Goal: Communication & Community: Answer question/provide support

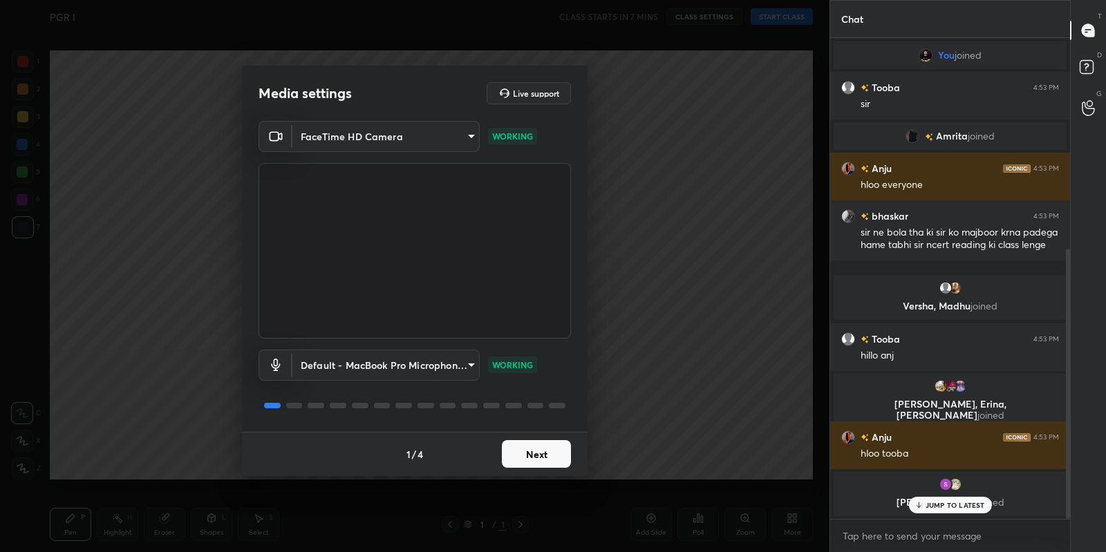
scroll to position [68635, 68326]
click at [575, 404] on div "FaceTime HD Camera 8255753e92c2e4f2ec0caa8b0829f167faedec61ed7d4a7ecfefbc08e183…" at bounding box center [414, 276] width 345 height 311
click at [571, 457] on div "1 / 4 Next" at bounding box center [414, 454] width 345 height 44
click at [561, 445] on button "Next" at bounding box center [536, 454] width 69 height 28
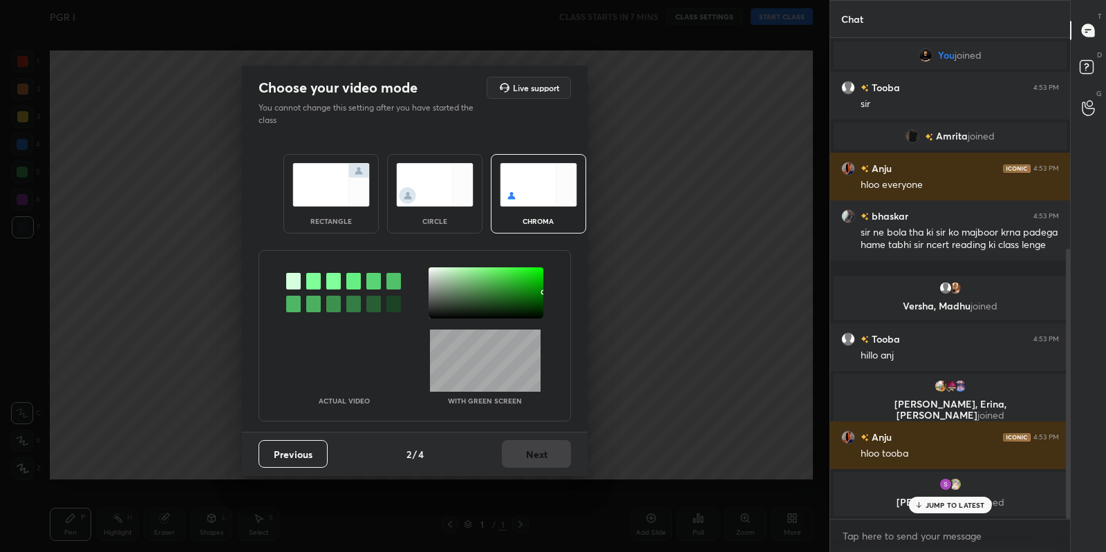
click at [561, 445] on div "Previous 2 / 4 Next" at bounding box center [414, 454] width 345 height 44
click at [555, 448] on div "Previous 2 / 4 Next" at bounding box center [414, 454] width 345 height 44
click at [336, 202] on img at bounding box center [330, 185] width 77 height 44
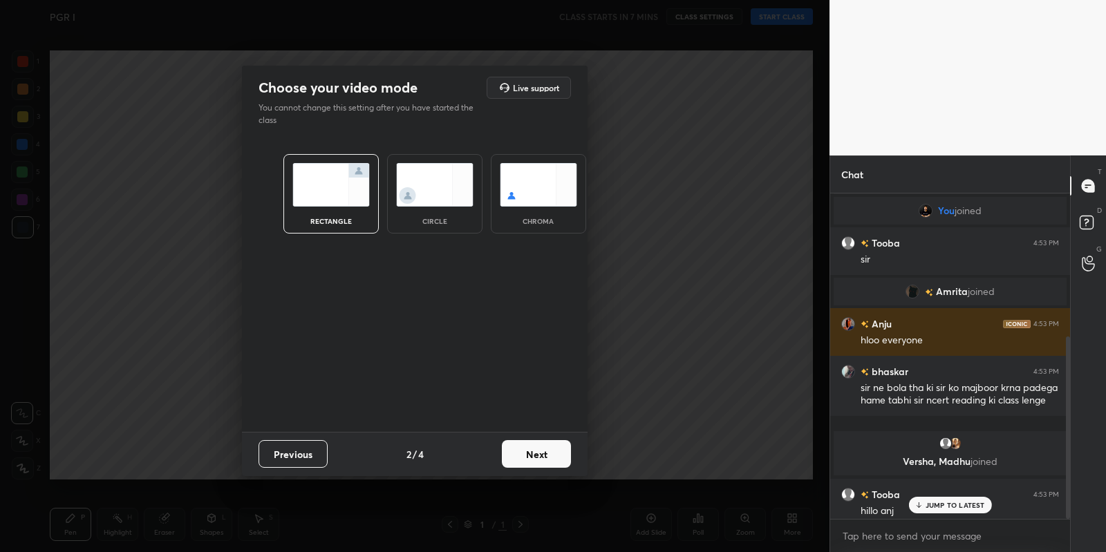
scroll to position [354, 236]
click at [542, 459] on button "Next" at bounding box center [536, 454] width 69 height 28
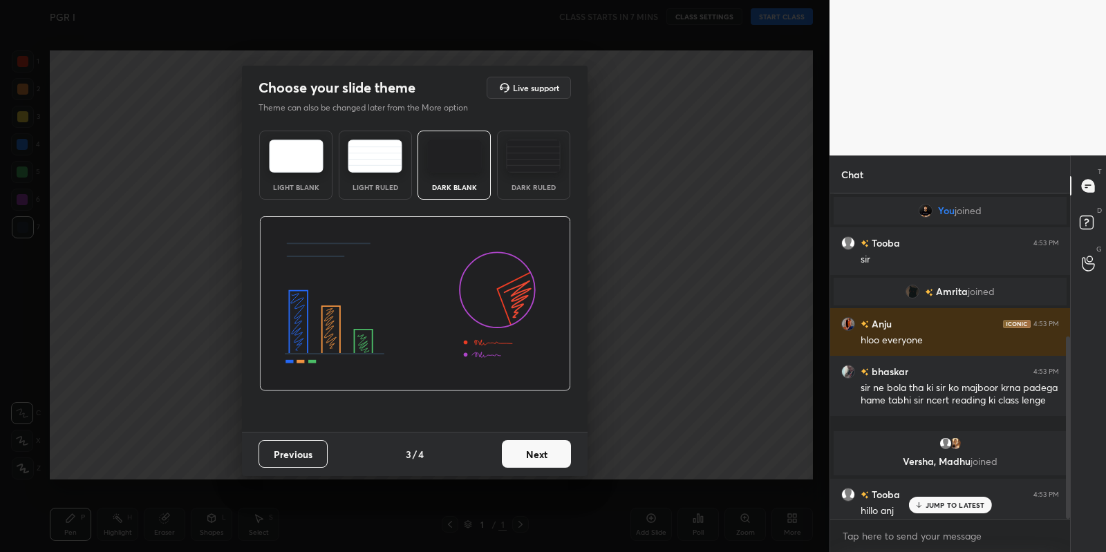
click at [542, 459] on button "Next" at bounding box center [536, 454] width 69 height 28
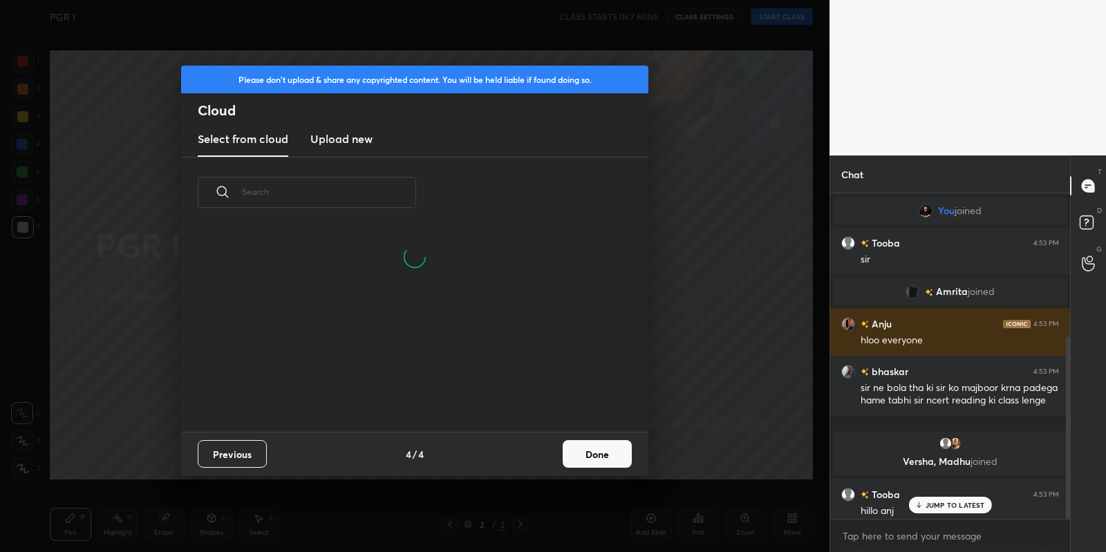
click at [379, 206] on input "text" at bounding box center [329, 191] width 174 height 59
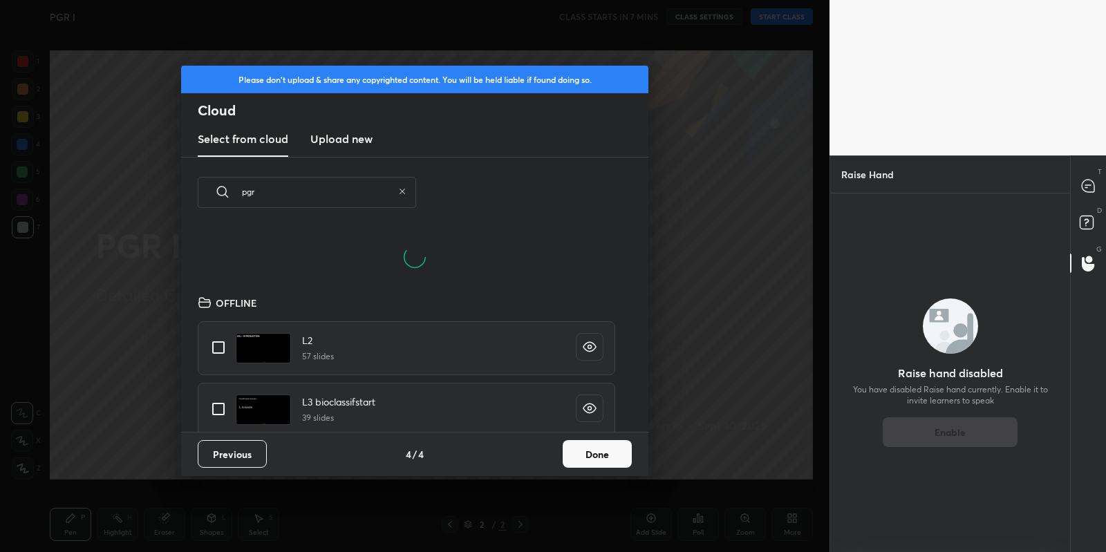
scroll to position [205, 443]
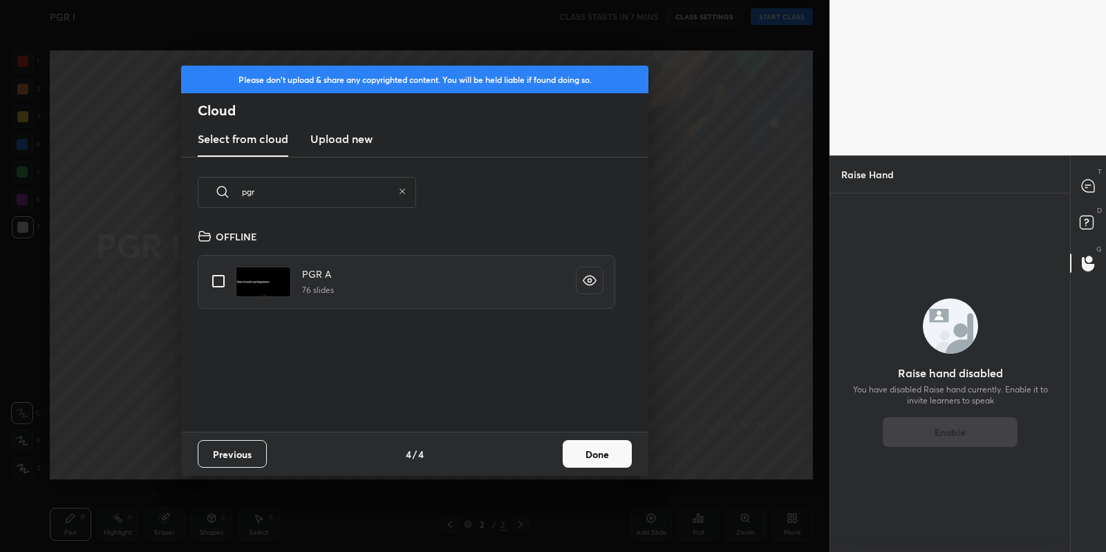
type input "pgr"
click at [233, 274] on div "PGR A 76 slides" at bounding box center [269, 282] width 130 height 30
click at [228, 277] on input "grid" at bounding box center [218, 281] width 29 height 29
checkbox input "true"
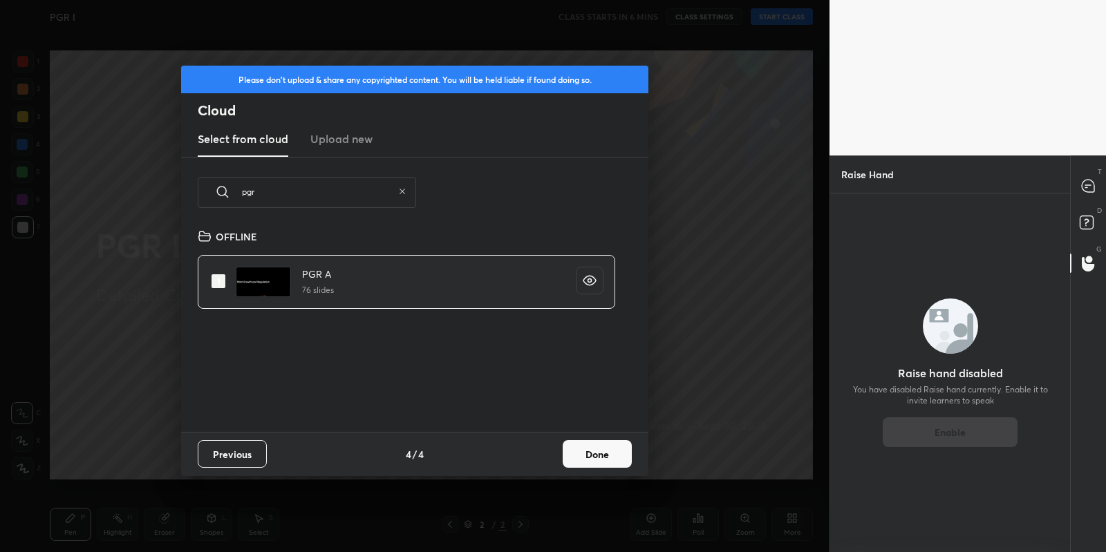
click at [586, 448] on button "Done" at bounding box center [596, 454] width 69 height 28
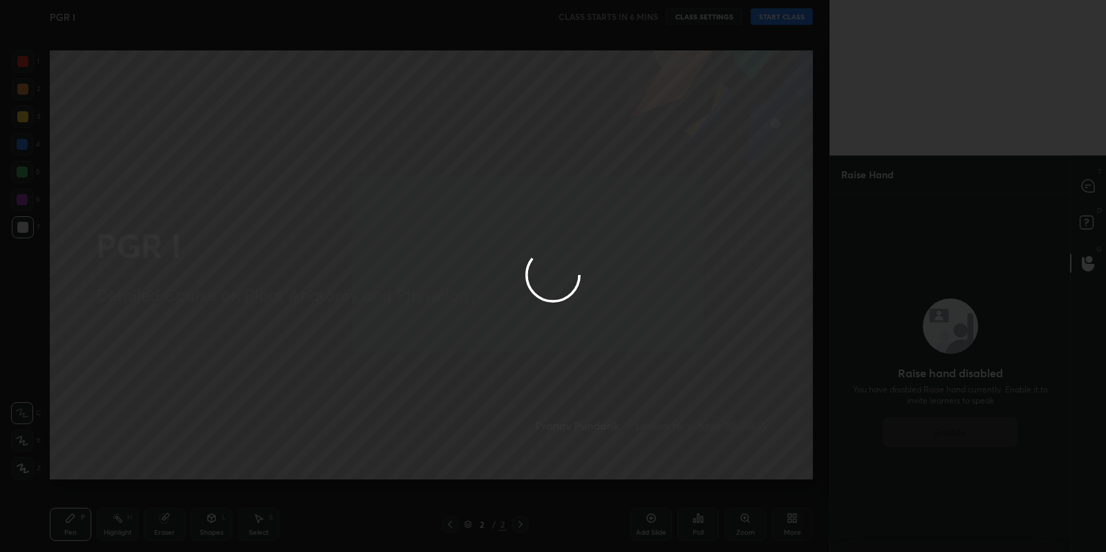
click at [1092, 198] on div at bounding box center [553, 276] width 1106 height 552
click at [1092, 197] on div at bounding box center [553, 276] width 1106 height 552
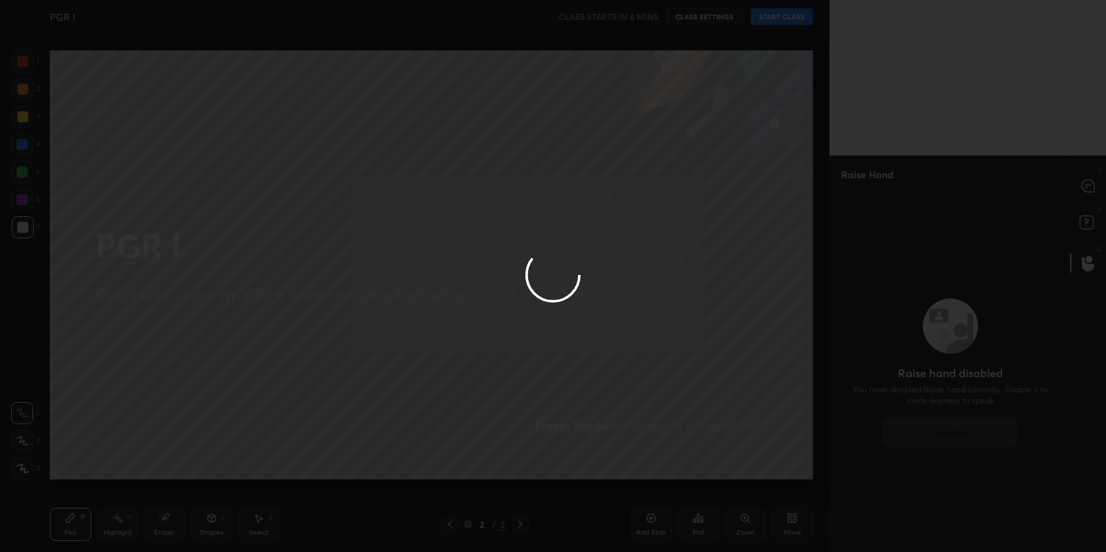
click at [1092, 197] on div at bounding box center [553, 276] width 1106 height 552
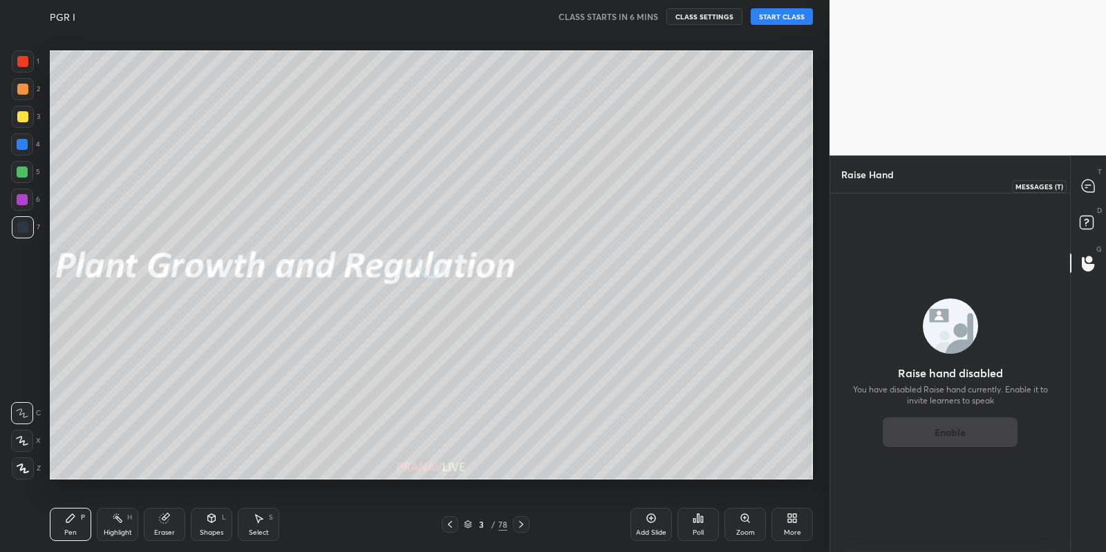
click at [1092, 193] on div at bounding box center [1089, 185] width 28 height 25
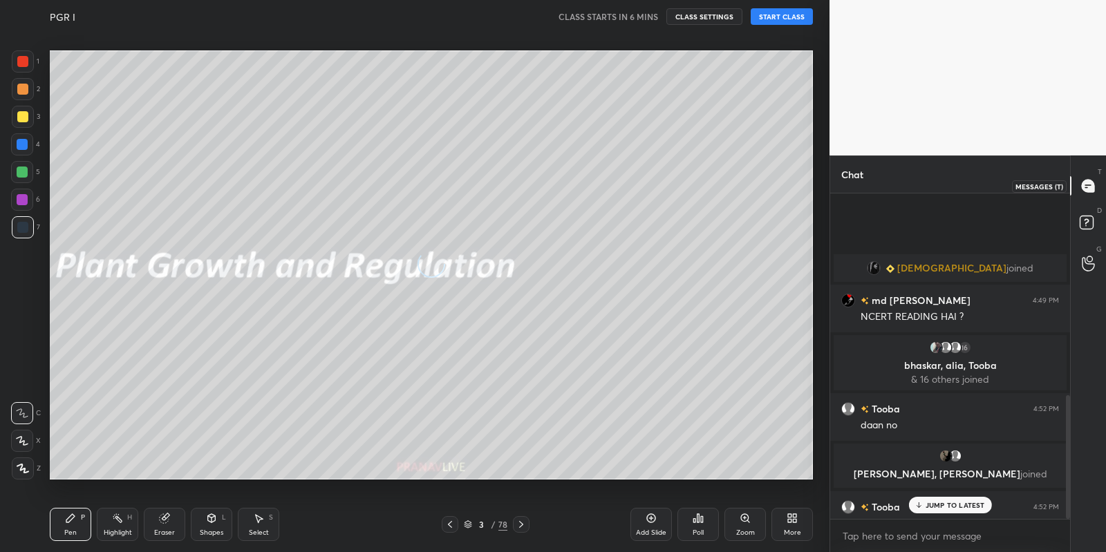
scroll to position [322, 236]
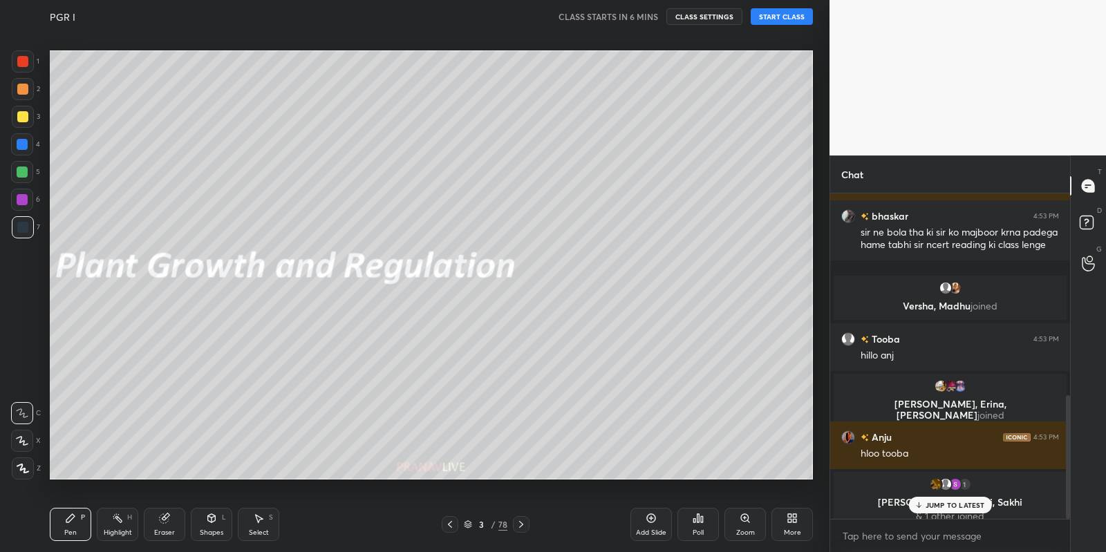
click at [959, 511] on div "JUMP TO LATEST" at bounding box center [949, 505] width 83 height 17
click at [471, 526] on icon at bounding box center [468, 524] width 8 height 8
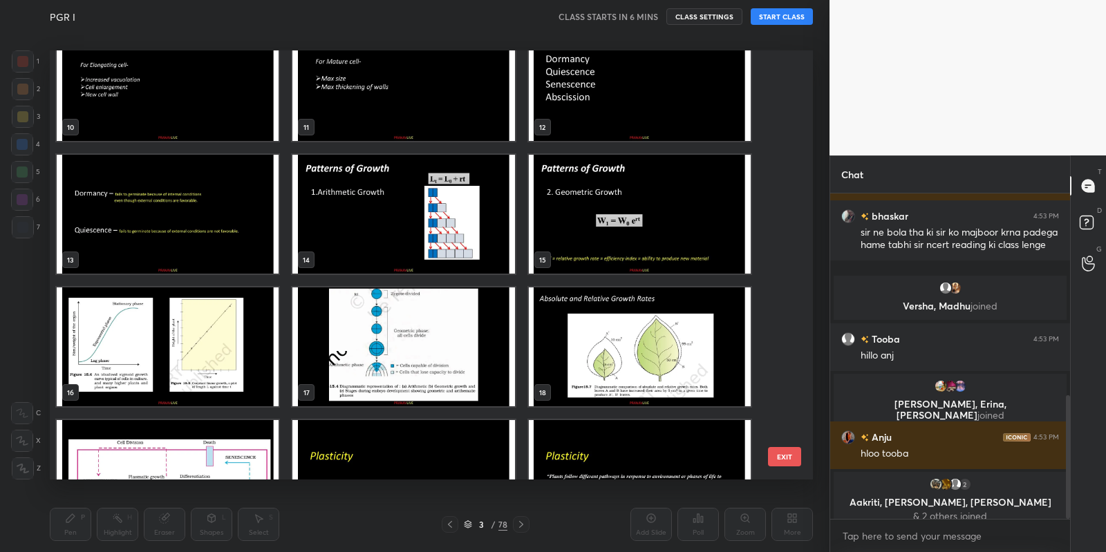
scroll to position [0, 0]
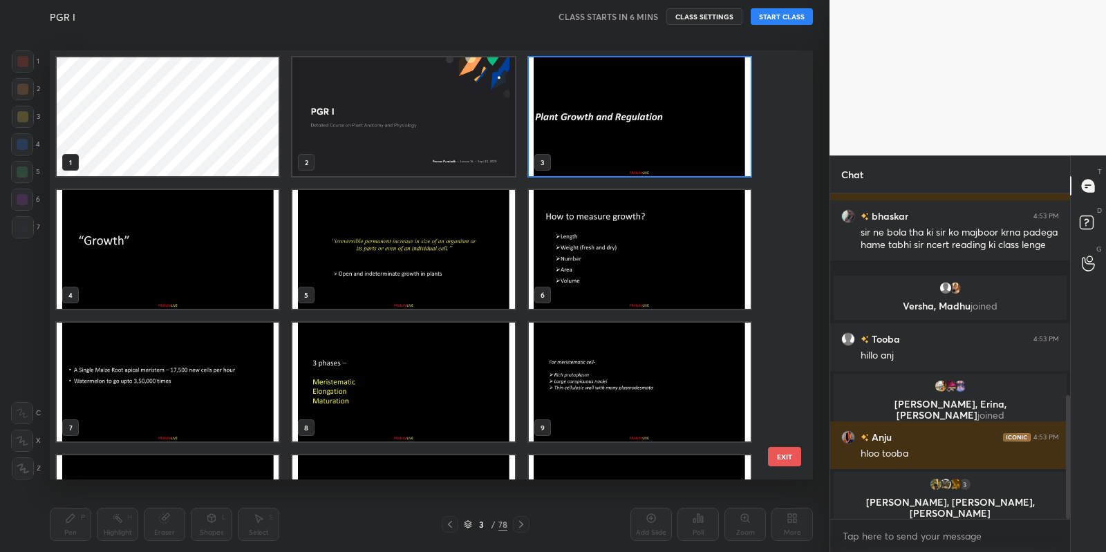
click at [416, 170] on img "grid" at bounding box center [403, 116] width 222 height 119
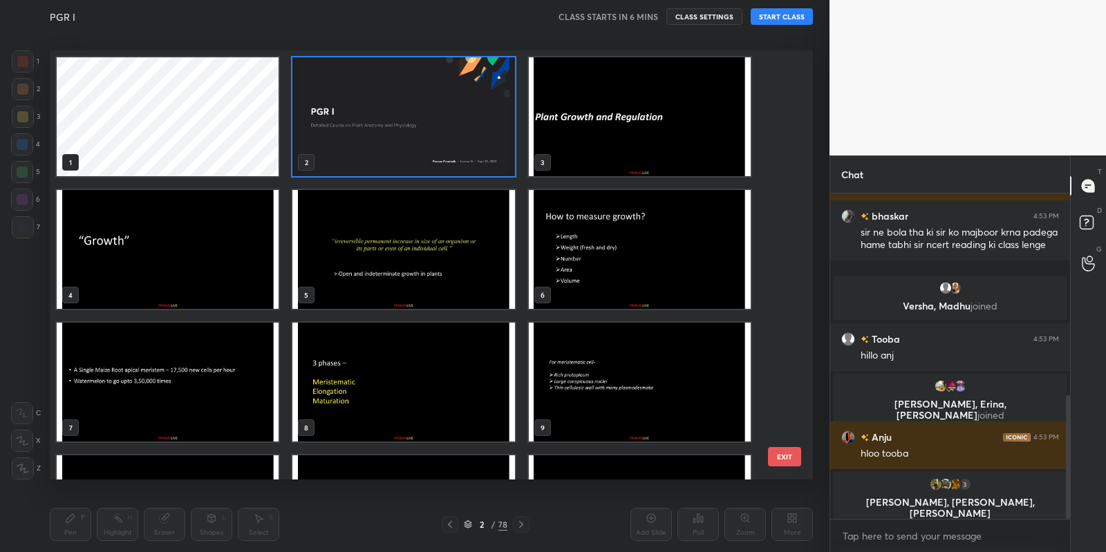
click at [416, 170] on img "grid" at bounding box center [403, 116] width 222 height 119
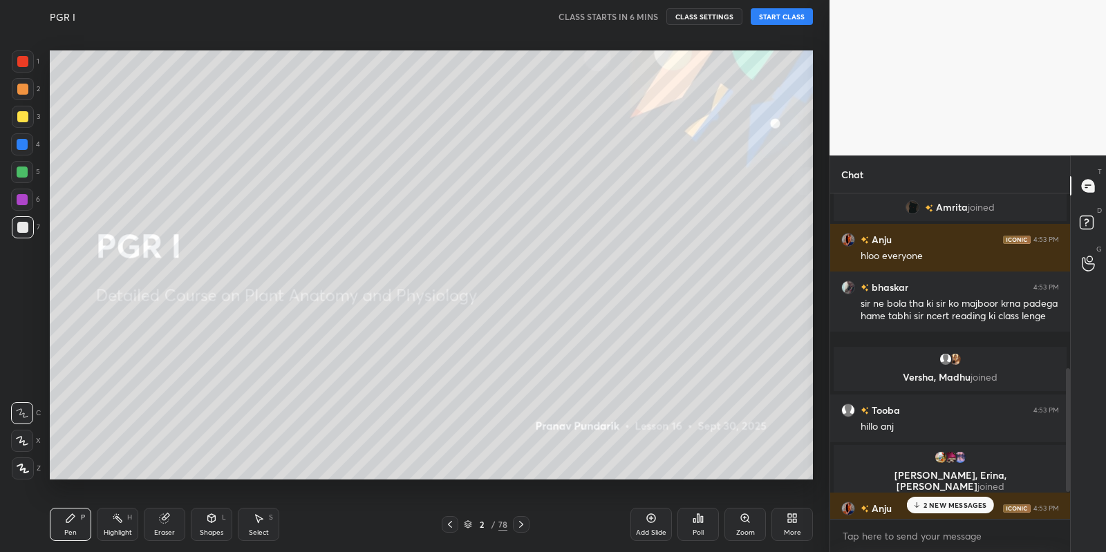
click at [956, 501] on p "2 NEW MESSAGES" at bounding box center [955, 505] width 64 height 8
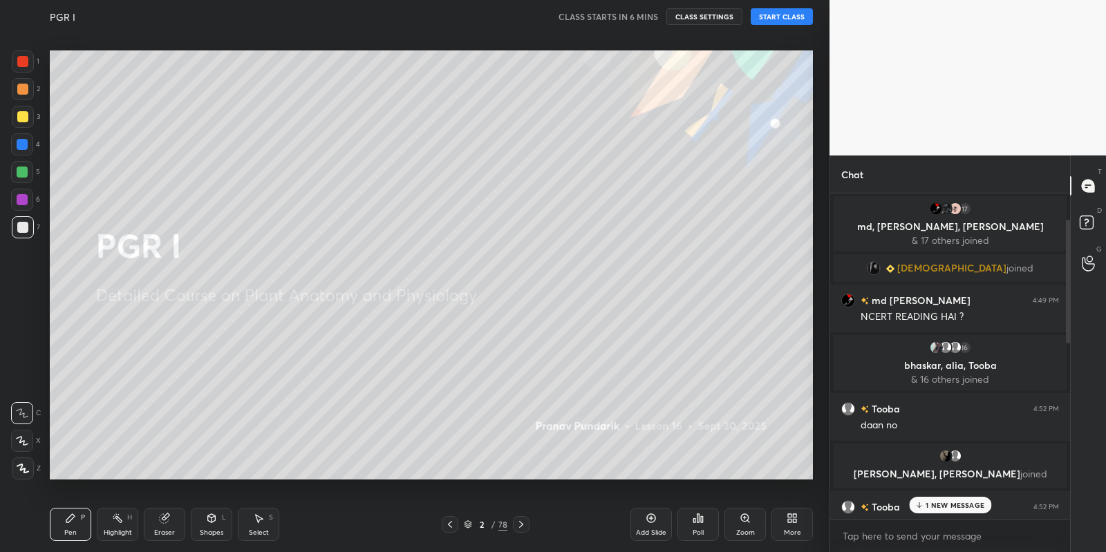
scroll to position [531, 0]
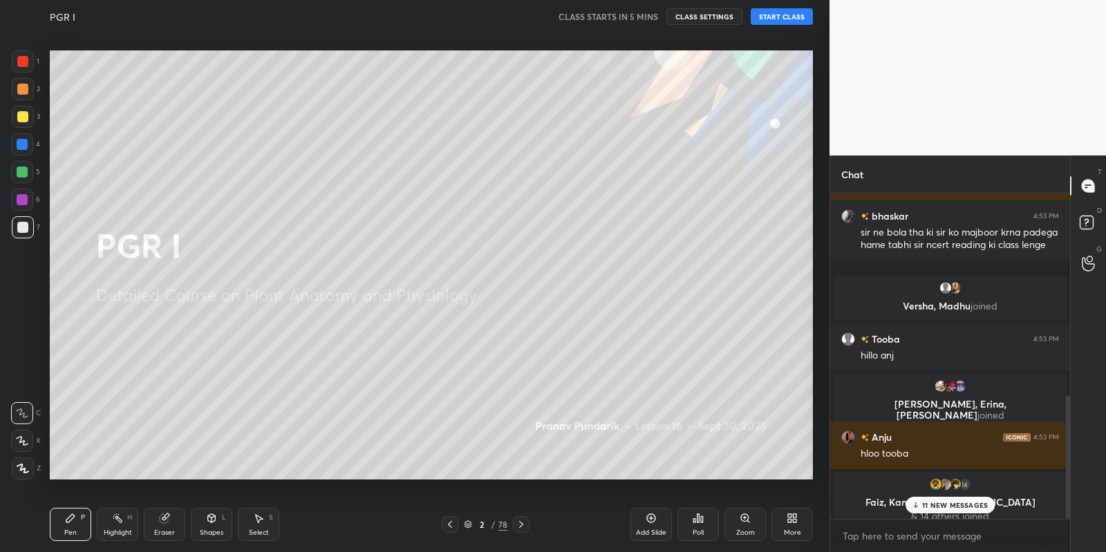
click at [917, 502] on icon at bounding box center [915, 505] width 9 height 8
click at [465, 522] on icon at bounding box center [468, 524] width 8 height 8
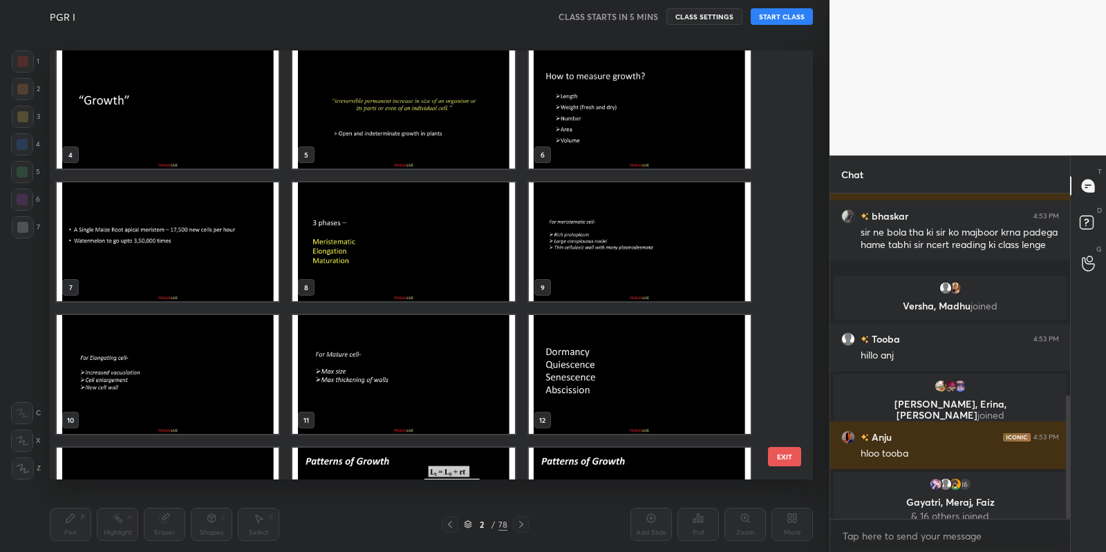
scroll to position [35, 0]
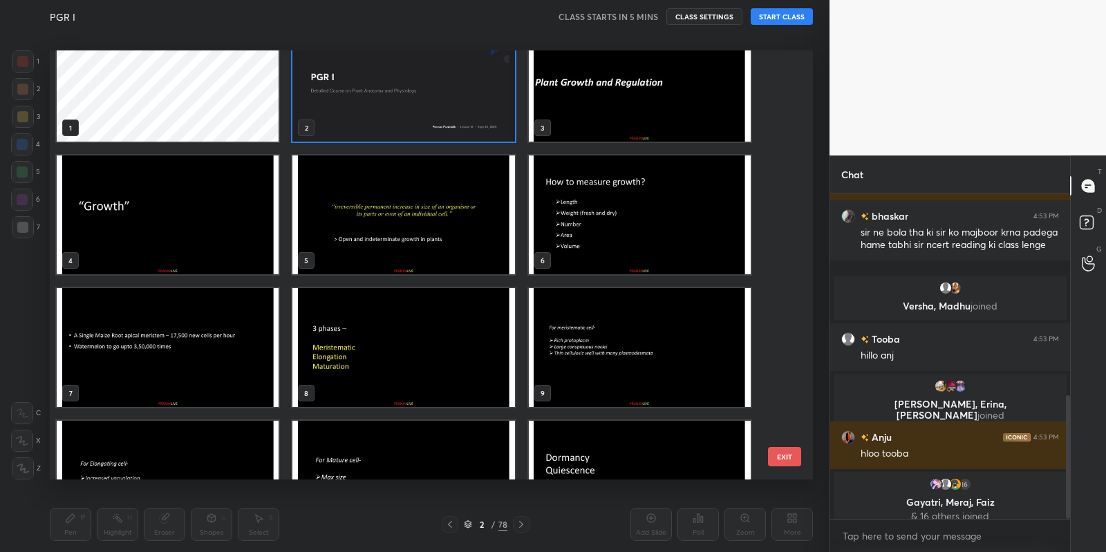
click at [478, 102] on img "grid" at bounding box center [403, 82] width 222 height 119
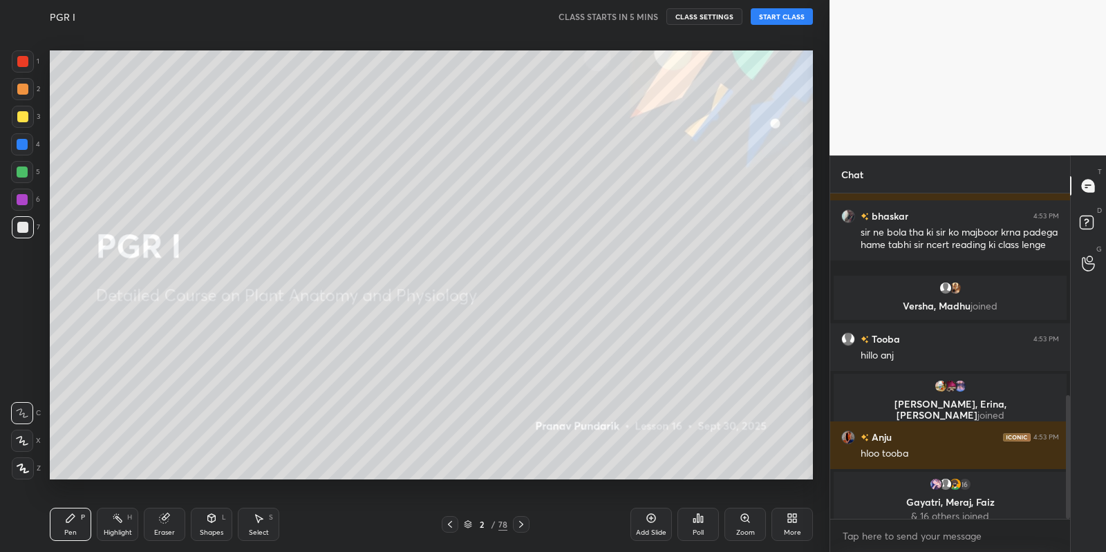
click at [478, 102] on img "grid" at bounding box center [403, 82] width 222 height 119
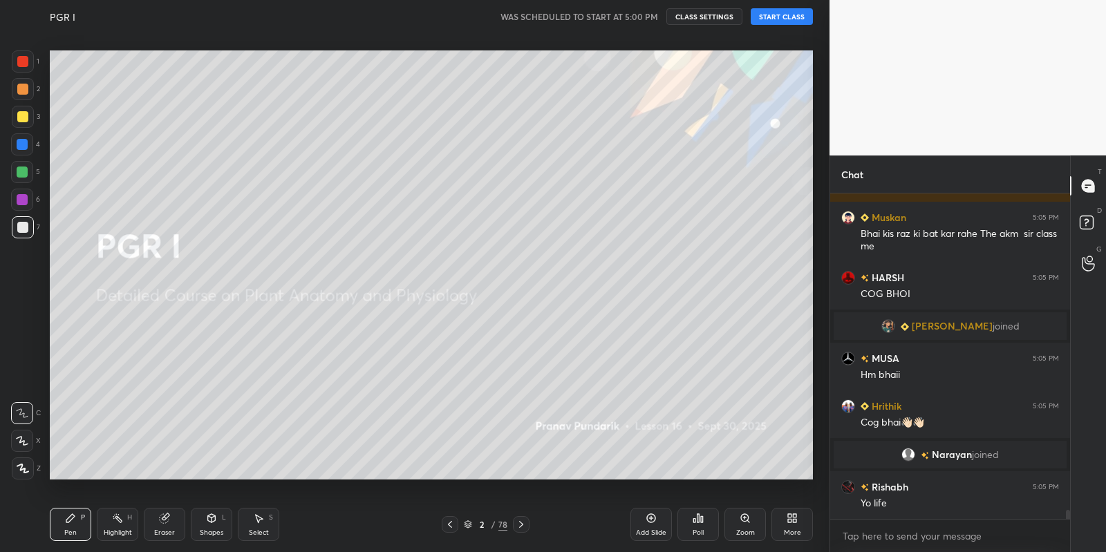
scroll to position [11557, 0]
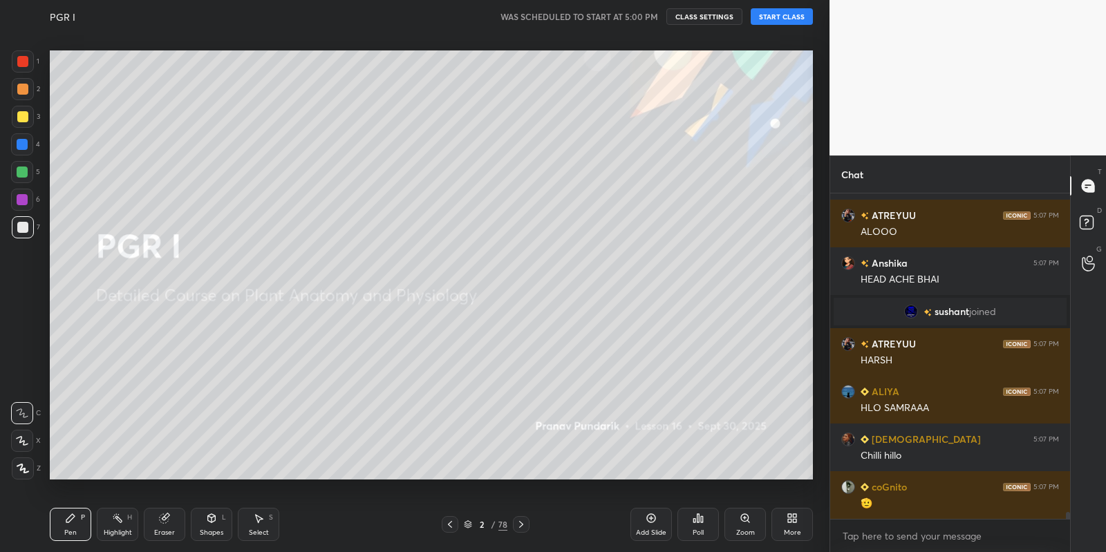
click at [802, 22] on button "START CLASS" at bounding box center [781, 16] width 62 height 17
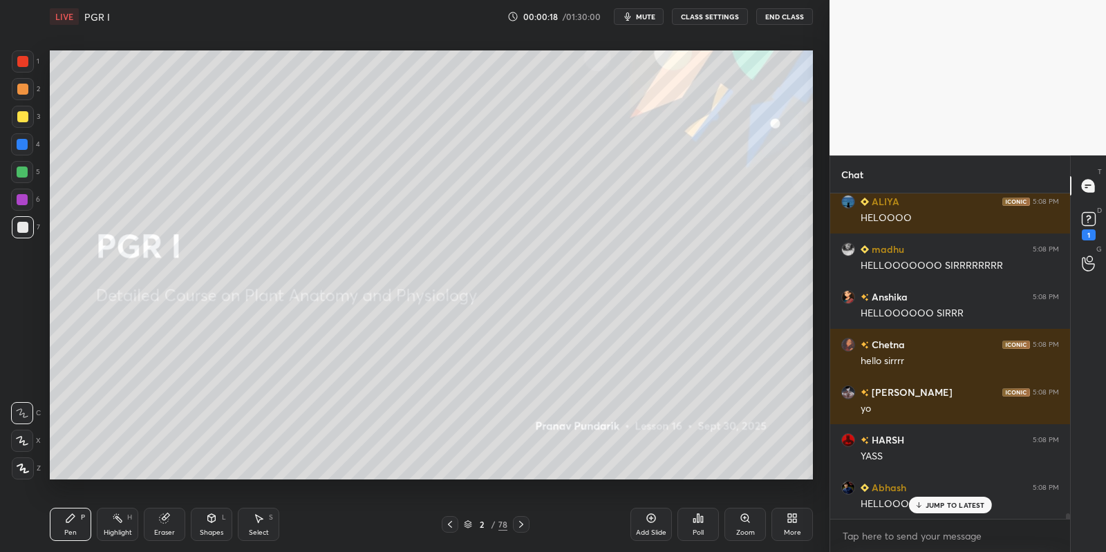
click at [21, 446] on div at bounding box center [22, 441] width 22 height 22
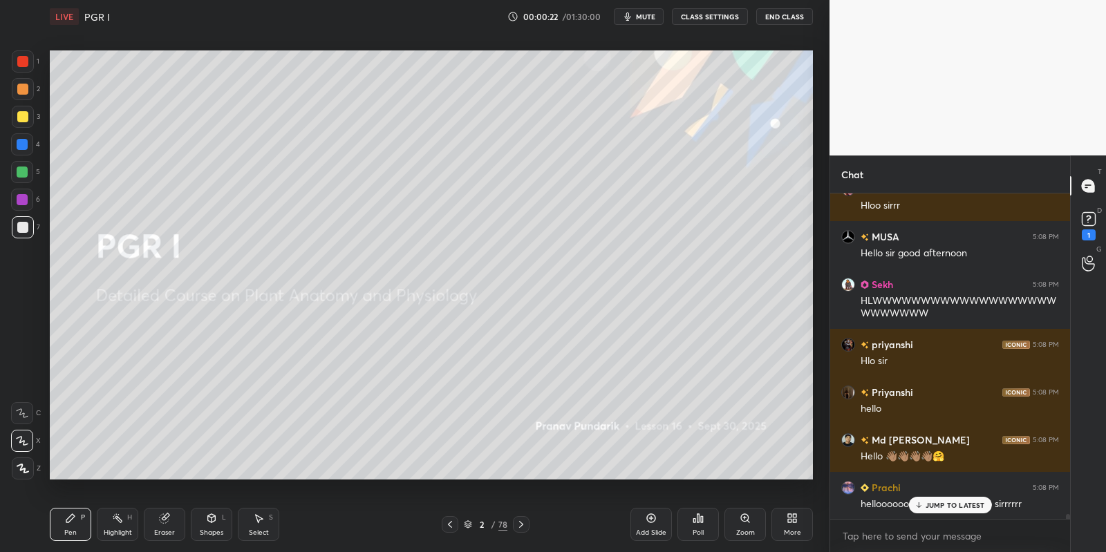
click at [28, 122] on div at bounding box center [23, 117] width 22 height 22
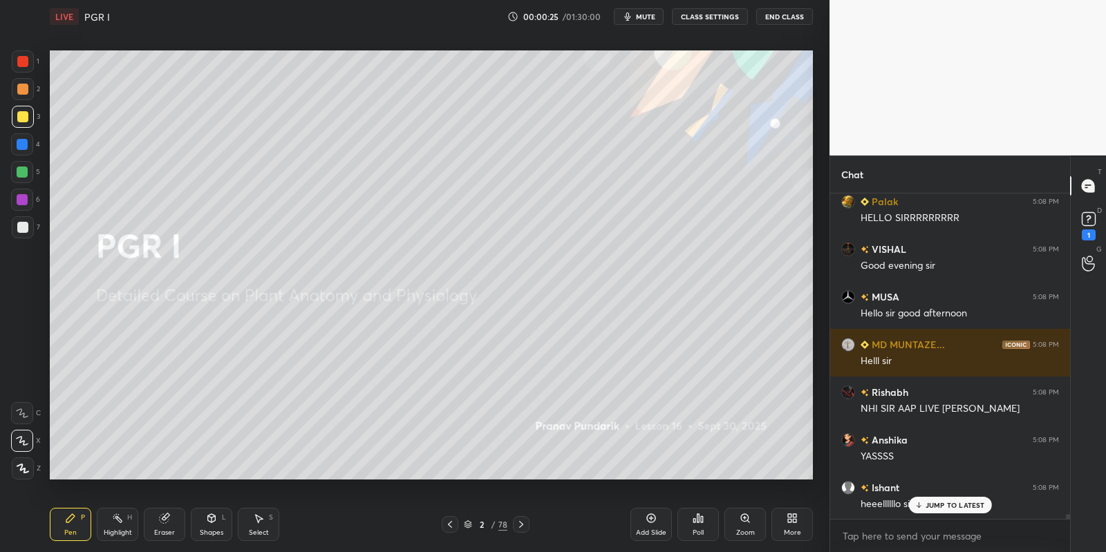
click at [661, 518] on div "Add Slide" at bounding box center [650, 524] width 41 height 33
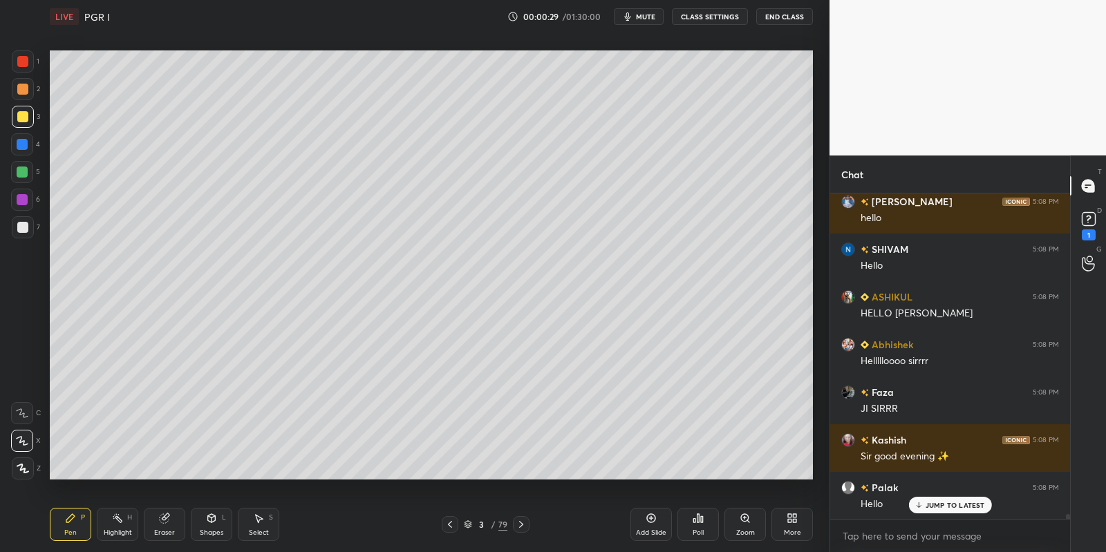
click at [973, 504] on p "JUMP TO LATEST" at bounding box center [954, 505] width 59 height 8
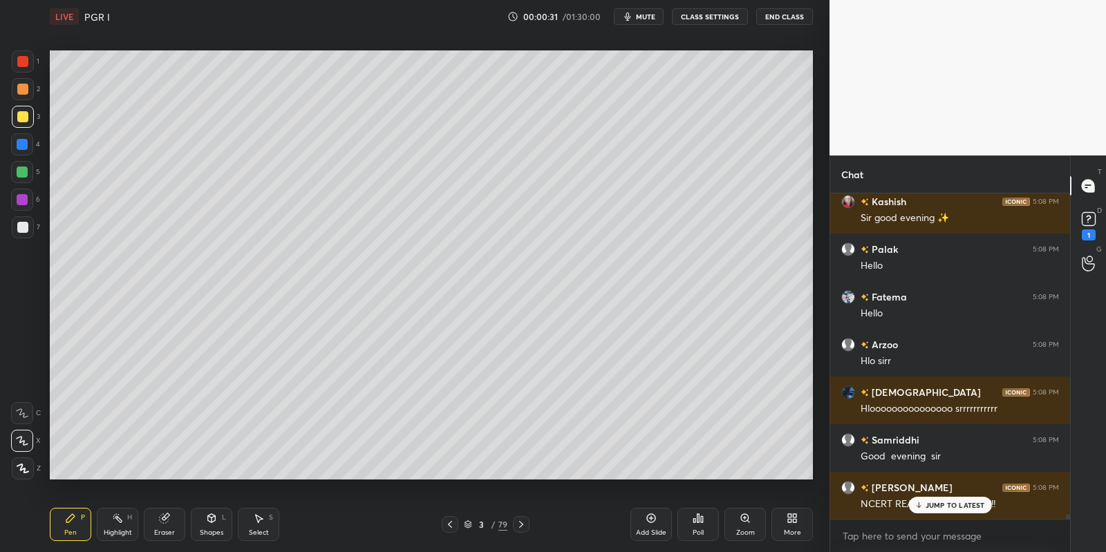
click at [974, 505] on p "JUMP TO LATEST" at bounding box center [954, 505] width 59 height 8
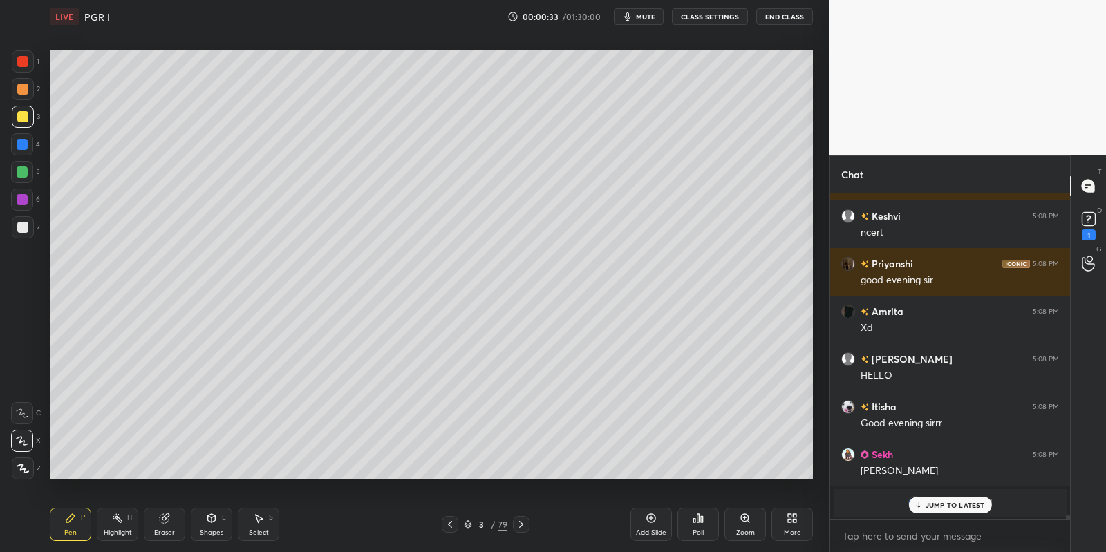
click at [974, 507] on p "JUMP TO LATEST" at bounding box center [954, 505] width 59 height 8
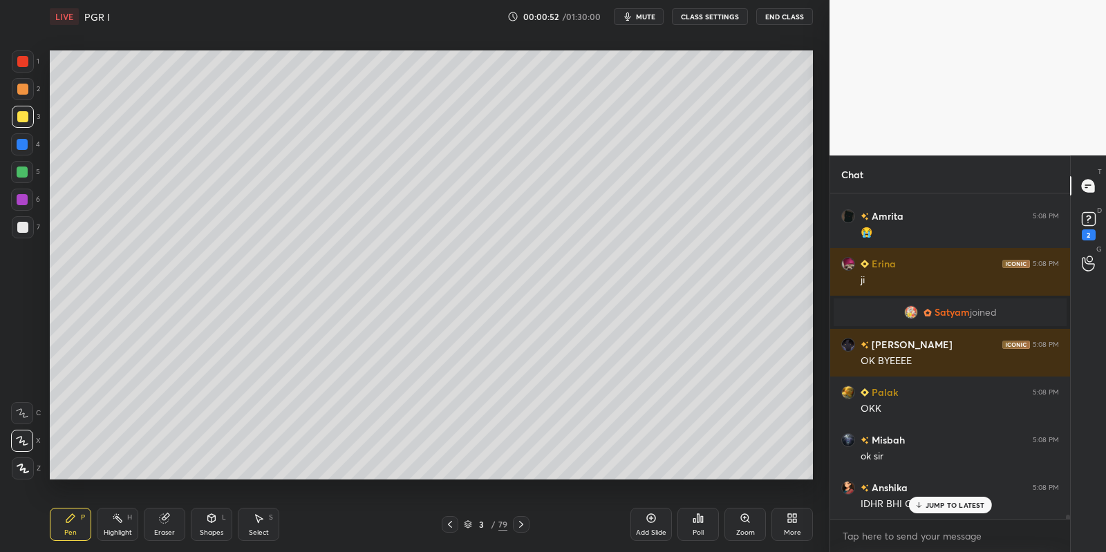
click at [956, 501] on p "JUMP TO LATEST" at bounding box center [954, 505] width 59 height 8
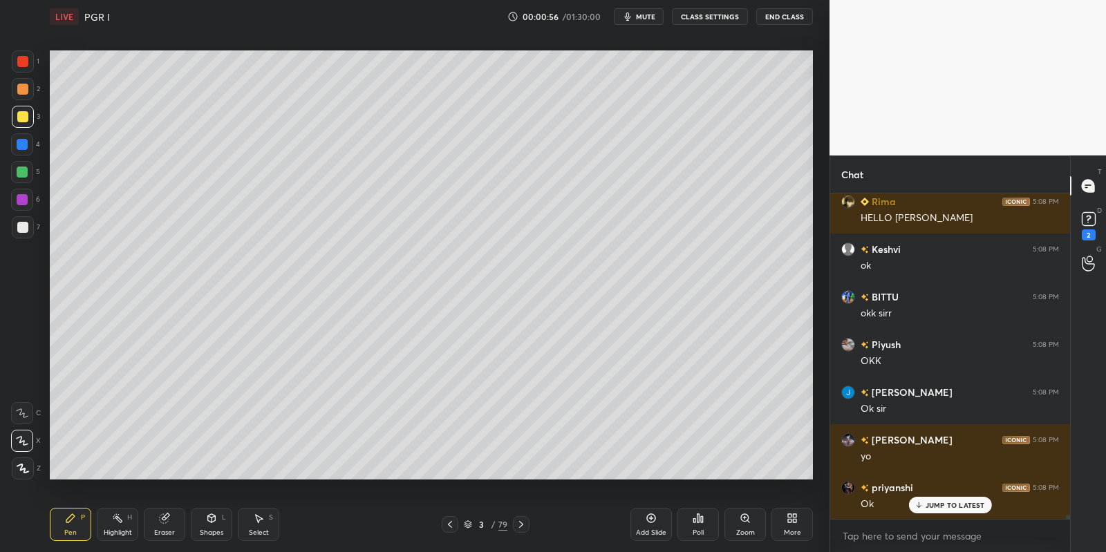
click at [964, 508] on p "JUMP TO LATEST" at bounding box center [954, 505] width 59 height 8
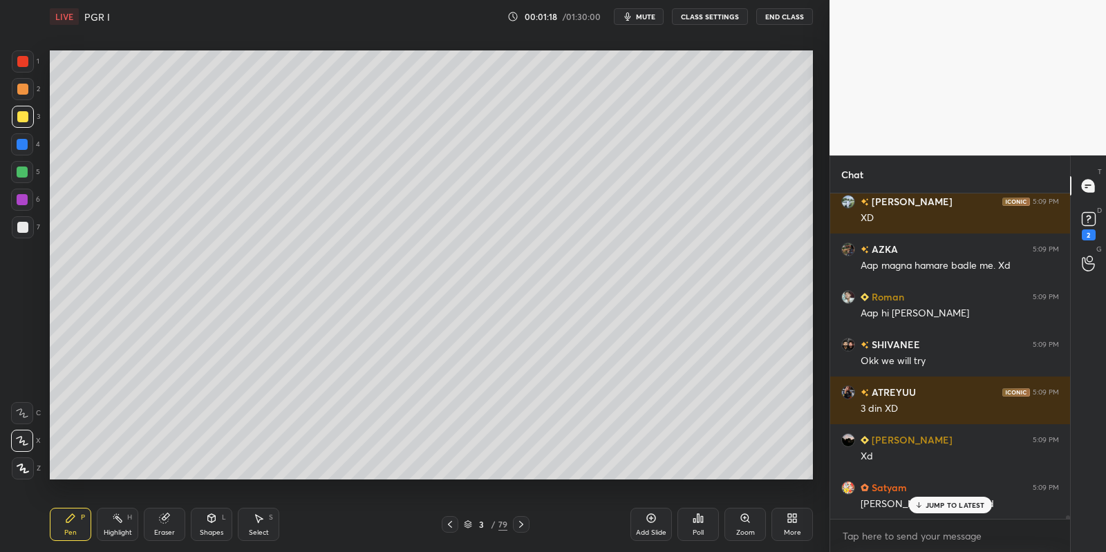
click at [955, 504] on p "JUMP TO LATEST" at bounding box center [954, 505] width 59 height 8
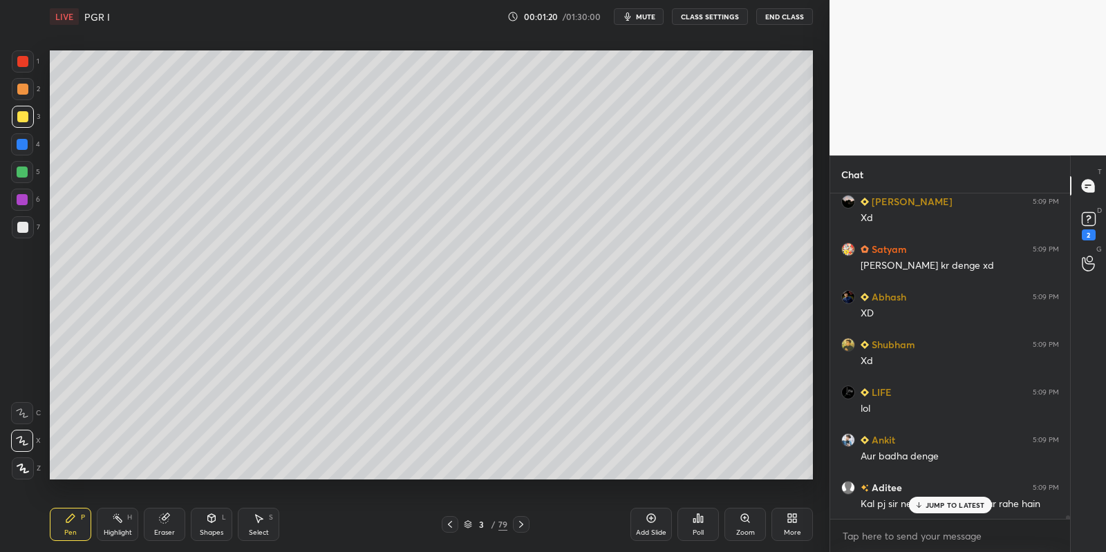
click at [792, 531] on div "More" at bounding box center [792, 532] width 17 height 7
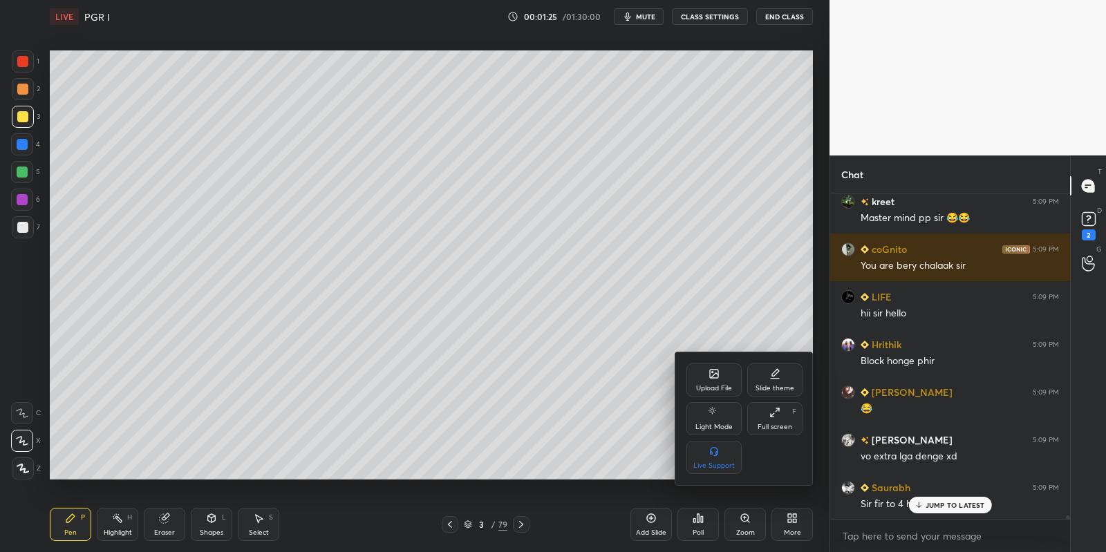
click at [789, 433] on div "Full screen F" at bounding box center [774, 418] width 55 height 33
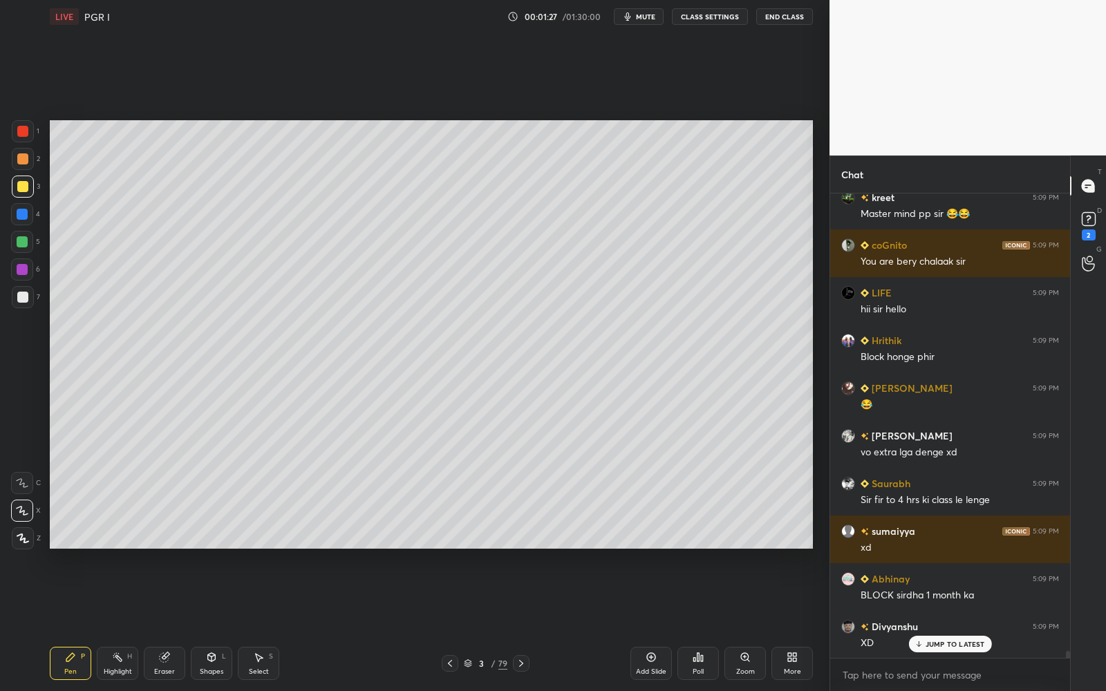
click at [931, 551] on p "JUMP TO LATEST" at bounding box center [954, 644] width 59 height 8
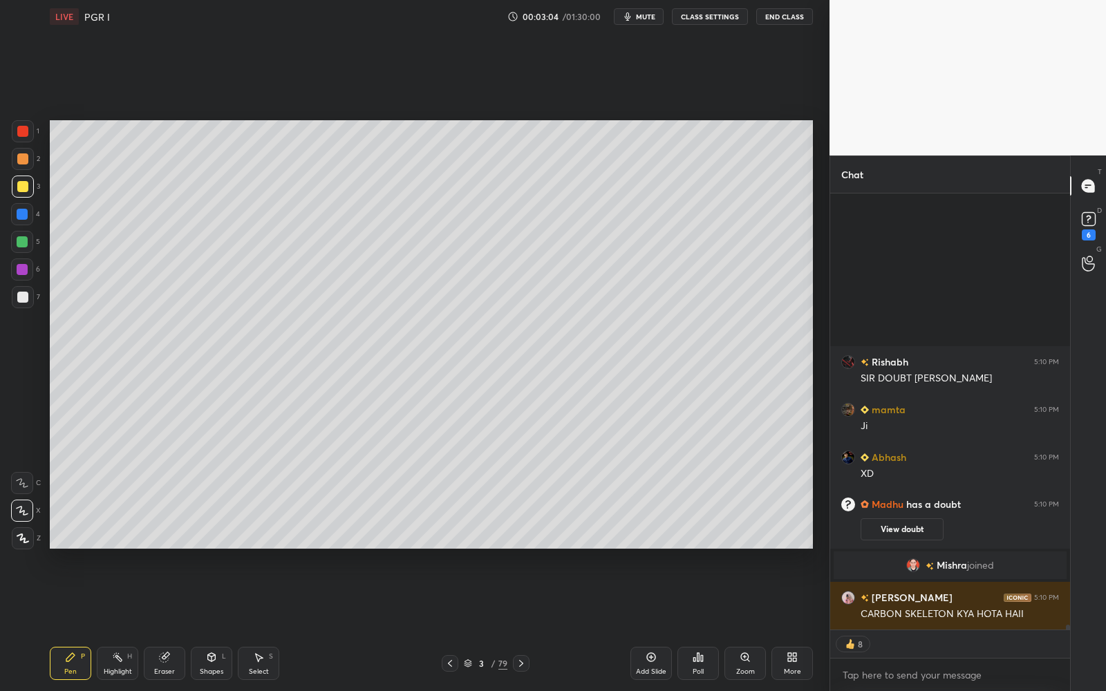
click at [1102, 214] on div "D Doubts (D) 6" at bounding box center [1087, 224] width 35 height 39
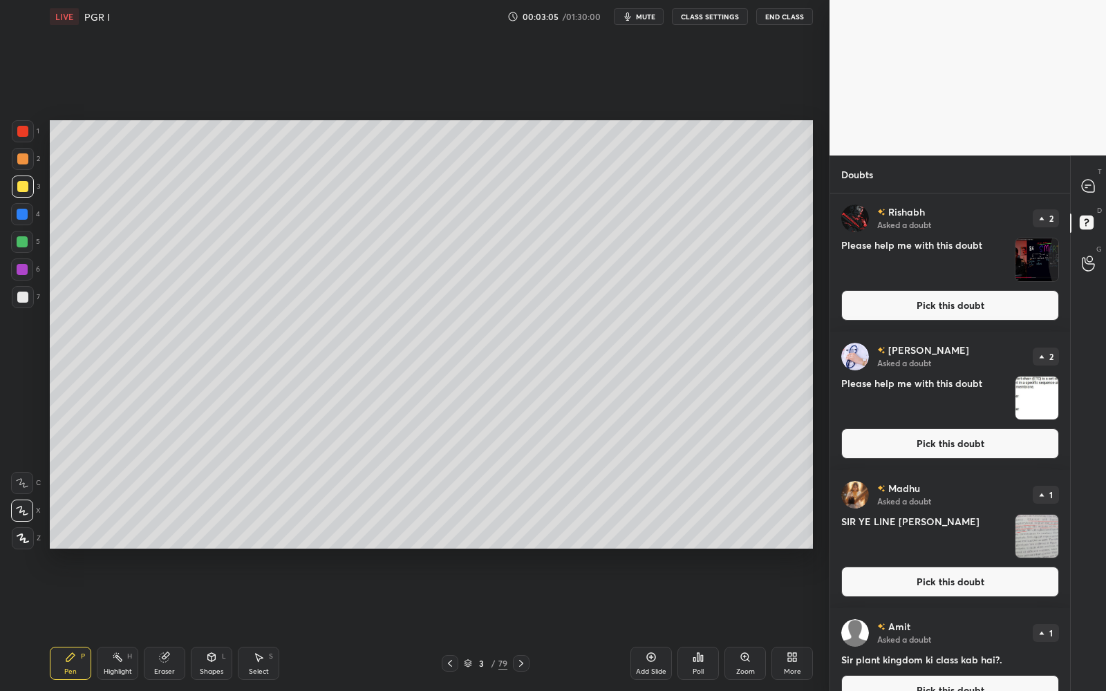
click at [993, 314] on button "Pick this doubt" at bounding box center [950, 305] width 218 height 30
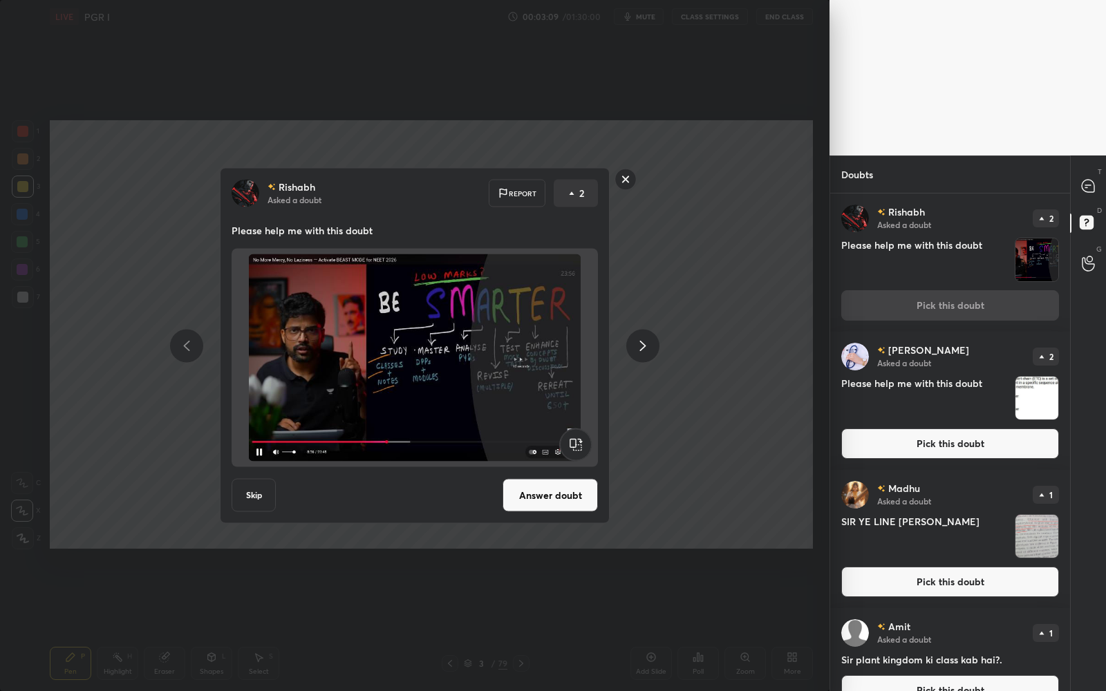
click at [559, 495] on button "Answer doubt" at bounding box center [549, 495] width 95 height 33
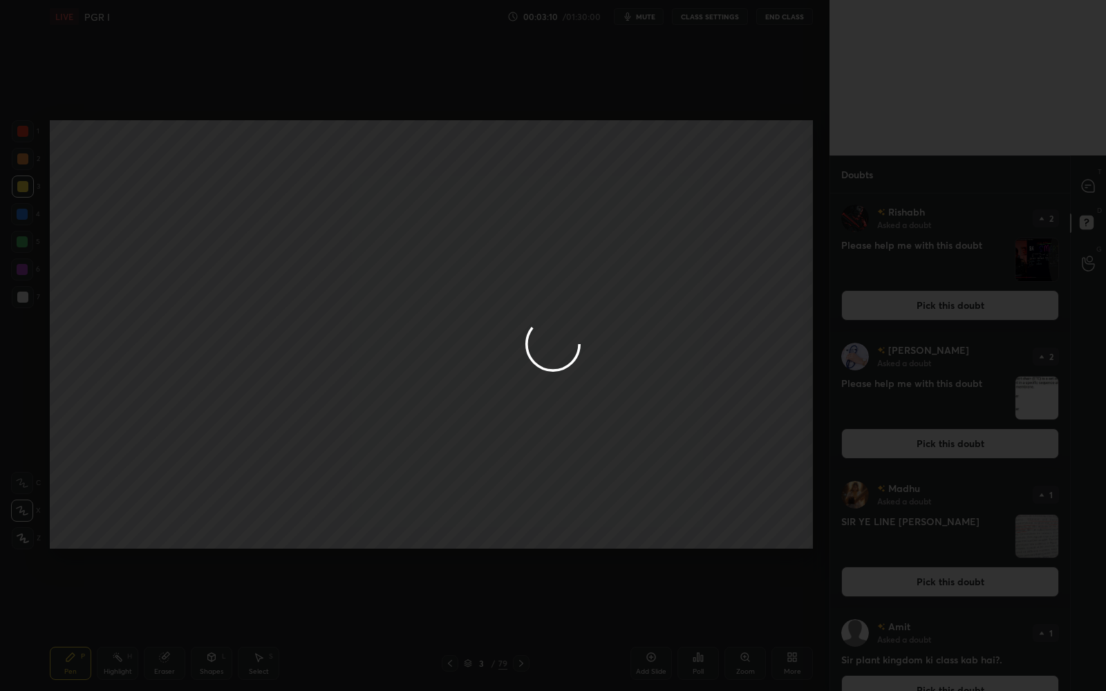
click at [1089, 178] on div at bounding box center [553, 345] width 1106 height 691
click at [1088, 176] on div at bounding box center [553, 345] width 1106 height 691
click at [1083, 177] on div at bounding box center [553, 345] width 1106 height 691
click at [1082, 177] on div at bounding box center [553, 345] width 1106 height 691
click at [1082, 176] on div at bounding box center [553, 345] width 1106 height 691
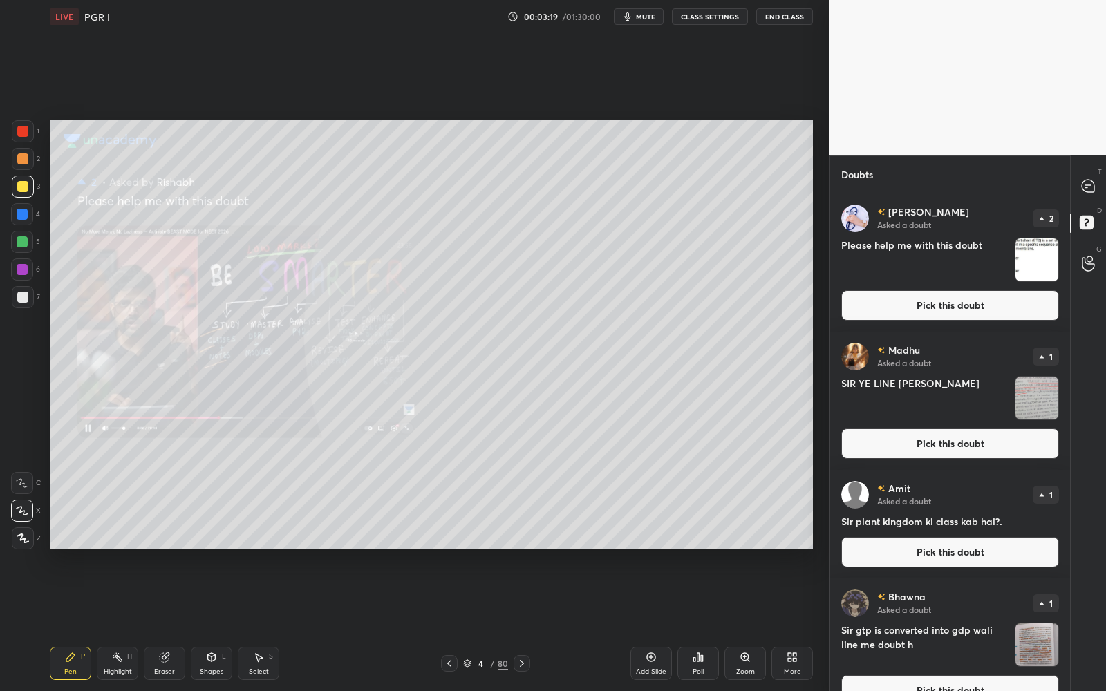
click at [1092, 199] on div "T Messages (T)" at bounding box center [1087, 186] width 35 height 39
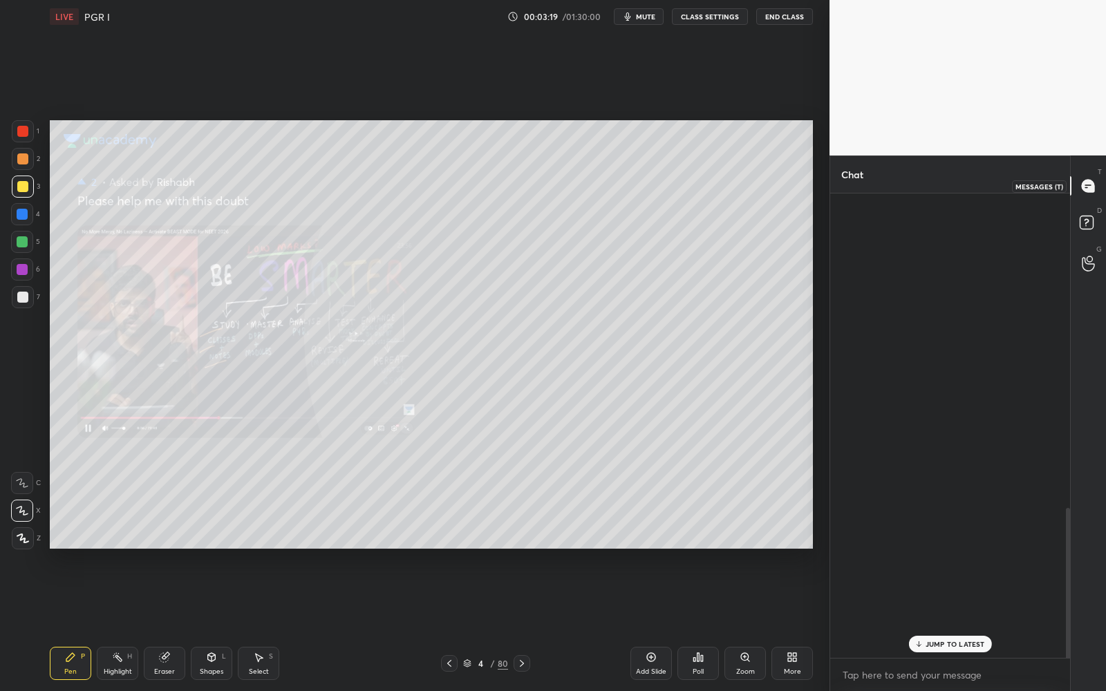
scroll to position [4, 4]
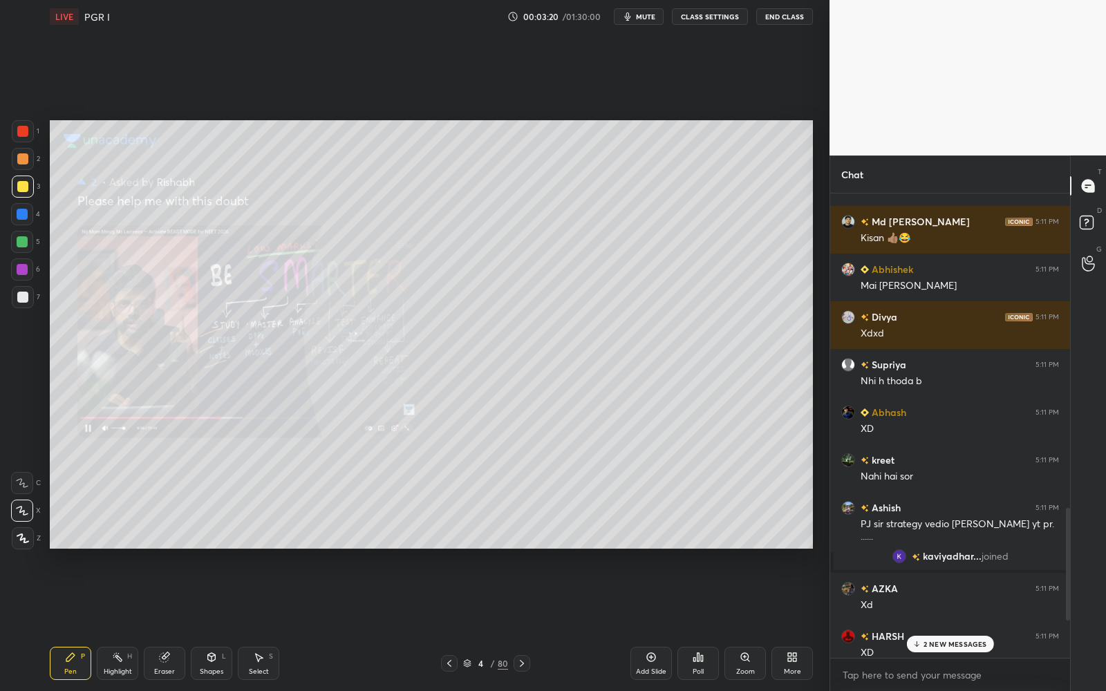
click at [967, 551] on p "2 NEW MESSAGES" at bounding box center [955, 644] width 64 height 8
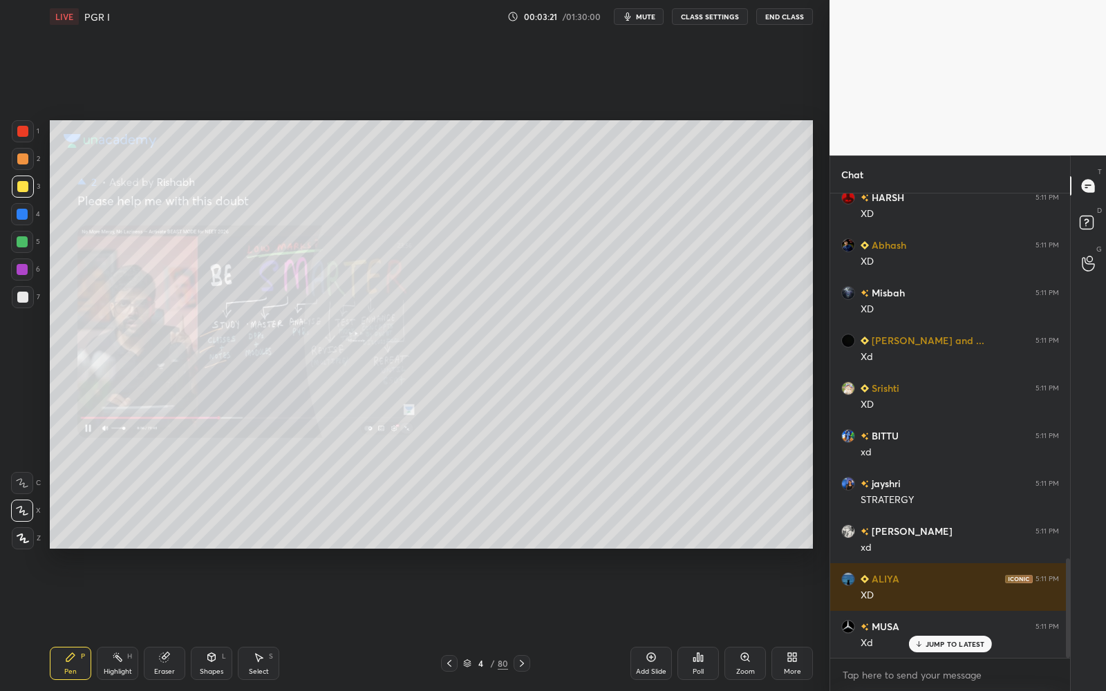
click at [972, 551] on p "JUMP TO LATEST" at bounding box center [954, 644] width 59 height 8
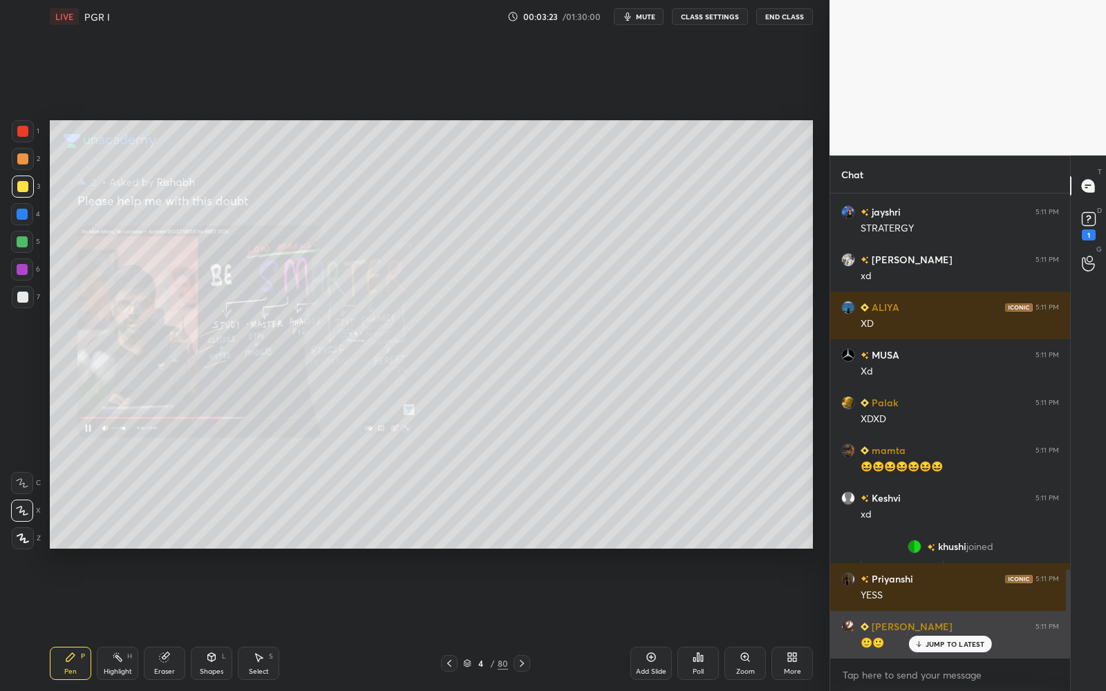
click at [954, 551] on p "JUMP TO LATEST" at bounding box center [954, 644] width 59 height 8
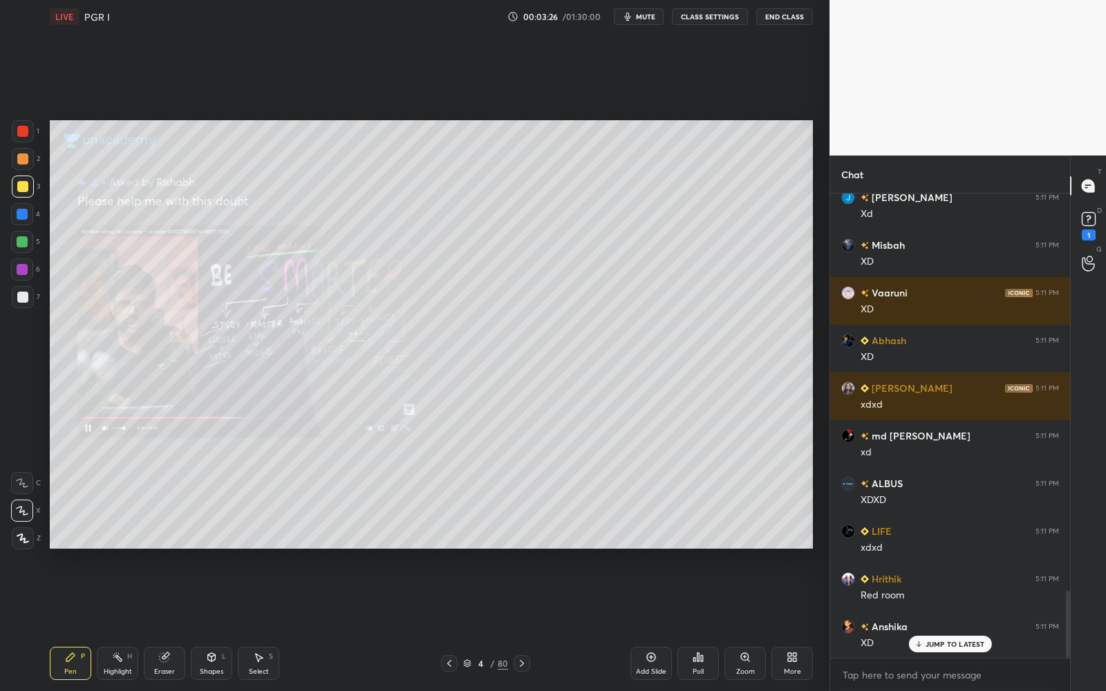
click at [19, 294] on div at bounding box center [22, 297] width 11 height 11
click at [21, 275] on div at bounding box center [22, 269] width 22 height 22
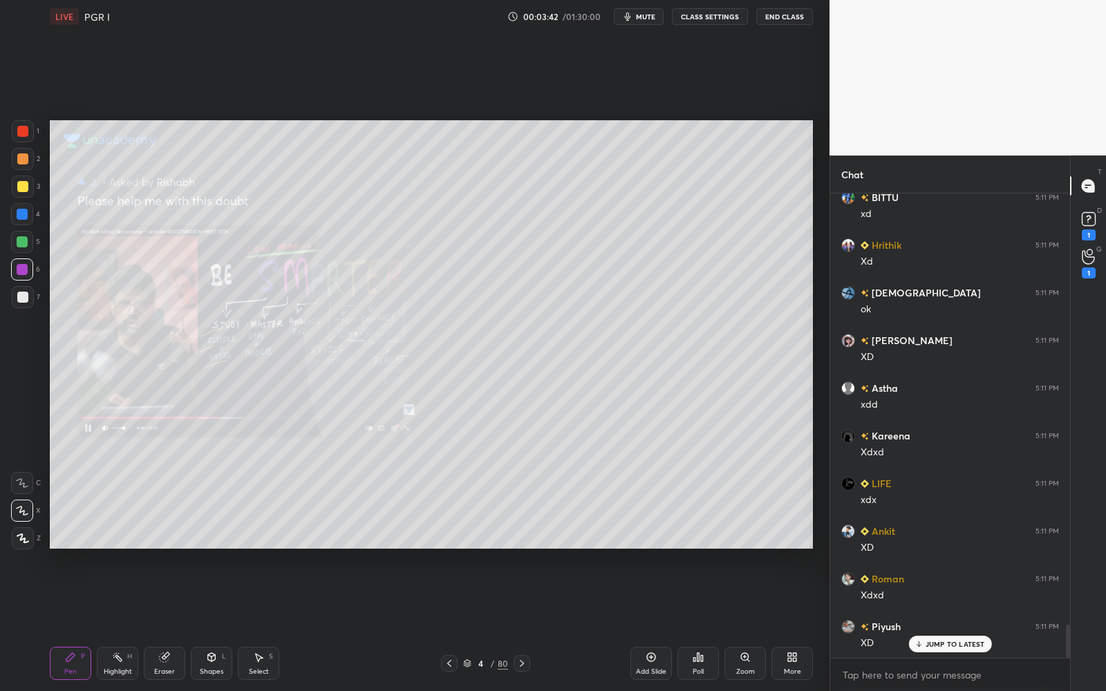
click at [1102, 216] on div "D Doubts (D) 1" at bounding box center [1087, 224] width 35 height 39
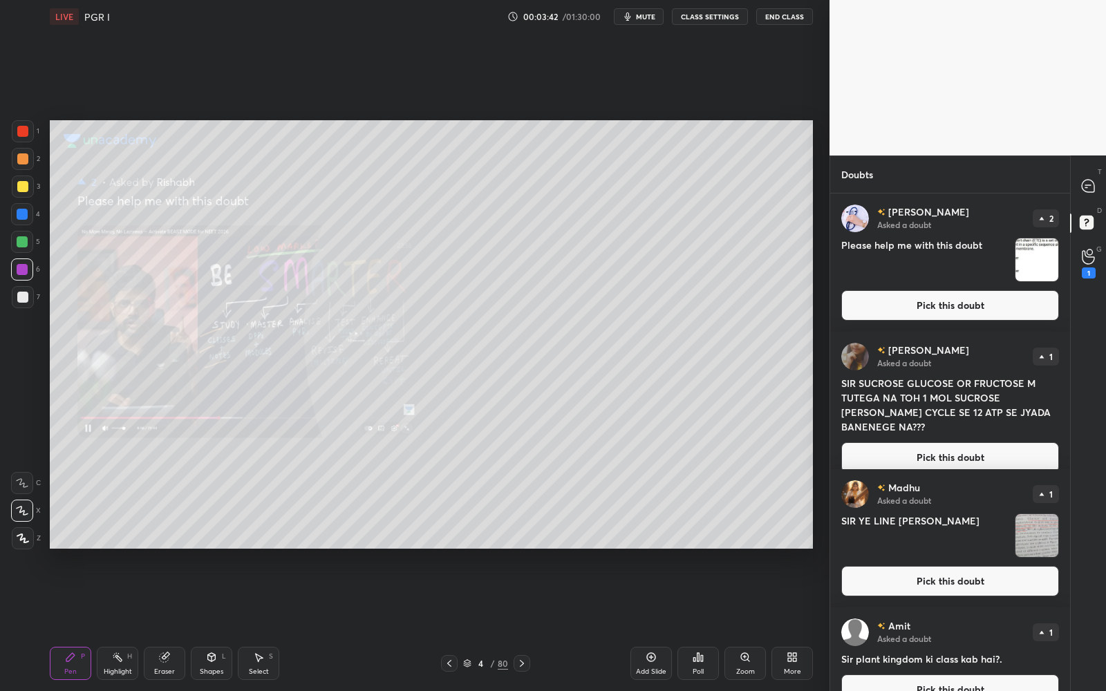
click at [1025, 293] on button "Pick this doubt" at bounding box center [950, 305] width 218 height 30
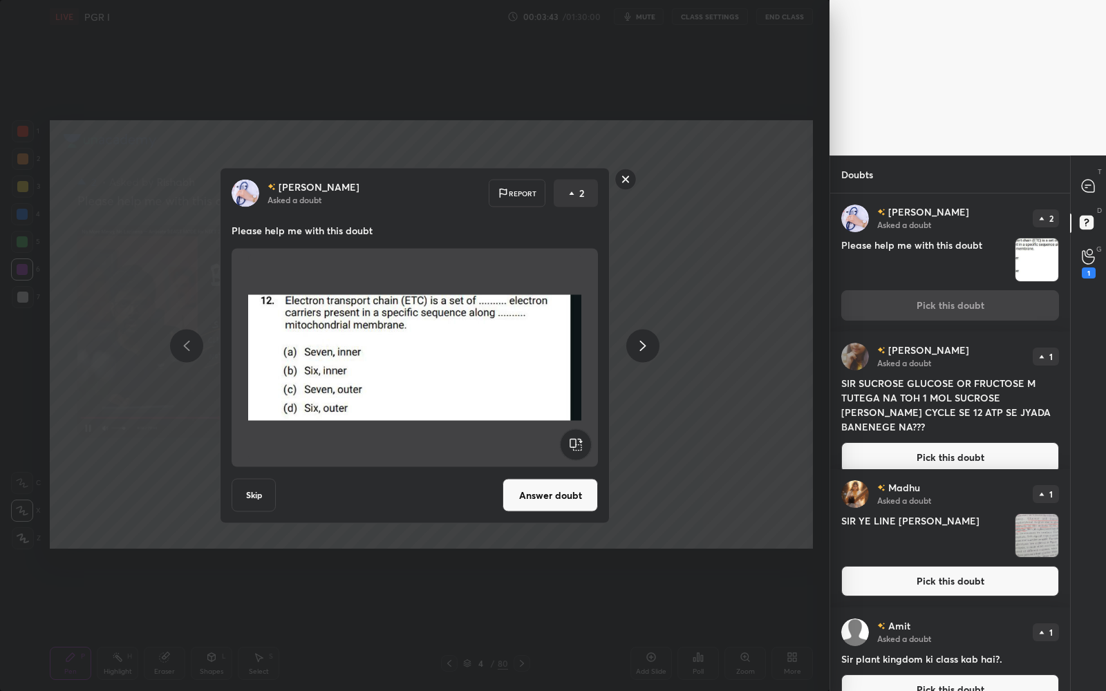
click at [577, 495] on button "Answer doubt" at bounding box center [549, 495] width 95 height 33
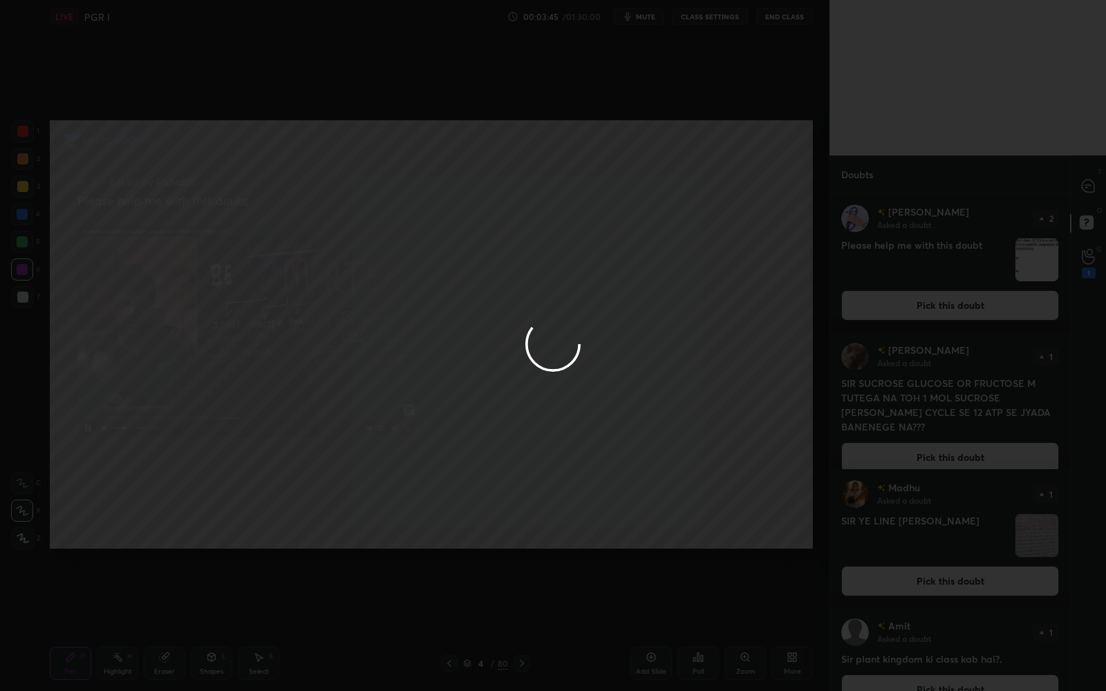
click at [1091, 183] on div at bounding box center [553, 345] width 1106 height 691
click at [1090, 182] on div at bounding box center [553, 345] width 1106 height 691
click at [1091, 181] on icon at bounding box center [1087, 186] width 12 height 12
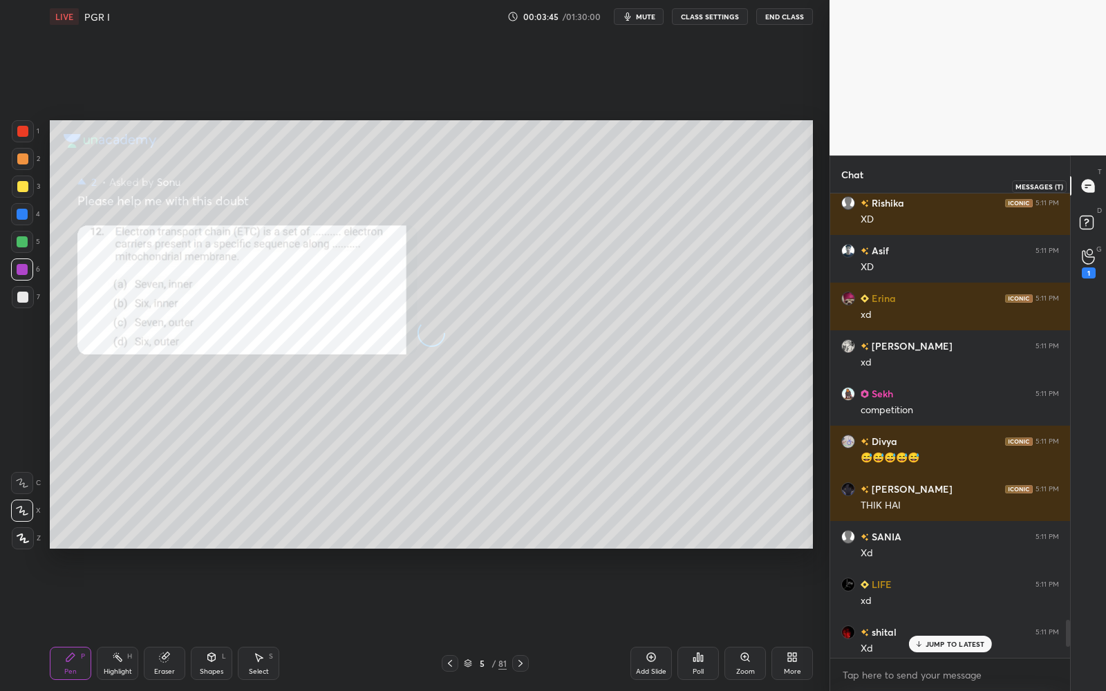
click at [1092, 179] on icon at bounding box center [1088, 186] width 15 height 15
click at [982, 551] on div "shital 5:11 PM" at bounding box center [950, 632] width 218 height 15
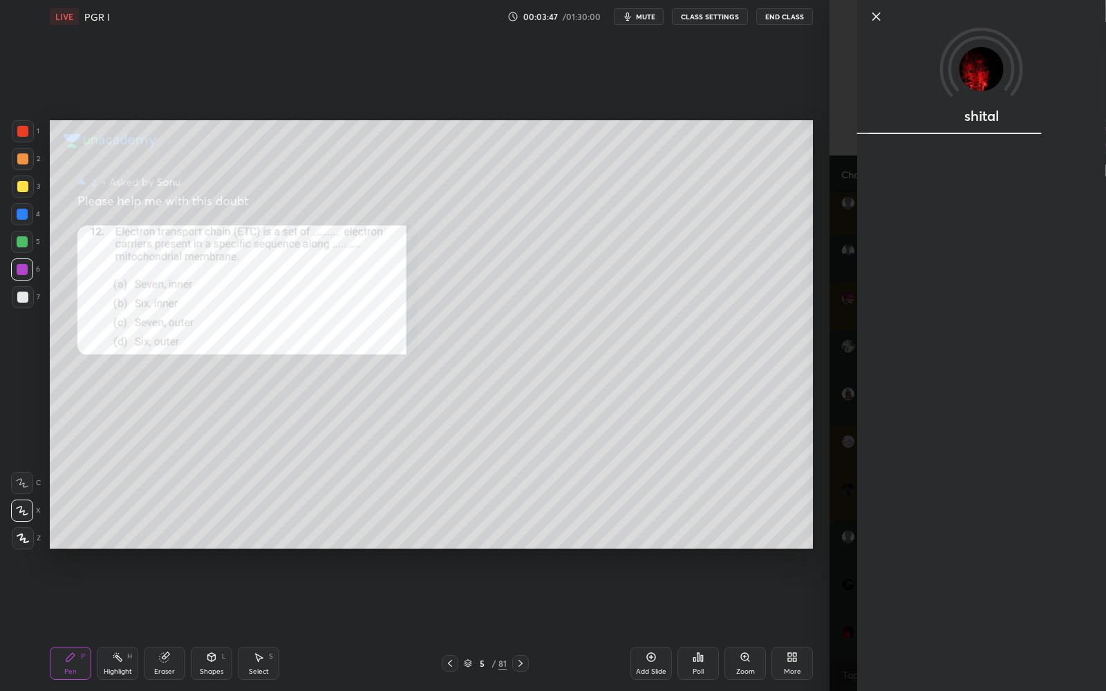
drag, startPoint x: 979, startPoint y: 643, endPoint x: 870, endPoint y: 628, distance: 110.2
click at [979, 551] on div "shital" at bounding box center [981, 345] width 249 height 691
click at [827, 551] on div "1 2 3 4 5 6 7 C X Z C X Z E E Erase all H H LIVE PGR I 00:03:47 / 01:30:00 mute…" at bounding box center [414, 345] width 829 height 691
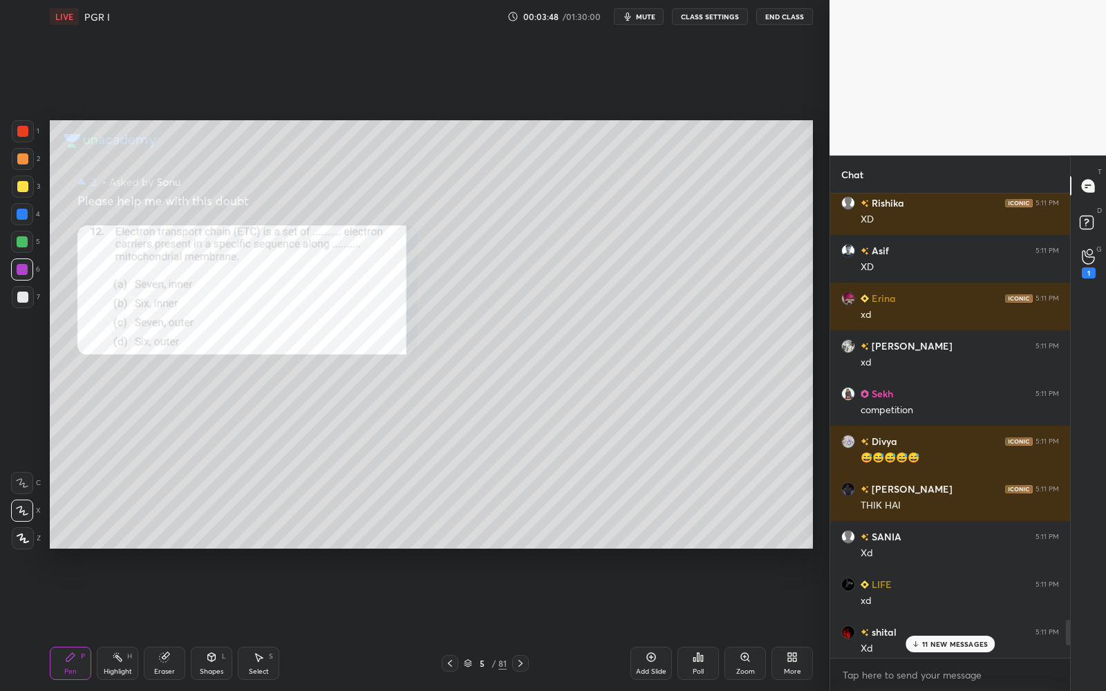
click at [967, 551] on p "11 NEW MESSAGES" at bounding box center [955, 644] width 66 height 8
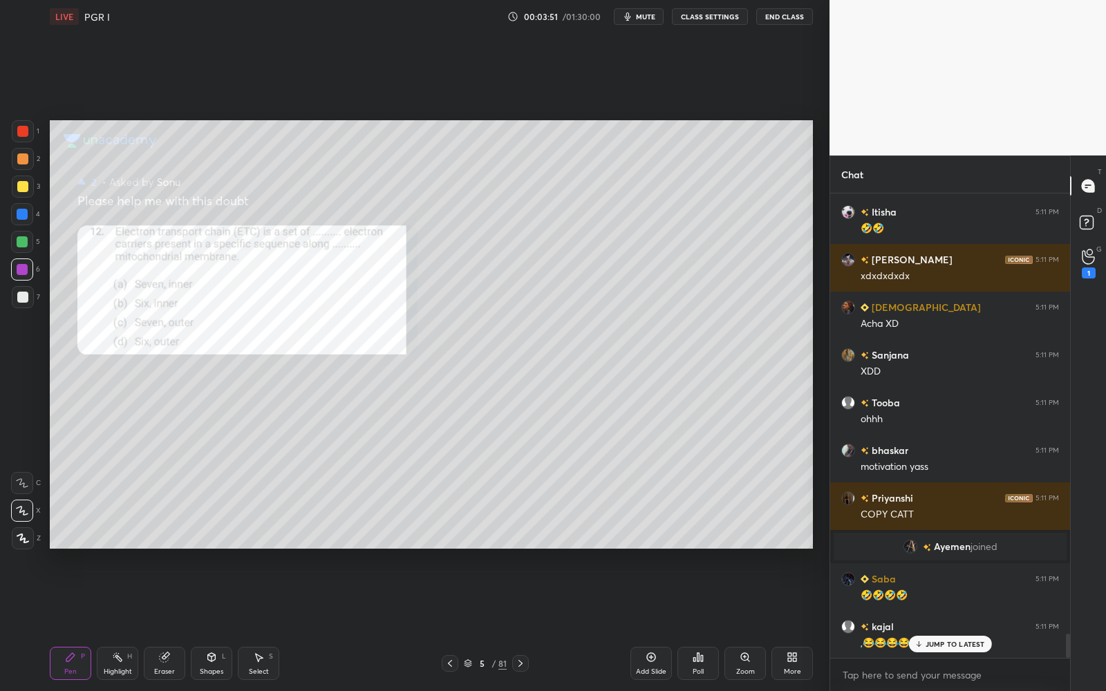
click at [21, 191] on div at bounding box center [23, 187] width 22 height 22
click at [22, 191] on div at bounding box center [23, 187] width 22 height 22
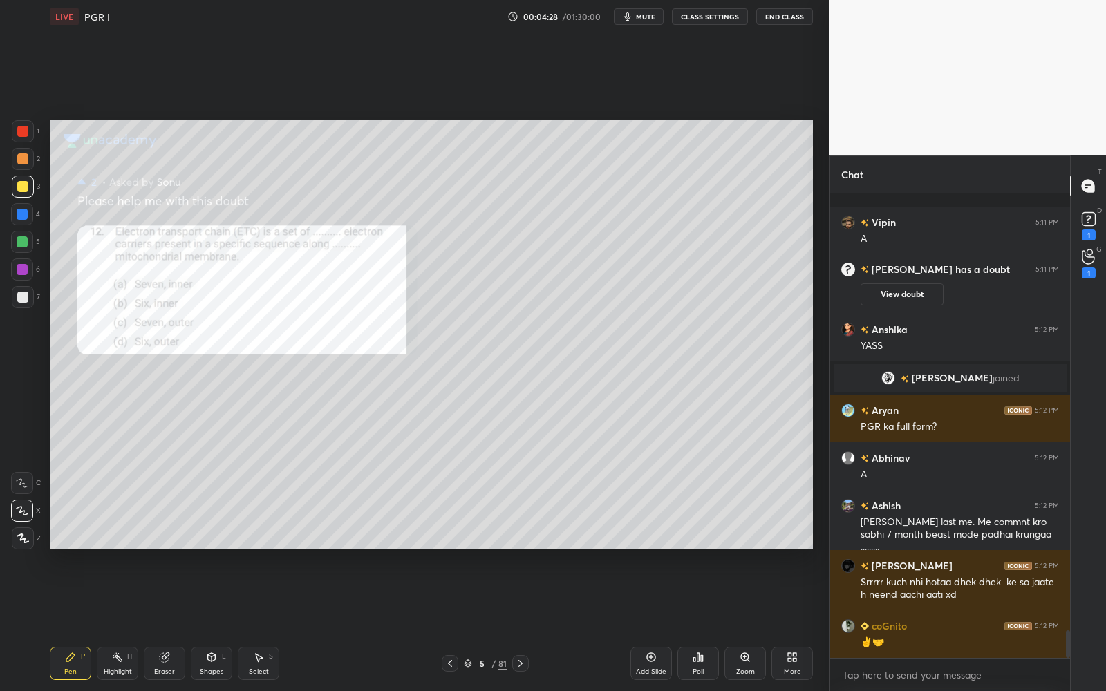
click at [28, 292] on div at bounding box center [23, 297] width 22 height 22
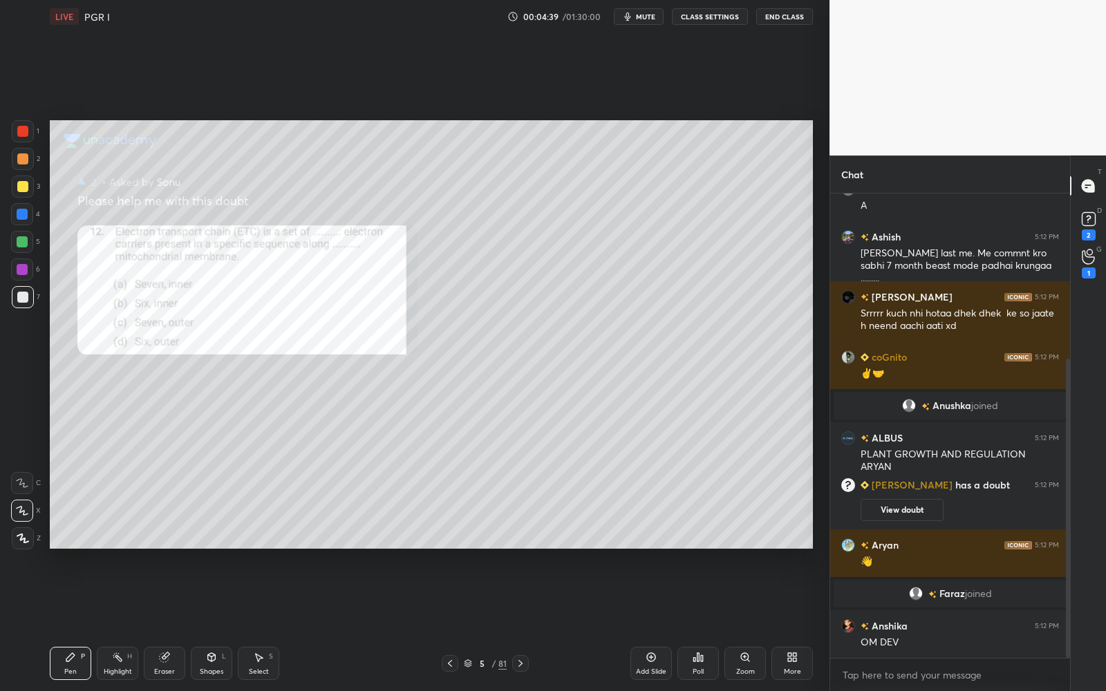
scroll to position [288, 0]
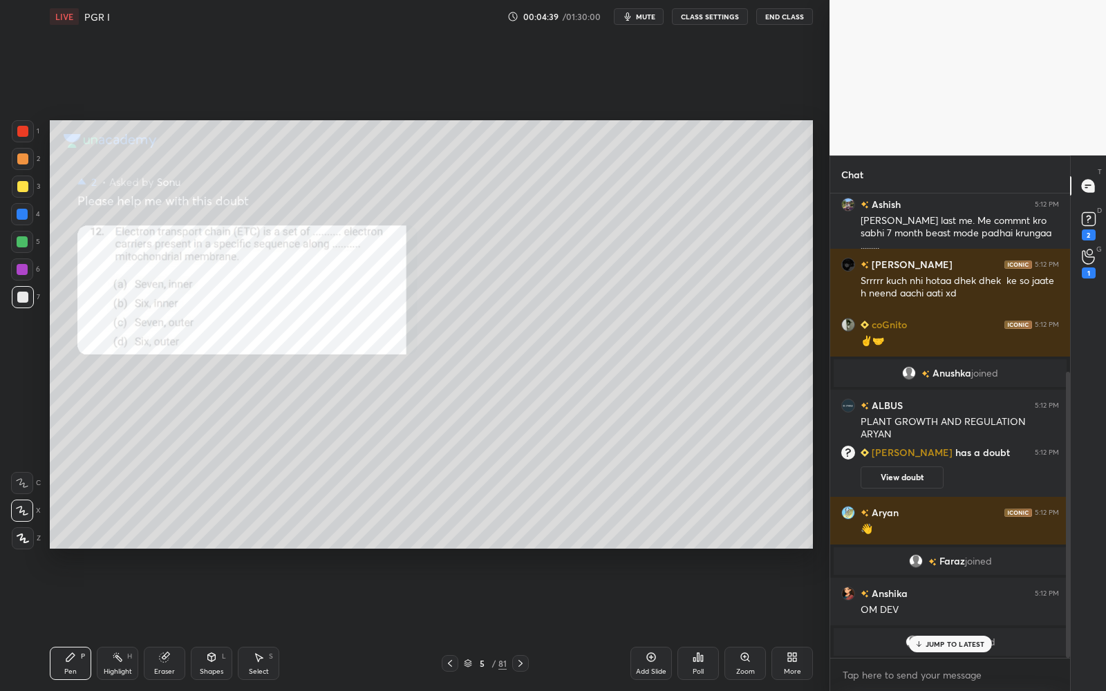
click at [707, 13] on button "CLASS SETTINGS" at bounding box center [710, 16] width 76 height 17
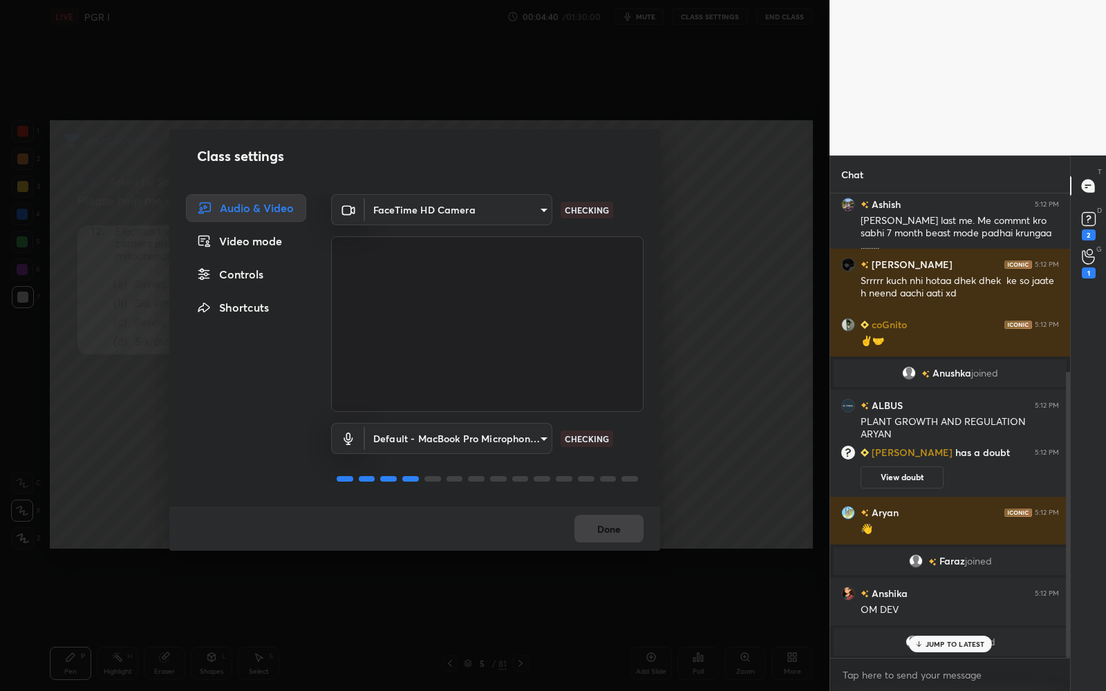
scroll to position [384, 0]
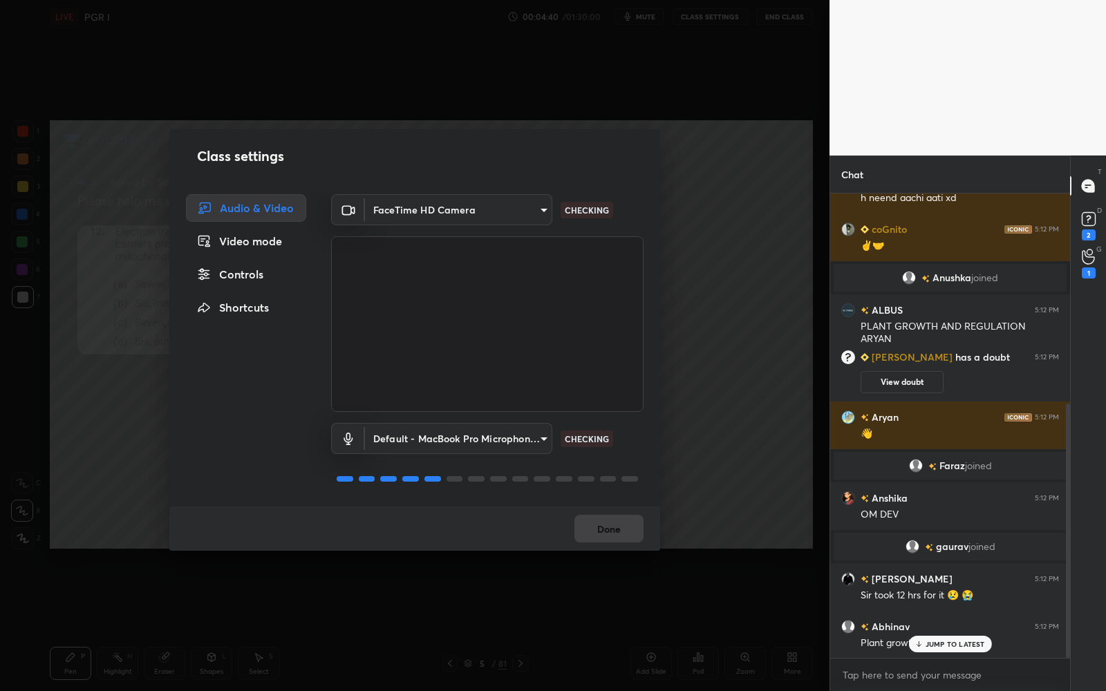
click at [248, 246] on div "Video mode" at bounding box center [246, 241] width 120 height 28
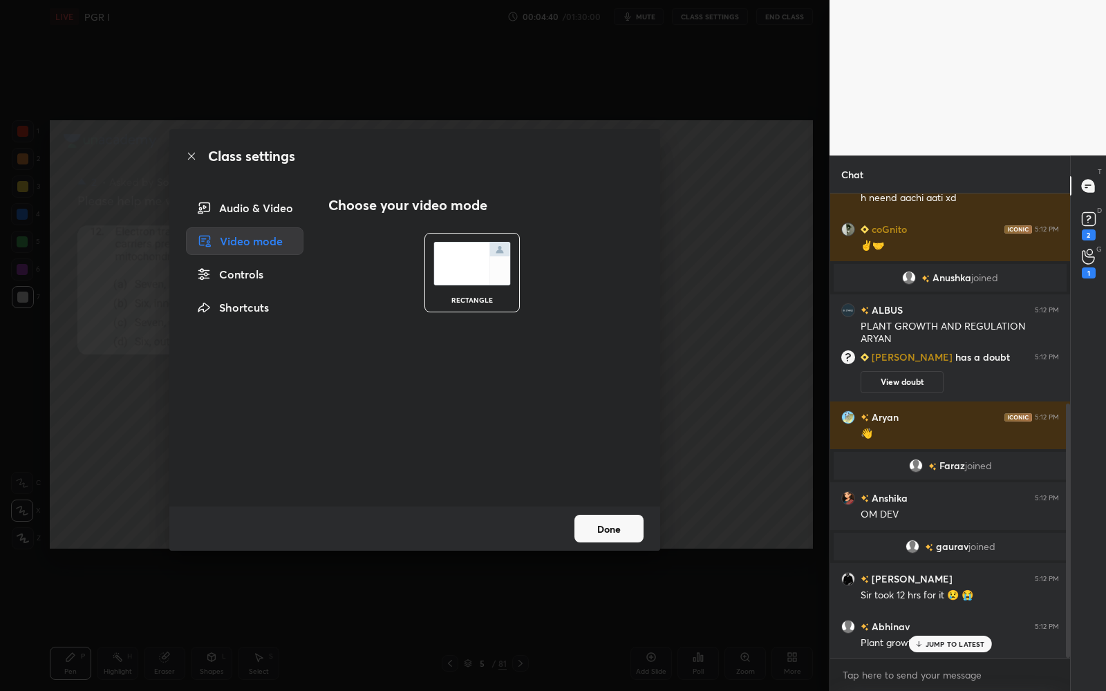
click at [257, 277] on div "Controls" at bounding box center [244, 275] width 117 height 28
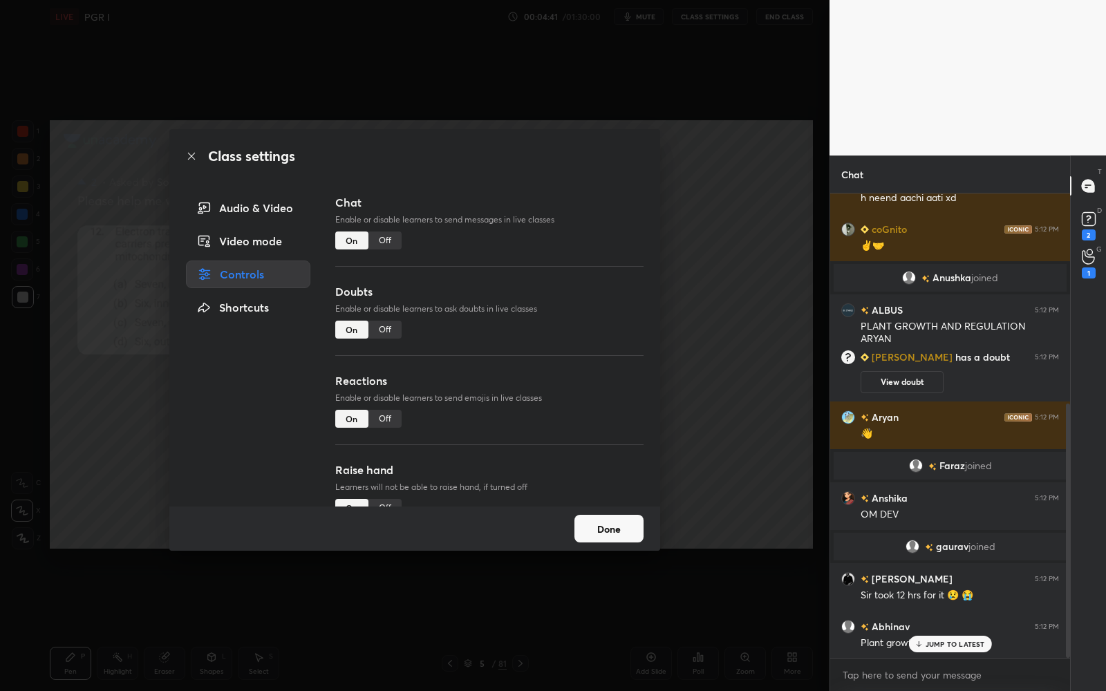
click at [398, 341] on div "Doubts Enable or disable learners to ask doubts in live classes On Off" at bounding box center [489, 327] width 308 height 89
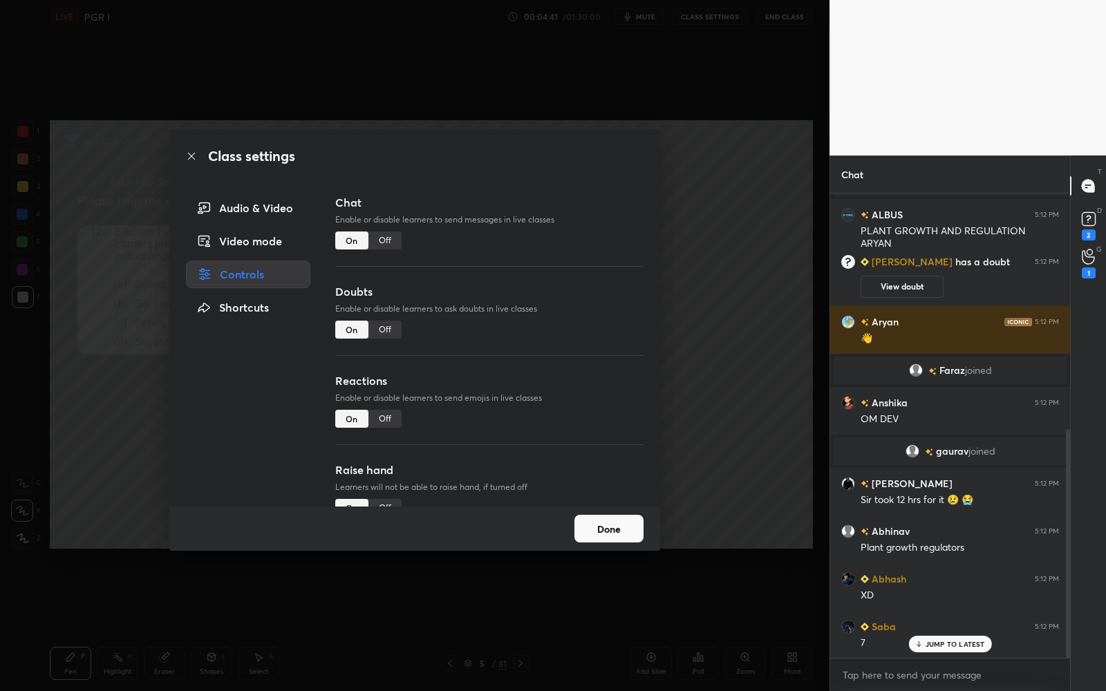
click at [387, 332] on div "Off" at bounding box center [384, 330] width 33 height 18
click at [604, 520] on button "Done" at bounding box center [608, 529] width 69 height 28
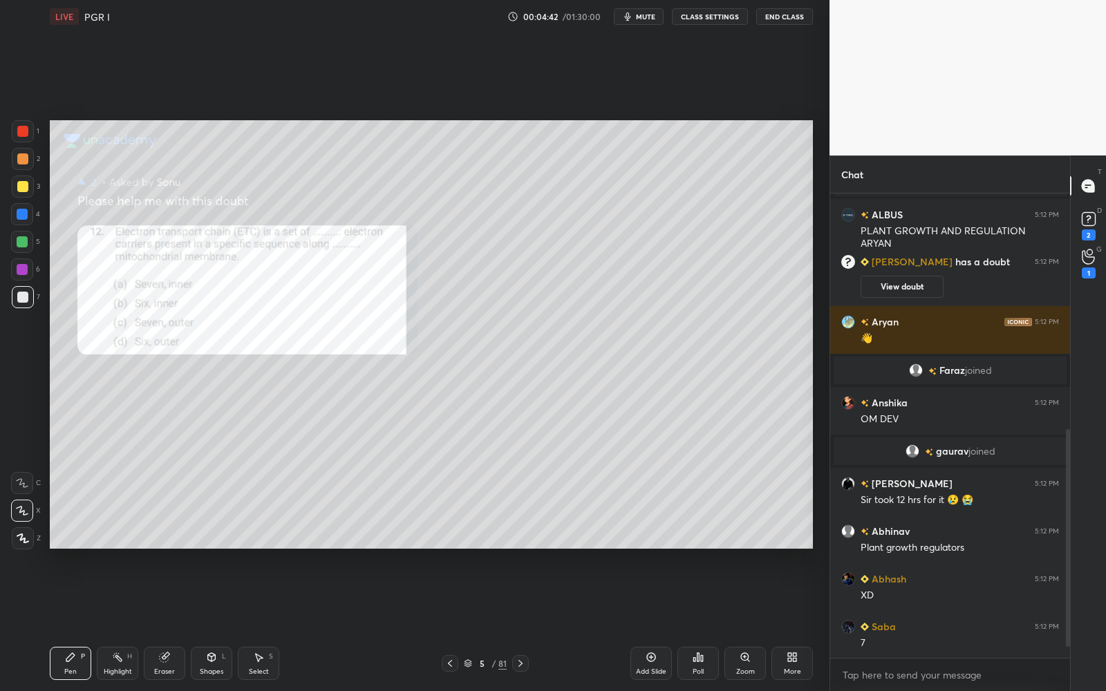
scroll to position [527, 0]
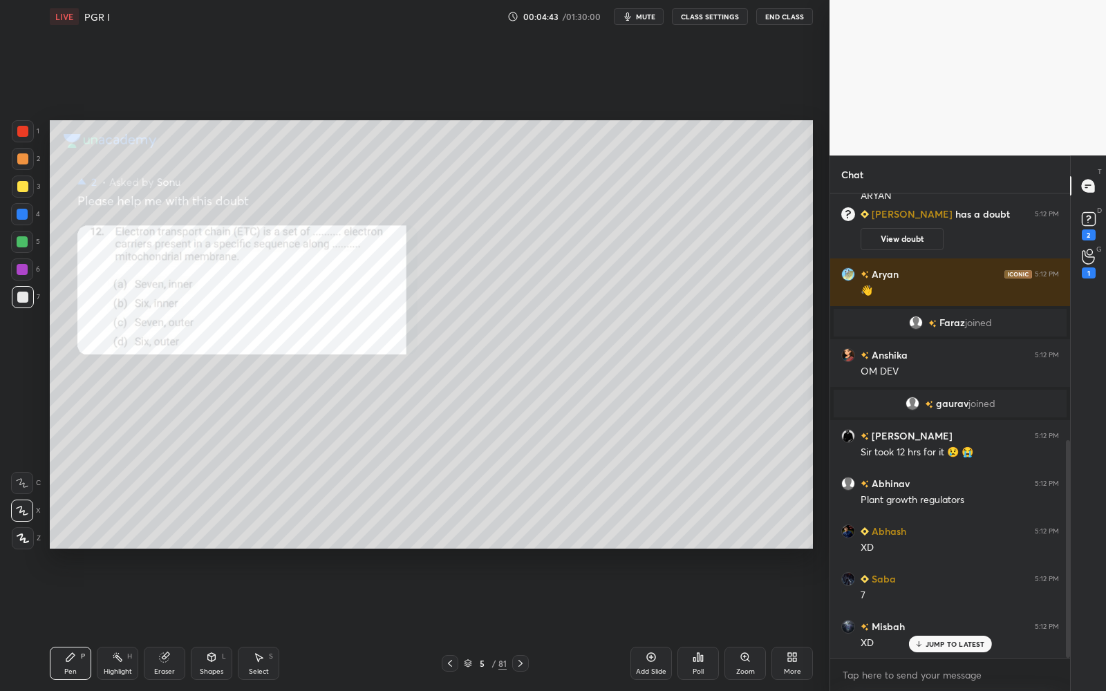
click at [22, 136] on div at bounding box center [23, 131] width 22 height 22
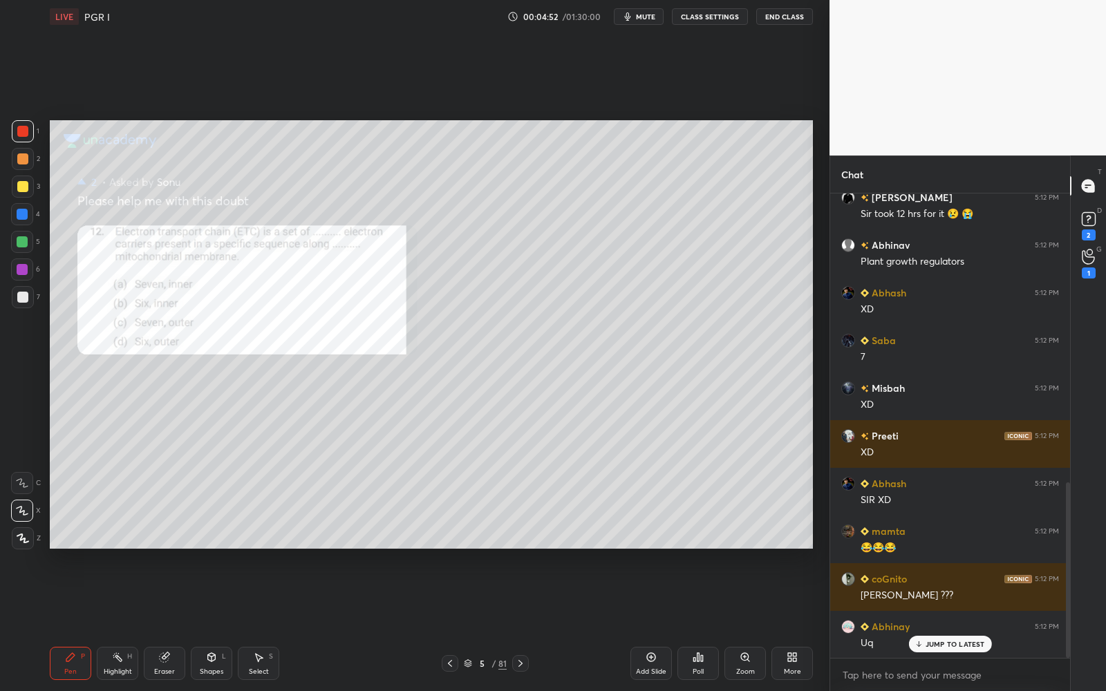
scroll to position [813, 0]
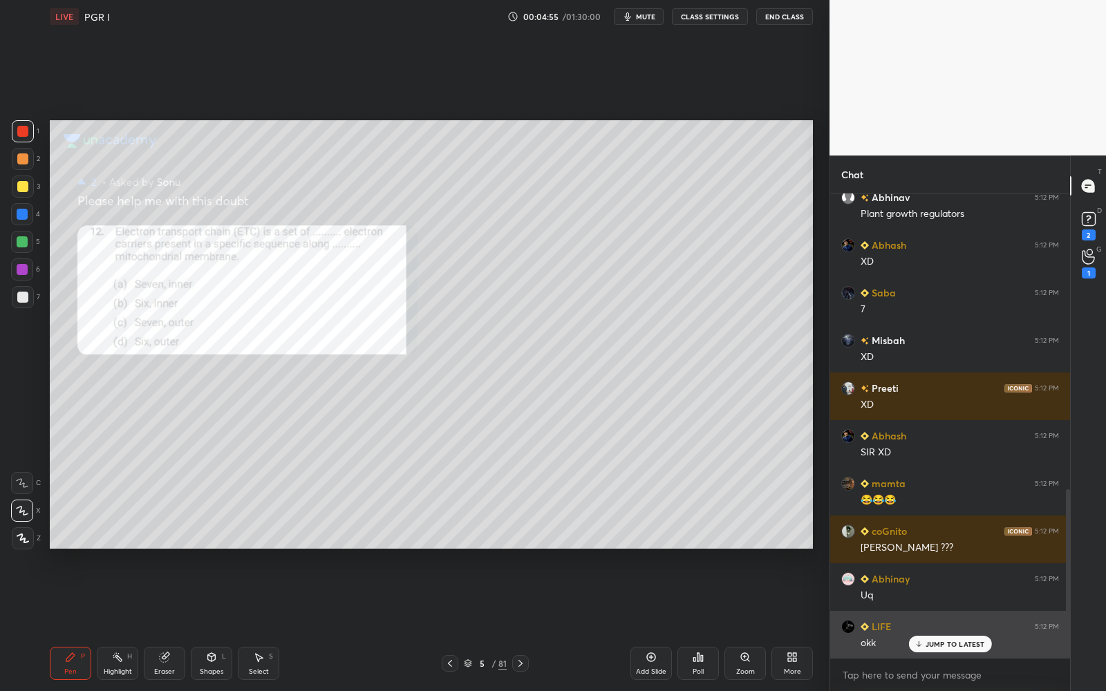
click at [938, 551] on p "JUMP TO LATEST" at bounding box center [954, 644] width 59 height 8
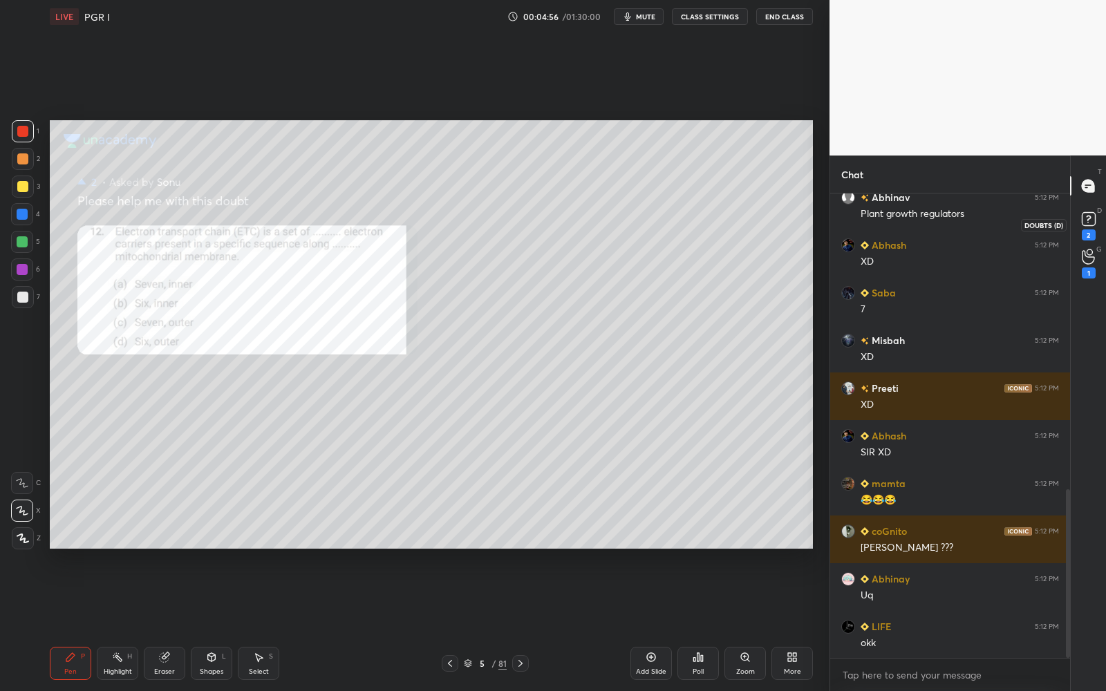
click at [1097, 223] on icon at bounding box center [1088, 219] width 21 height 21
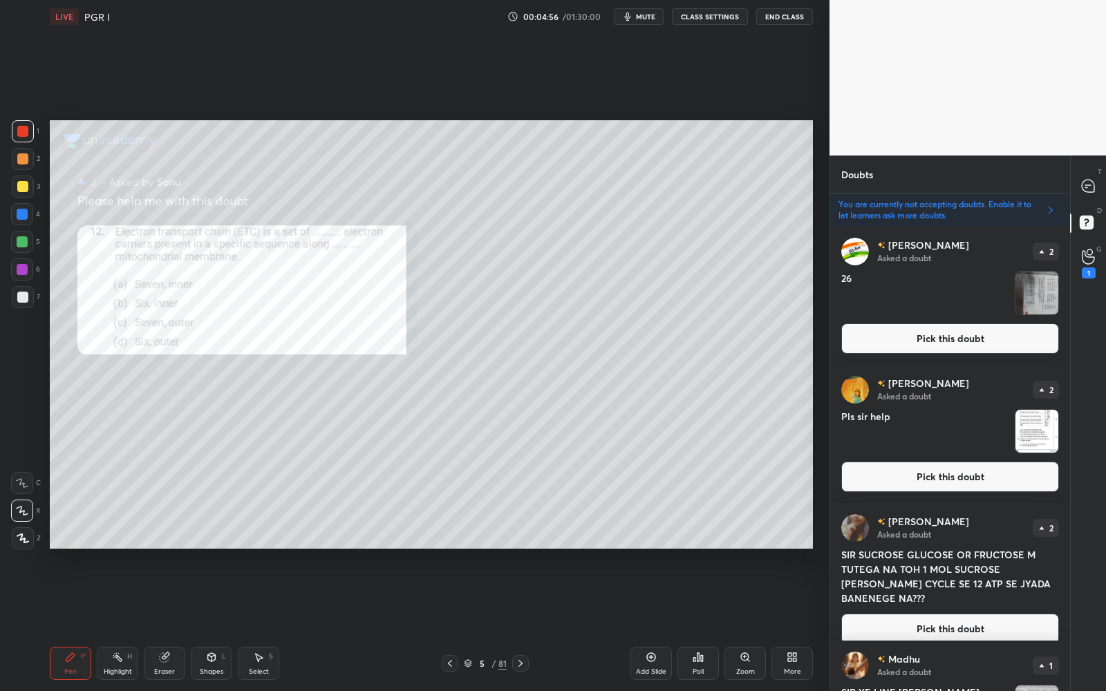
click at [1017, 343] on button "Pick this doubt" at bounding box center [950, 338] width 218 height 30
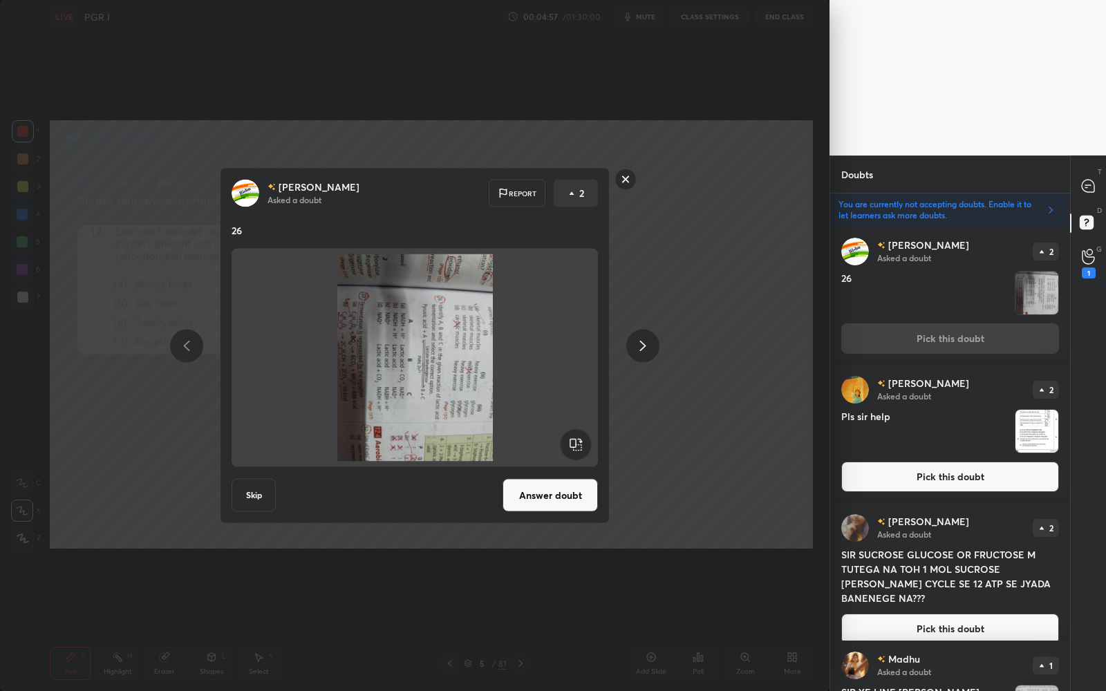
click at [562, 439] on rect at bounding box center [575, 444] width 31 height 31
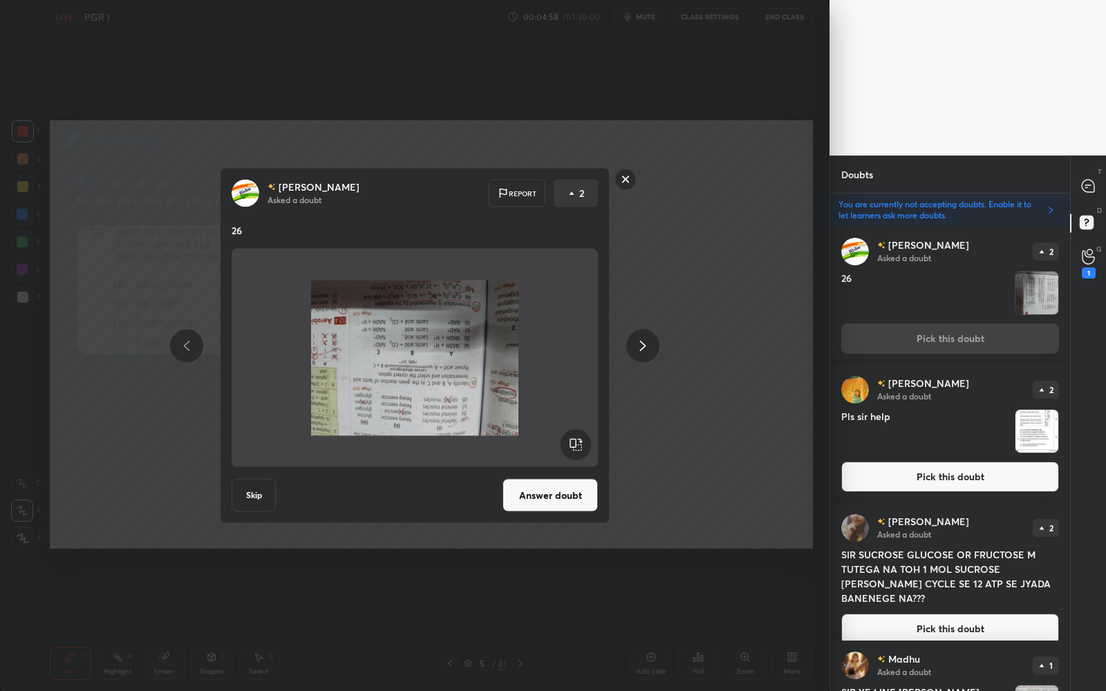
click at [574, 439] on rect at bounding box center [575, 444] width 31 height 31
click at [576, 441] on rect at bounding box center [575, 444] width 31 height 31
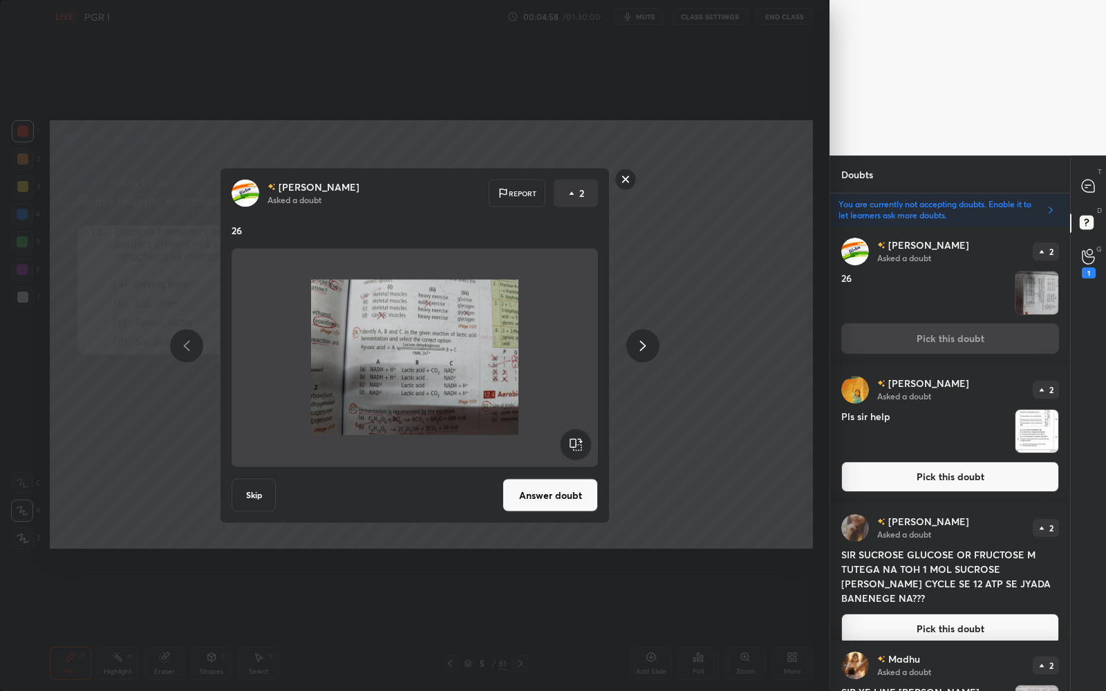
click at [564, 484] on button "Answer doubt" at bounding box center [549, 495] width 95 height 33
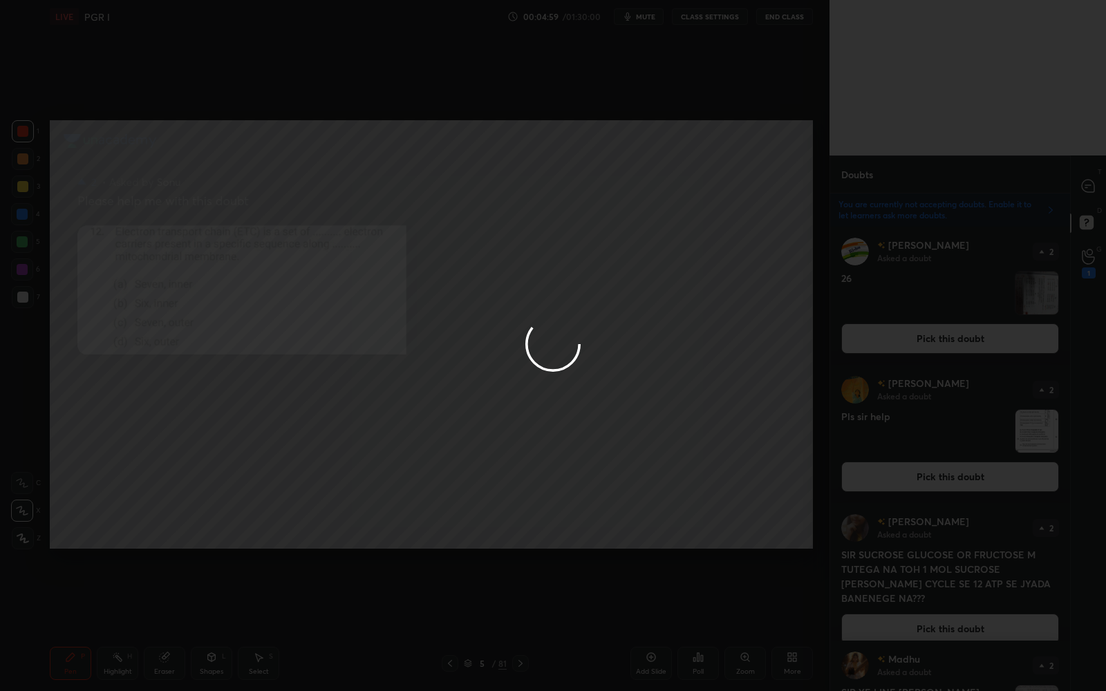
click at [1094, 189] on div at bounding box center [553, 345] width 1106 height 691
click at [1093, 185] on div at bounding box center [553, 345] width 1106 height 691
click at [1093, 184] on div at bounding box center [553, 345] width 1106 height 691
click at [1092, 184] on div at bounding box center [553, 345] width 1106 height 691
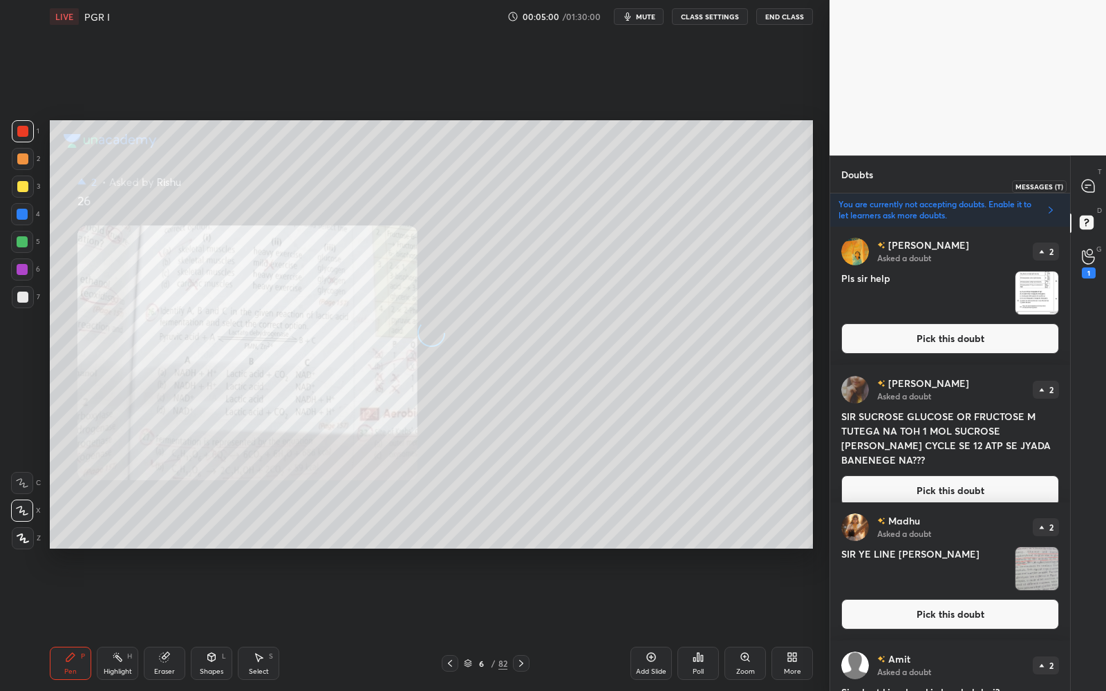
click at [1092, 184] on icon at bounding box center [1087, 186] width 12 height 12
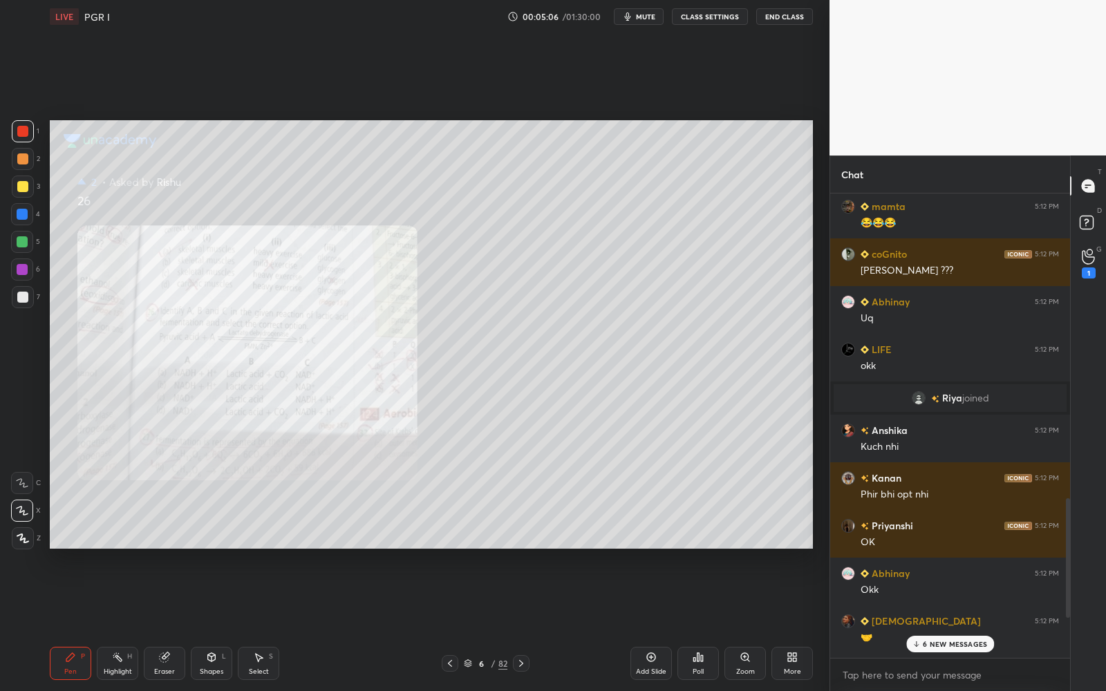
click at [938, 551] on p "6 NEW MESSAGES" at bounding box center [954, 644] width 64 height 8
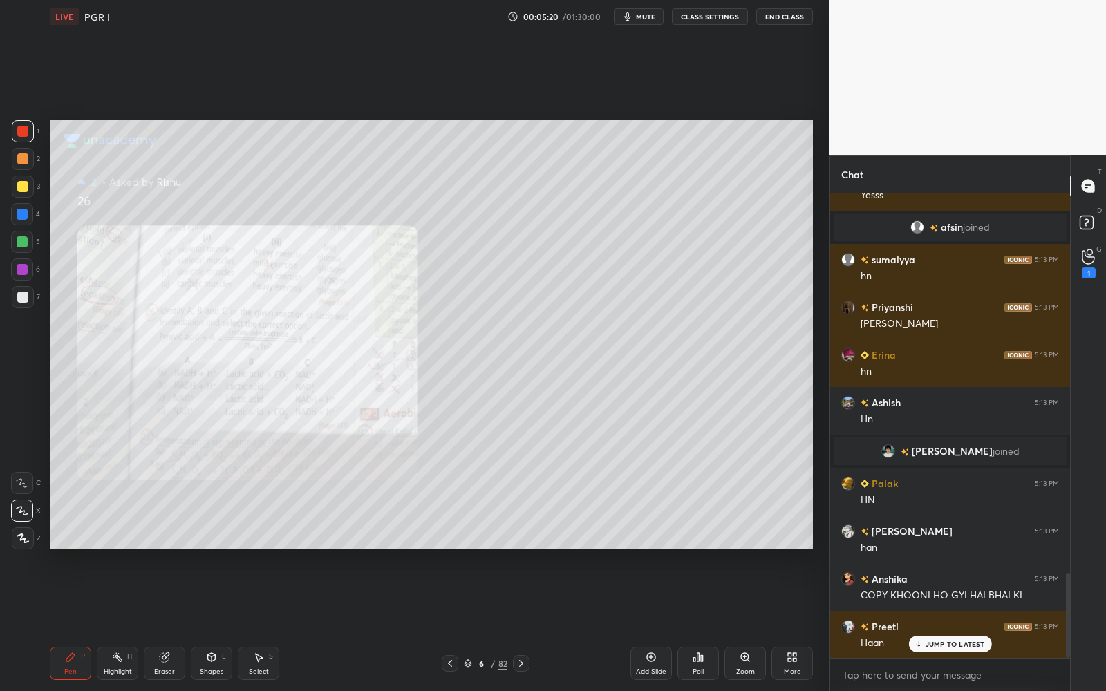
scroll to position [2081, 0]
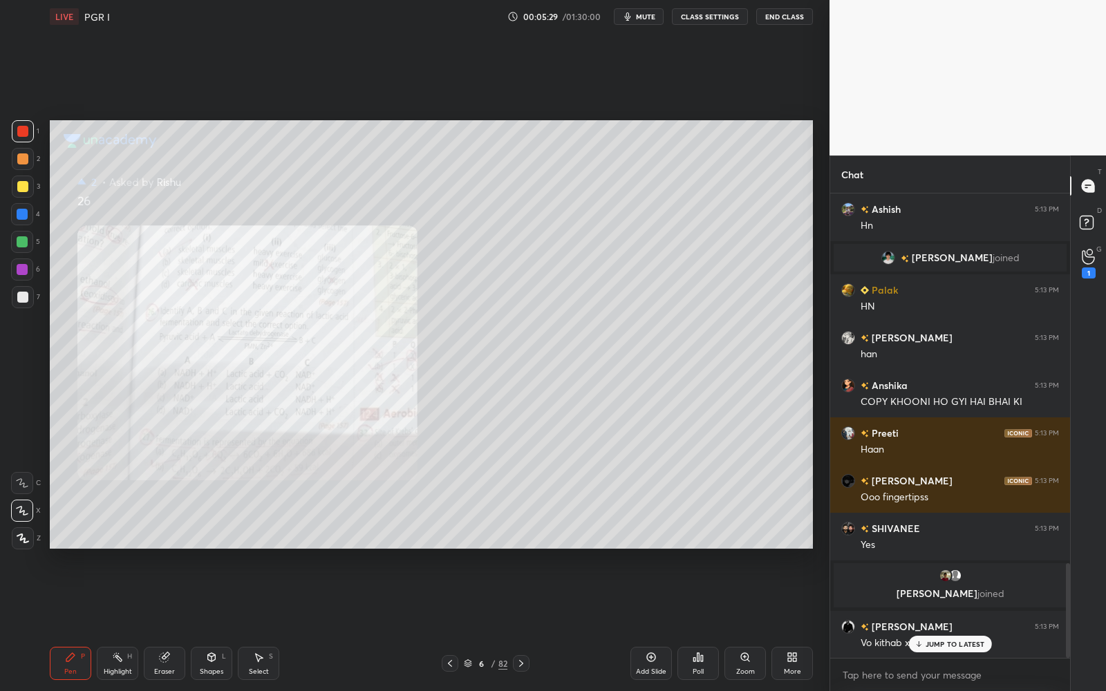
click at [938, 551] on p "JUMP TO LATEST" at bounding box center [954, 644] width 59 height 8
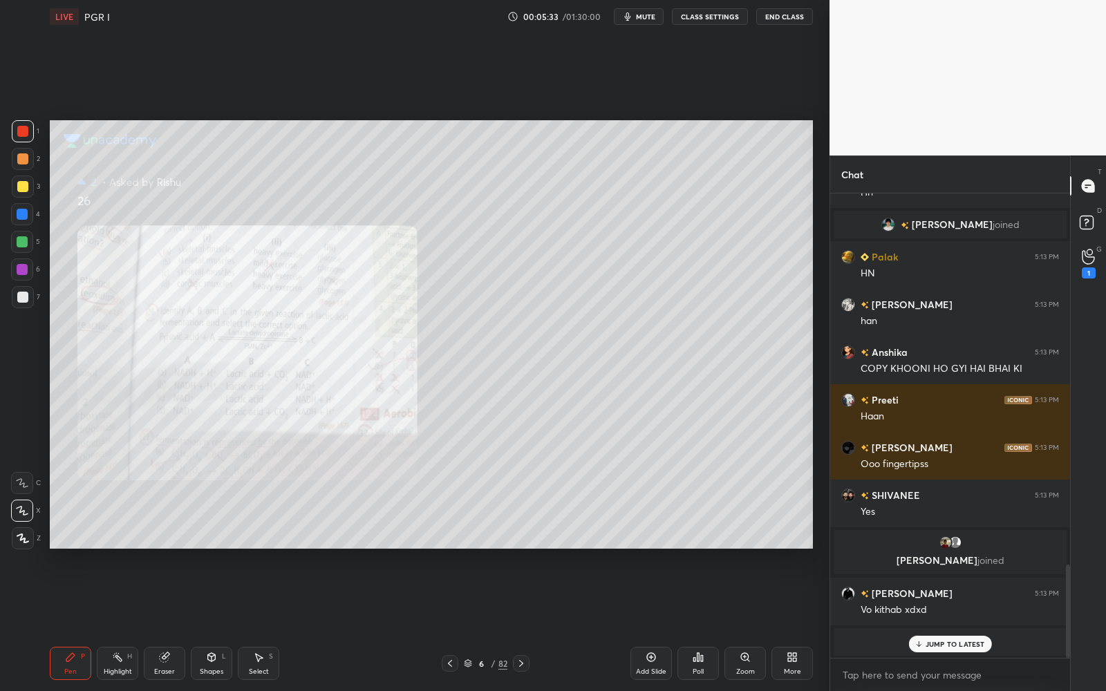
click at [1097, 210] on p "D" at bounding box center [1099, 210] width 5 height 10
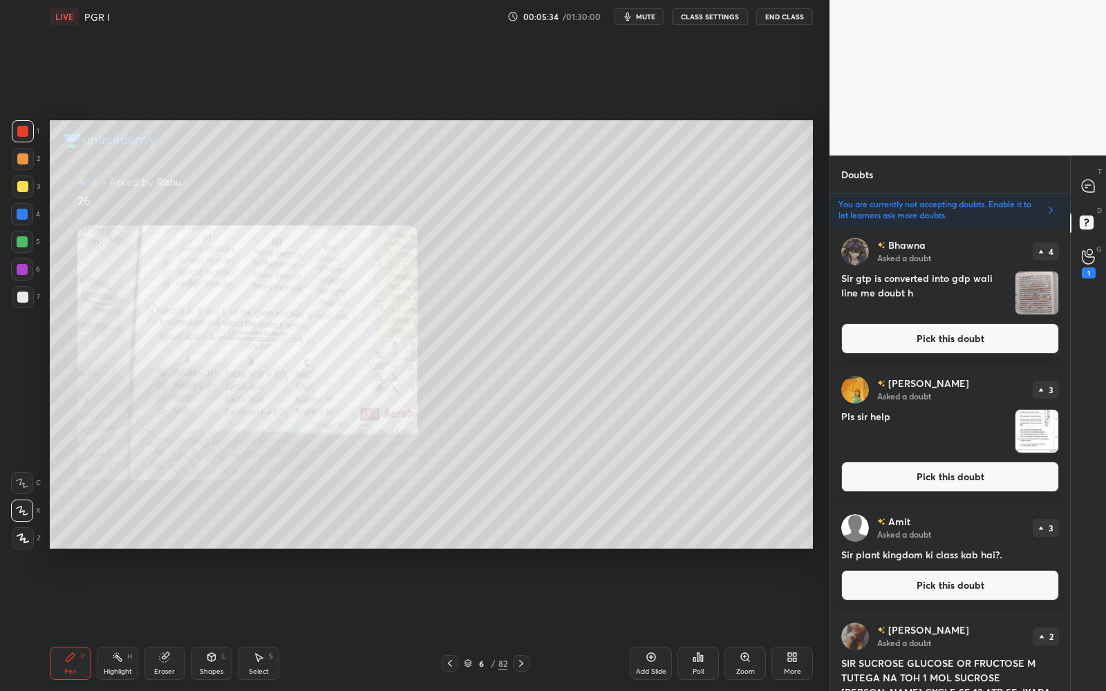
click at [1011, 332] on button "Pick this doubt" at bounding box center [950, 338] width 218 height 30
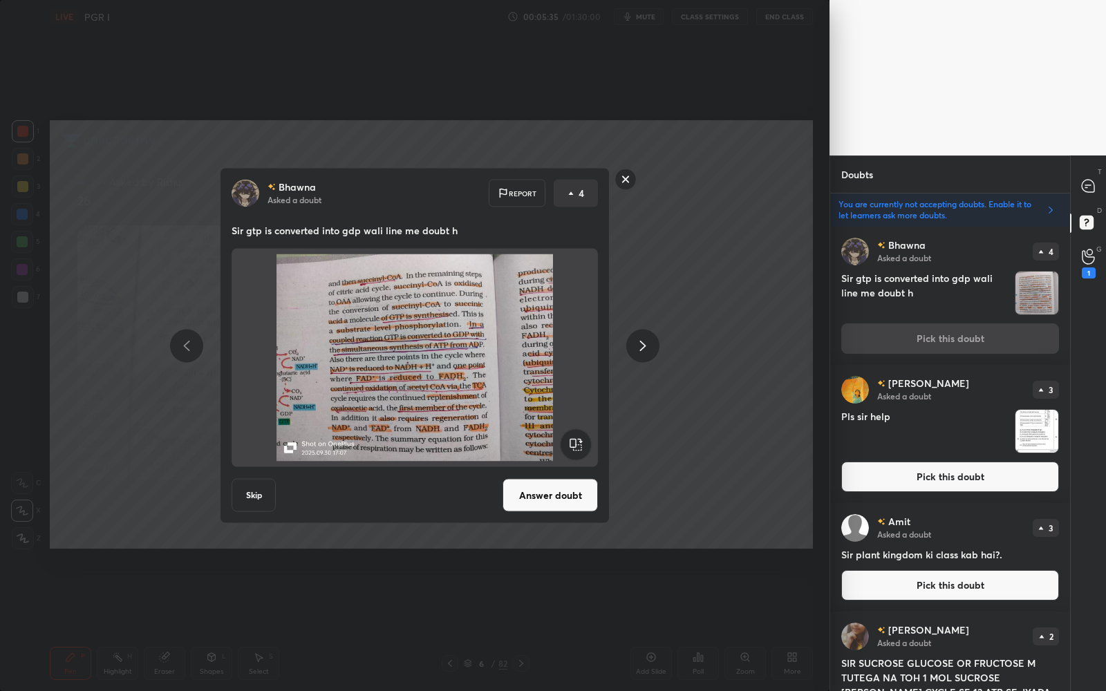
click at [575, 507] on button "Answer doubt" at bounding box center [549, 495] width 95 height 33
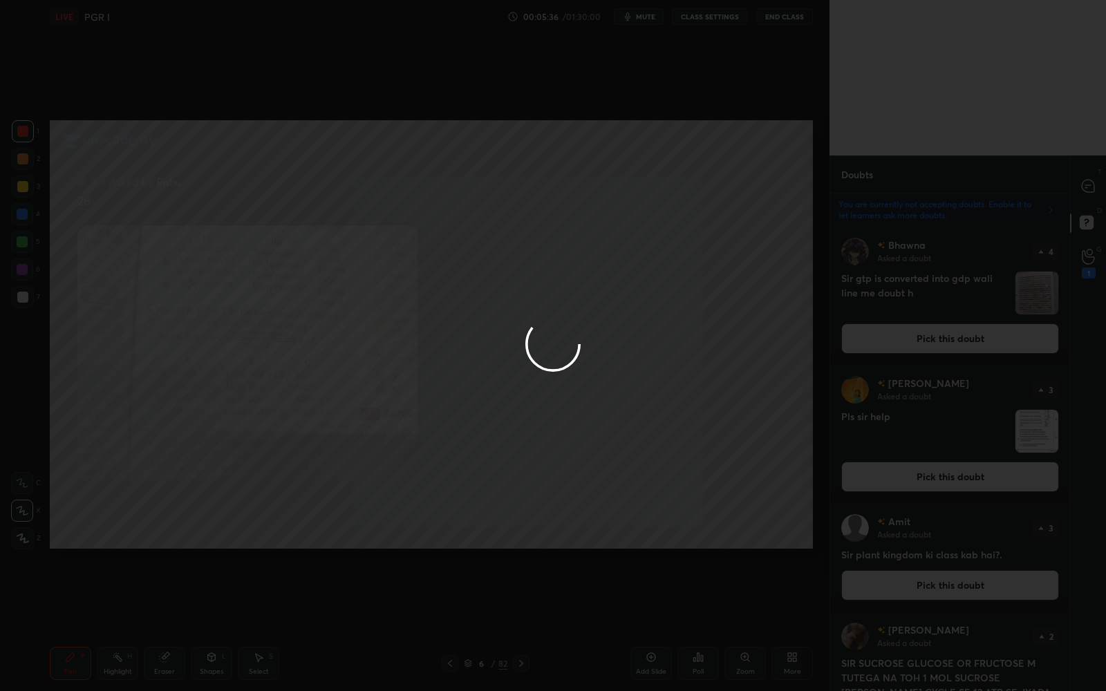
click at [1082, 204] on div at bounding box center [553, 345] width 1106 height 691
click at [1081, 204] on div at bounding box center [553, 345] width 1106 height 691
click at [1085, 194] on div at bounding box center [553, 345] width 1106 height 691
click at [1085, 192] on div at bounding box center [553, 345] width 1106 height 691
click at [1087, 190] on div at bounding box center [553, 345] width 1106 height 691
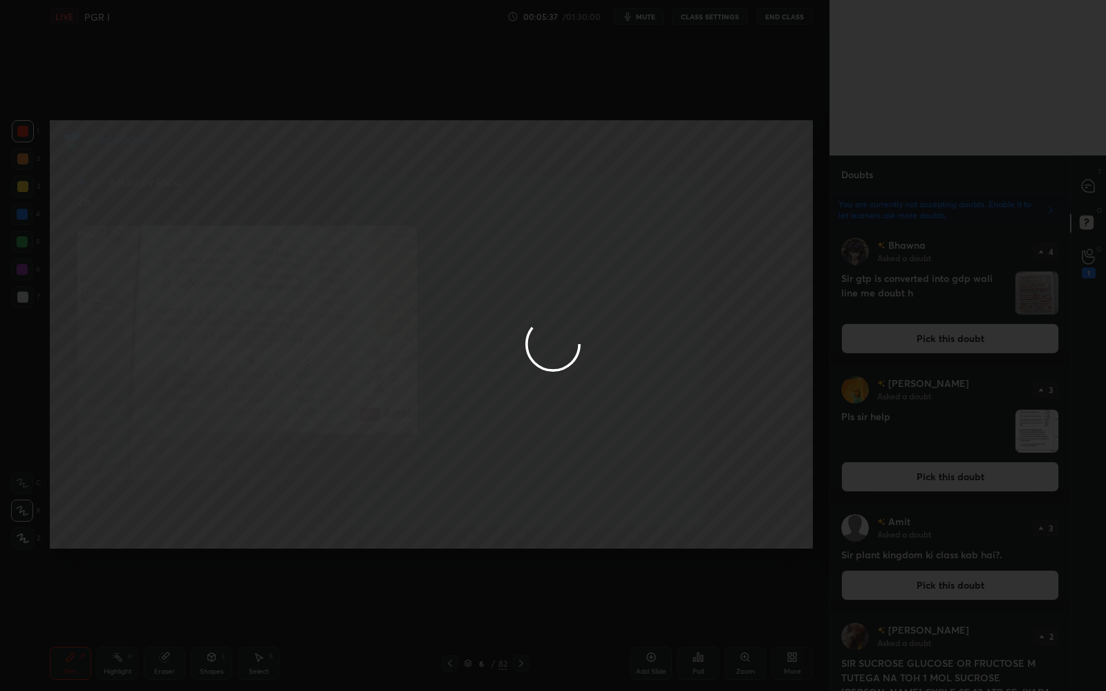
click at [1088, 187] on icon at bounding box center [1087, 186] width 12 height 12
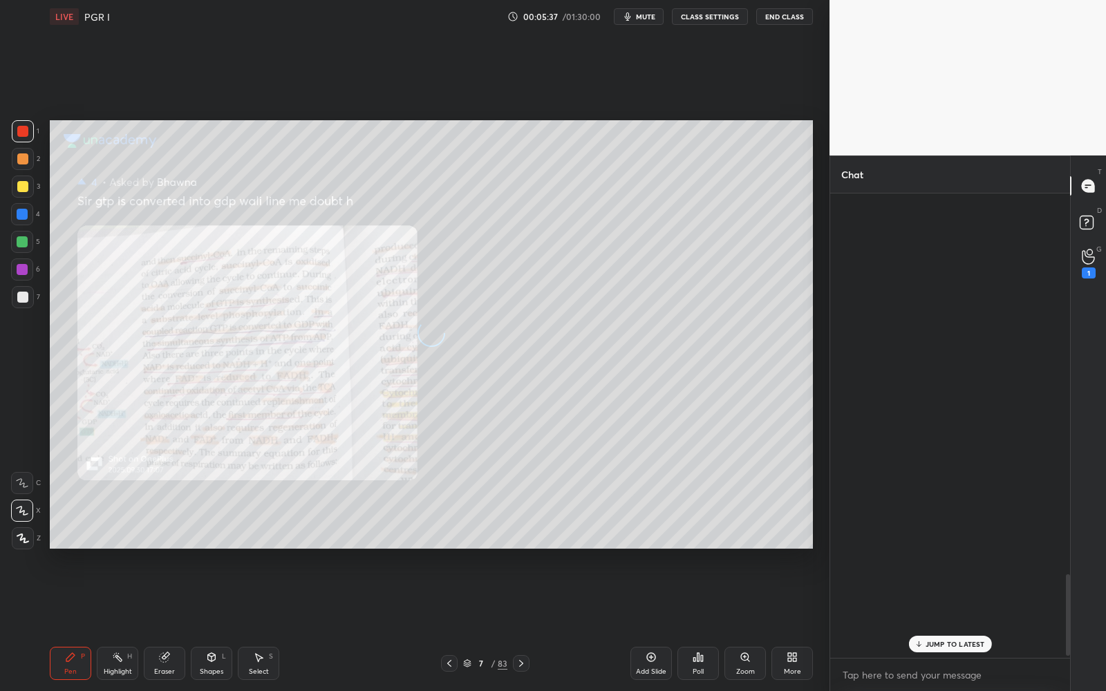
drag, startPoint x: 1090, startPoint y: 182, endPoint x: 1065, endPoint y: 227, distance: 51.7
click at [1090, 183] on icon at bounding box center [1087, 186] width 12 height 12
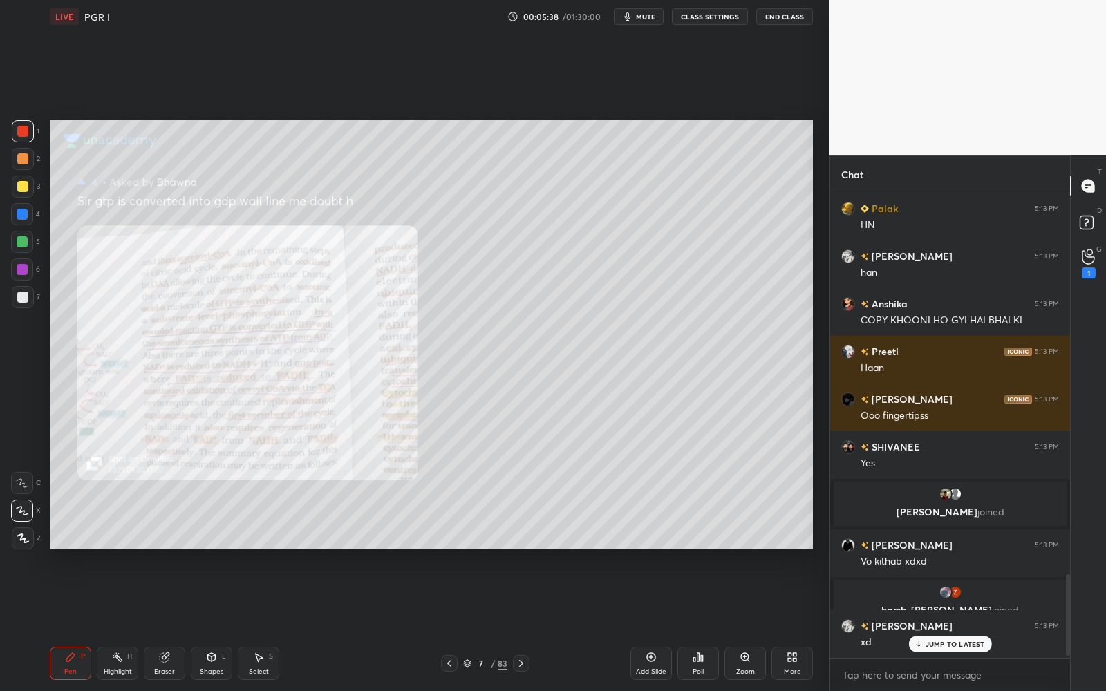
click at [949, 551] on p "JUMP TO LATEST" at bounding box center [954, 644] width 59 height 8
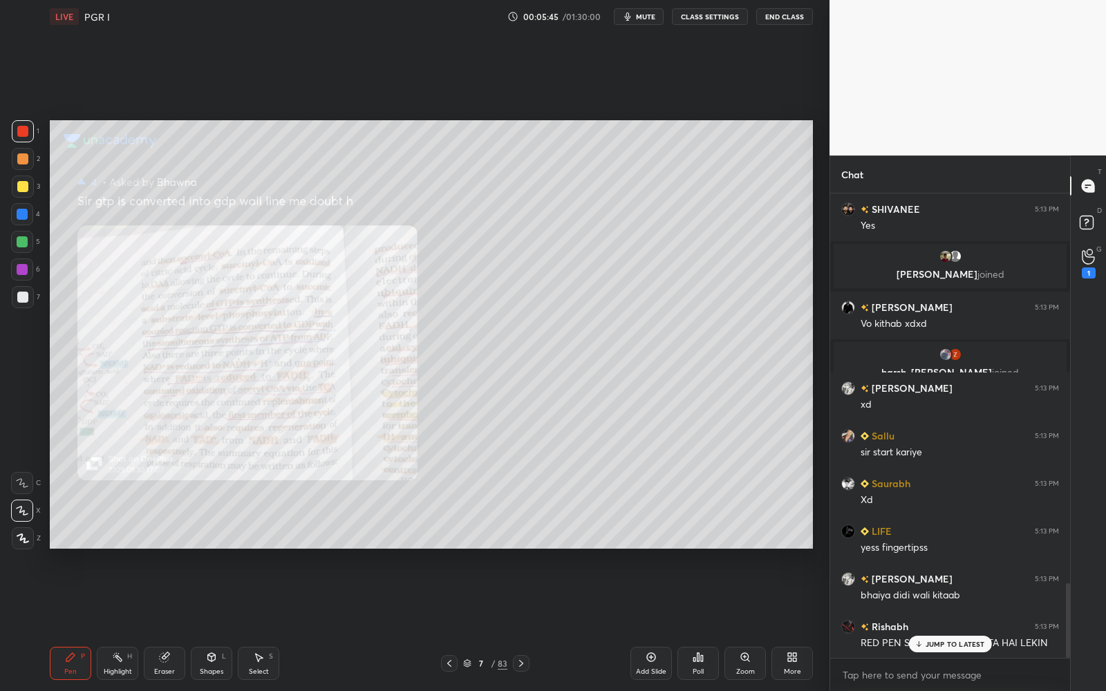
click at [936, 551] on p "JUMP TO LATEST" at bounding box center [954, 644] width 59 height 8
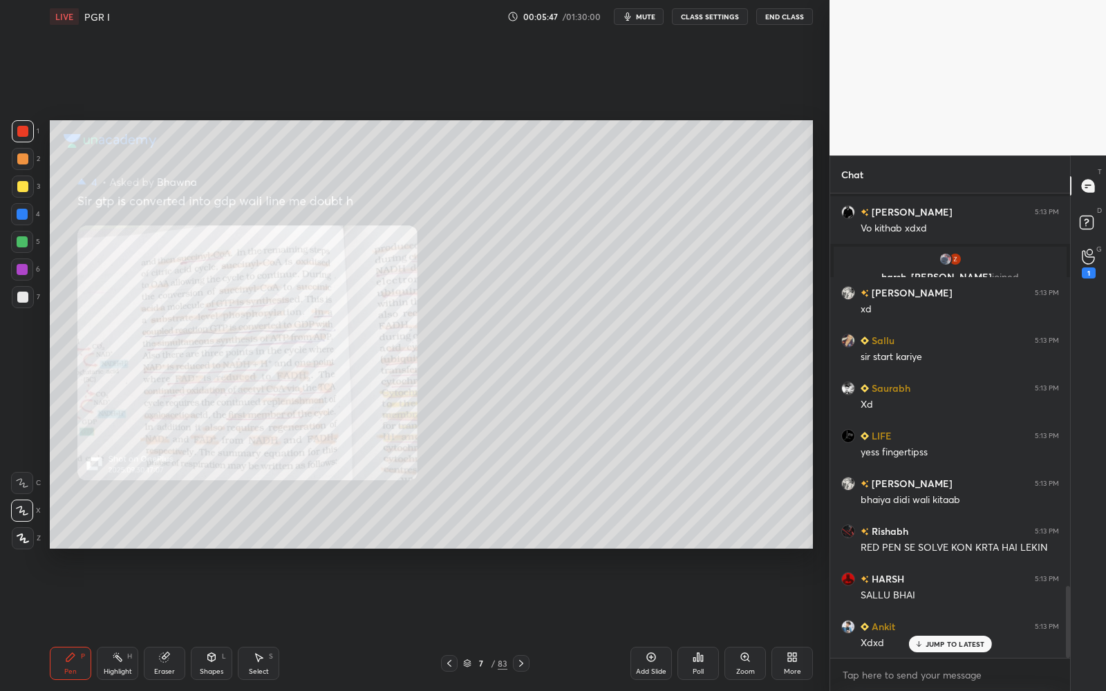
click at [453, 551] on div at bounding box center [449, 663] width 17 height 17
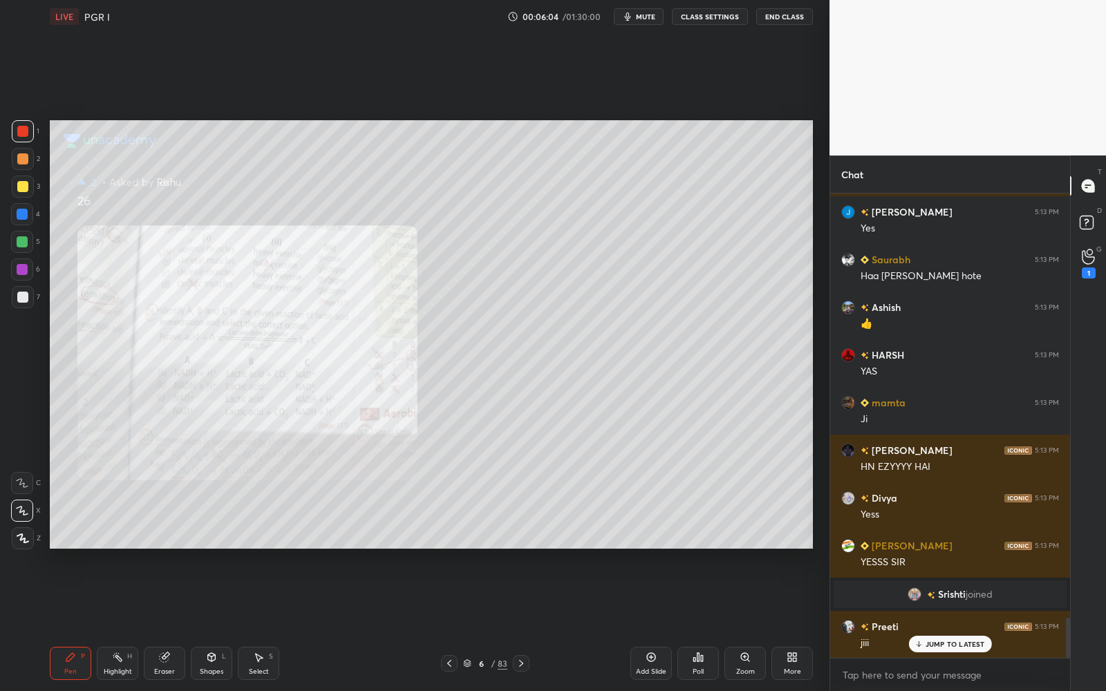
click at [526, 551] on icon at bounding box center [520, 663] width 11 height 11
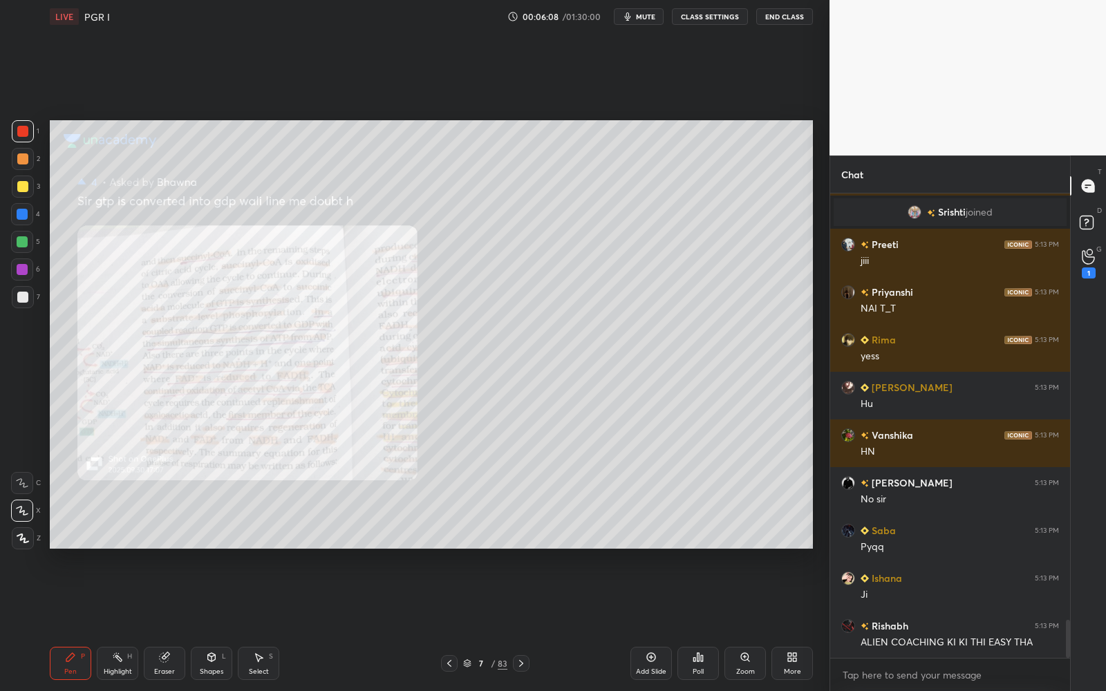
click at [21, 184] on div at bounding box center [22, 186] width 11 height 11
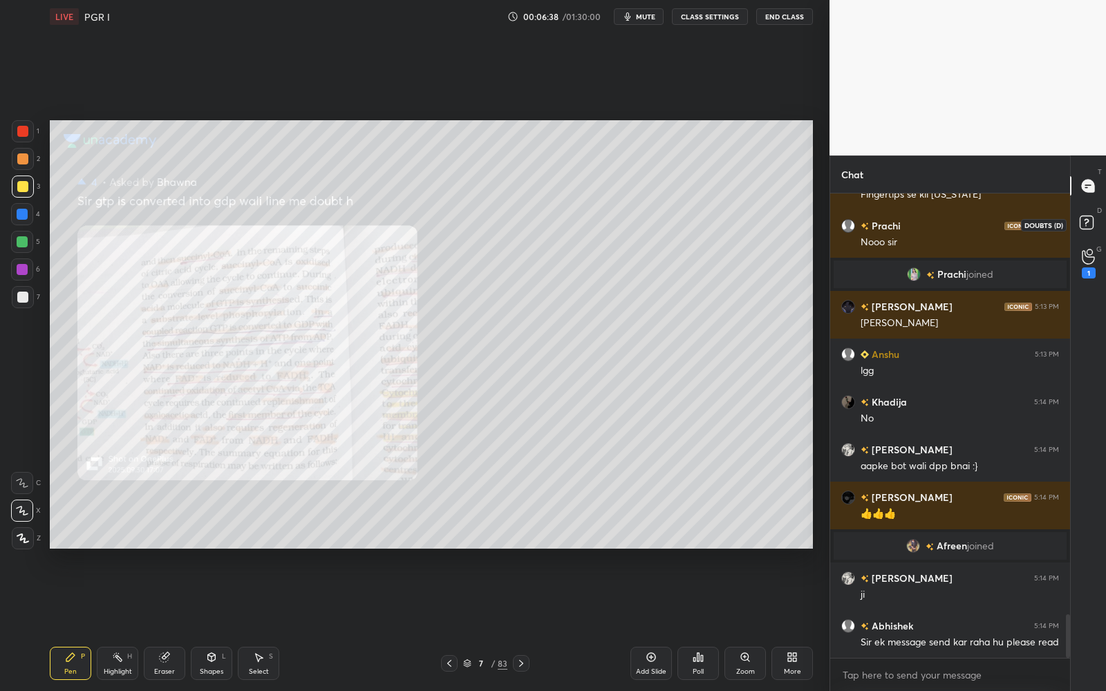
drag, startPoint x: 1095, startPoint y: 227, endPoint x: 1081, endPoint y: 236, distance: 16.9
click at [1095, 226] on icon at bounding box center [1088, 224] width 25 height 25
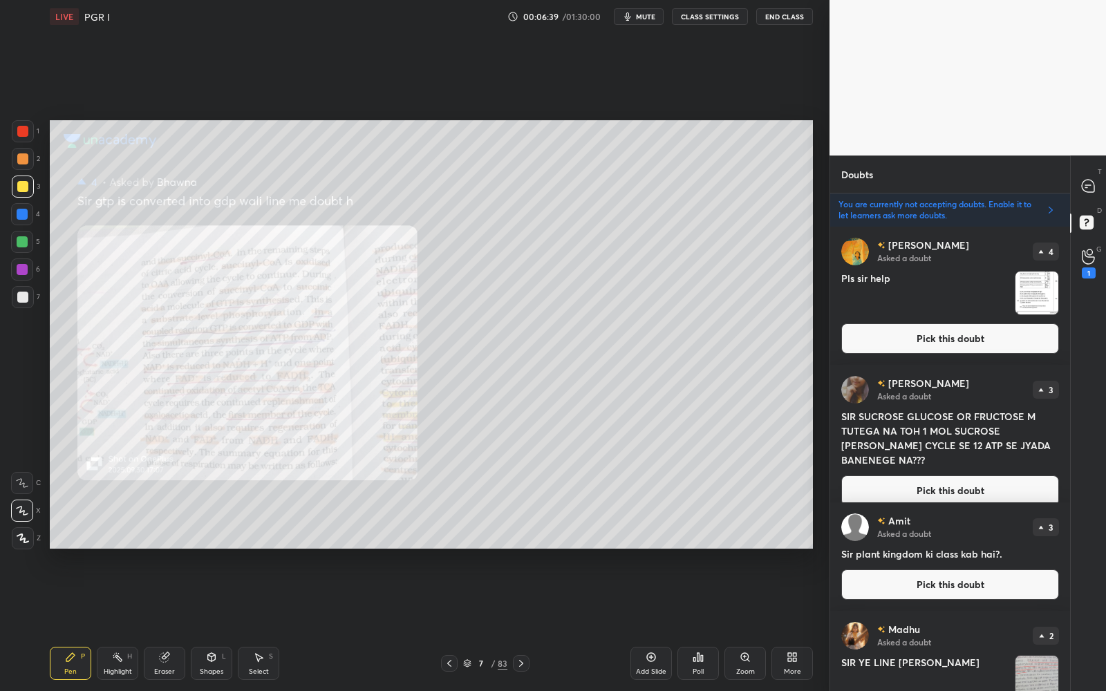
click at [1021, 337] on button "Pick this doubt" at bounding box center [950, 338] width 218 height 30
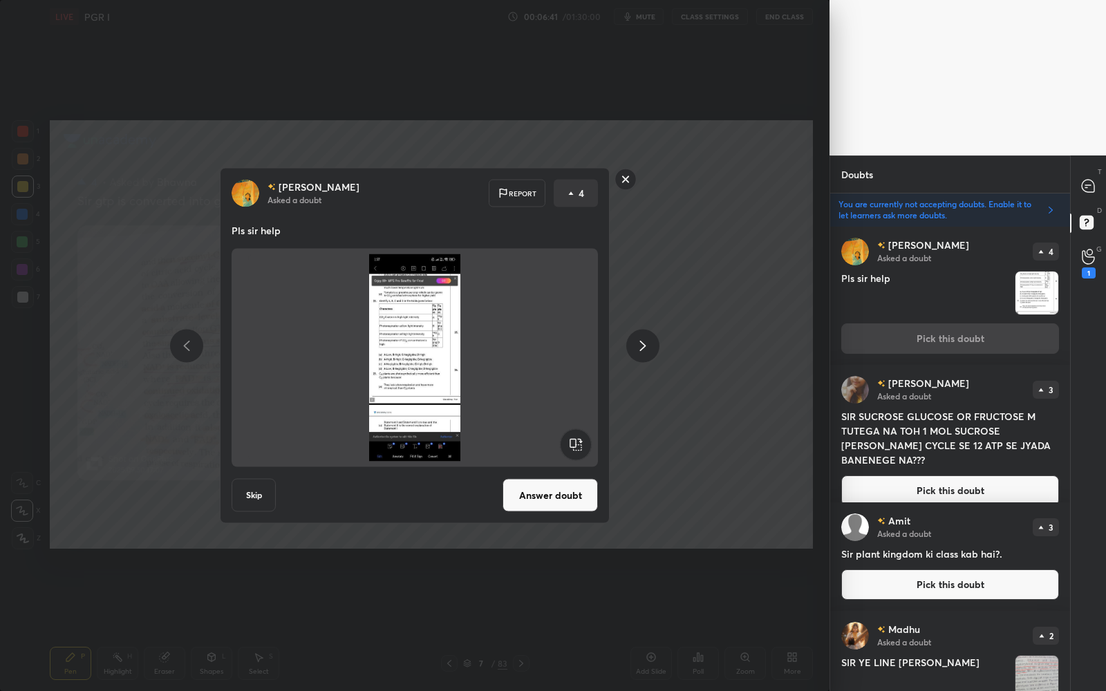
click at [573, 497] on button "Answer doubt" at bounding box center [549, 495] width 95 height 33
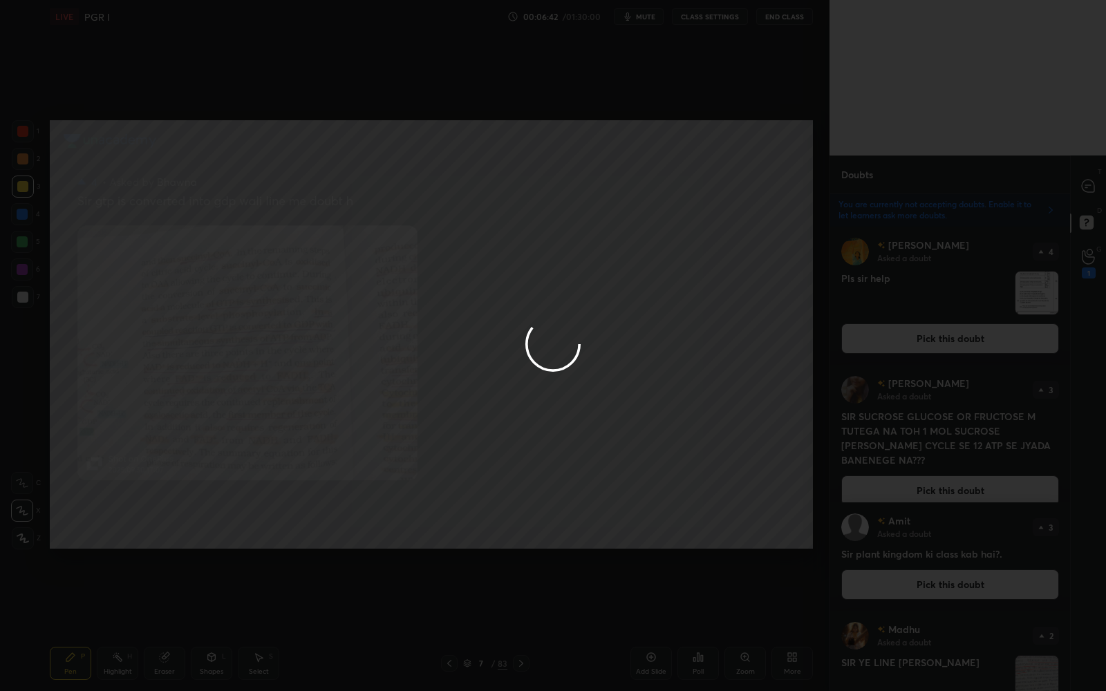
click at [1101, 185] on div at bounding box center [553, 345] width 1106 height 691
click at [1098, 185] on div at bounding box center [553, 345] width 1106 height 691
click at [1095, 187] on div at bounding box center [553, 345] width 1106 height 691
click at [1094, 187] on div at bounding box center [553, 345] width 1106 height 691
click at [1093, 186] on icon at bounding box center [1087, 186] width 12 height 12
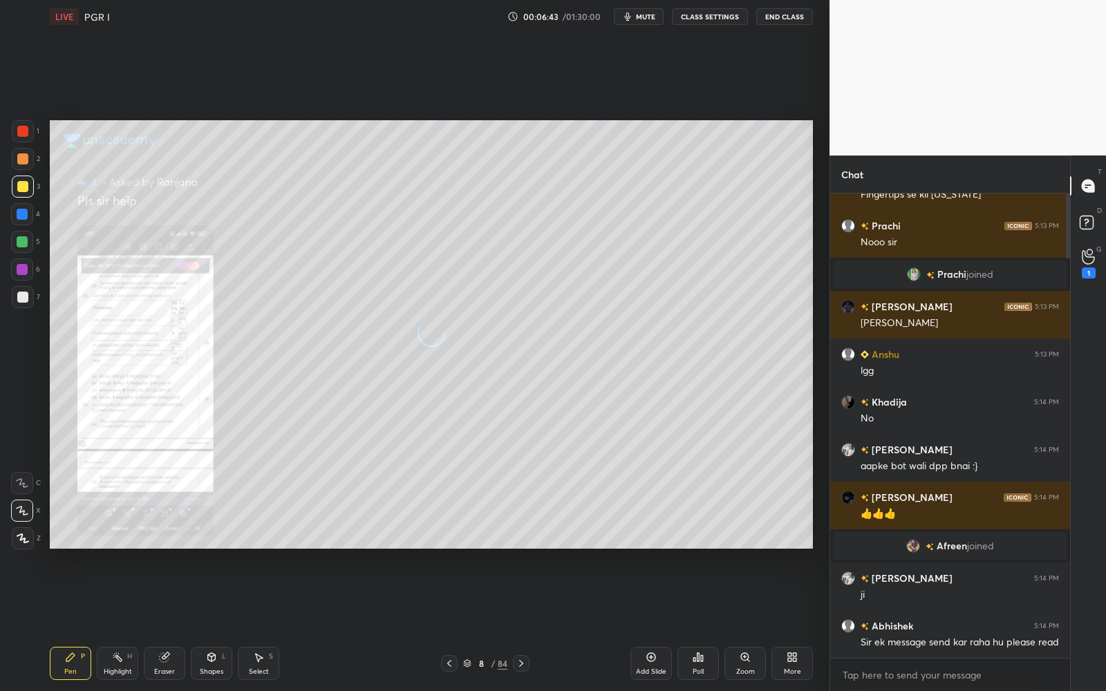
click at [1093, 185] on icon at bounding box center [1087, 186] width 12 height 12
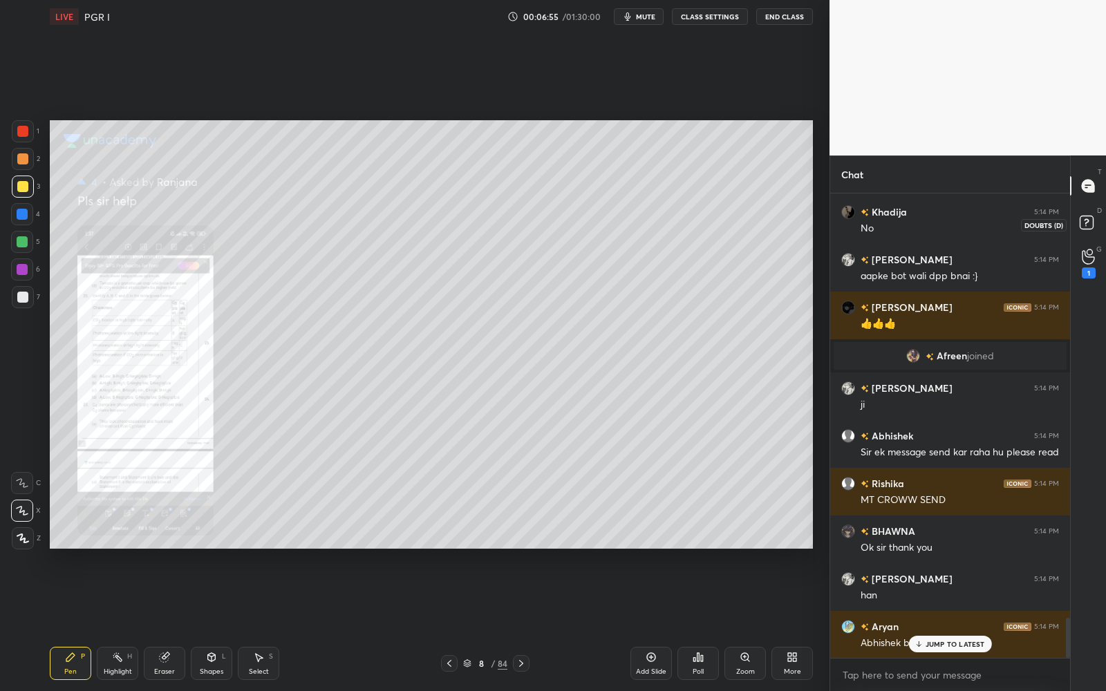
click at [1097, 227] on icon at bounding box center [1088, 224] width 25 height 25
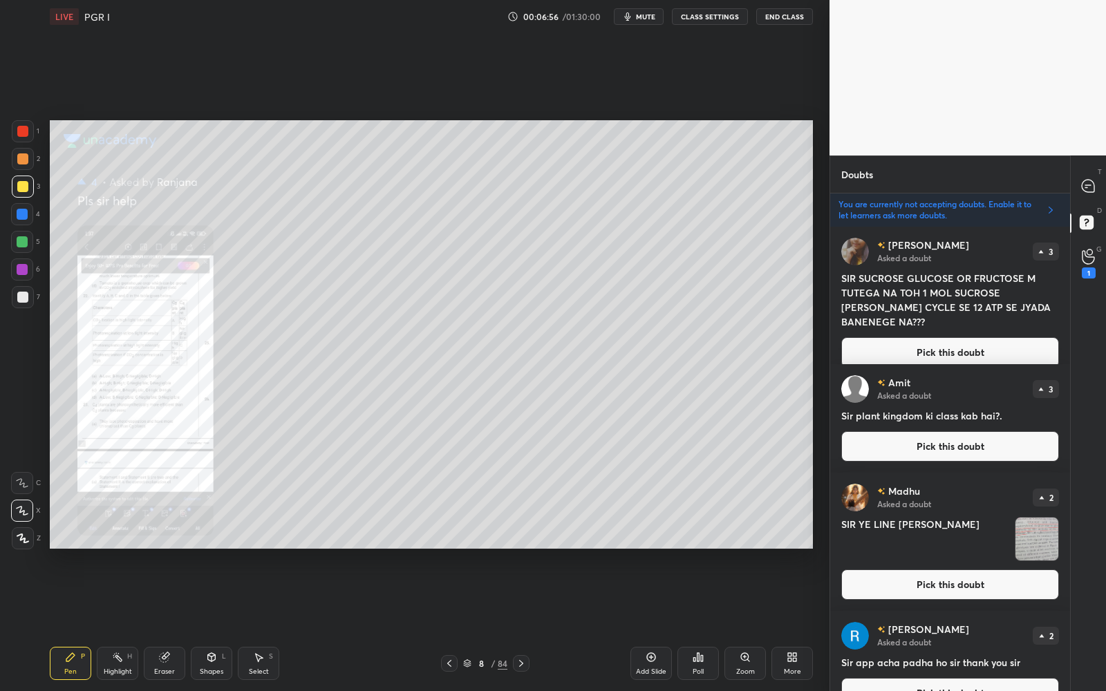
click at [1013, 340] on button "Pick this doubt" at bounding box center [950, 352] width 218 height 30
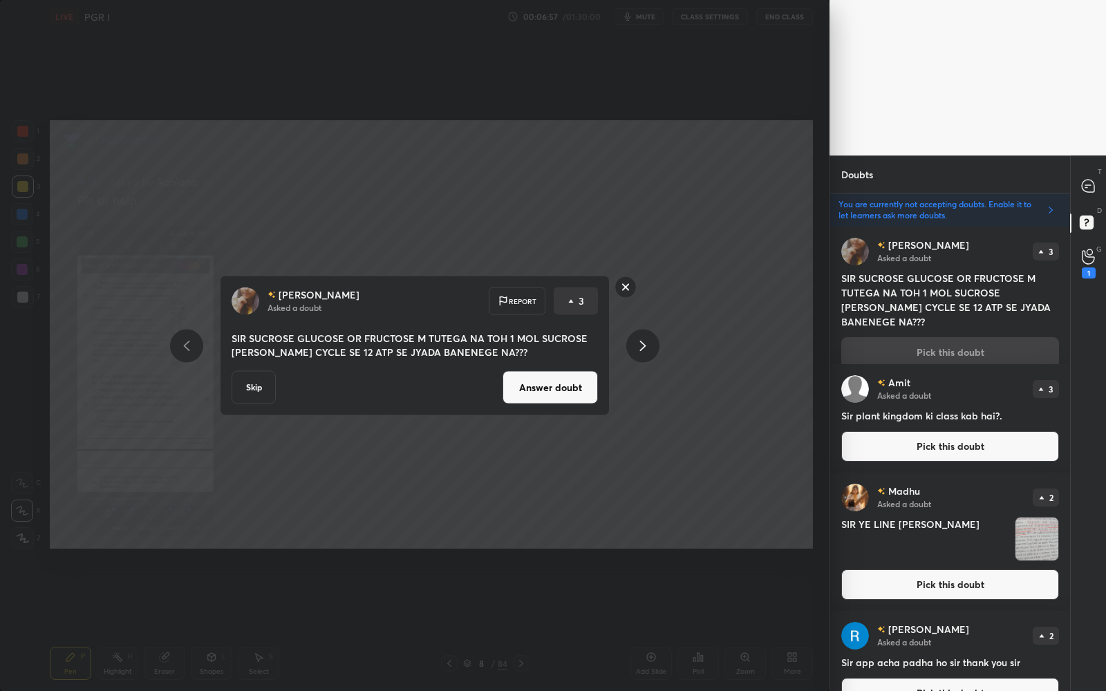
click at [579, 399] on button "Answer doubt" at bounding box center [549, 387] width 95 height 33
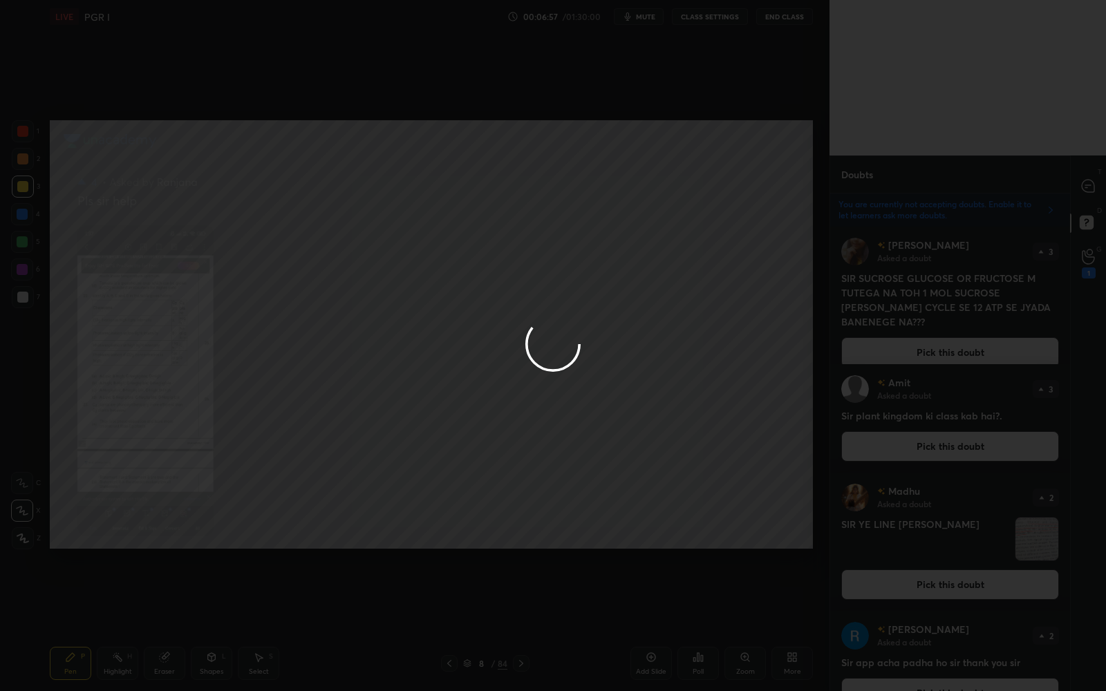
click at [1097, 193] on div at bounding box center [553, 345] width 1106 height 691
click at [1095, 189] on div at bounding box center [553, 345] width 1106 height 691
click at [1093, 189] on div at bounding box center [553, 345] width 1106 height 691
click at [1092, 188] on icon at bounding box center [1087, 186] width 12 height 12
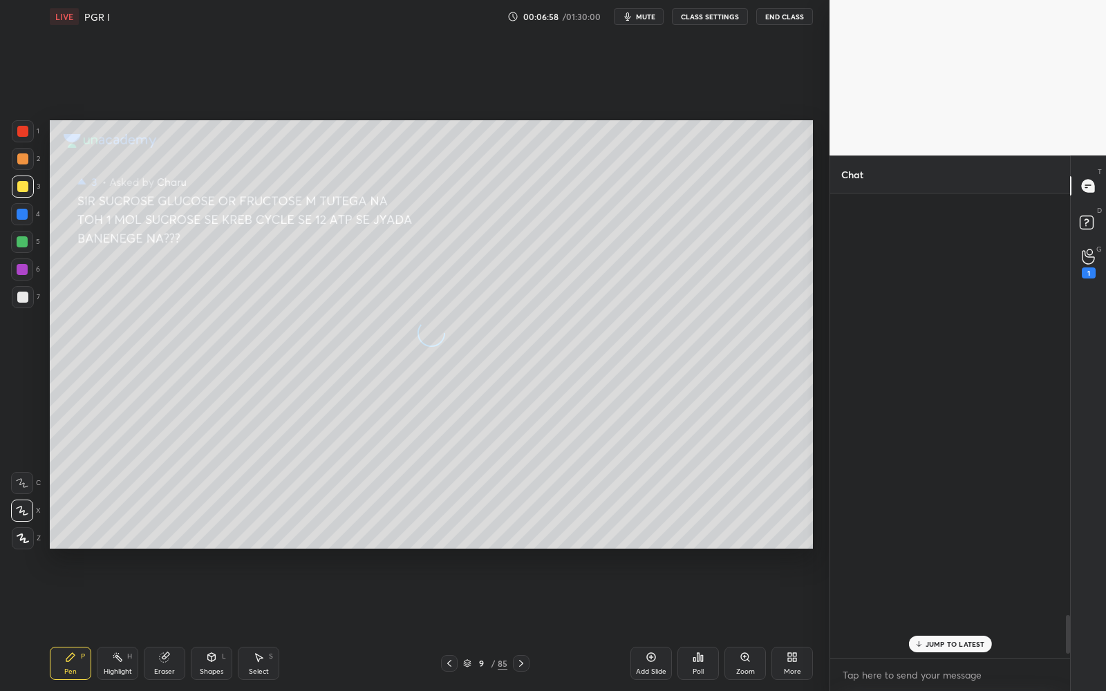
click at [1092, 189] on icon at bounding box center [1087, 186] width 12 height 12
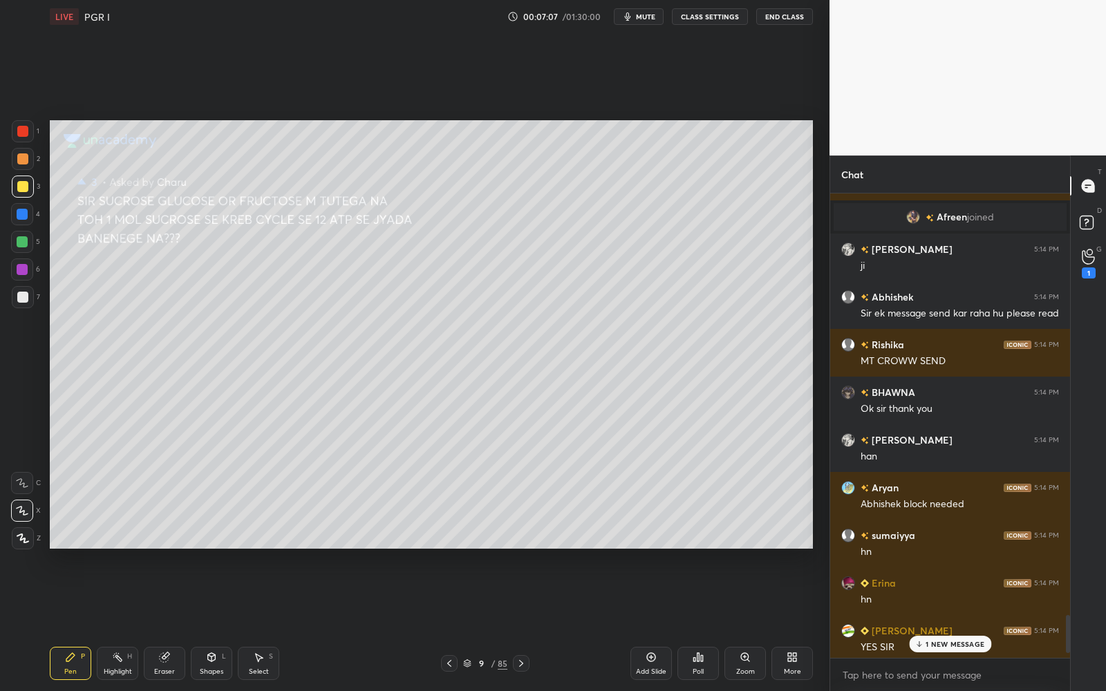
click at [964, 551] on div "1 NEW MESSAGE" at bounding box center [950, 644] width 82 height 17
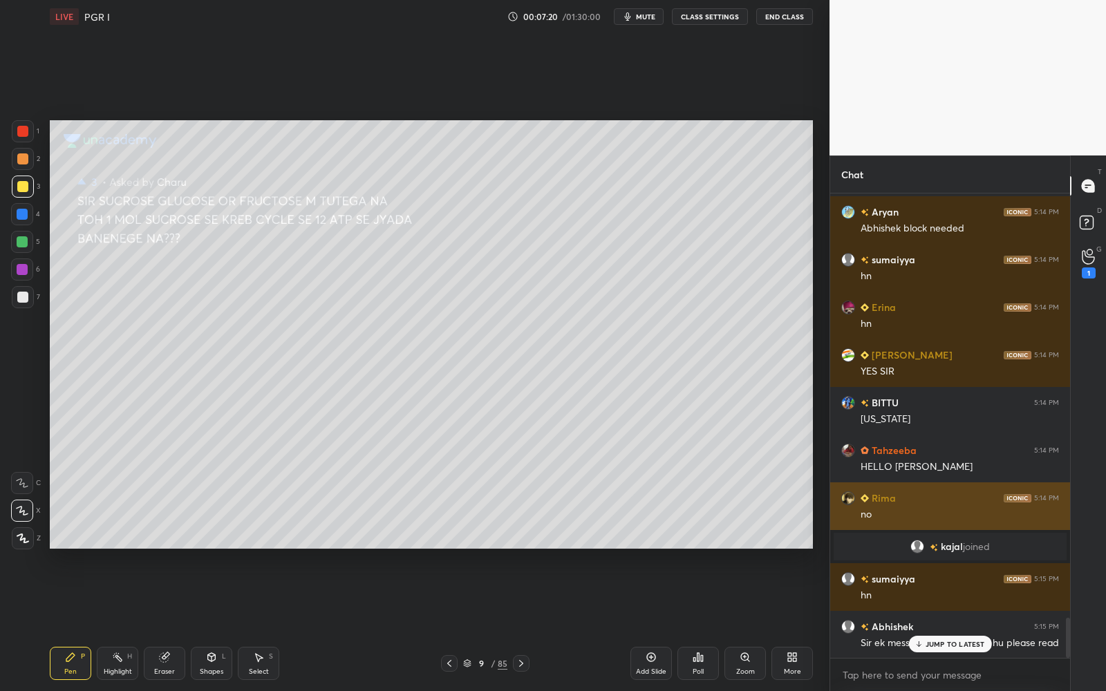
scroll to position [4954, 0]
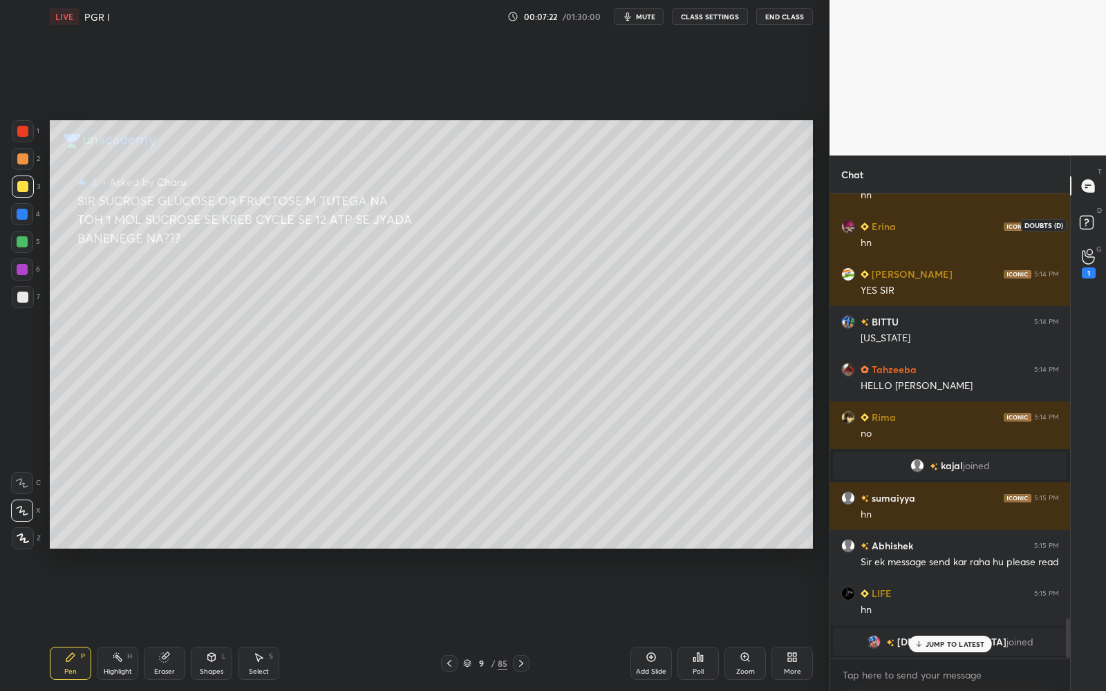
click at [1085, 220] on rect at bounding box center [1085, 222] width 13 height 13
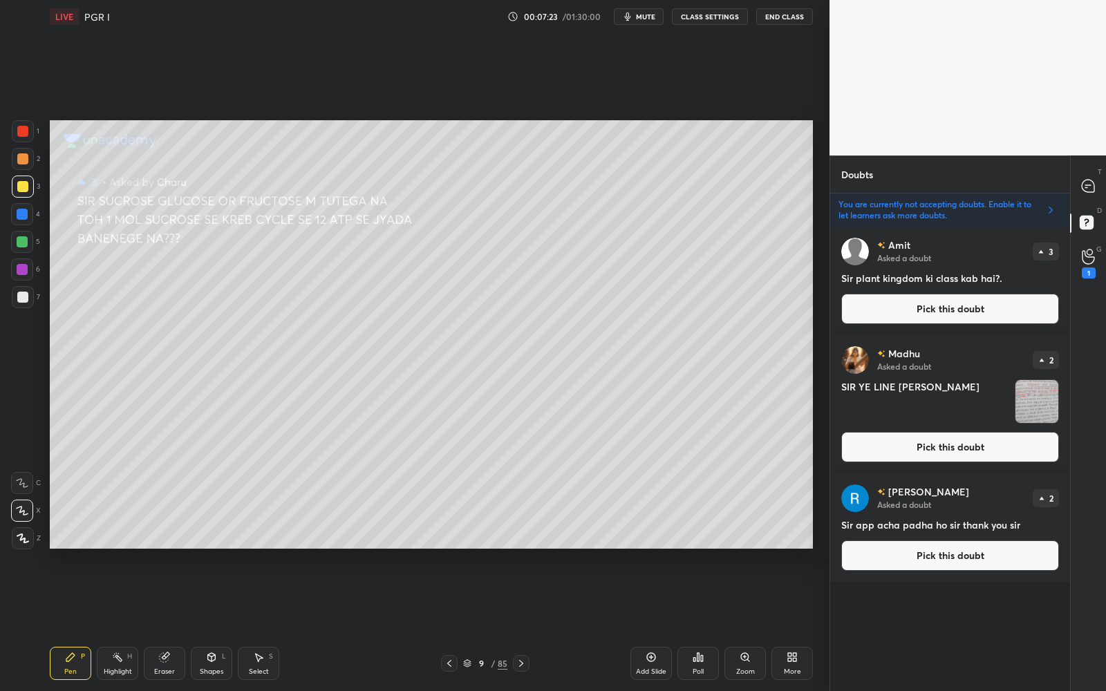
click at [1010, 308] on button "Pick this doubt" at bounding box center [950, 309] width 218 height 30
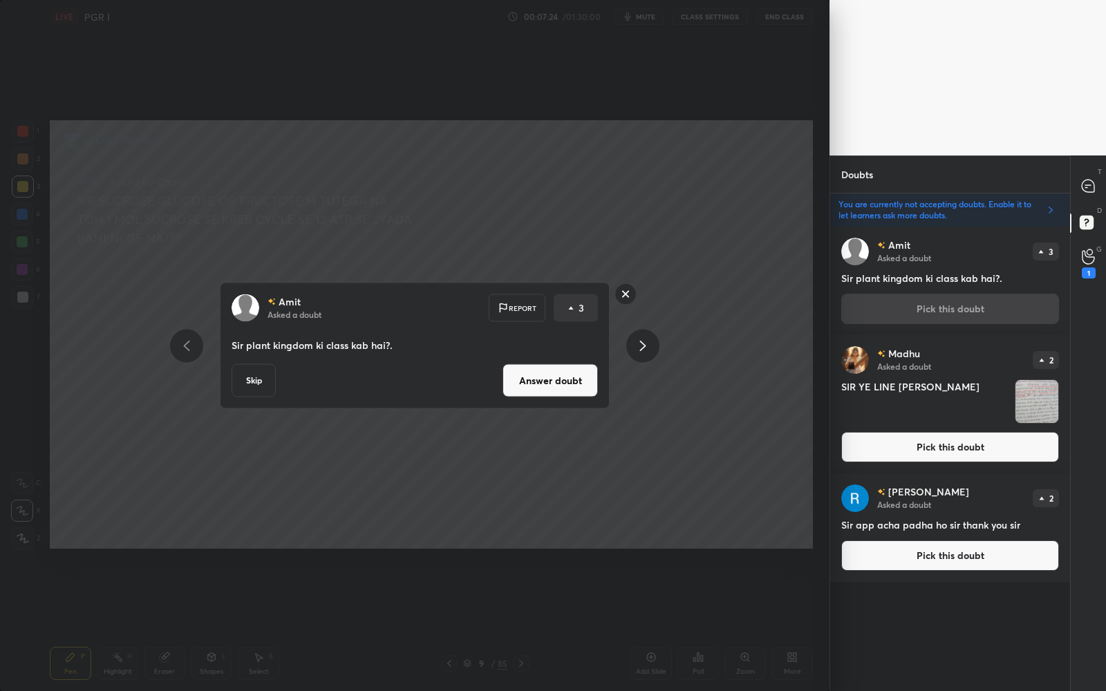
click at [258, 376] on button "Skip" at bounding box center [253, 380] width 44 height 33
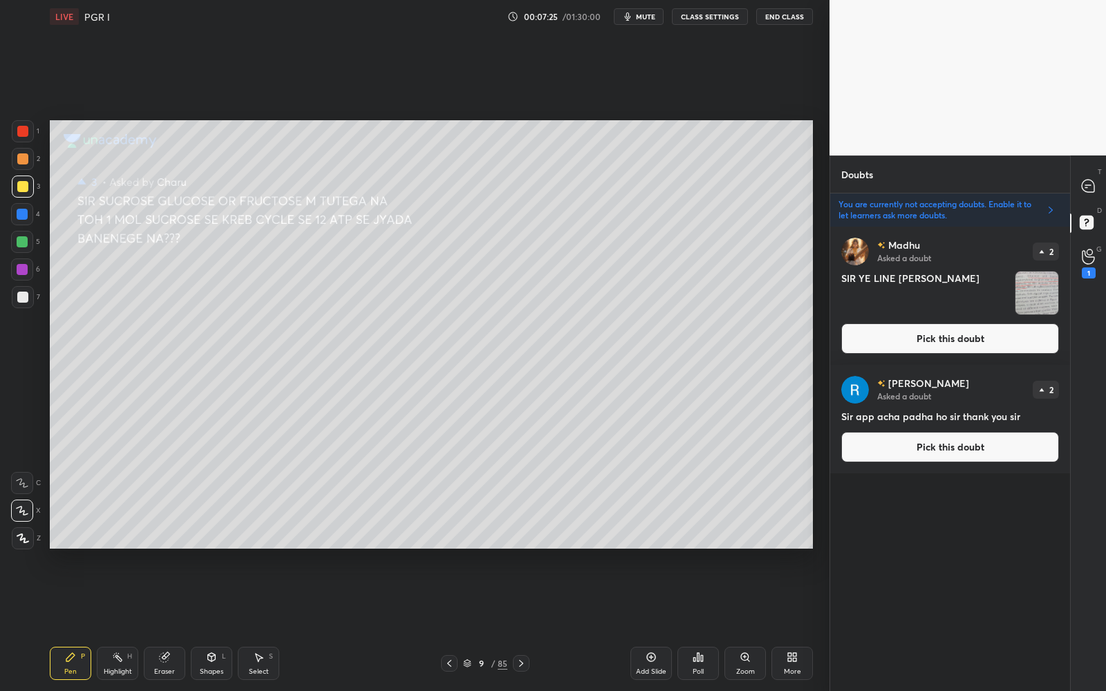
click at [869, 343] on button "Pick this doubt" at bounding box center [950, 338] width 218 height 30
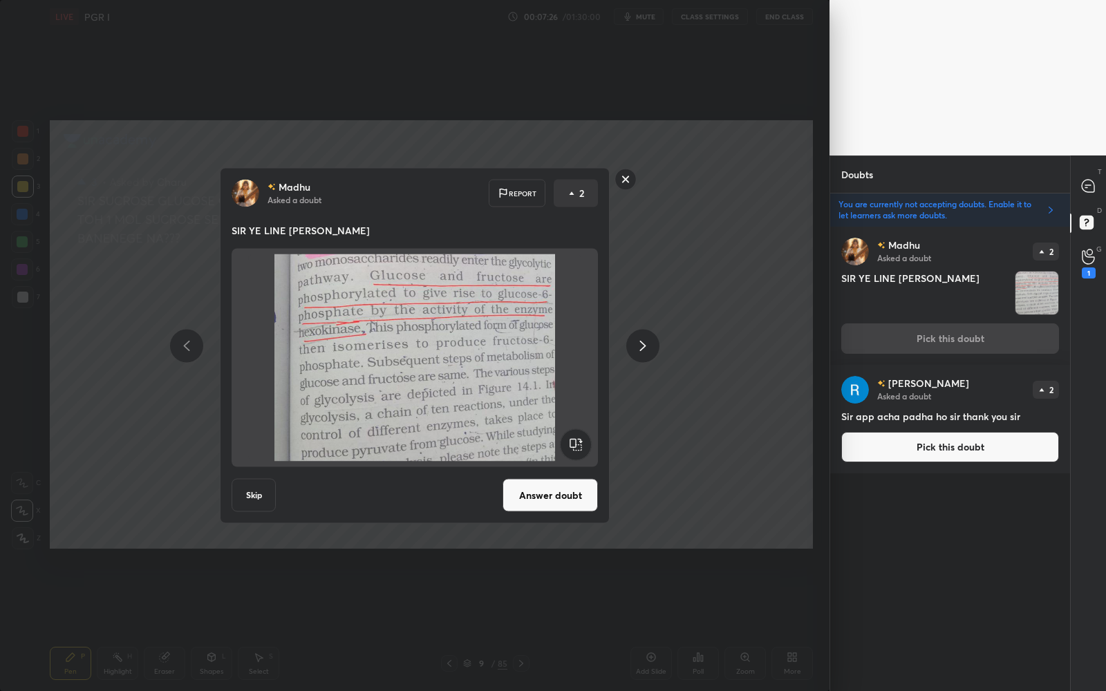
click at [578, 497] on button "Answer doubt" at bounding box center [549, 495] width 95 height 33
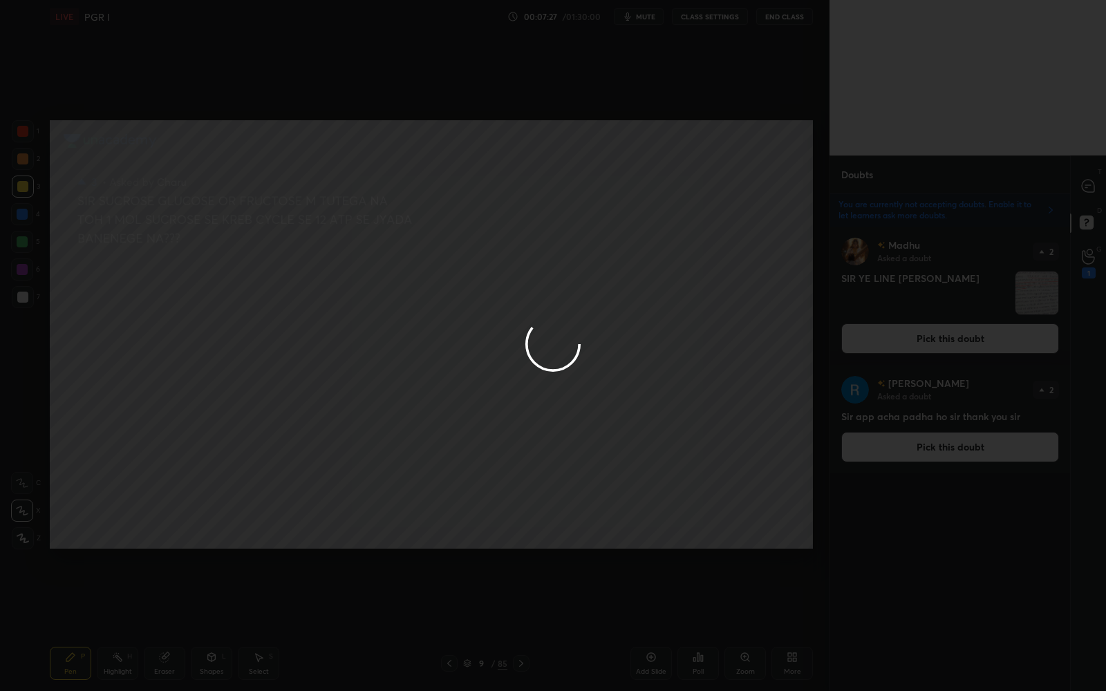
click at [1102, 186] on div at bounding box center [553, 345] width 1106 height 691
click at [1101, 186] on div at bounding box center [553, 345] width 1106 height 691
click at [1099, 188] on div at bounding box center [553, 345] width 1106 height 691
click at [1097, 189] on div at bounding box center [553, 345] width 1106 height 691
click at [1098, 189] on div at bounding box center [553, 345] width 1106 height 691
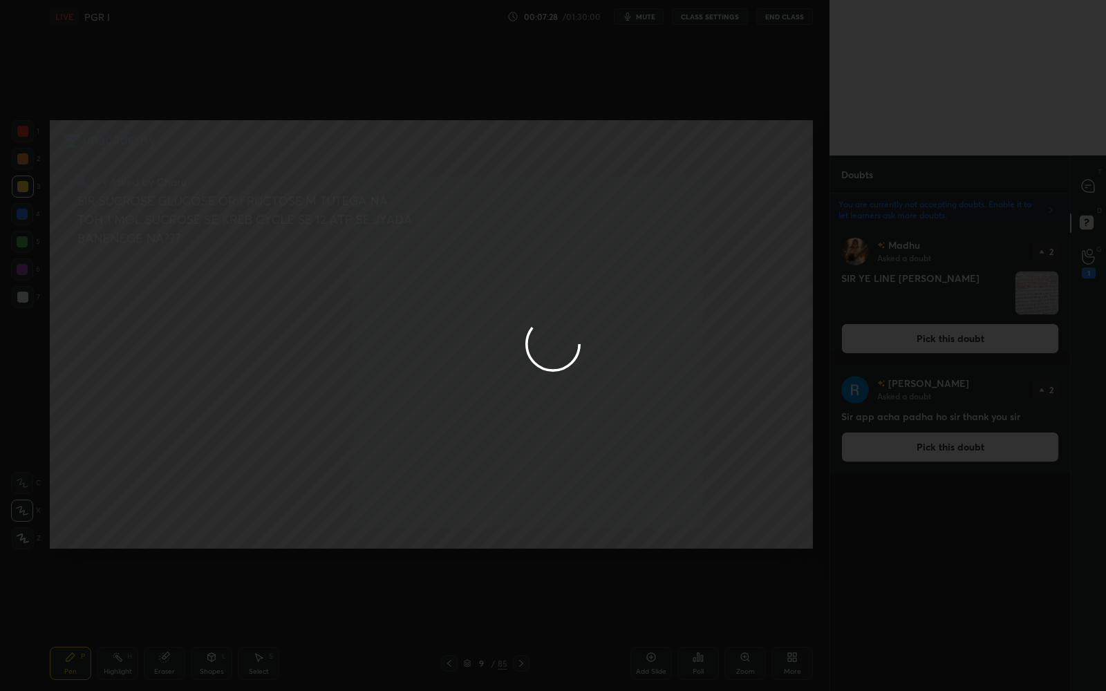
click at [1097, 189] on div at bounding box center [553, 345] width 1106 height 691
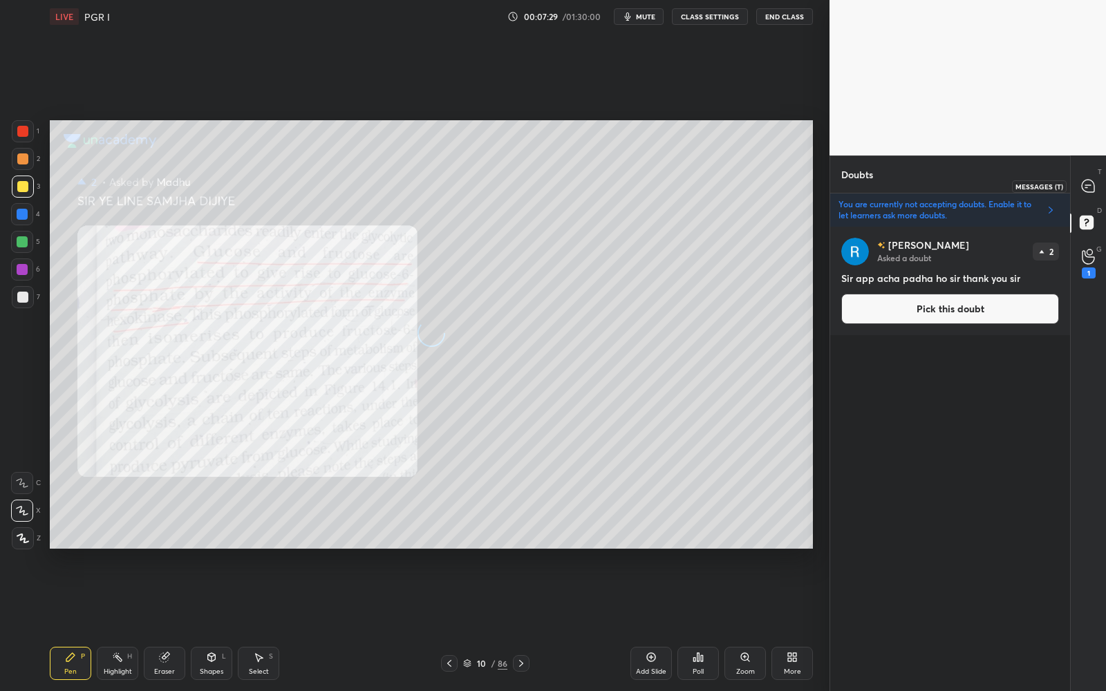
click at [1097, 187] on div at bounding box center [1089, 185] width 28 height 25
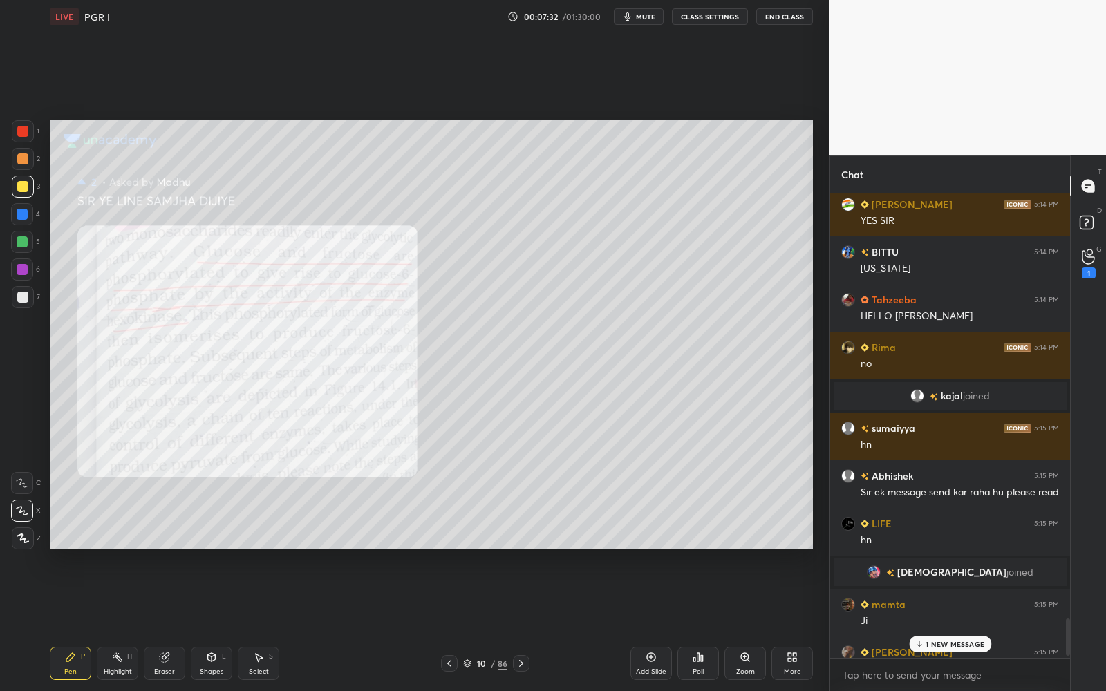
scroll to position [5413, 0]
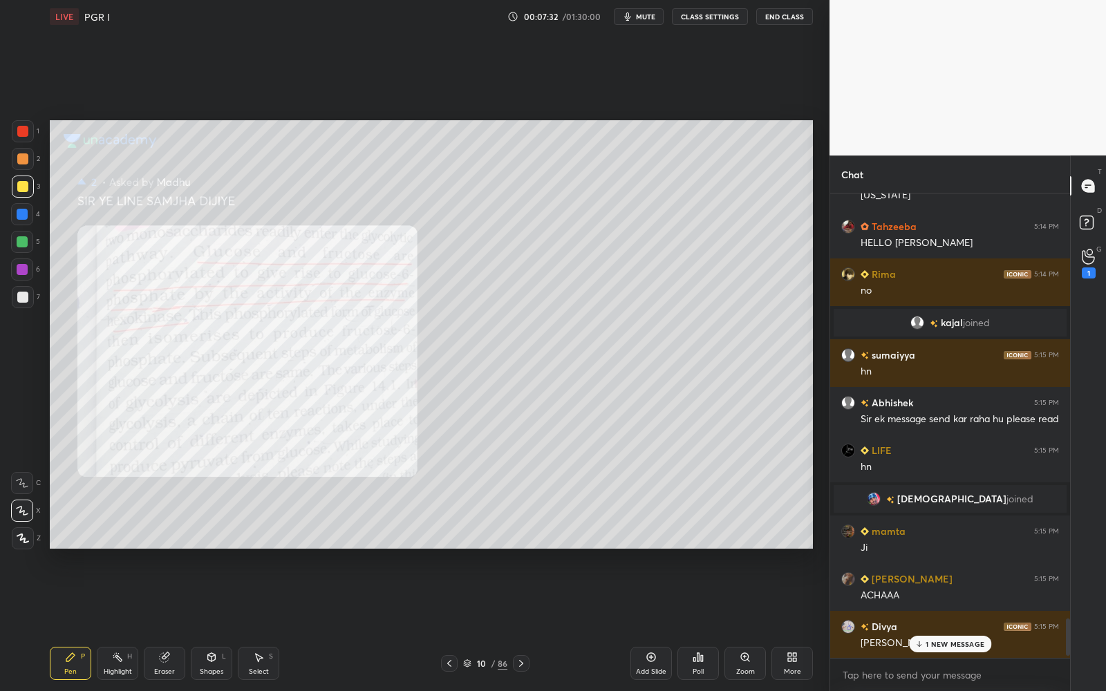
click at [955, 551] on p "1 NEW MESSAGE" at bounding box center [954, 644] width 59 height 8
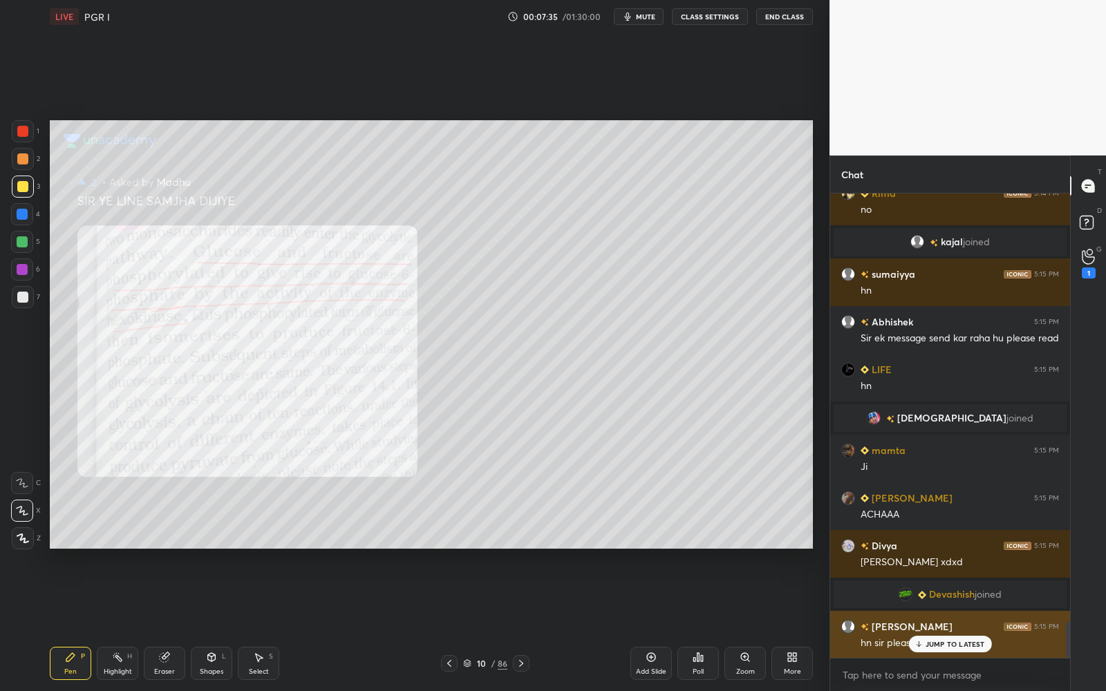
click at [954, 551] on p "JUMP TO LATEST" at bounding box center [954, 644] width 59 height 8
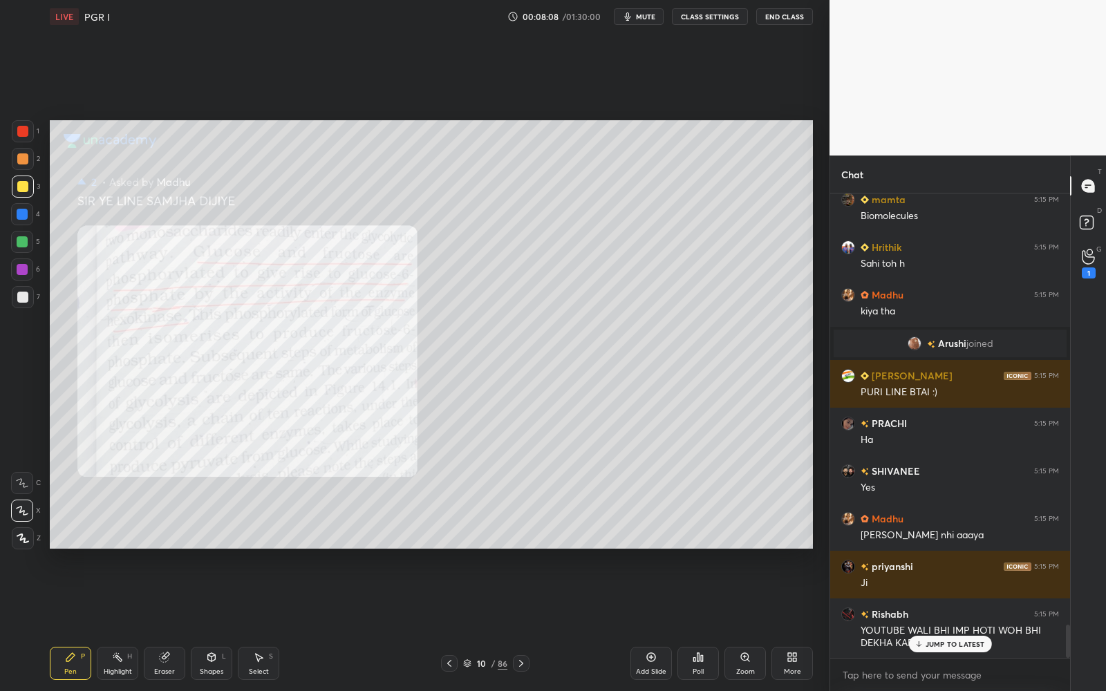
scroll to position [6097, 0]
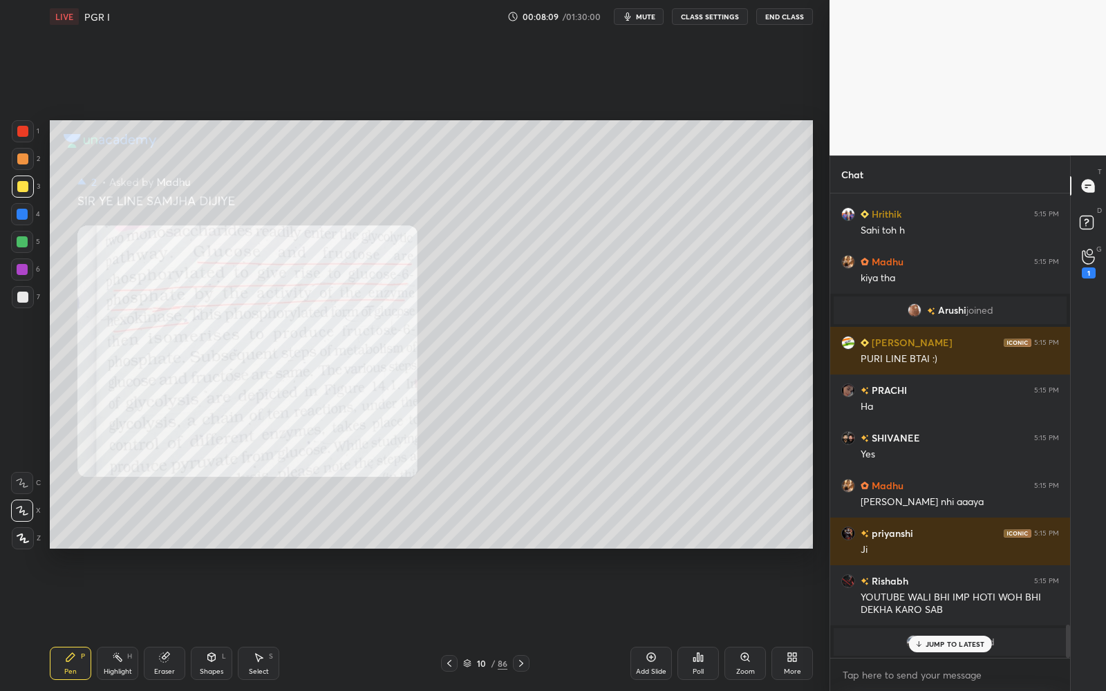
click at [941, 551] on p "JUMP TO LATEST" at bounding box center [954, 644] width 59 height 8
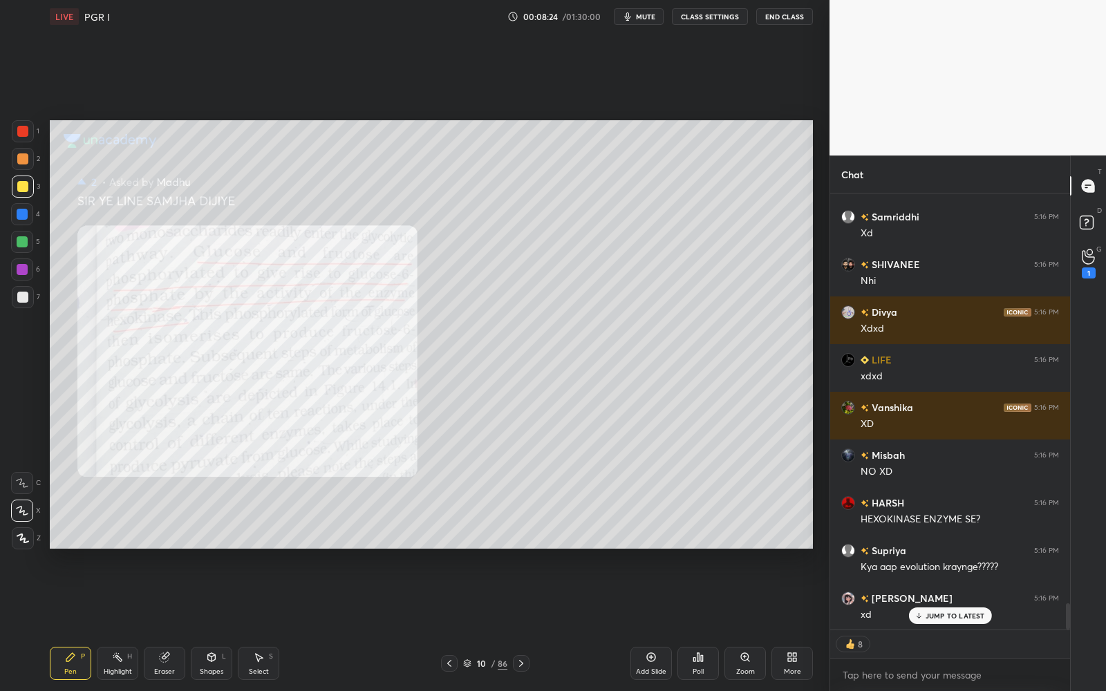
scroll to position [6969, 0]
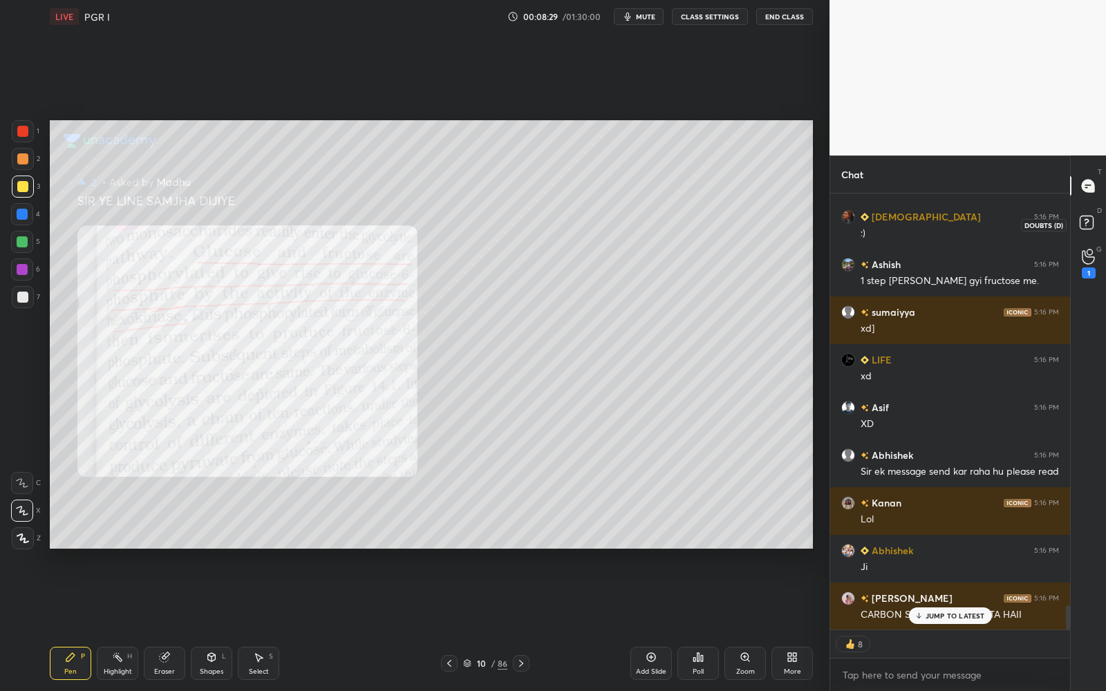
click at [1092, 218] on rect at bounding box center [1085, 222] width 13 height 13
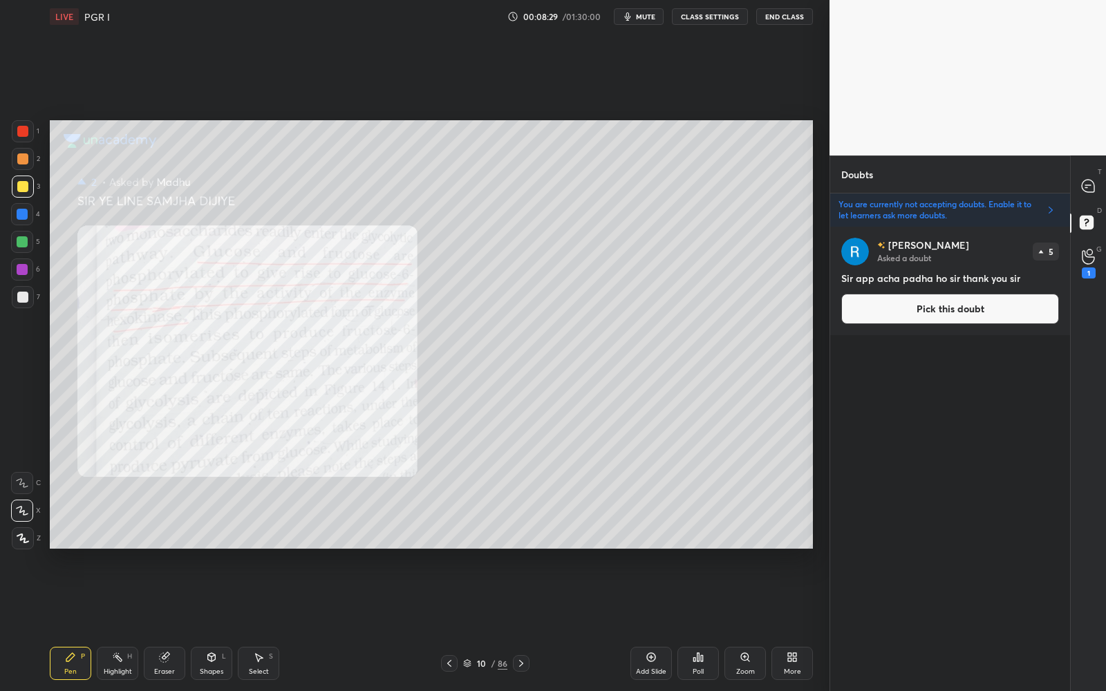
click at [1001, 307] on button "Pick this doubt" at bounding box center [950, 309] width 218 height 30
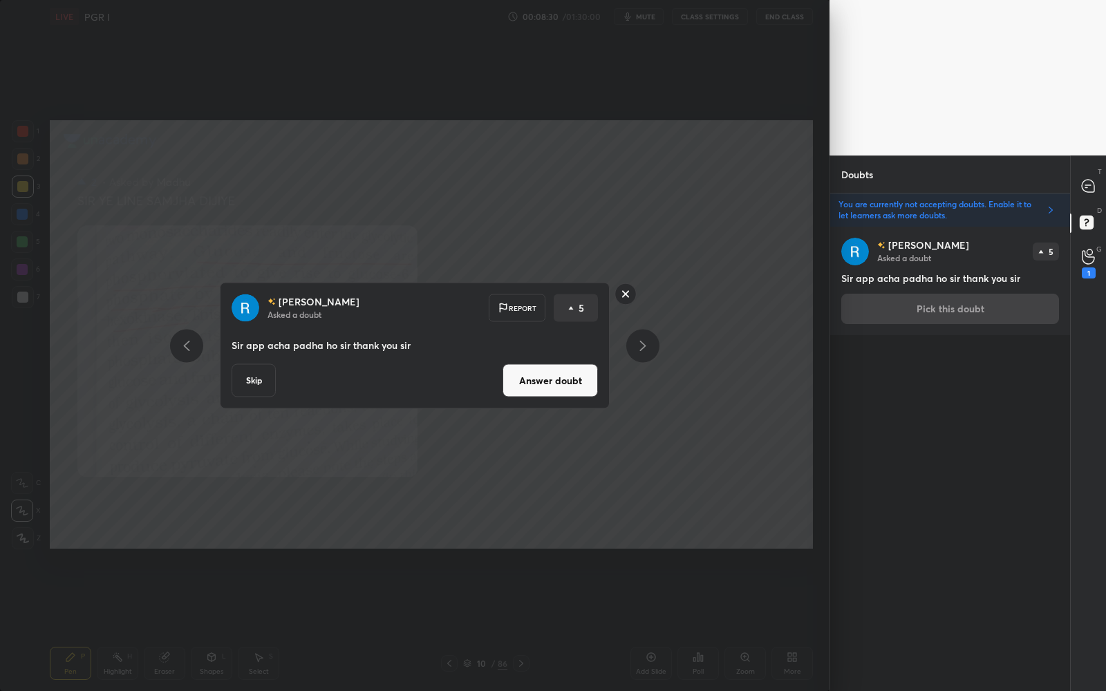
click at [556, 379] on button "Answer doubt" at bounding box center [549, 380] width 95 height 33
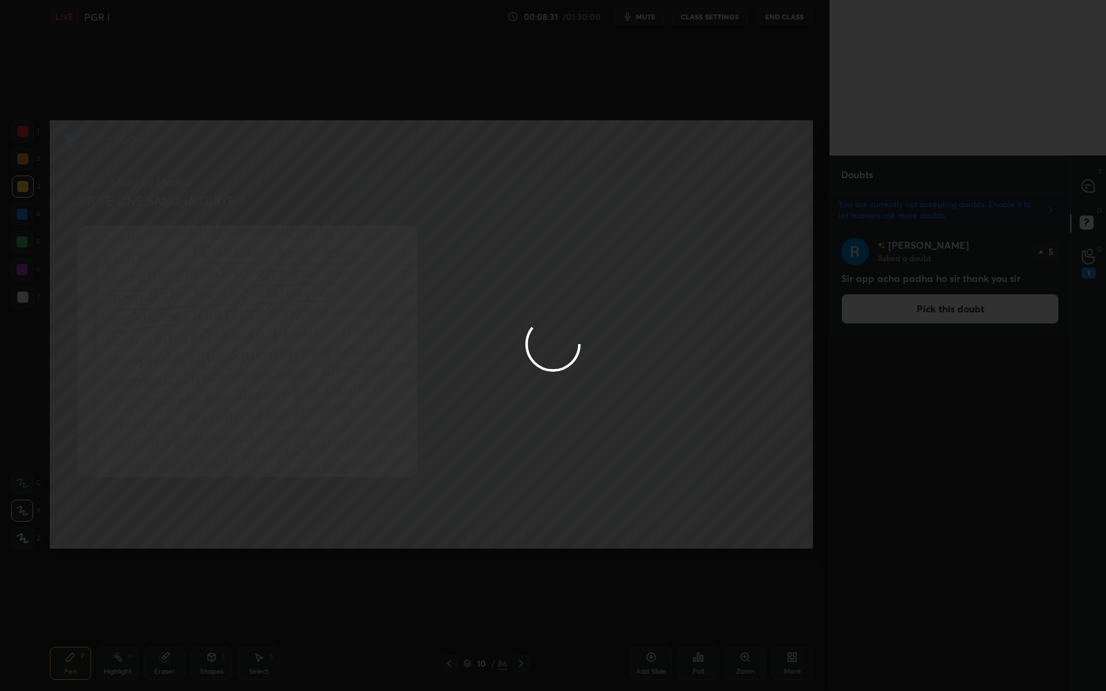
drag, startPoint x: 1071, startPoint y: 203, endPoint x: 1071, endPoint y: 191, distance: 11.7
click at [1071, 202] on div at bounding box center [553, 345] width 1106 height 691
click at [1074, 177] on div at bounding box center [553, 345] width 1106 height 691
click at [1073, 178] on div at bounding box center [553, 345] width 1106 height 691
click at [1079, 185] on div at bounding box center [1089, 185] width 28 height 25
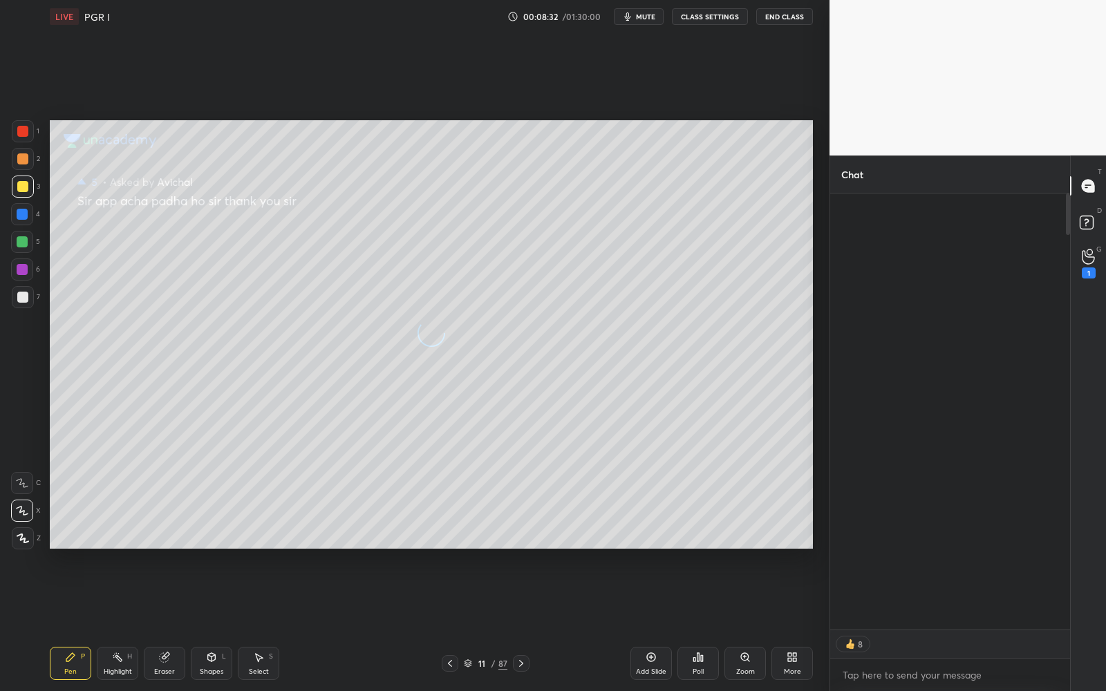
click at [1081, 186] on icon at bounding box center [1087, 186] width 12 height 12
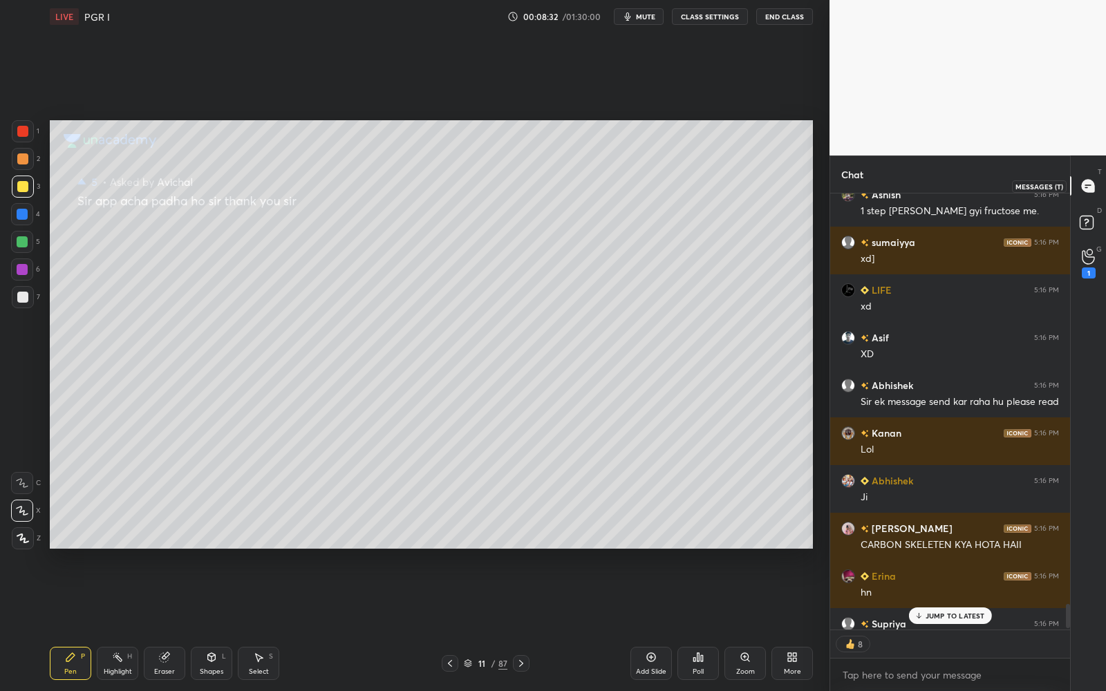
click at [1083, 182] on icon at bounding box center [1087, 186] width 12 height 12
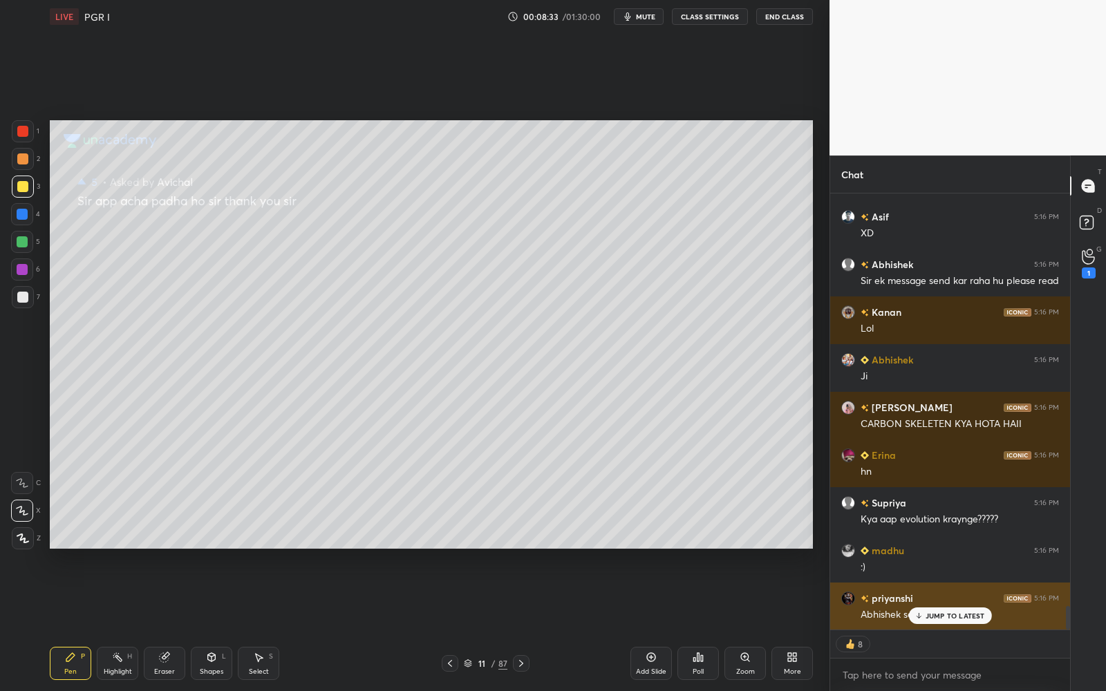
click at [934, 551] on div "JUMP TO LATEST" at bounding box center [949, 615] width 83 height 17
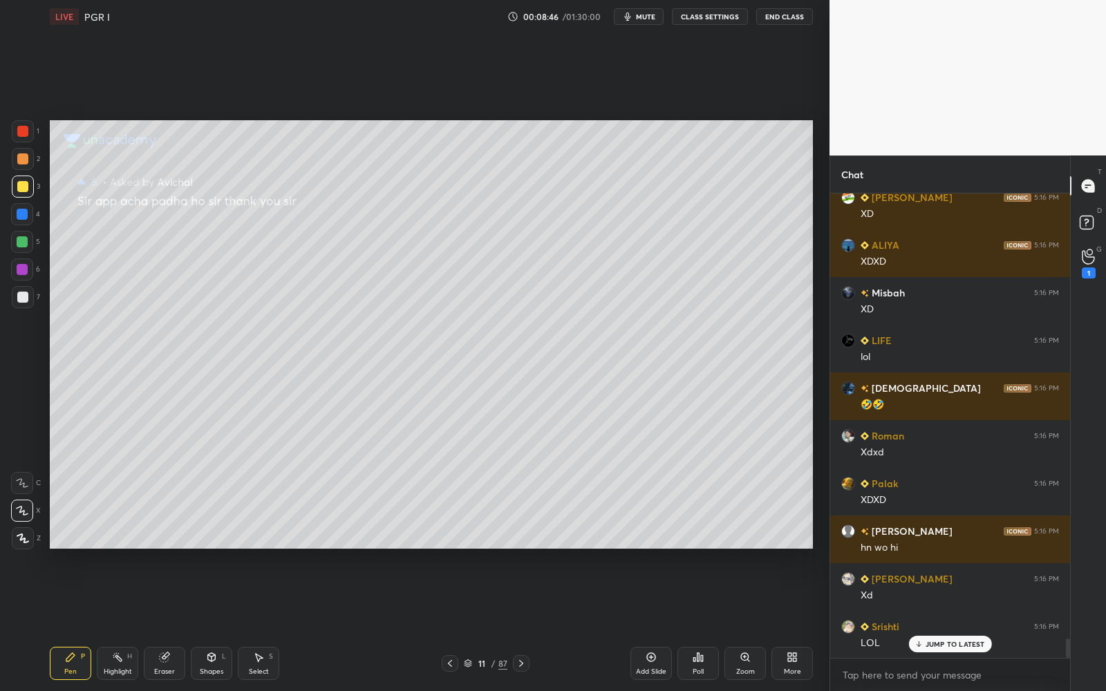
click at [650, 551] on icon at bounding box center [650, 657] width 11 height 11
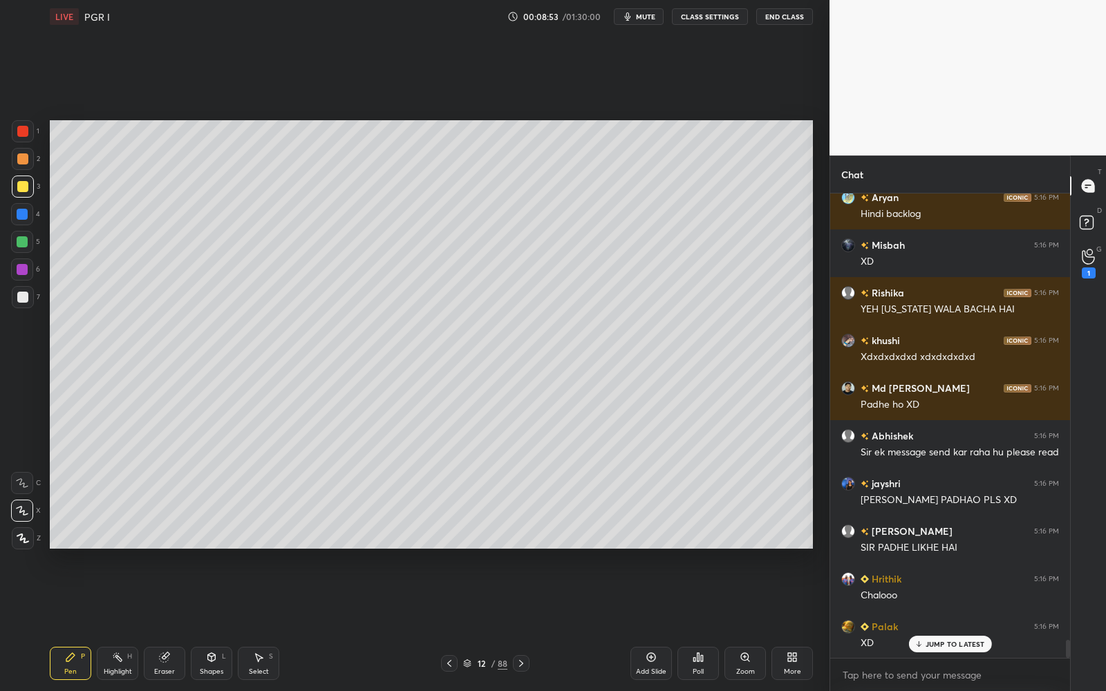
click at [449, 551] on icon at bounding box center [449, 663] width 4 height 7
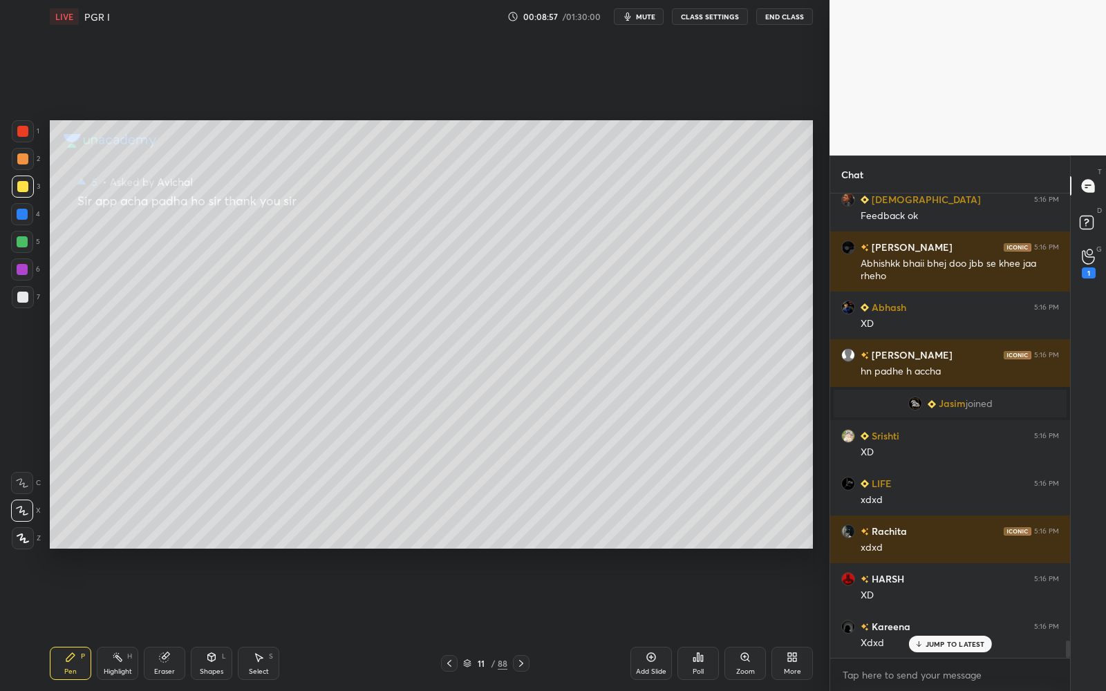
click at [658, 551] on div "Add Slide" at bounding box center [650, 663] width 41 height 33
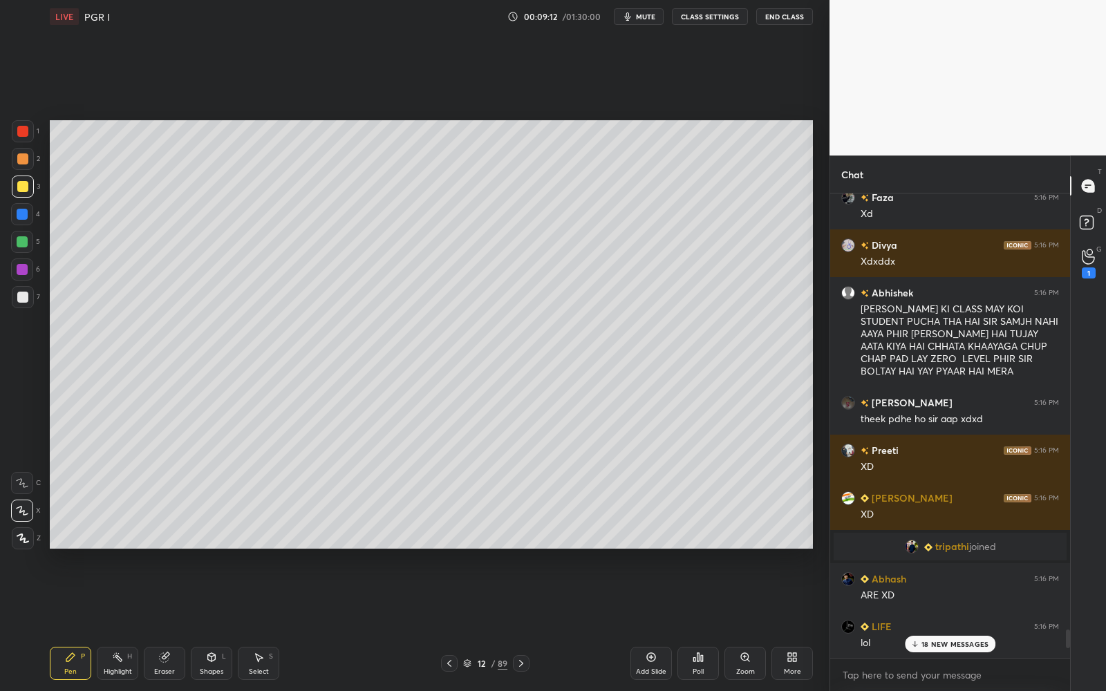
click at [965, 551] on p "18 NEW MESSAGES" at bounding box center [954, 644] width 67 height 8
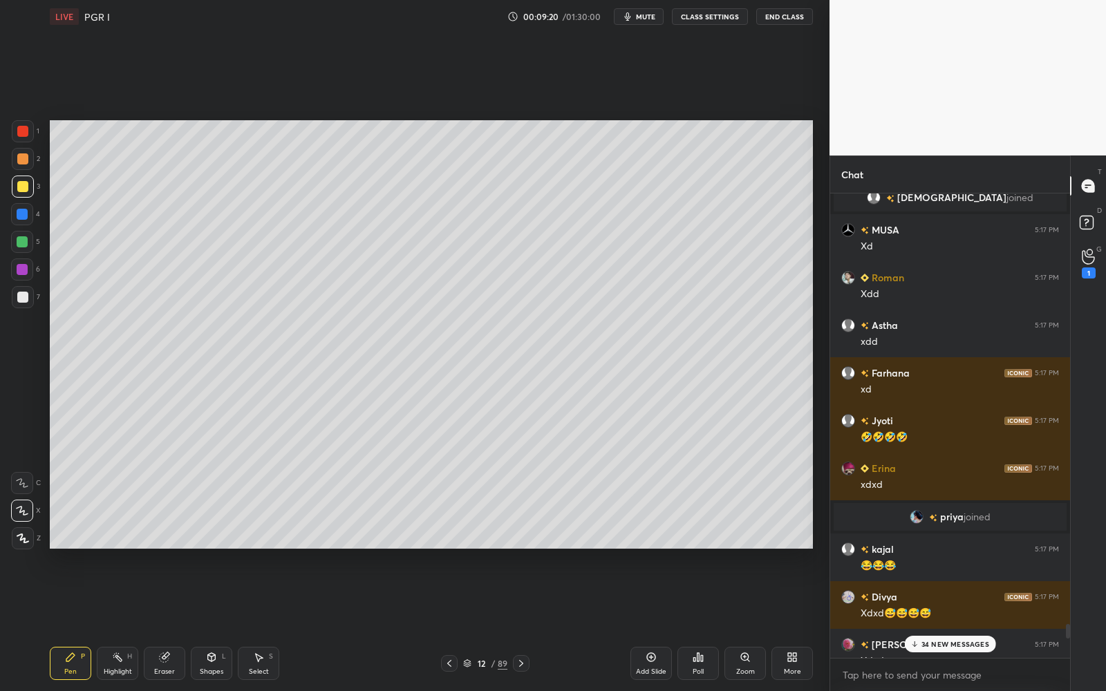
click at [954, 551] on p "34 NEW MESSAGES" at bounding box center [955, 644] width 68 height 8
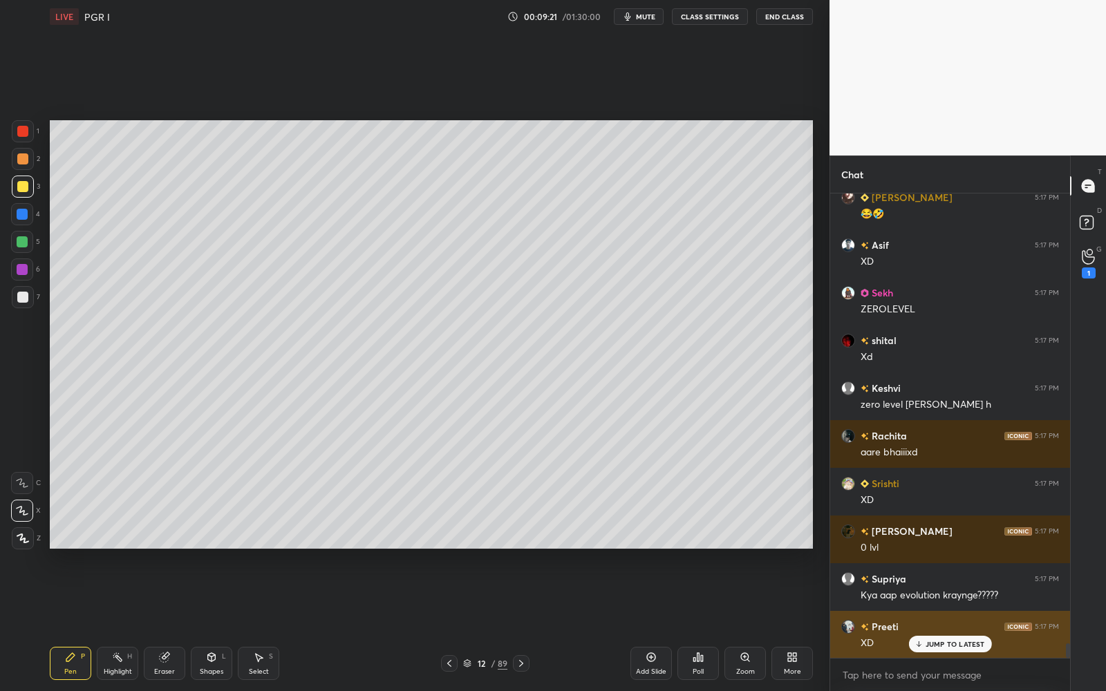
click at [958, 551] on p "JUMP TO LATEST" at bounding box center [954, 644] width 59 height 8
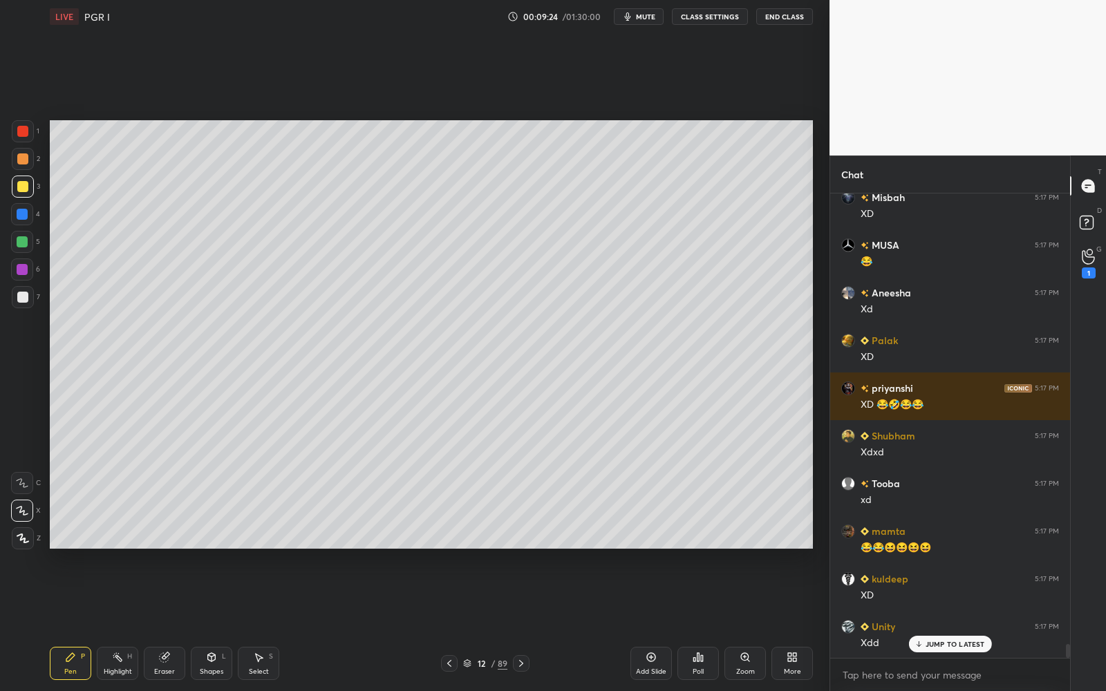
click at [969, 551] on p "JUMP TO LATEST" at bounding box center [954, 644] width 59 height 8
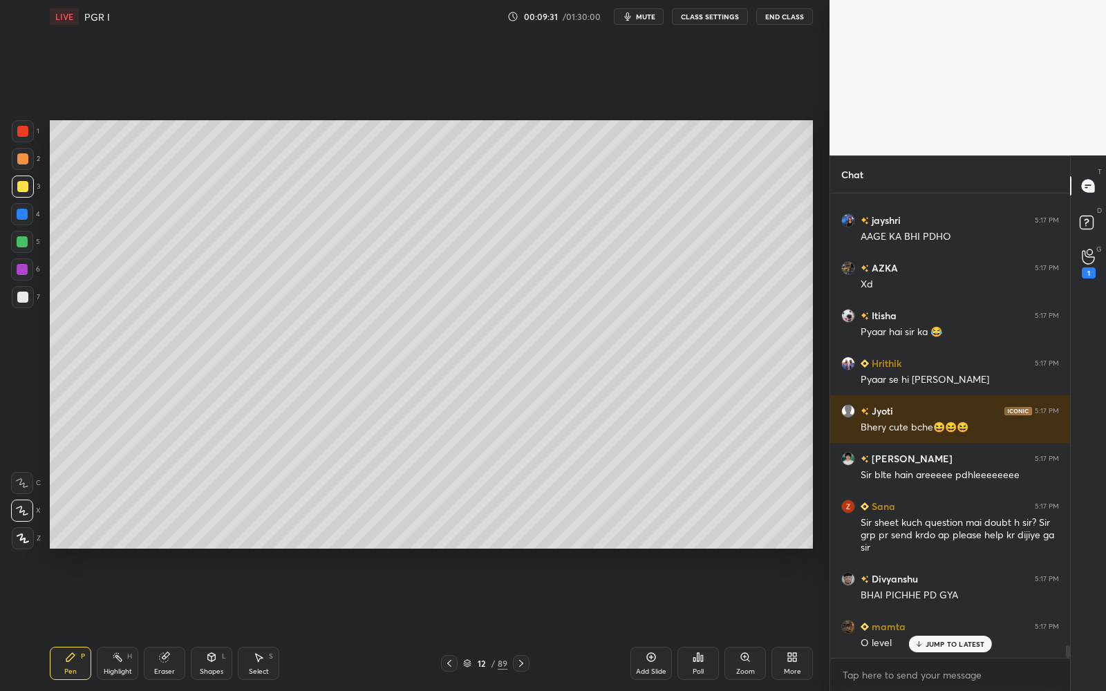
click at [24, 298] on div at bounding box center [22, 297] width 11 height 11
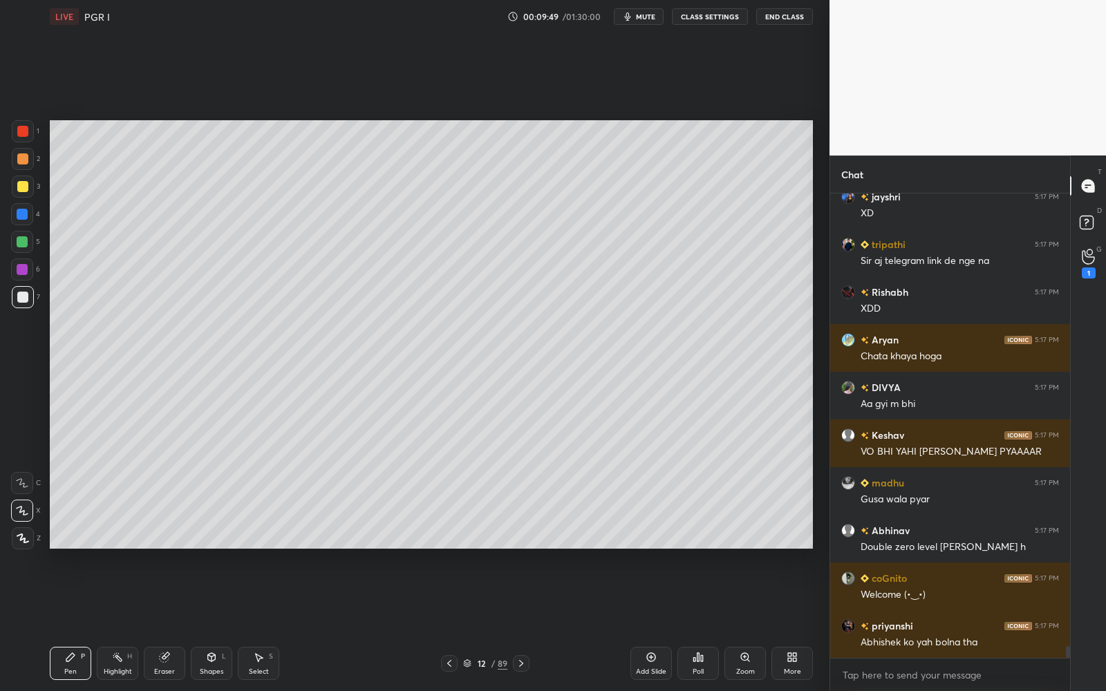
scroll to position [17548, 0]
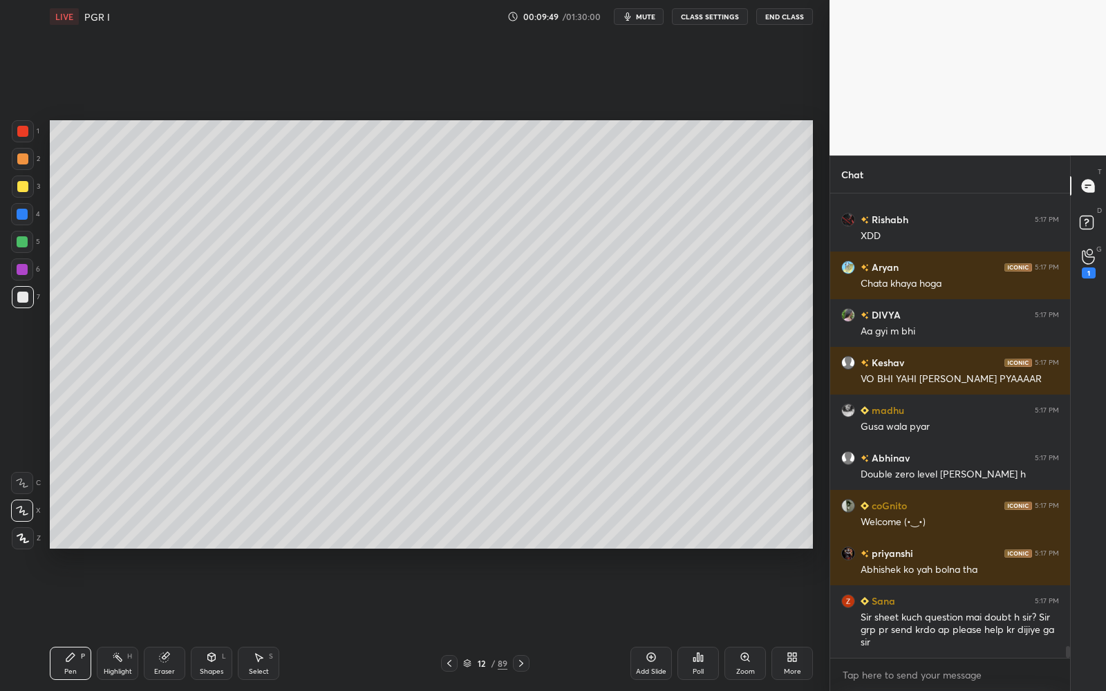
click at [21, 273] on div at bounding box center [22, 269] width 11 height 11
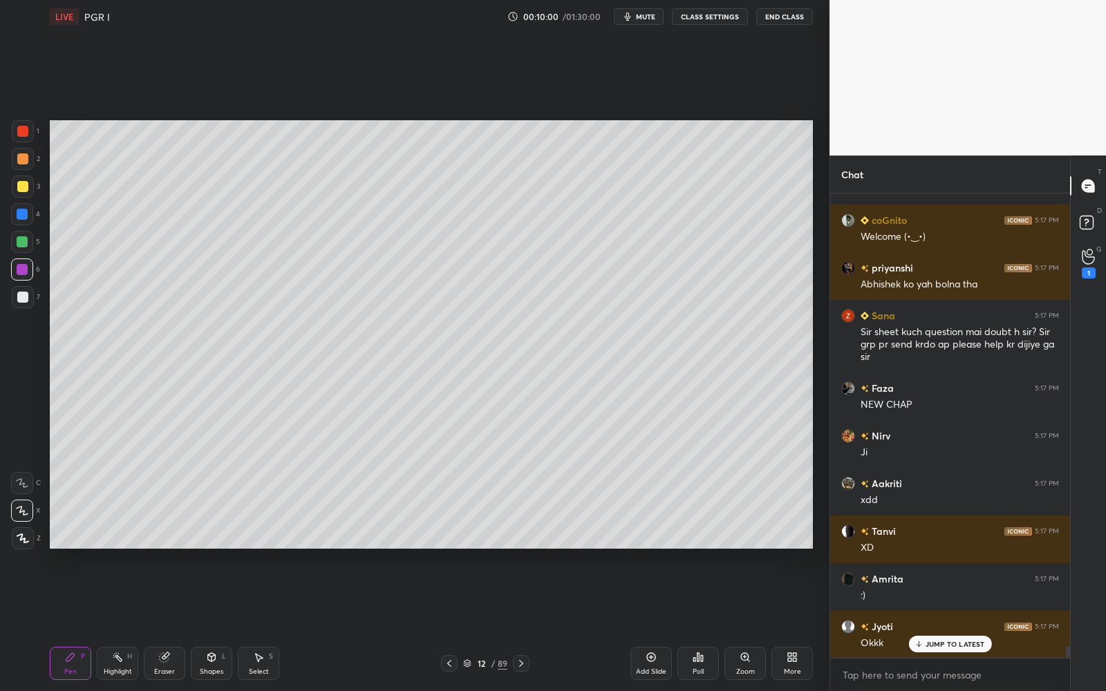
scroll to position [17881, 0]
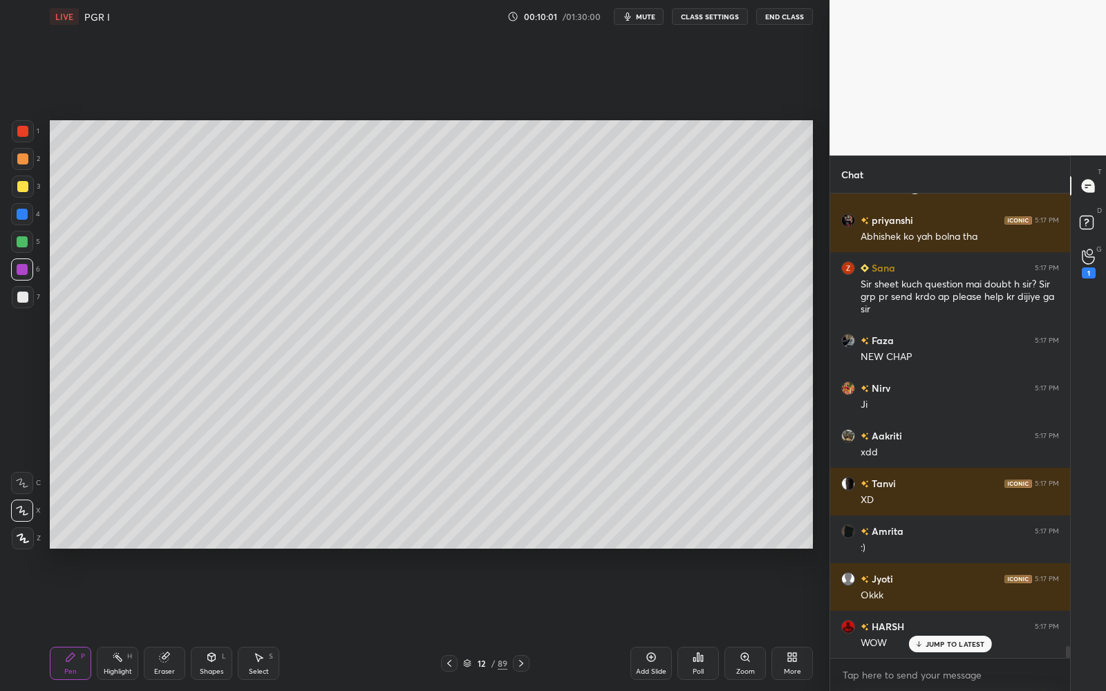
click at [638, 551] on div "Add Slide" at bounding box center [651, 671] width 30 height 7
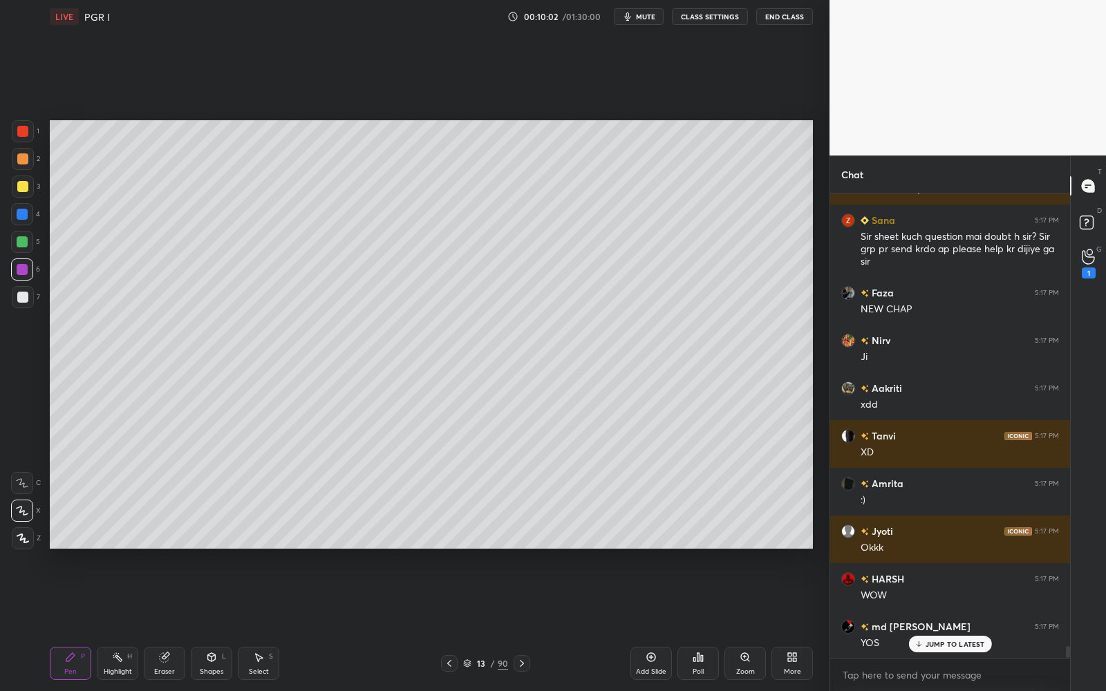
click at [23, 192] on div at bounding box center [23, 187] width 22 height 22
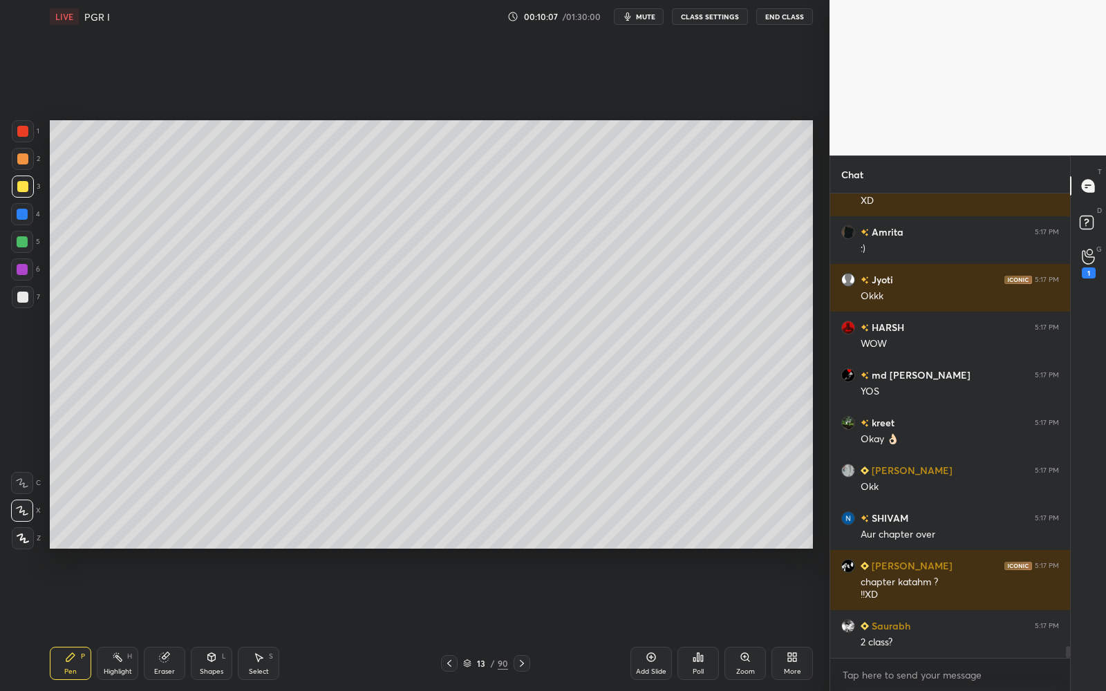
scroll to position [18227, 0]
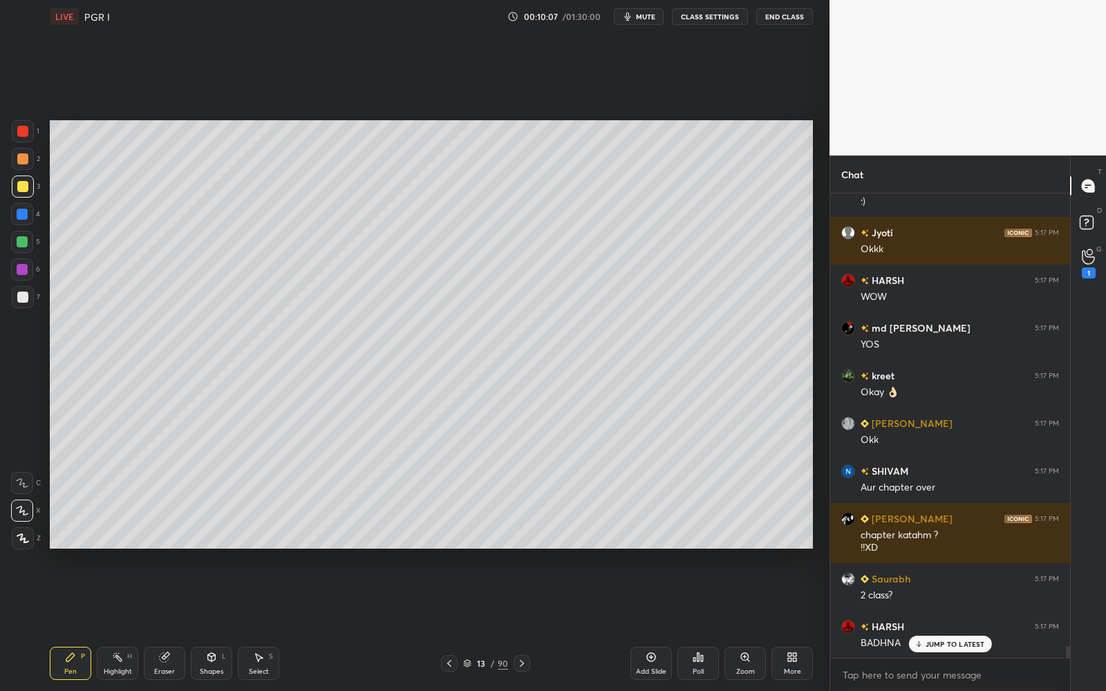
click at [492, 551] on div "/" at bounding box center [493, 663] width 4 height 8
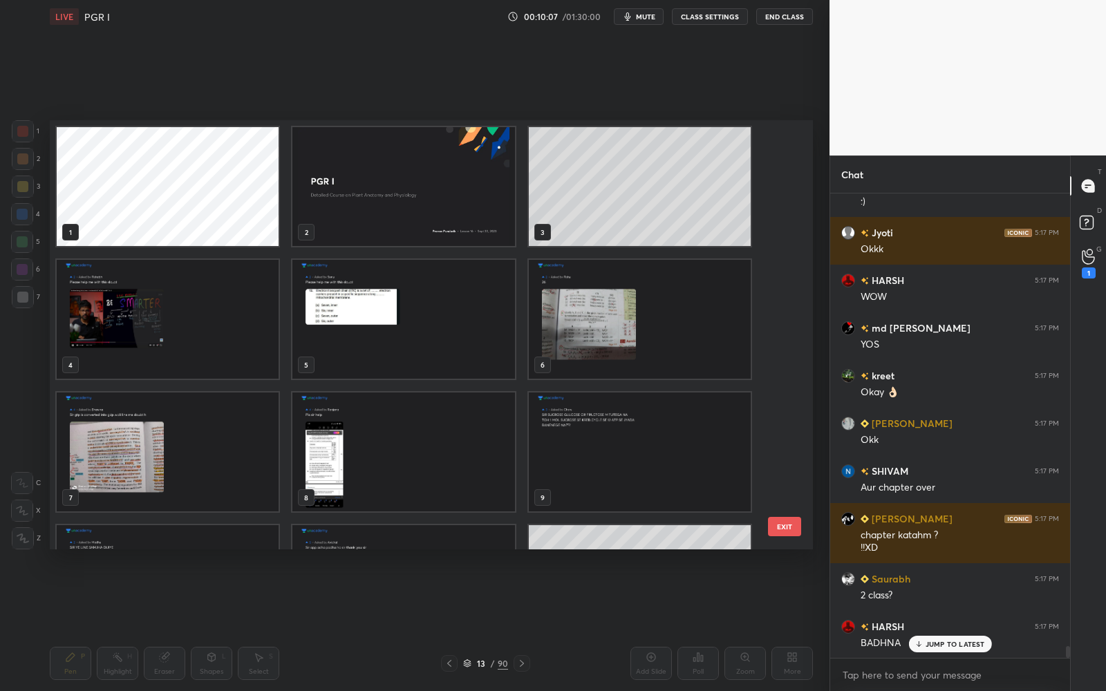
scroll to position [234, 0]
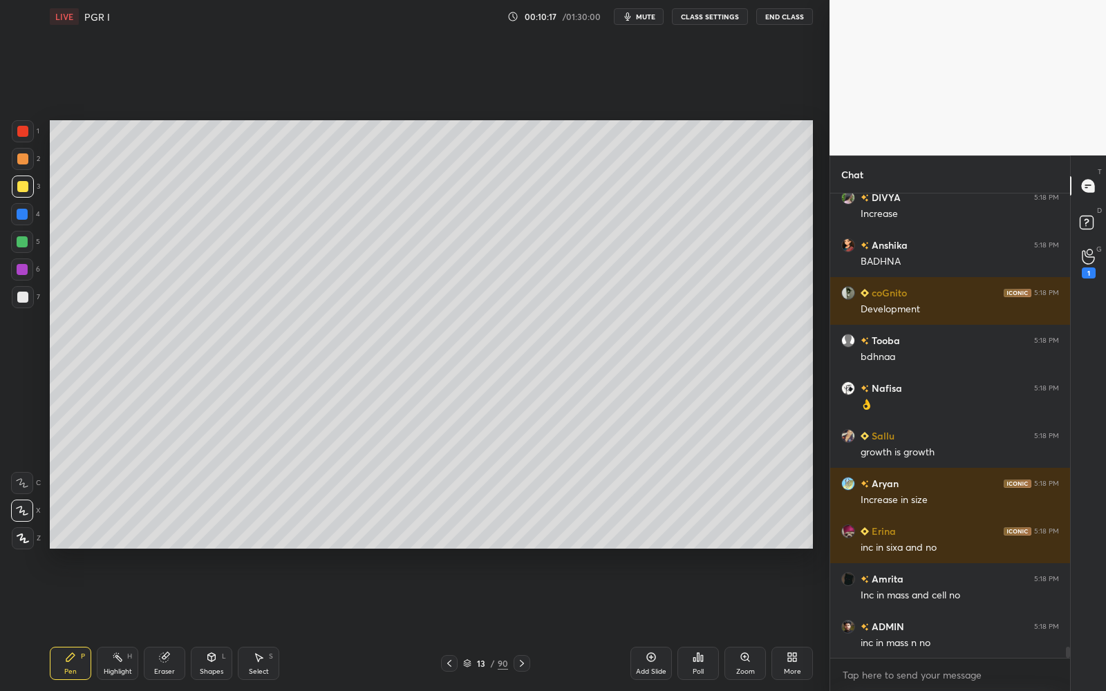
click at [26, 298] on div at bounding box center [22, 297] width 11 height 11
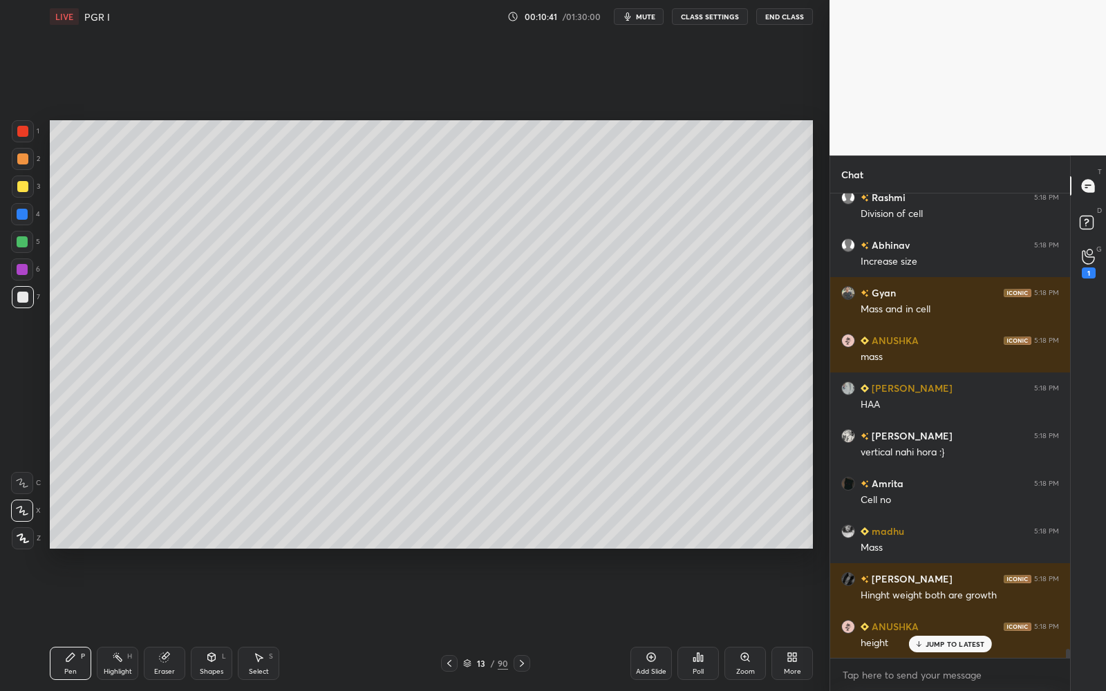
drag, startPoint x: 488, startPoint y: 642, endPoint x: 484, endPoint y: 650, distance: 8.7
click at [486, 551] on div "LIVE PGR I 00:10:41 / 01:30:00 mute CLASS SETTINGS End Class Setting up your li…" at bounding box center [431, 345] width 774 height 691
click at [482, 551] on div "13" at bounding box center [481, 663] width 14 height 8
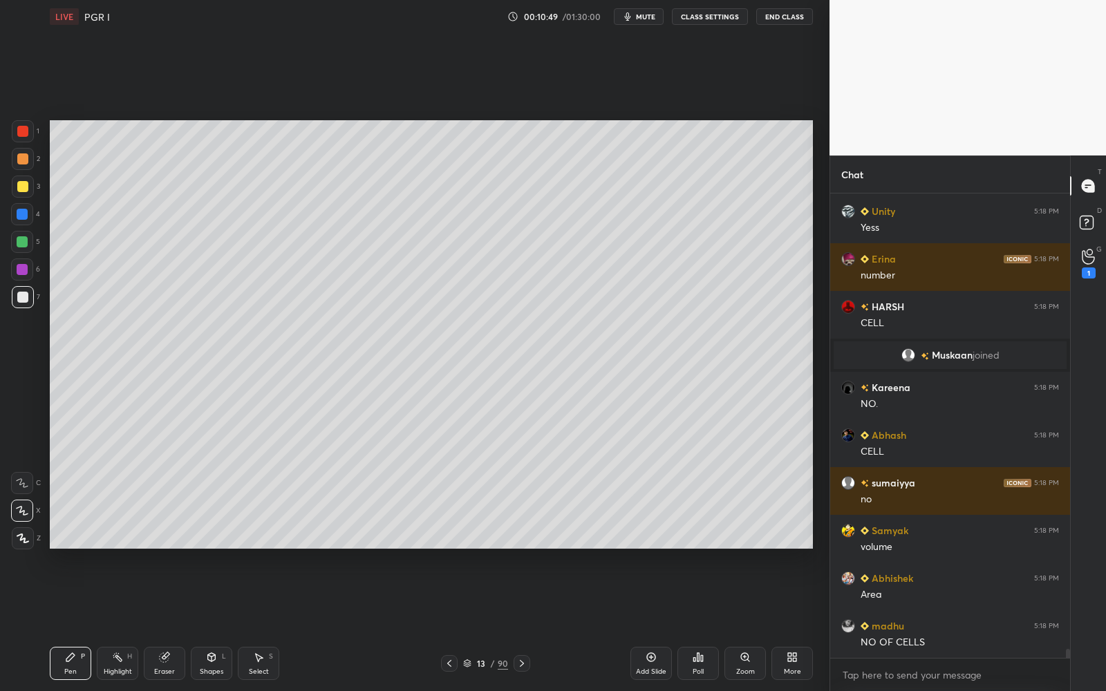
click at [480, 551] on div "13" at bounding box center [481, 663] width 14 height 8
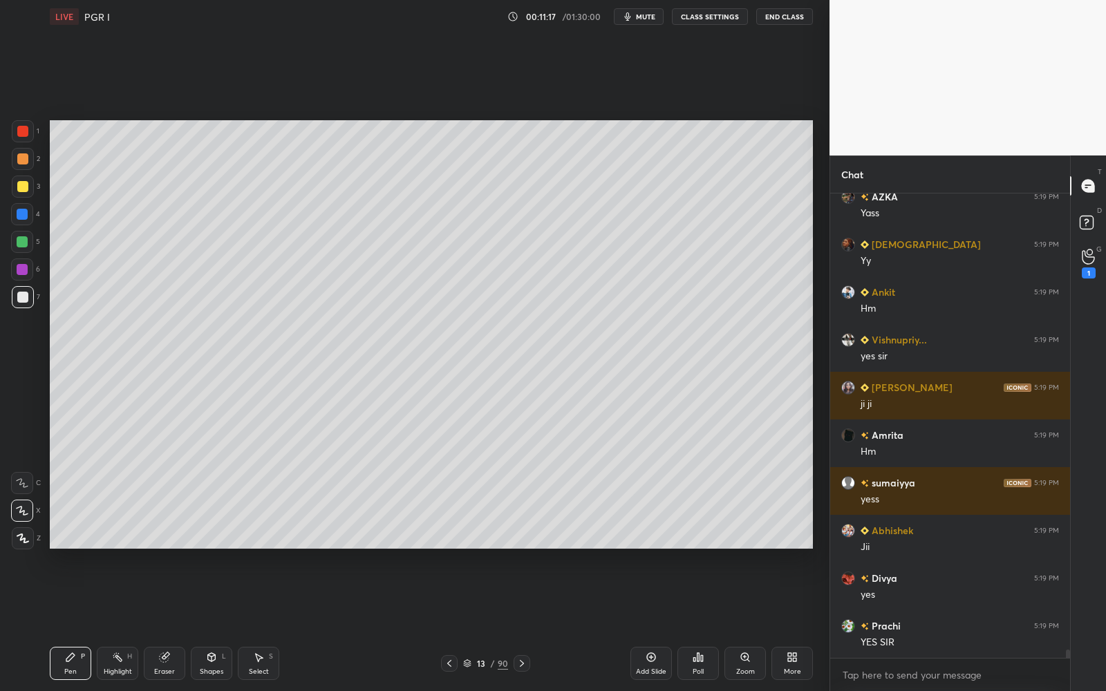
click at [30, 274] on div at bounding box center [22, 269] width 22 height 22
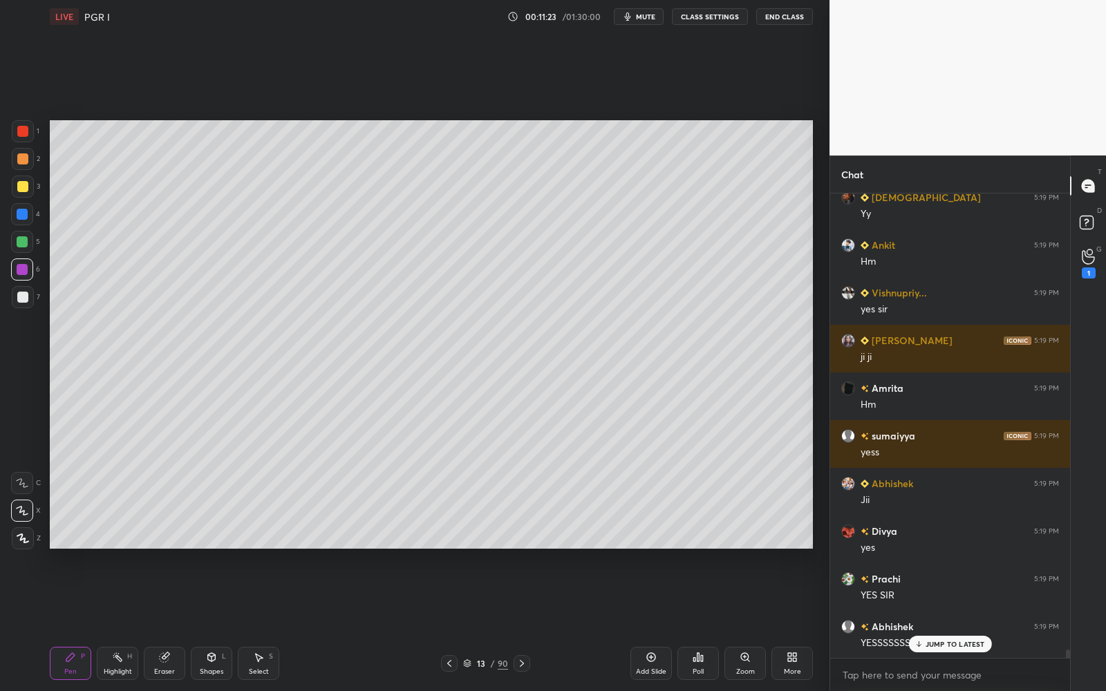
click at [473, 551] on div "13 / 90" at bounding box center [485, 663] width 45 height 12
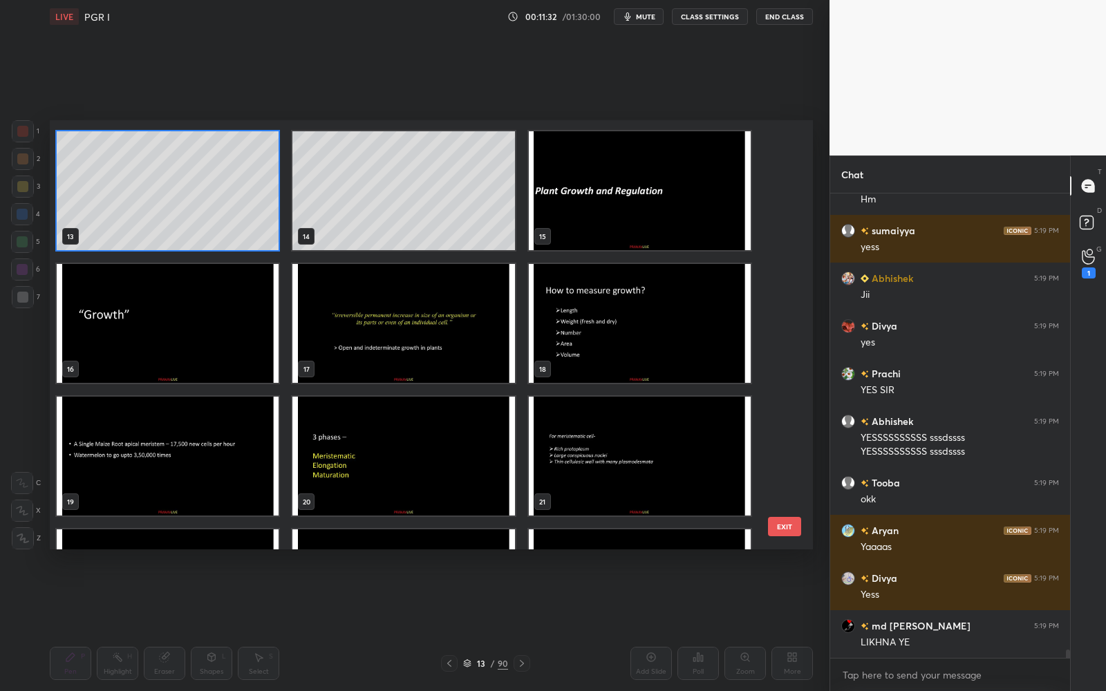
click at [712, 296] on img "grid" at bounding box center [640, 323] width 222 height 119
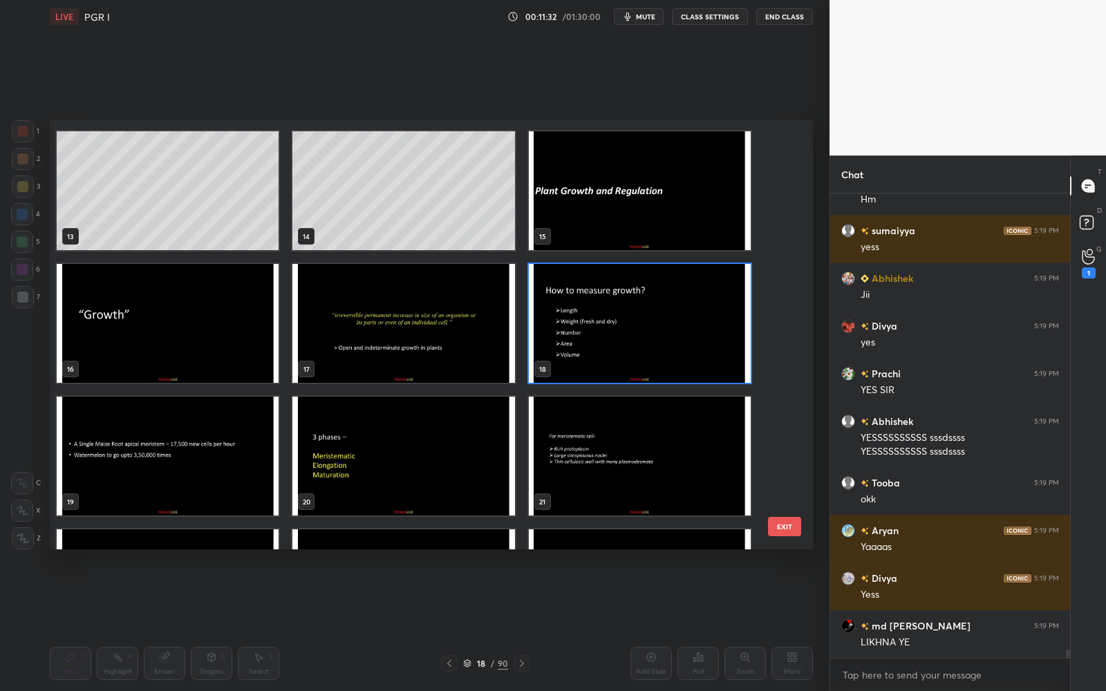
click at [712, 296] on img "grid" at bounding box center [640, 323] width 222 height 119
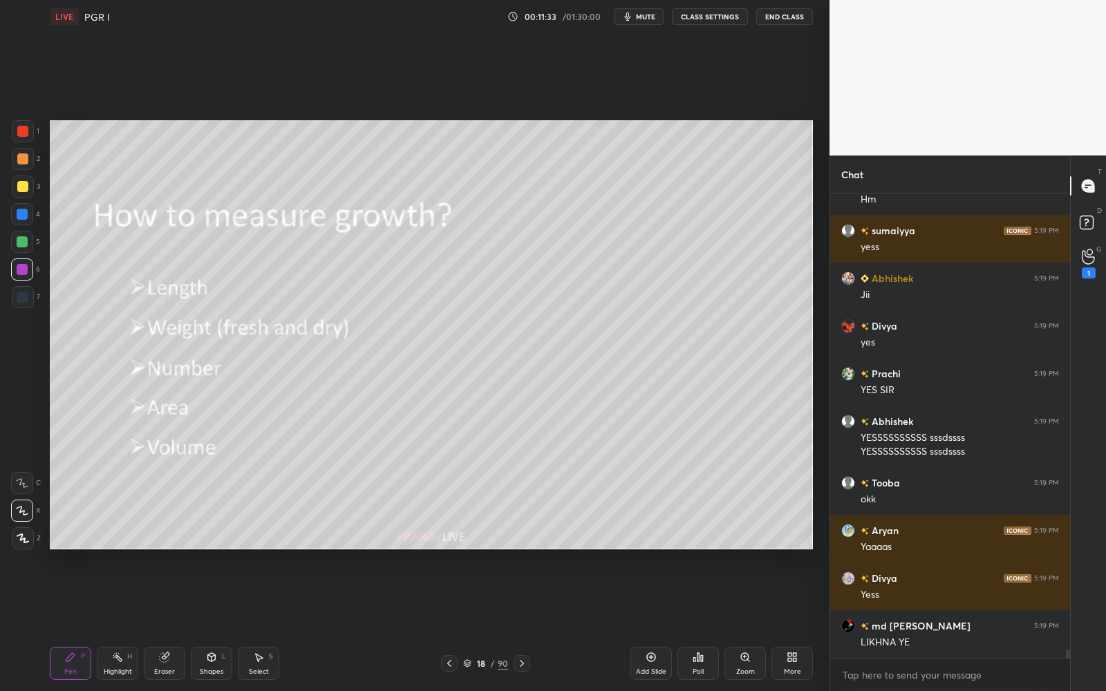
click at [669, 551] on div "Add Slide" at bounding box center [650, 663] width 41 height 33
click at [23, 182] on div at bounding box center [22, 186] width 11 height 11
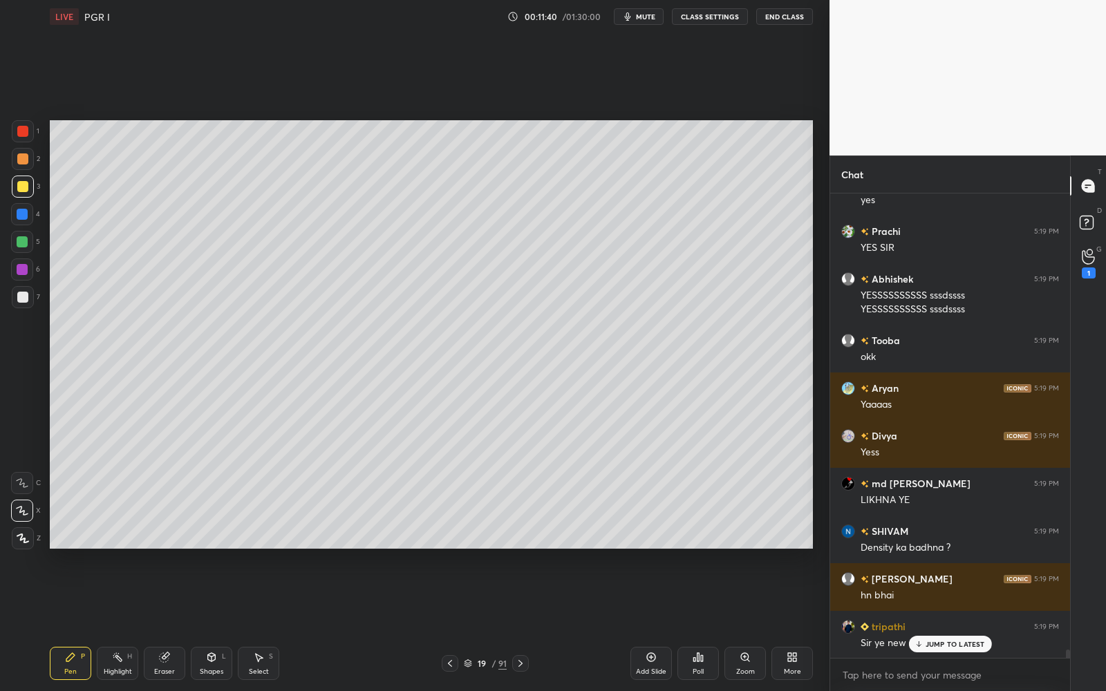
click at [496, 551] on div "19 / 91" at bounding box center [485, 663] width 43 height 12
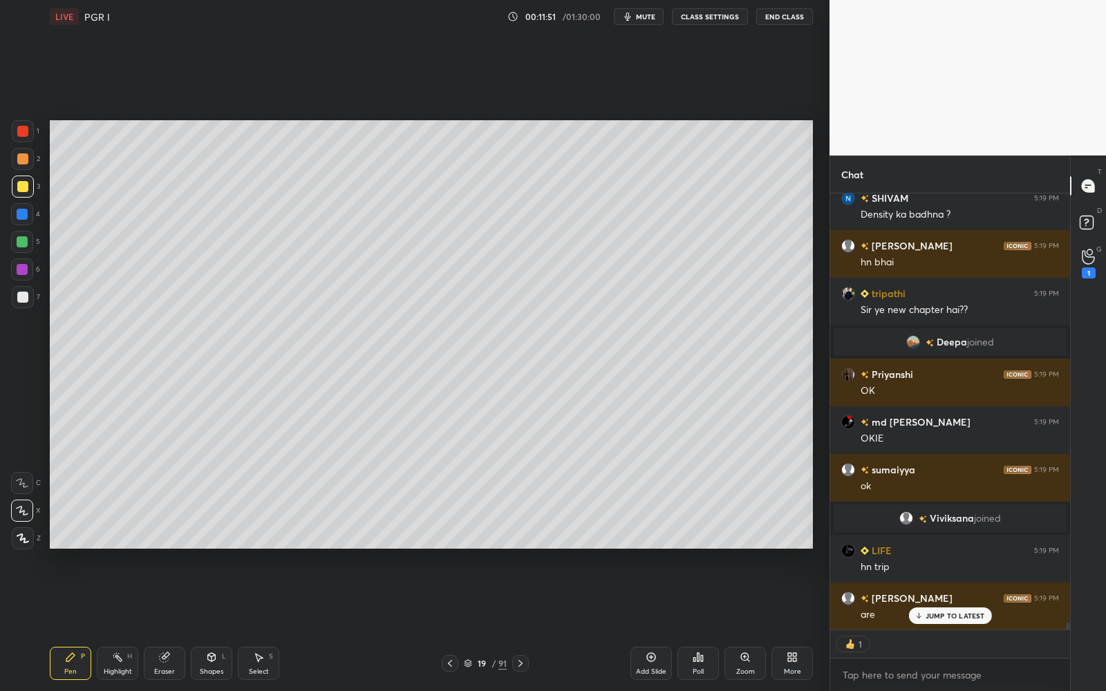
click at [473, 551] on div "19 / 91" at bounding box center [485, 663] width 43 height 12
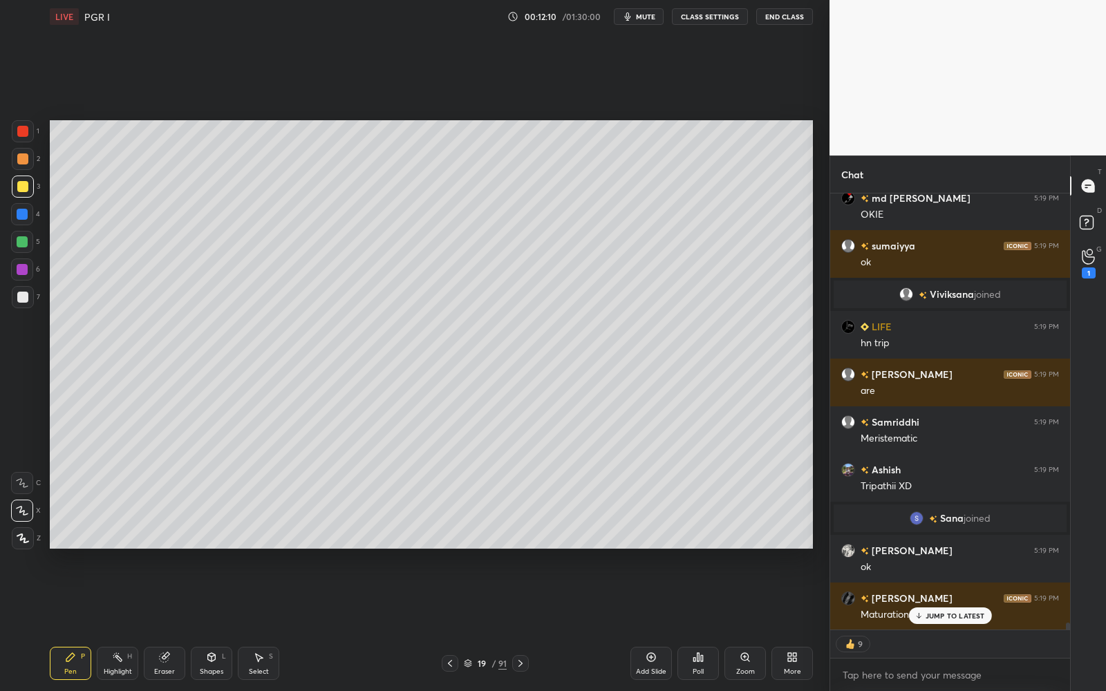
click at [484, 551] on div "19" at bounding box center [482, 663] width 14 height 8
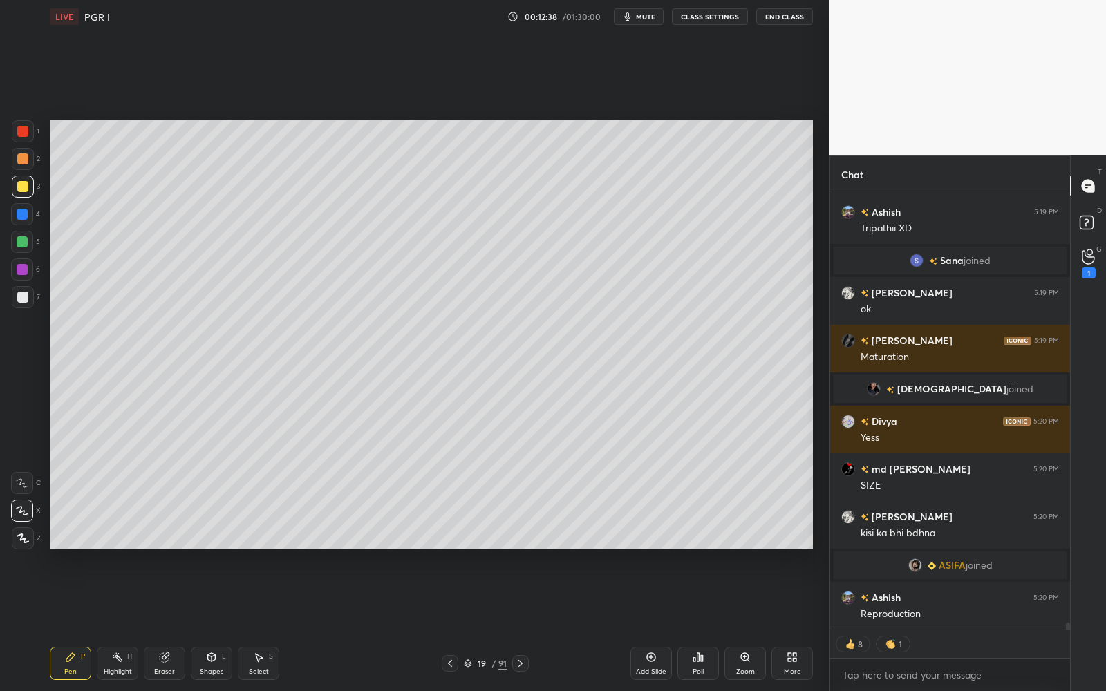
click at [656, 551] on icon at bounding box center [650, 657] width 11 height 11
click at [29, 187] on div at bounding box center [23, 187] width 22 height 22
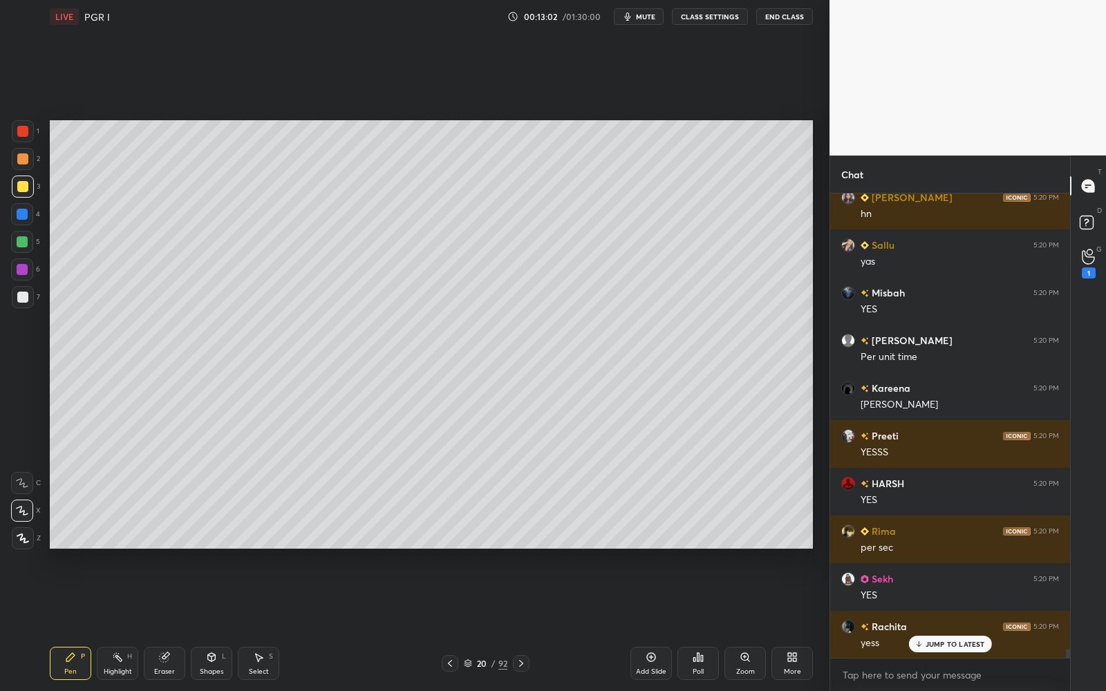
scroll to position [23817, 0]
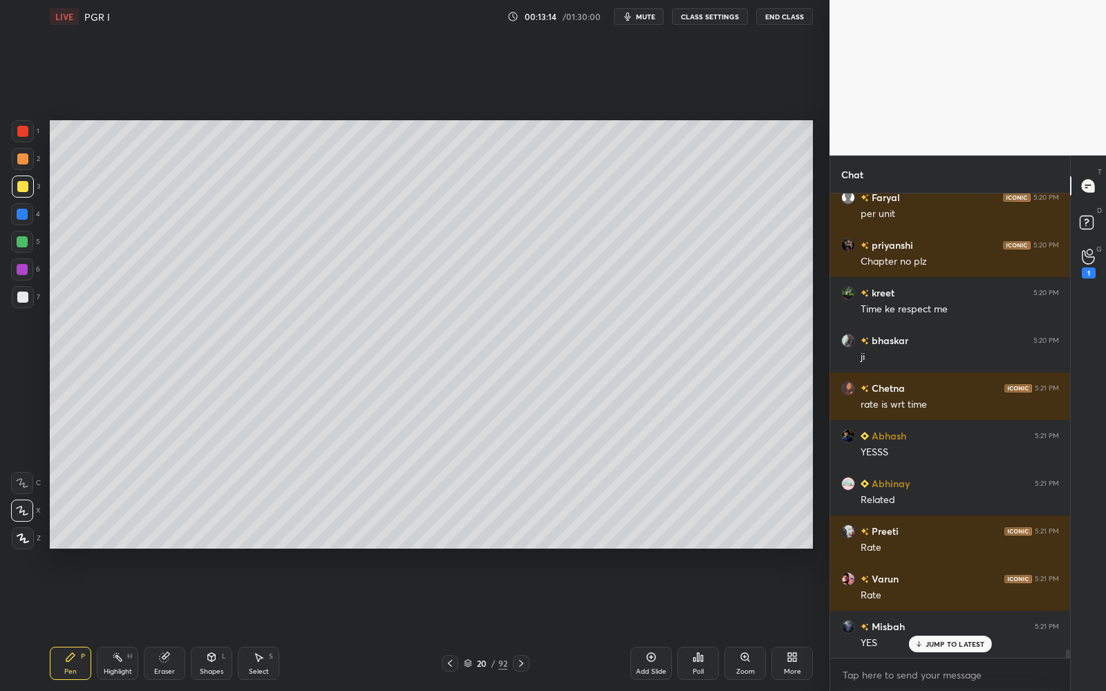
click at [158, 551] on div "Eraser" at bounding box center [164, 663] width 41 height 33
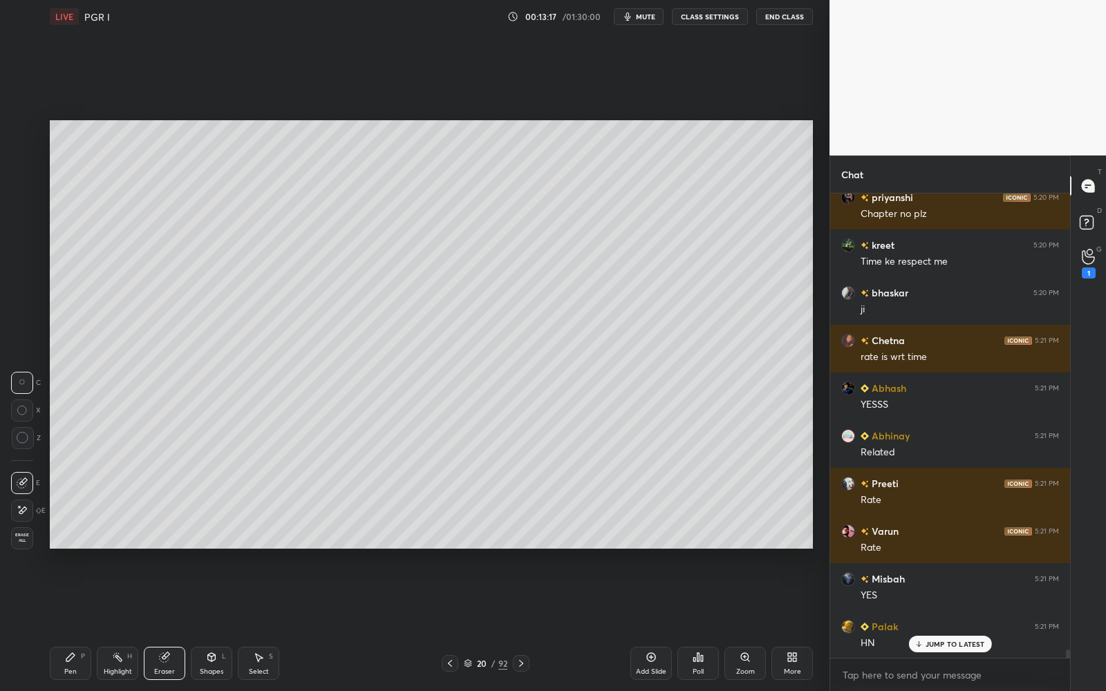
click at [12, 515] on div at bounding box center [22, 511] width 22 height 22
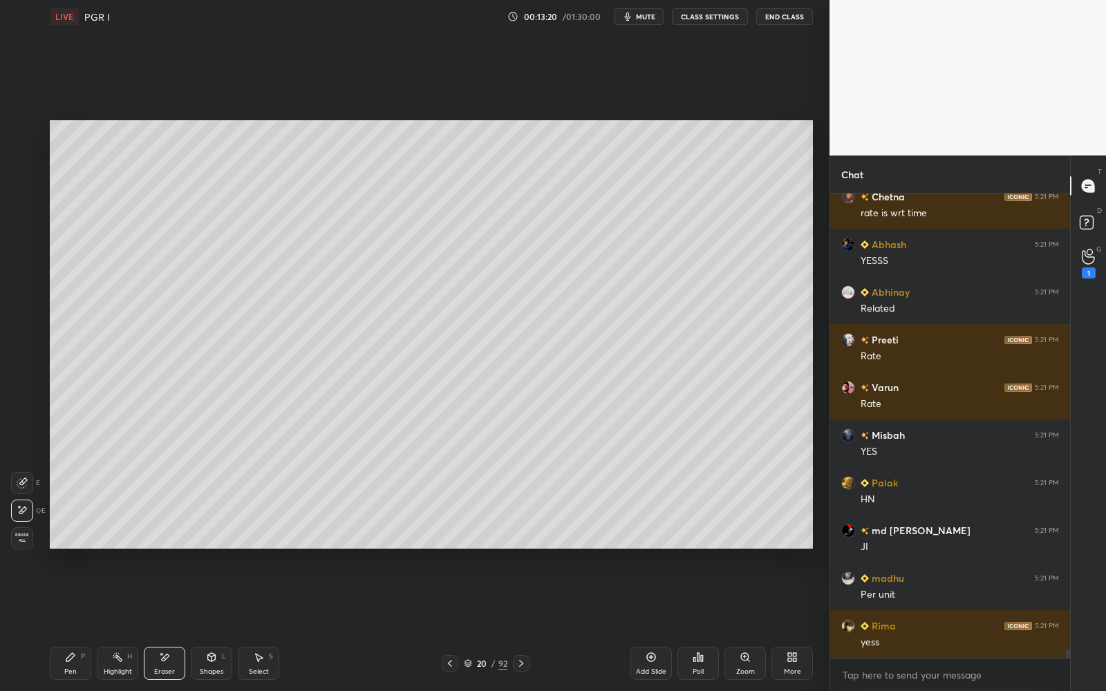
scroll to position [25724, 0]
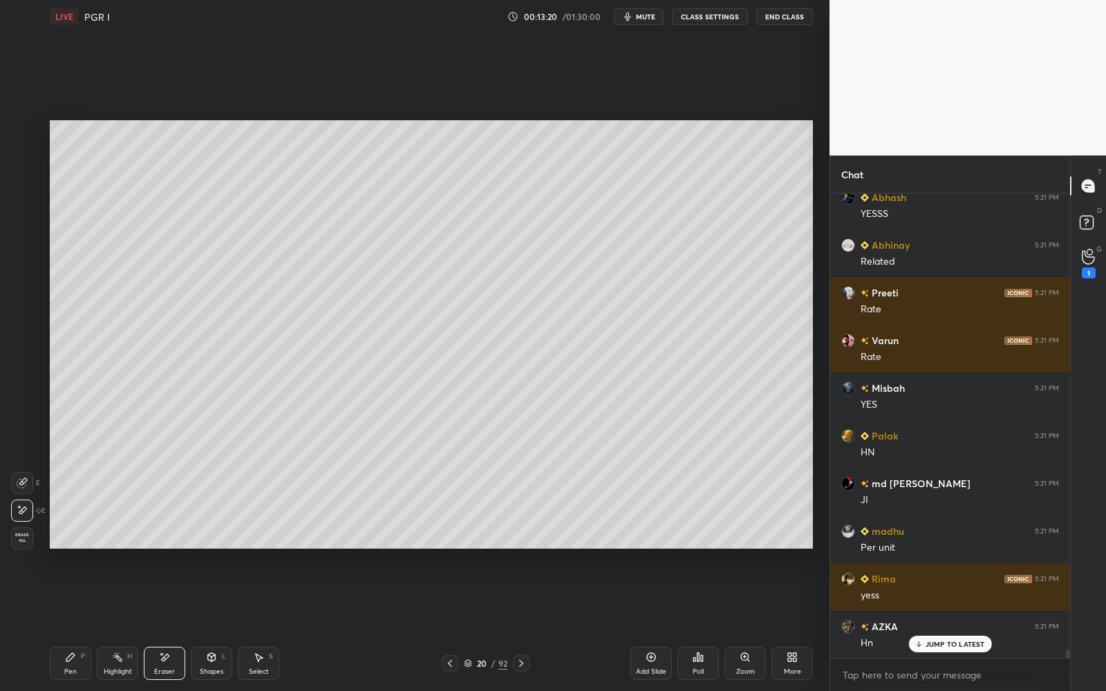
click at [70, 551] on icon at bounding box center [70, 657] width 8 height 8
click at [18, 317] on div "1 2 3 4 5 6 7 C X Z E E Erase all H H" at bounding box center [22, 334] width 44 height 429
click at [15, 303] on div at bounding box center [23, 297] width 22 height 22
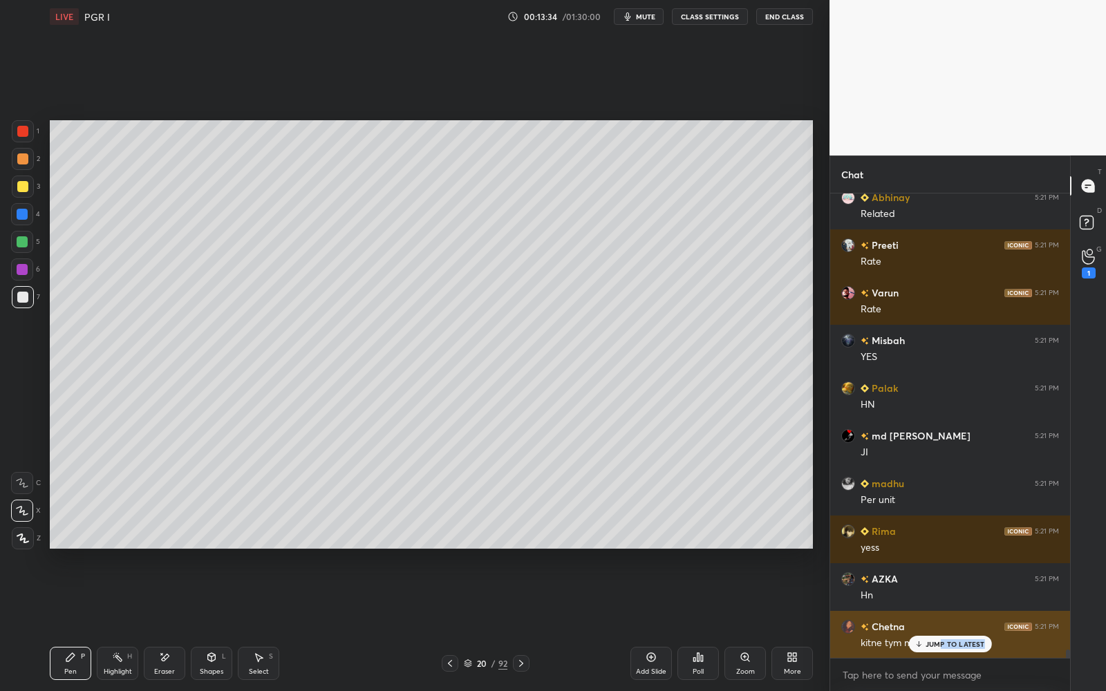
click at [939, 551] on div "JUMP TO LATEST" at bounding box center [949, 644] width 83 height 17
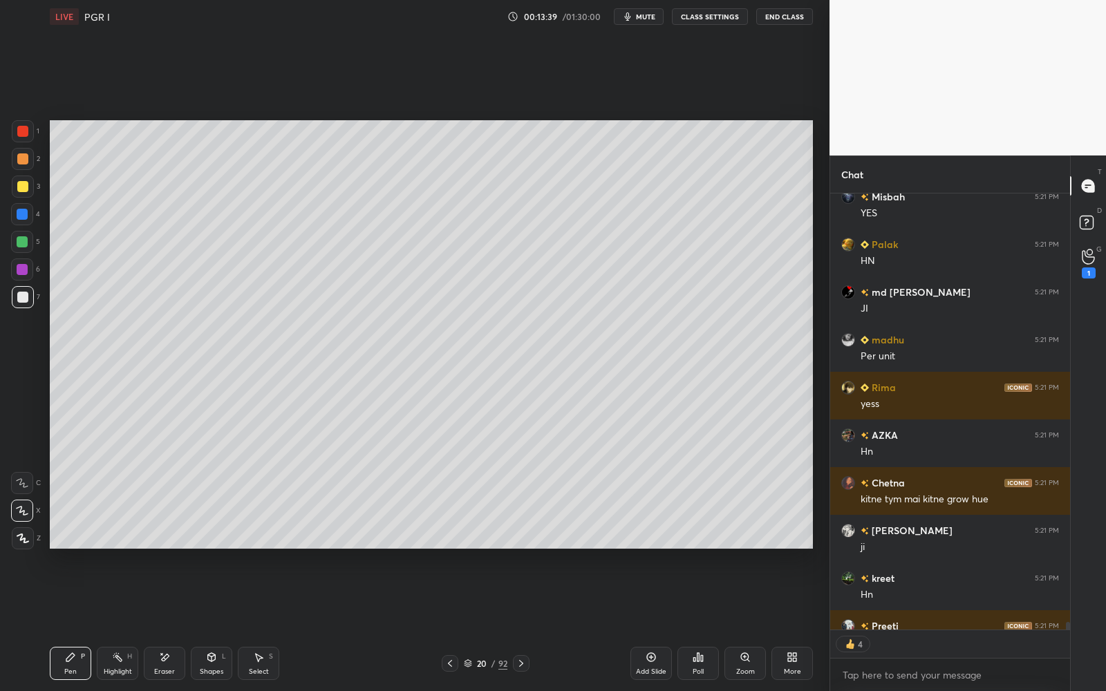
scroll to position [25992, 0]
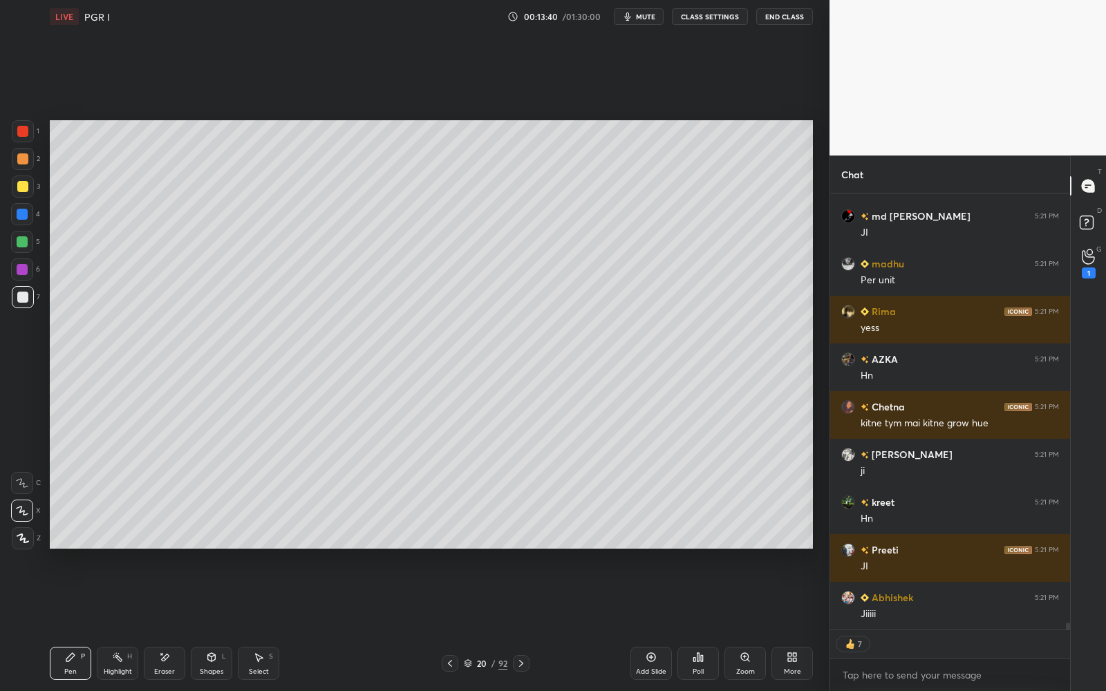
click at [27, 191] on div at bounding box center [23, 187] width 22 height 22
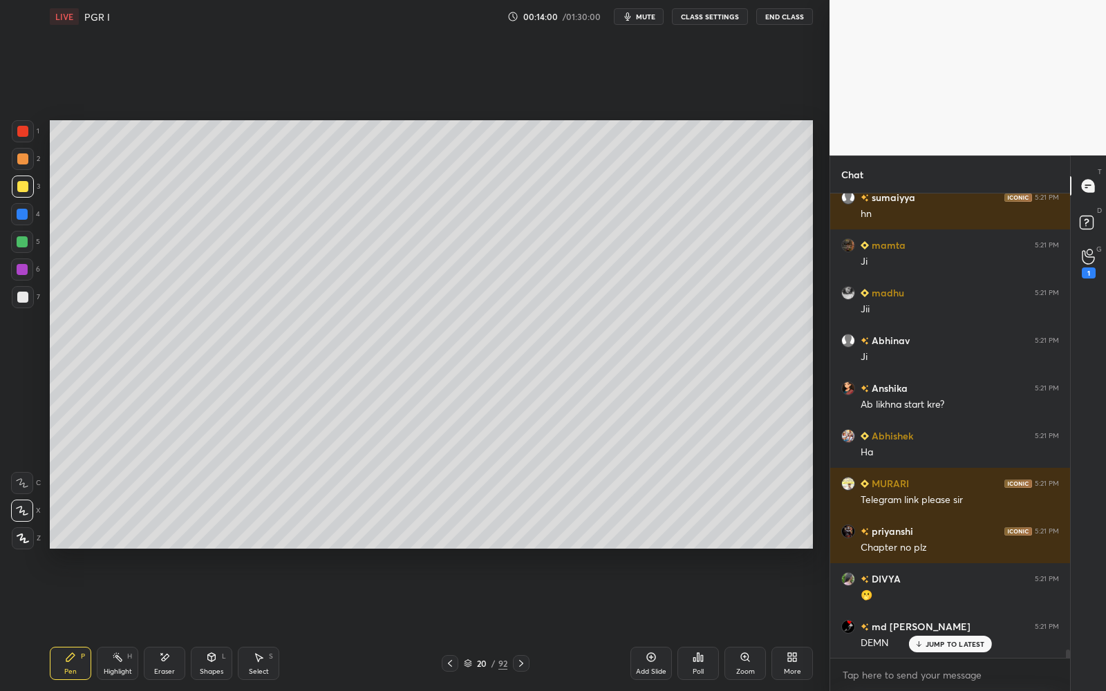
scroll to position [432, 236]
click at [23, 295] on div at bounding box center [22, 297] width 11 height 11
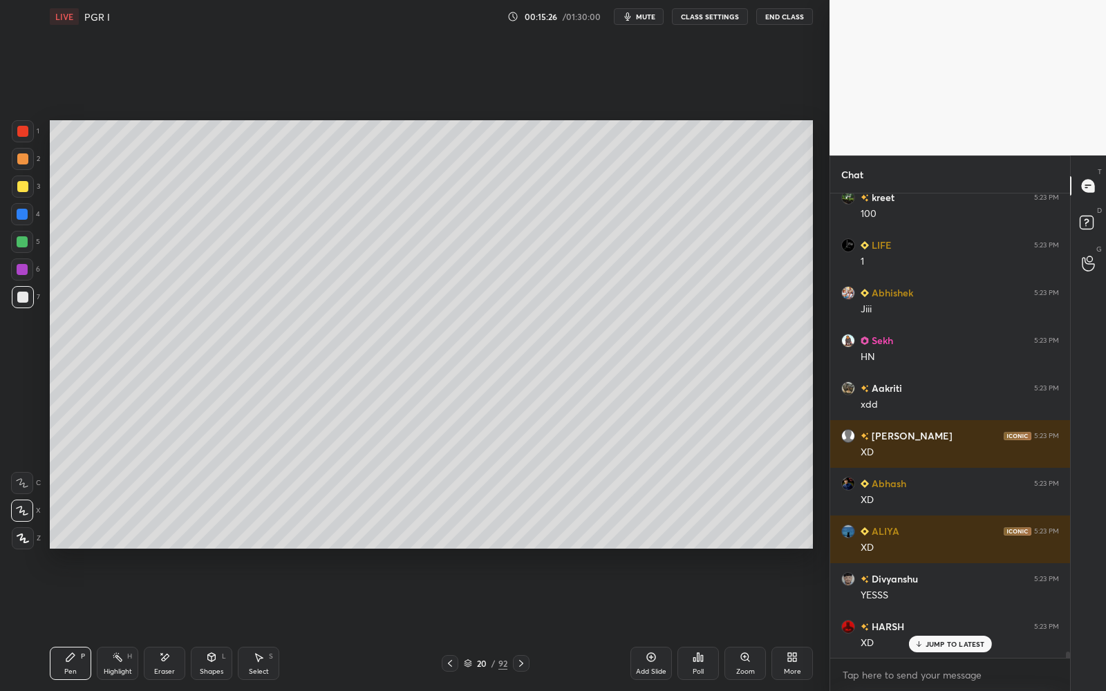
click at [28, 129] on div at bounding box center [23, 131] width 22 height 22
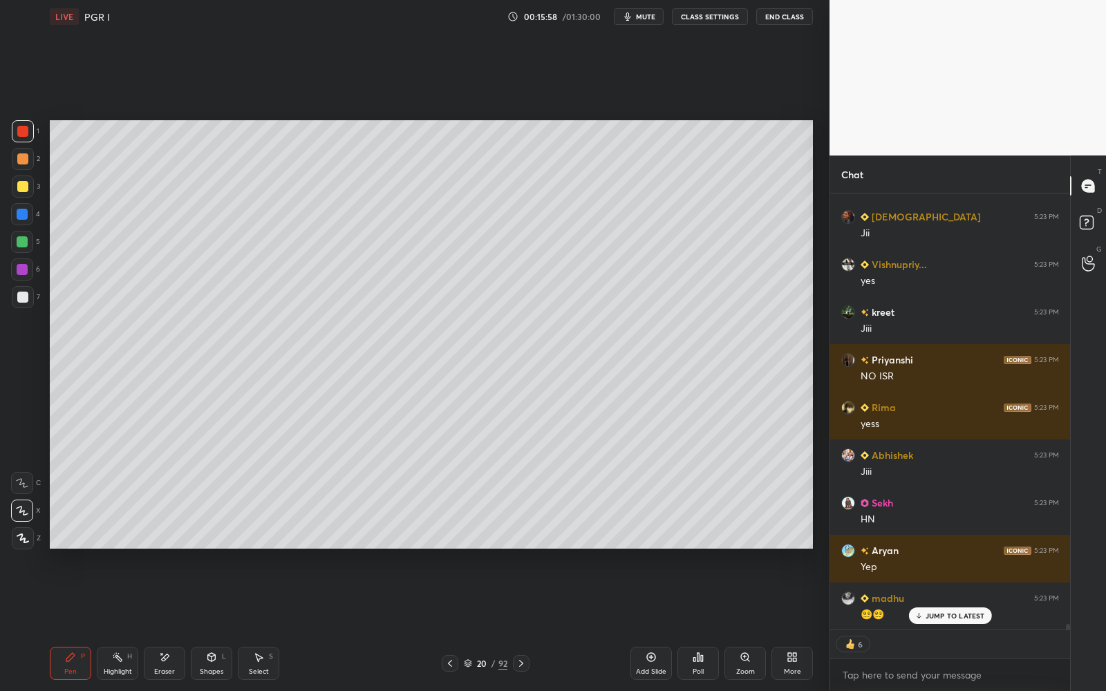
scroll to position [35989, 0]
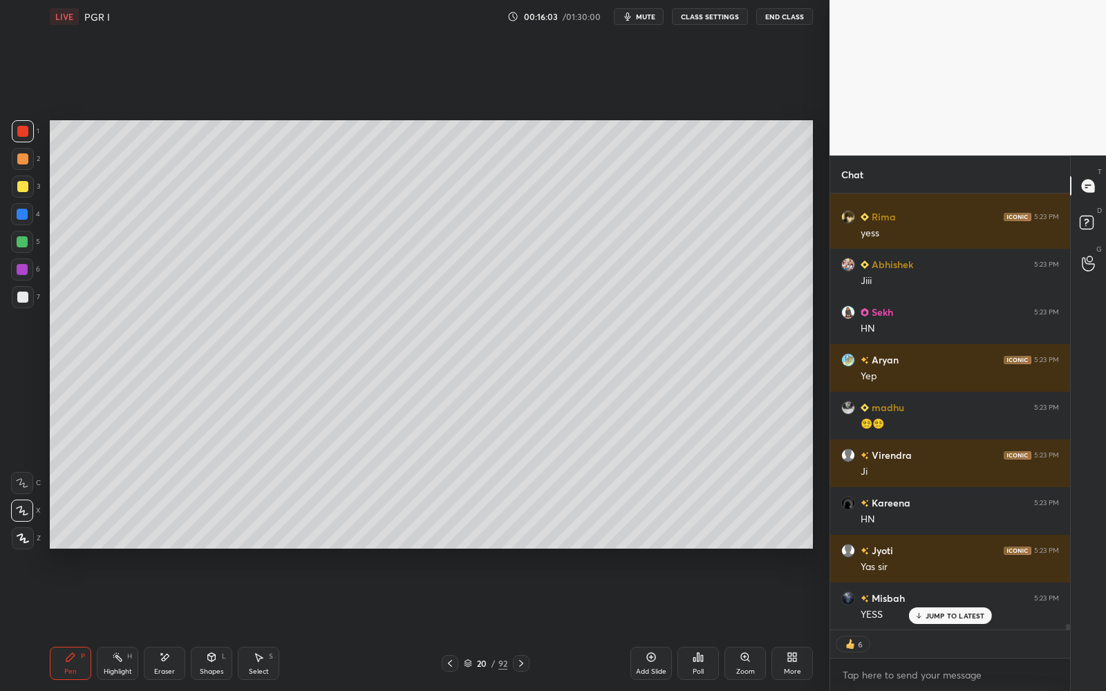
click at [30, 307] on div "7" at bounding box center [26, 300] width 28 height 28
click at [27, 303] on div at bounding box center [23, 297] width 22 height 22
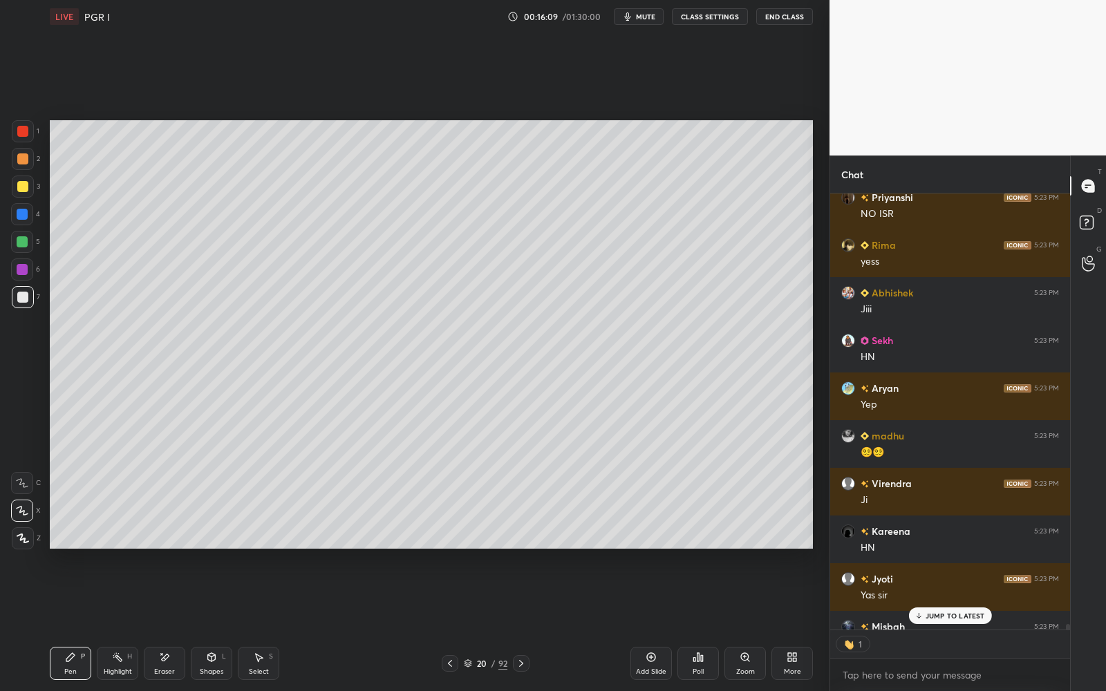
scroll to position [4, 4]
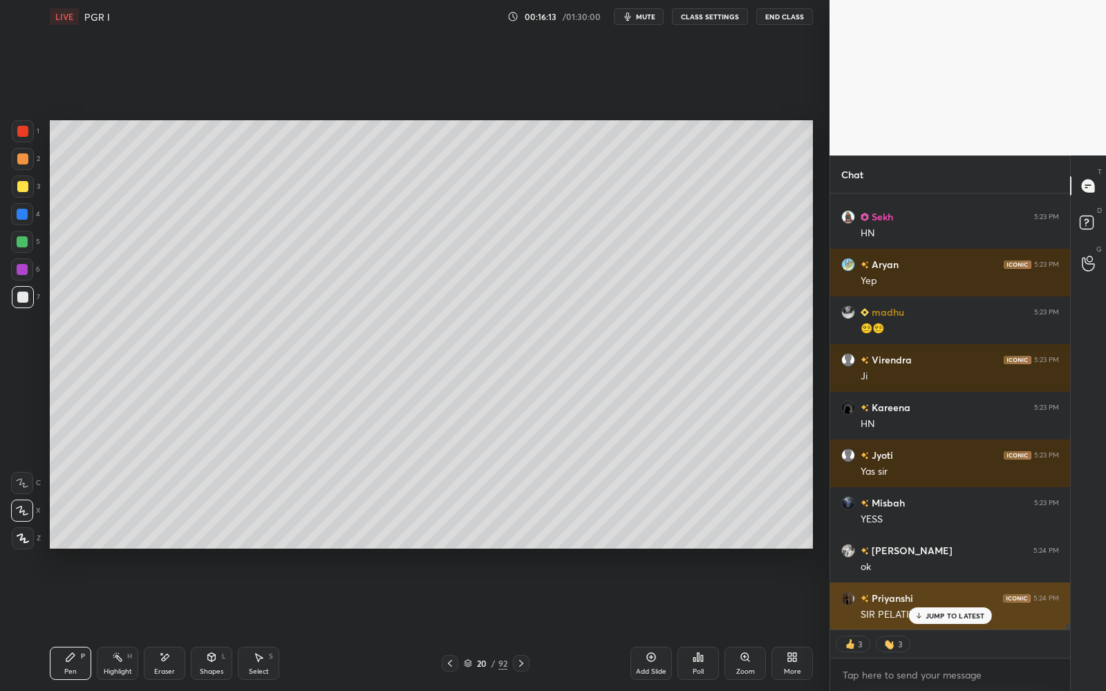
click at [957, 551] on p "JUMP TO LATEST" at bounding box center [954, 616] width 59 height 8
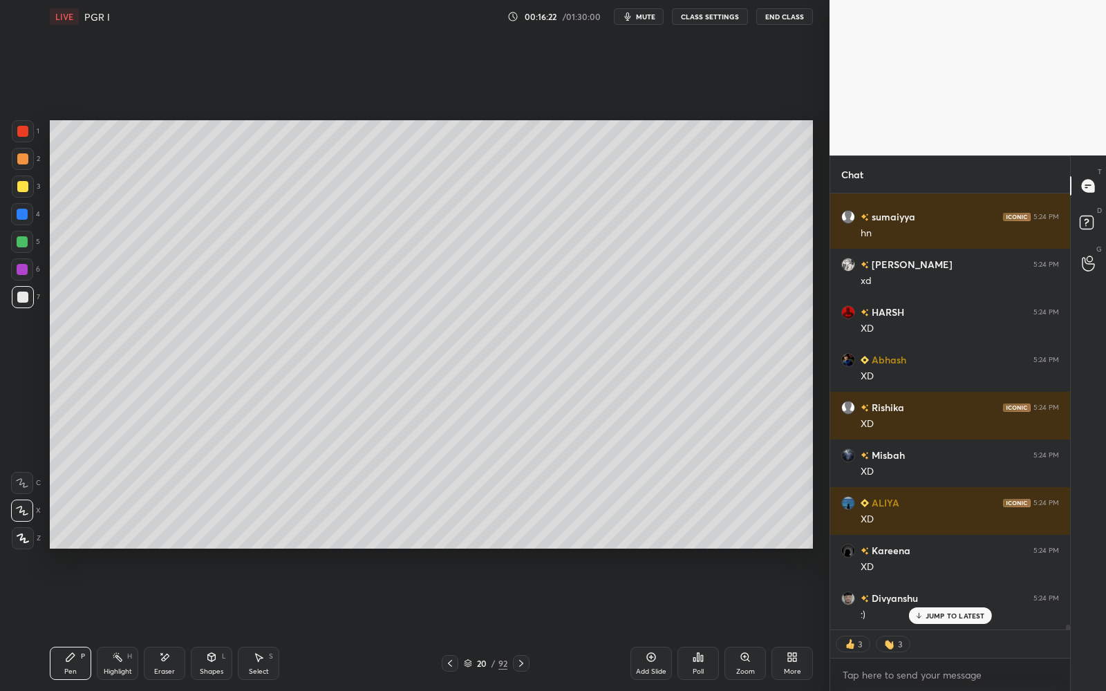
click at [963, 551] on p "JUMP TO LATEST" at bounding box center [954, 616] width 59 height 8
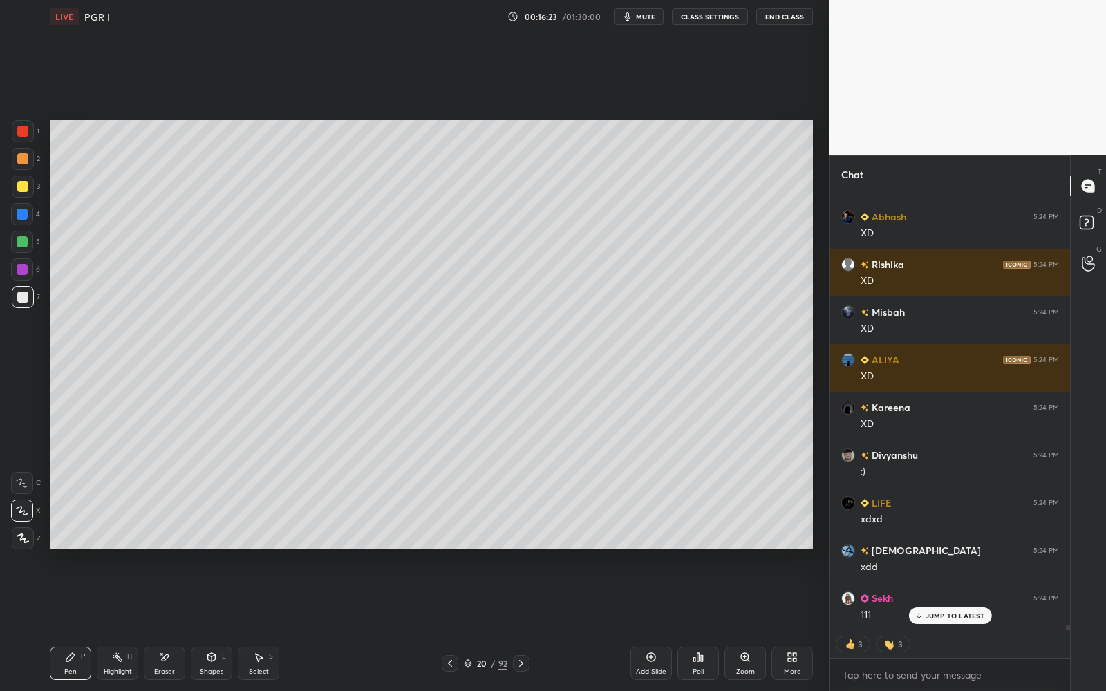
click at [963, 551] on div "JUMP TO LATEST" at bounding box center [949, 615] width 83 height 17
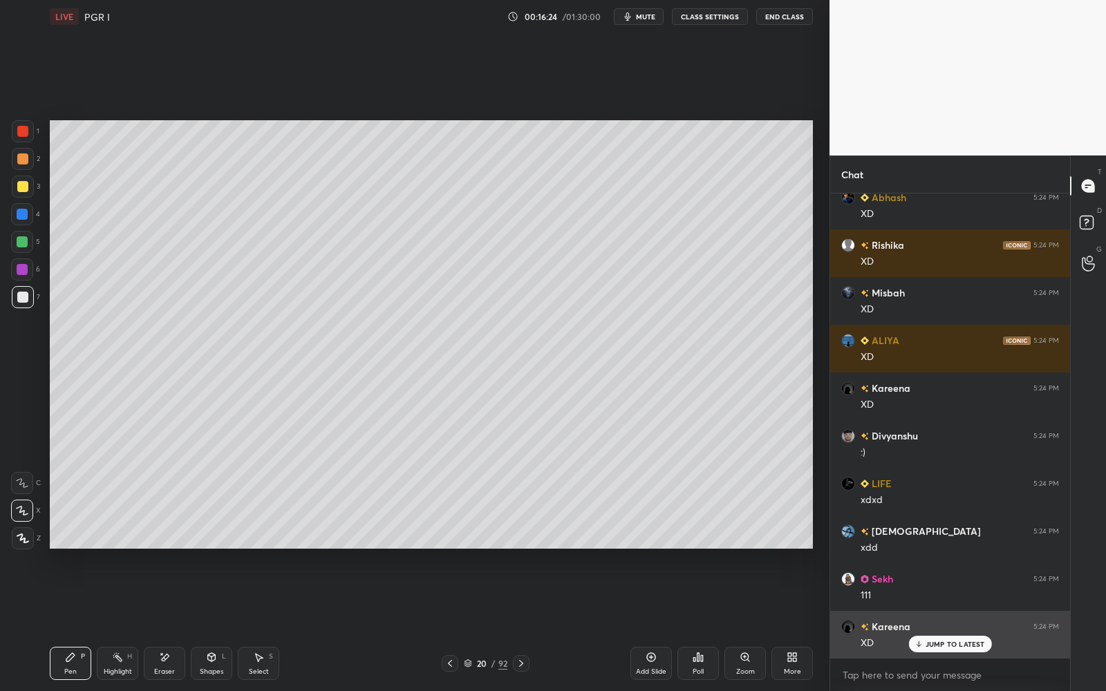
click at [966, 551] on div "XD" at bounding box center [959, 642] width 198 height 17
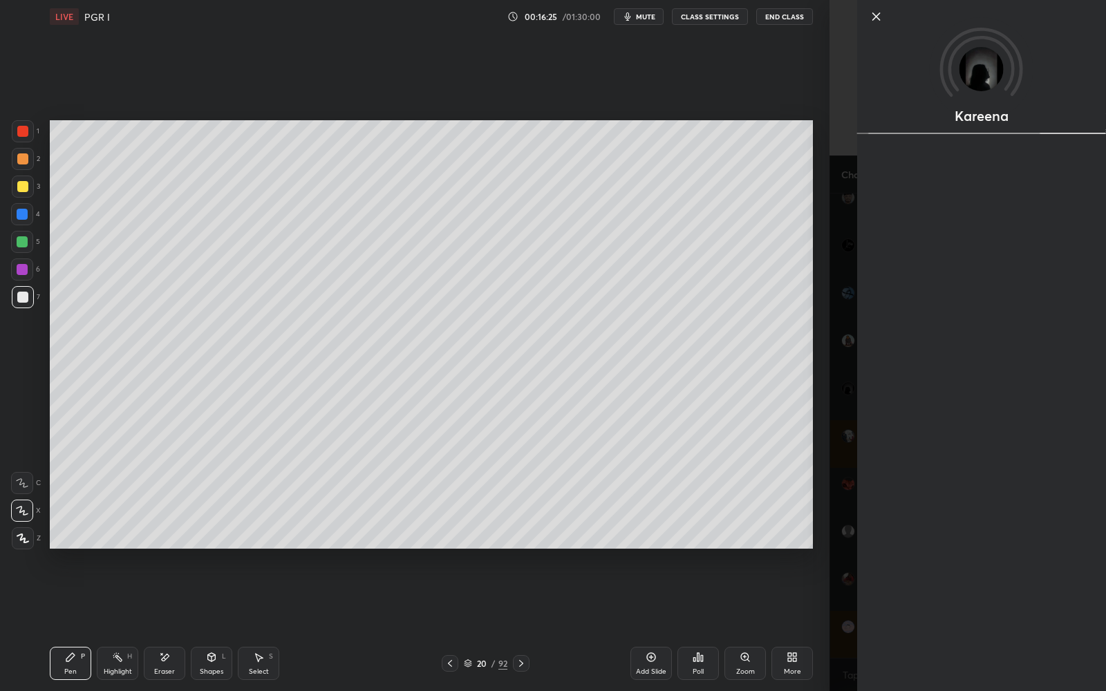
click at [849, 551] on div "Kareena" at bounding box center [967, 345] width 276 height 691
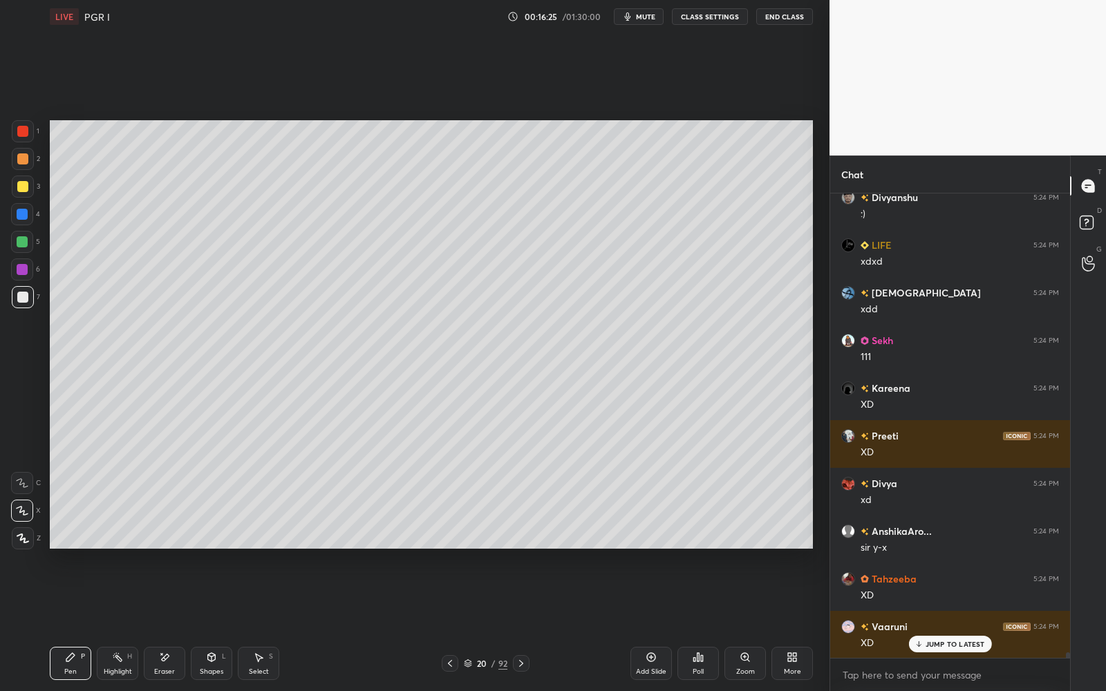
click at [933, 551] on p "JUMP TO LATEST" at bounding box center [954, 644] width 59 height 8
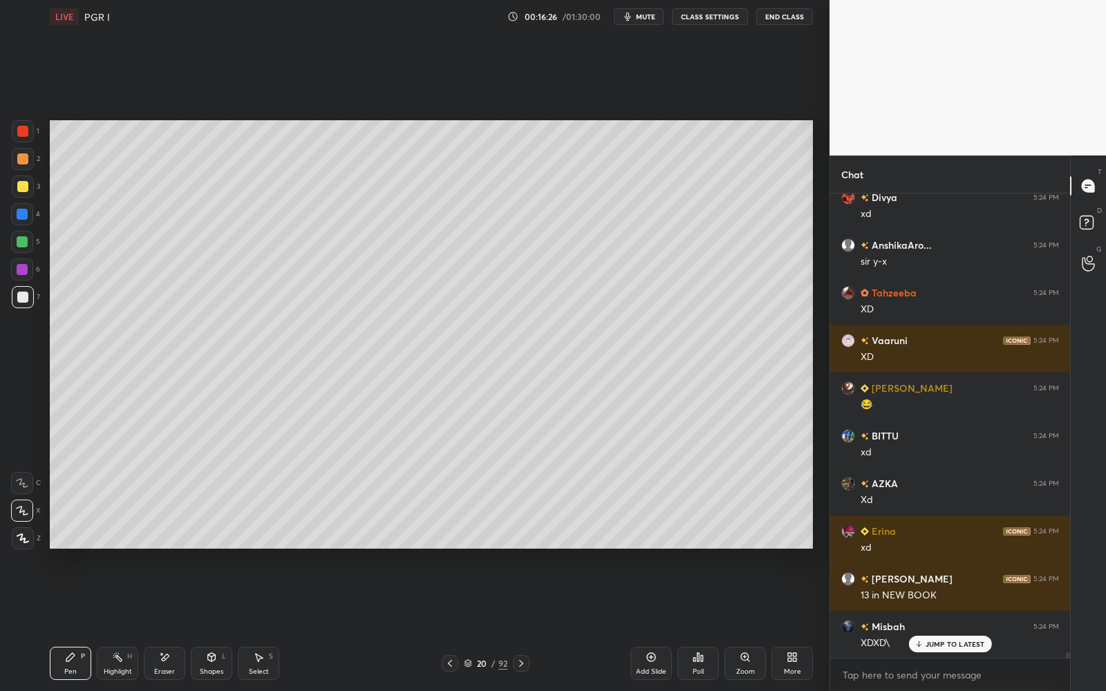
click at [934, 551] on p "JUMP TO LATEST" at bounding box center [954, 644] width 59 height 8
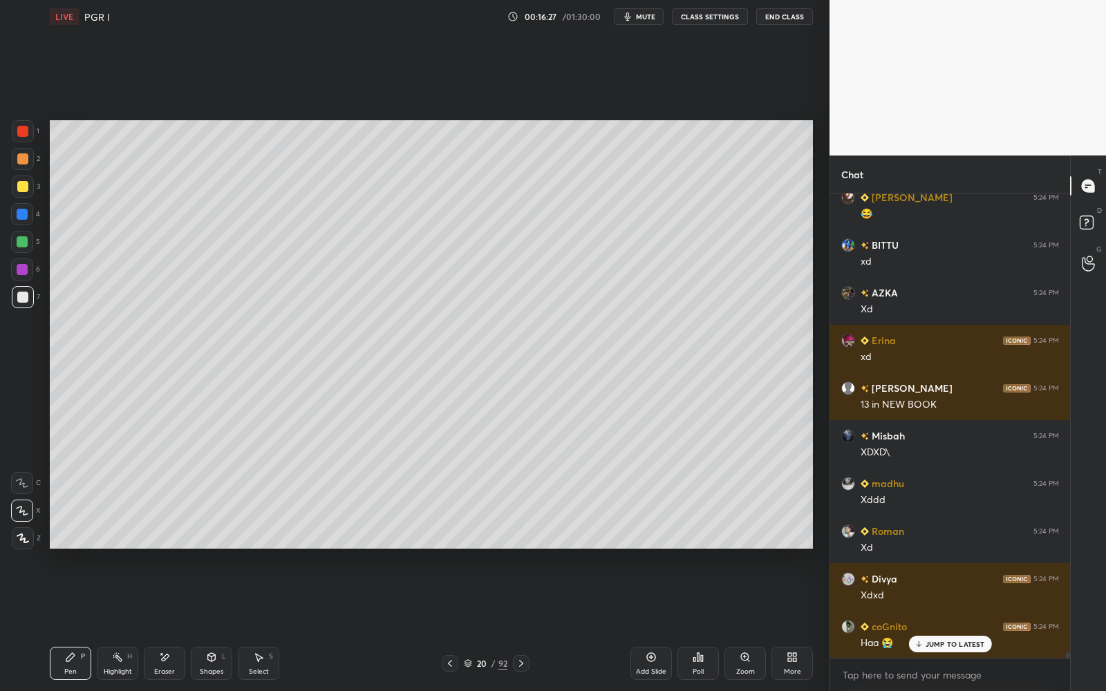
click at [935, 551] on p "JUMP TO LATEST" at bounding box center [954, 644] width 59 height 8
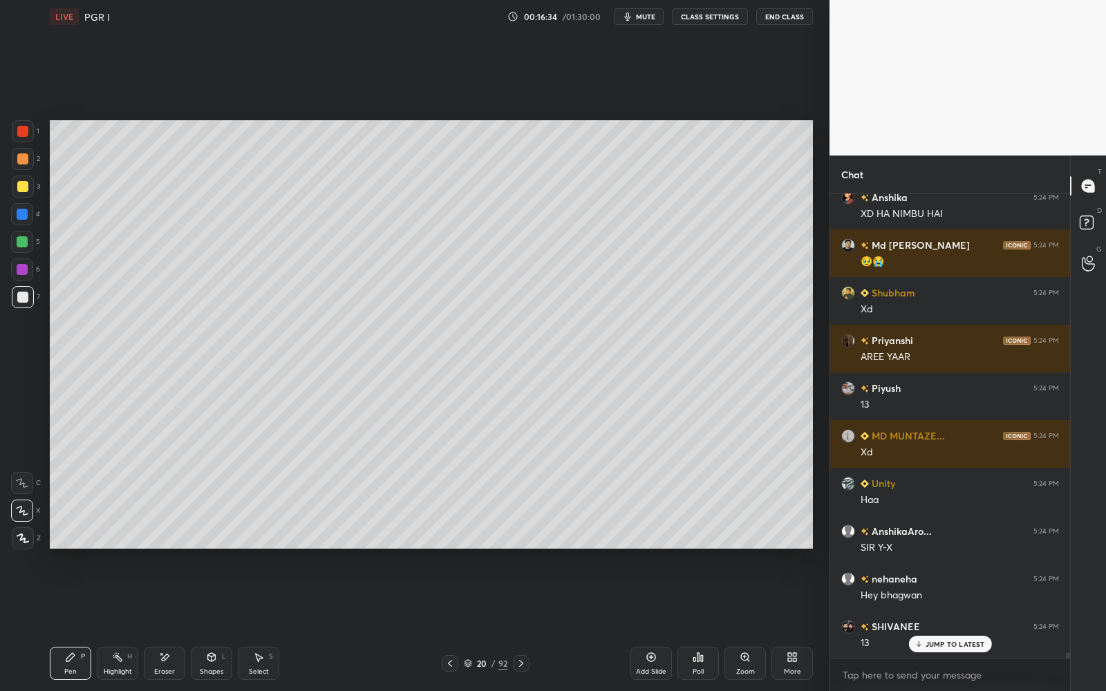
click at [935, 551] on p "JUMP TO LATEST" at bounding box center [954, 644] width 59 height 8
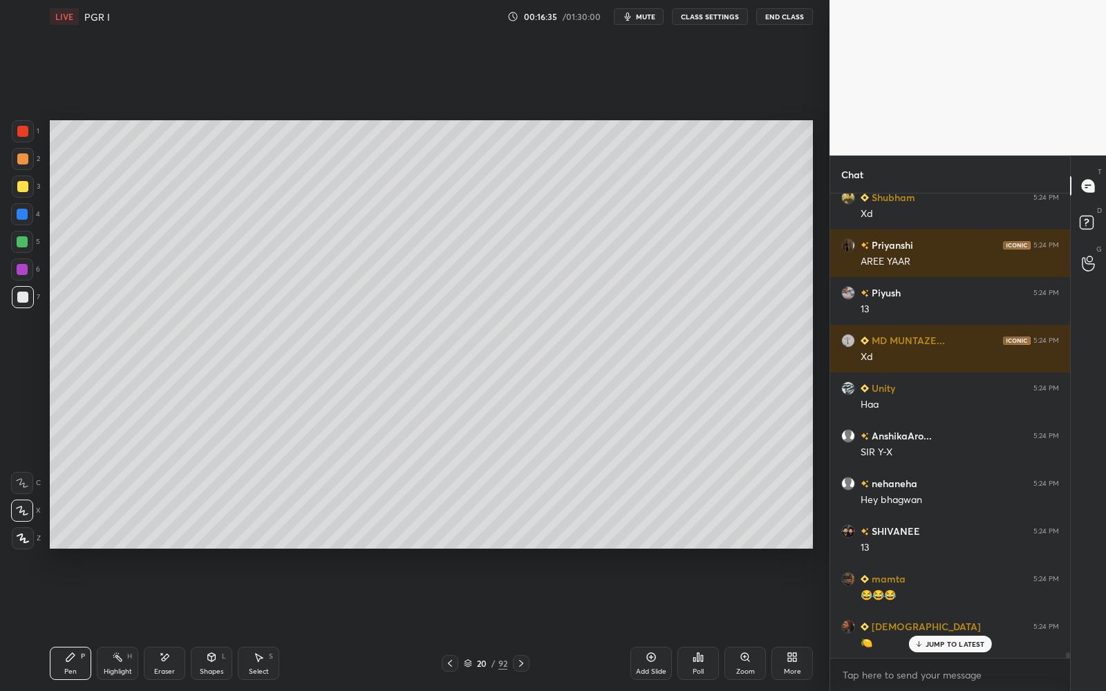
click at [936, 551] on p "JUMP TO LATEST" at bounding box center [954, 644] width 59 height 8
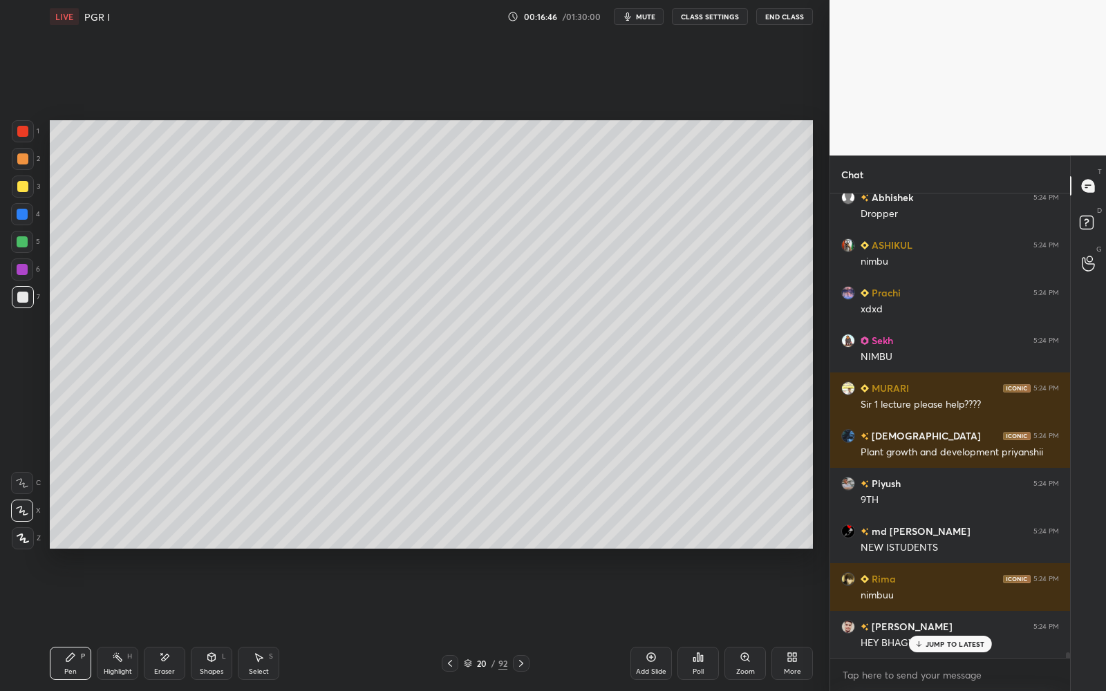
click at [937, 551] on p "JUMP TO LATEST" at bounding box center [954, 644] width 59 height 8
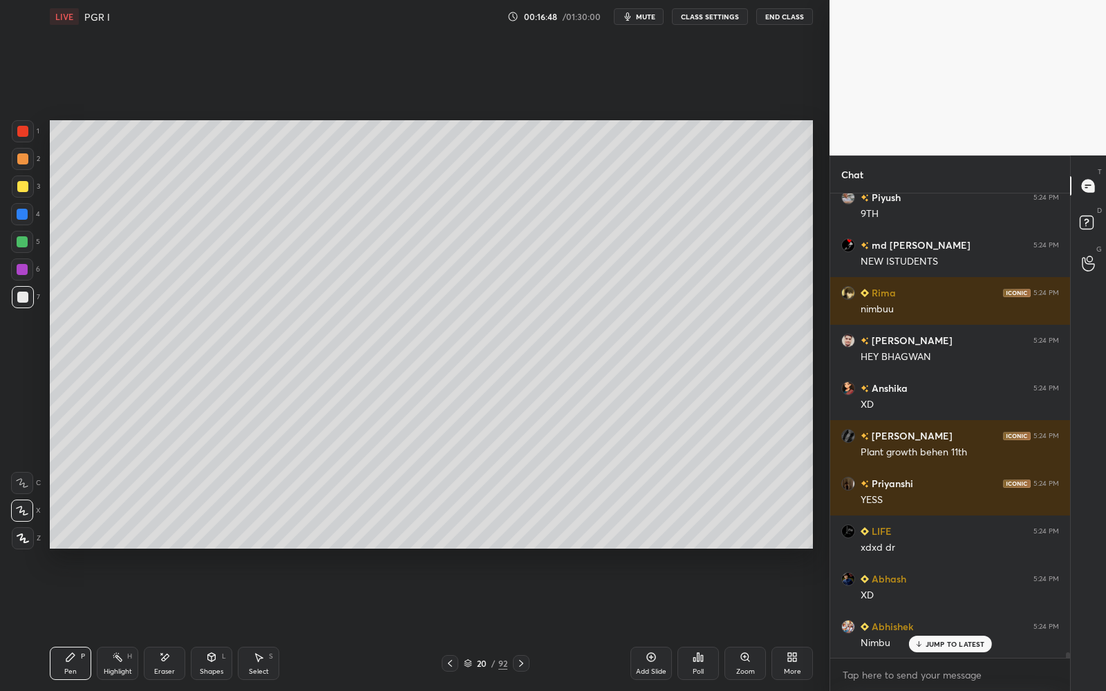
click at [940, 551] on div "JUMP TO LATEST" at bounding box center [949, 644] width 83 height 17
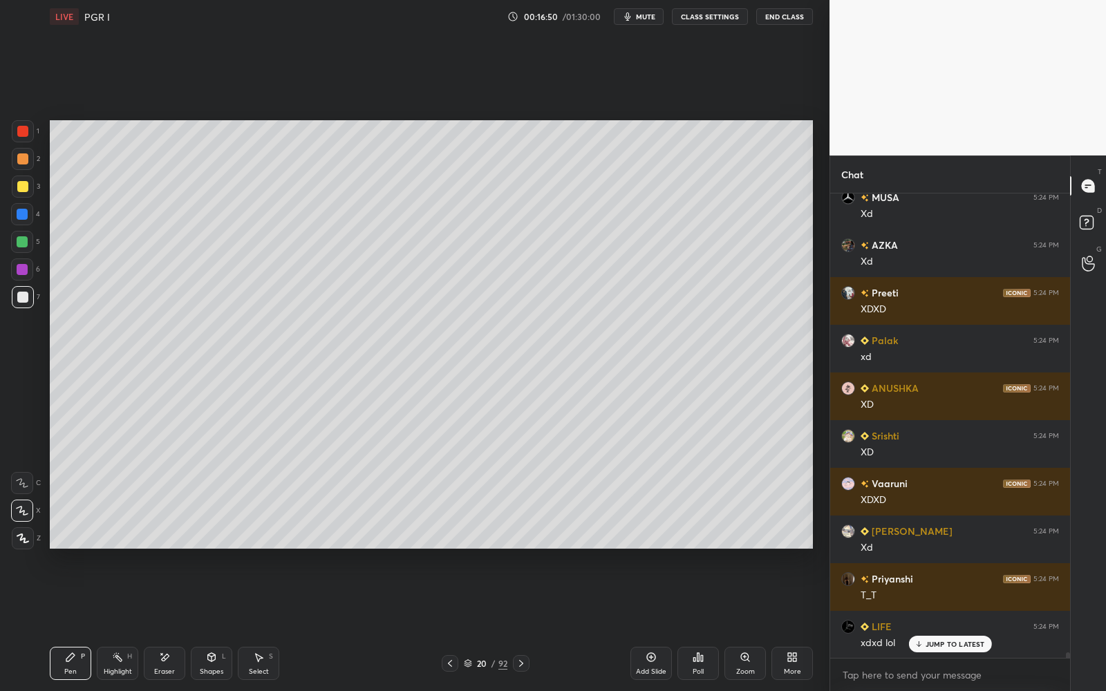
click at [944, 551] on div "JUMP TO LATEST" at bounding box center [949, 644] width 83 height 17
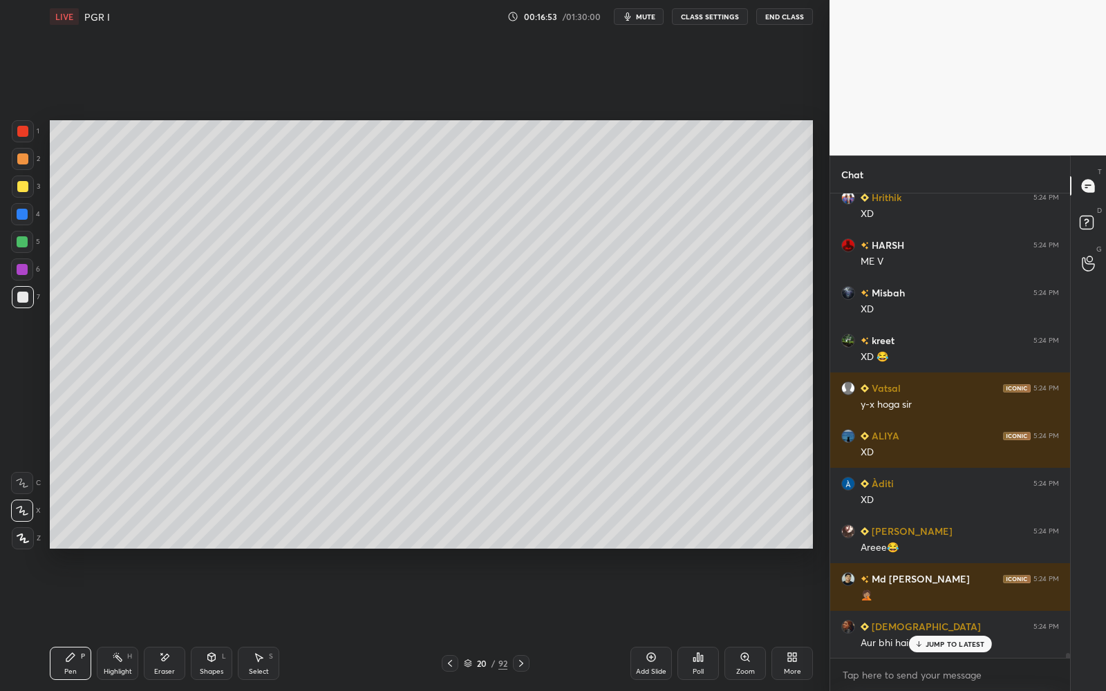
click at [160, 551] on div "Eraser" at bounding box center [164, 671] width 21 height 7
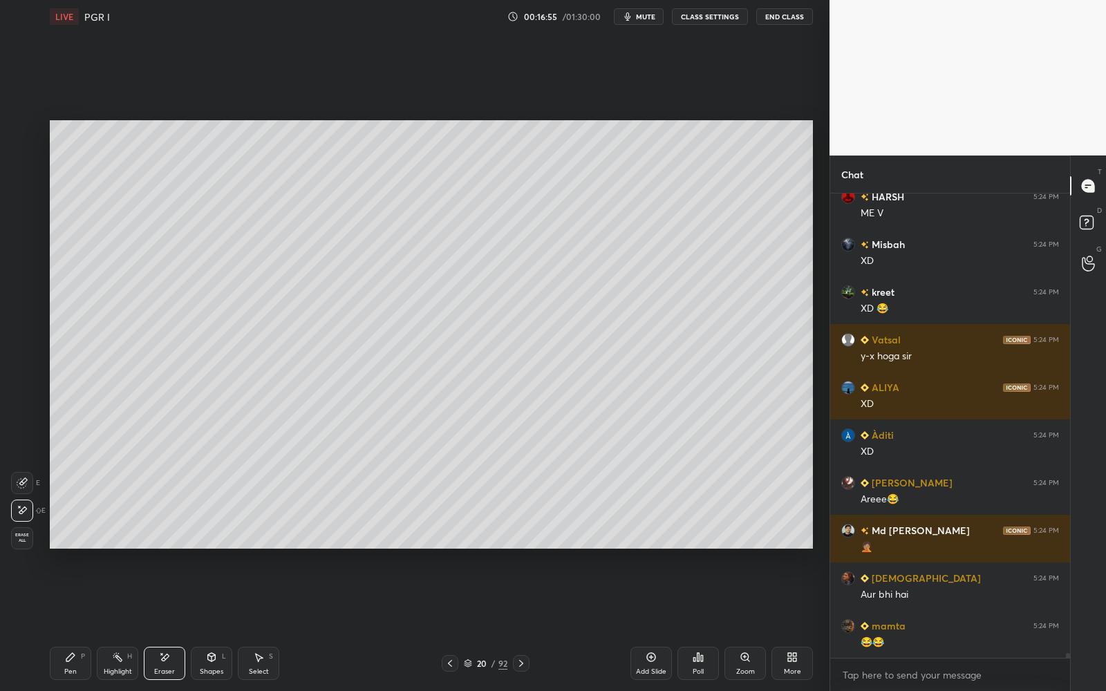
click at [76, 551] on div "Pen P" at bounding box center [70, 663] width 41 height 33
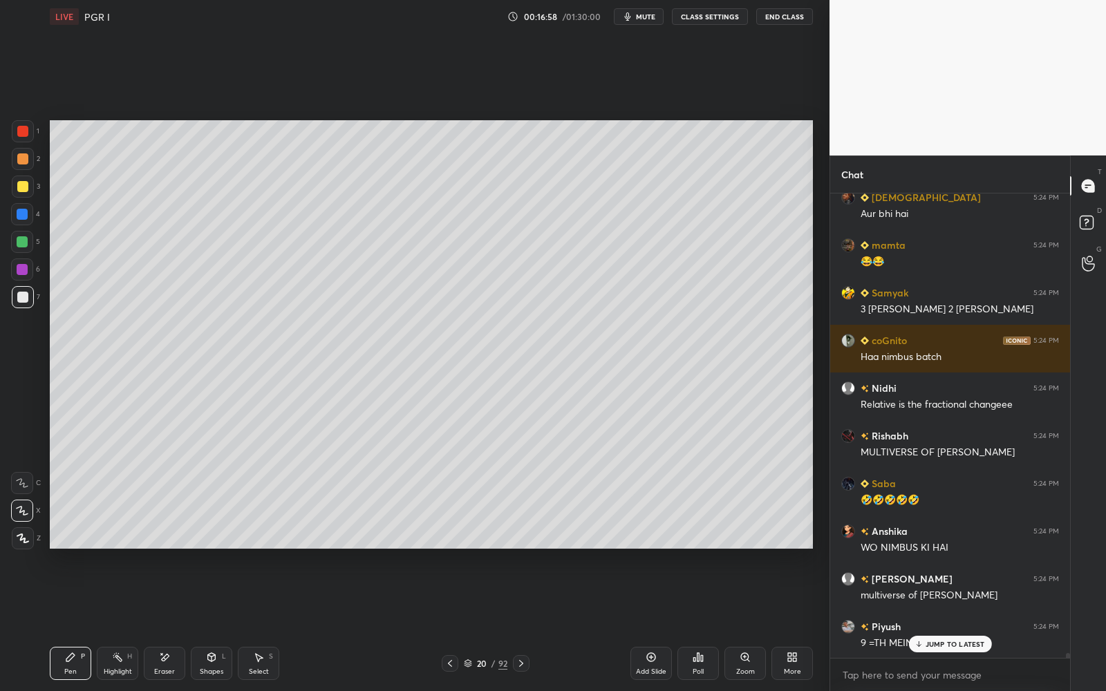
click at [168, 551] on icon at bounding box center [164, 658] width 11 height 12
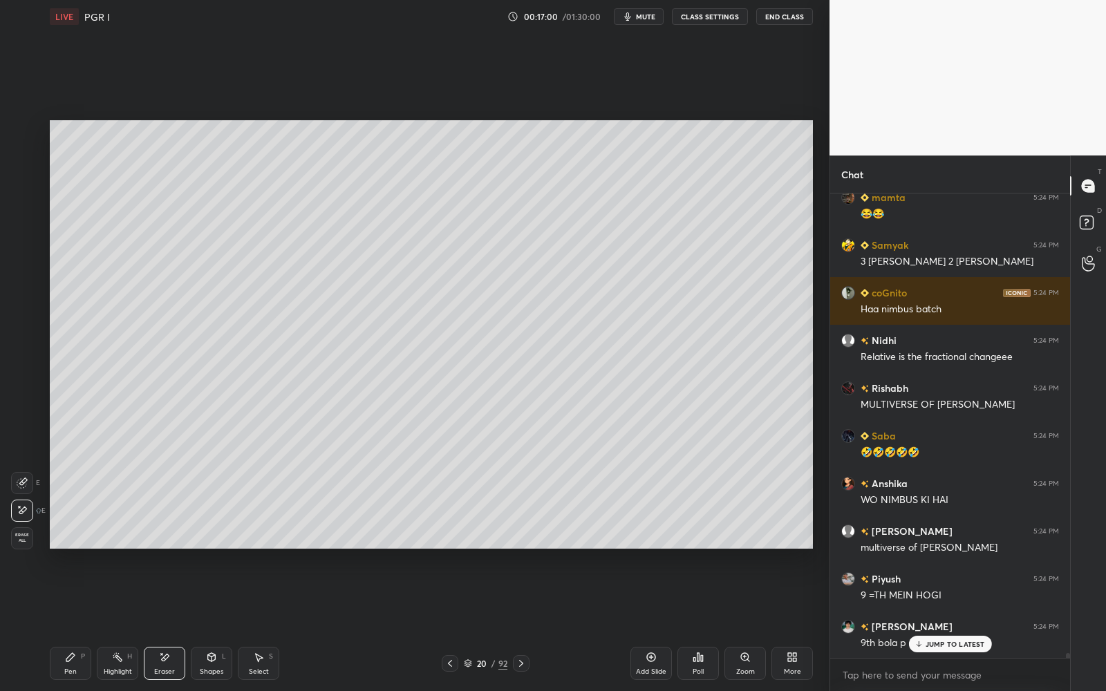
click at [68, 551] on icon at bounding box center [70, 657] width 11 height 11
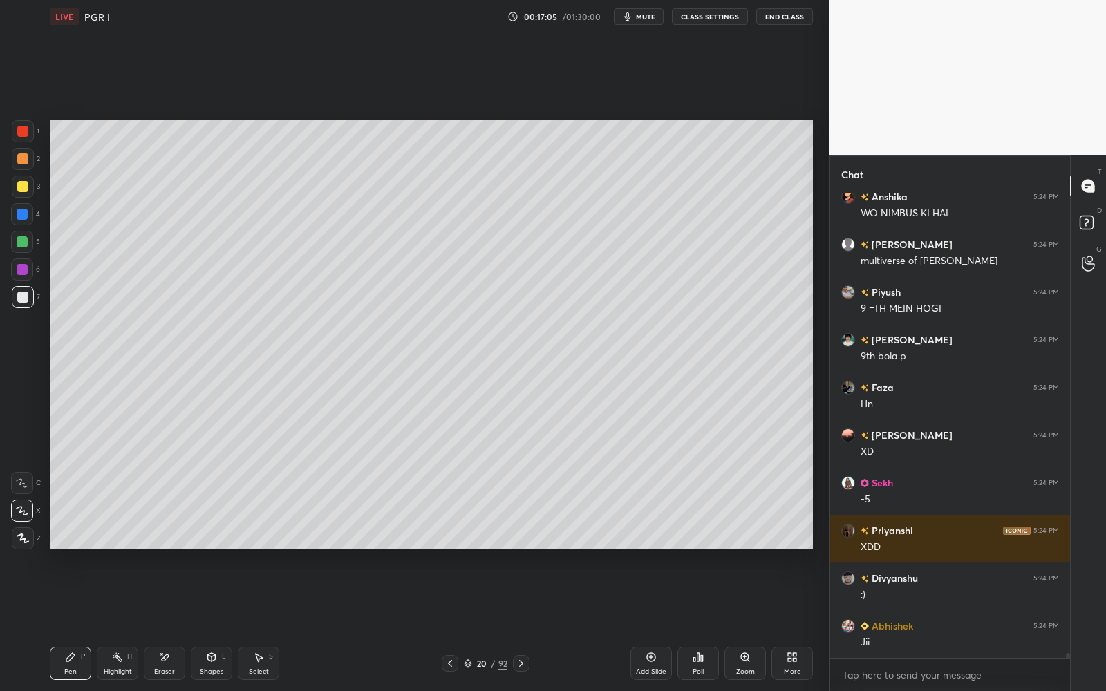
click at [26, 263] on div at bounding box center [22, 269] width 22 height 22
click at [24, 266] on div at bounding box center [22, 269] width 11 height 11
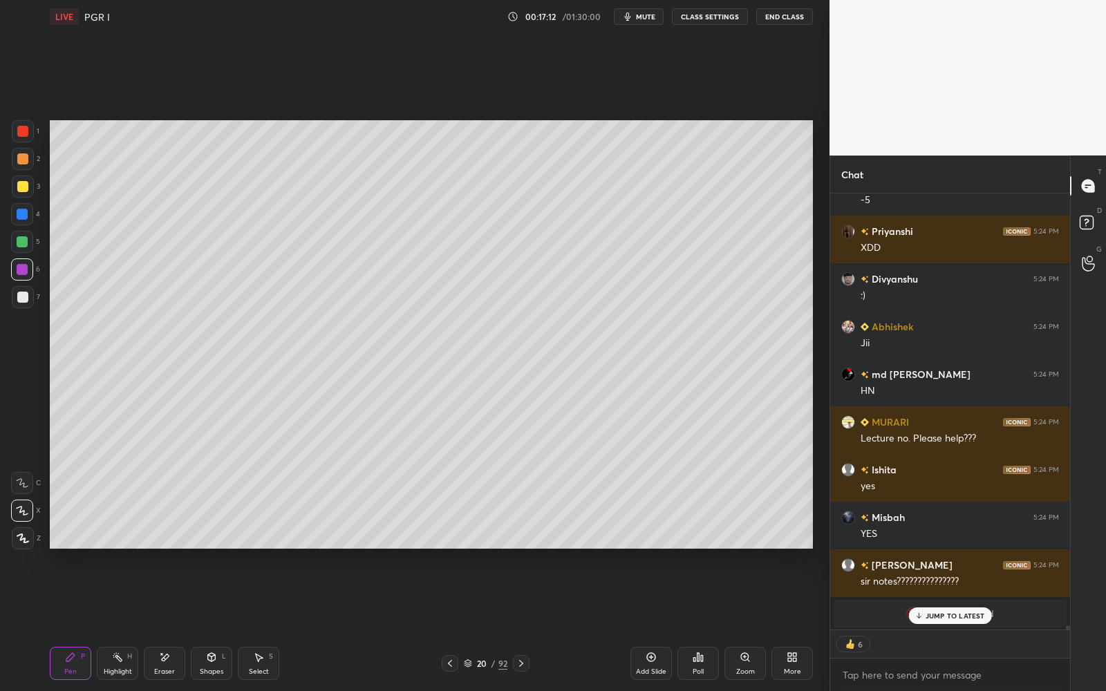
click at [479, 551] on div "20" at bounding box center [482, 663] width 14 height 8
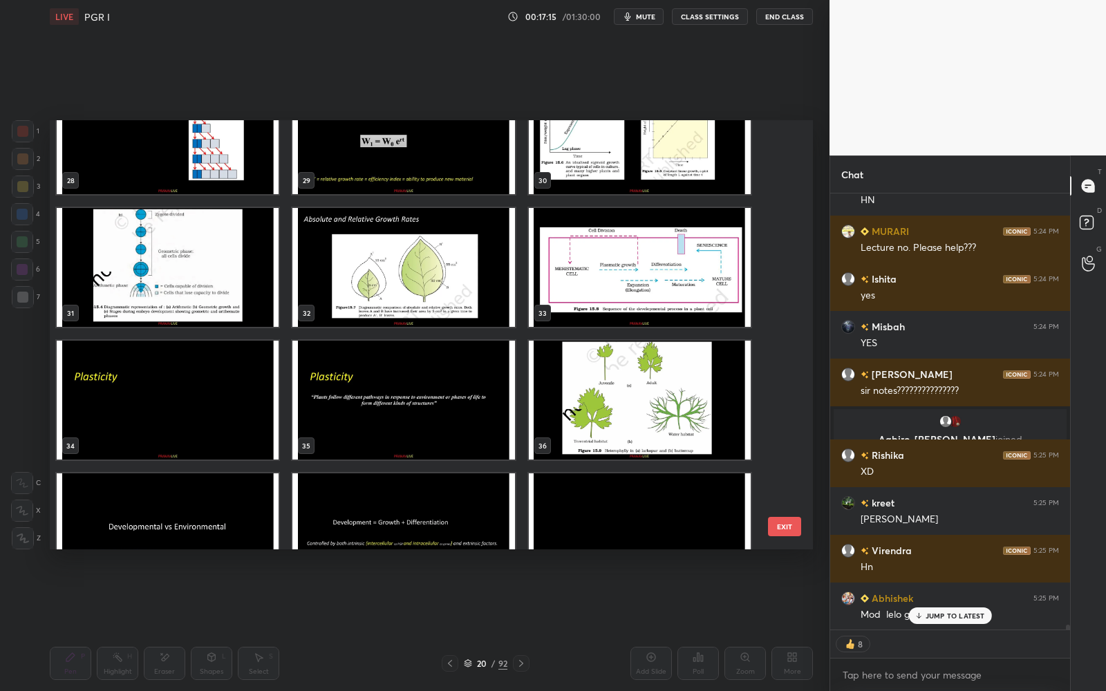
click at [467, 294] on img "grid" at bounding box center [403, 267] width 222 height 119
click at [468, 294] on img "grid" at bounding box center [403, 267] width 222 height 119
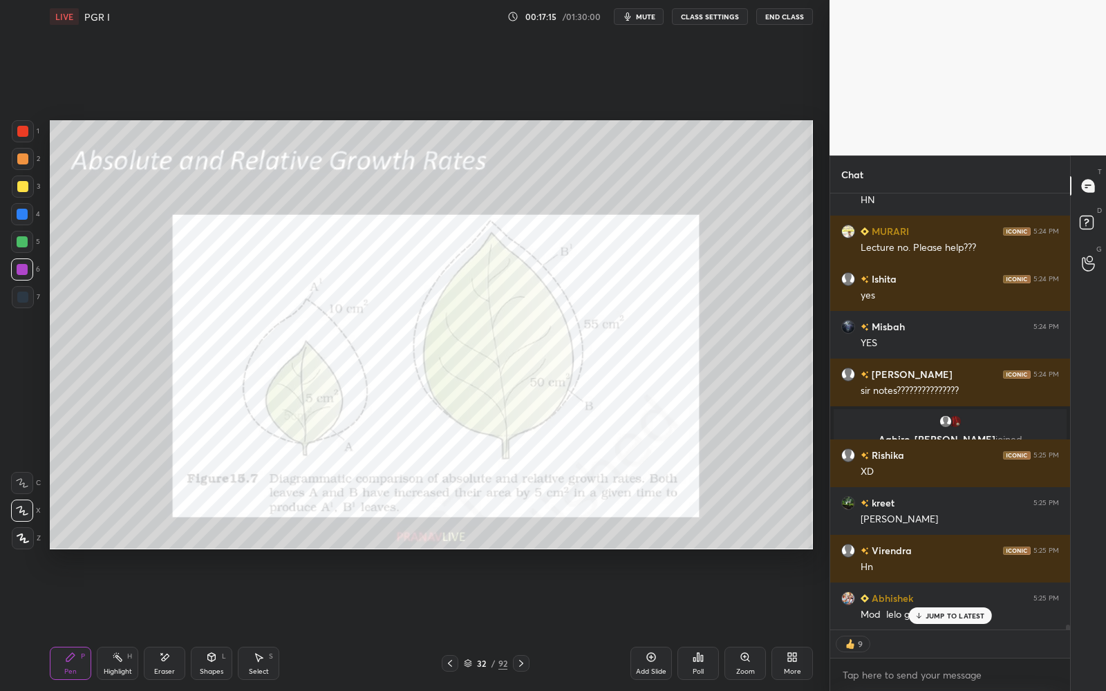
click at [468, 294] on img "grid" at bounding box center [403, 267] width 222 height 119
click at [23, 135] on div at bounding box center [22, 131] width 11 height 11
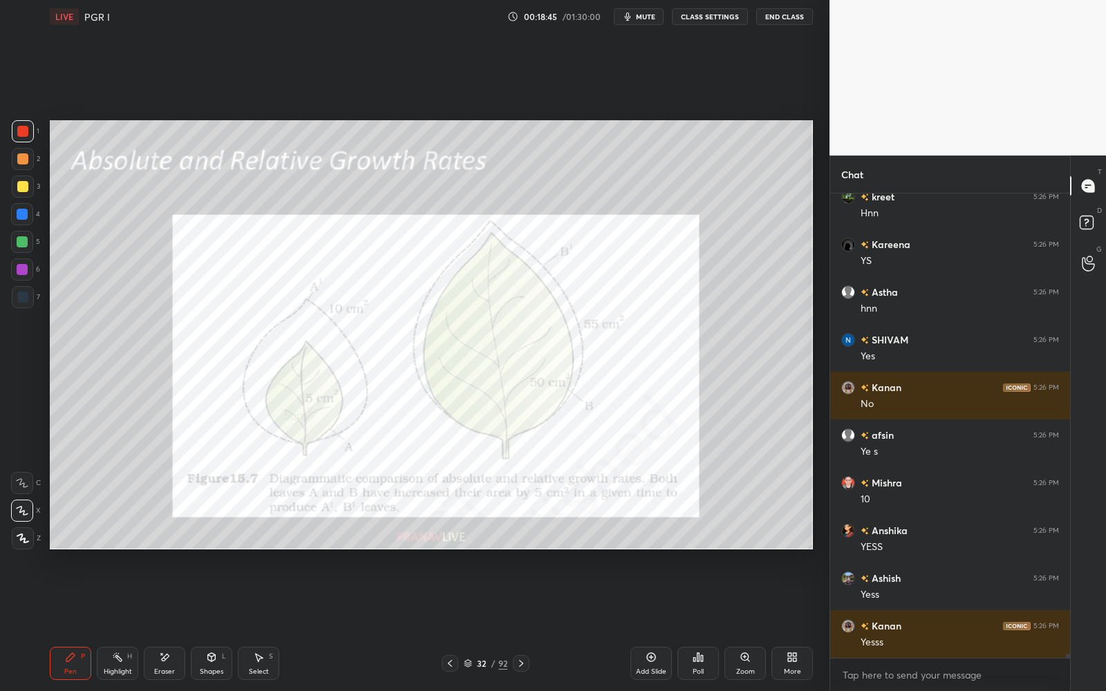
click at [466, 551] on icon at bounding box center [468, 663] width 8 height 8
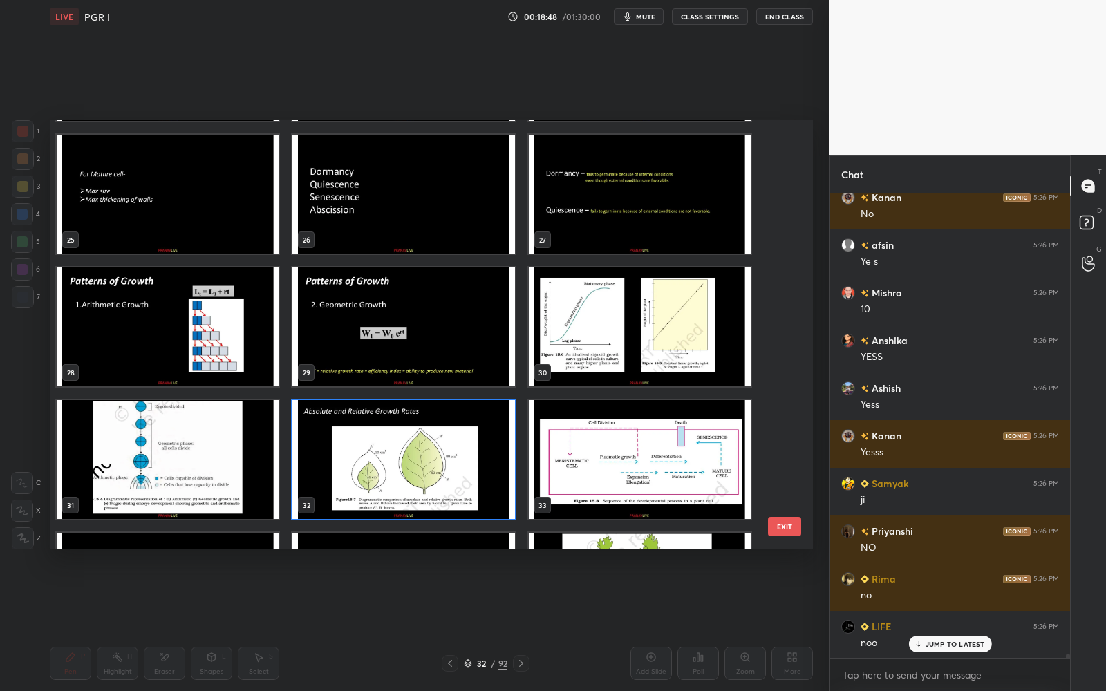
click at [464, 466] on img "grid" at bounding box center [403, 459] width 222 height 119
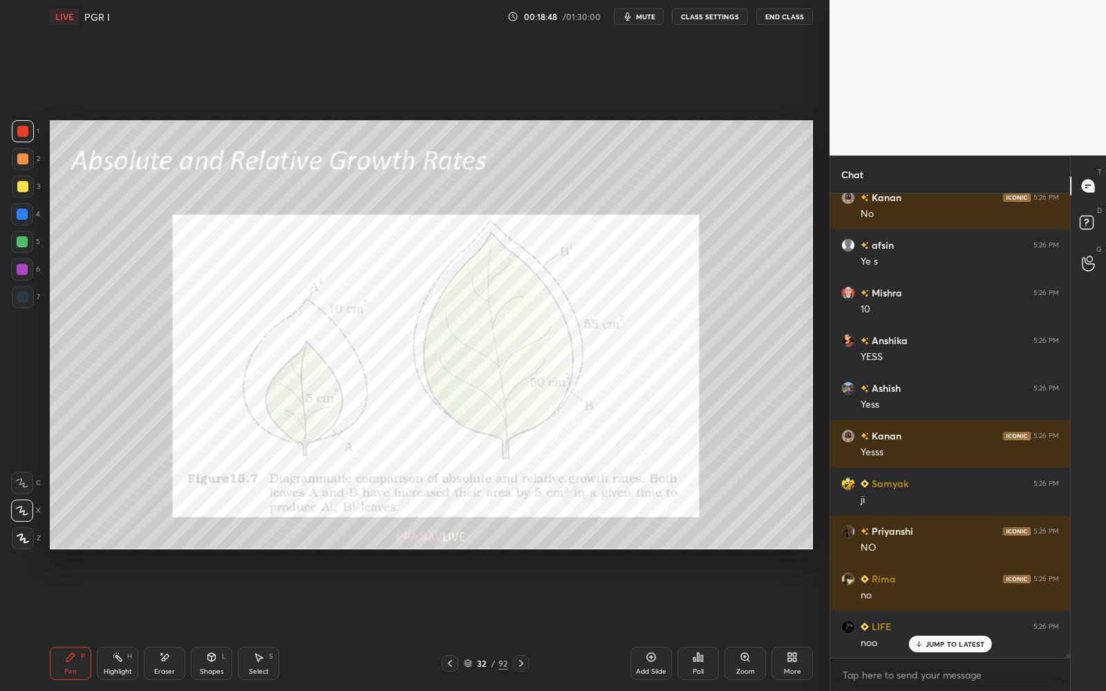
click at [465, 466] on img "grid" at bounding box center [403, 459] width 222 height 119
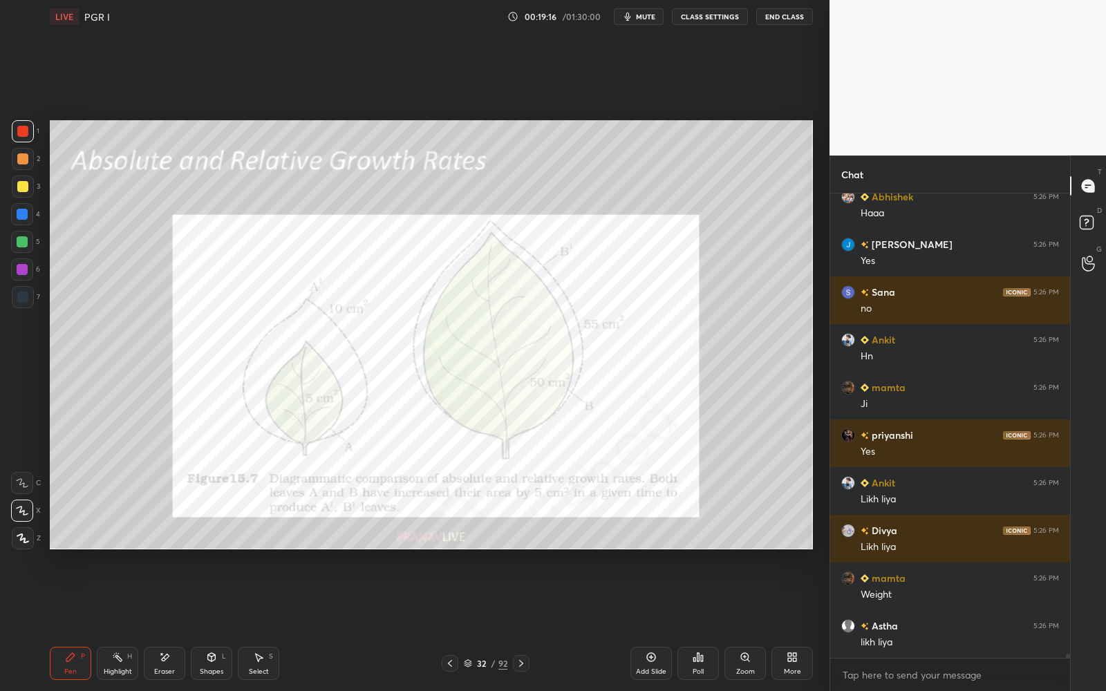
click at [469, 551] on icon at bounding box center [468, 663] width 8 height 8
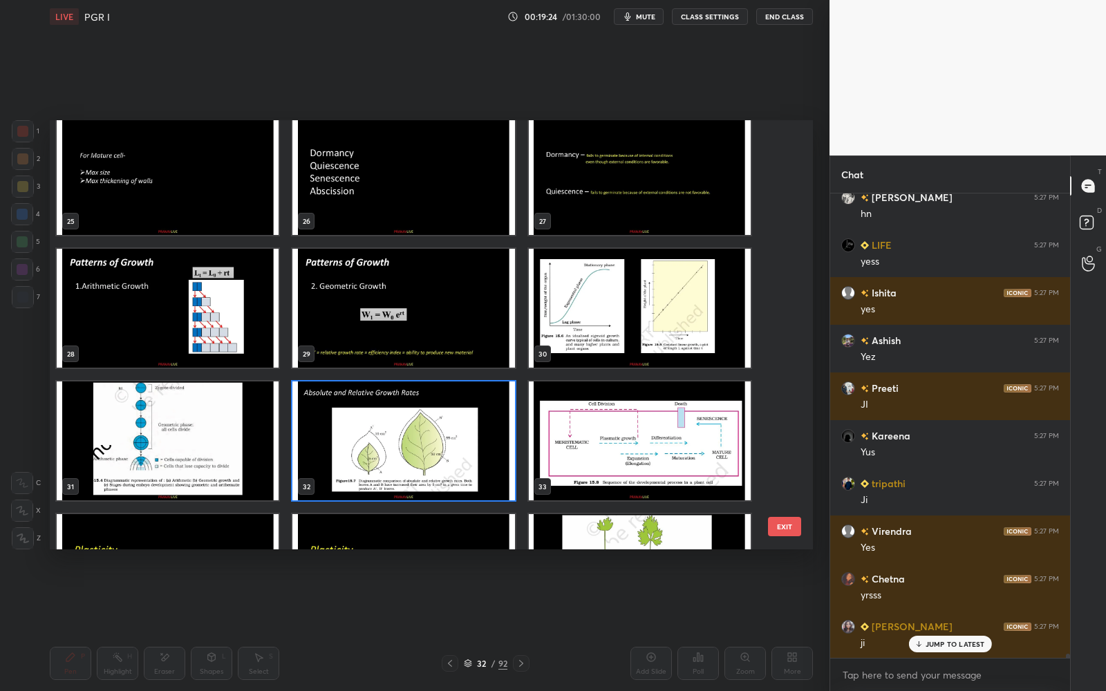
click at [468, 455] on img "grid" at bounding box center [403, 440] width 222 height 119
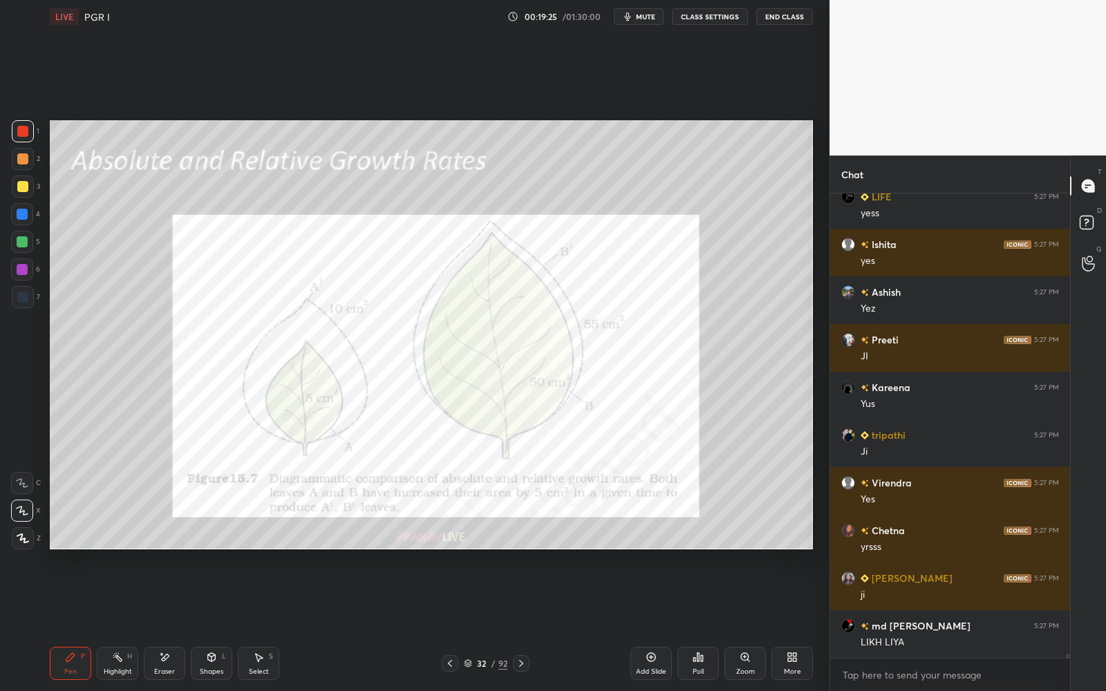
click at [636, 551] on div "Add Slide" at bounding box center [650, 663] width 41 height 33
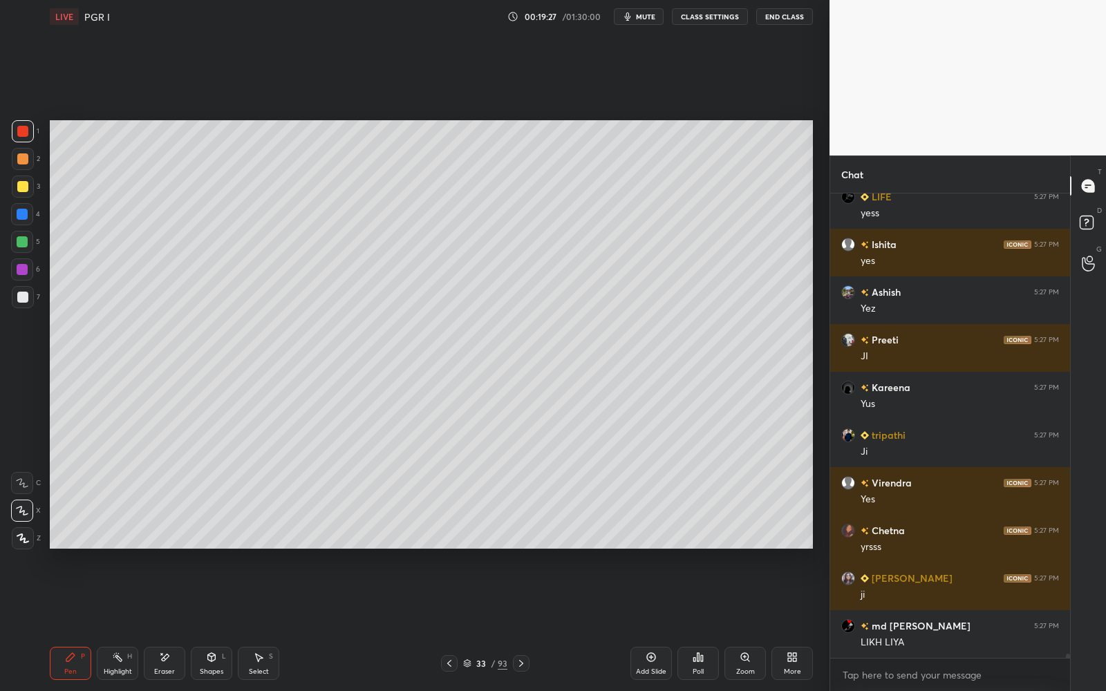
click at [32, 185] on div at bounding box center [23, 187] width 22 height 22
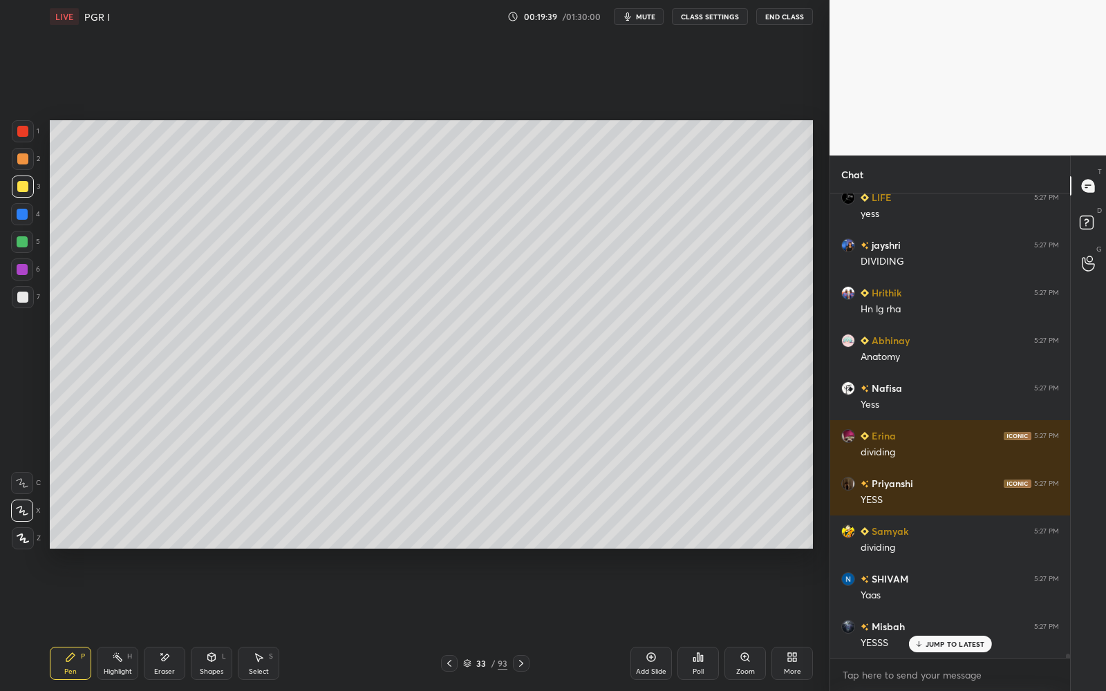
click at [23, 292] on div at bounding box center [22, 297] width 11 height 11
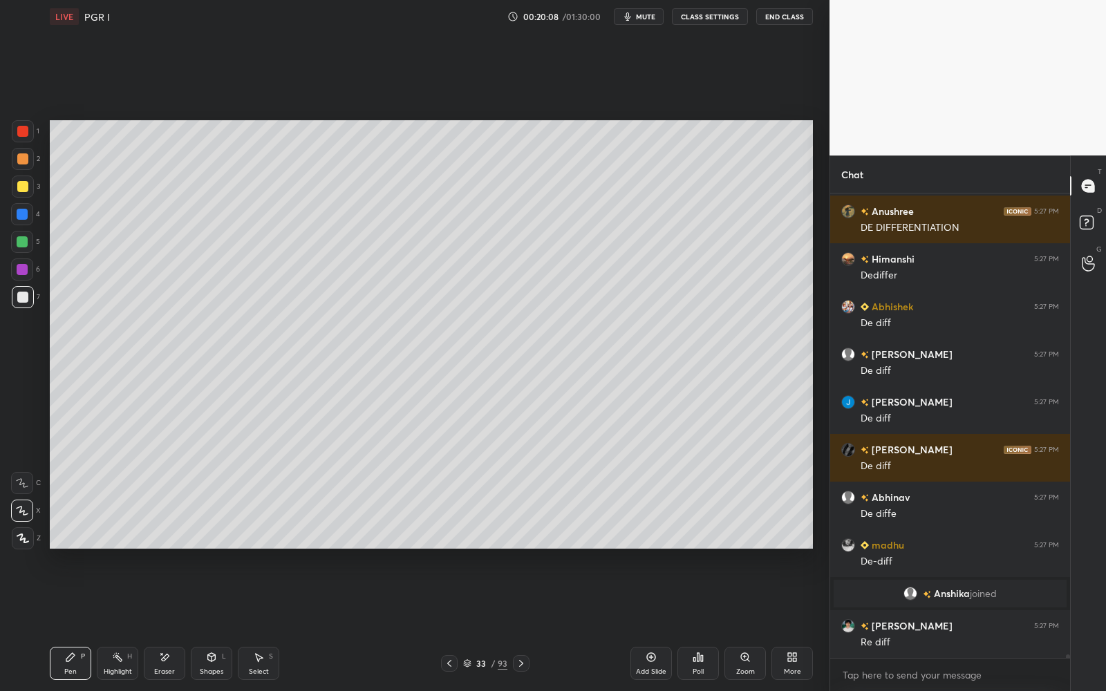
click at [24, 163] on div at bounding box center [22, 158] width 11 height 11
click at [24, 164] on div at bounding box center [23, 159] width 22 height 22
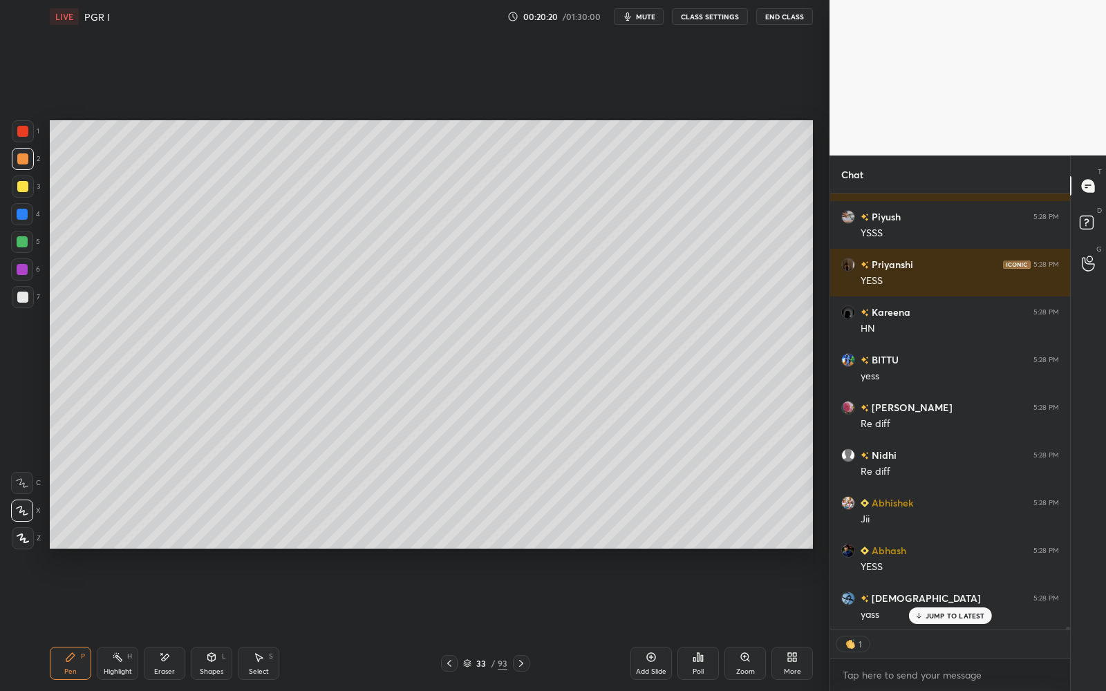
click at [467, 551] on icon at bounding box center [467, 663] width 8 height 8
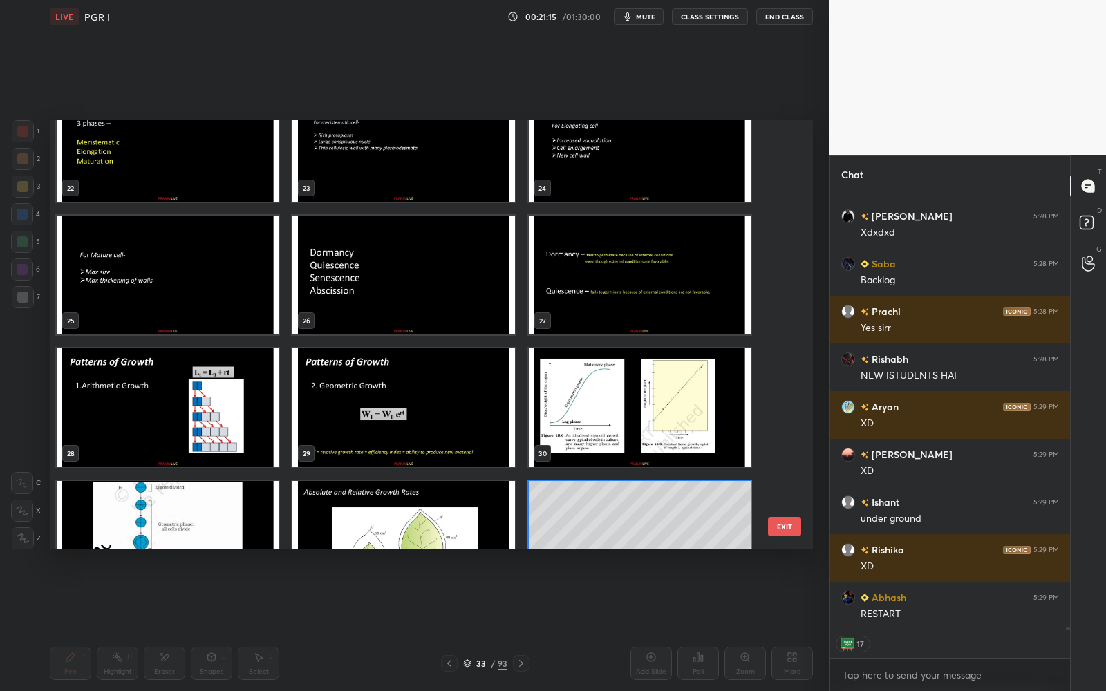
click at [450, 280] on img "grid" at bounding box center [403, 275] width 222 height 119
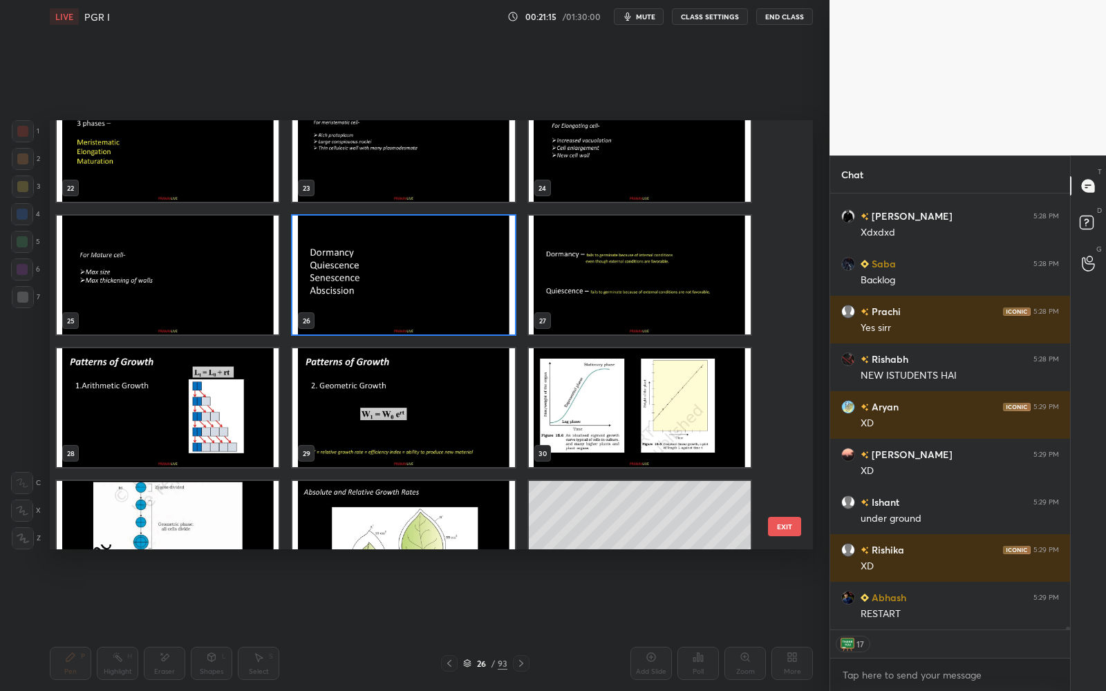
click at [450, 280] on img "grid" at bounding box center [403, 275] width 222 height 119
click at [451, 280] on img "grid" at bounding box center [403, 275] width 222 height 119
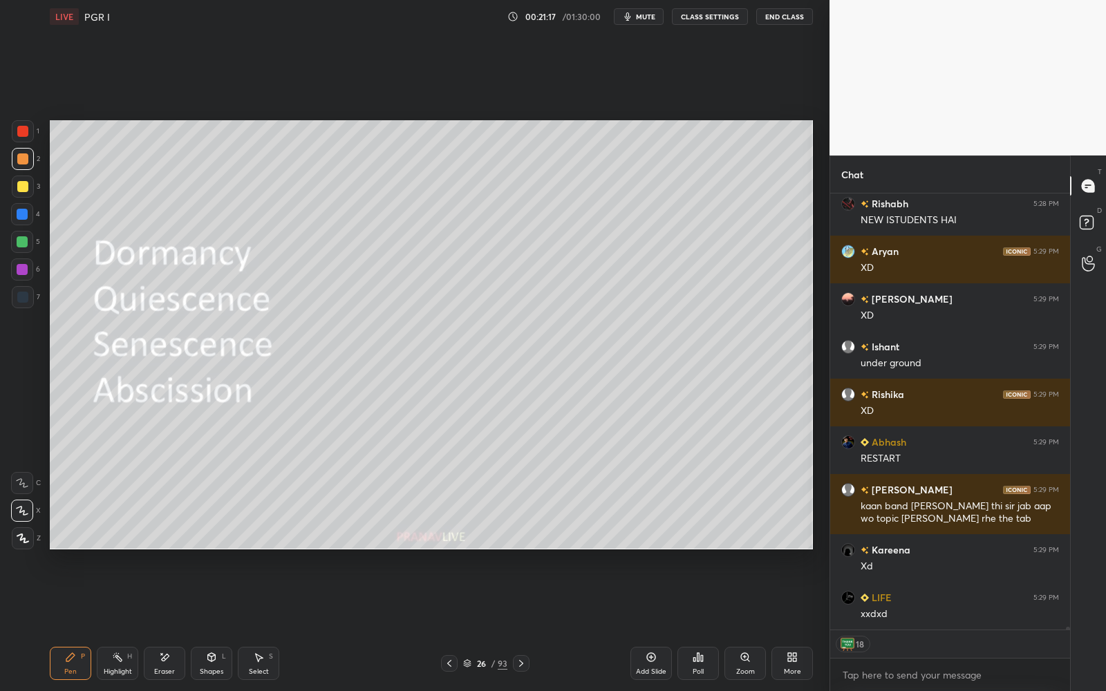
click at [654, 551] on icon at bounding box center [650, 657] width 11 height 11
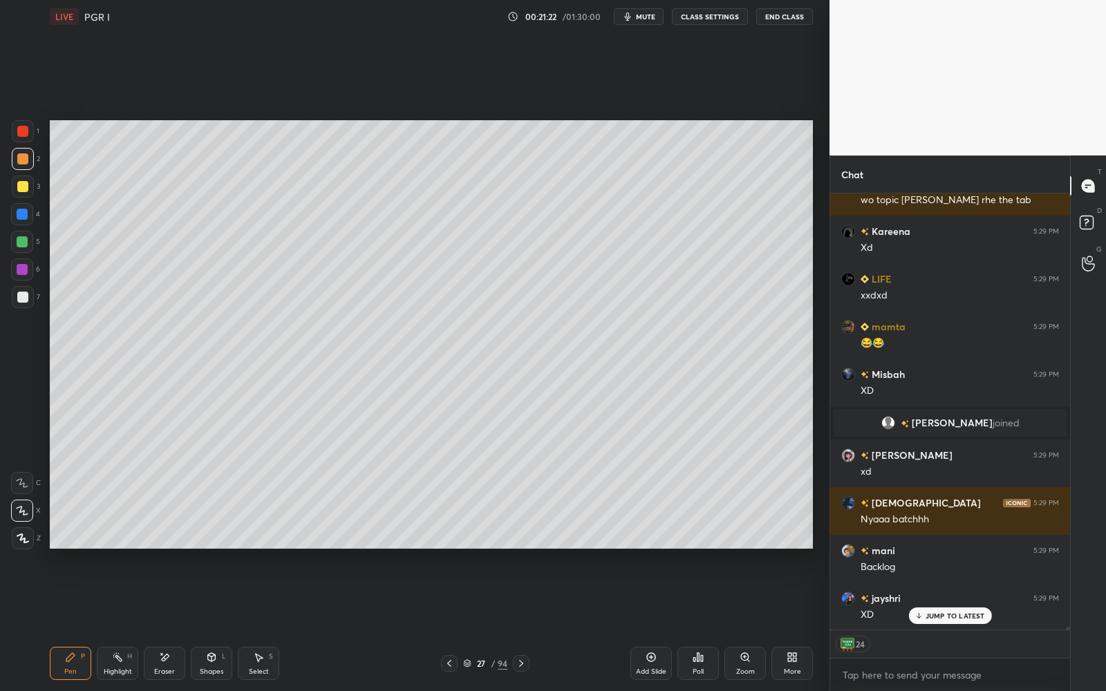
click at [492, 551] on div "/" at bounding box center [493, 663] width 4 height 8
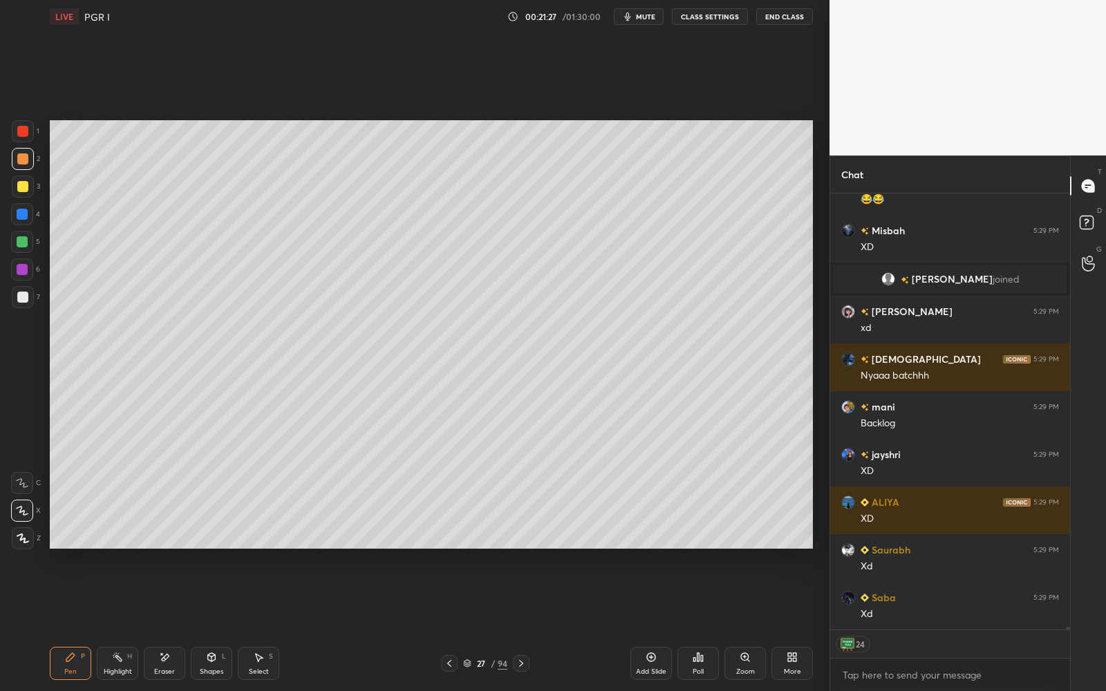
click at [20, 191] on div at bounding box center [23, 187] width 22 height 22
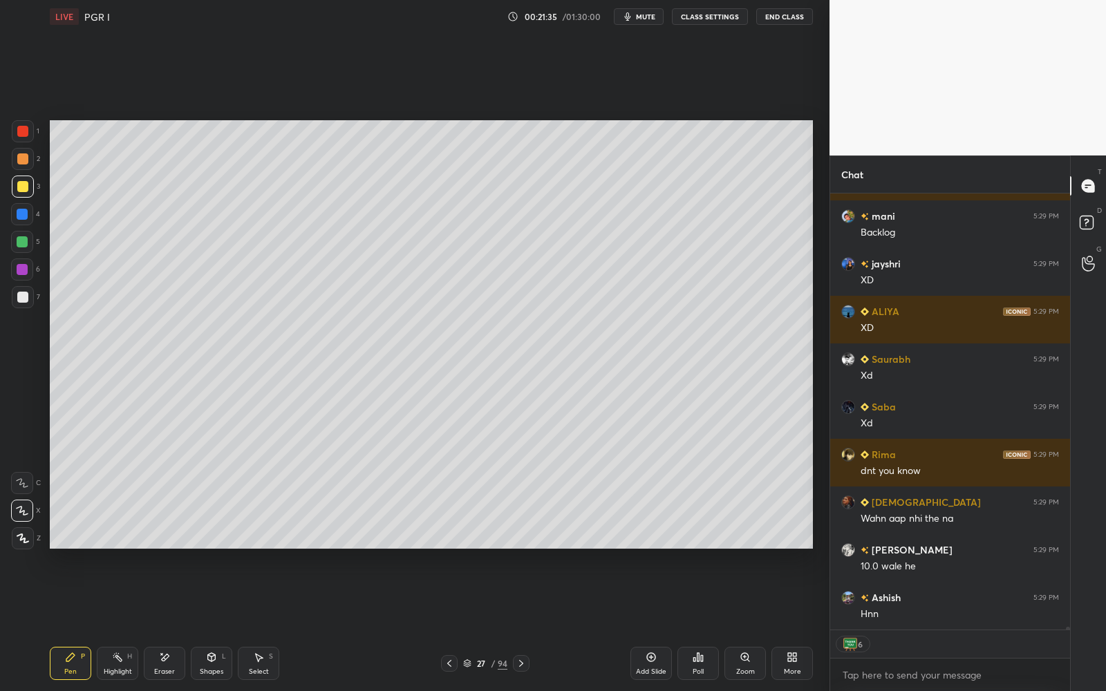
click at [17, 294] on div at bounding box center [22, 297] width 11 height 11
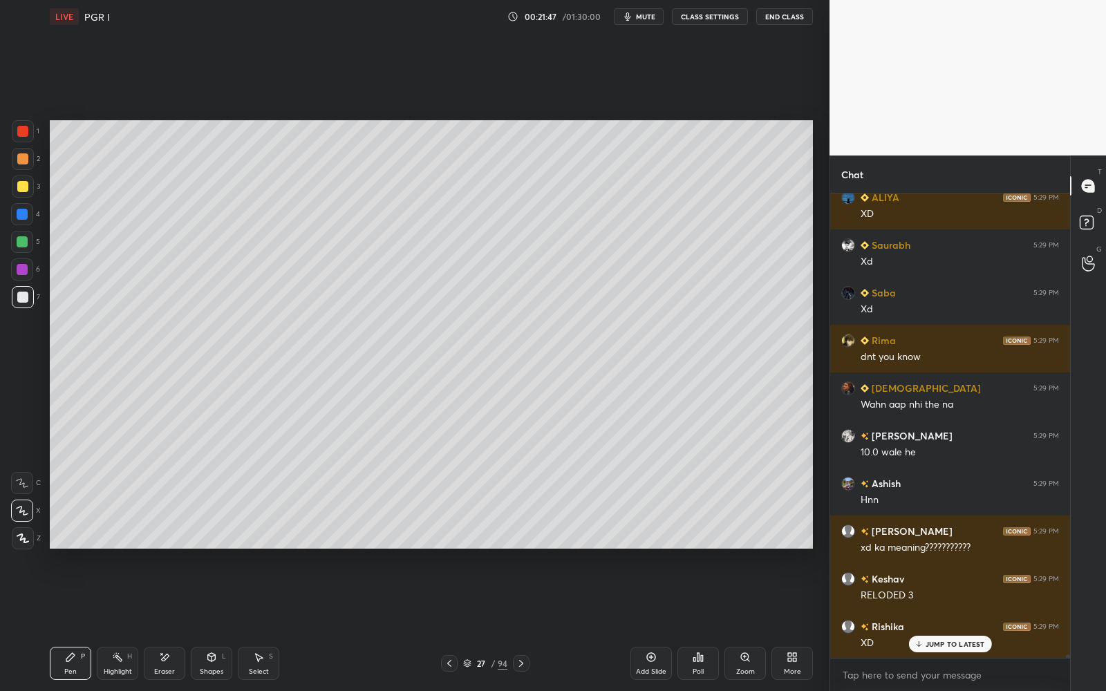
click at [21, 239] on div at bounding box center [22, 241] width 11 height 11
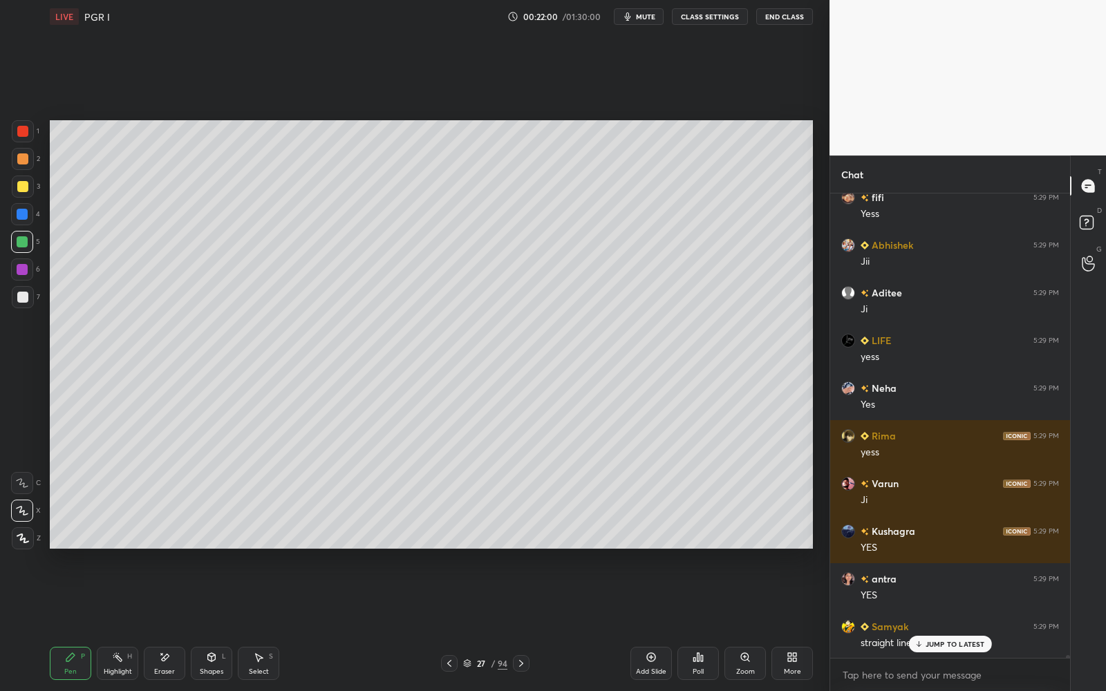
click at [22, 122] on div at bounding box center [23, 131] width 22 height 22
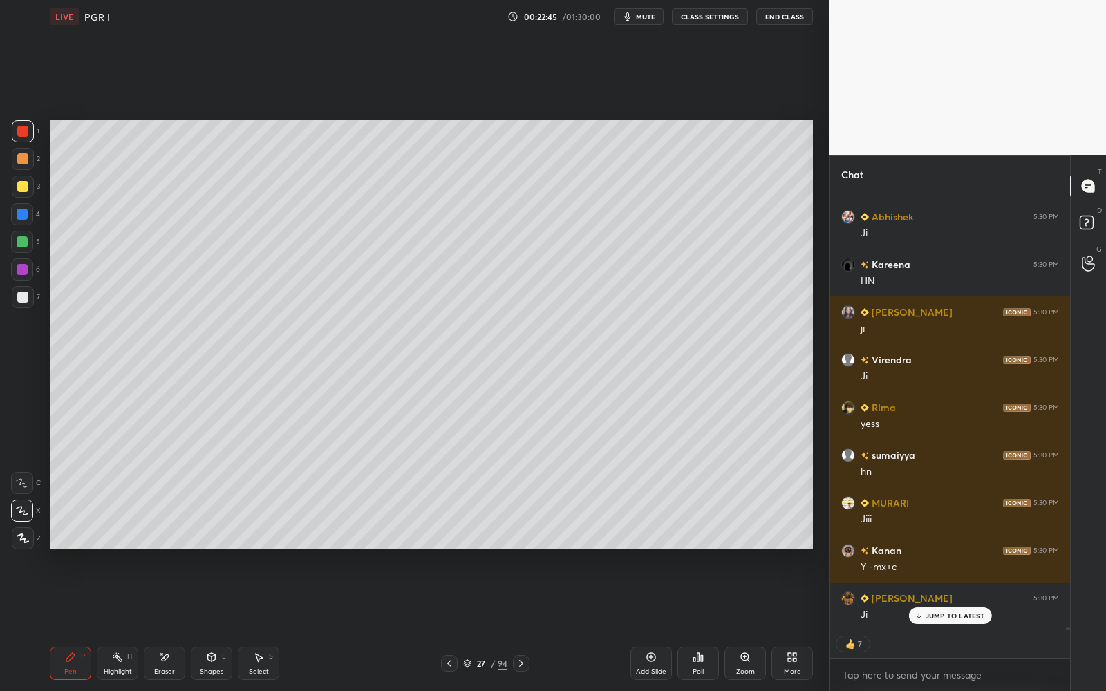
click at [30, 242] on div at bounding box center [22, 242] width 22 height 22
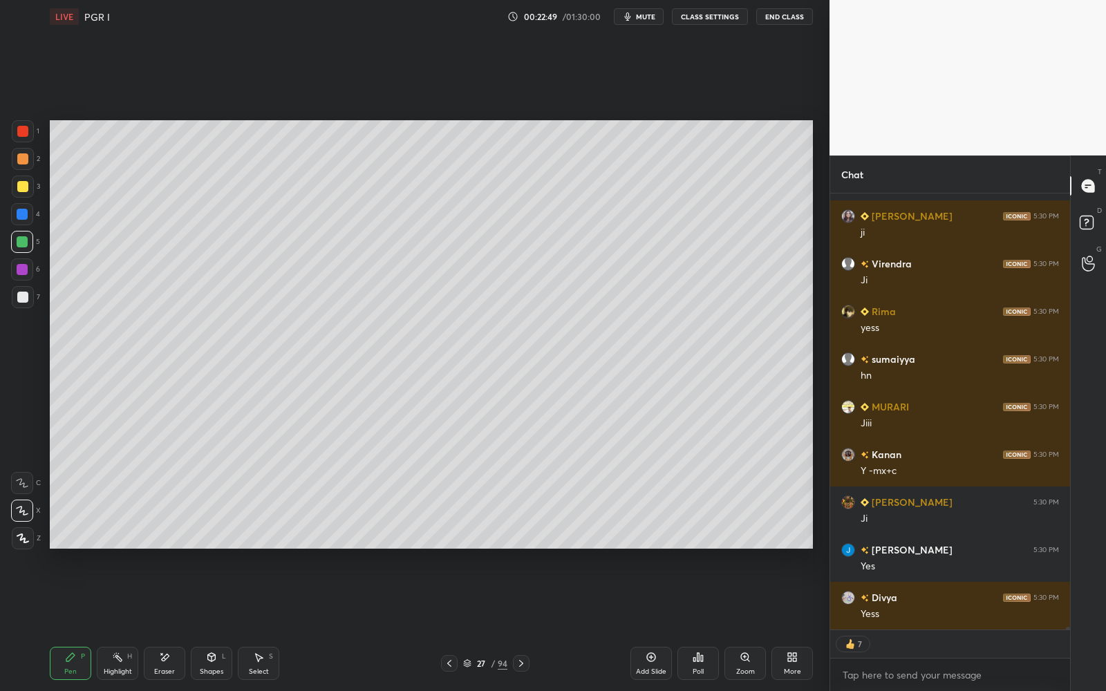
scroll to position [70487, 0]
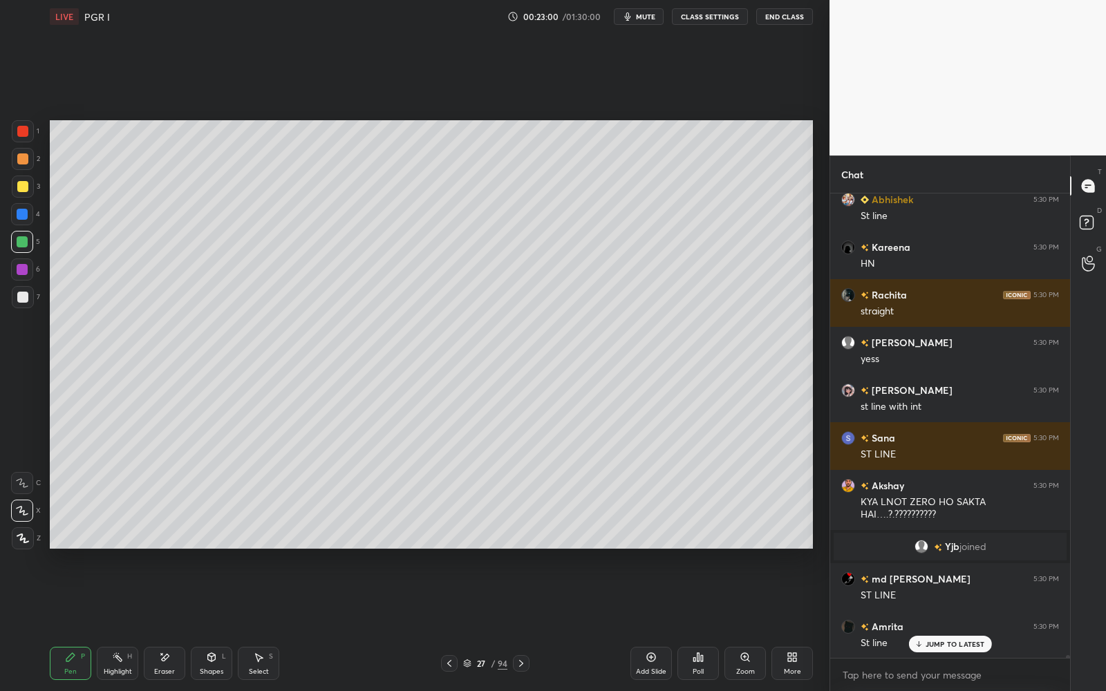
click at [23, 182] on div at bounding box center [22, 186] width 11 height 11
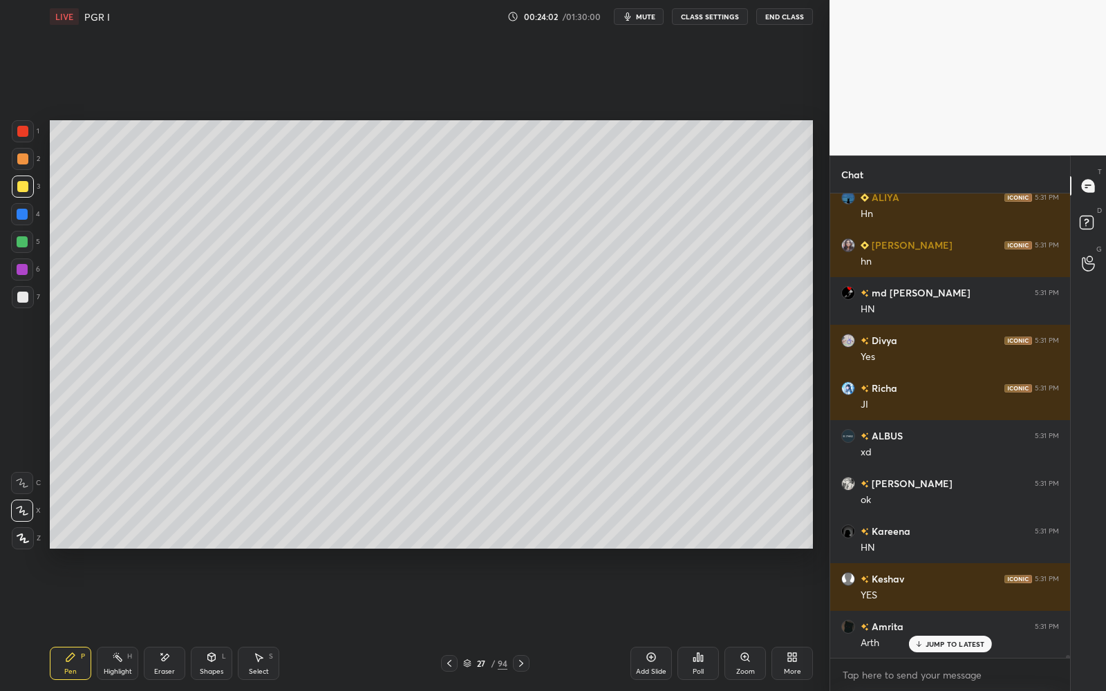
click at [476, 551] on div "27" at bounding box center [481, 663] width 14 height 8
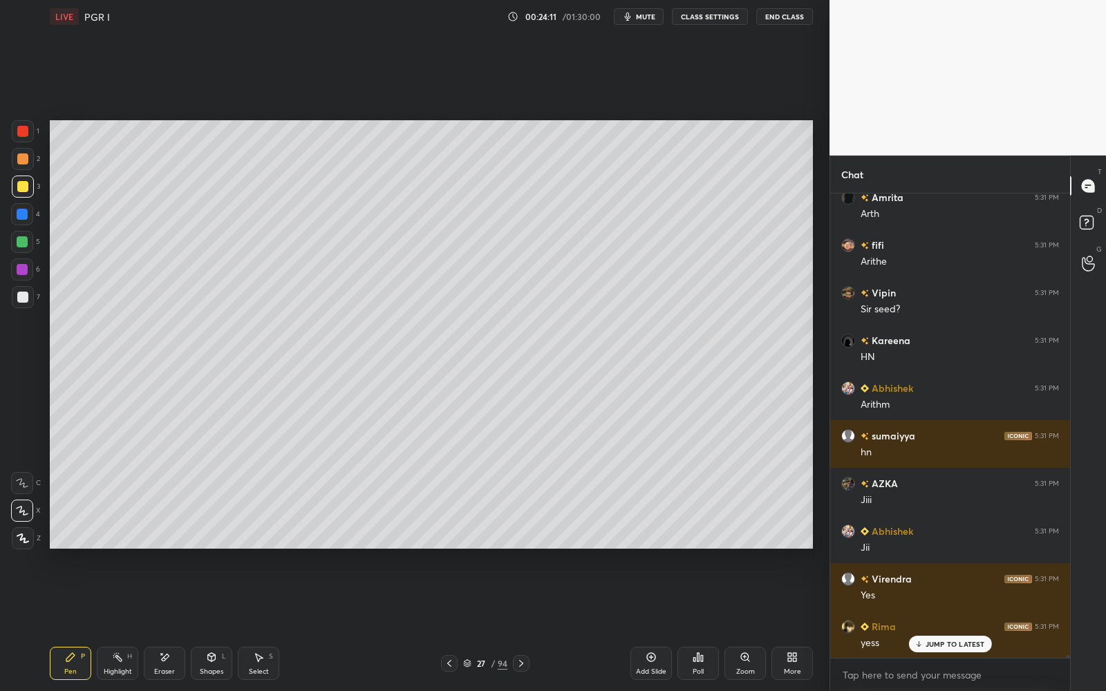
click at [266, 551] on div "Select S" at bounding box center [258, 663] width 41 height 33
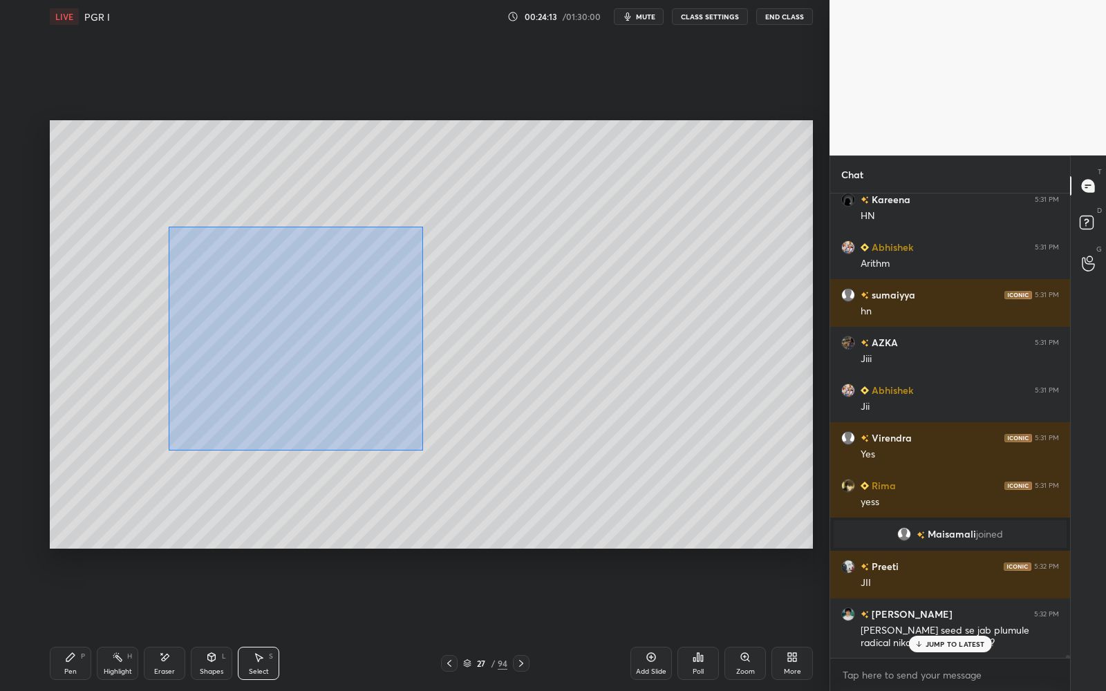
drag, startPoint x: 173, startPoint y: 224, endPoint x: 420, endPoint y: 448, distance: 333.1
click at [422, 451] on div "0 ° Undo Copy Duplicate Duplicate to new slide Delete" at bounding box center [431, 334] width 763 height 429
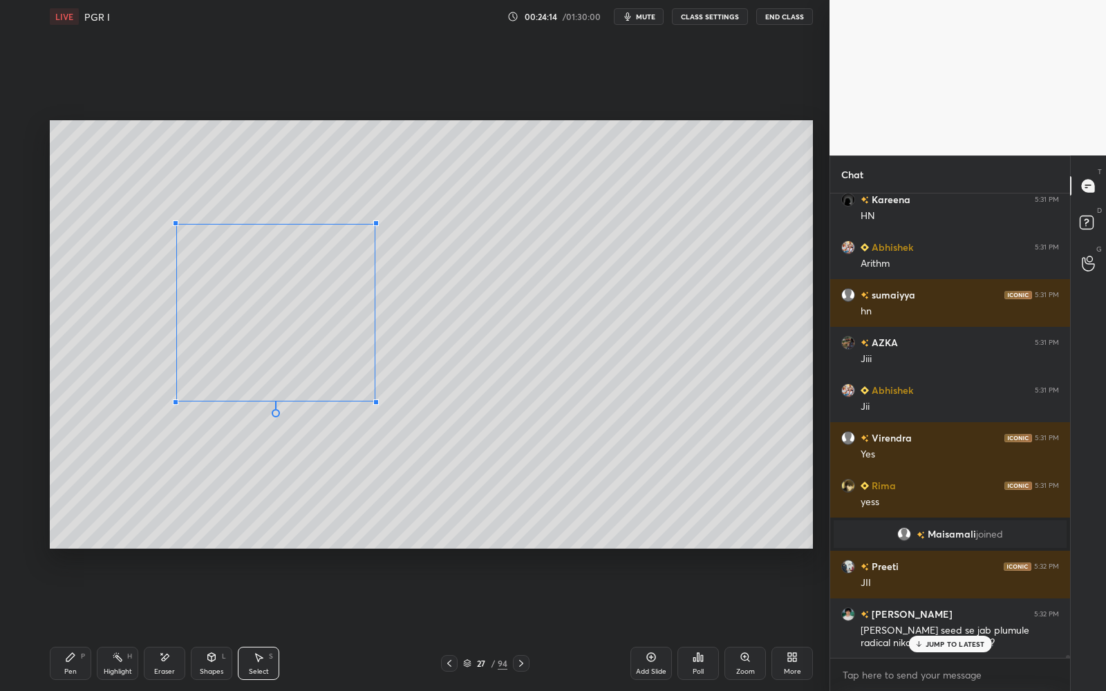
drag, startPoint x: 422, startPoint y: 451, endPoint x: 373, endPoint y: 399, distance: 70.9
click at [374, 400] on div at bounding box center [376, 402] width 6 height 6
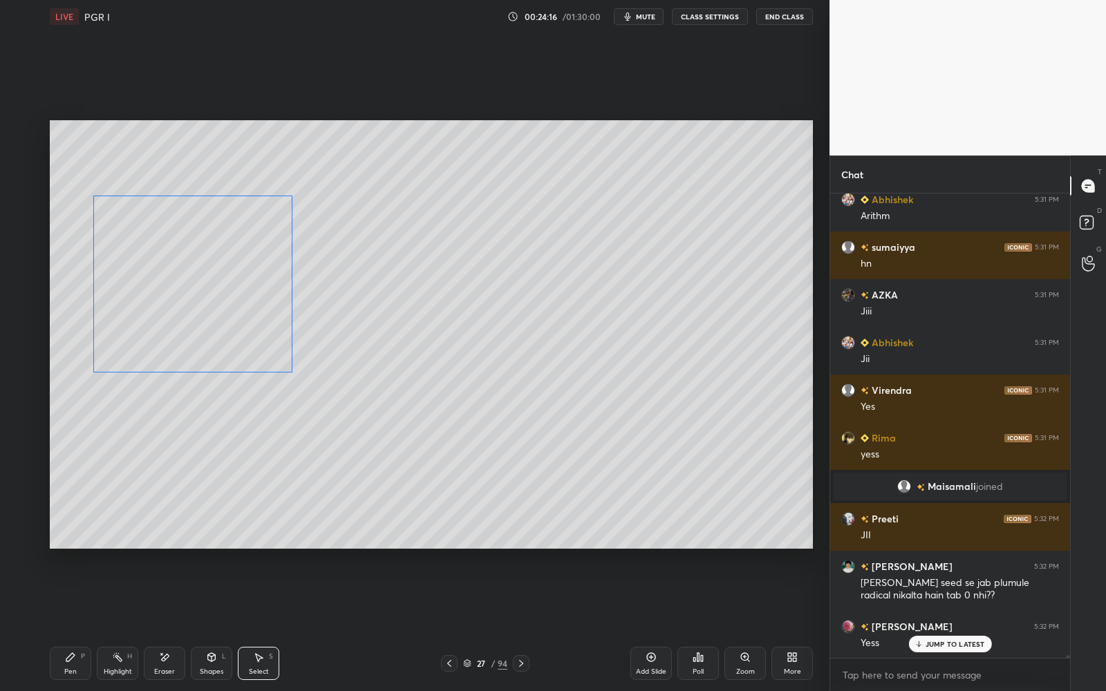
drag, startPoint x: 322, startPoint y: 352, endPoint x: 240, endPoint y: 320, distance: 88.2
click at [240, 323] on div "0 ° Undo Copy Duplicate Duplicate to new slide Delete" at bounding box center [431, 334] width 763 height 429
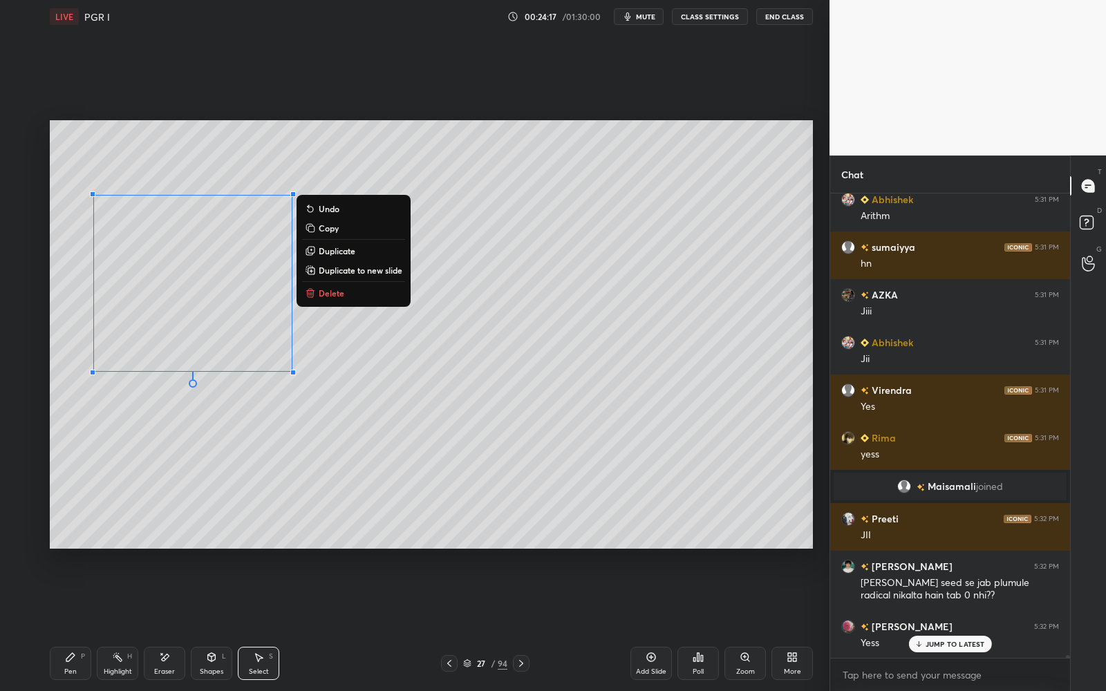
click at [76, 551] on div "Pen P" at bounding box center [70, 663] width 41 height 33
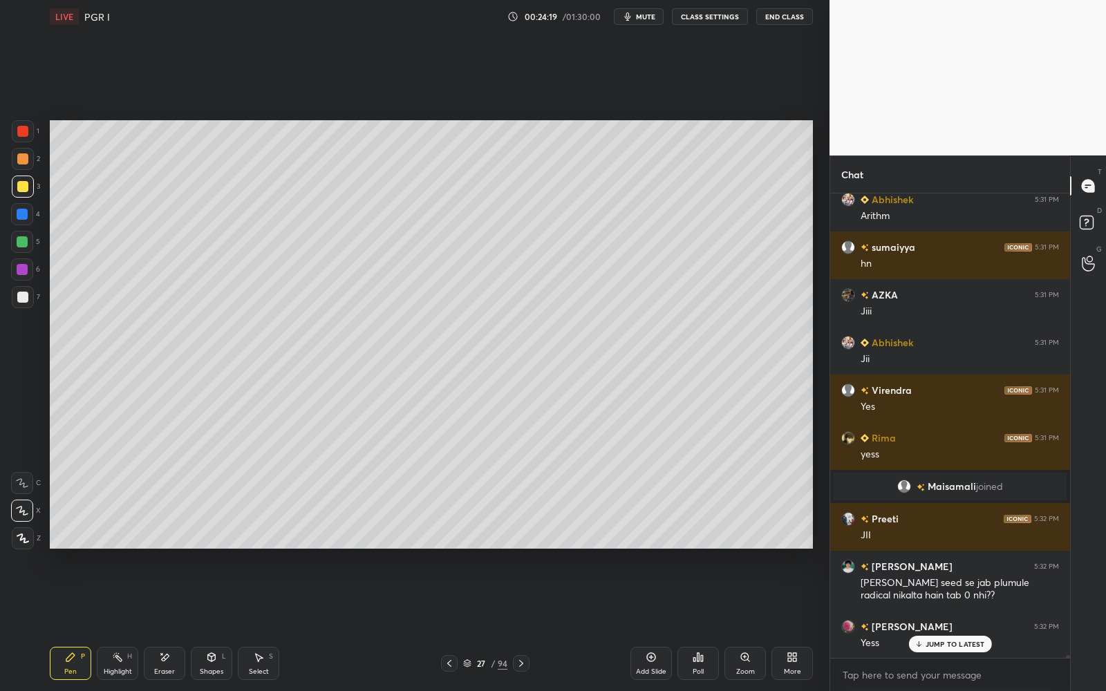
click at [25, 292] on div at bounding box center [22, 297] width 11 height 11
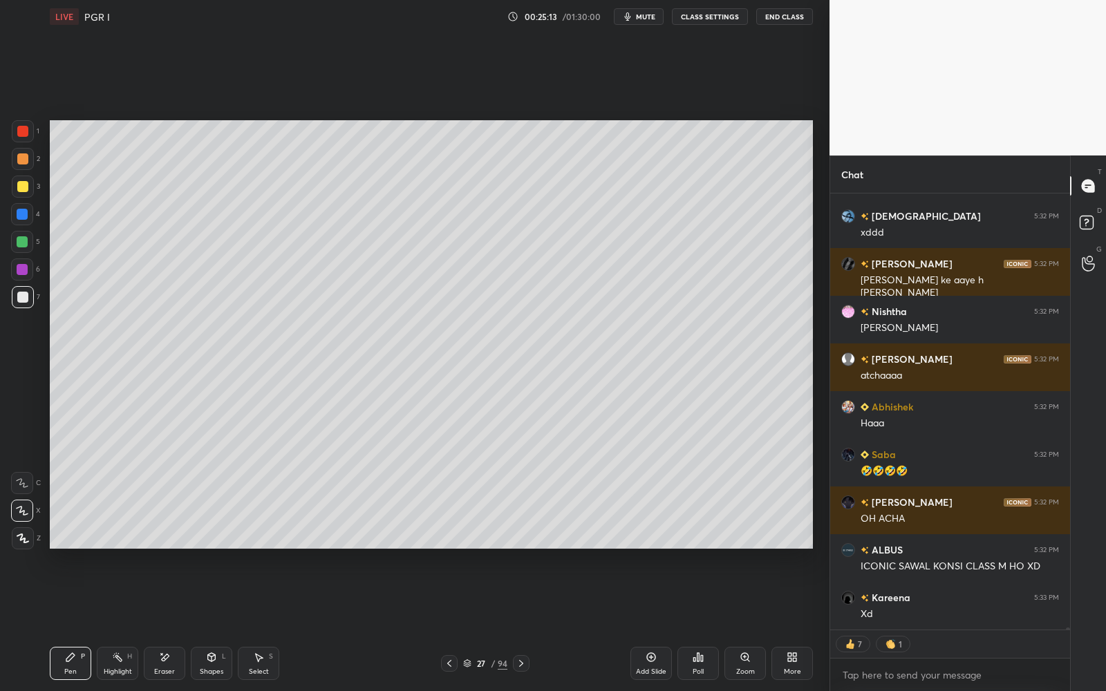
scroll to position [4, 4]
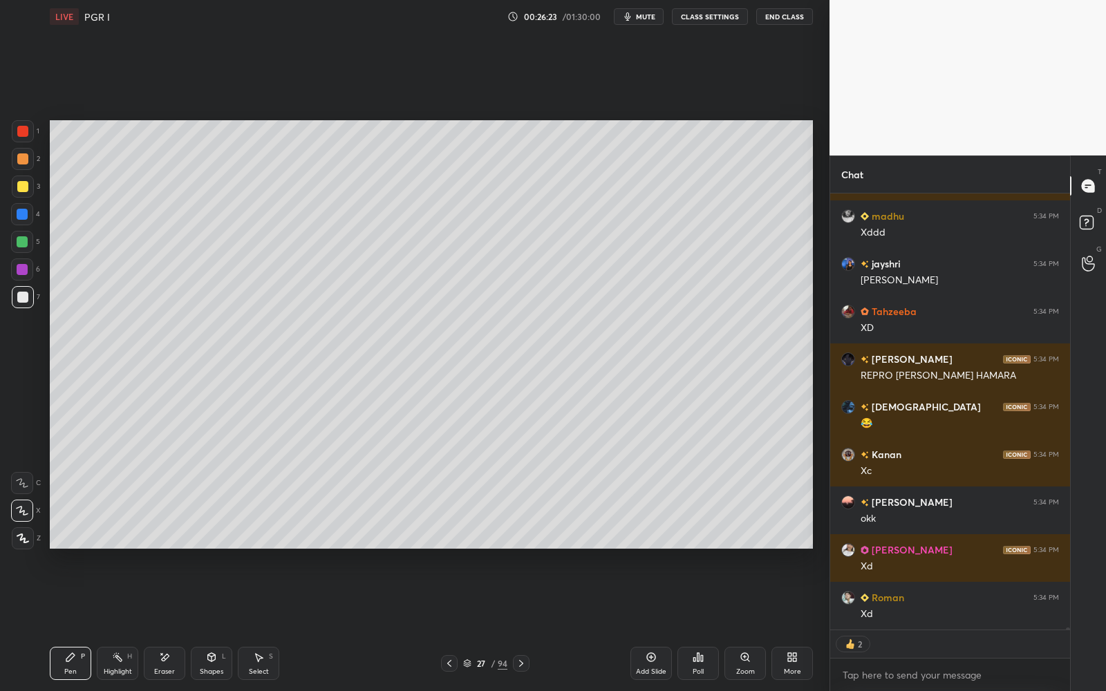
click at [28, 126] on div at bounding box center [23, 131] width 22 height 22
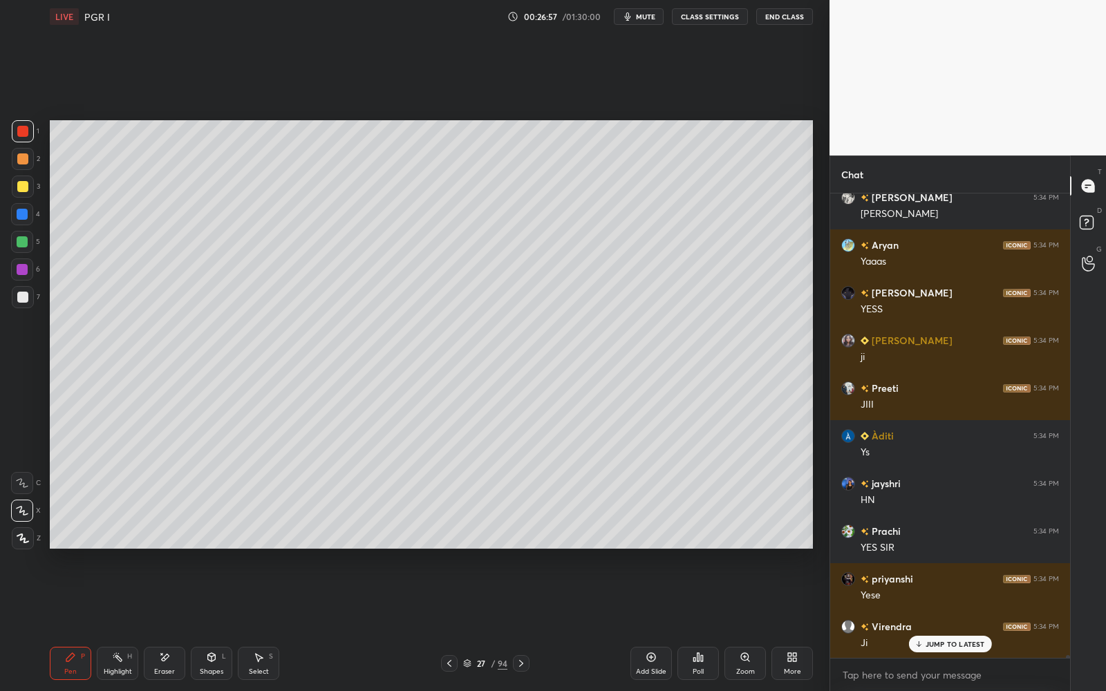
click at [641, 551] on div "Add Slide" at bounding box center [650, 663] width 41 height 33
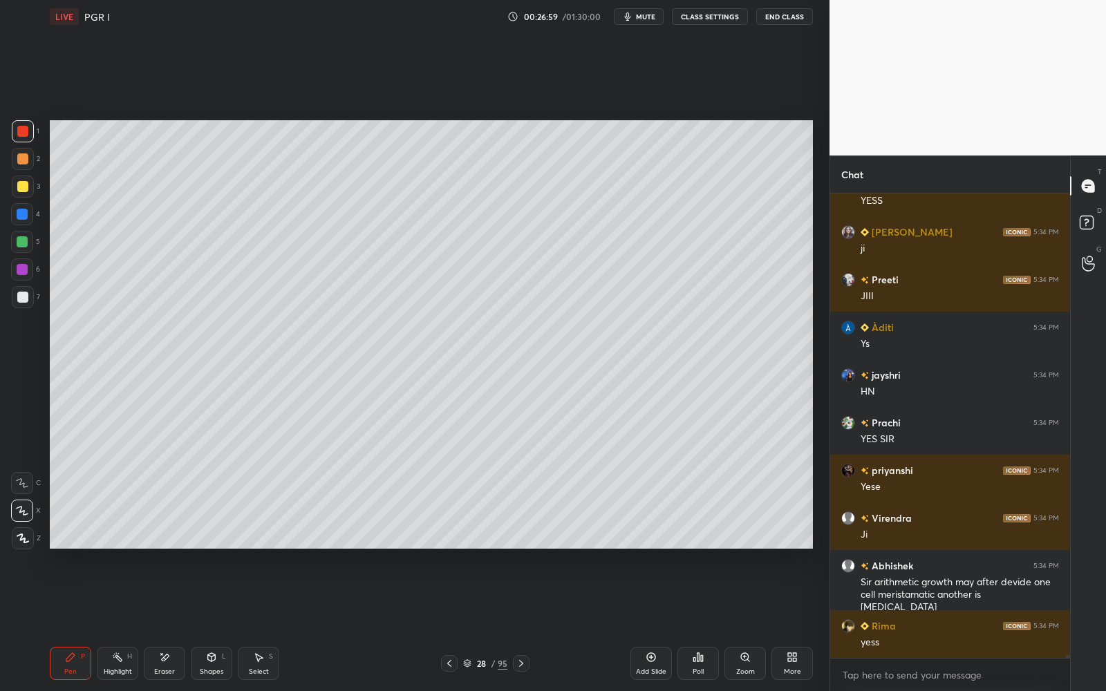
click at [19, 181] on div at bounding box center [22, 186] width 11 height 11
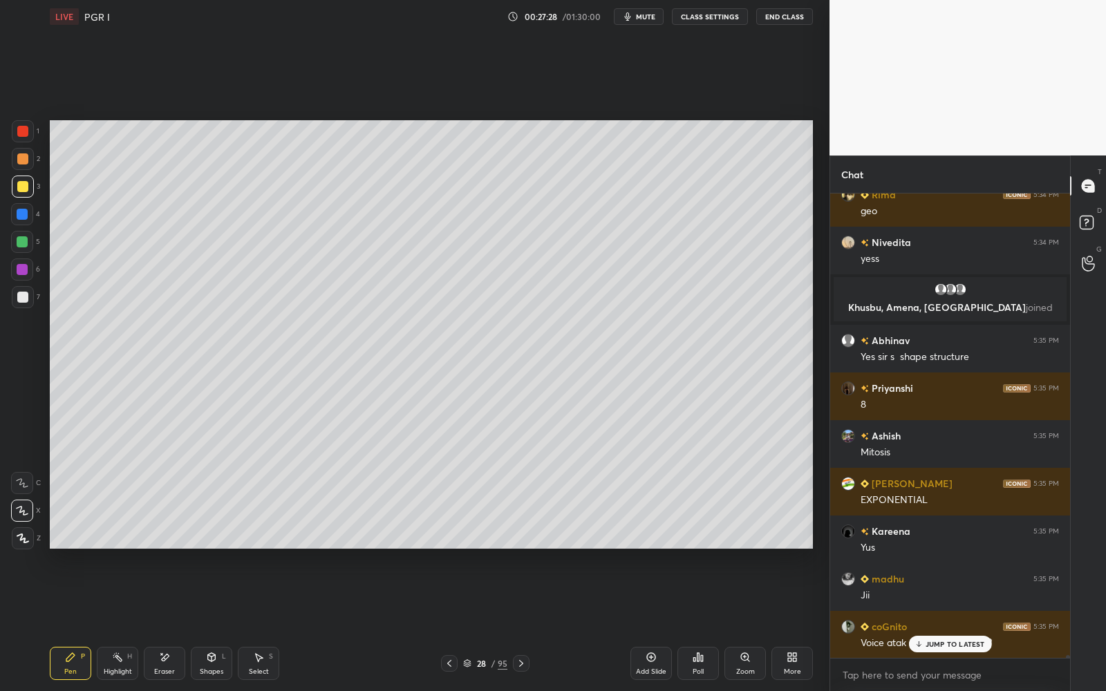
scroll to position [83242, 0]
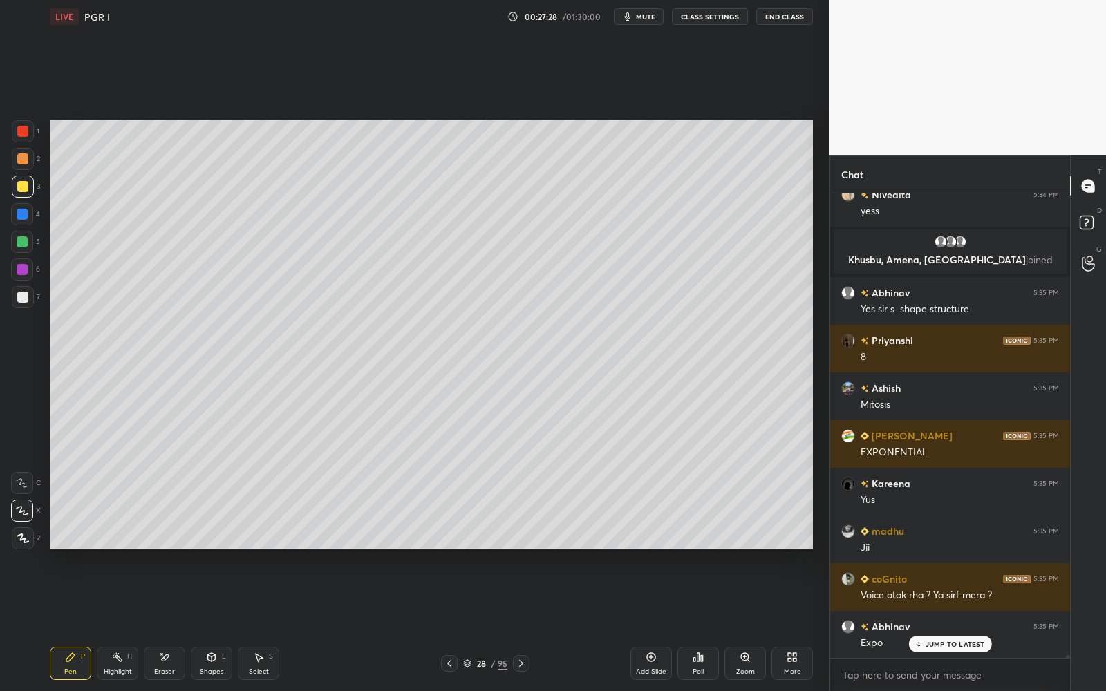
click at [471, 551] on div "28 / 95" at bounding box center [485, 663] width 44 height 12
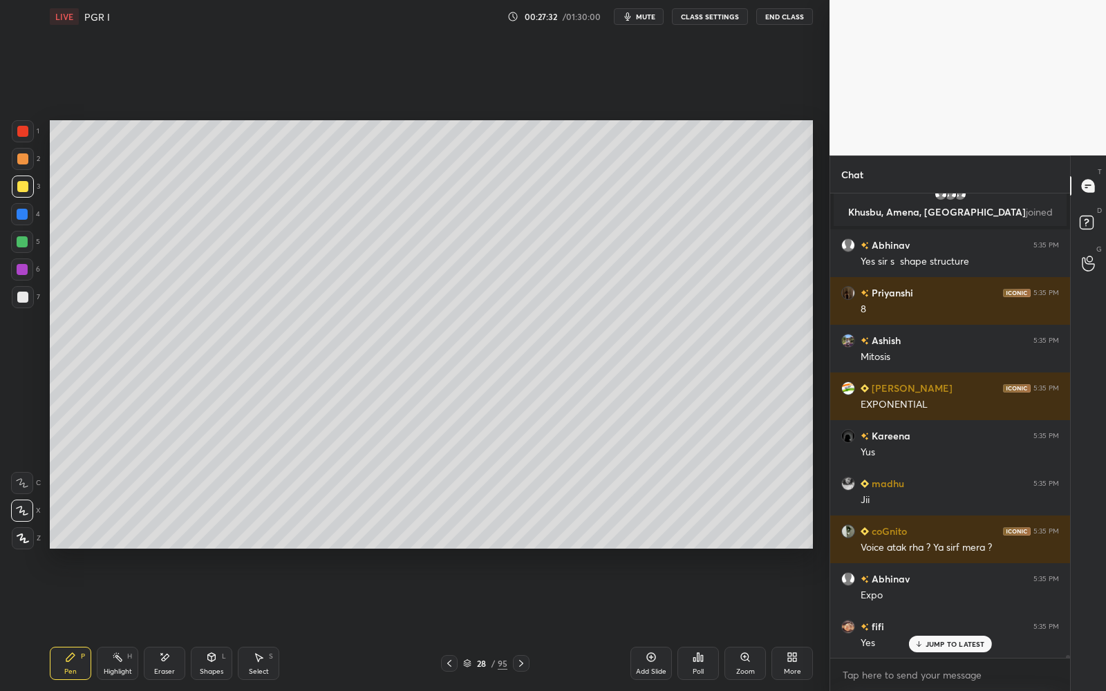
scroll to position [83338, 0]
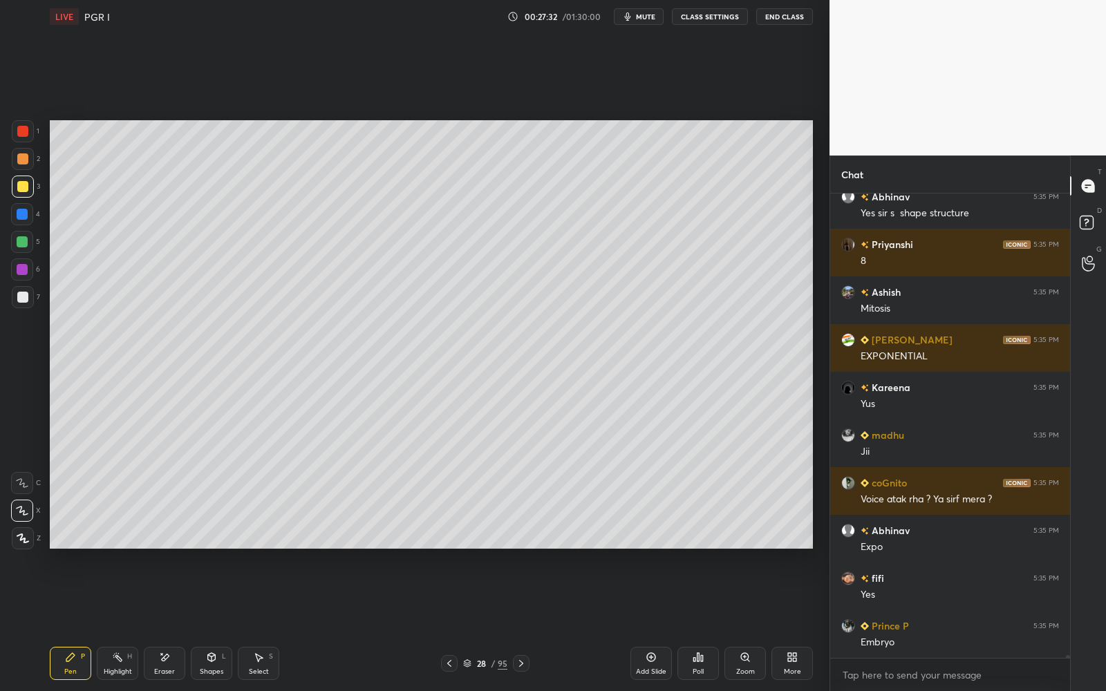
click at [22, 297] on div at bounding box center [22, 297] width 11 height 11
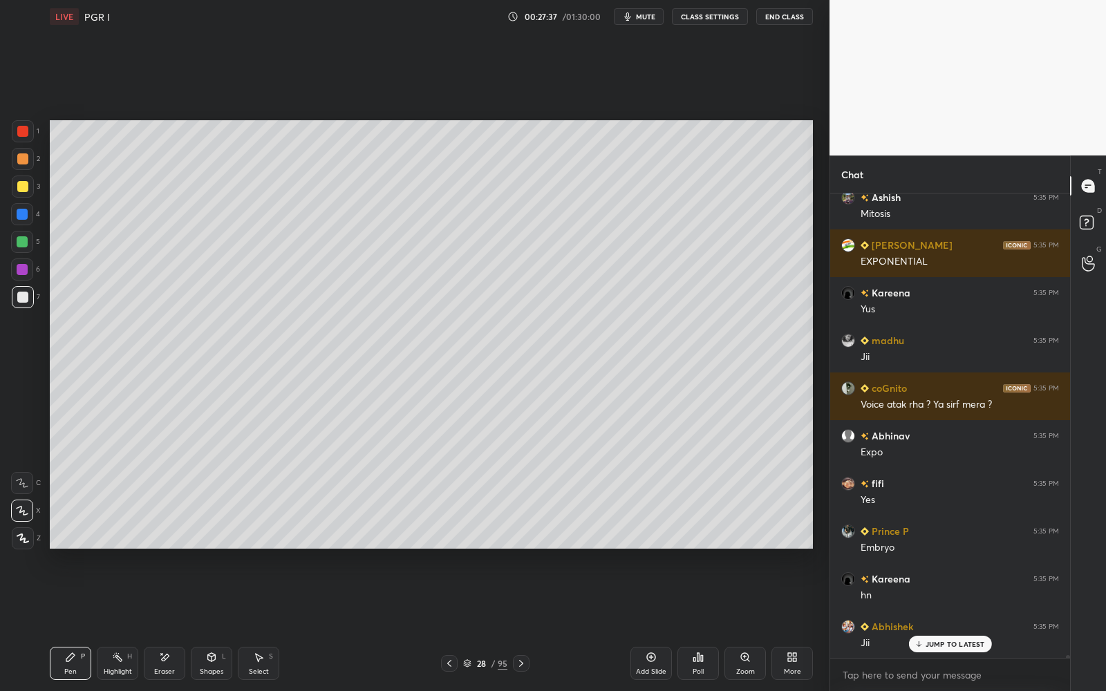
scroll to position [83480, 0]
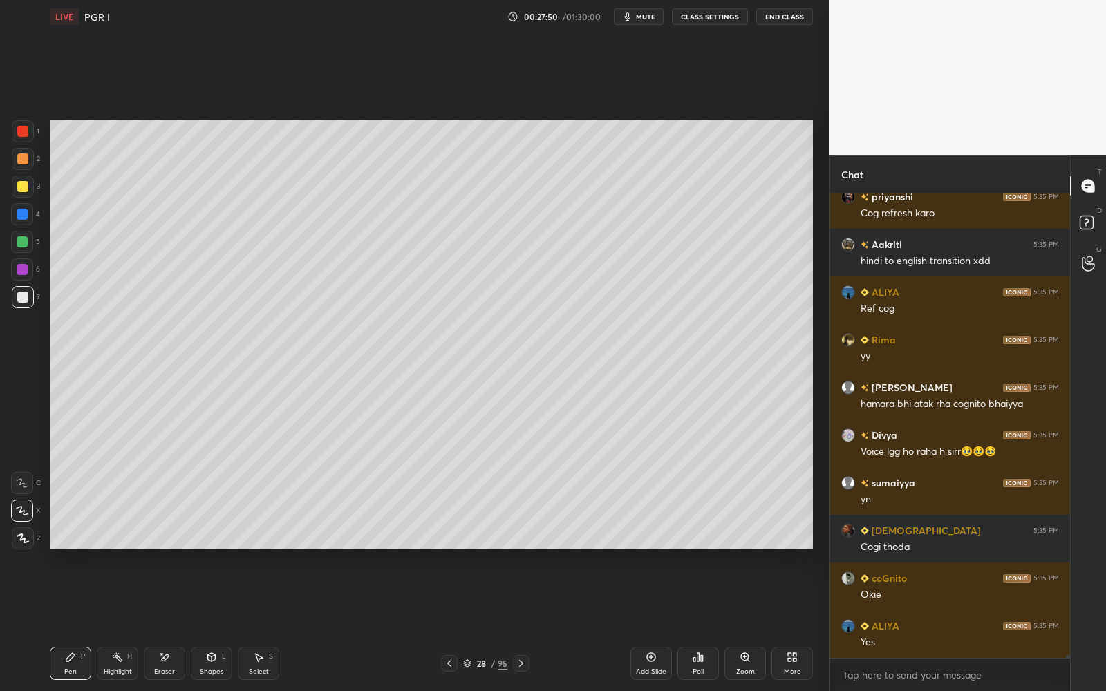
click at [27, 140] on div at bounding box center [23, 131] width 22 height 22
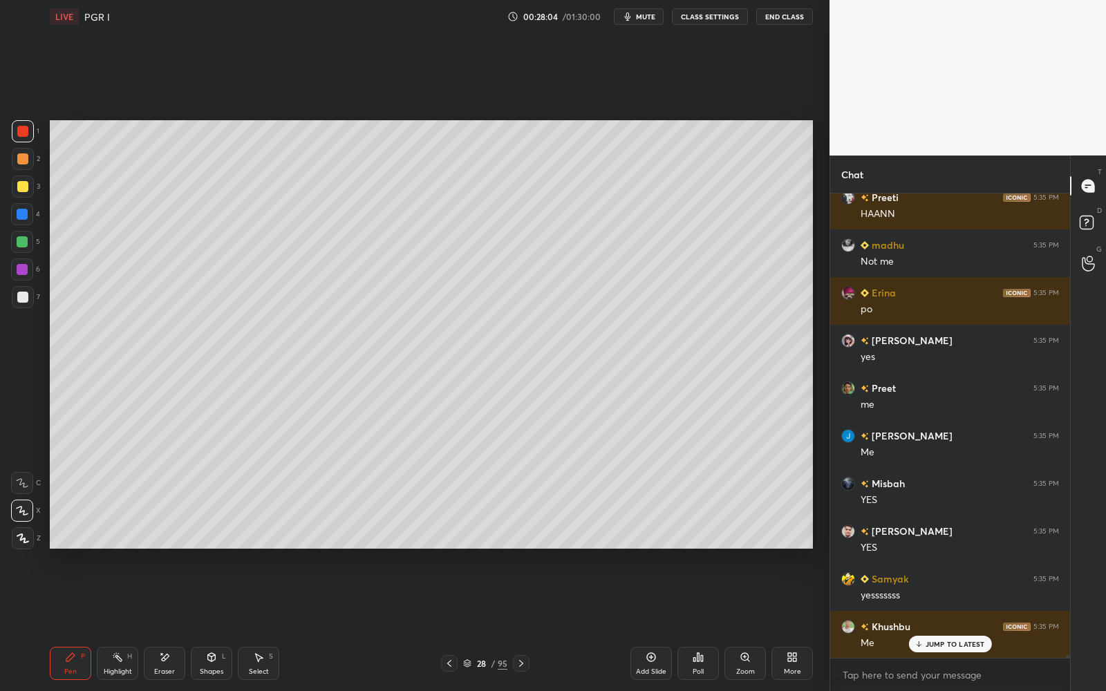
click at [160, 551] on div "Eraser" at bounding box center [164, 671] width 21 height 7
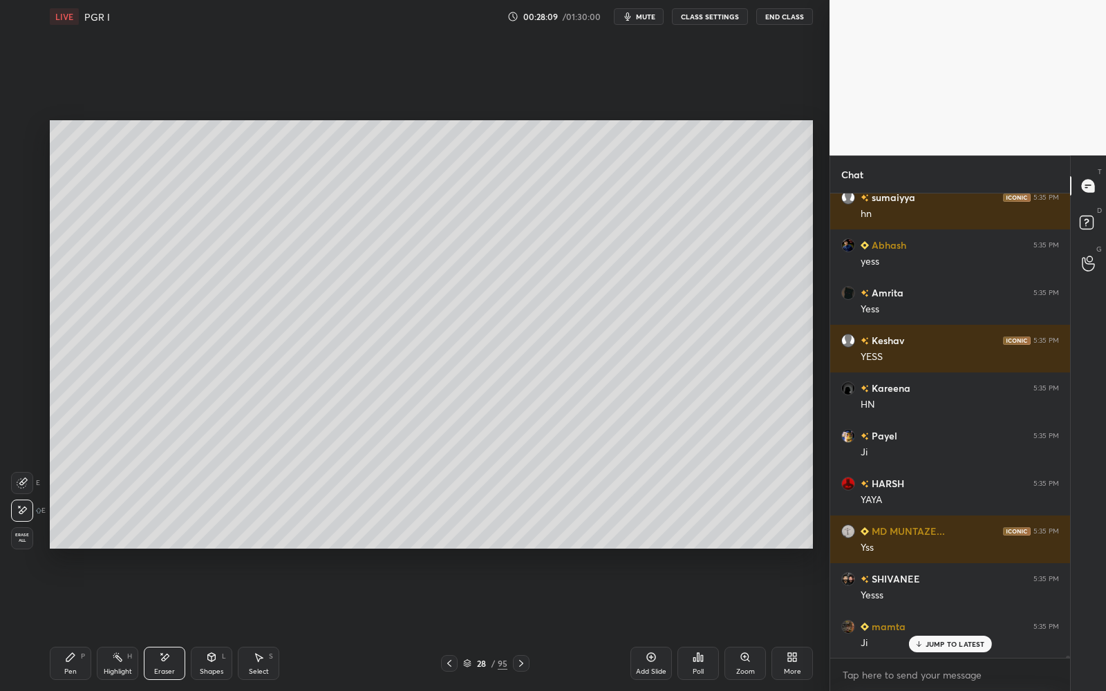
click at [66, 551] on div "Pen" at bounding box center [70, 671] width 12 height 7
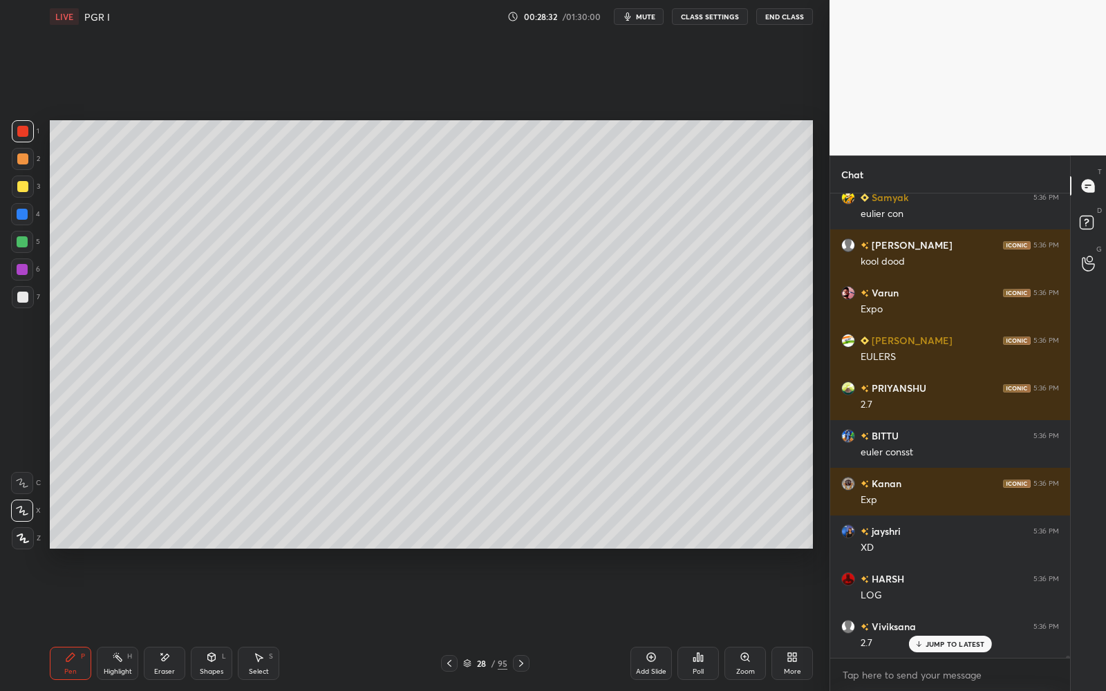
scroll to position [89840, 0]
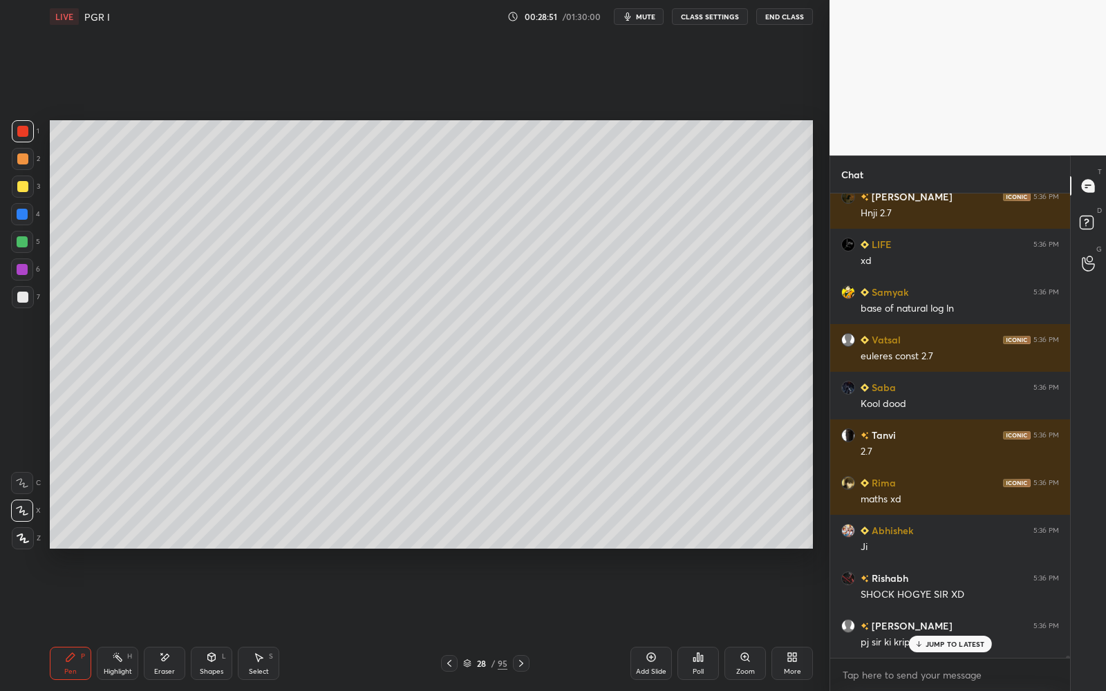
click at [482, 551] on div "28" at bounding box center [481, 663] width 14 height 8
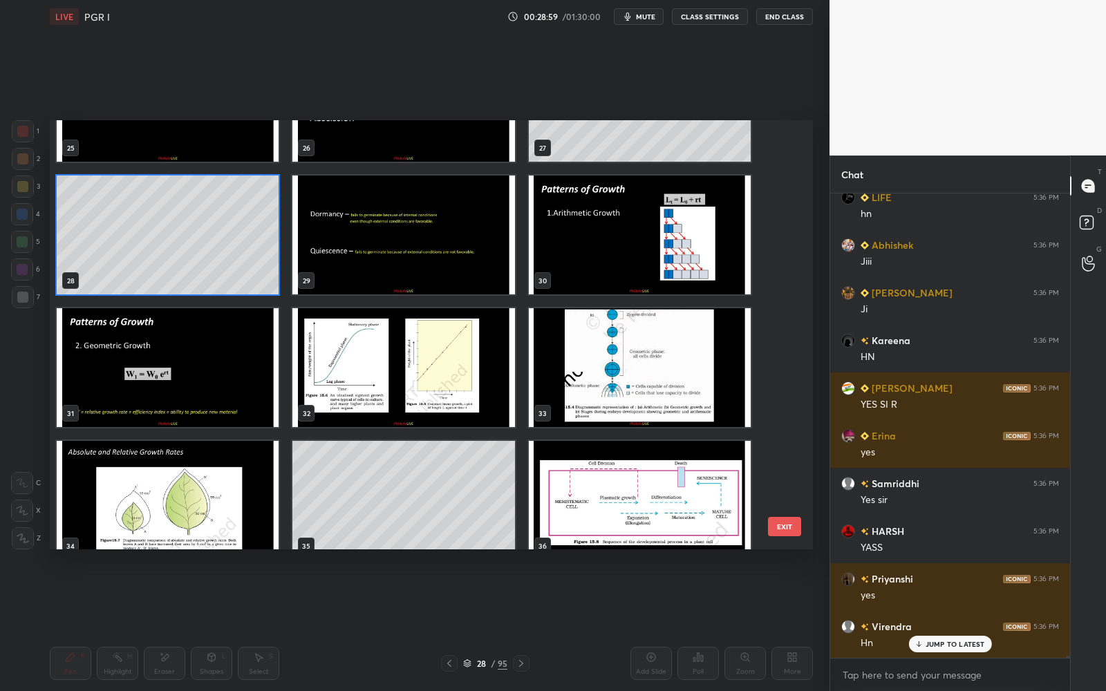
click at [679, 270] on img "grid" at bounding box center [640, 235] width 222 height 119
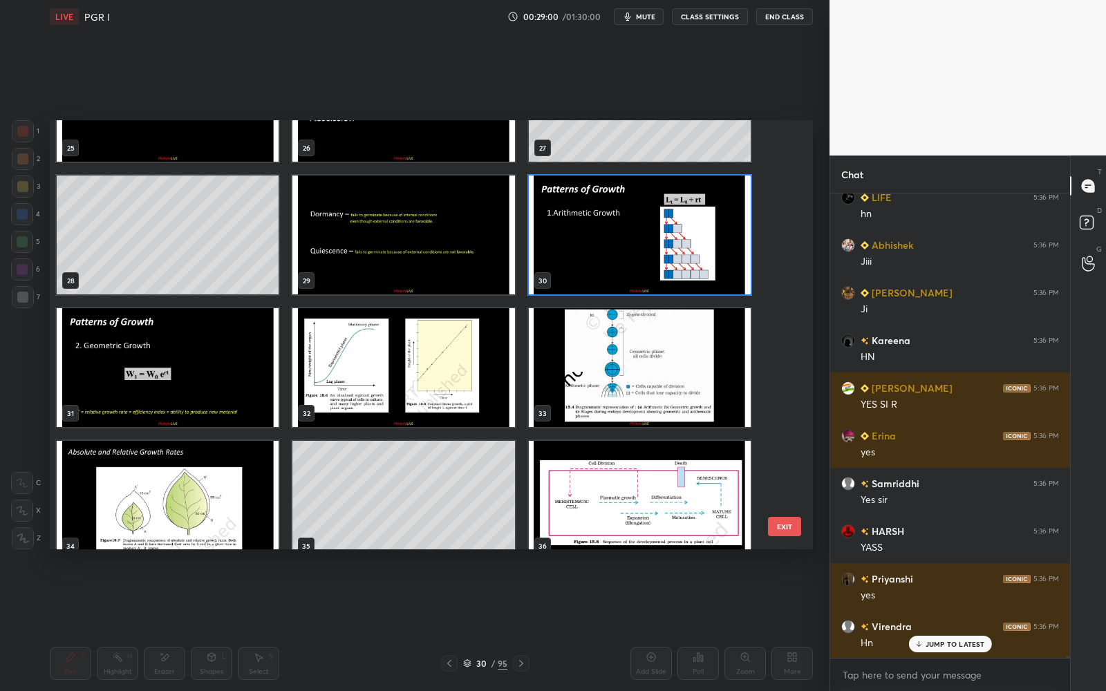
click at [681, 270] on img "grid" at bounding box center [640, 235] width 222 height 119
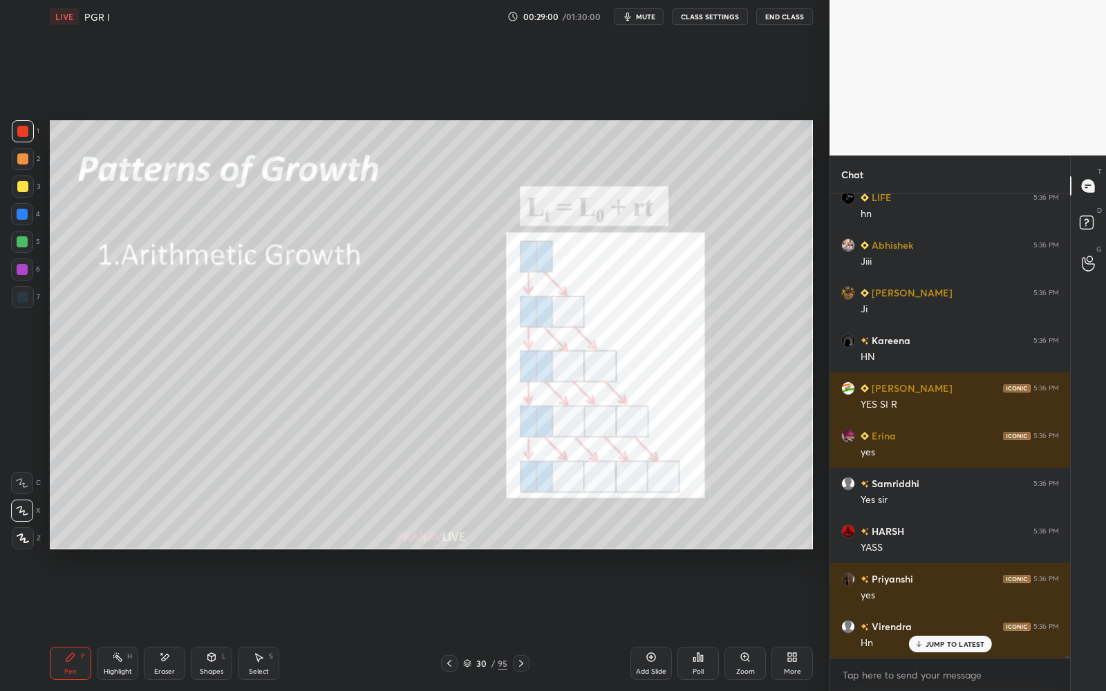
click at [681, 270] on img "grid" at bounding box center [640, 235] width 222 height 119
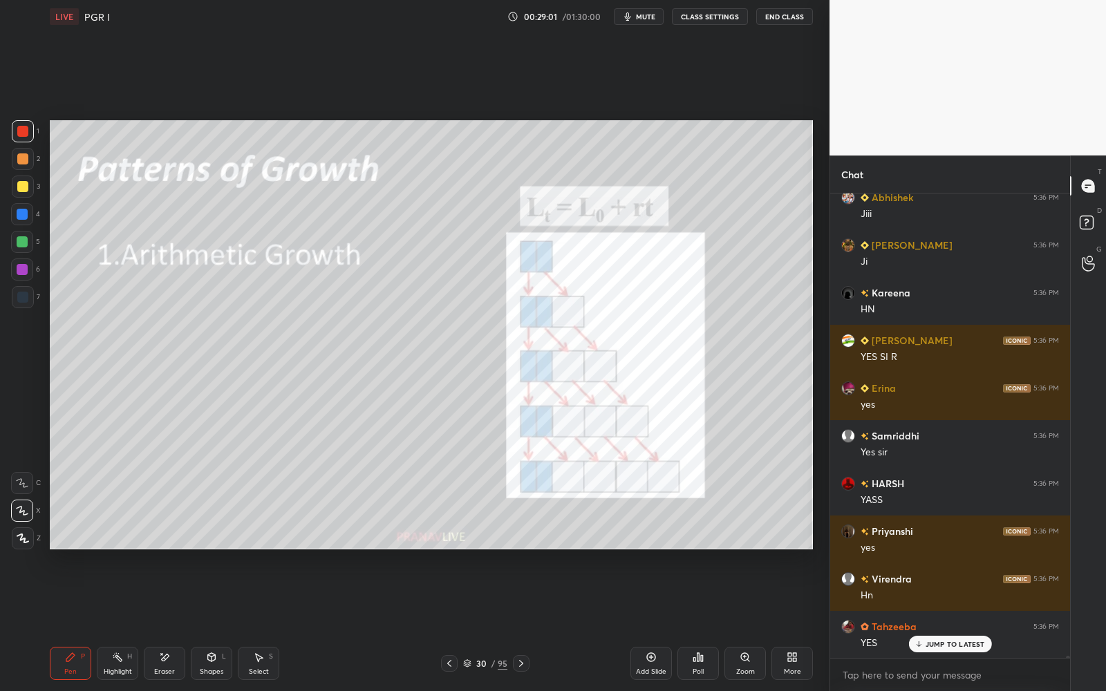
click at [528, 551] on div at bounding box center [521, 663] width 17 height 17
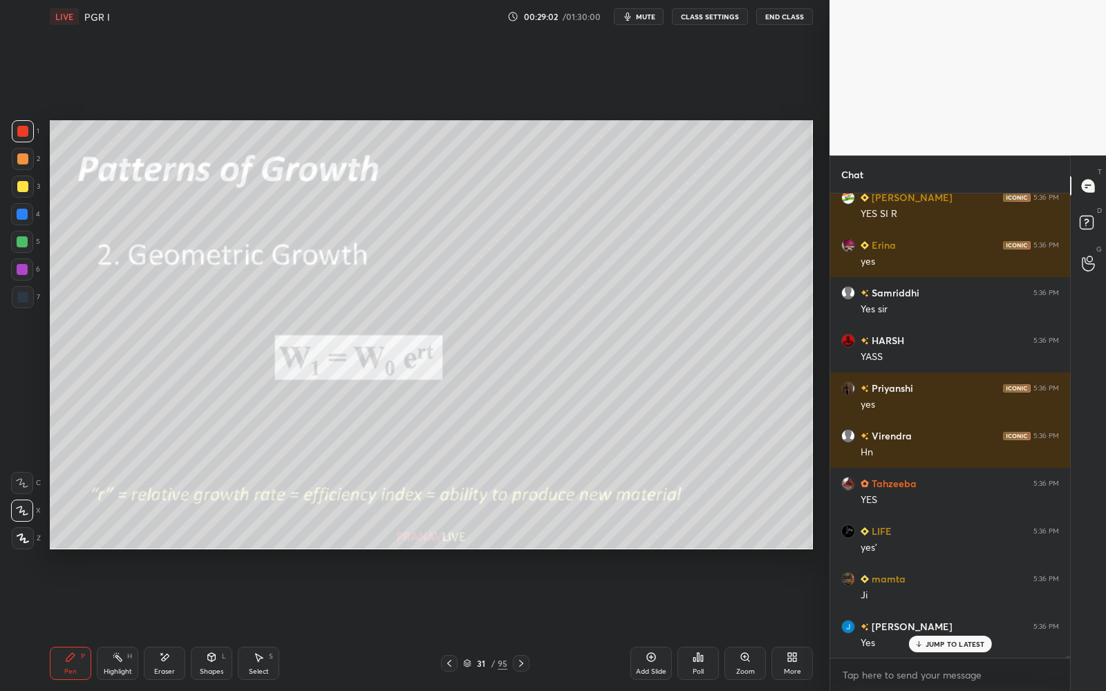
click at [529, 551] on div at bounding box center [521, 663] width 17 height 17
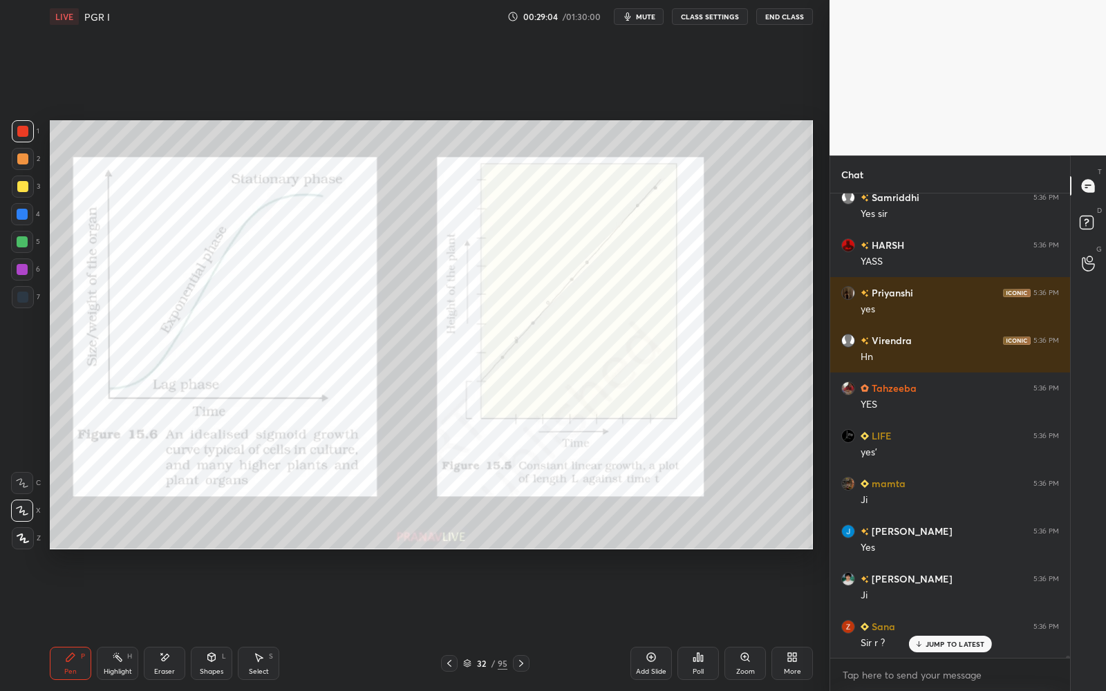
click at [29, 133] on div at bounding box center [23, 131] width 22 height 22
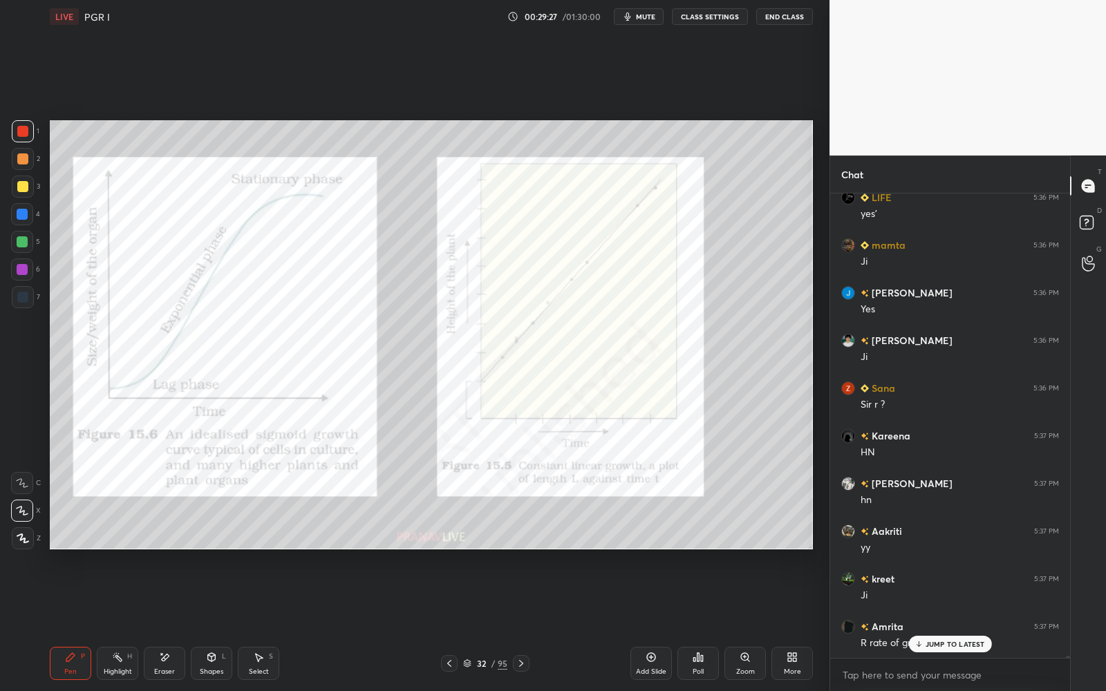
click at [156, 551] on div "Eraser" at bounding box center [164, 663] width 41 height 33
click at [24, 539] on span "Erase all" at bounding box center [22, 538] width 21 height 10
click at [77, 551] on div "Pen P" at bounding box center [70, 663] width 41 height 33
click at [655, 551] on div "Add Slide" at bounding box center [650, 663] width 41 height 33
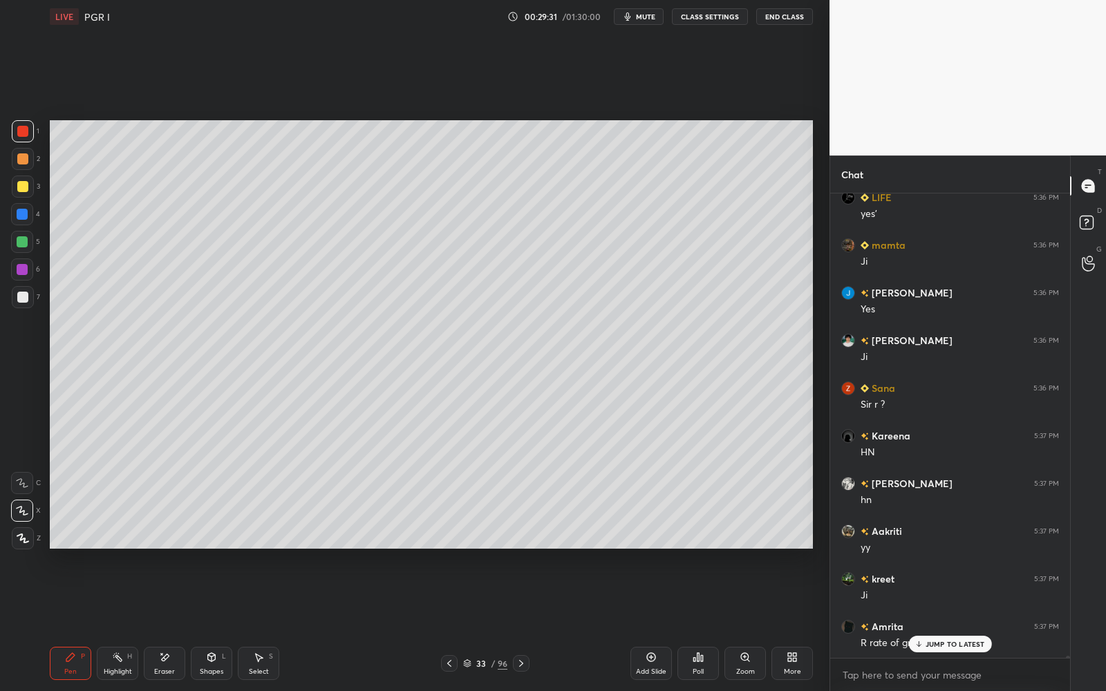
click at [33, 192] on div "3" at bounding box center [26, 187] width 28 height 22
click at [31, 189] on div at bounding box center [23, 187] width 22 height 22
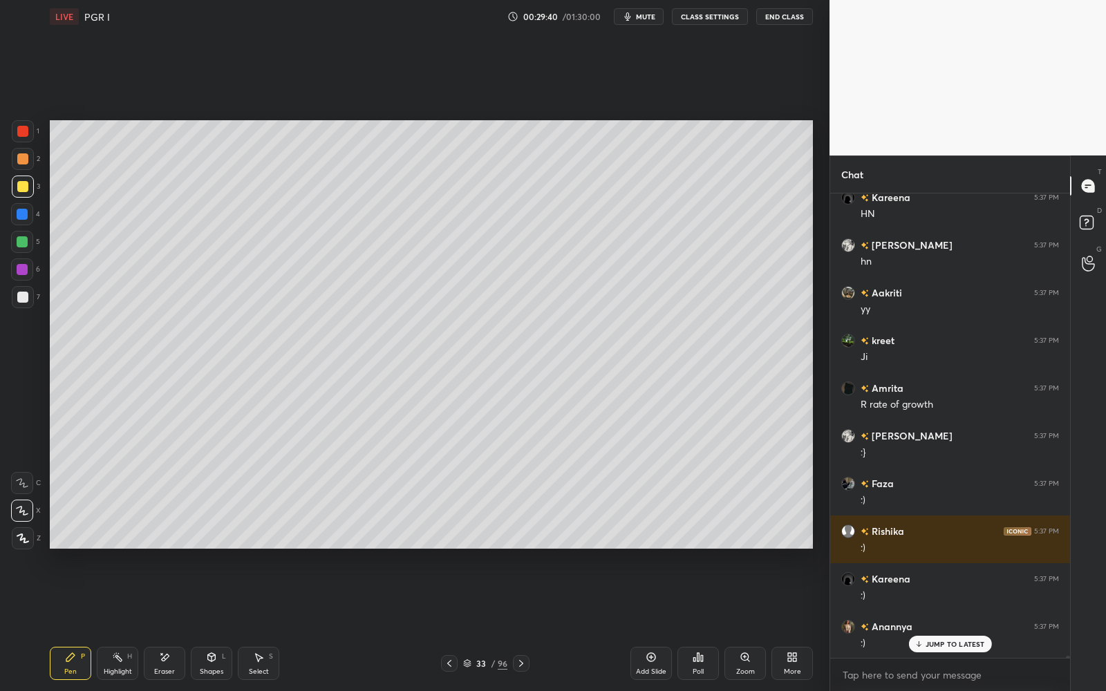
scroll to position [93441, 0]
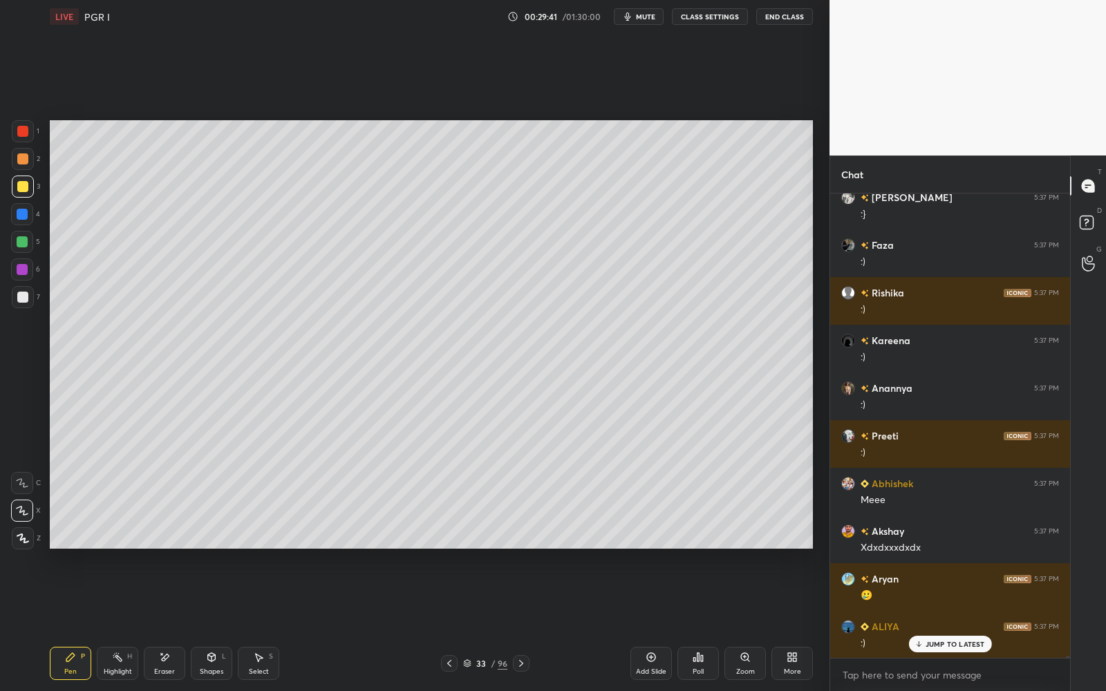
click at [25, 303] on div at bounding box center [23, 297] width 22 height 22
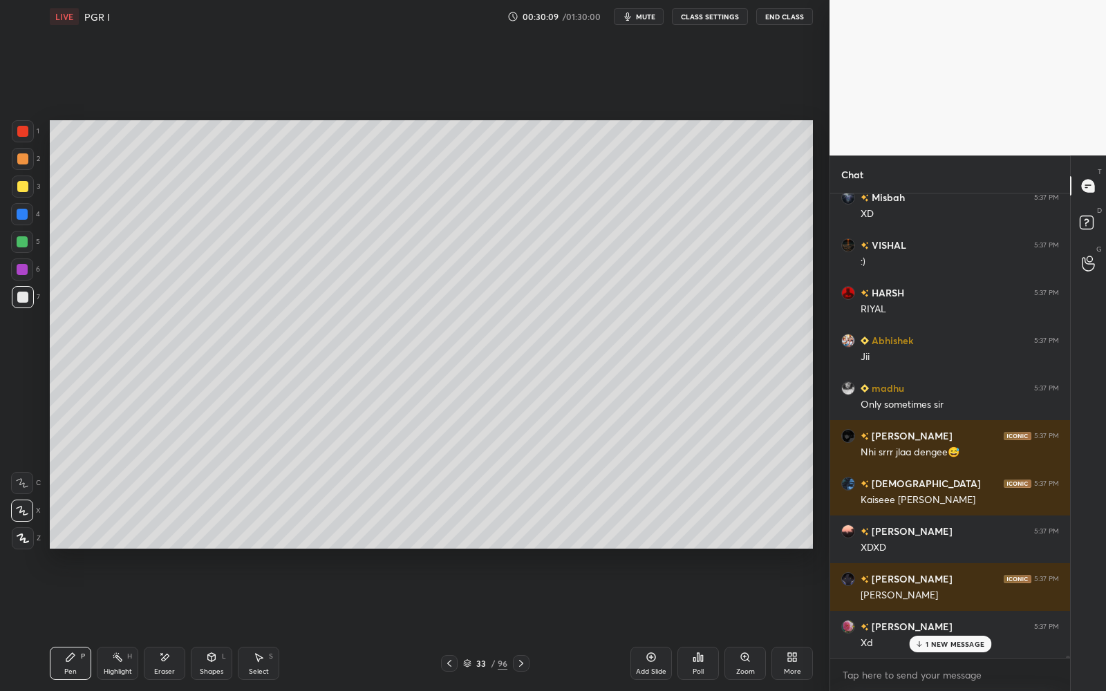
scroll to position [97494, 0]
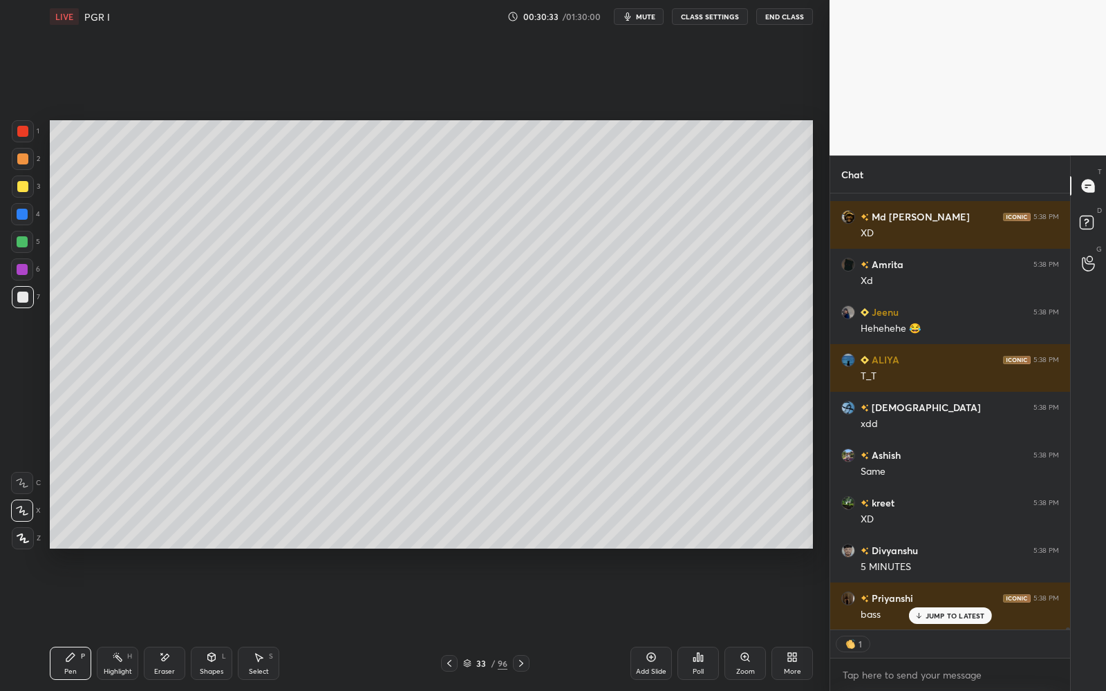
click at [170, 551] on div "Eraser" at bounding box center [164, 663] width 41 height 33
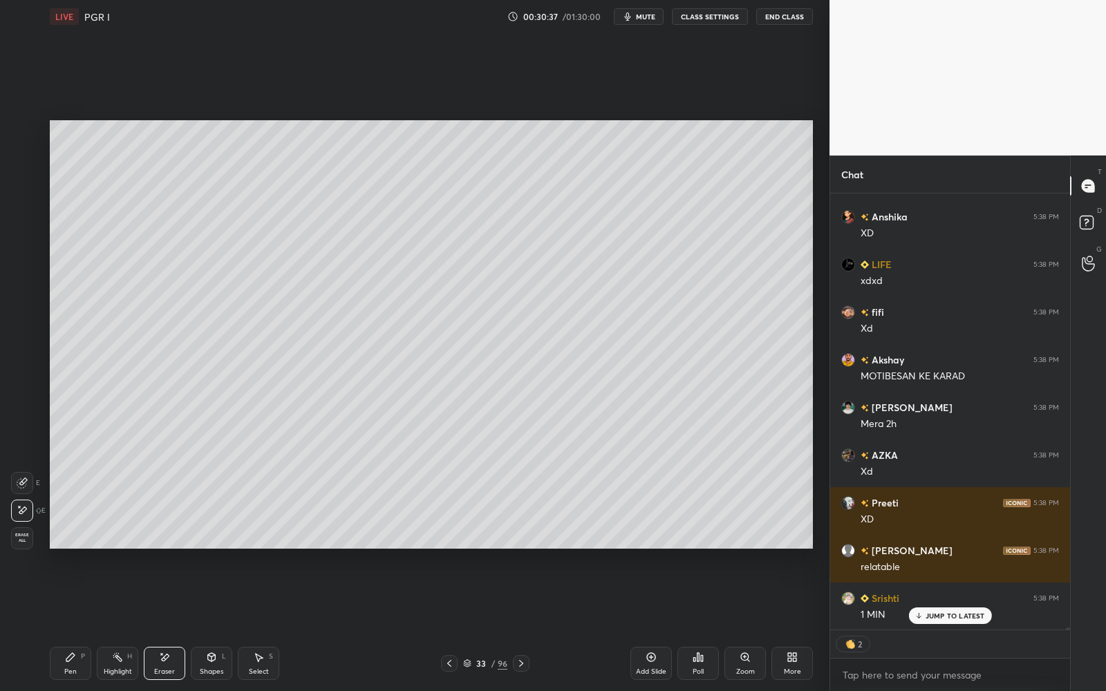
click at [70, 551] on icon at bounding box center [70, 657] width 8 height 8
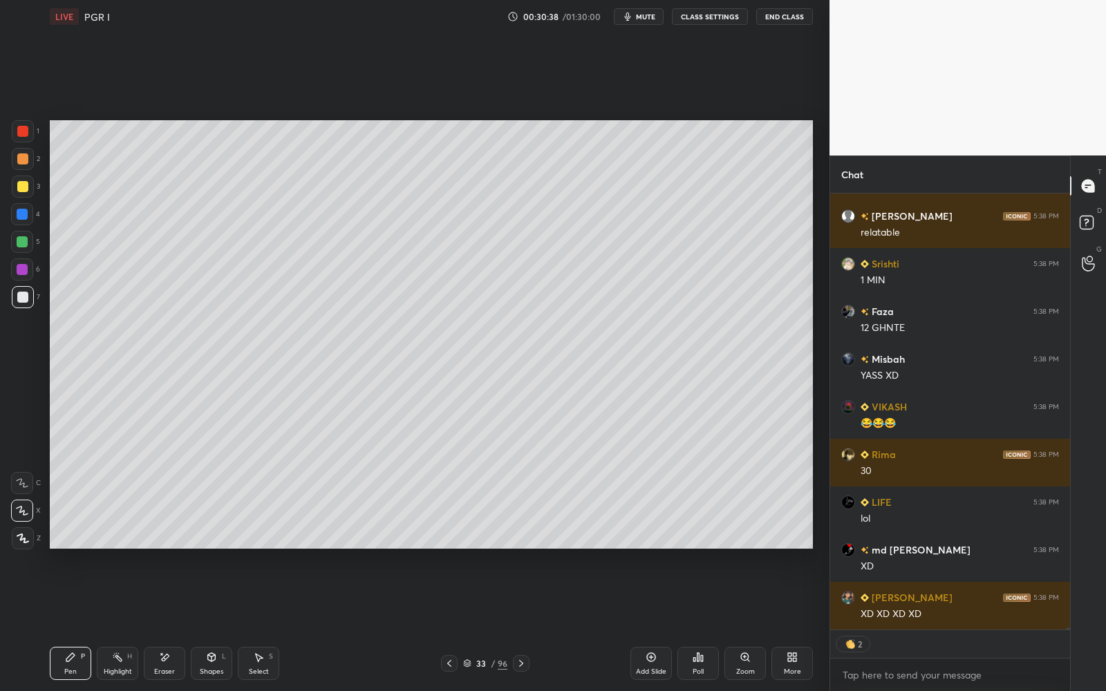
click at [29, 470] on div "C" at bounding box center [26, 480] width 30 height 28
click at [23, 481] on icon at bounding box center [22, 483] width 12 height 10
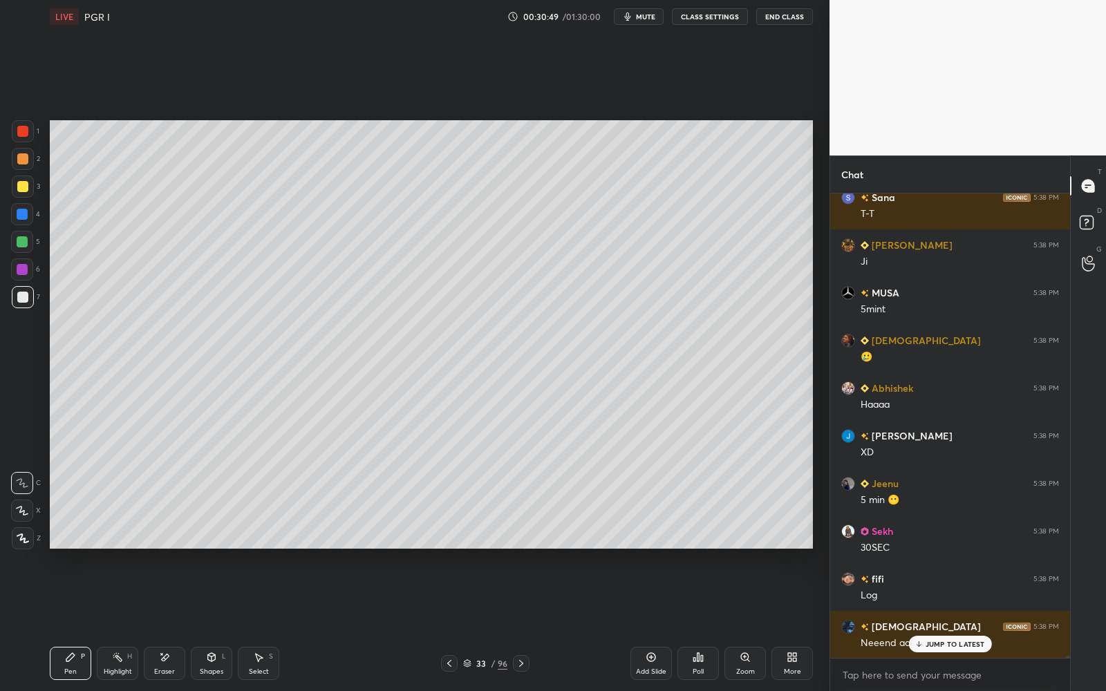
click at [13, 148] on div "2" at bounding box center [26, 159] width 28 height 22
click at [17, 141] on div "1" at bounding box center [26, 134] width 28 height 28
click at [21, 137] on div at bounding box center [23, 131] width 22 height 22
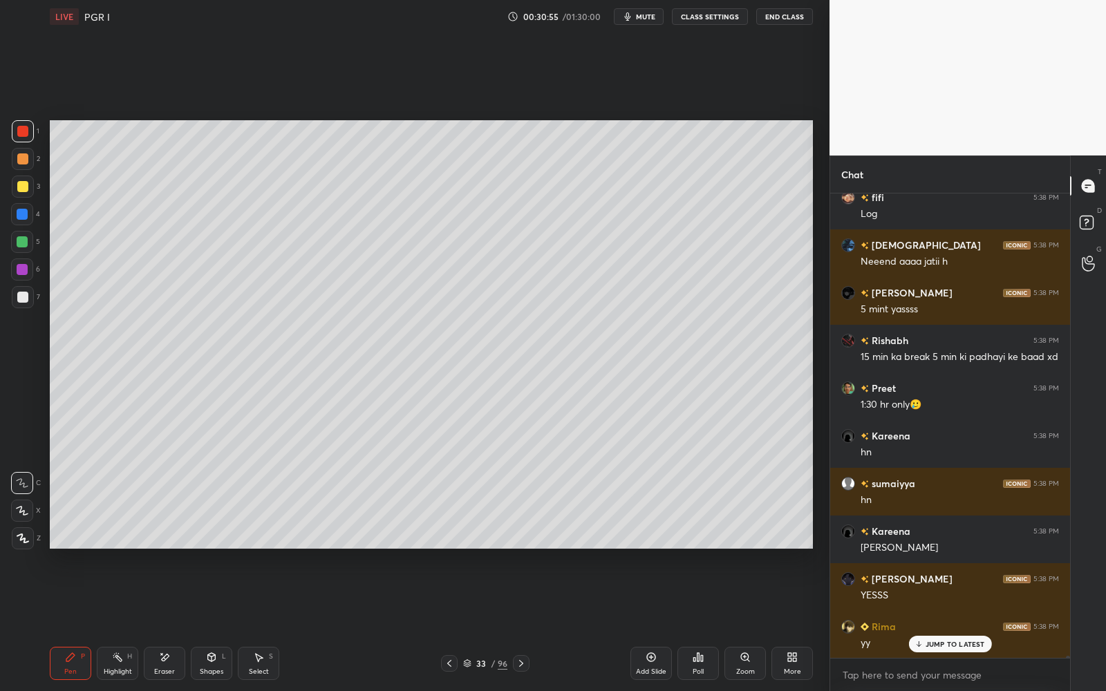
click at [451, 551] on icon at bounding box center [449, 663] width 11 height 11
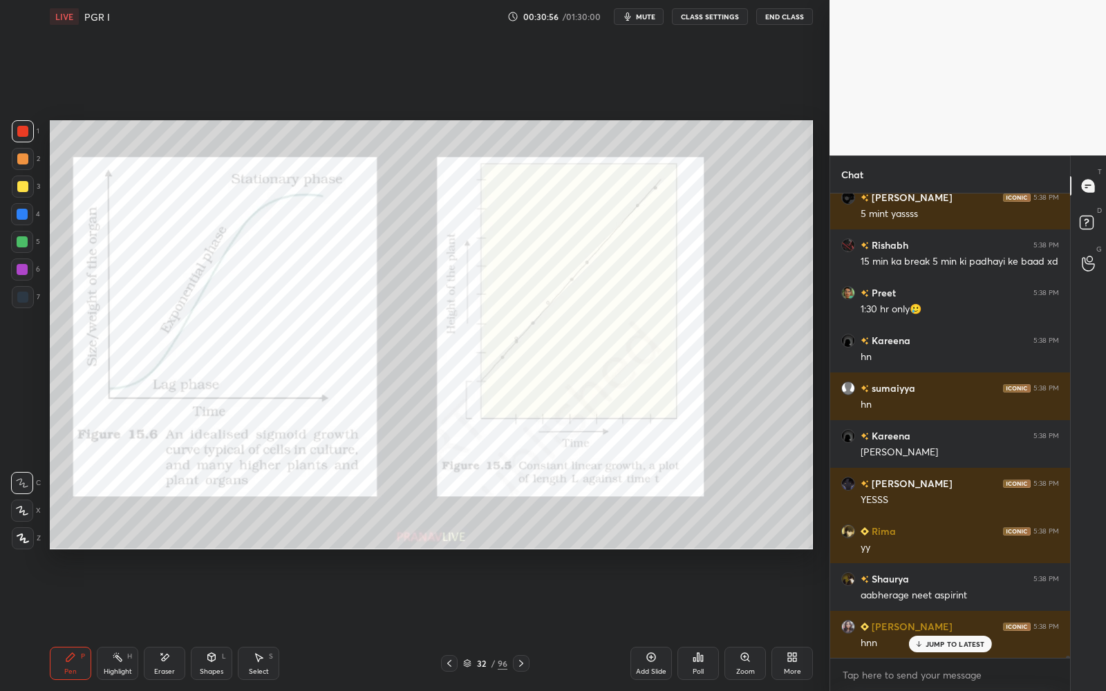
click at [23, 133] on div at bounding box center [22, 131] width 11 height 11
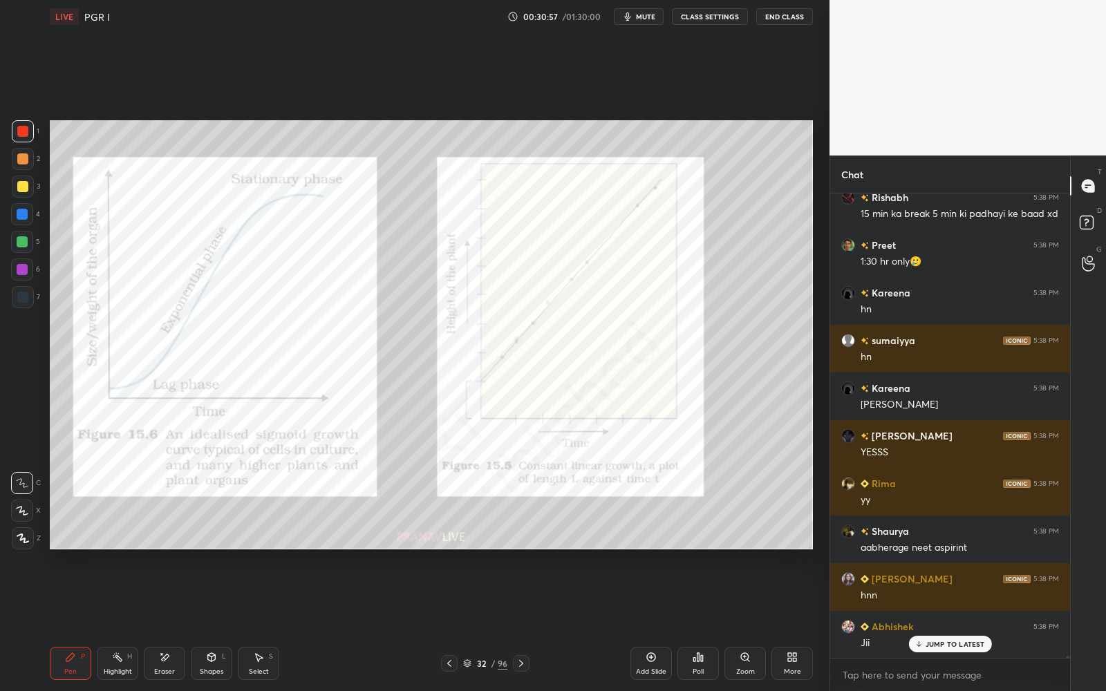
click at [17, 512] on icon at bounding box center [22, 511] width 12 height 10
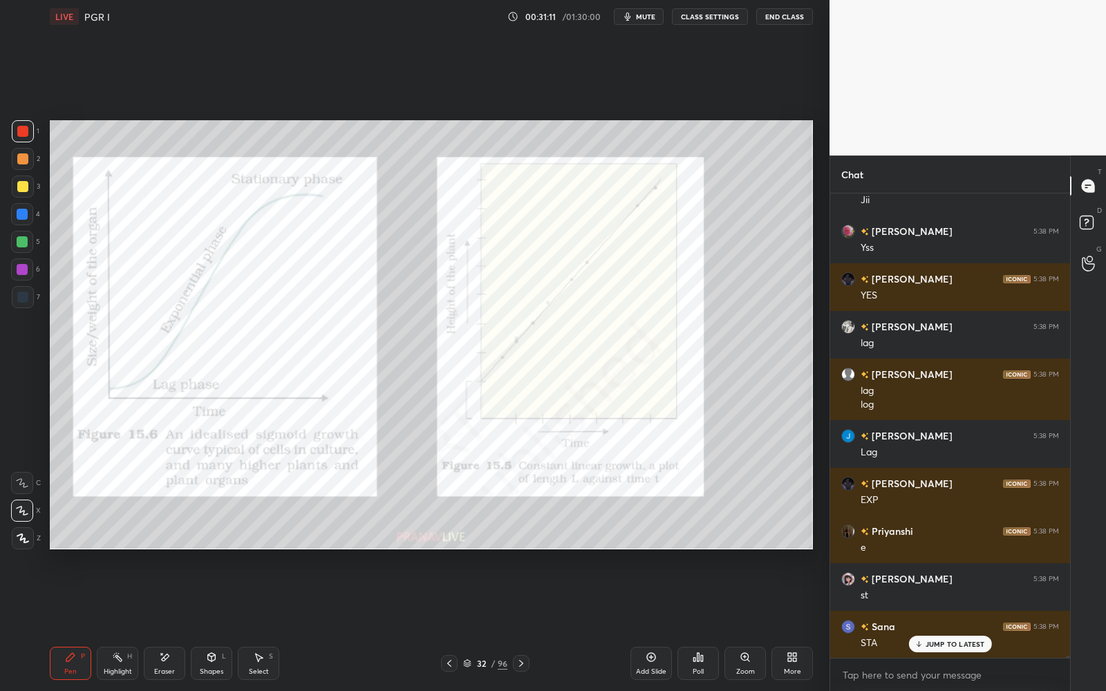
click at [521, 551] on icon at bounding box center [520, 663] width 11 height 11
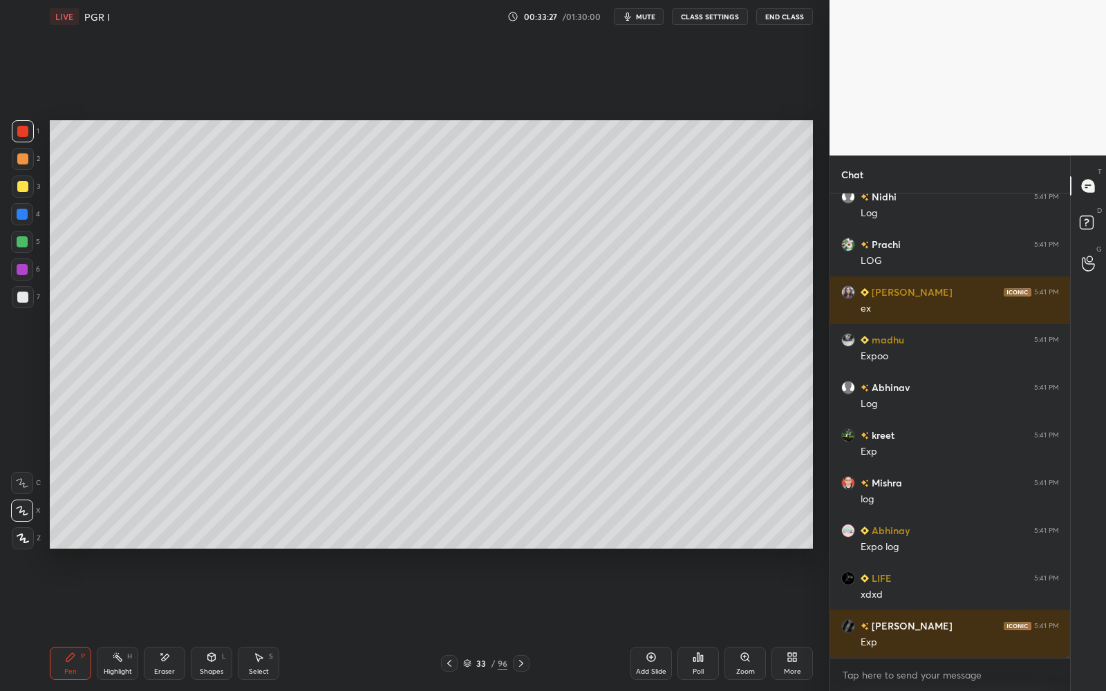
click at [446, 551] on icon at bounding box center [449, 663] width 11 height 11
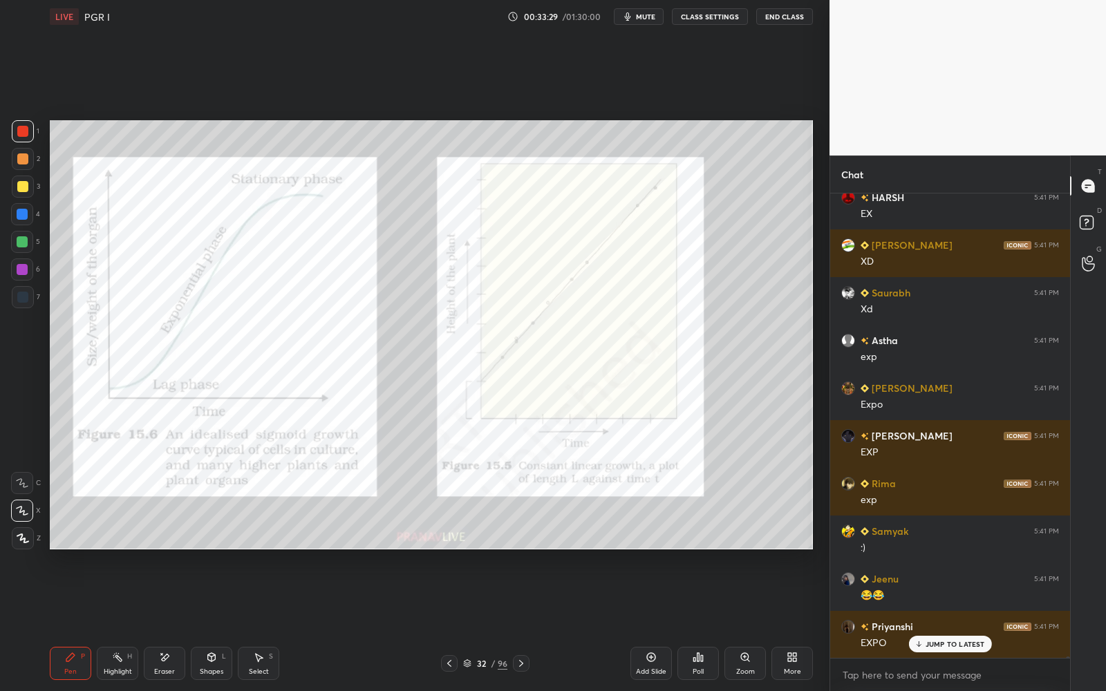
click at [444, 551] on icon at bounding box center [449, 663] width 11 height 11
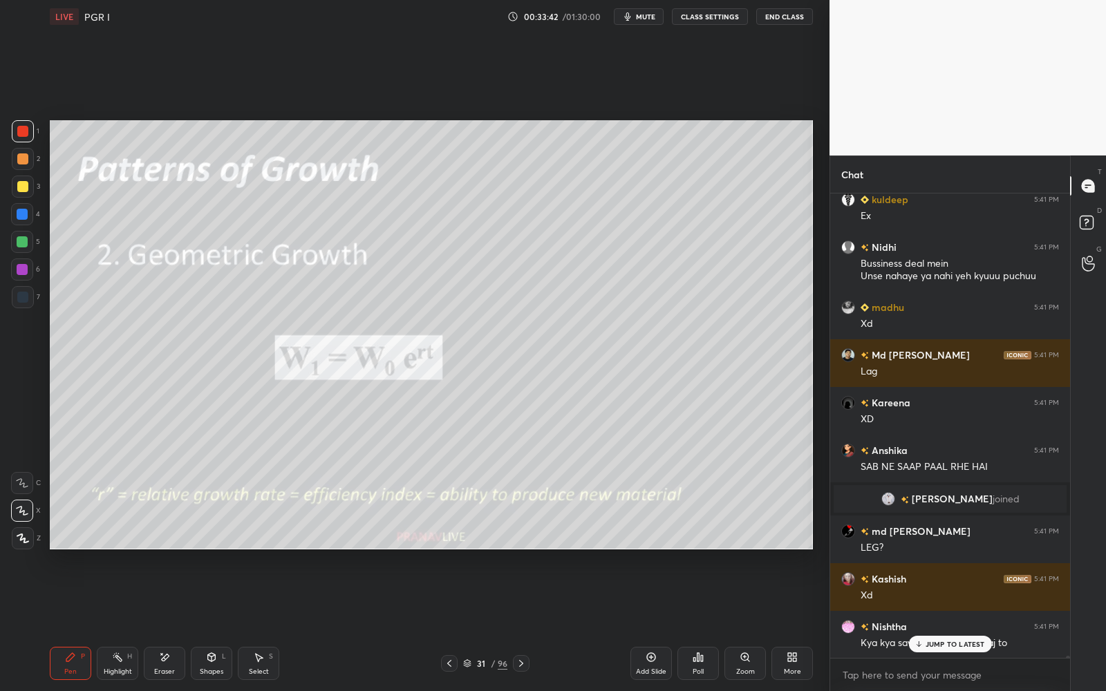
click at [501, 551] on div "96" at bounding box center [503, 663] width 10 height 12
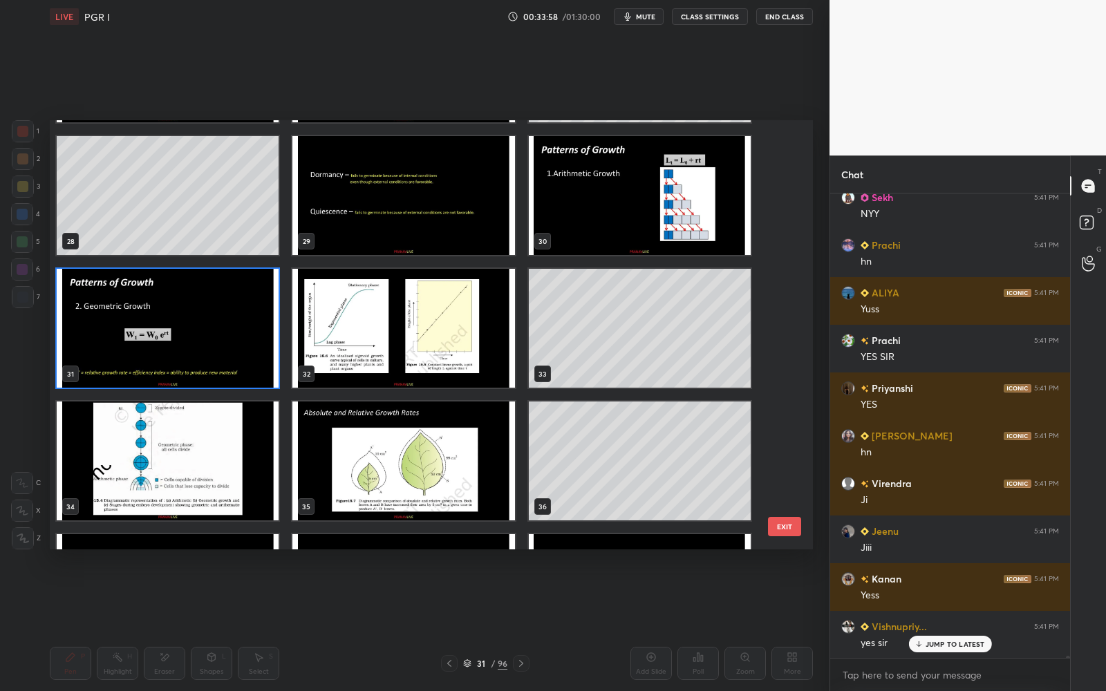
click at [249, 455] on img "grid" at bounding box center [168, 460] width 222 height 119
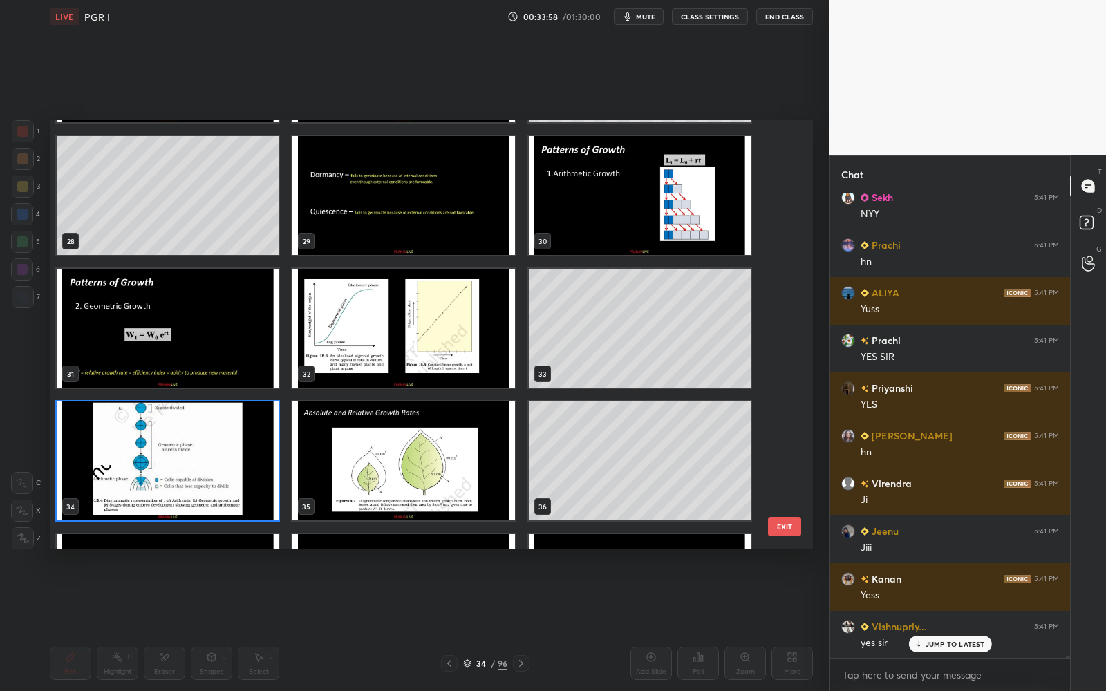
click at [249, 457] on img "grid" at bounding box center [168, 460] width 222 height 119
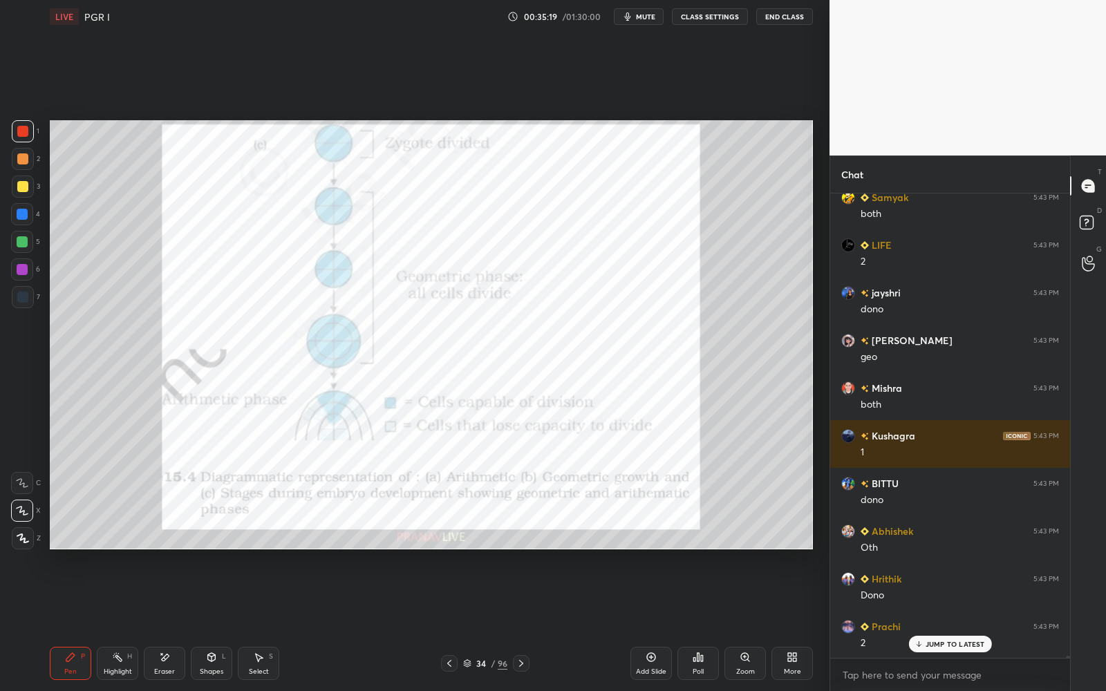
scroll to position [120204, 0]
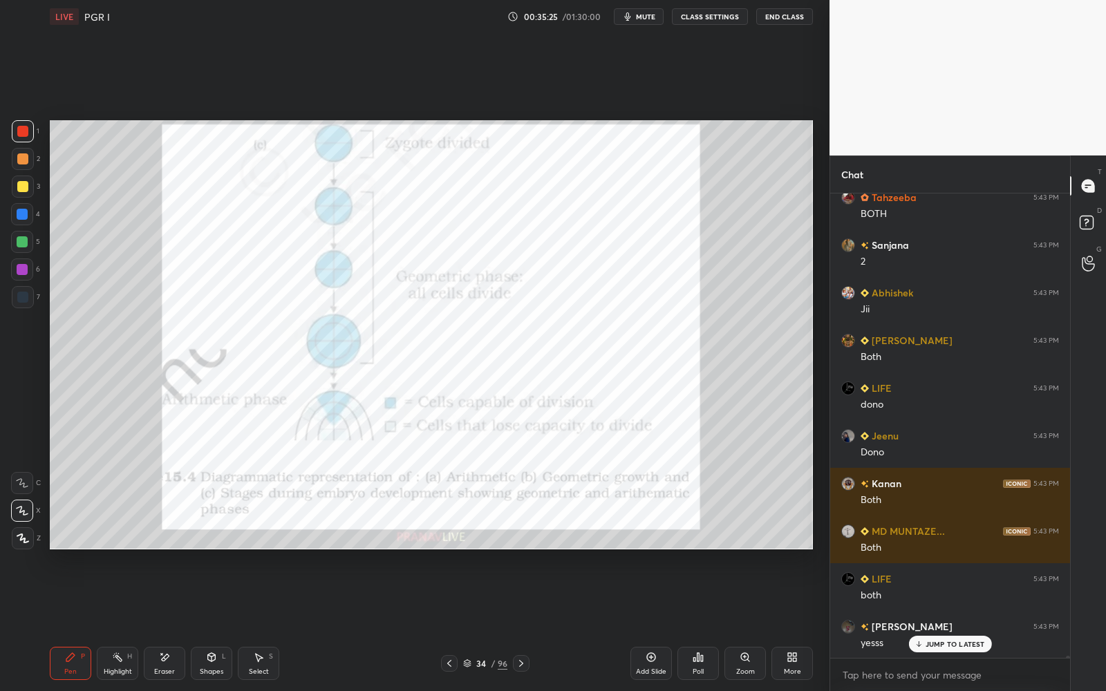
click at [474, 551] on div "34" at bounding box center [481, 663] width 14 height 8
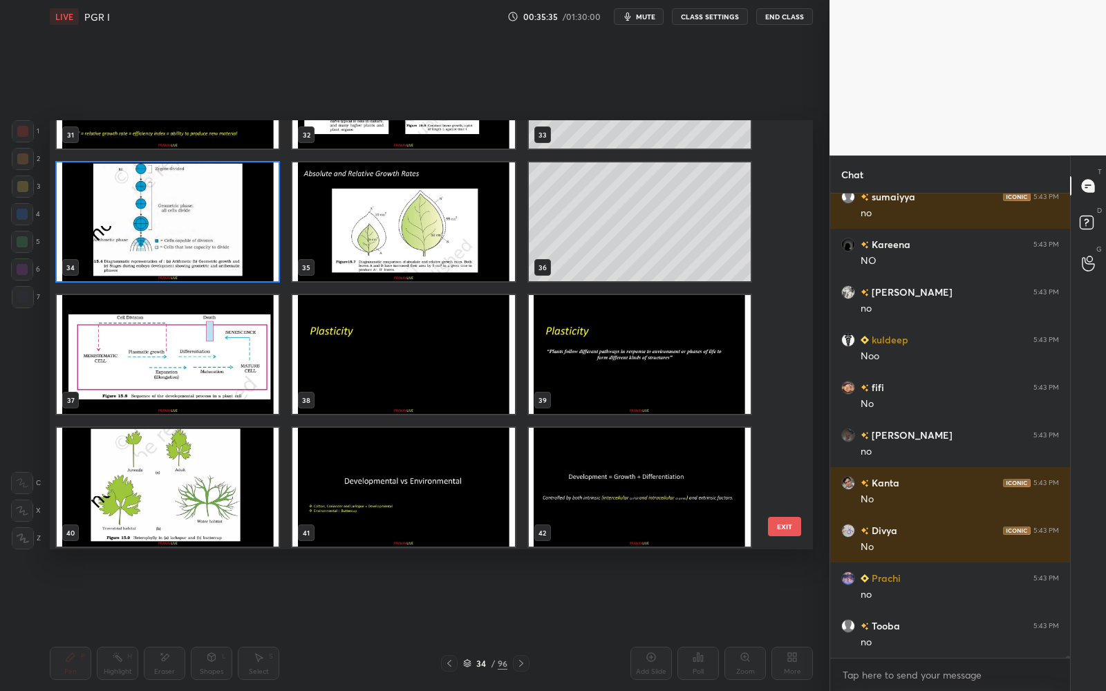
click at [274, 245] on img "grid" at bounding box center [168, 221] width 222 height 119
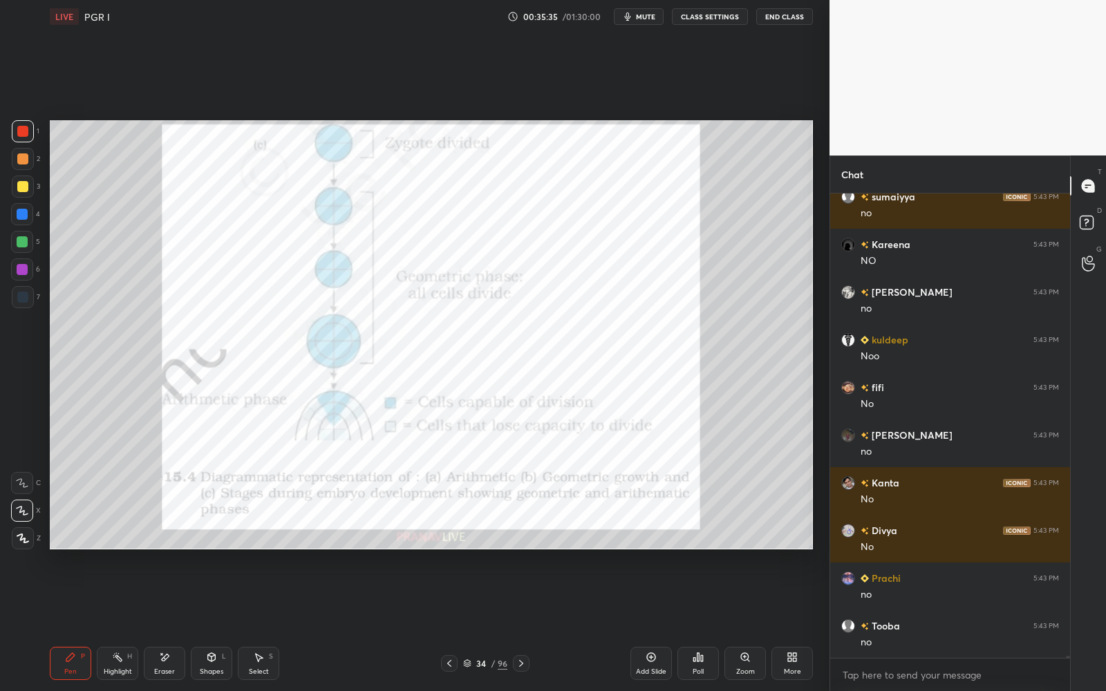
click at [274, 245] on img "grid" at bounding box center [168, 221] width 222 height 119
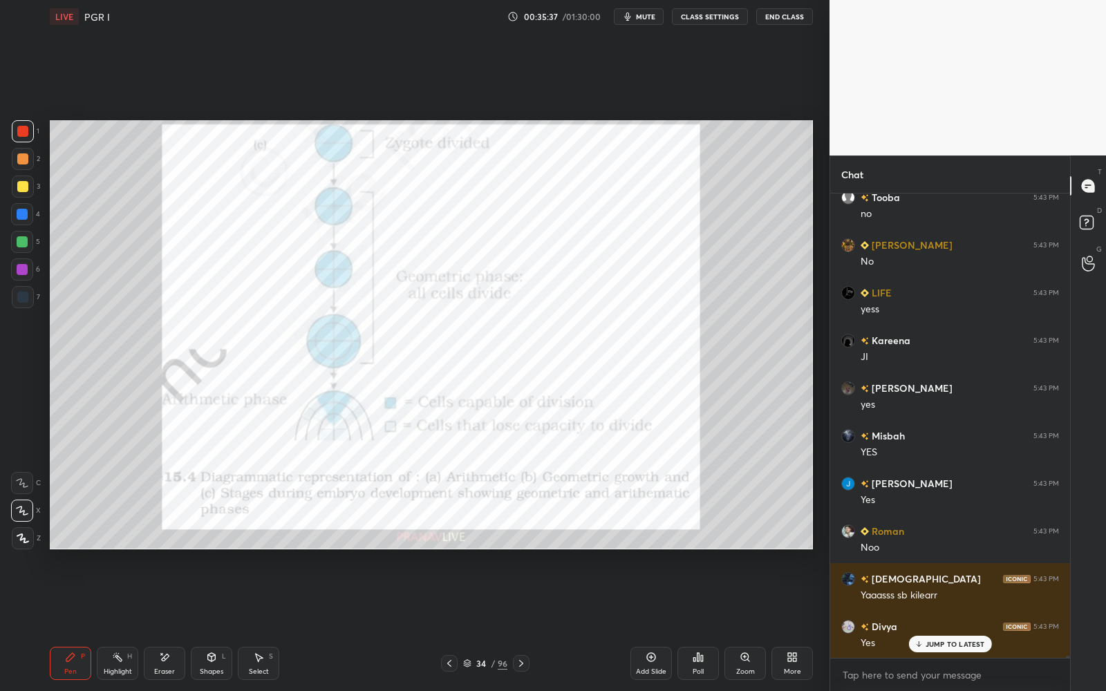
click at [651, 551] on div "Add Slide Poll Zoom More" at bounding box center [721, 663] width 182 height 77
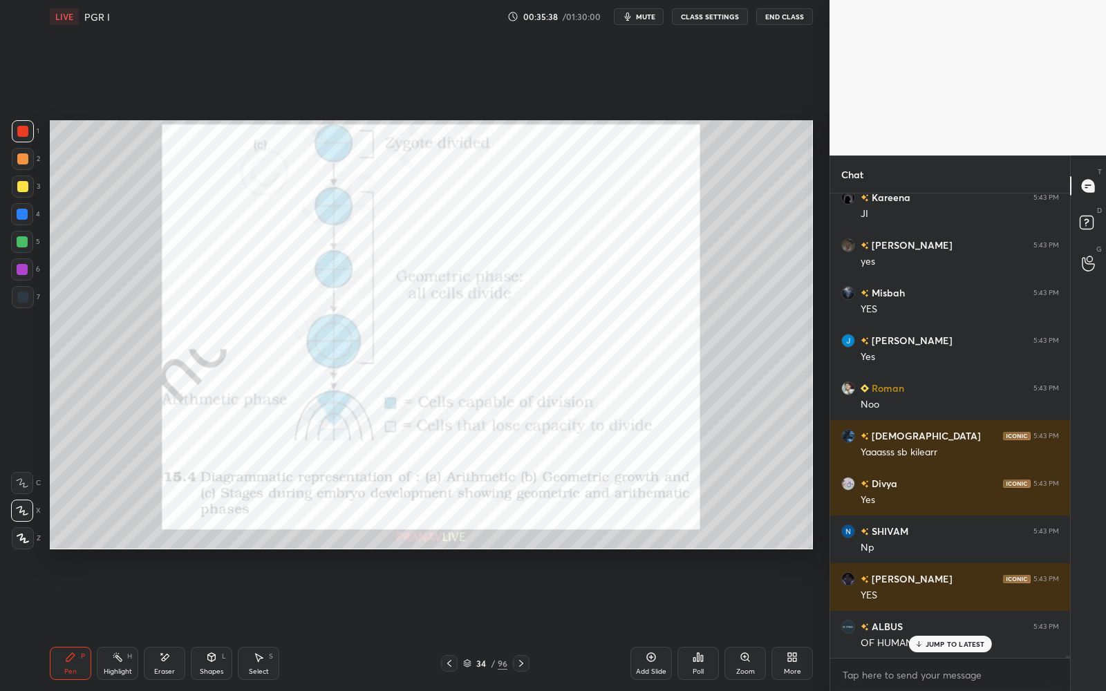
click at [649, 551] on icon at bounding box center [650, 657] width 11 height 11
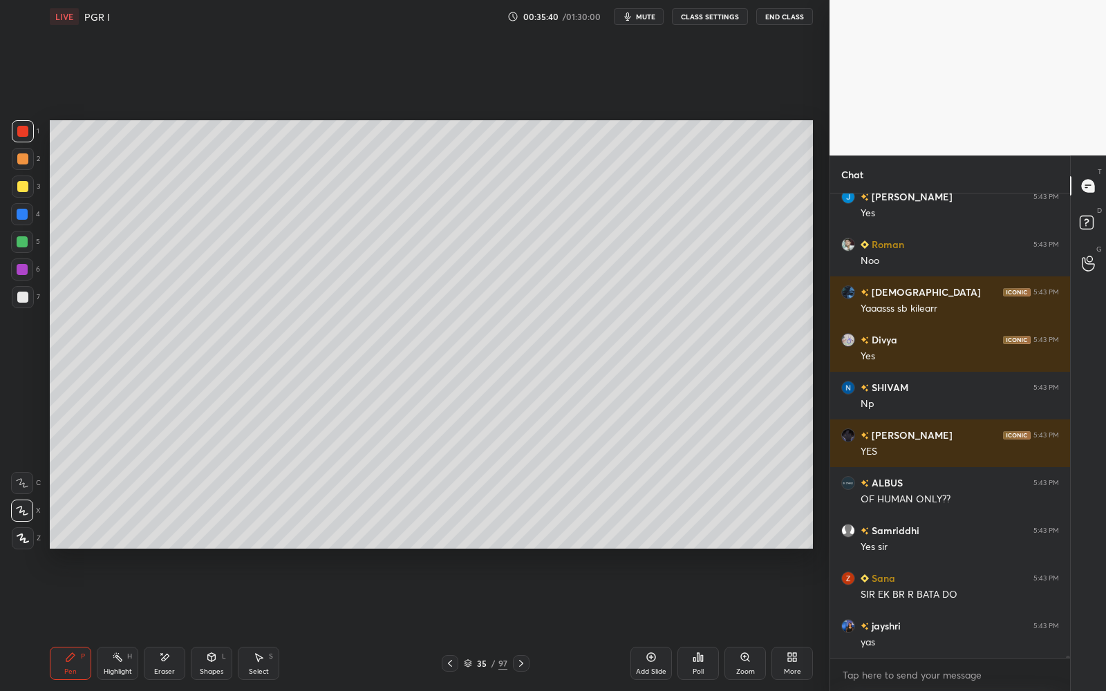
click at [23, 181] on div at bounding box center [22, 186] width 11 height 11
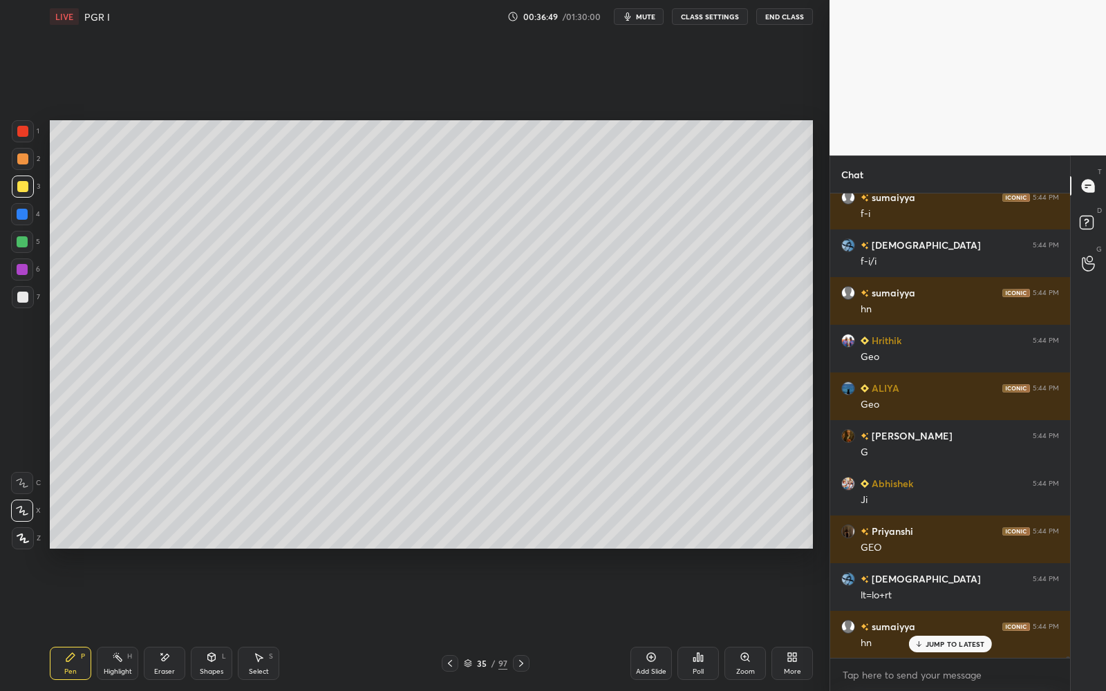
click at [158, 551] on div "Eraser" at bounding box center [164, 663] width 41 height 33
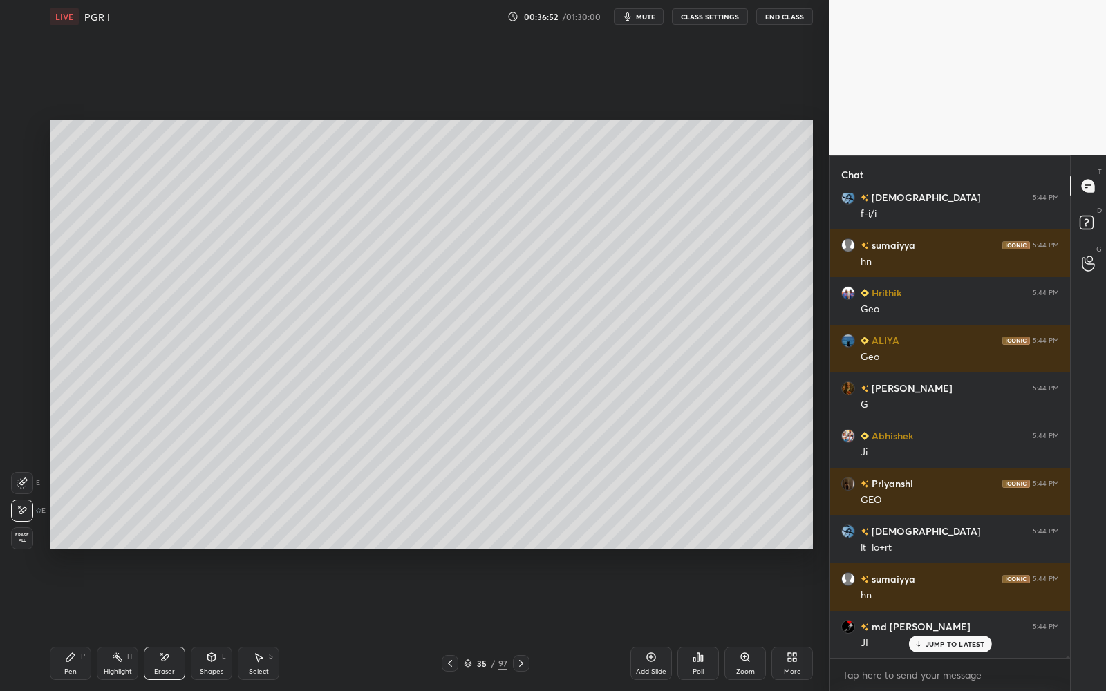
click at [69, 551] on icon at bounding box center [70, 657] width 8 height 8
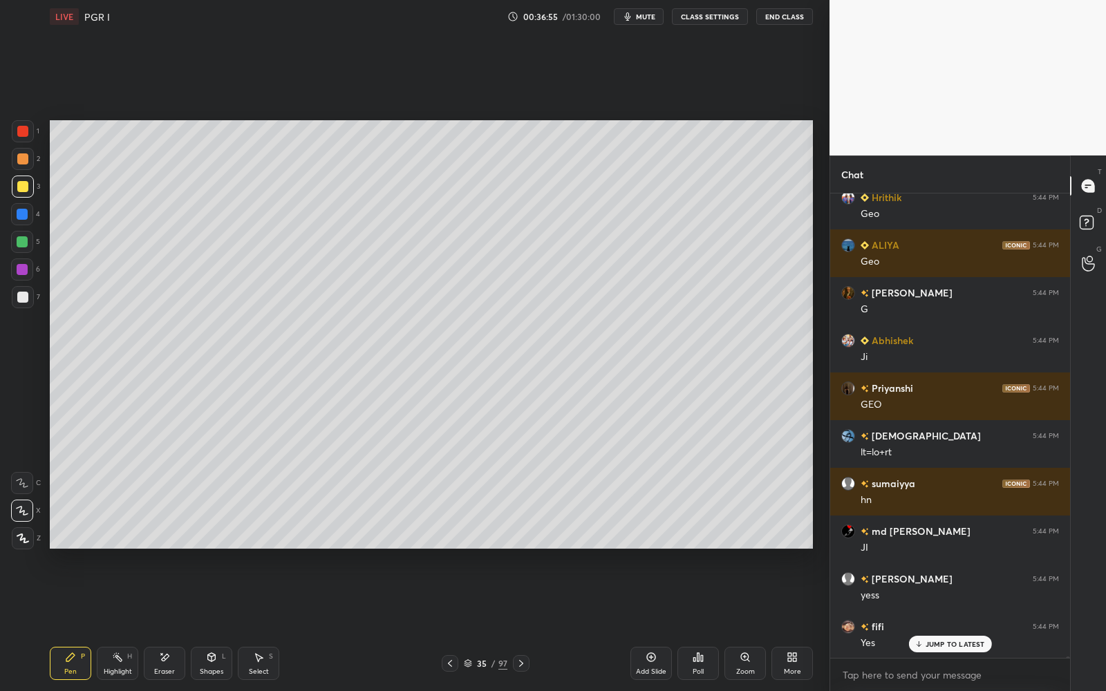
scroll to position [127926, 0]
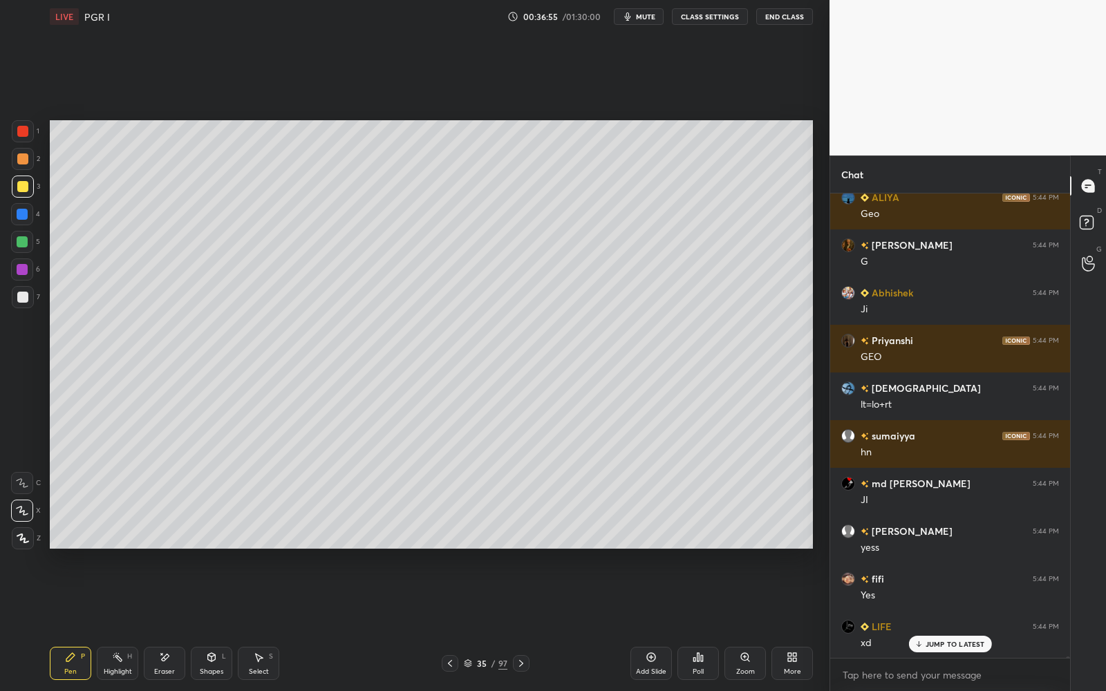
click at [29, 296] on div at bounding box center [23, 297] width 22 height 22
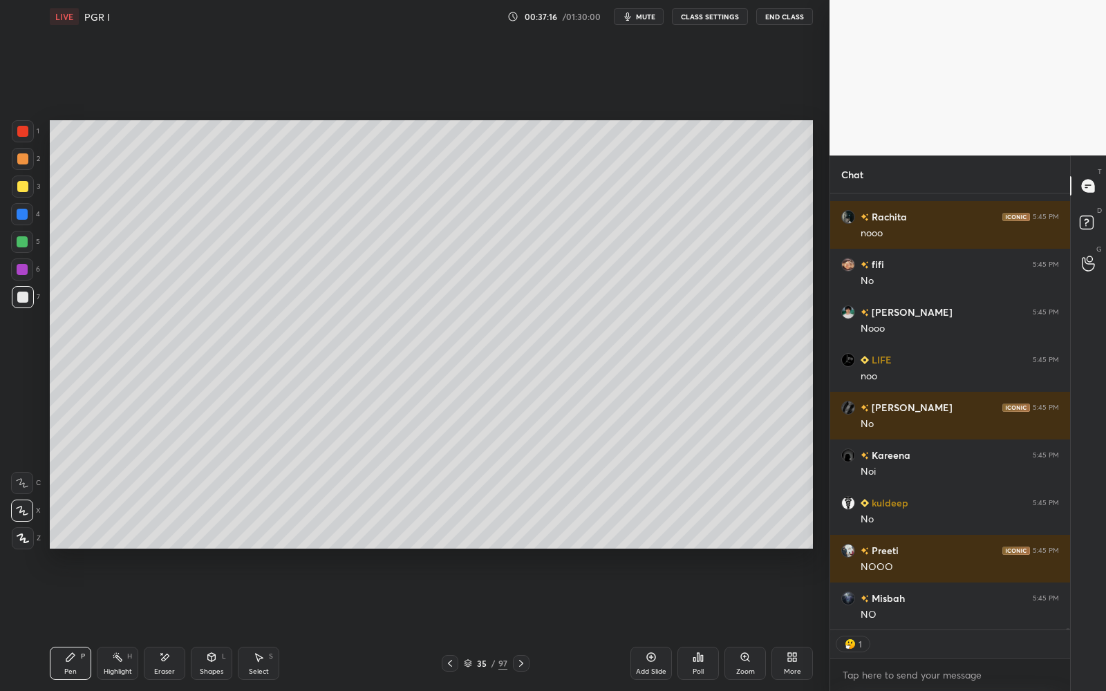
scroll to position [128955, 0]
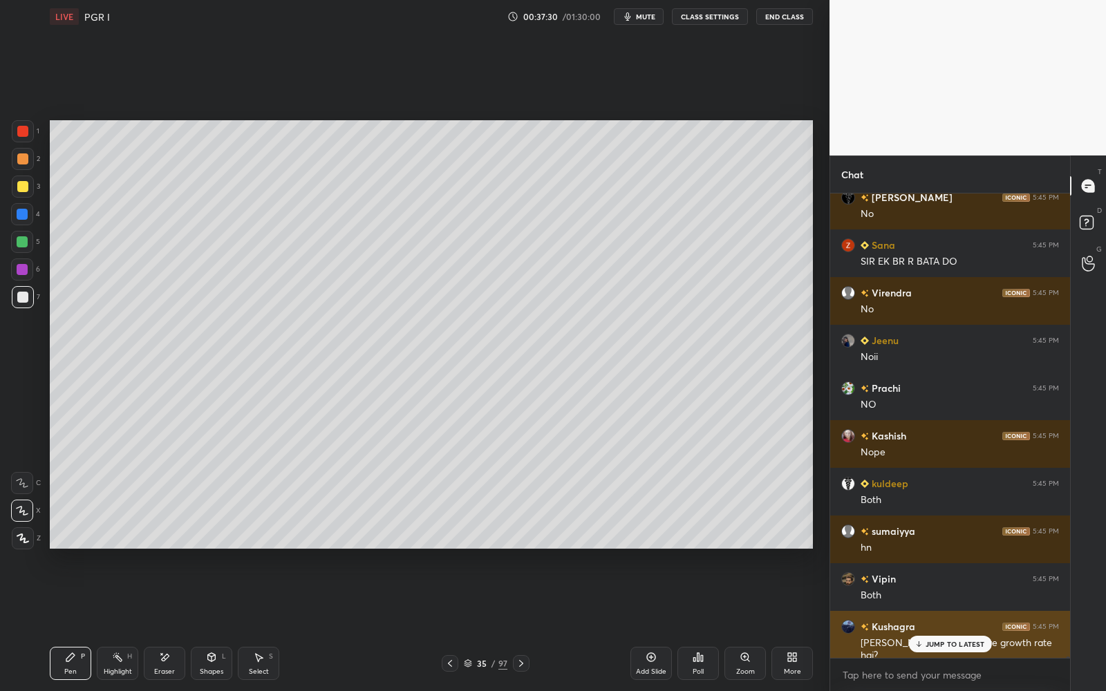
click at [953, 551] on p "JUMP TO LATEST" at bounding box center [954, 644] width 59 height 8
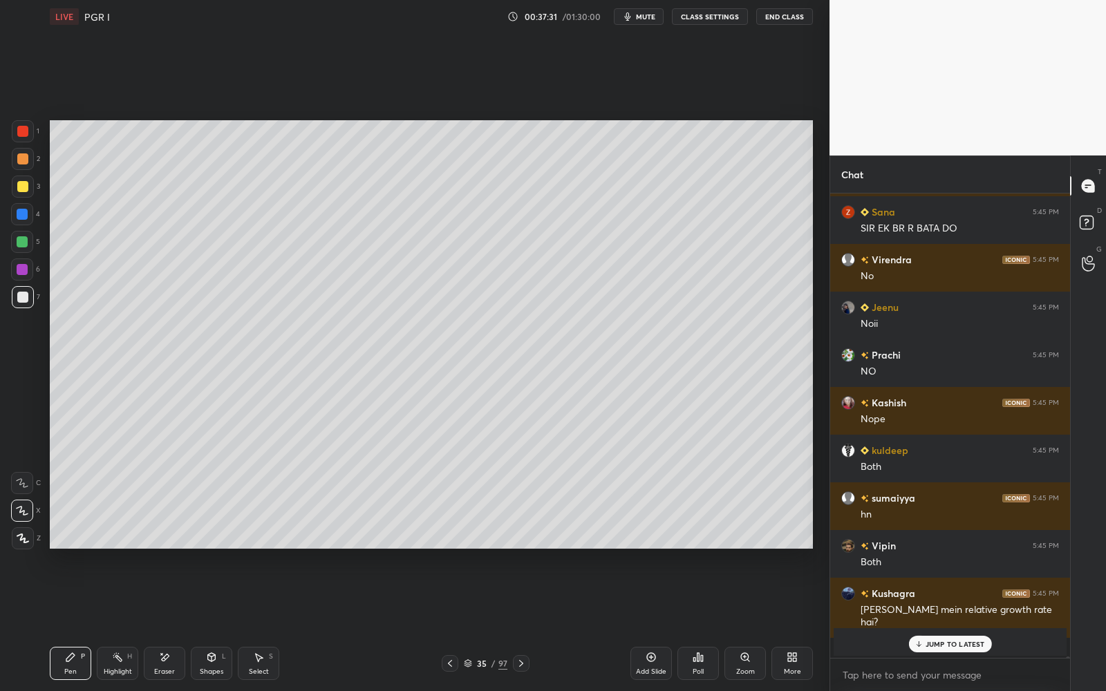
click at [952, 551] on p "JUMP TO LATEST" at bounding box center [954, 644] width 59 height 8
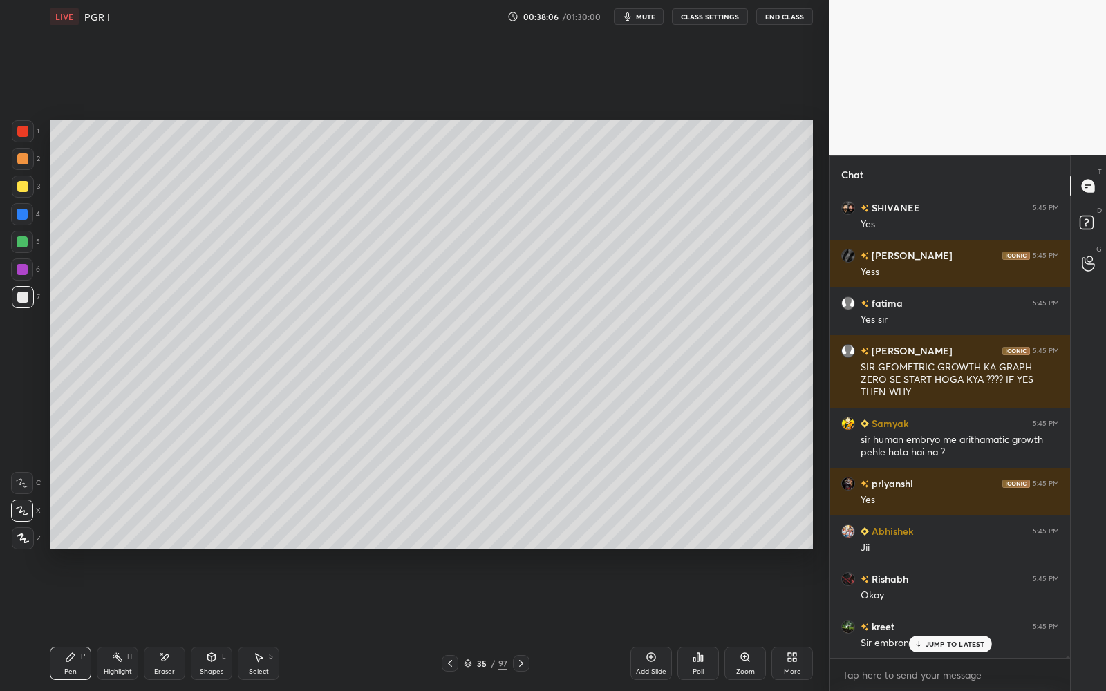
click at [938, 551] on p "JUMP TO LATEST" at bounding box center [954, 644] width 59 height 8
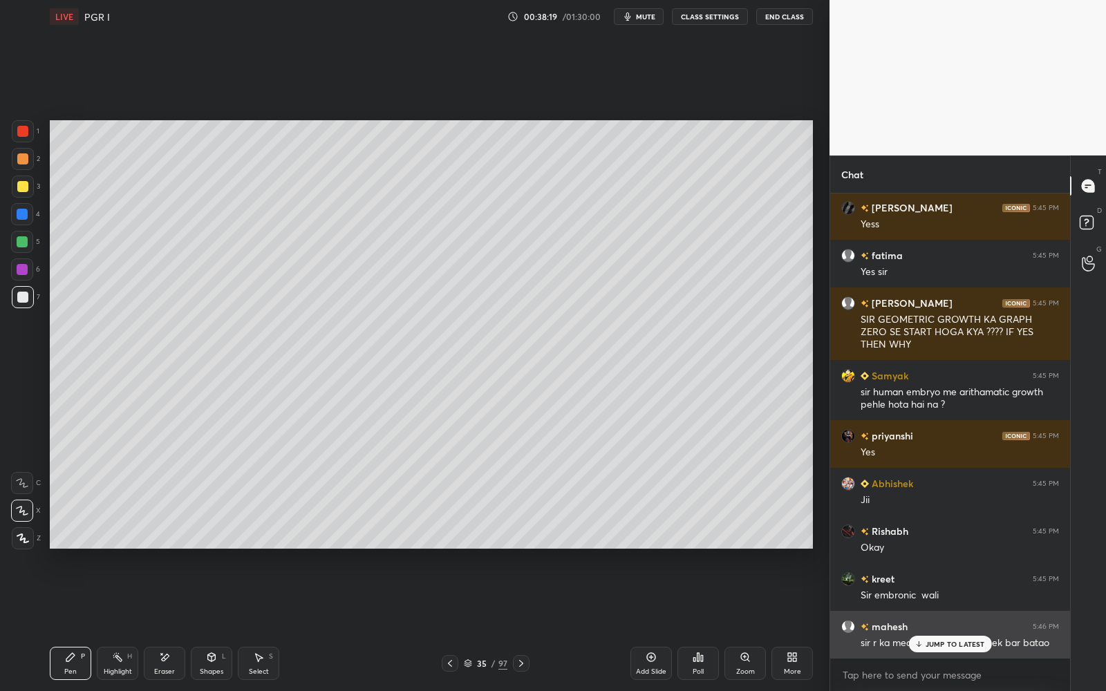
click at [948, 551] on p "JUMP TO LATEST" at bounding box center [954, 644] width 59 height 8
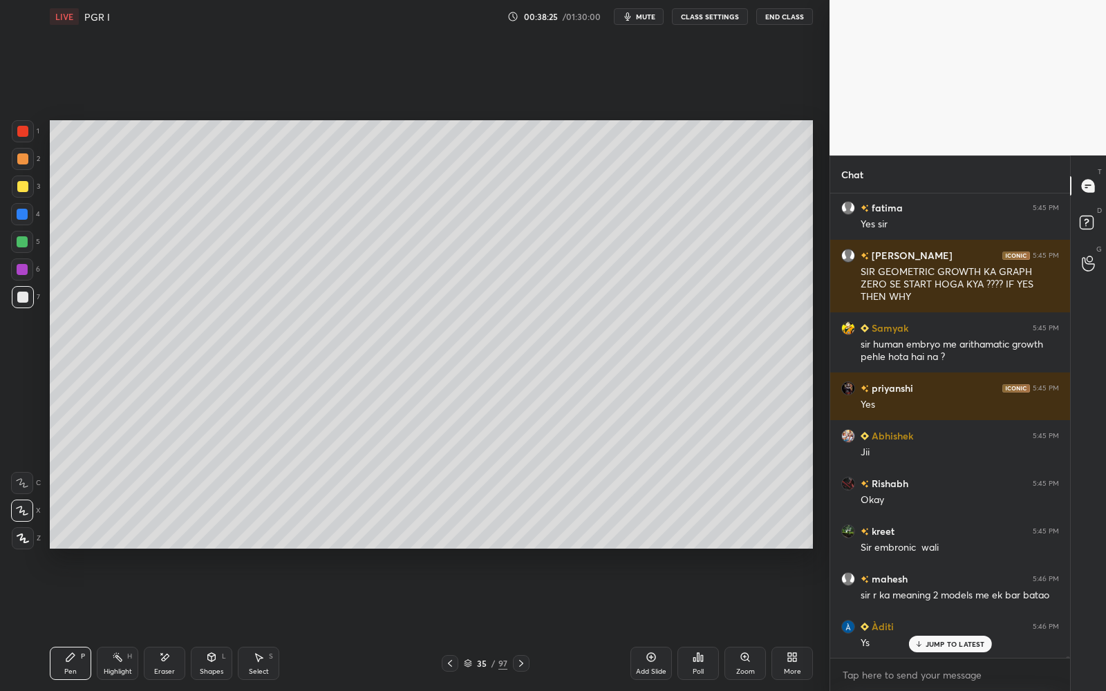
scroll to position [126739, 0]
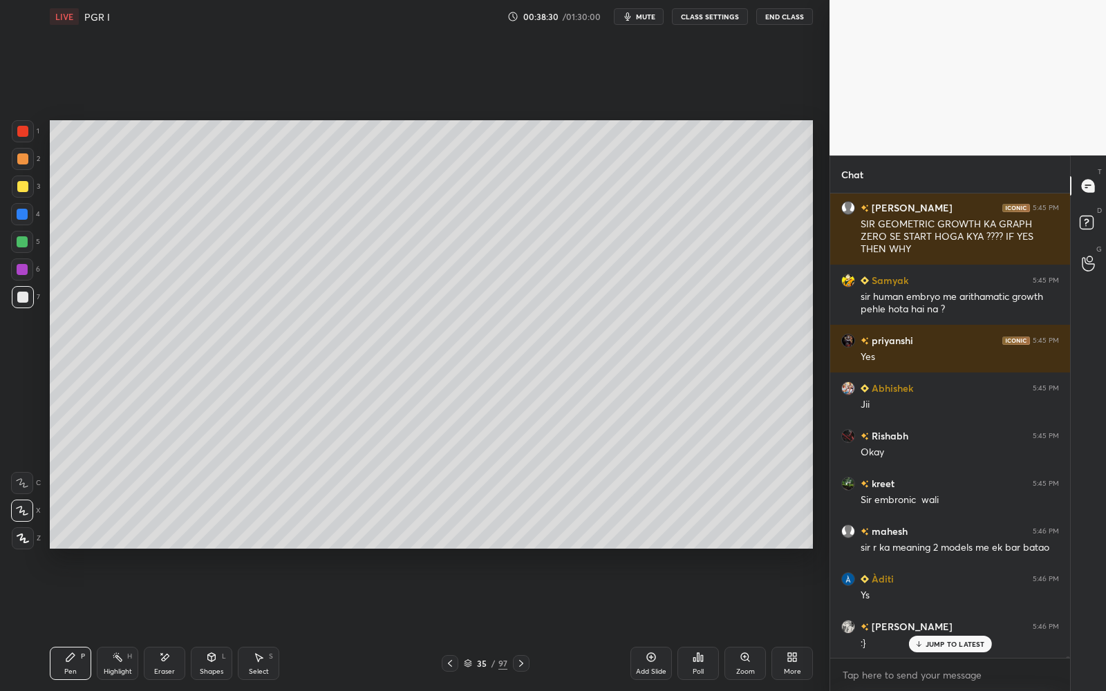
click at [480, 551] on div "35" at bounding box center [482, 663] width 14 height 8
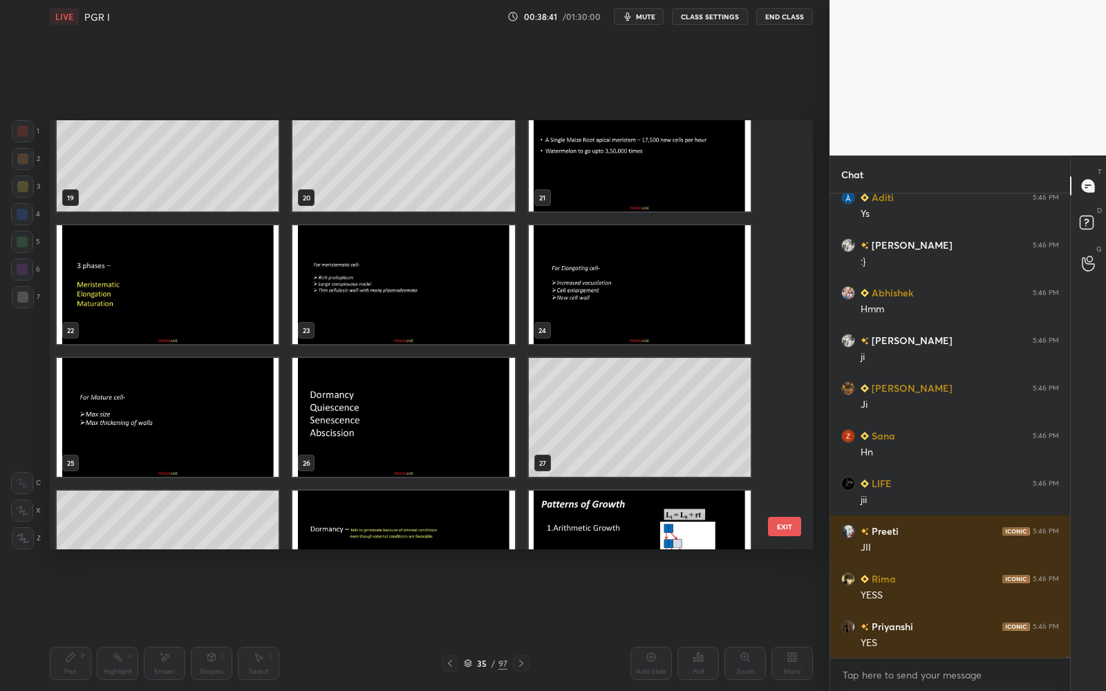
scroll to position [127265, 0]
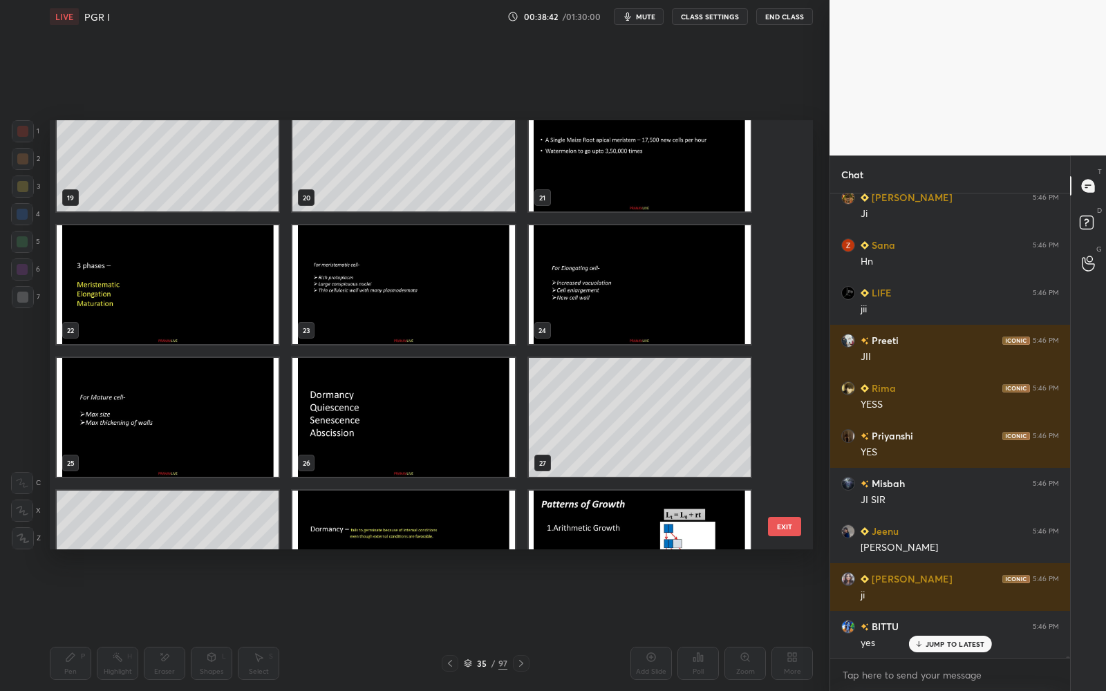
click at [209, 305] on img "grid" at bounding box center [168, 284] width 222 height 119
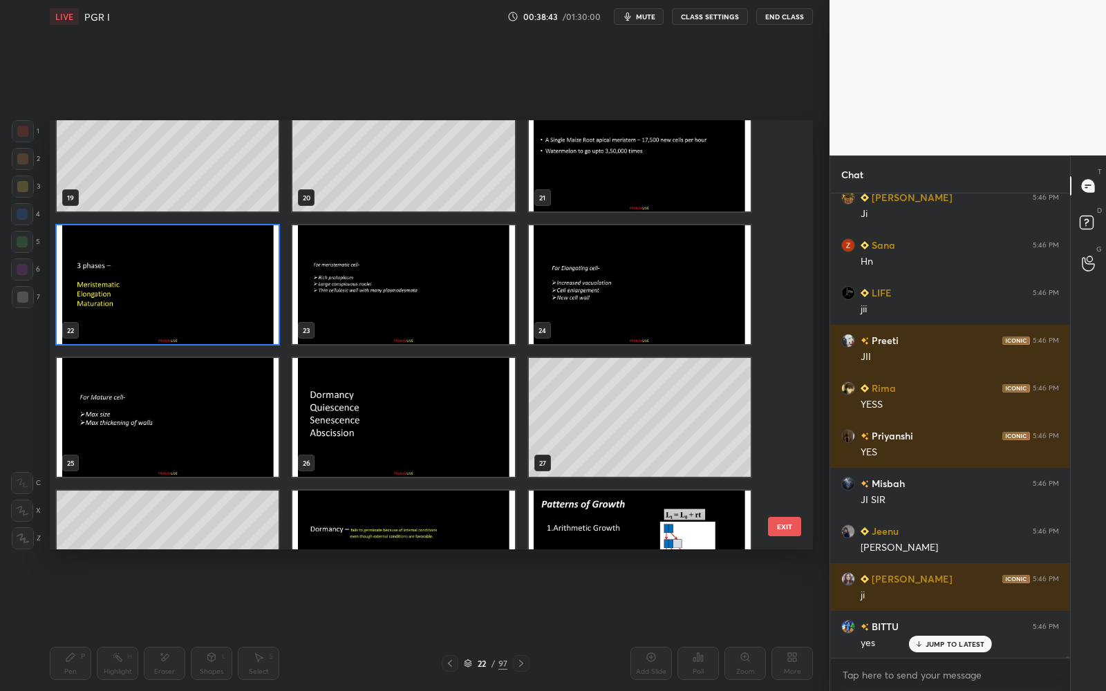
click at [209, 305] on img "grid" at bounding box center [168, 284] width 222 height 119
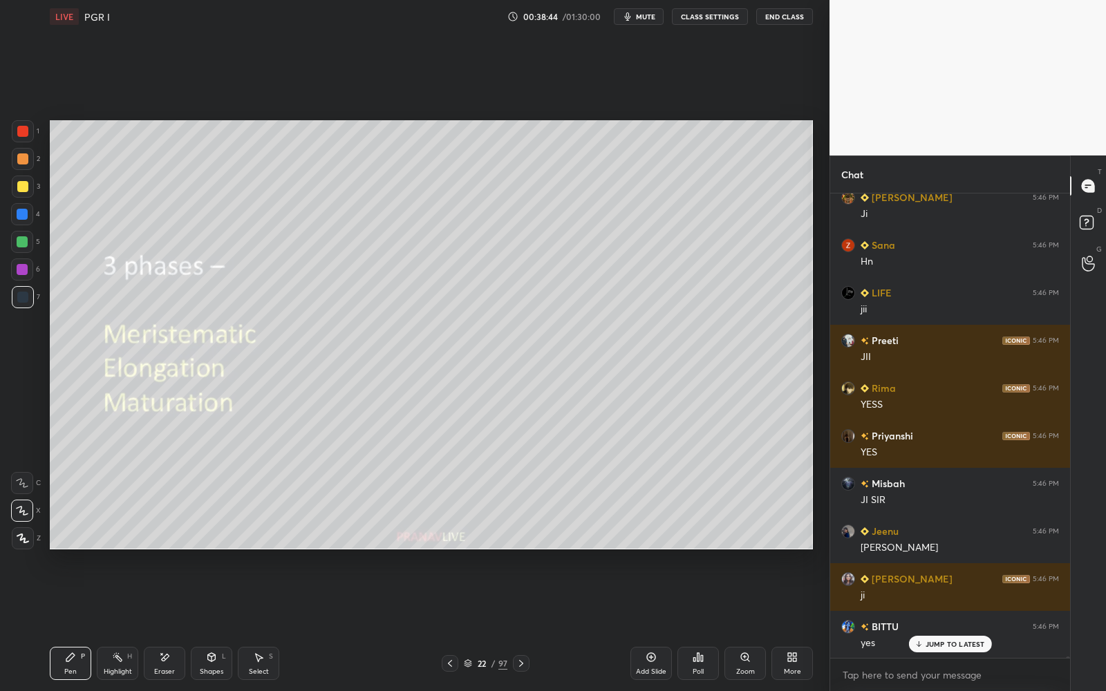
click at [453, 551] on icon at bounding box center [449, 663] width 11 height 11
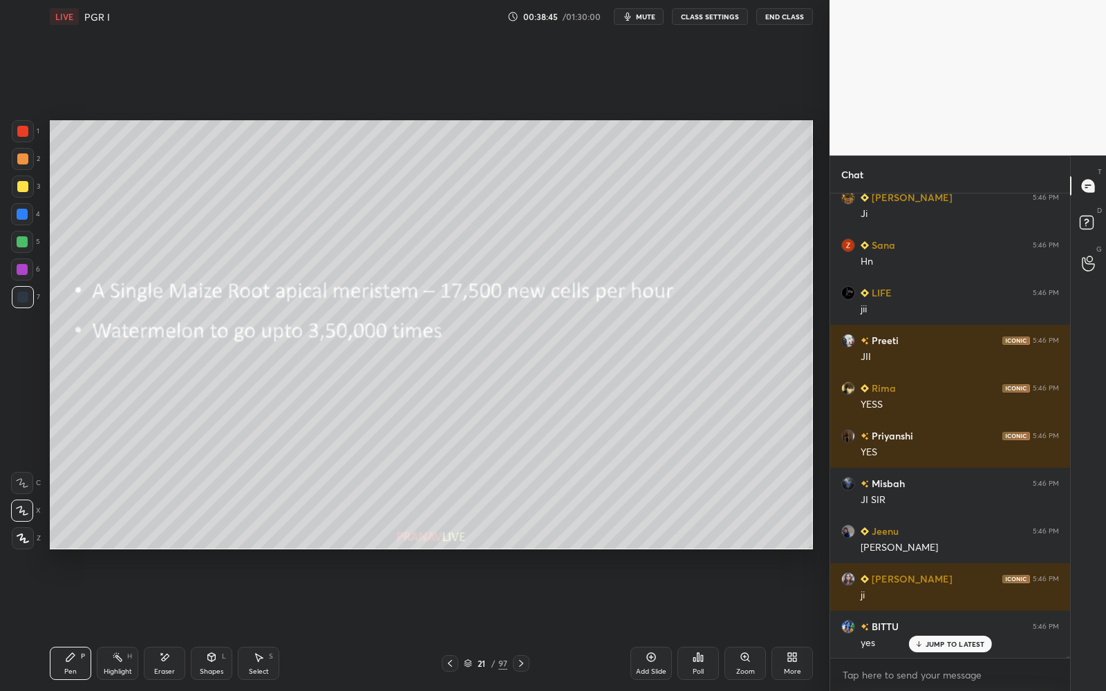
click at [23, 187] on div at bounding box center [22, 186] width 11 height 11
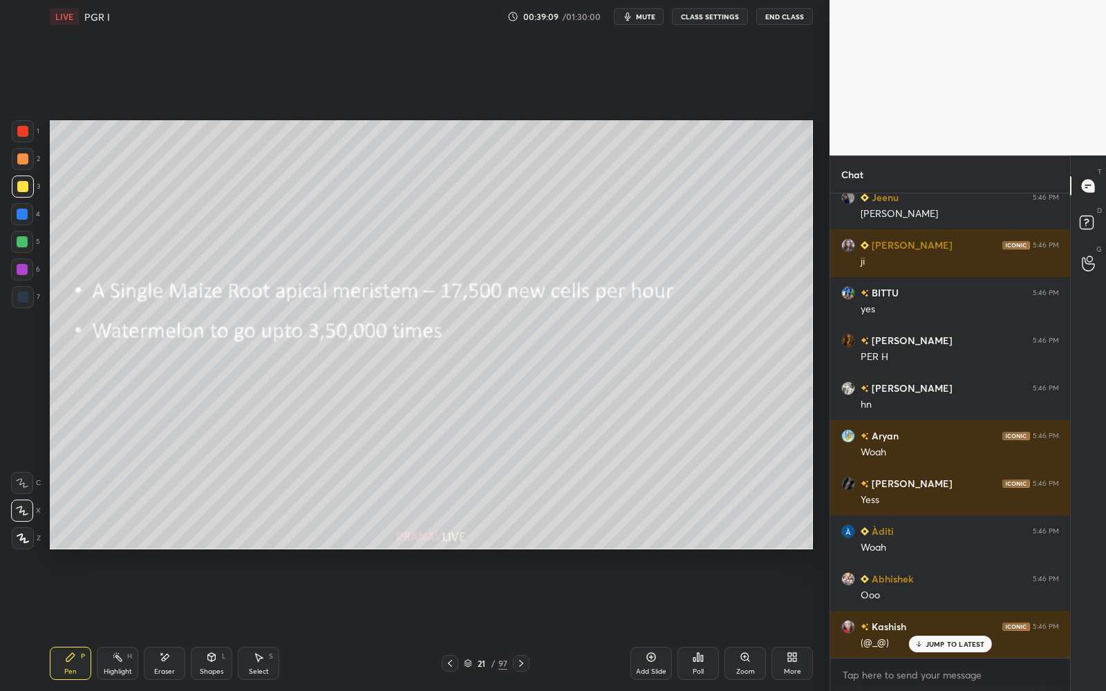
scroll to position [127693, 0]
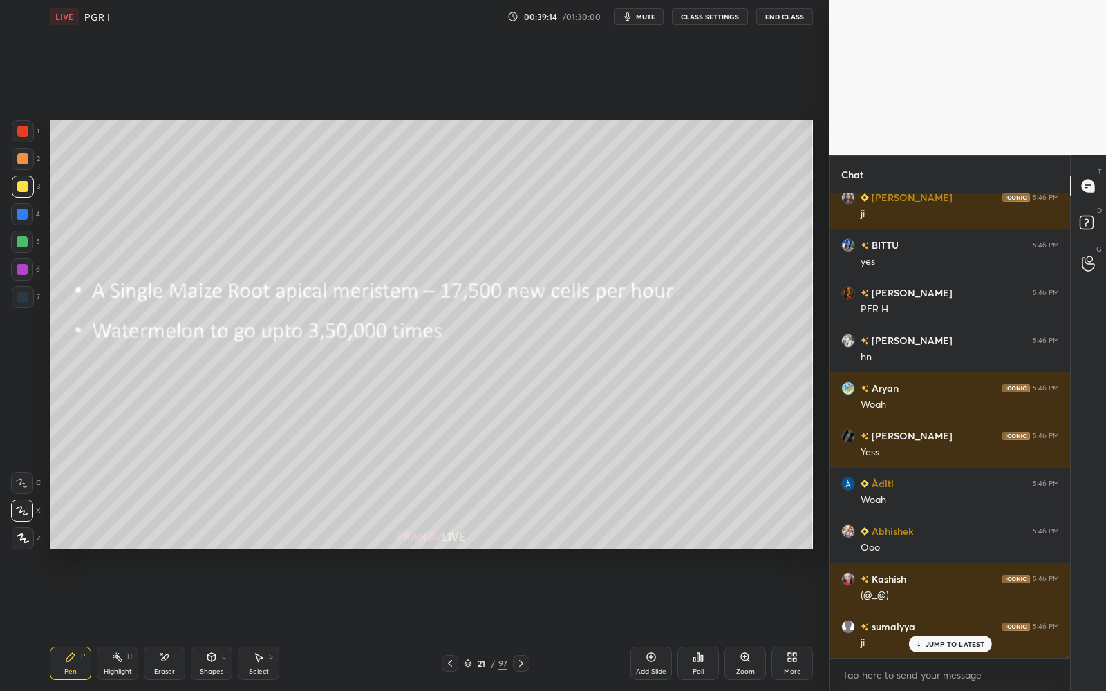
click at [520, 551] on icon at bounding box center [521, 663] width 4 height 7
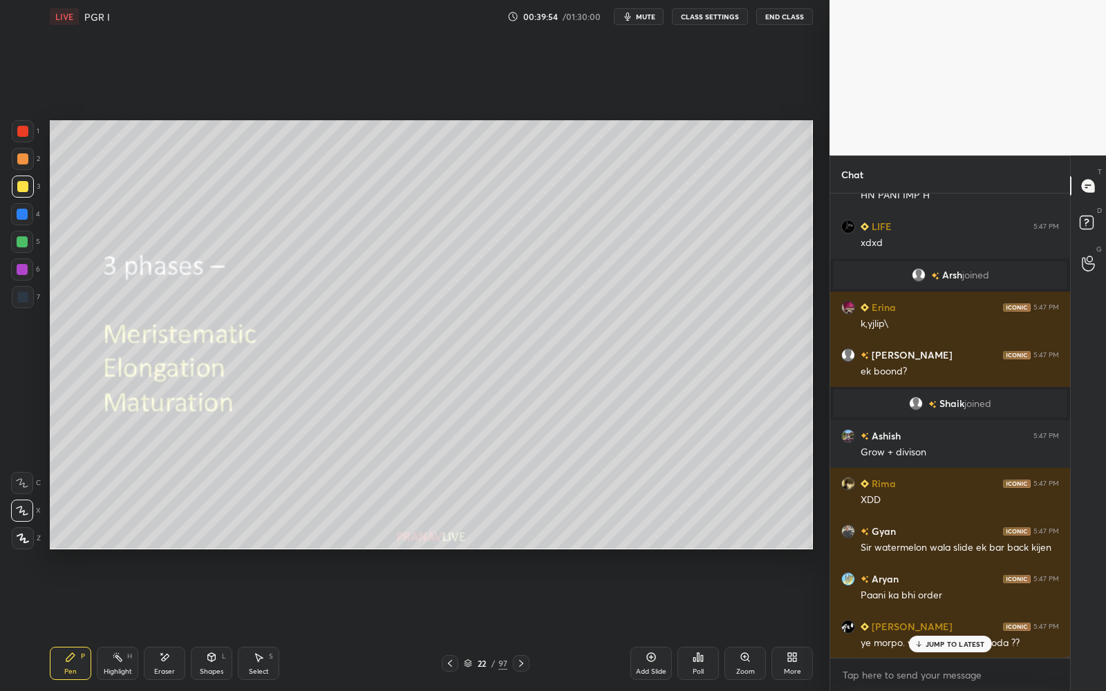
scroll to position [131115, 0]
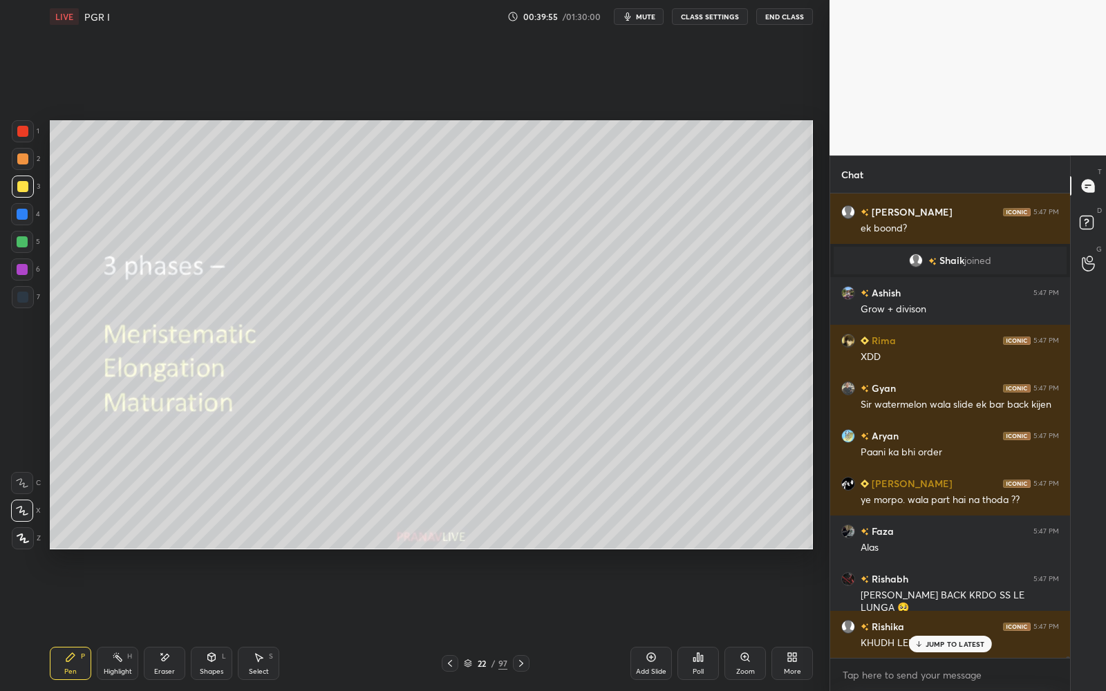
click at [450, 551] on icon at bounding box center [449, 663] width 11 height 11
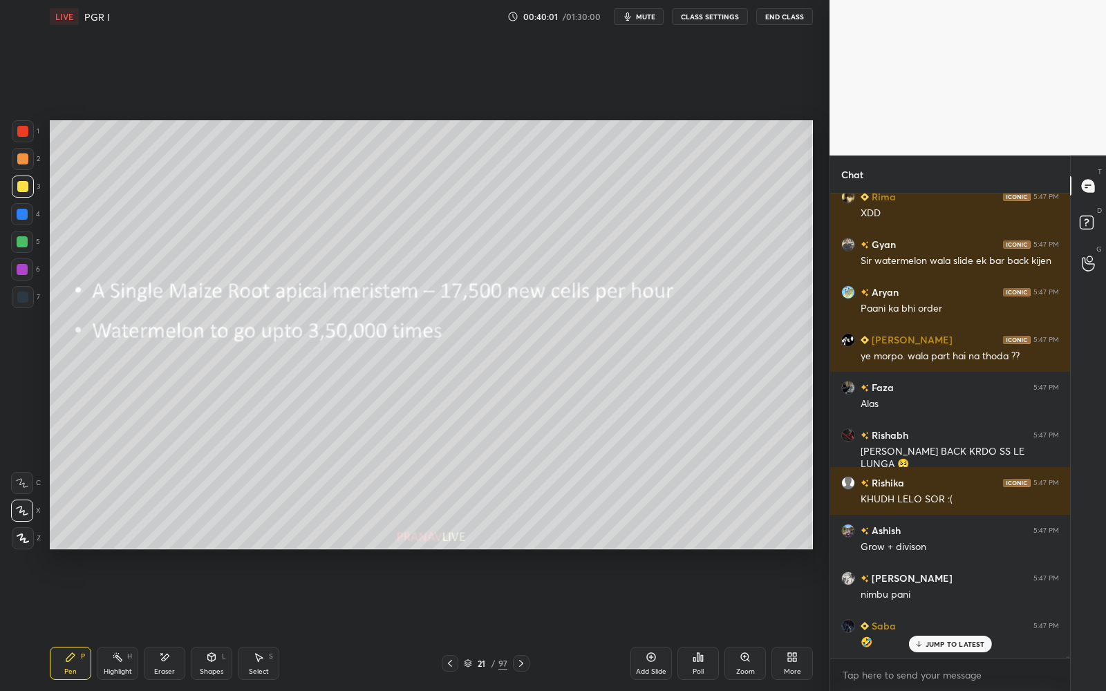
scroll to position [131306, 0]
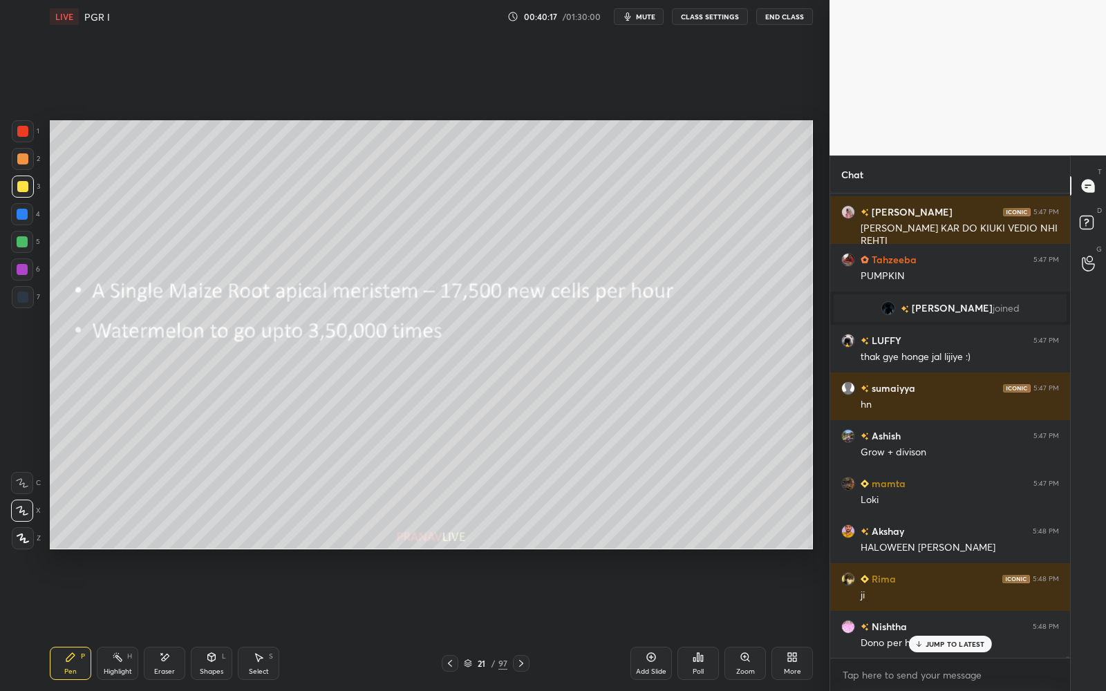
click at [522, 551] on div at bounding box center [521, 663] width 17 height 17
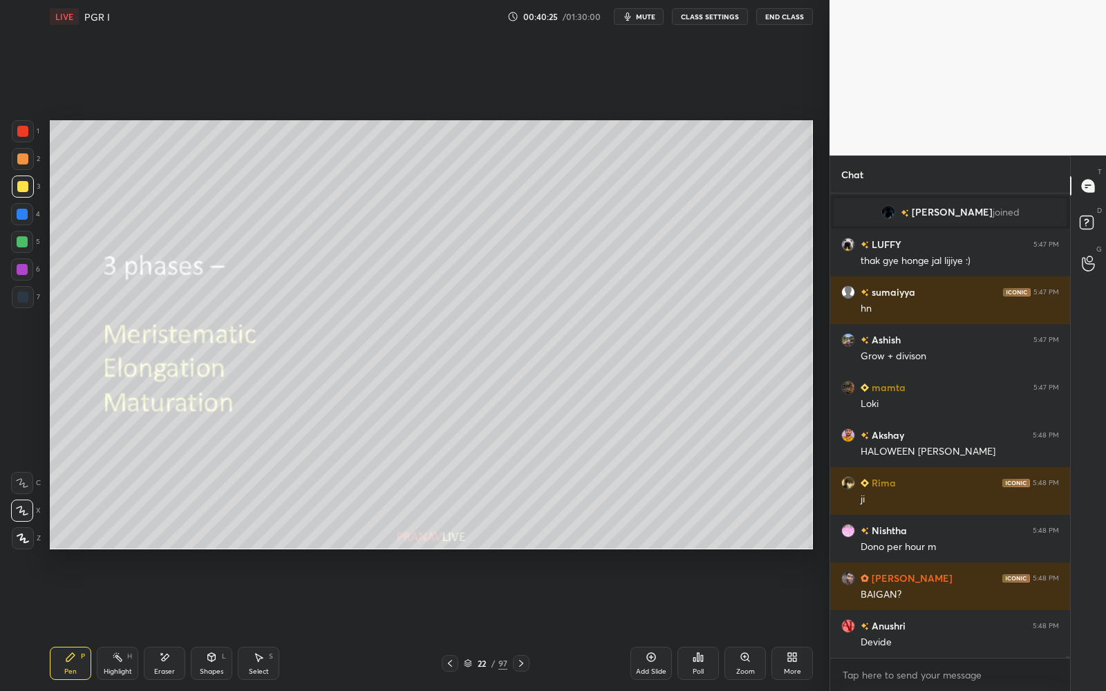
click at [477, 551] on div "22" at bounding box center [482, 663] width 14 height 8
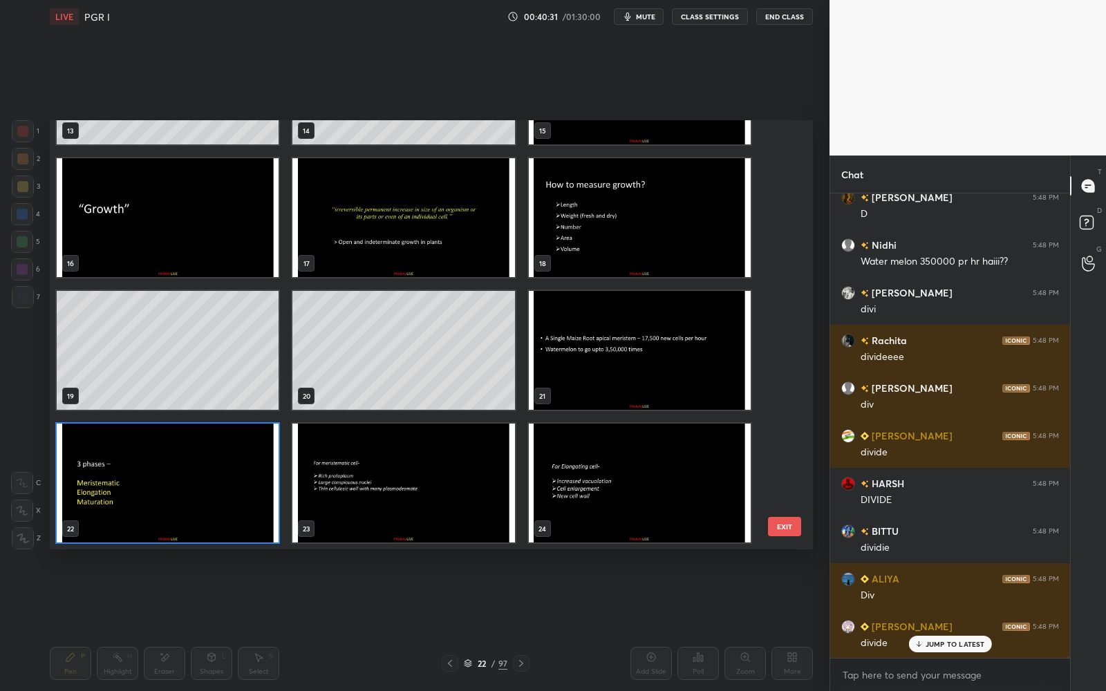
click at [246, 470] on img "grid" at bounding box center [168, 483] width 222 height 119
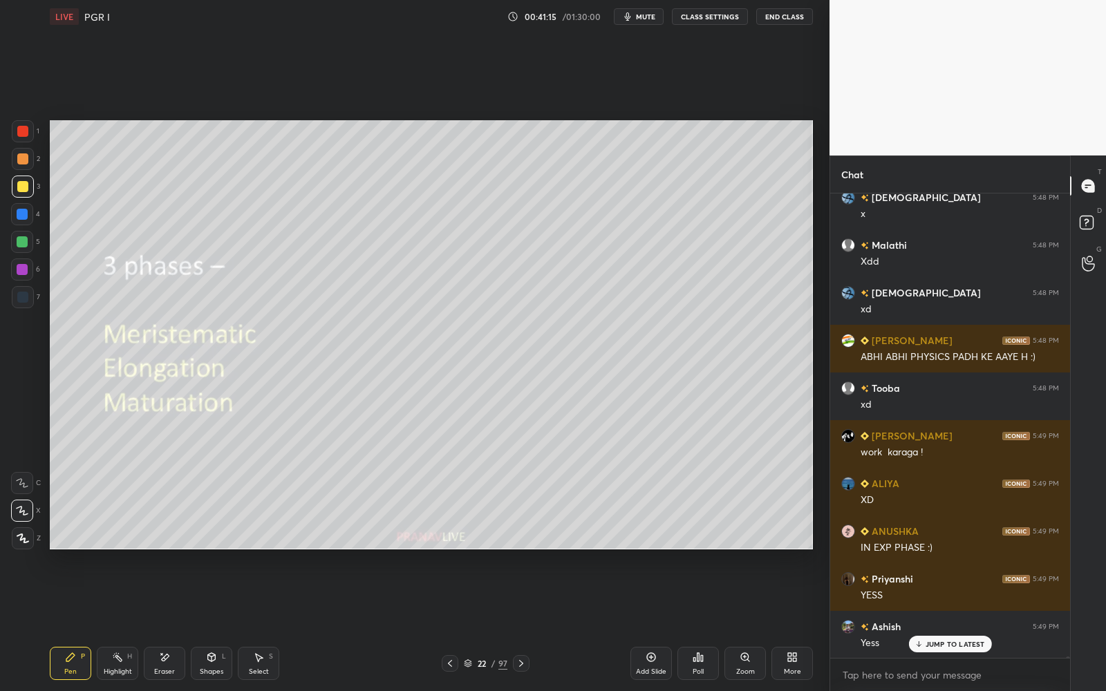
click at [522, 551] on div at bounding box center [521, 663] width 17 height 17
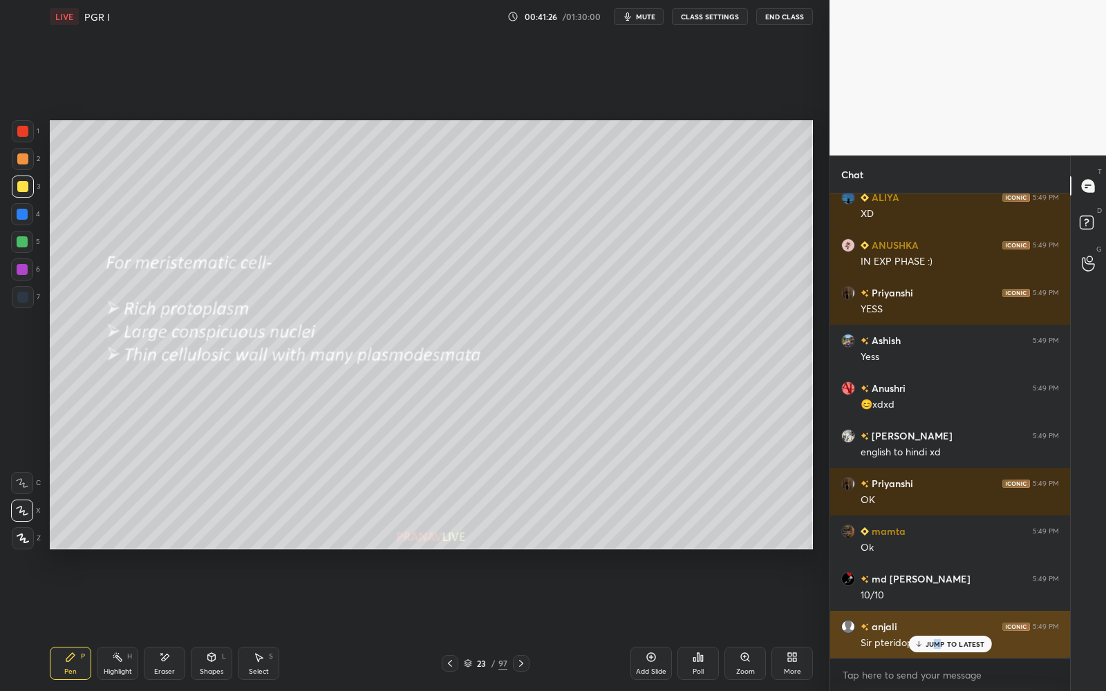
click at [937, 551] on p "JUMP TO LATEST" at bounding box center [954, 644] width 59 height 8
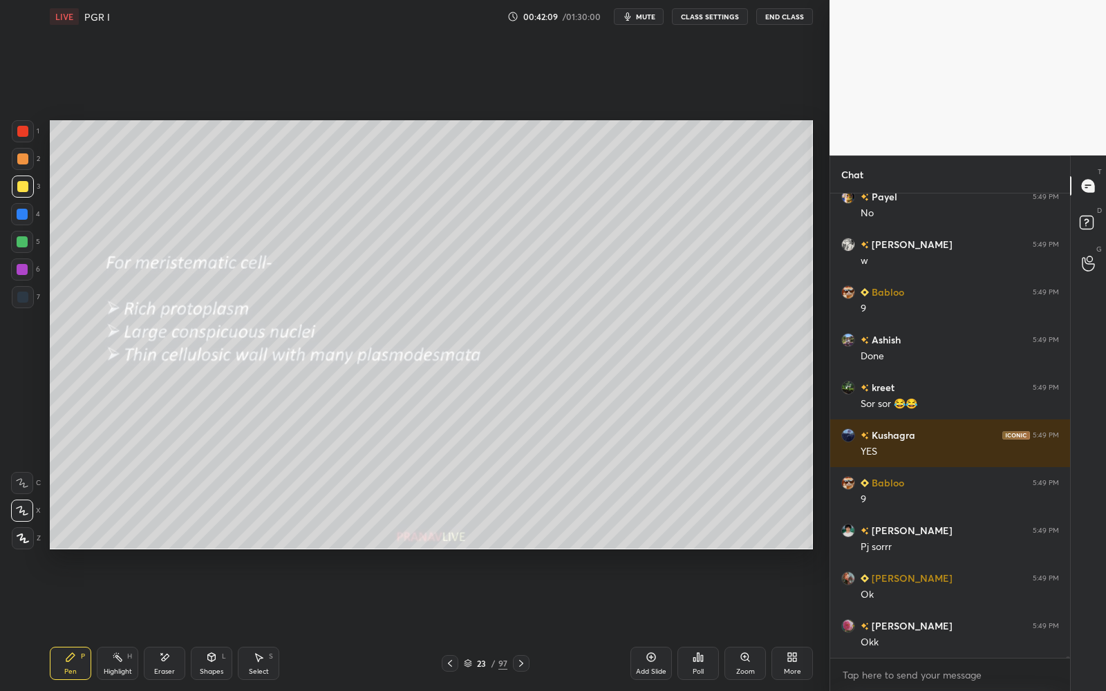
click at [21, 184] on div at bounding box center [22, 186] width 11 height 11
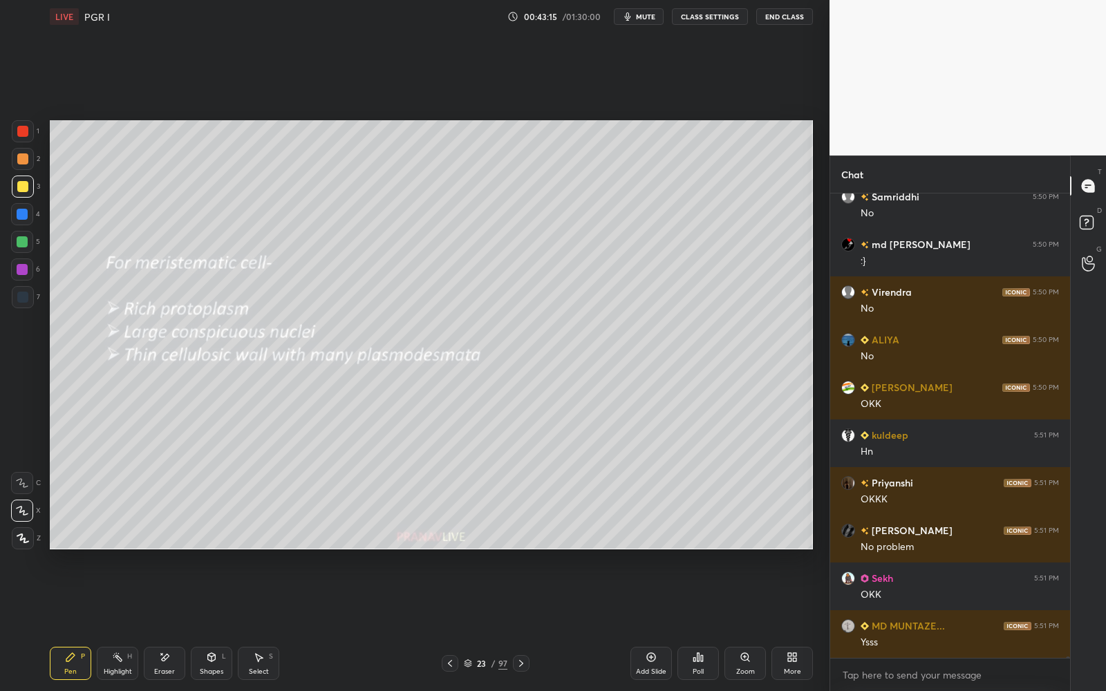
click at [525, 551] on icon at bounding box center [520, 663] width 11 height 11
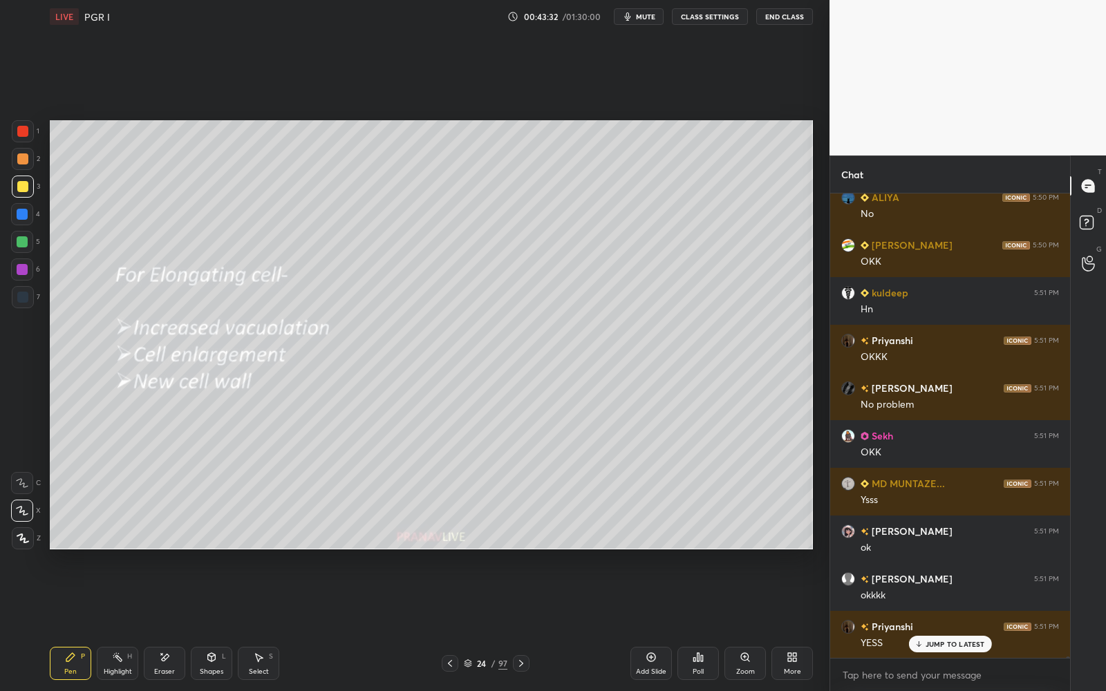
scroll to position [158840, 0]
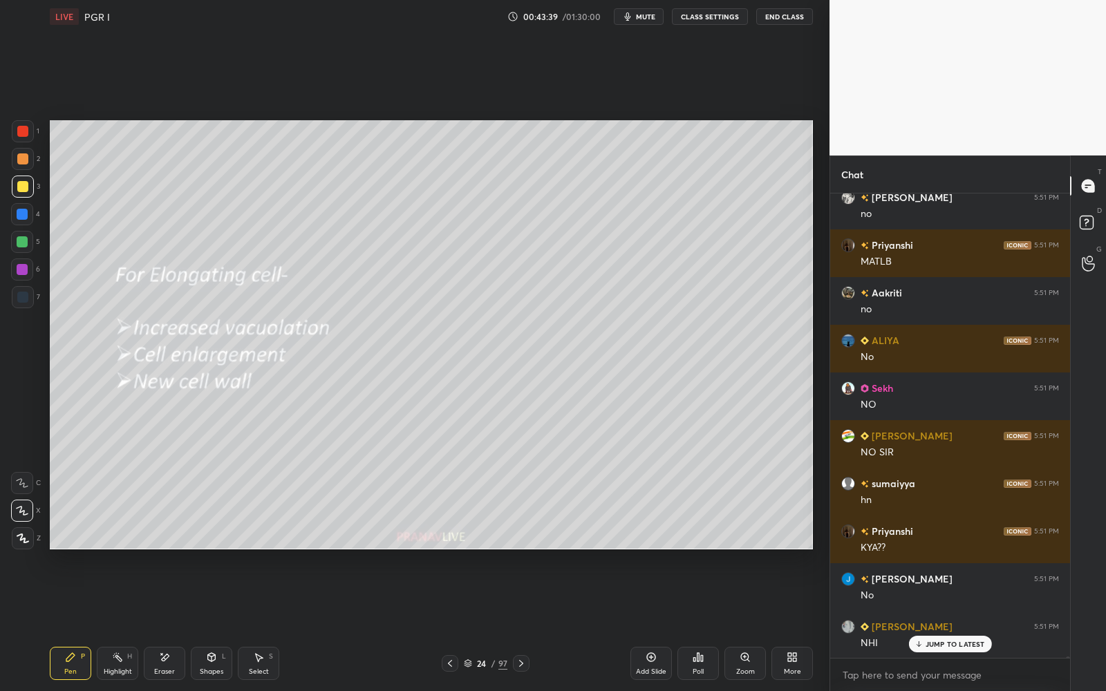
click at [522, 551] on icon at bounding box center [520, 663] width 11 height 11
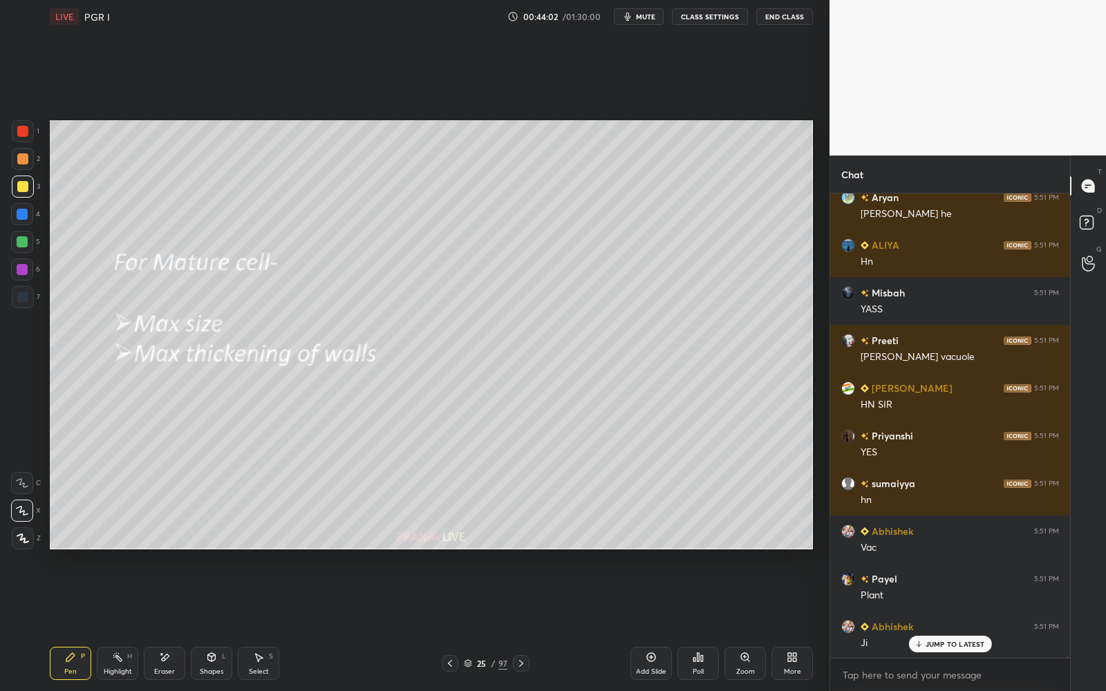
scroll to position [160522, 0]
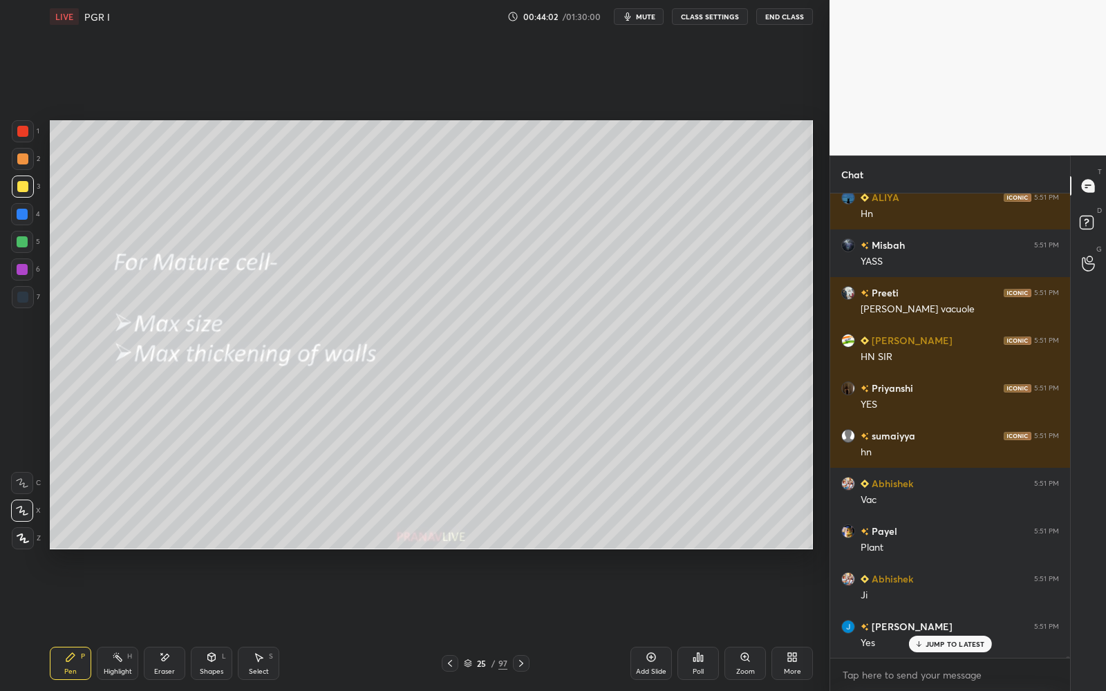
click at [451, 551] on icon at bounding box center [449, 663] width 11 height 11
click at [451, 551] on icon at bounding box center [450, 663] width 4 height 7
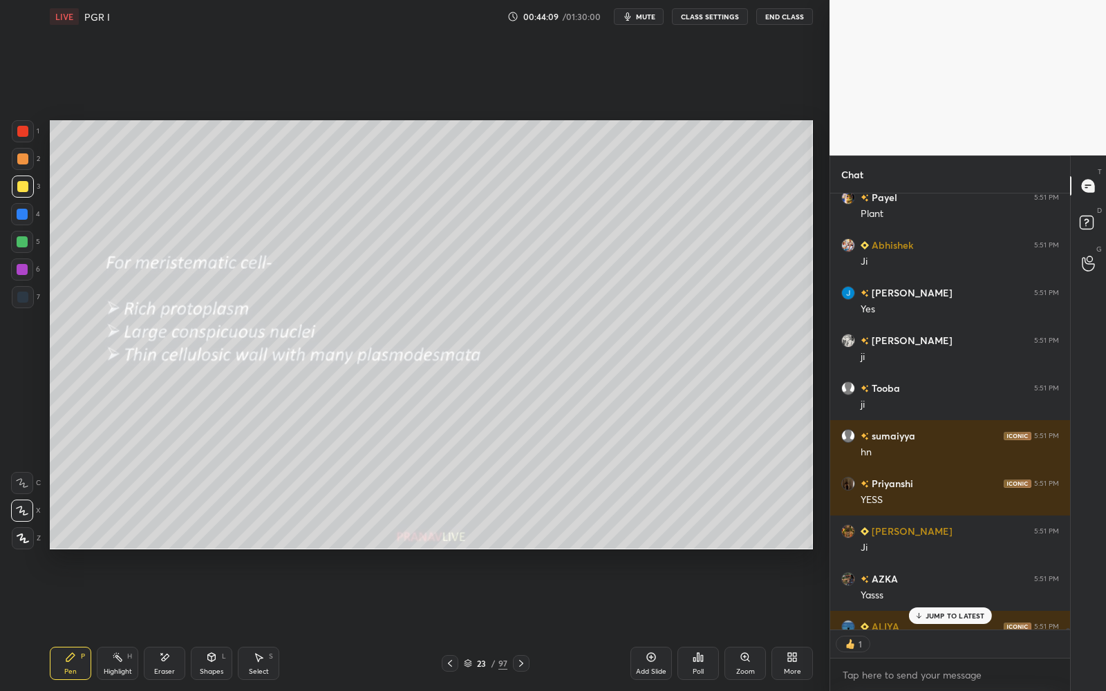
scroll to position [432, 236]
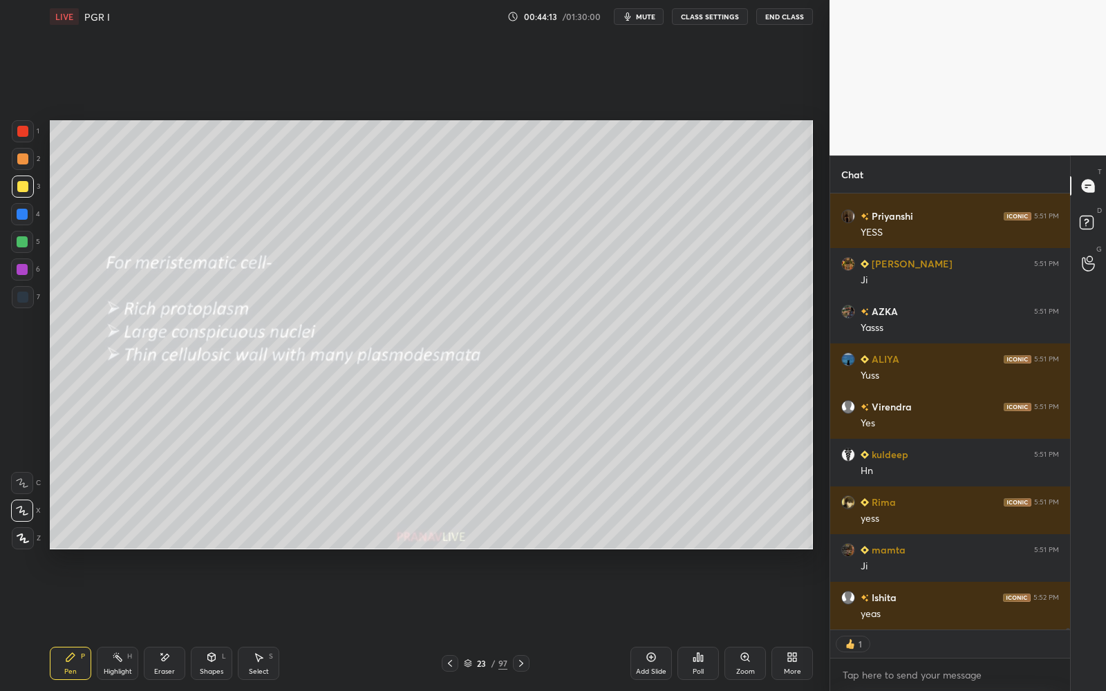
click at [524, 551] on icon at bounding box center [520, 663] width 11 height 11
type textarea "x"
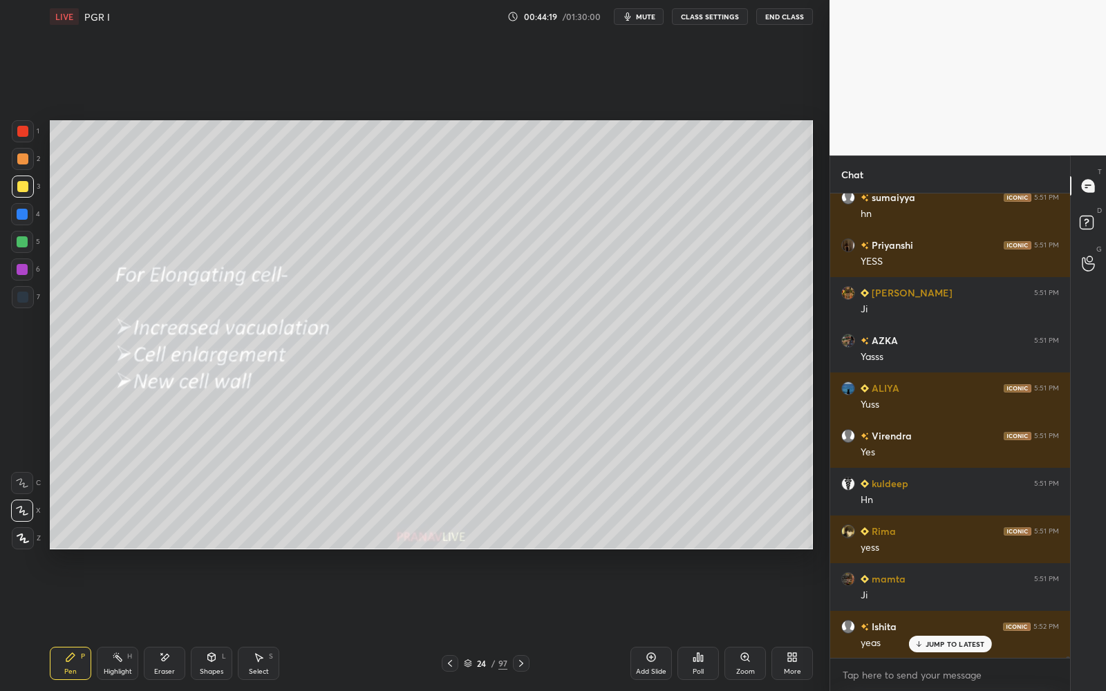
click at [522, 551] on icon at bounding box center [520, 663] width 11 height 11
click at [469, 551] on icon at bounding box center [467, 666] width 7 height 2
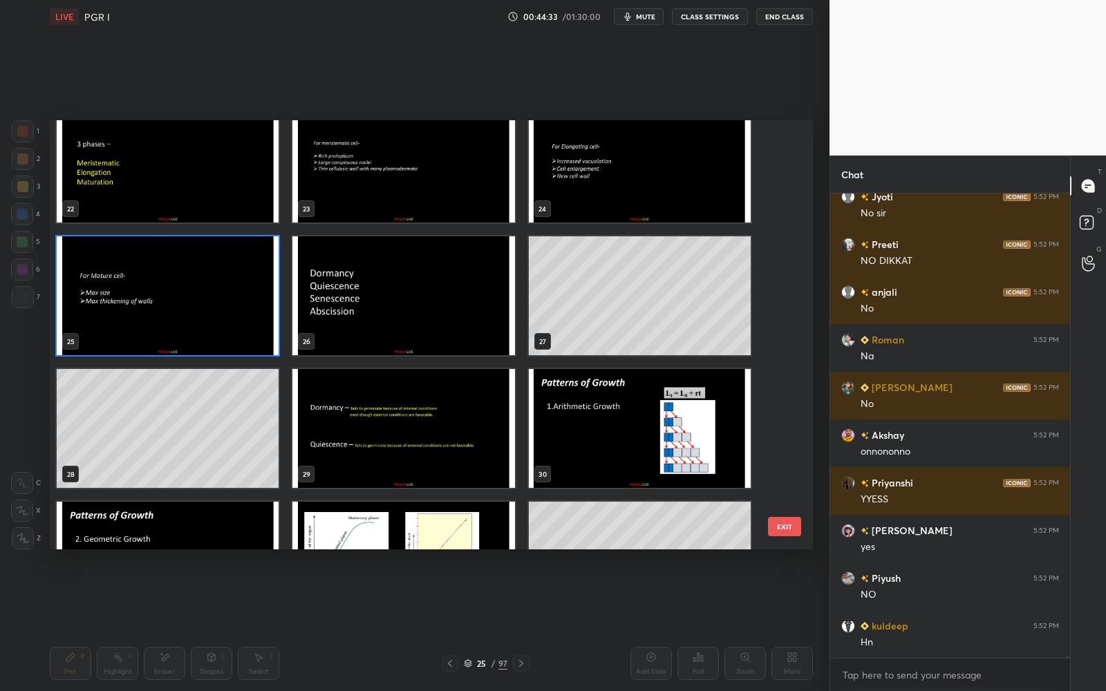
click at [229, 319] on img "grid" at bounding box center [168, 295] width 222 height 119
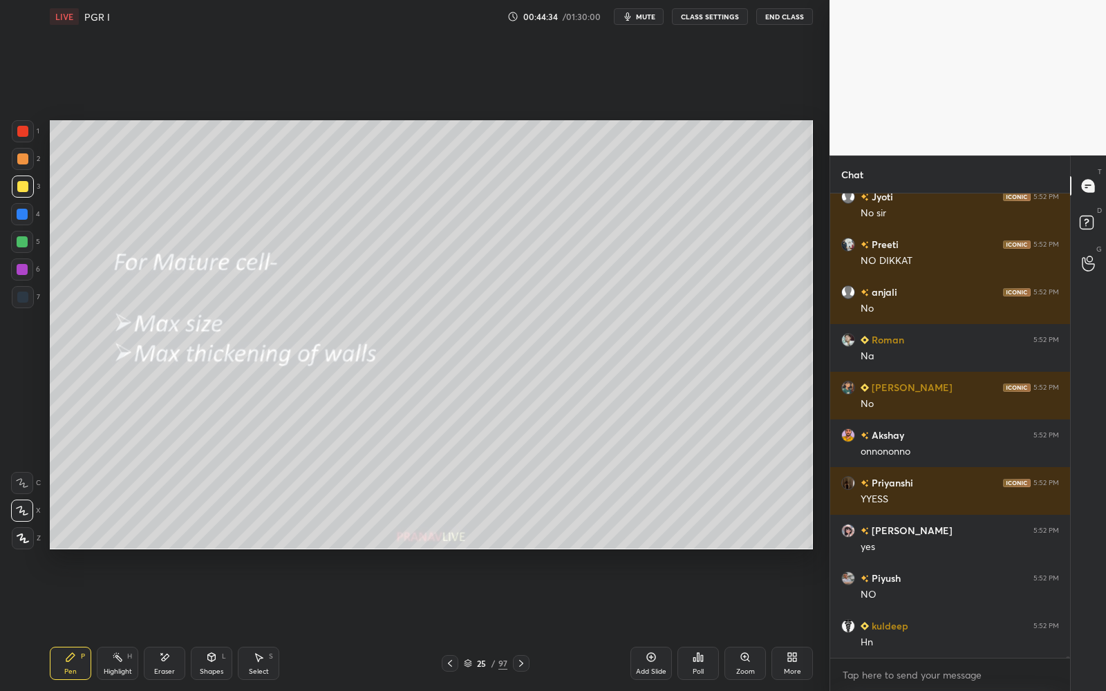
click at [229, 320] on img "grid" at bounding box center [168, 295] width 222 height 119
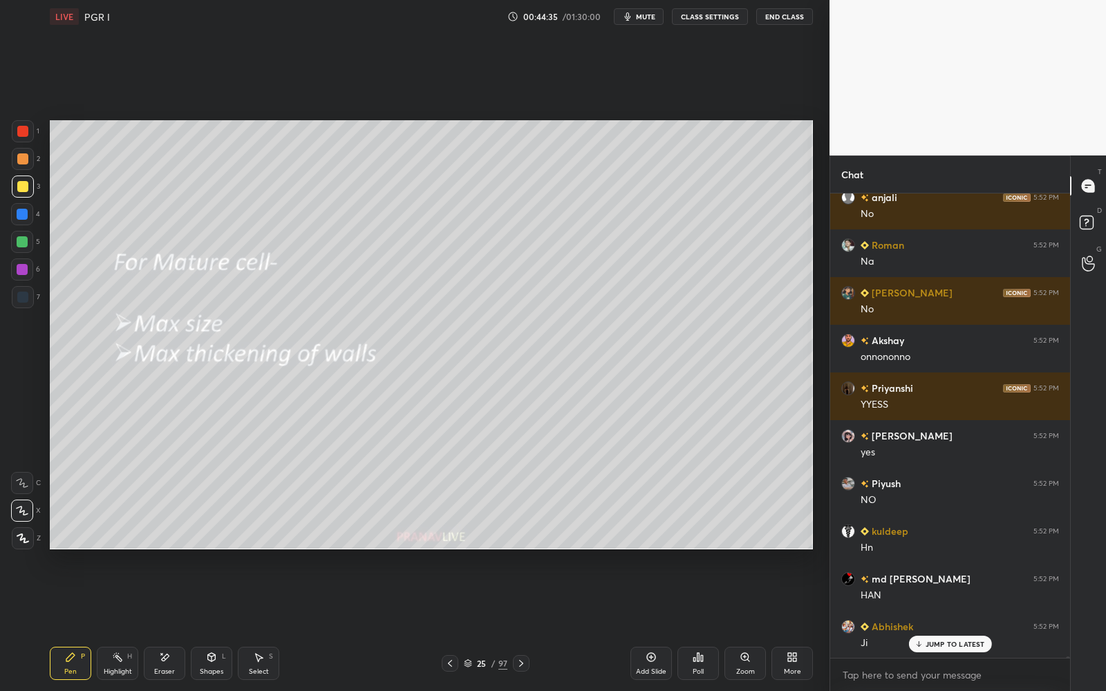
click at [523, 551] on icon at bounding box center [520, 663] width 11 height 11
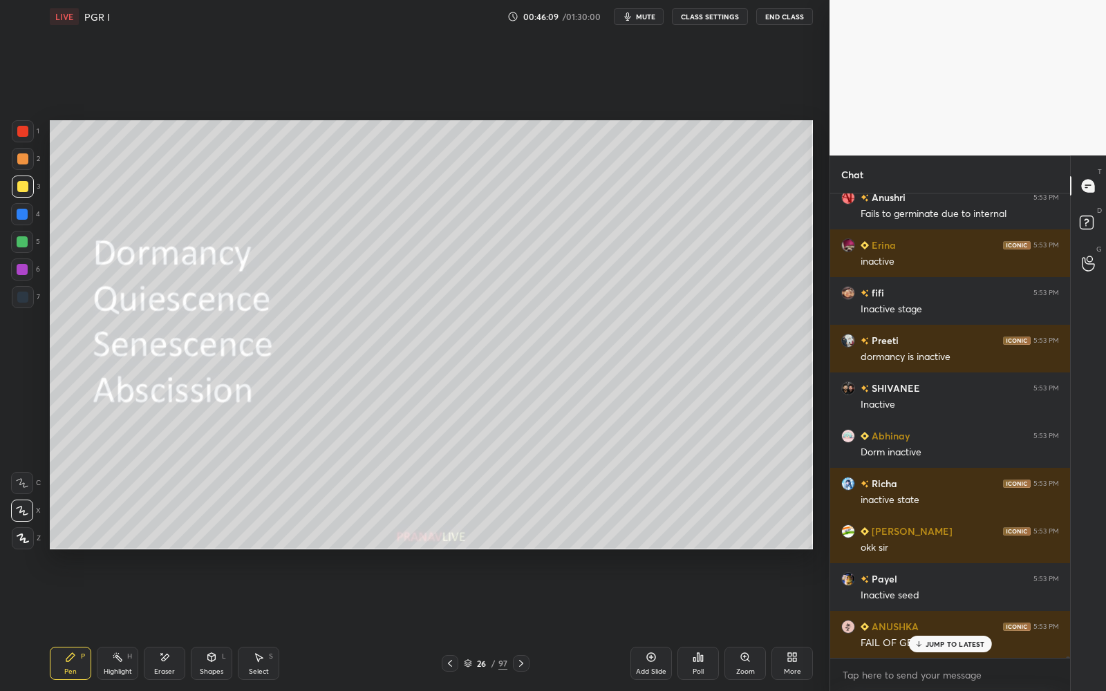
scroll to position [160430, 0]
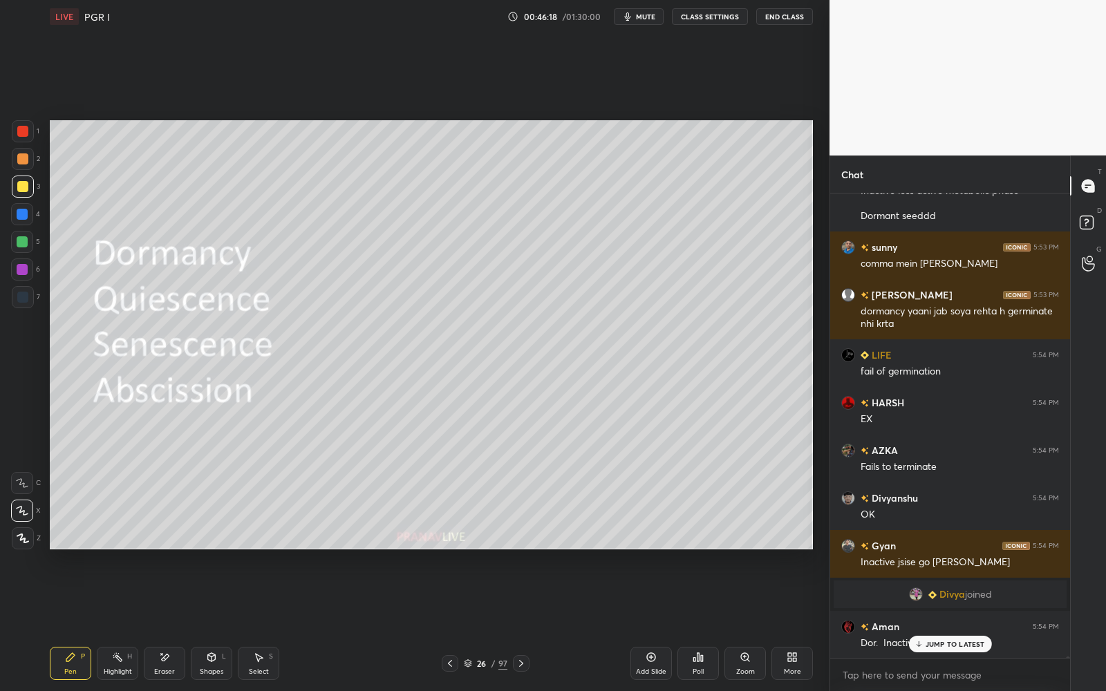
click at [25, 266] on div at bounding box center [22, 269] width 11 height 11
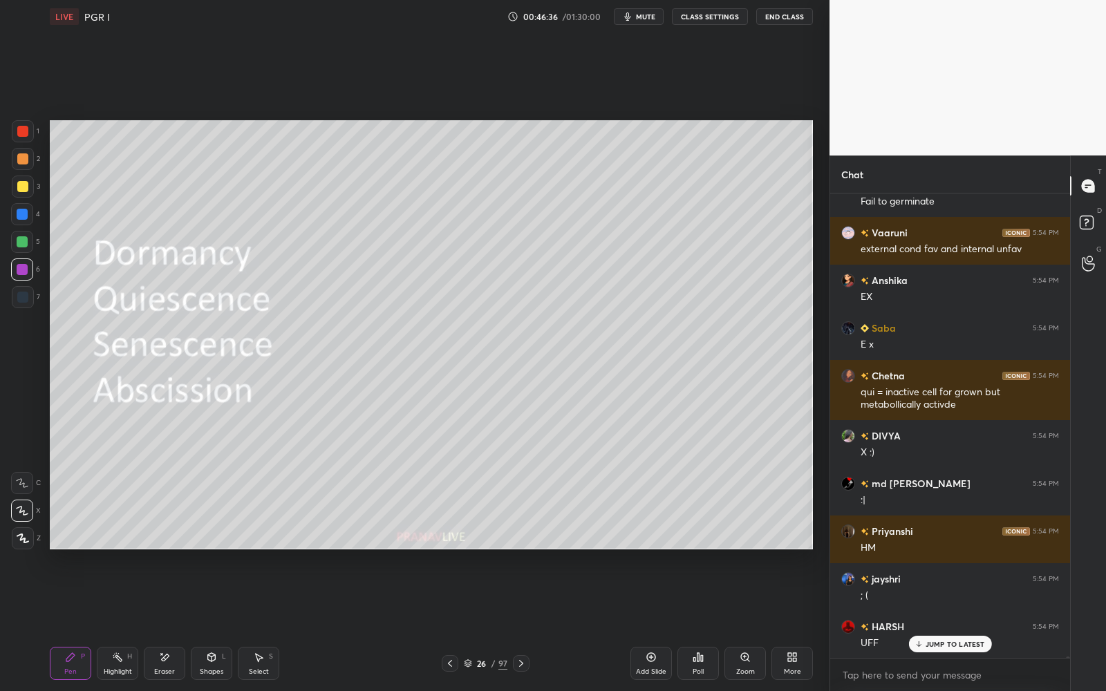
scroll to position [161514, 0]
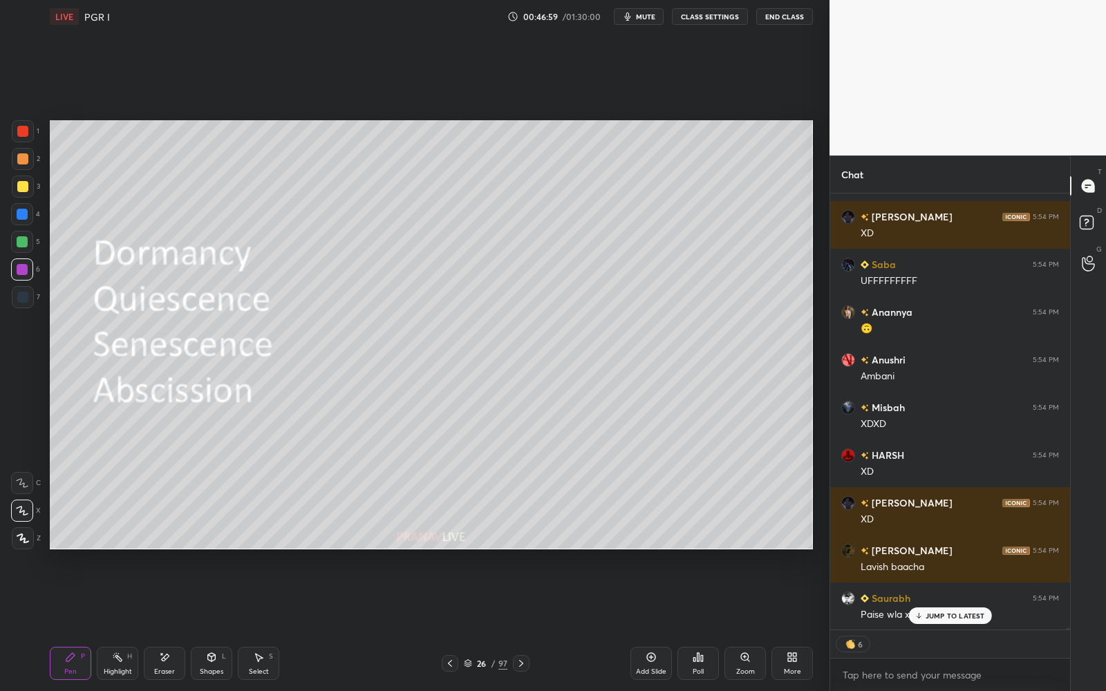
scroll to position [165294, 0]
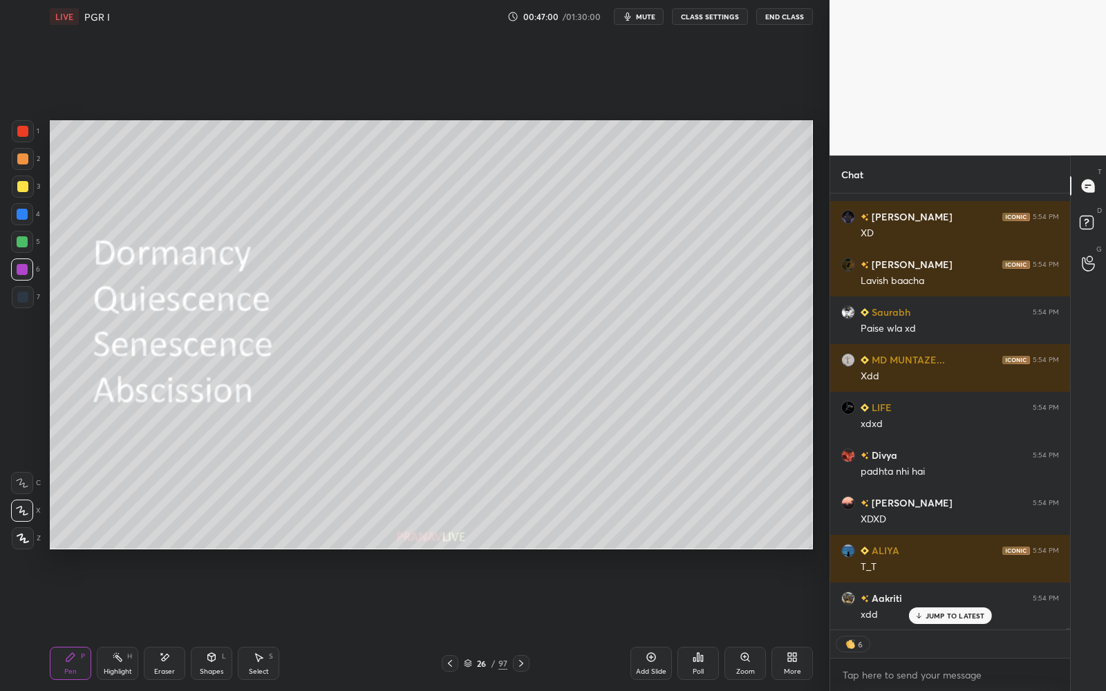
click at [23, 246] on div at bounding box center [22, 241] width 11 height 11
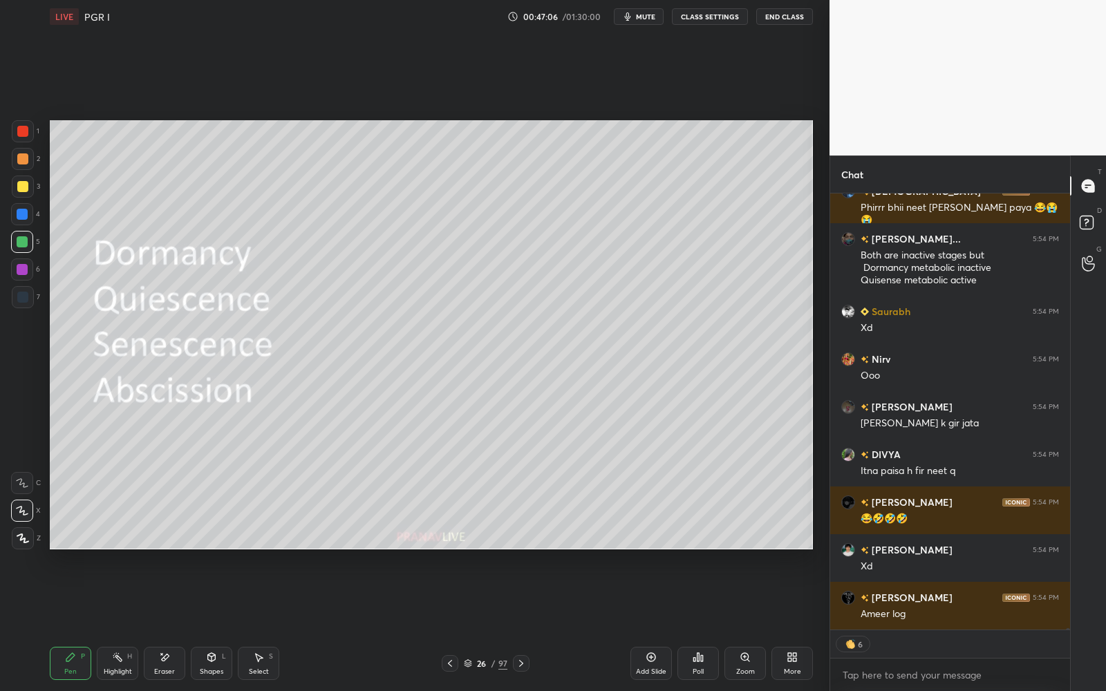
scroll to position [0, 0]
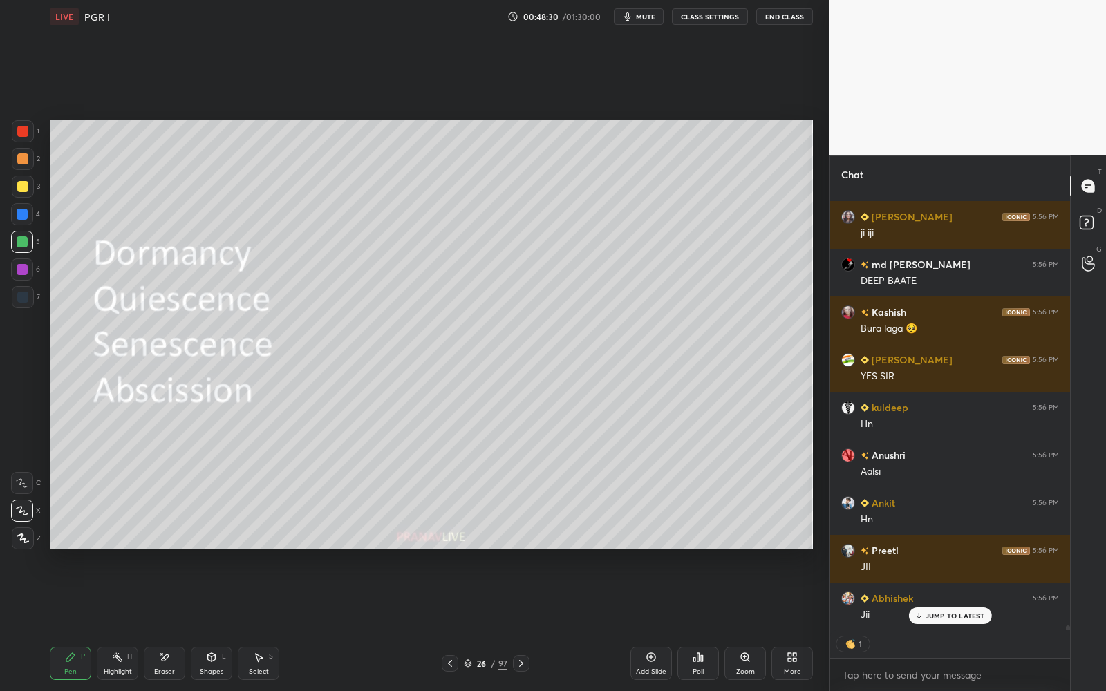
click at [520, 665] on icon at bounding box center [521, 663] width 4 height 7
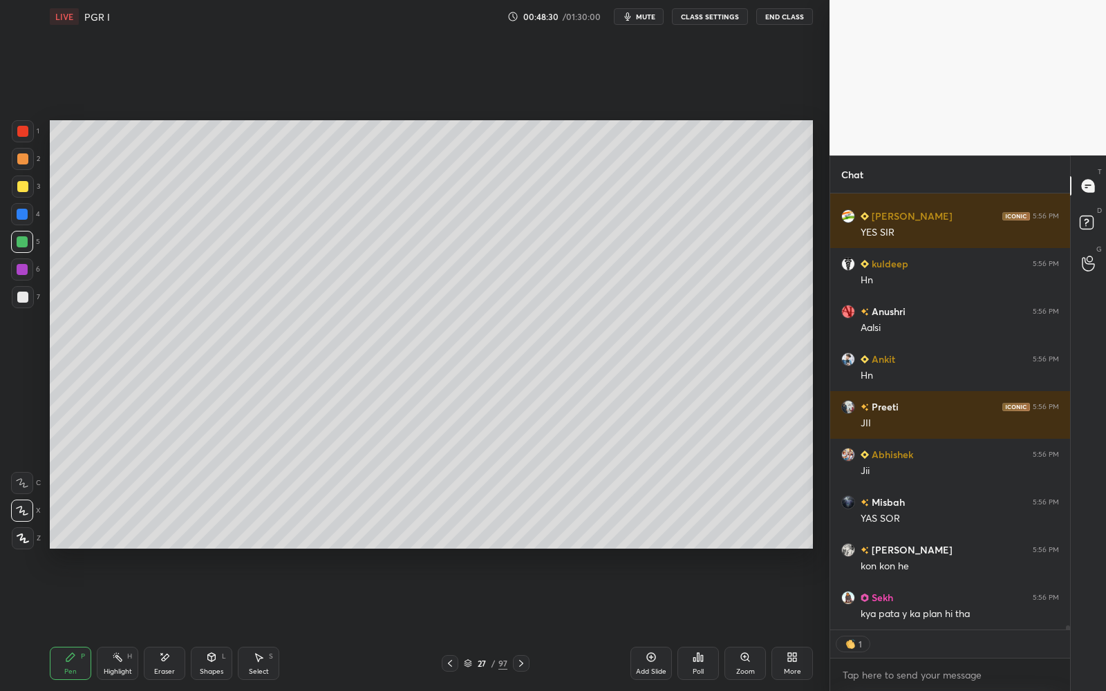
click at [520, 666] on icon at bounding box center [520, 663] width 11 height 11
click at [520, 665] on icon at bounding box center [521, 663] width 4 height 7
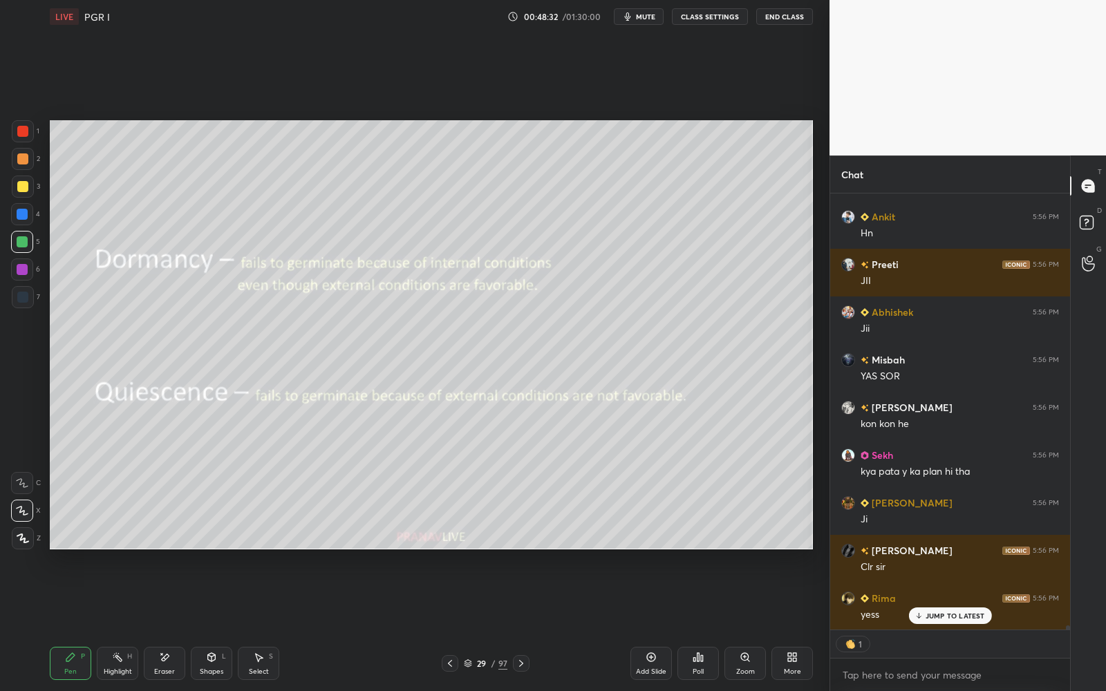
click at [208, 666] on div "Shapes L" at bounding box center [211, 663] width 41 height 33
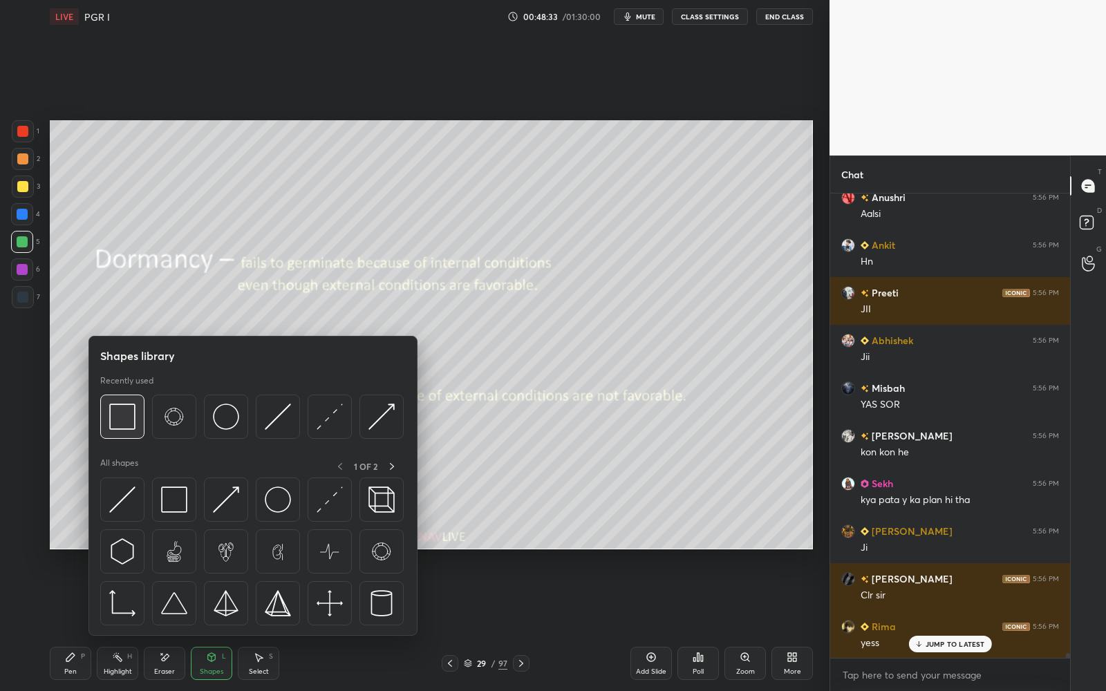
click at [122, 425] on img at bounding box center [122, 417] width 26 height 26
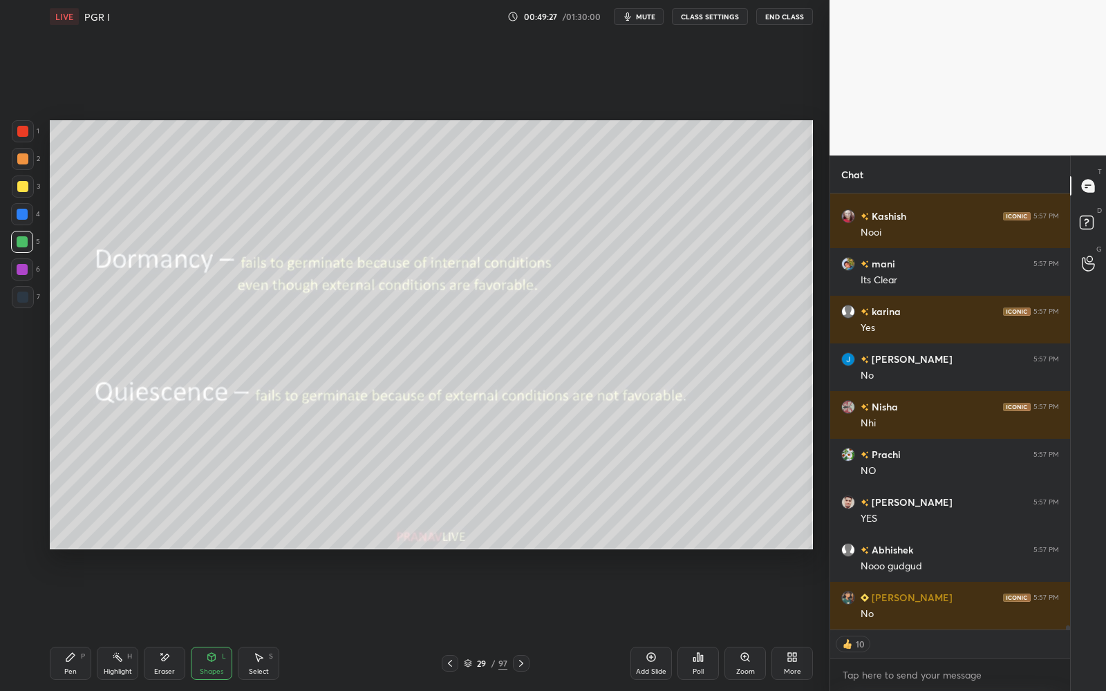
click at [472, 659] on div "29 / 97" at bounding box center [486, 663] width 44 height 12
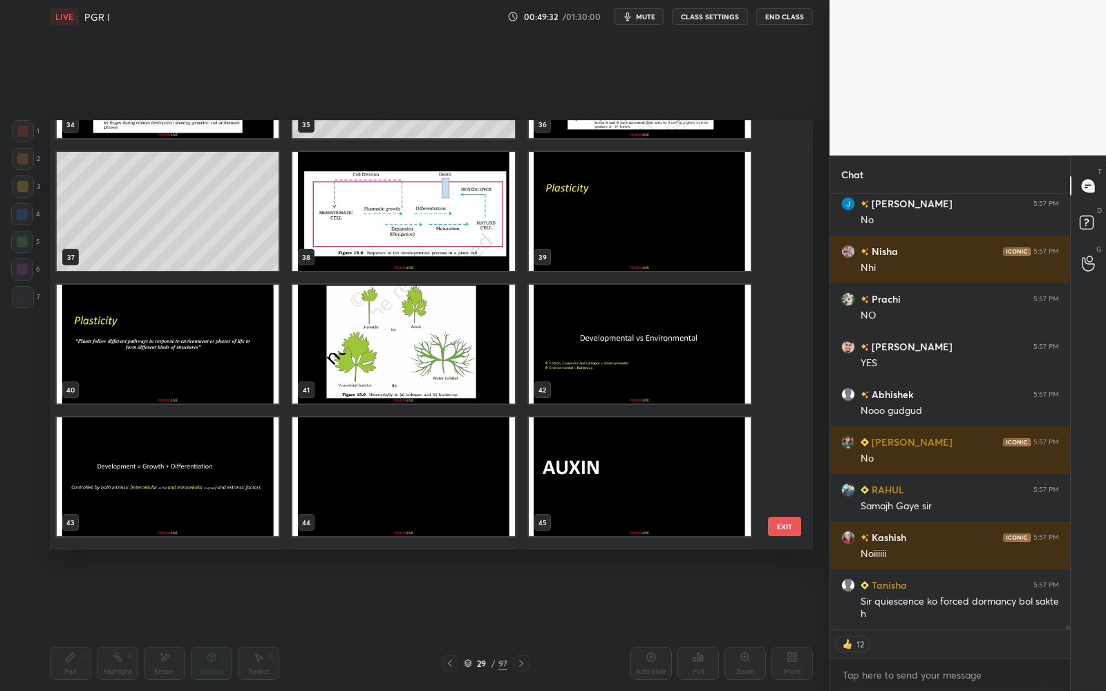
click at [704, 255] on img "grid" at bounding box center [640, 211] width 222 height 119
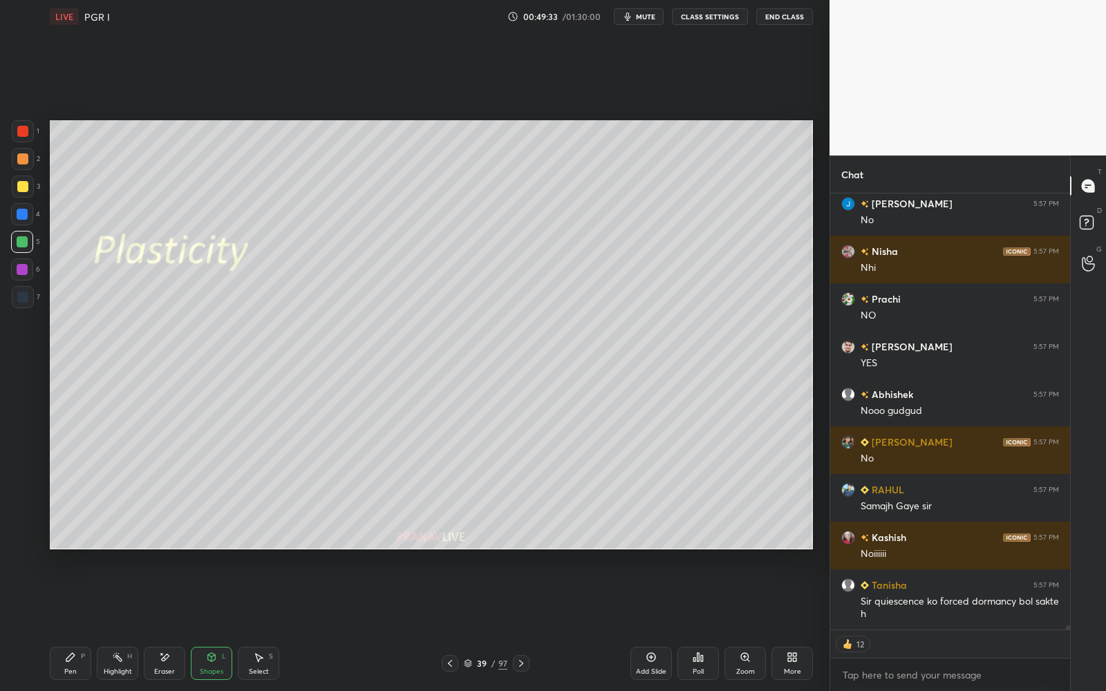
click at [705, 256] on img "grid" at bounding box center [640, 211] width 222 height 119
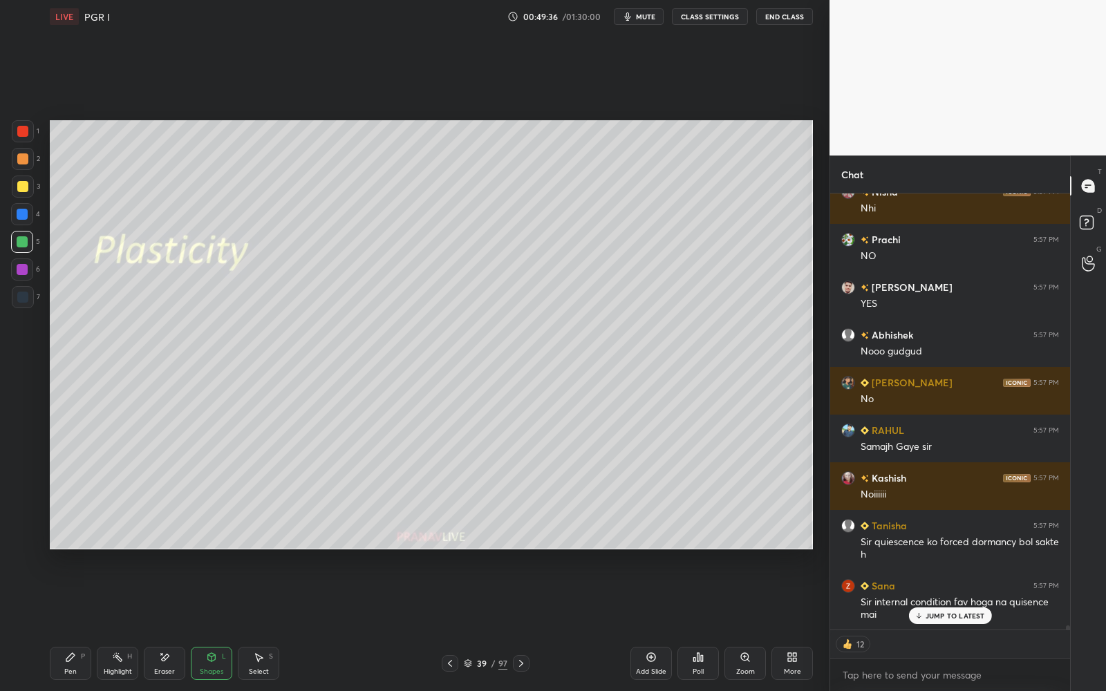
click at [70, 662] on div "Pen P" at bounding box center [70, 663] width 41 height 33
click at [24, 265] on div at bounding box center [22, 269] width 11 height 11
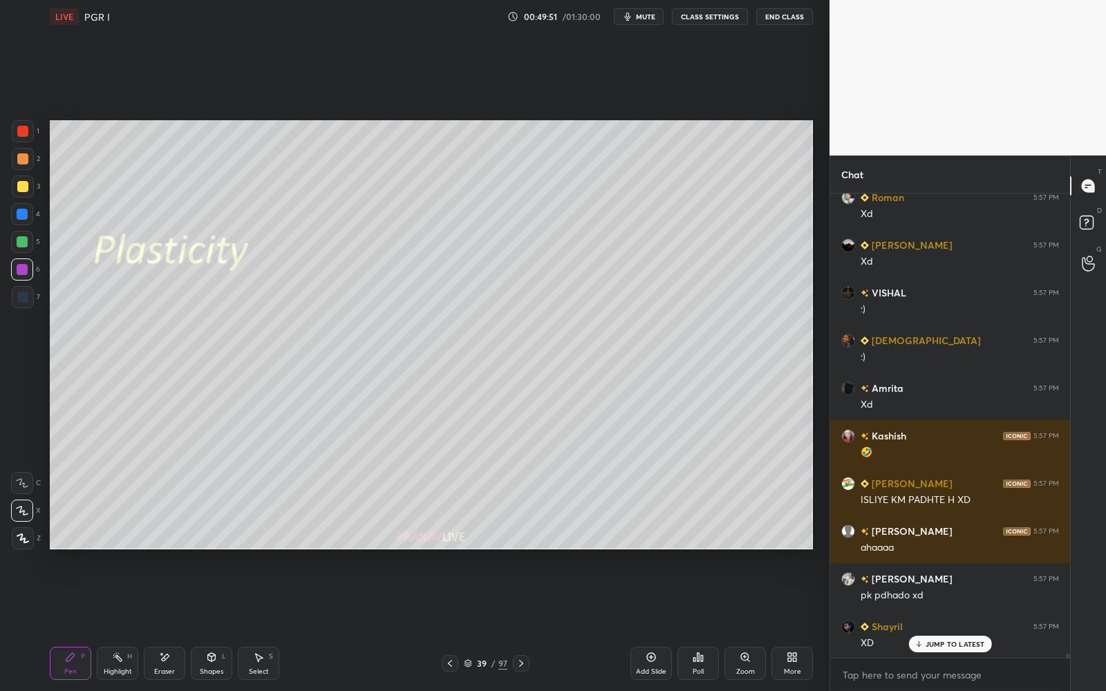
click at [167, 668] on div "Eraser" at bounding box center [164, 671] width 21 height 7
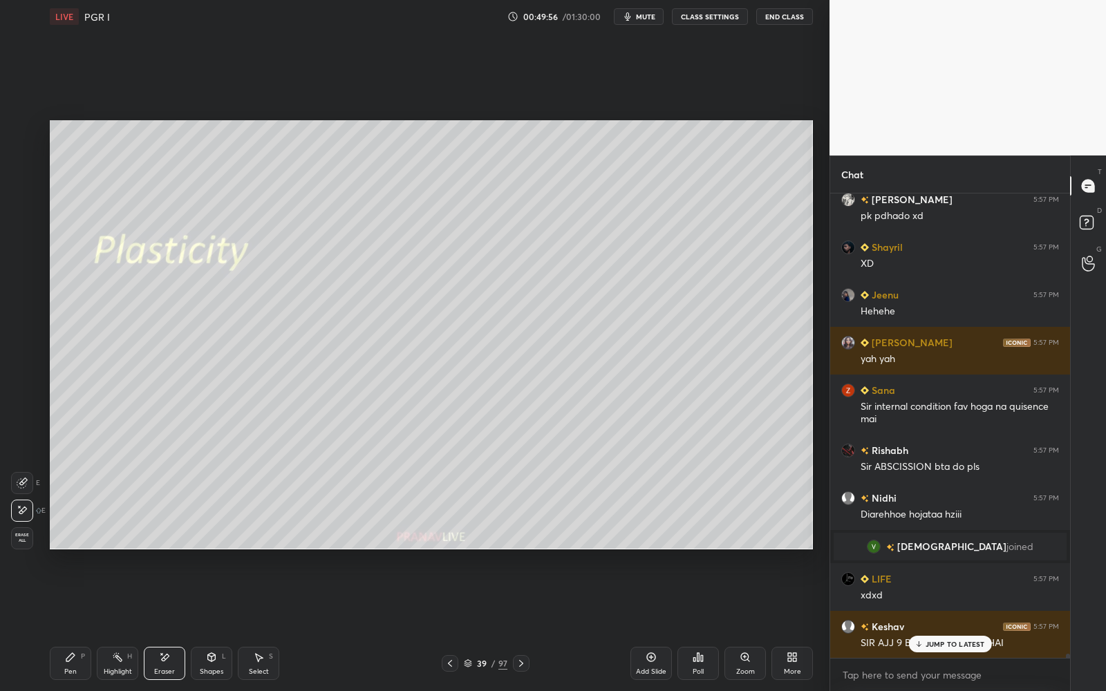
click at [19, 539] on span "Erase all" at bounding box center [22, 538] width 21 height 10
click at [89, 654] on div "Pen P" at bounding box center [70, 663] width 41 height 33
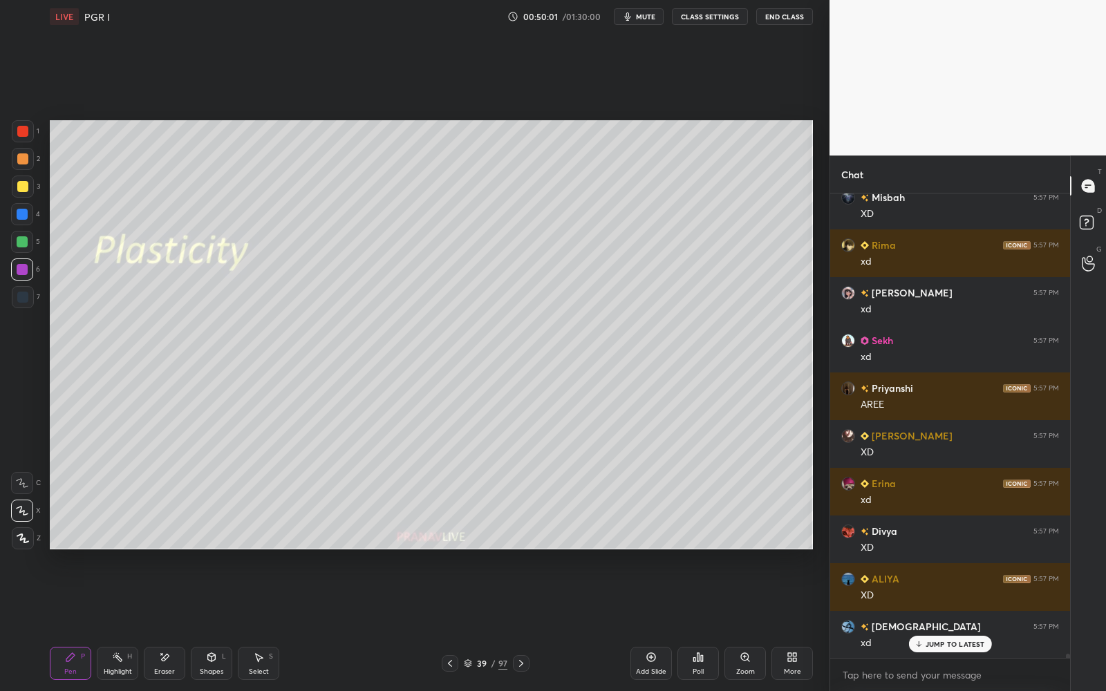
click at [936, 643] on p "JUMP TO LATEST" at bounding box center [954, 644] width 59 height 8
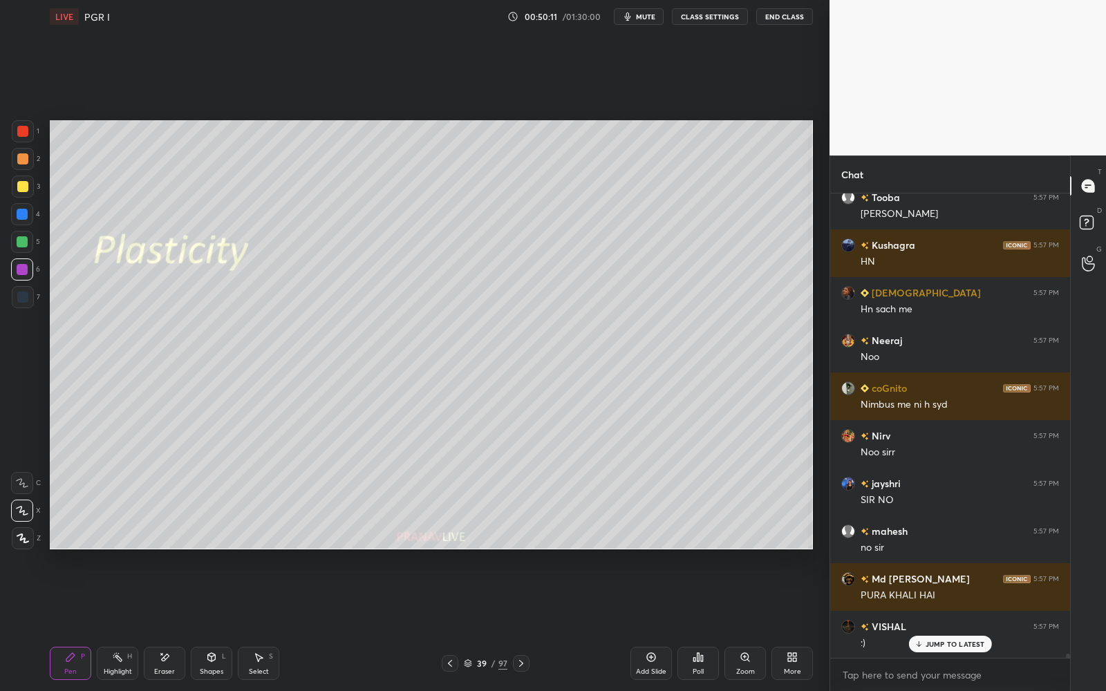
click at [938, 642] on p "JUMP TO LATEST" at bounding box center [954, 644] width 59 height 8
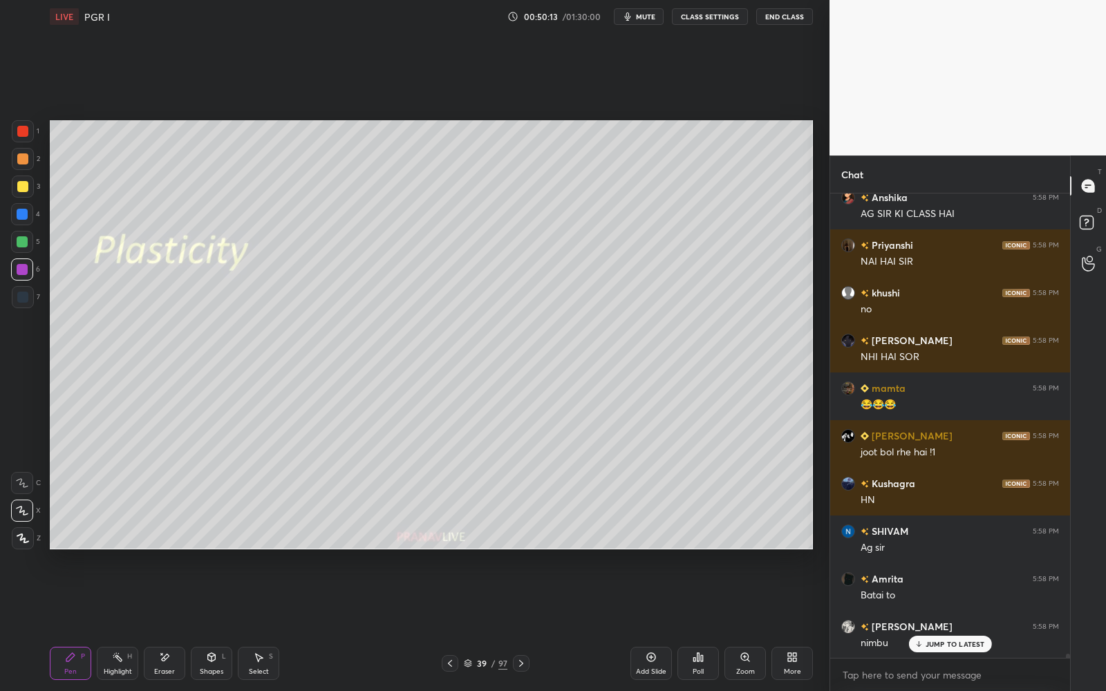
click at [938, 643] on div "Ifra 5:57 PM Hn sach me Neeraj 5:57 PM Noo coGnito 5:57 PM Nimbus me ni h syd N…" at bounding box center [950, 425] width 240 height 464
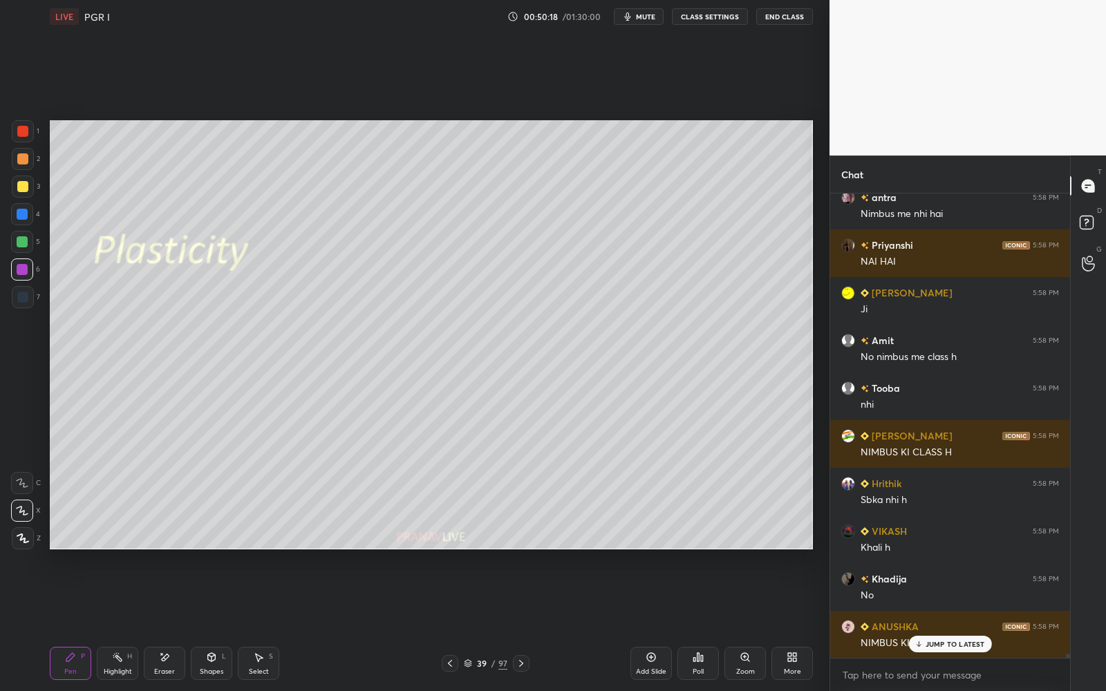
click at [939, 641] on p "JUMP TO LATEST" at bounding box center [954, 644] width 59 height 8
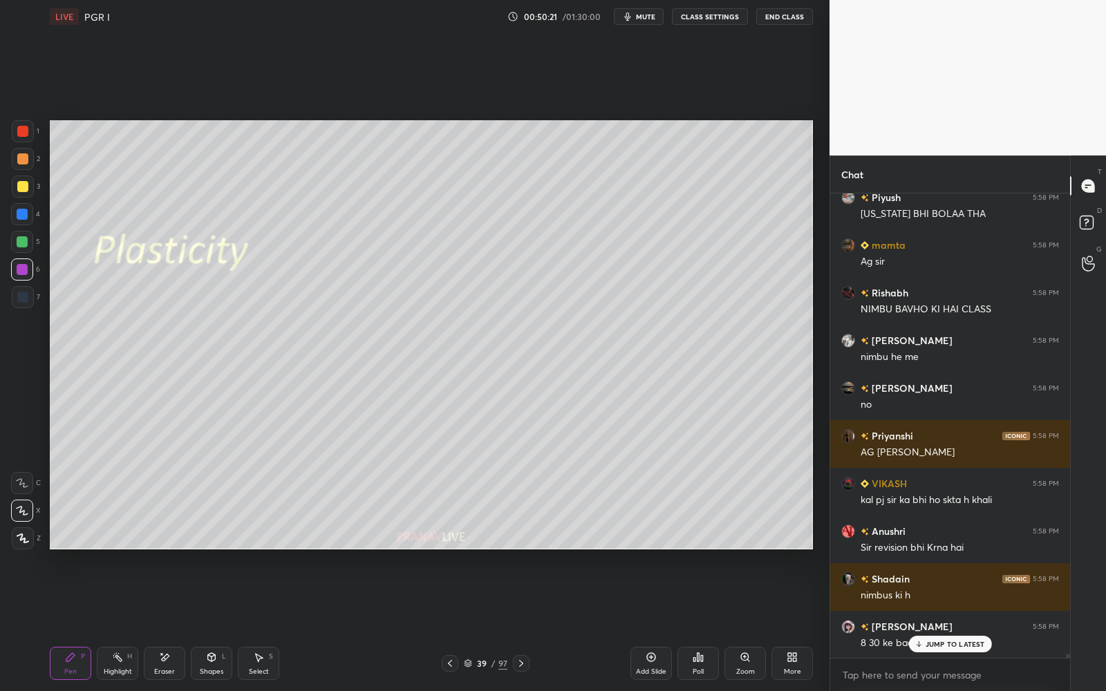
click at [942, 641] on p "JUMP TO LATEST" at bounding box center [954, 644] width 59 height 8
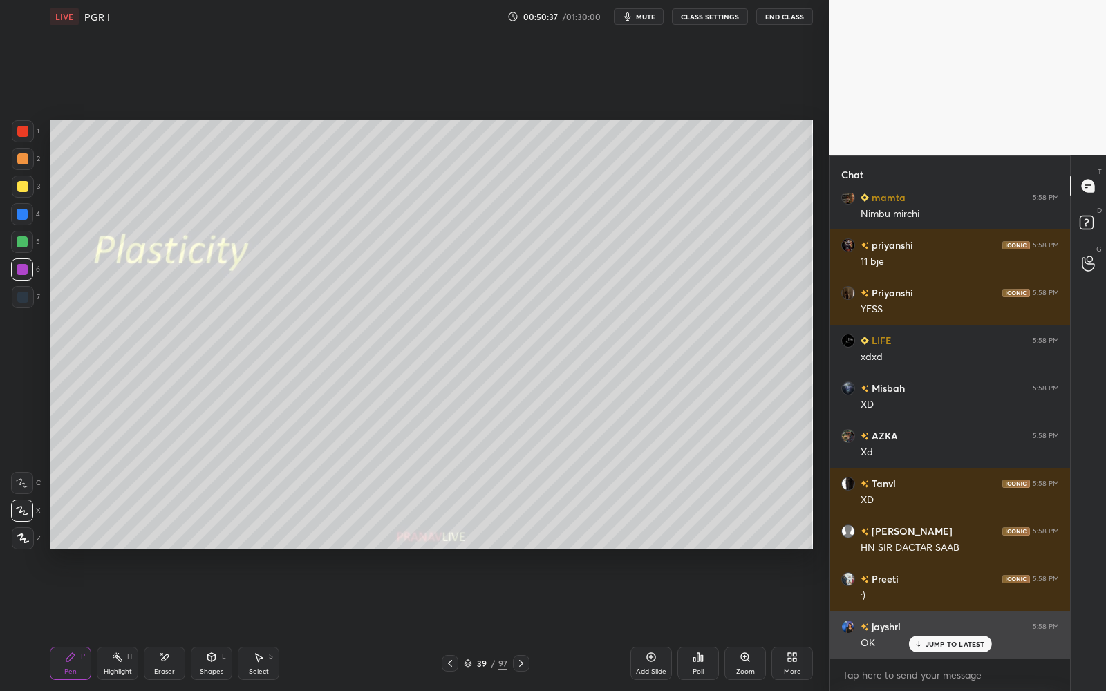
click at [942, 641] on p "JUMP TO LATEST" at bounding box center [954, 644] width 59 height 8
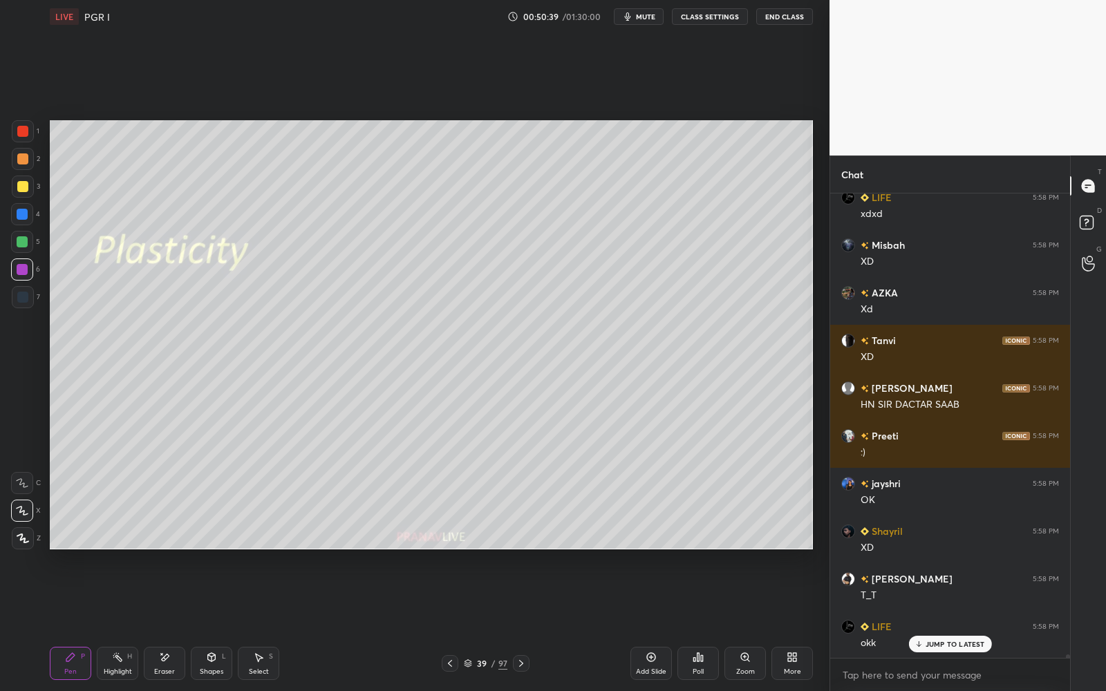
click at [949, 645] on p "JUMP TO LATEST" at bounding box center [954, 644] width 59 height 8
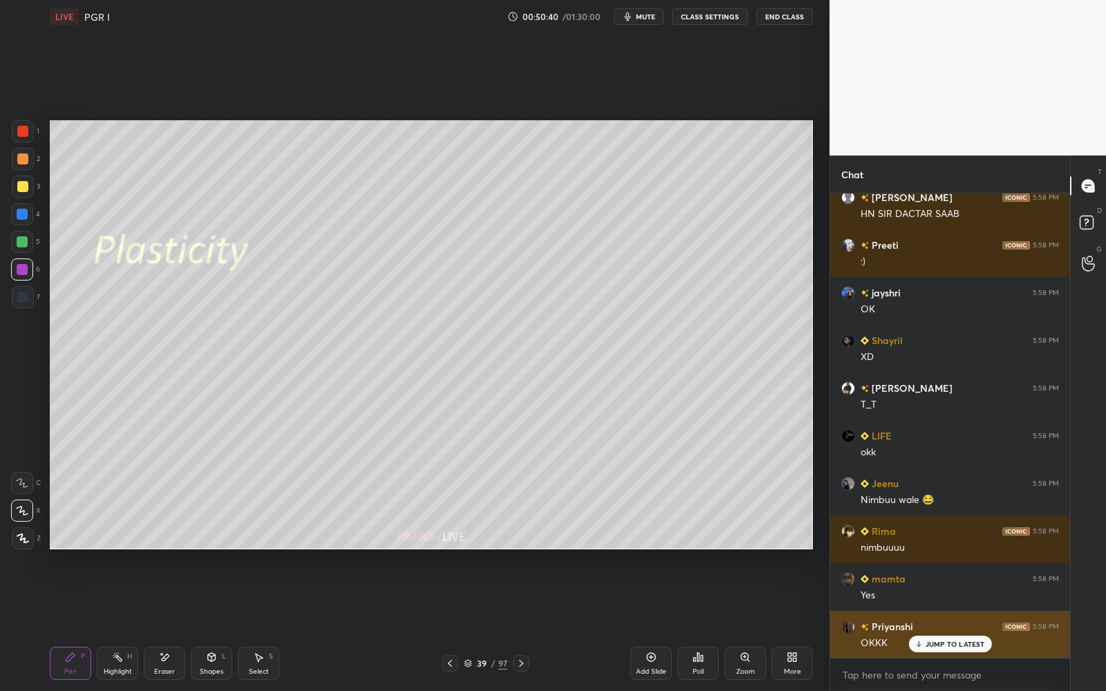
click at [949, 647] on p "JUMP TO LATEST" at bounding box center [954, 644] width 59 height 8
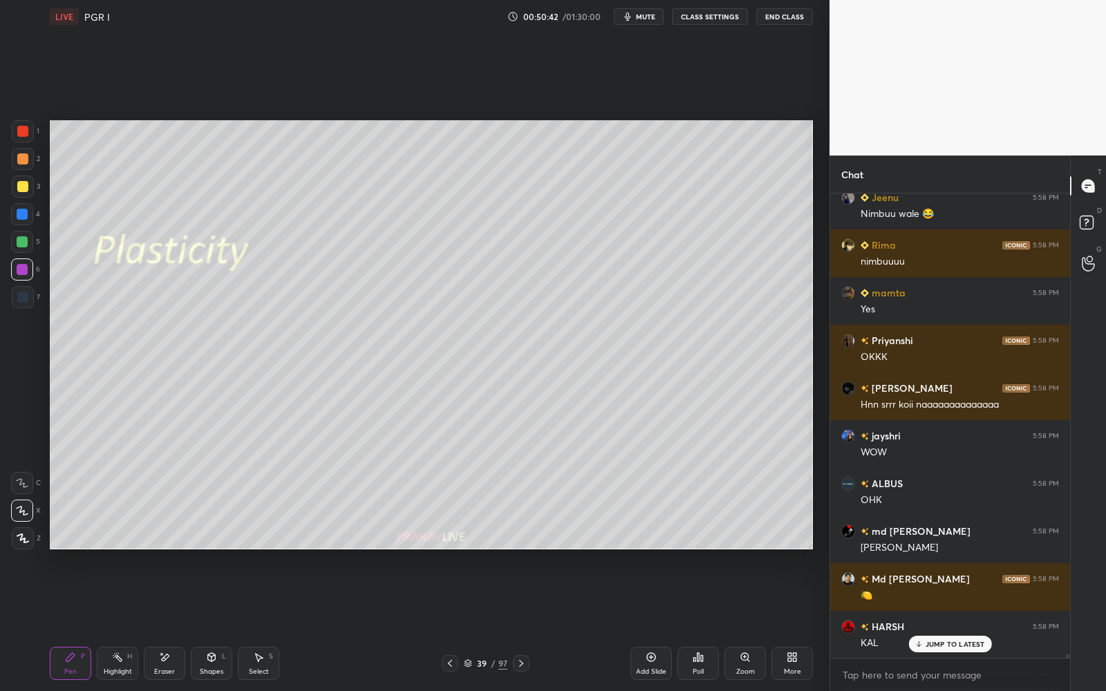
click at [951, 645] on p "JUMP TO LATEST" at bounding box center [954, 644] width 59 height 8
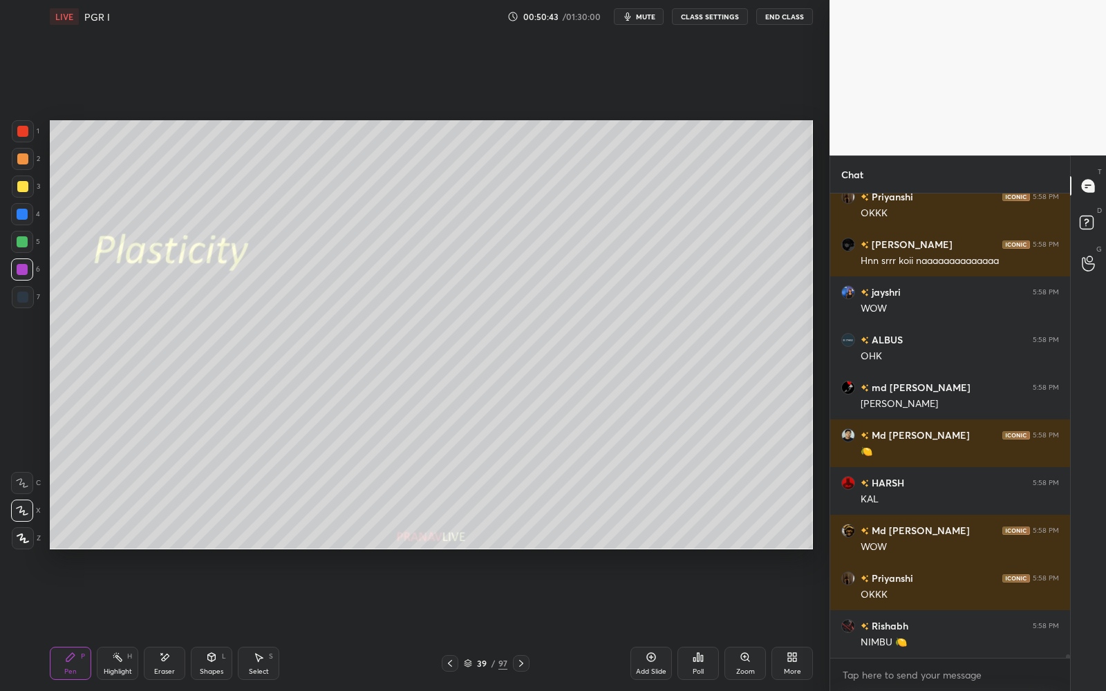
click at [952, 646] on div "NIMBU 🍋" at bounding box center [959, 643] width 198 height 14
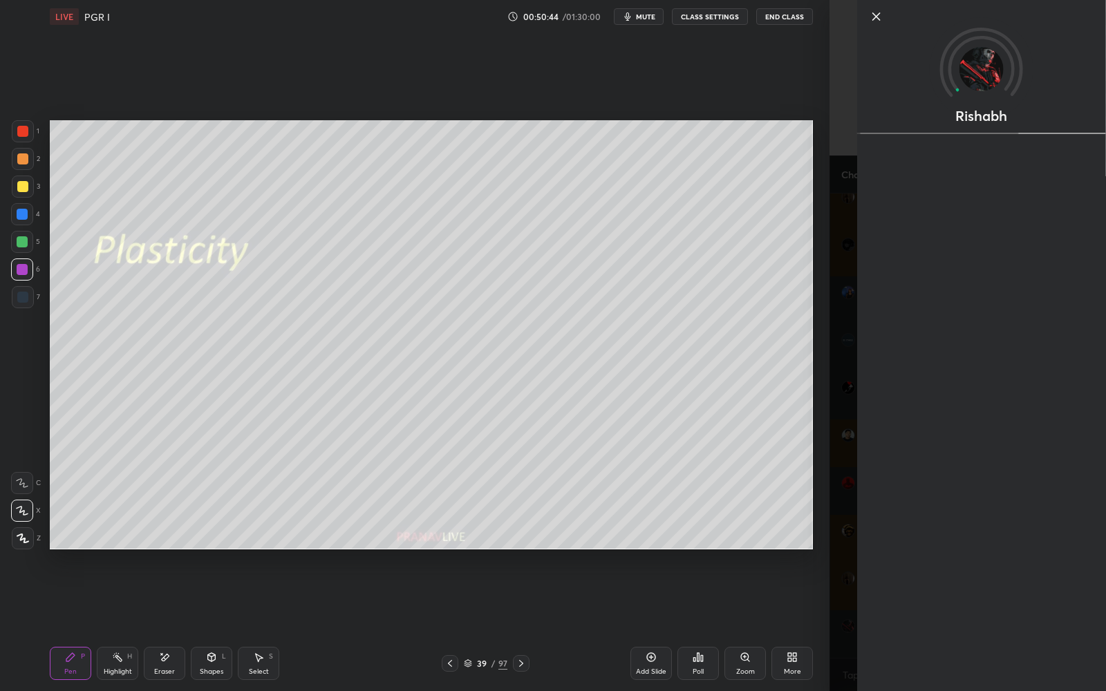
click at [808, 625] on div "Add Slide Poll Zoom More" at bounding box center [721, 663] width 182 height 77
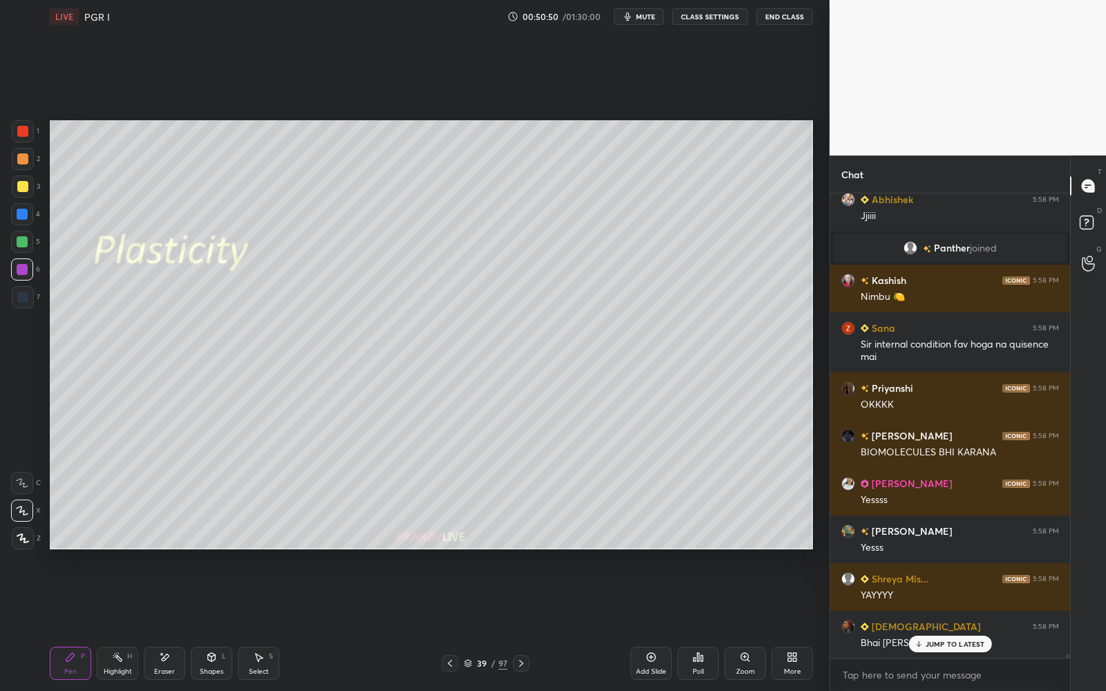
click at [949, 644] on p "JUMP TO LATEST" at bounding box center [954, 644] width 59 height 8
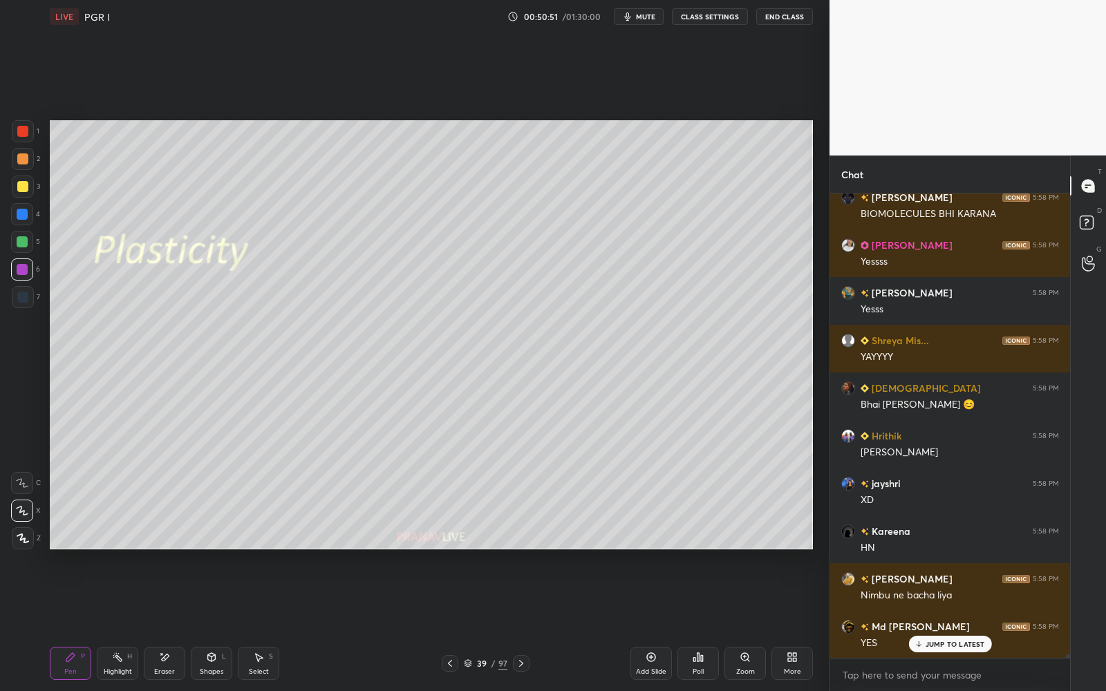
click at [948, 645] on p "JUMP TO LATEST" at bounding box center [954, 644] width 59 height 8
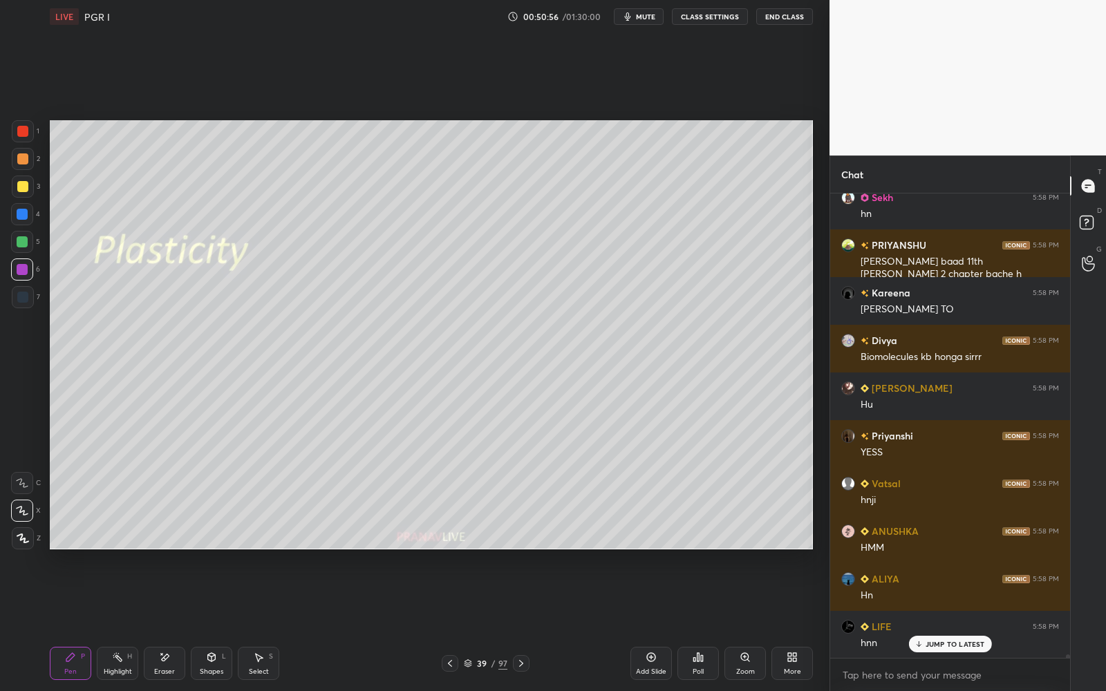
click at [949, 645] on p "JUMP TO LATEST" at bounding box center [954, 644] width 59 height 8
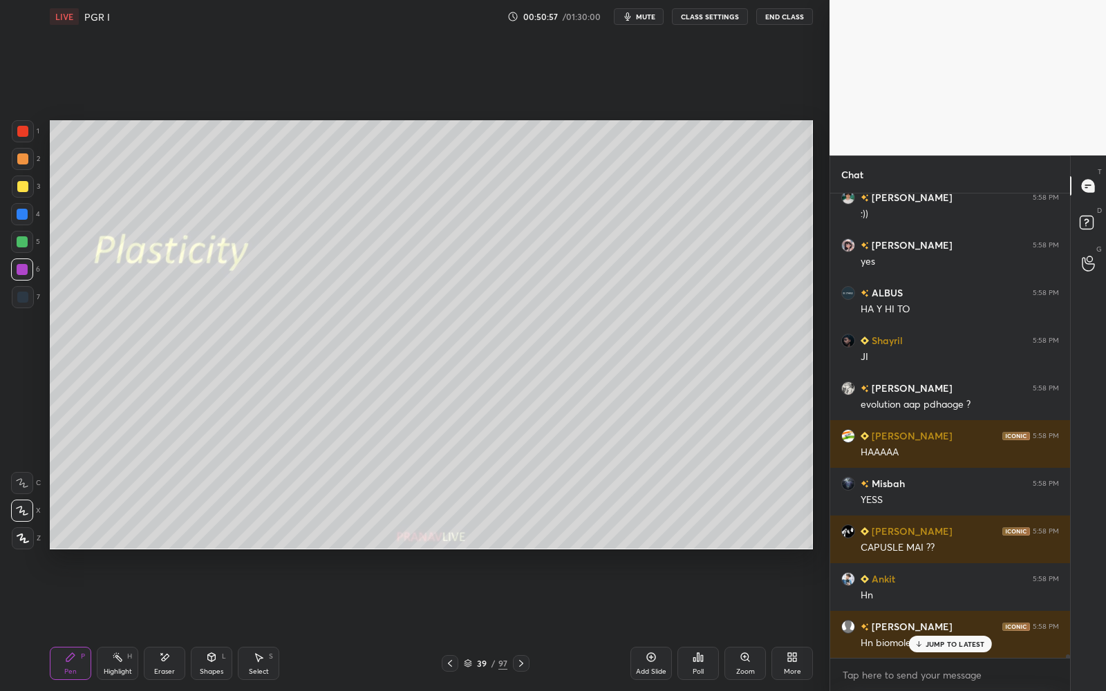
click at [949, 645] on p "JUMP TO LATEST" at bounding box center [954, 644] width 59 height 8
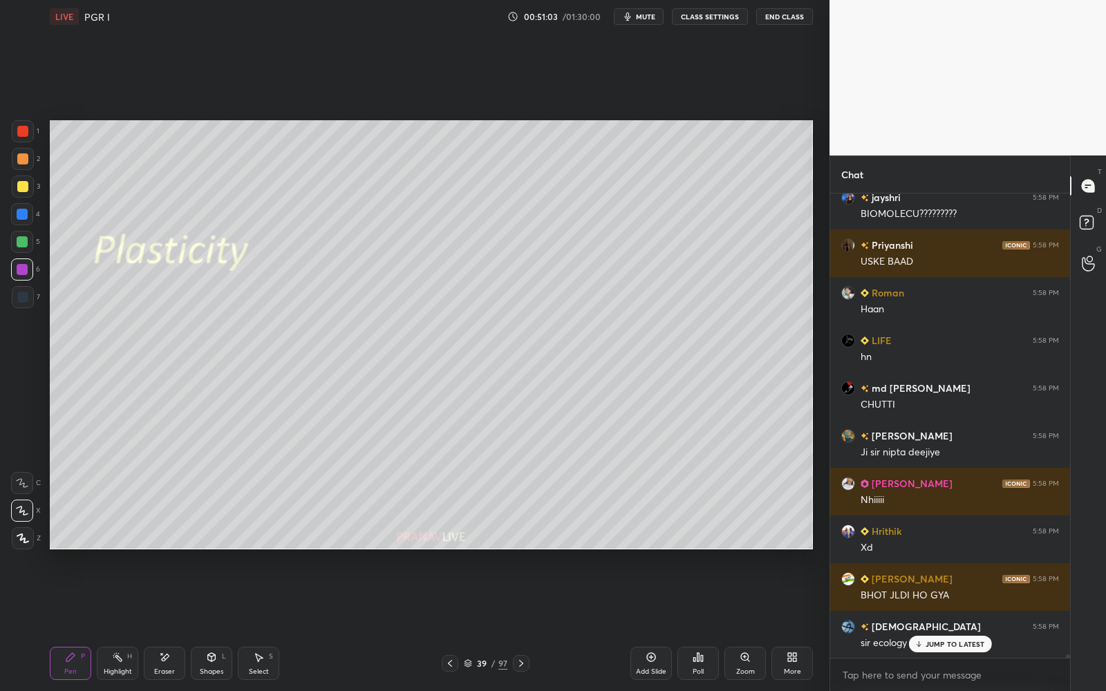
click at [949, 643] on p "JUMP TO LATEST" at bounding box center [954, 644] width 59 height 8
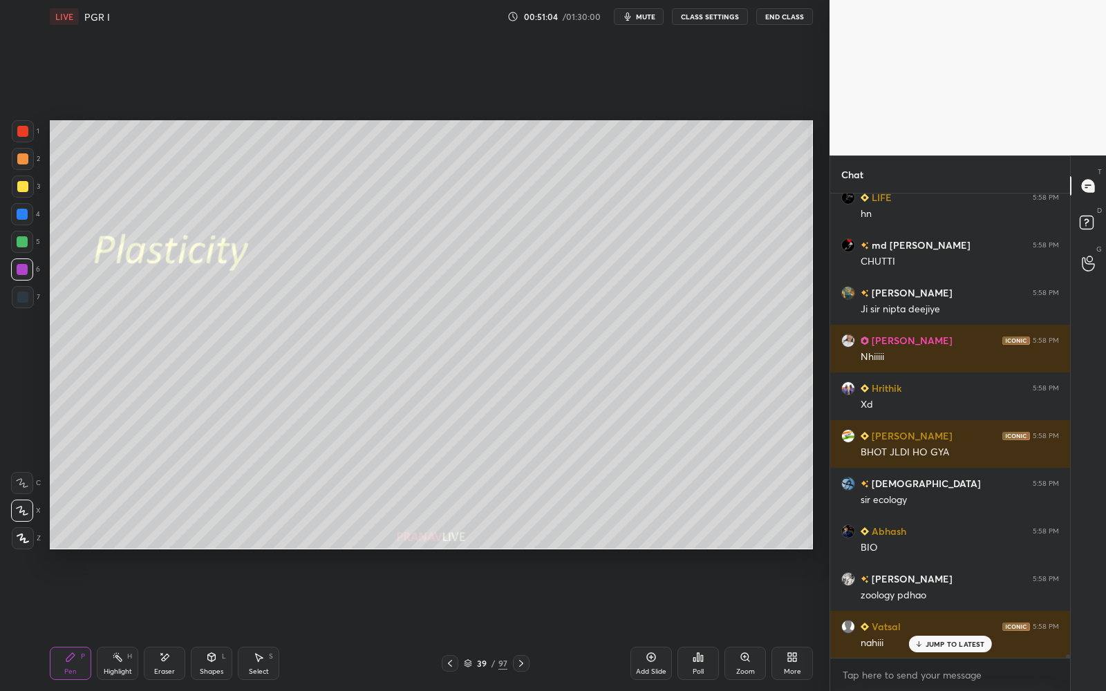
click at [949, 643] on p "JUMP TO LATEST" at bounding box center [954, 644] width 59 height 8
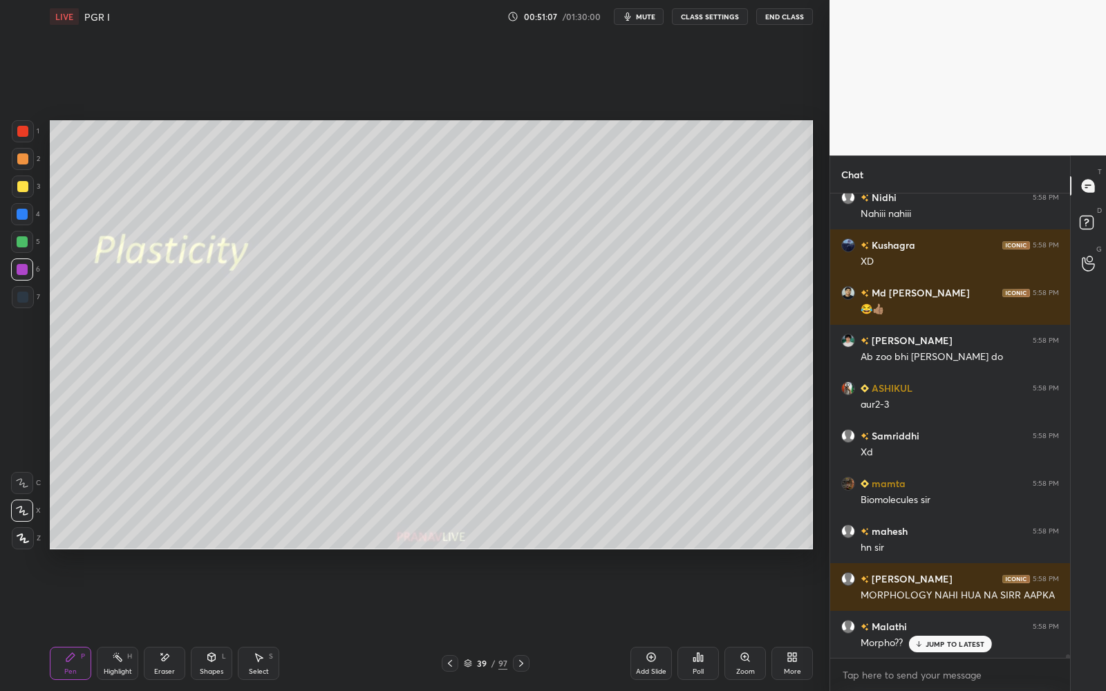
click at [949, 643] on p "JUMP TO LATEST" at bounding box center [954, 644] width 59 height 8
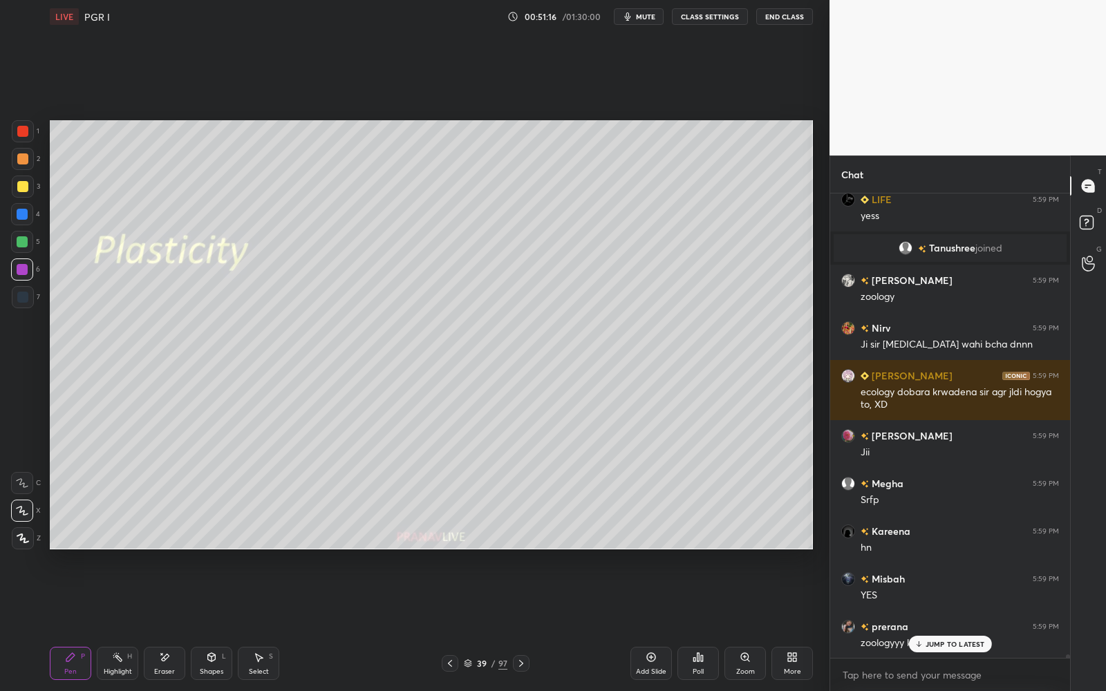
click at [954, 640] on p "JUMP TO LATEST" at bounding box center [954, 644] width 59 height 8
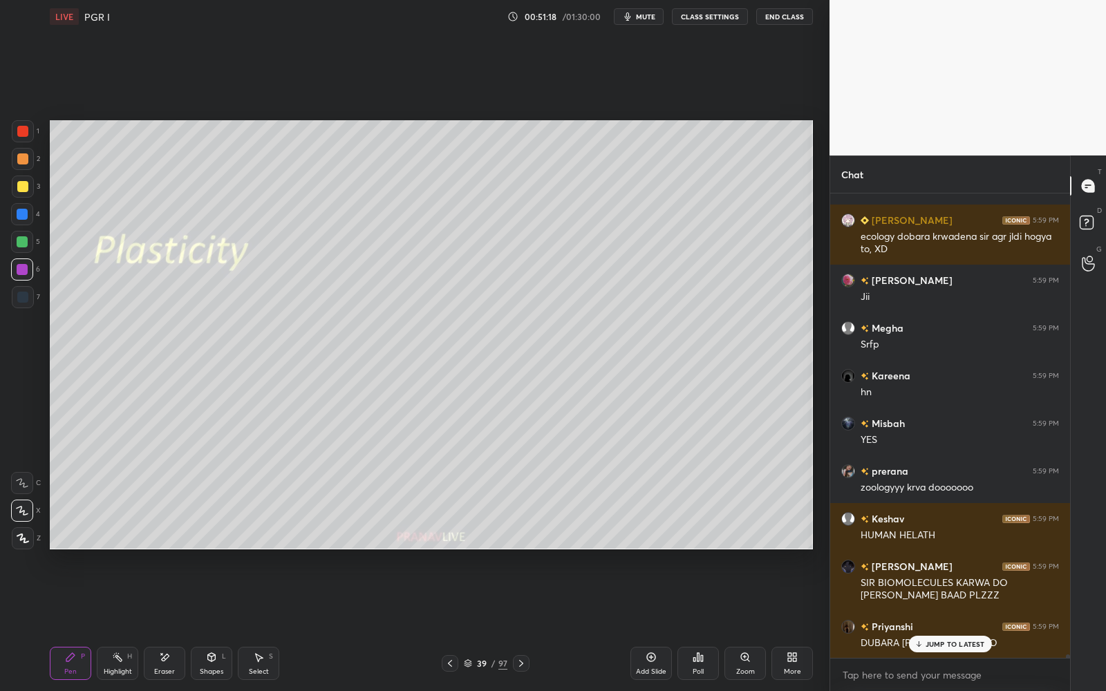
click at [32, 193] on div "3" at bounding box center [26, 187] width 28 height 22
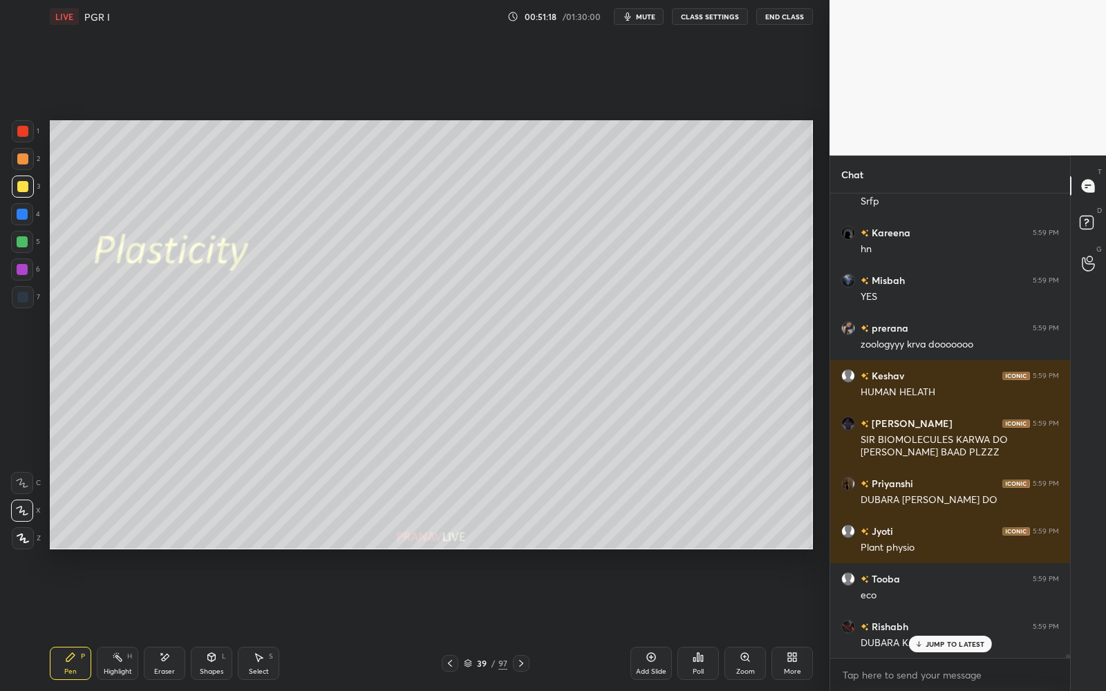
click at [28, 192] on div at bounding box center [23, 187] width 22 height 22
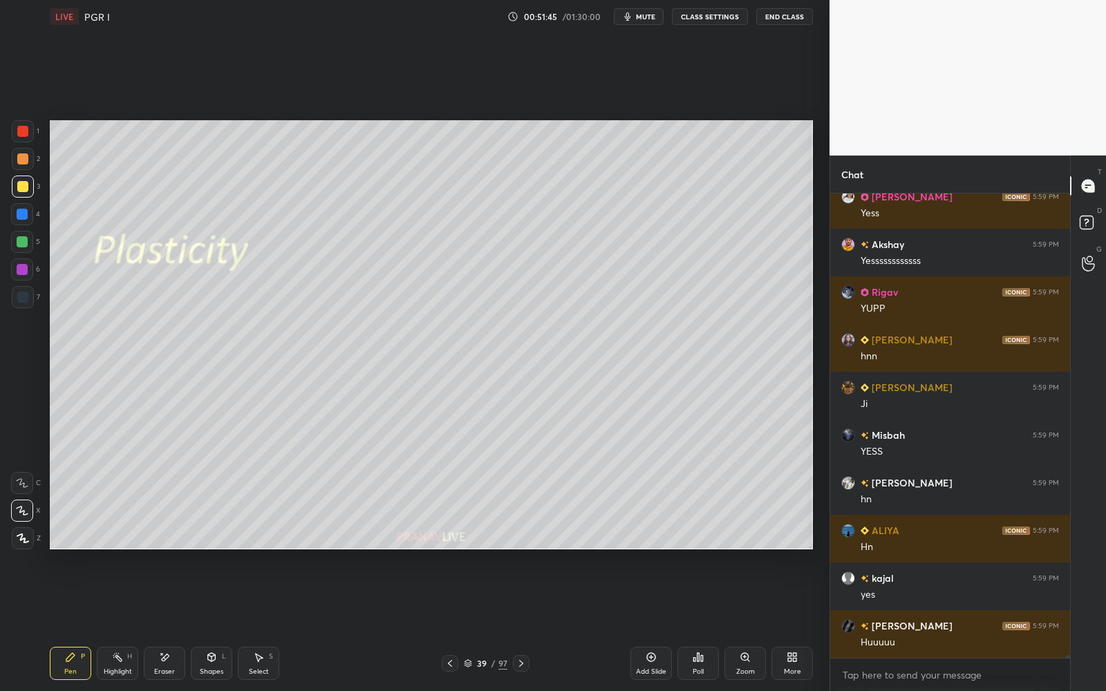
click at [15, 267] on div at bounding box center [22, 269] width 22 height 22
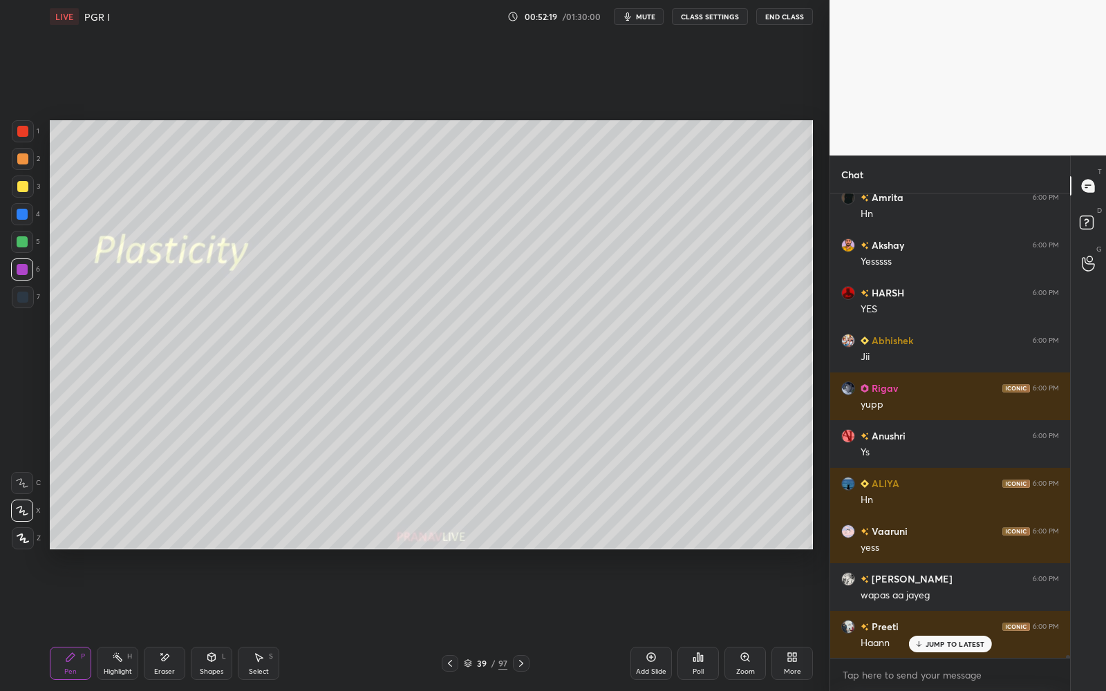
click at [21, 209] on div at bounding box center [22, 214] width 11 height 11
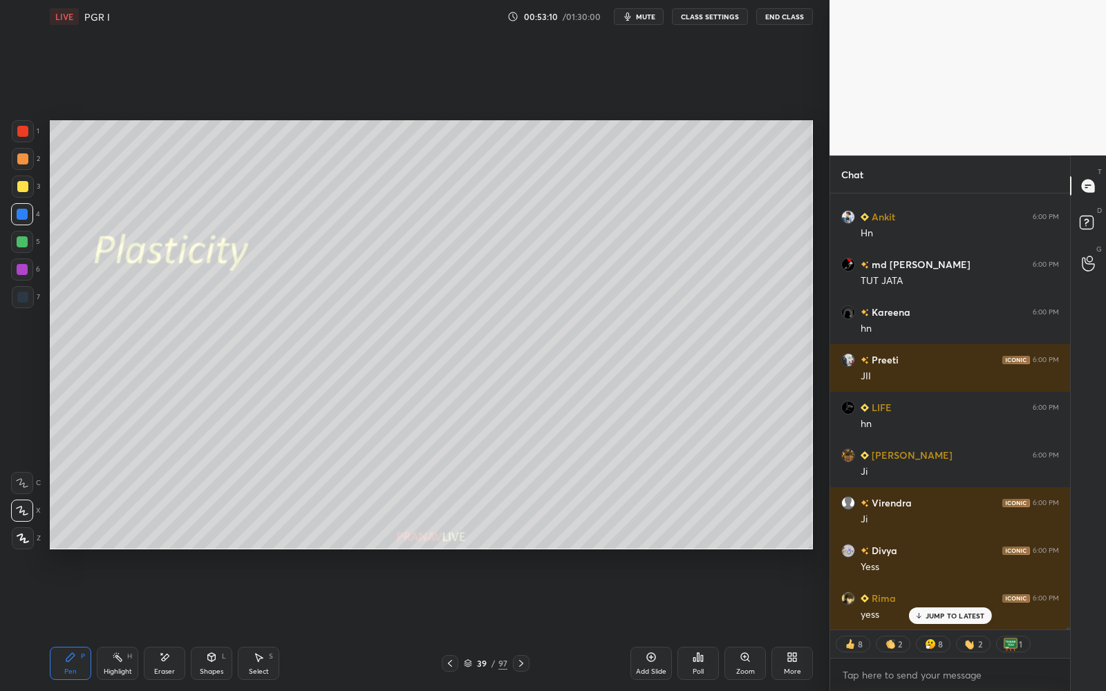
click at [30, 189] on div at bounding box center [23, 187] width 22 height 22
click at [34, 173] on div "2" at bounding box center [26, 162] width 28 height 28
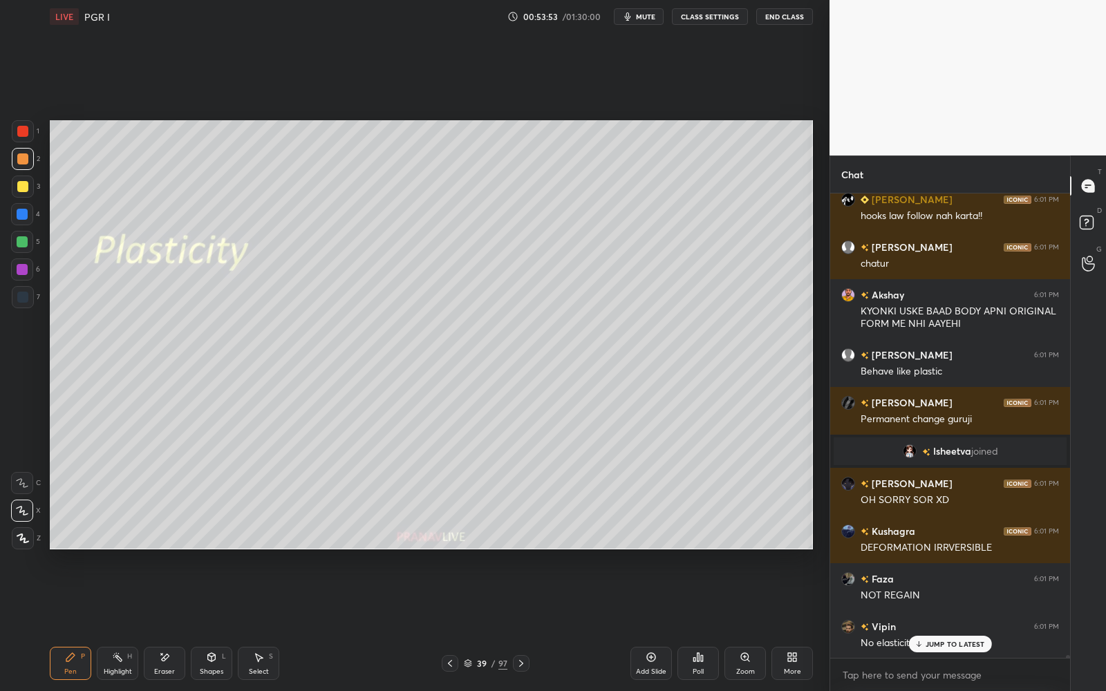
click at [25, 236] on div at bounding box center [22, 241] width 11 height 11
click at [23, 208] on div at bounding box center [22, 214] width 22 height 22
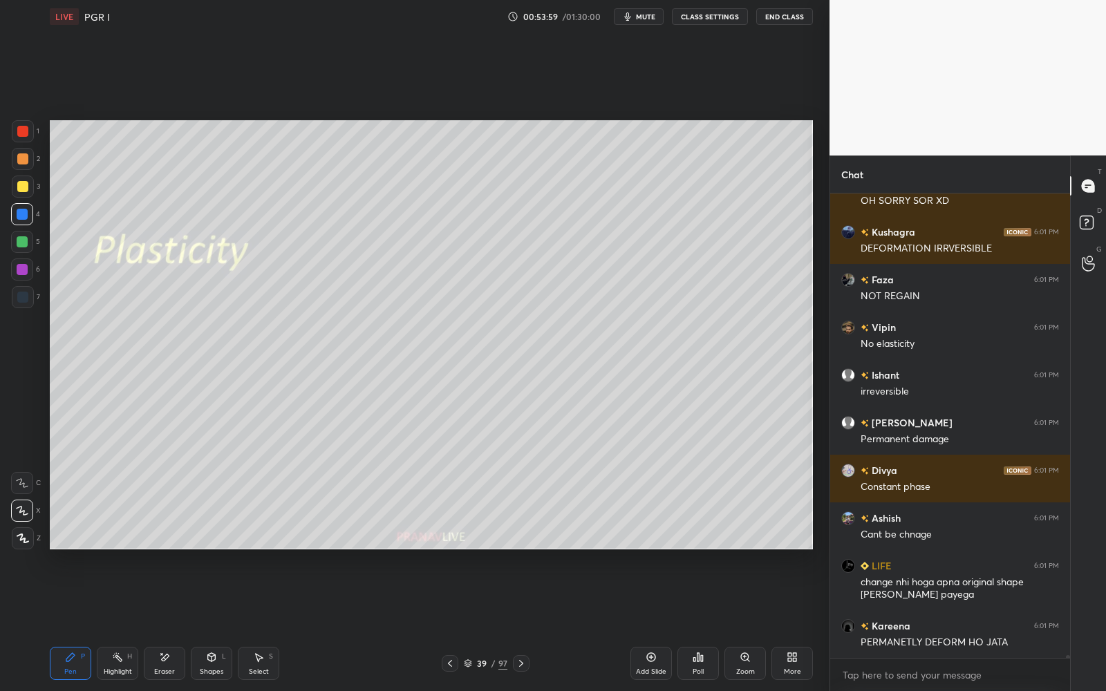
click at [26, 270] on div at bounding box center [22, 269] width 22 height 22
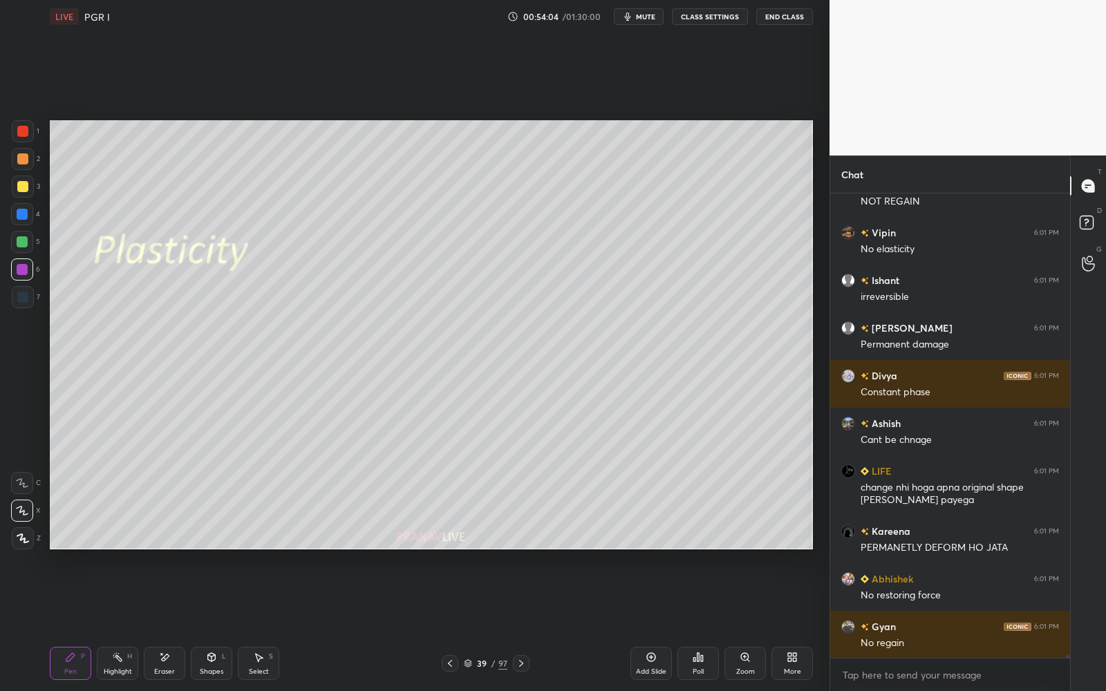
click at [172, 662] on div "Eraser" at bounding box center [164, 663] width 41 height 33
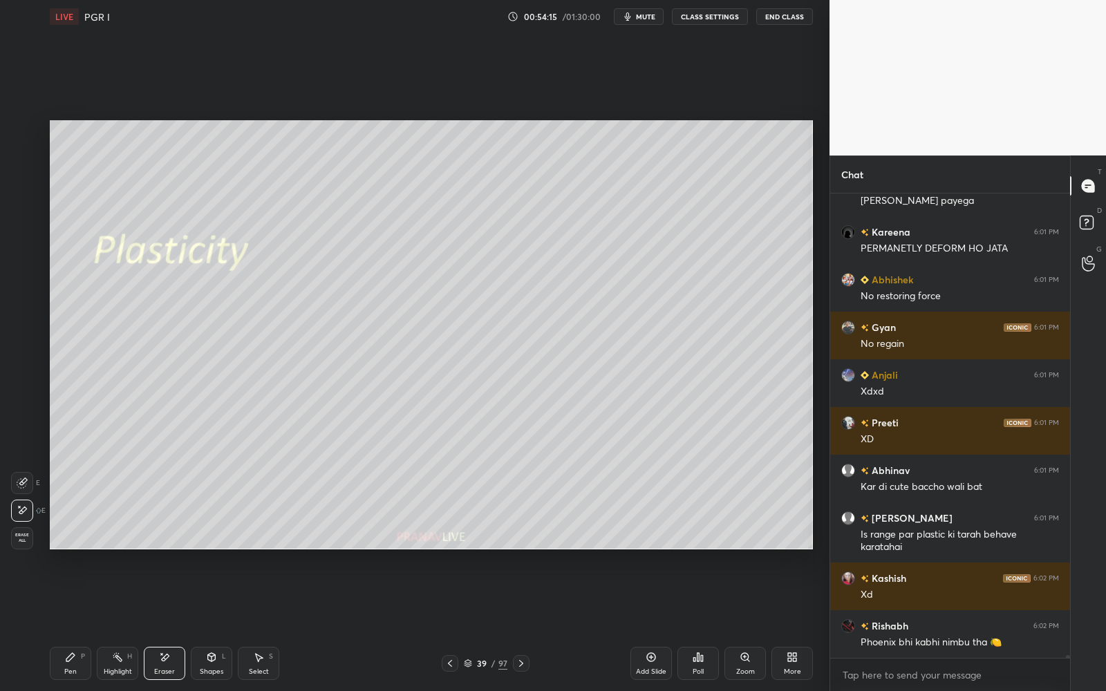
click at [71, 645] on div "Pen P Highlight H Eraser Shapes L Select S 39 / 97 Add Slide Poll Zoom More" at bounding box center [431, 663] width 763 height 55
click at [69, 654] on icon at bounding box center [70, 657] width 11 height 11
click at [475, 666] on div "39" at bounding box center [482, 663] width 14 height 8
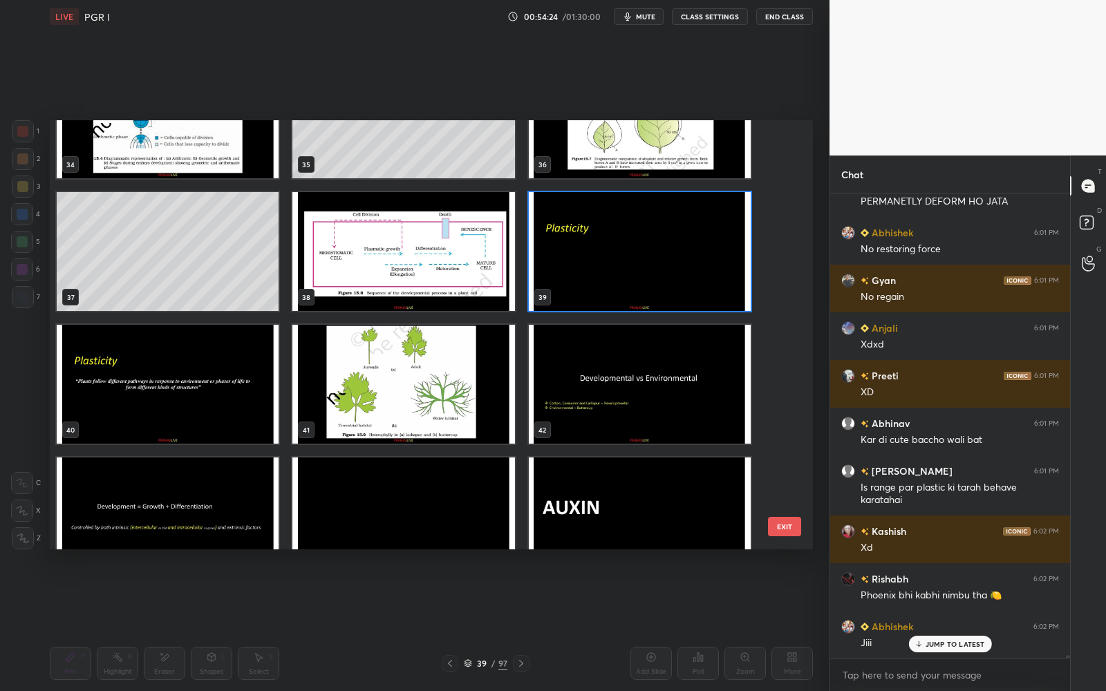
click at [647, 285] on img "grid" at bounding box center [640, 251] width 222 height 119
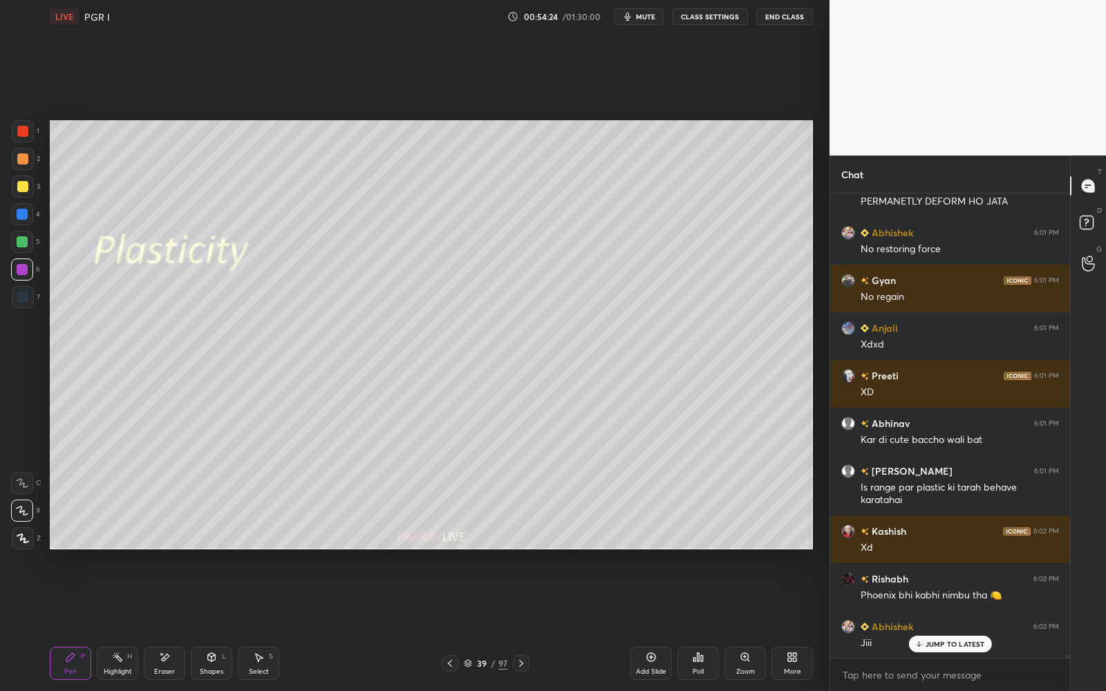
drag, startPoint x: 648, startPoint y: 285, endPoint x: 654, endPoint y: 276, distance: 10.0
click at [648, 285] on img "grid" at bounding box center [640, 251] width 222 height 119
click at [515, 666] on icon at bounding box center [520, 663] width 11 height 11
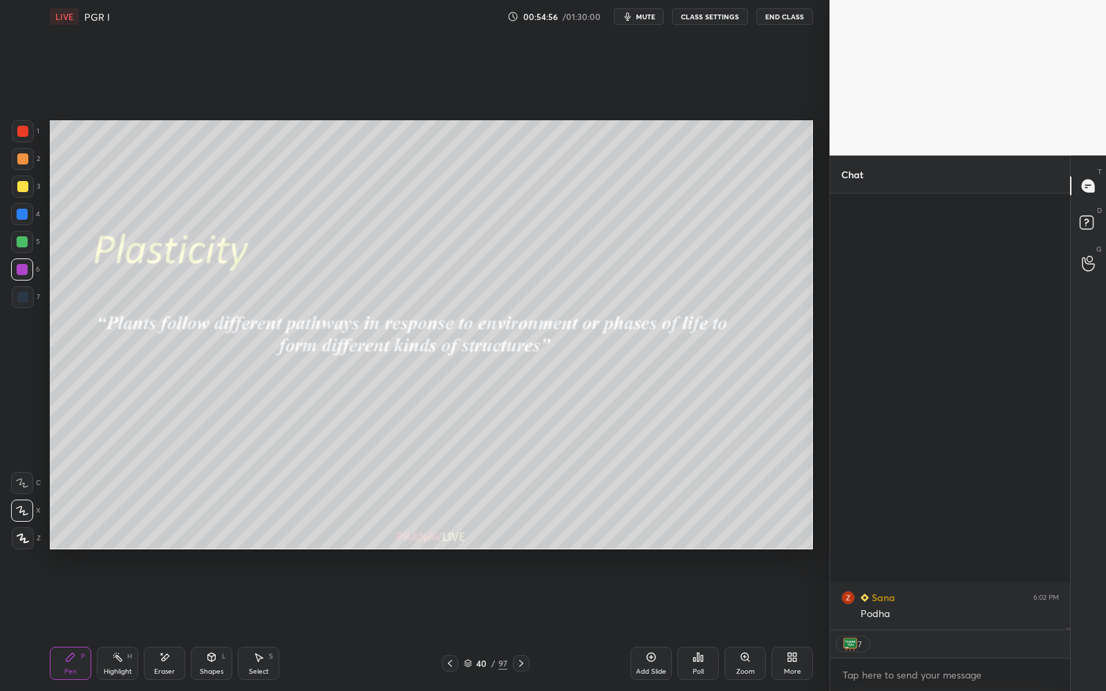
scroll to position [88677, 0]
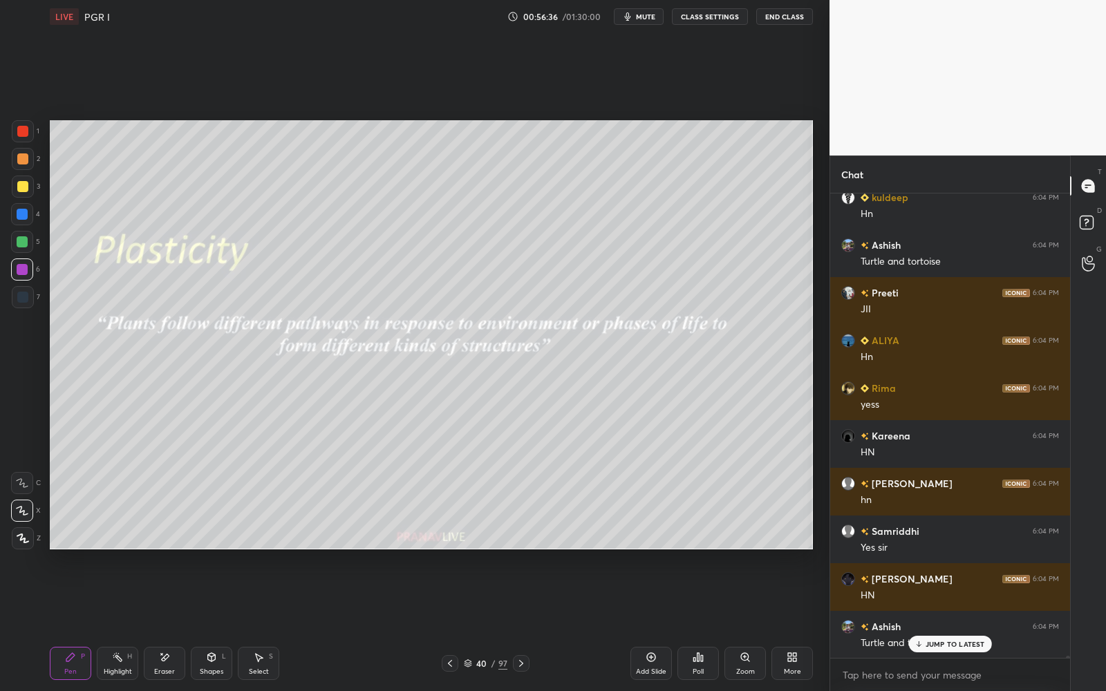
click at [468, 659] on icon at bounding box center [468, 663] width 8 height 8
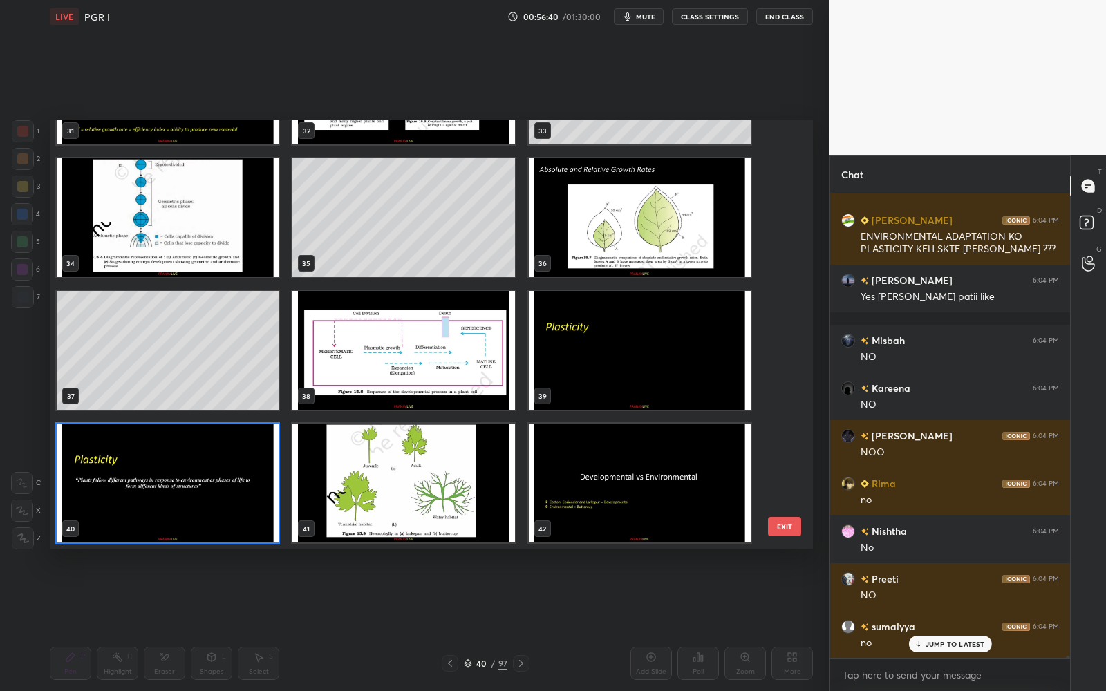
click at [257, 485] on img "grid" at bounding box center [168, 483] width 222 height 119
click at [257, 486] on img "grid" at bounding box center [168, 483] width 222 height 119
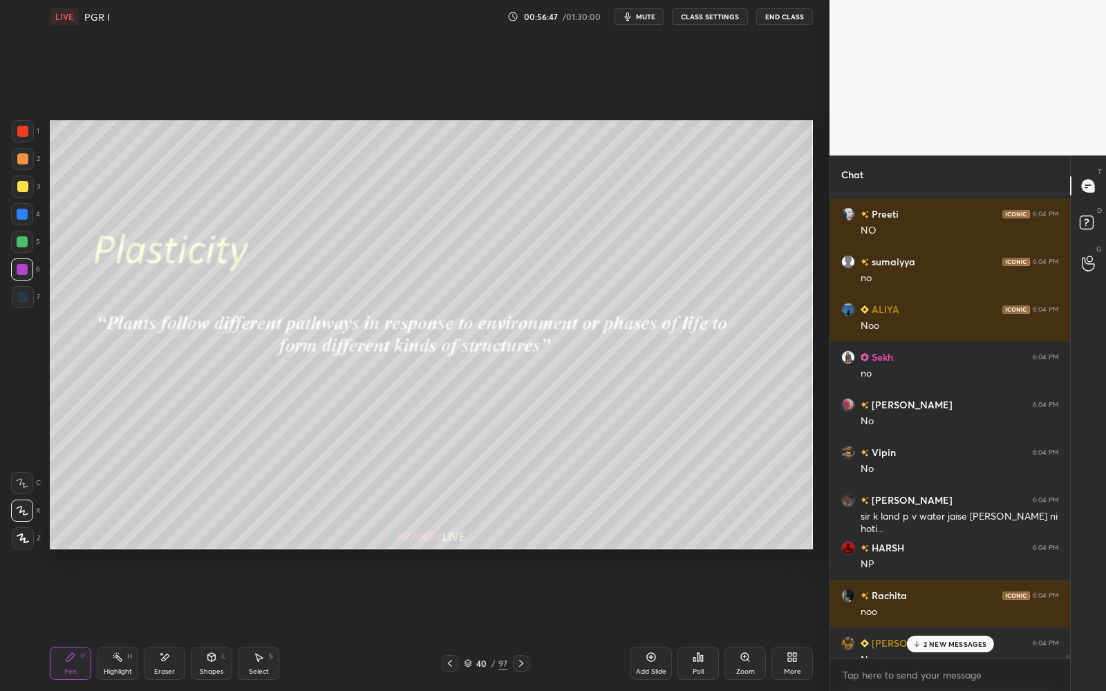
click at [947, 643] on p "2 NEW MESSAGES" at bounding box center [955, 644] width 64 height 8
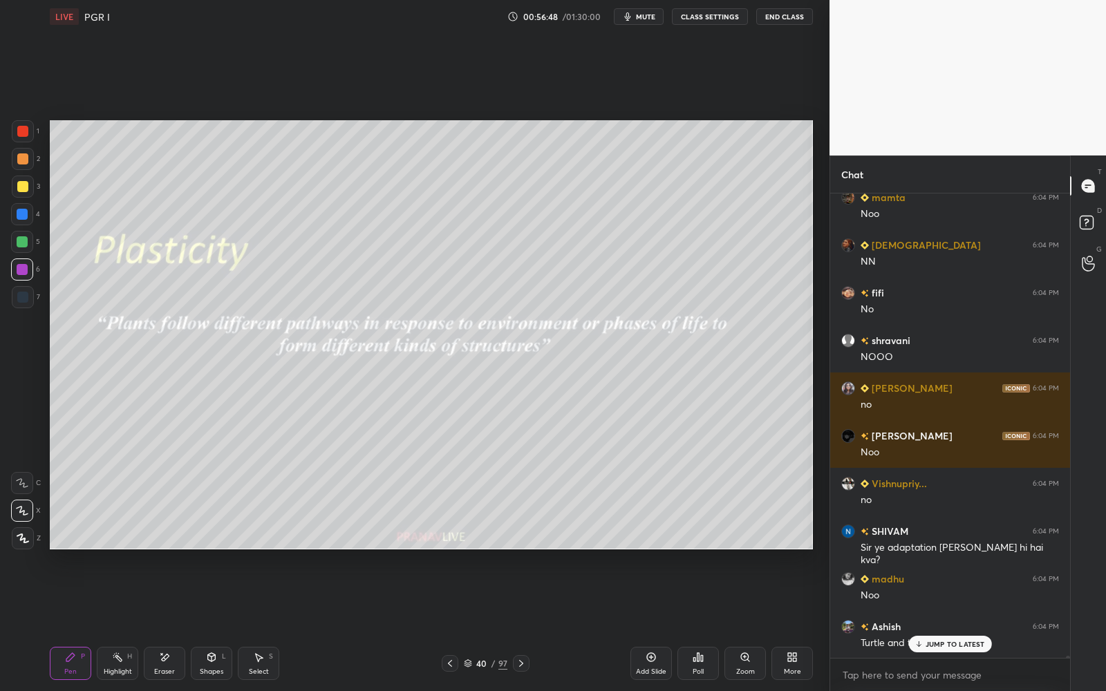
click at [947, 649] on div "JUMP TO LATEST" at bounding box center [949, 644] width 83 height 17
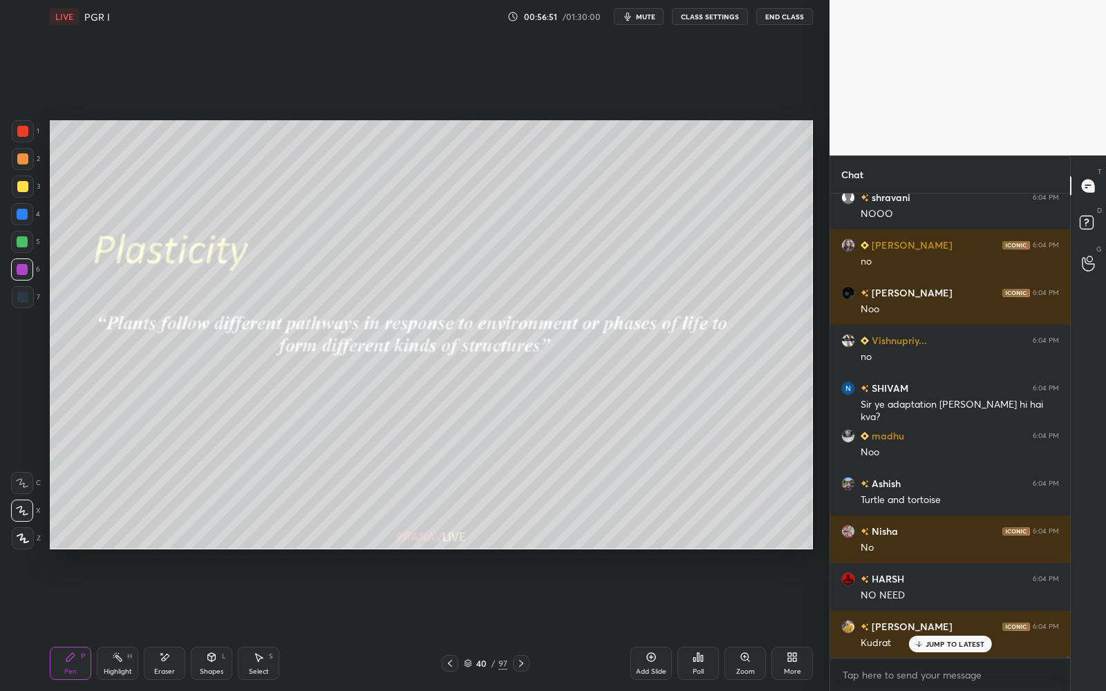
click at [949, 646] on p "JUMP TO LATEST" at bounding box center [954, 644] width 59 height 8
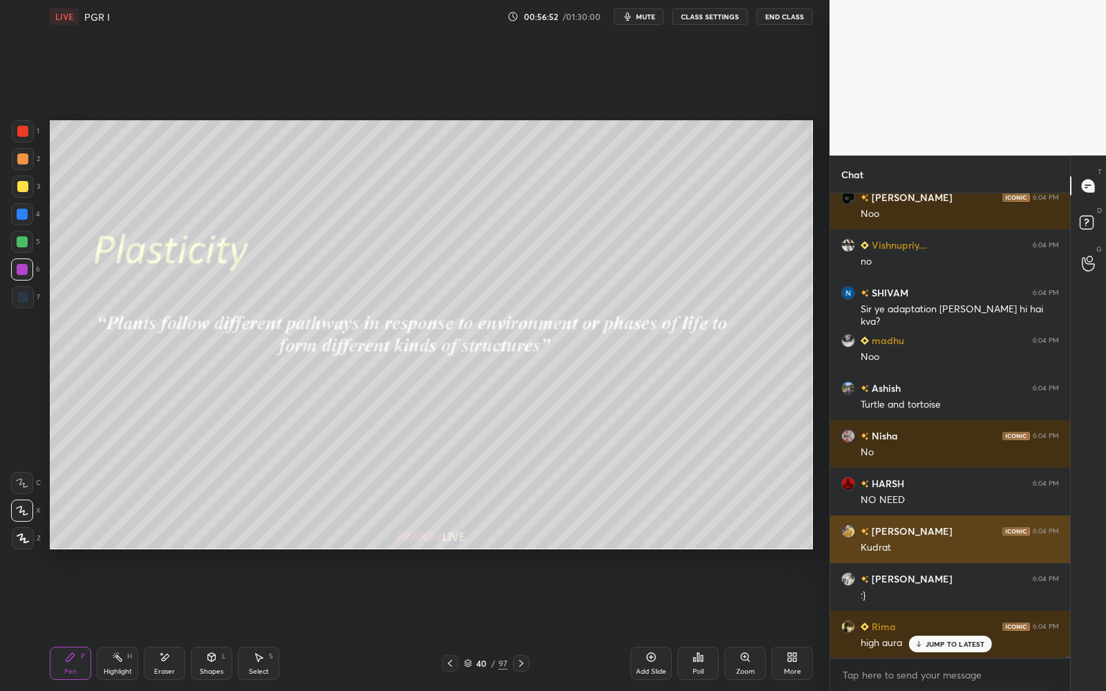
click at [949, 647] on p "JUMP TO LATEST" at bounding box center [954, 644] width 59 height 8
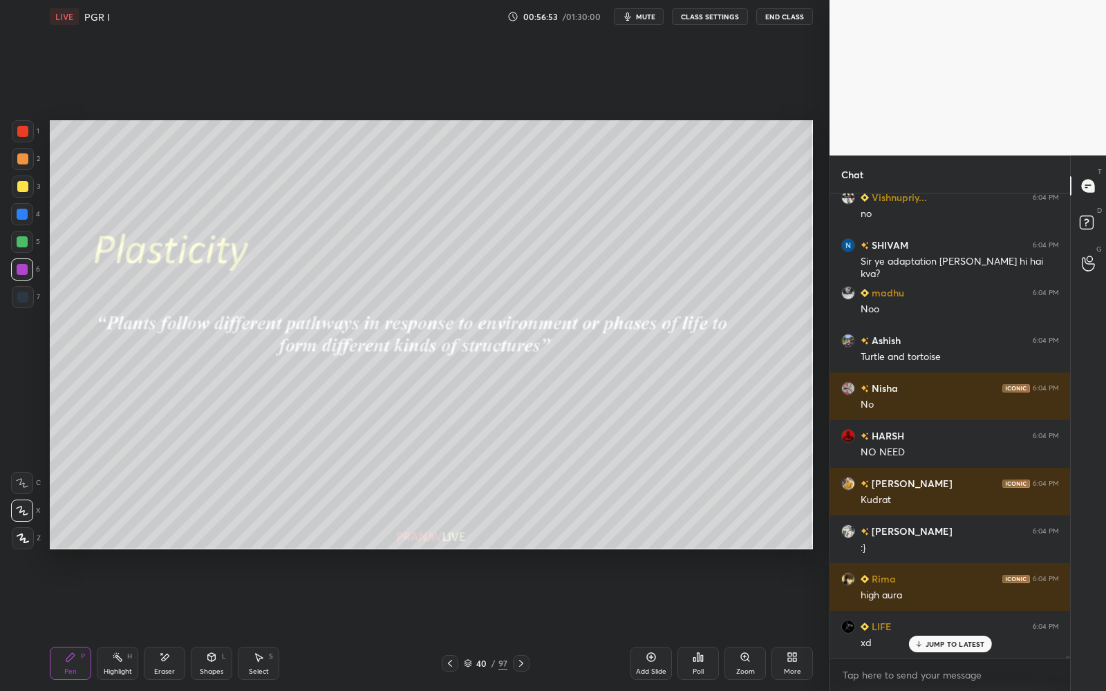
click at [949, 647] on p "JUMP TO LATEST" at bounding box center [954, 644] width 59 height 8
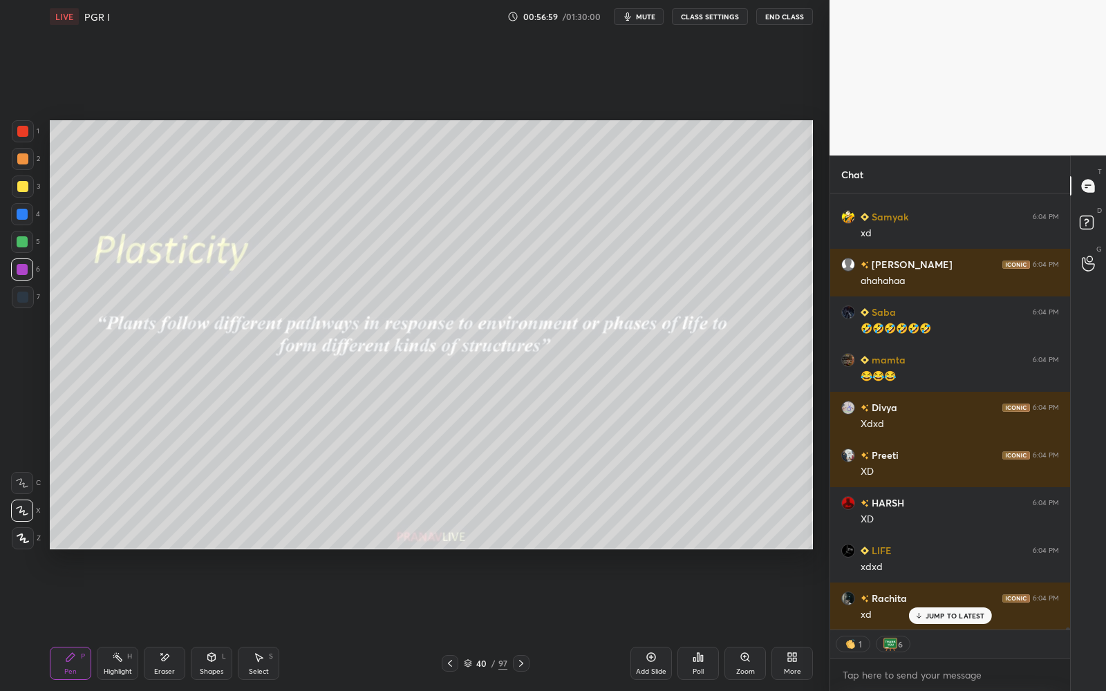
click at [956, 615] on p "JUMP TO LATEST" at bounding box center [954, 616] width 59 height 8
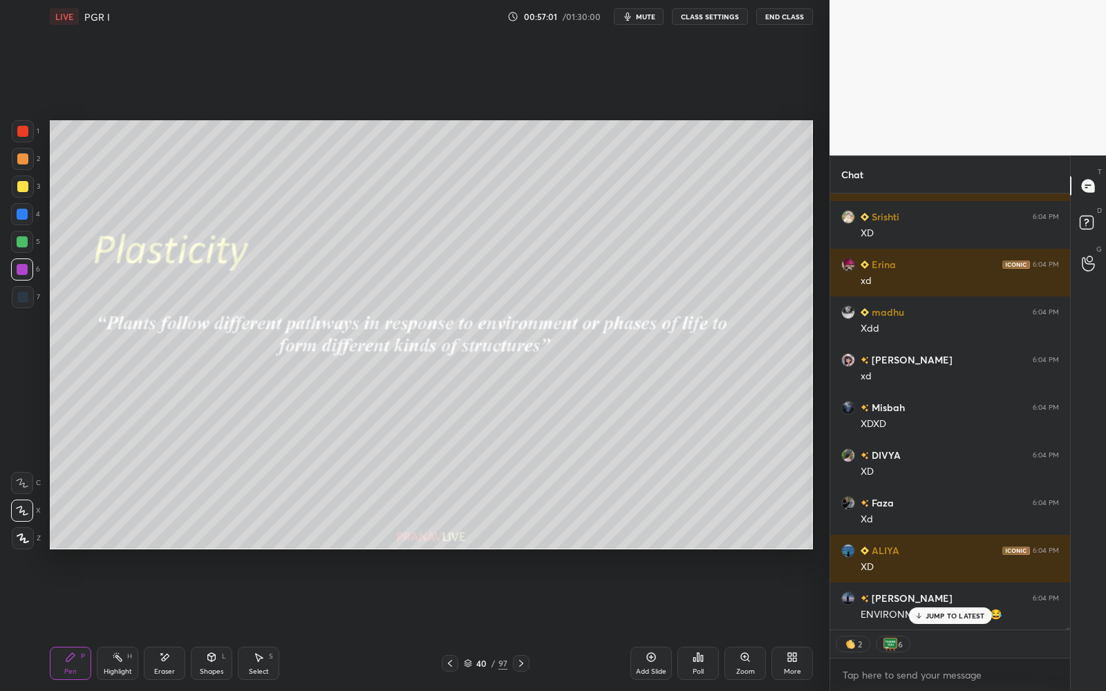
click at [956, 617] on p "JUMP TO LATEST" at bounding box center [954, 616] width 59 height 8
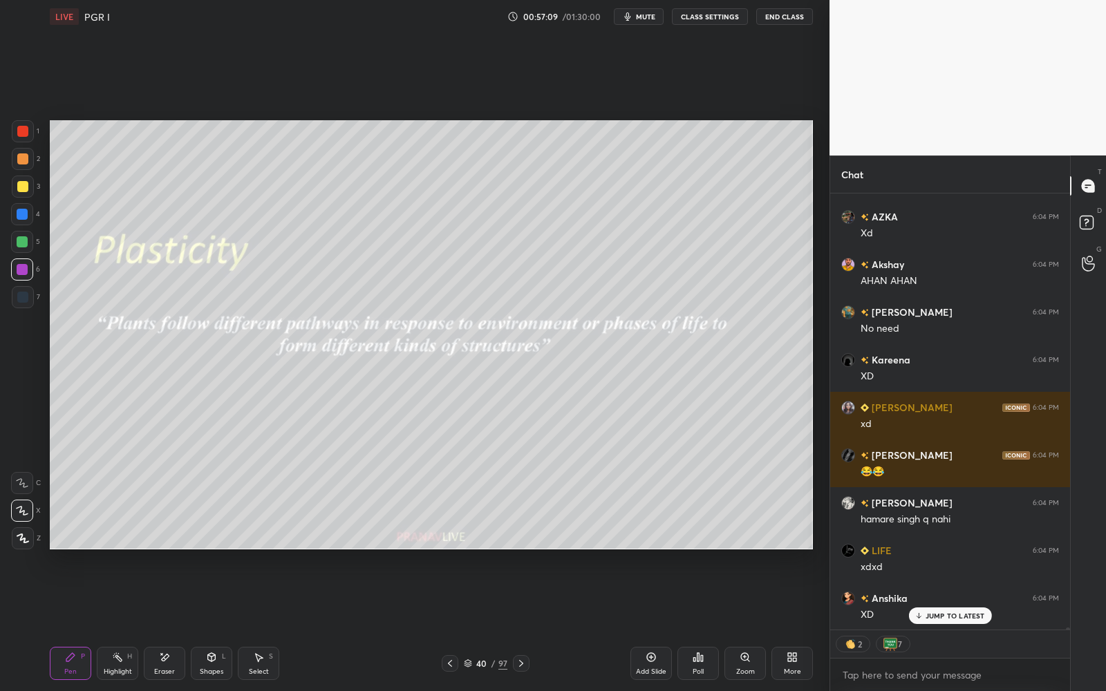
click at [957, 616] on p "JUMP TO LATEST" at bounding box center [954, 616] width 59 height 8
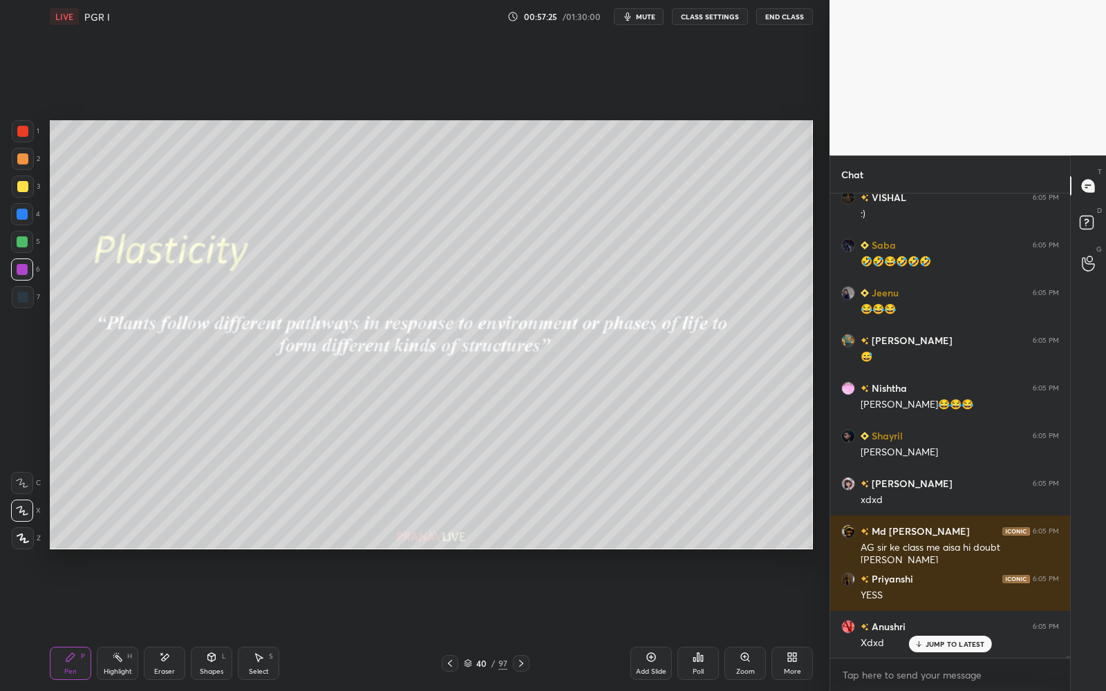
click at [27, 209] on div at bounding box center [22, 214] width 11 height 11
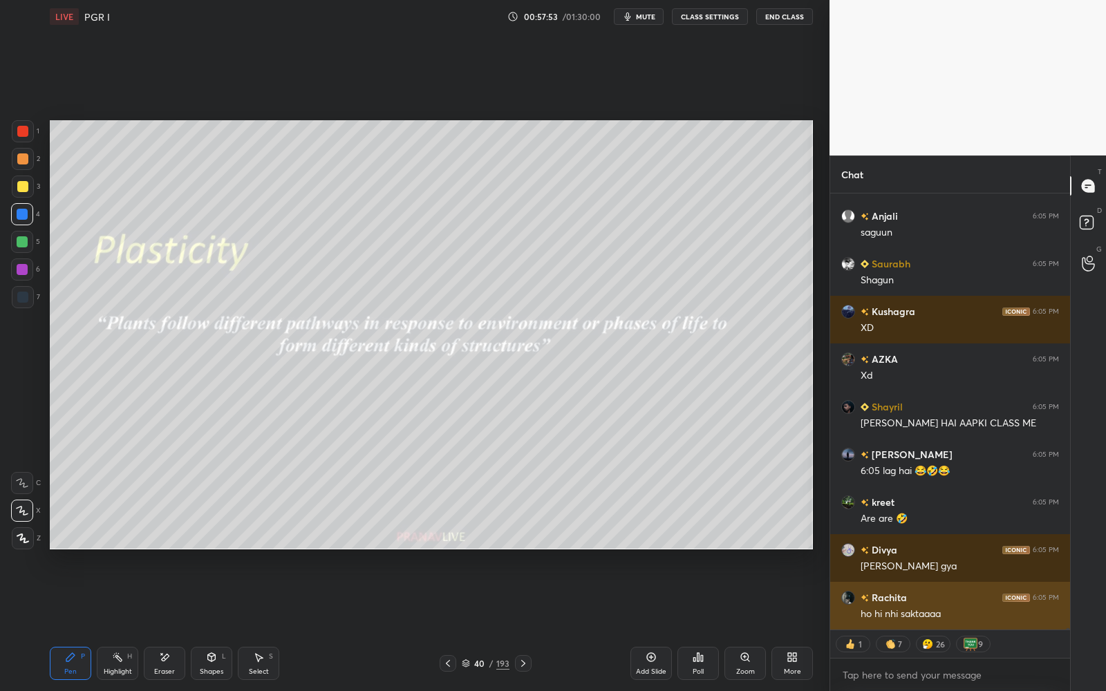
click at [941, 615] on div "ho hi nhi saktaaaa" at bounding box center [959, 614] width 198 height 14
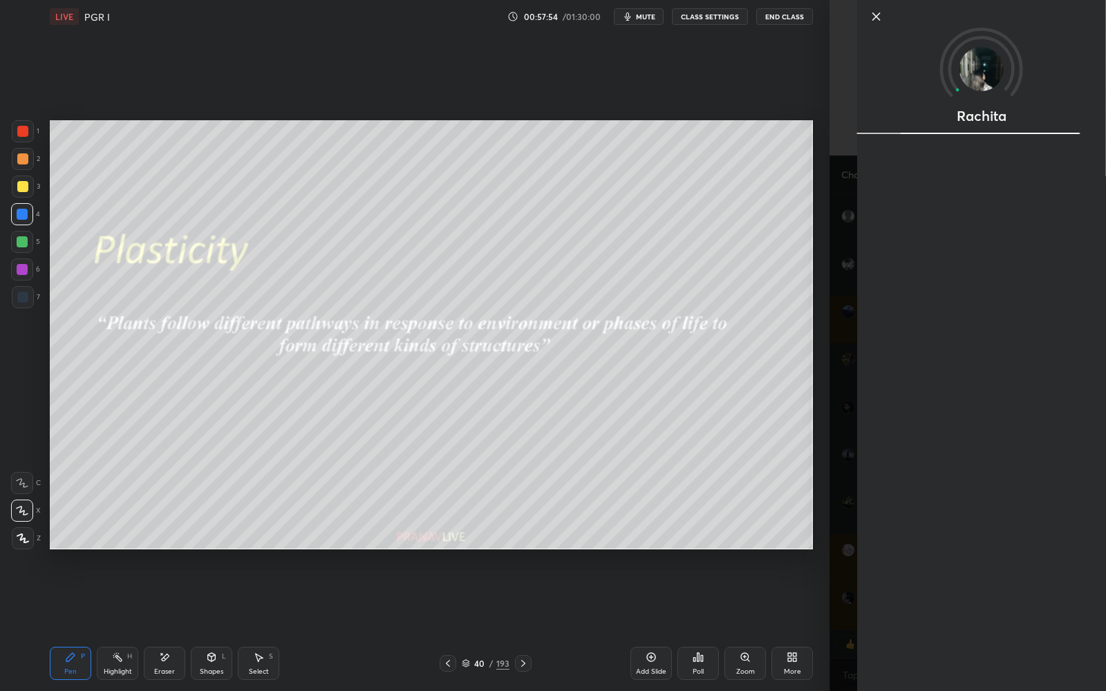
click at [782, 562] on div "Setting up your live class Poll for secs No correct answer Start poll" at bounding box center [431, 334] width 774 height 603
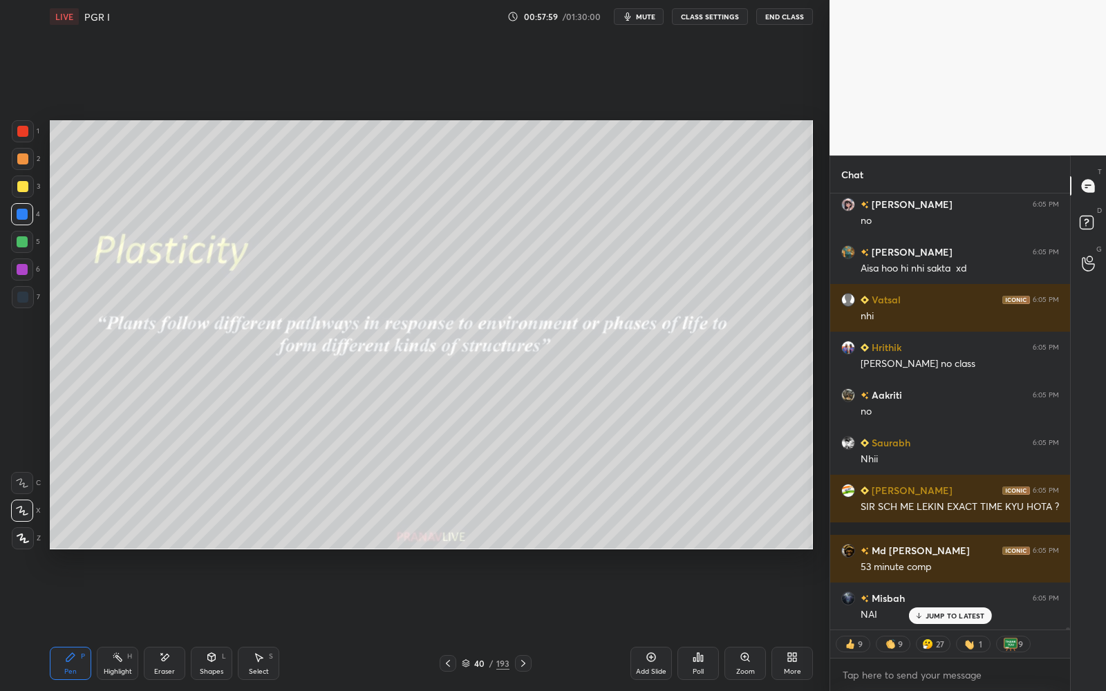
click at [932, 613] on p "JUMP TO LATEST" at bounding box center [954, 616] width 59 height 8
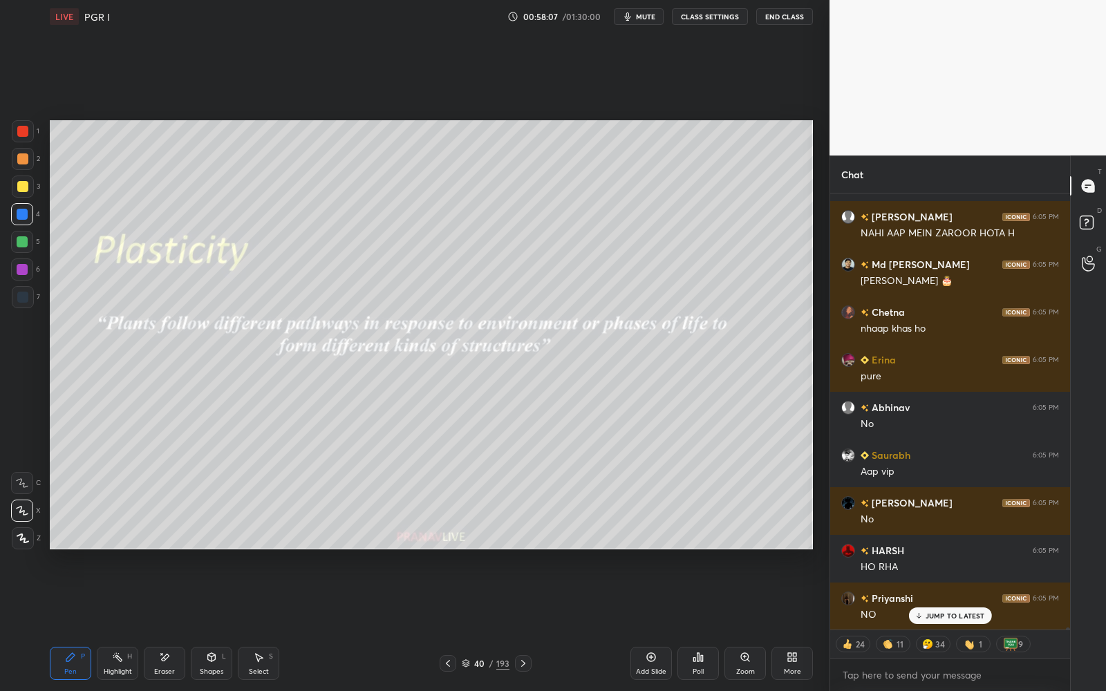
click at [934, 614] on div "[PERSON_NAME] 6:05 PM [PERSON_NAME] 6:05 PM 605 KARAN 6:05 PM No Varun 6:05 PM …" at bounding box center [950, 411] width 240 height 436
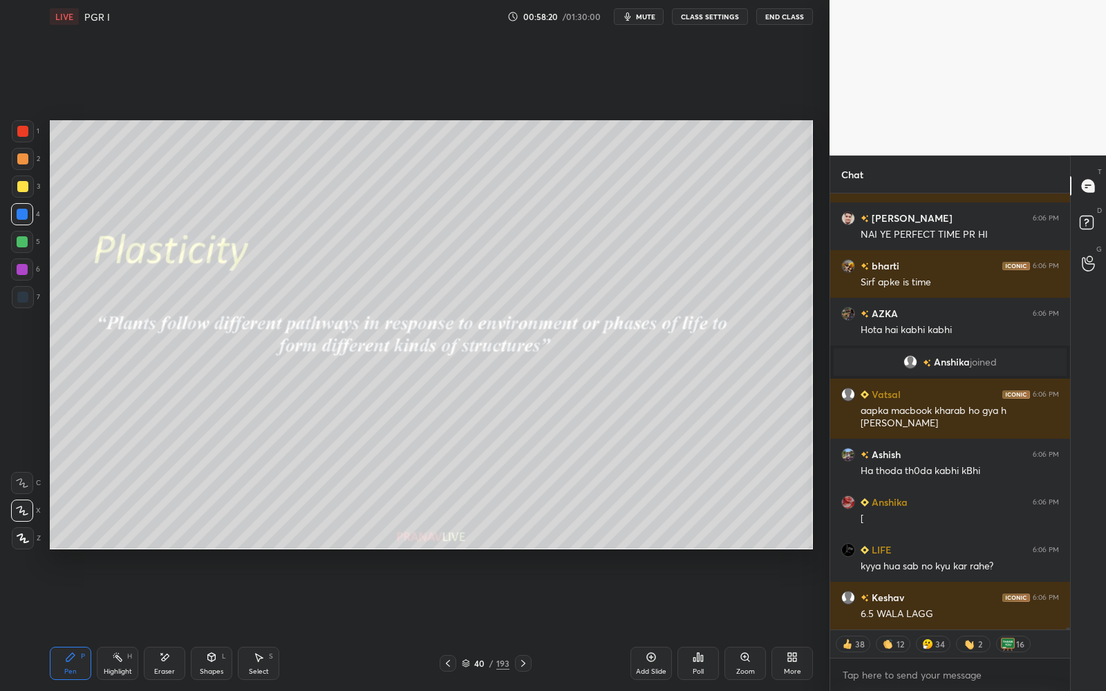
drag, startPoint x: 27, startPoint y: 189, endPoint x: 18, endPoint y: 187, distance: 9.4
click at [27, 189] on div at bounding box center [22, 186] width 11 height 11
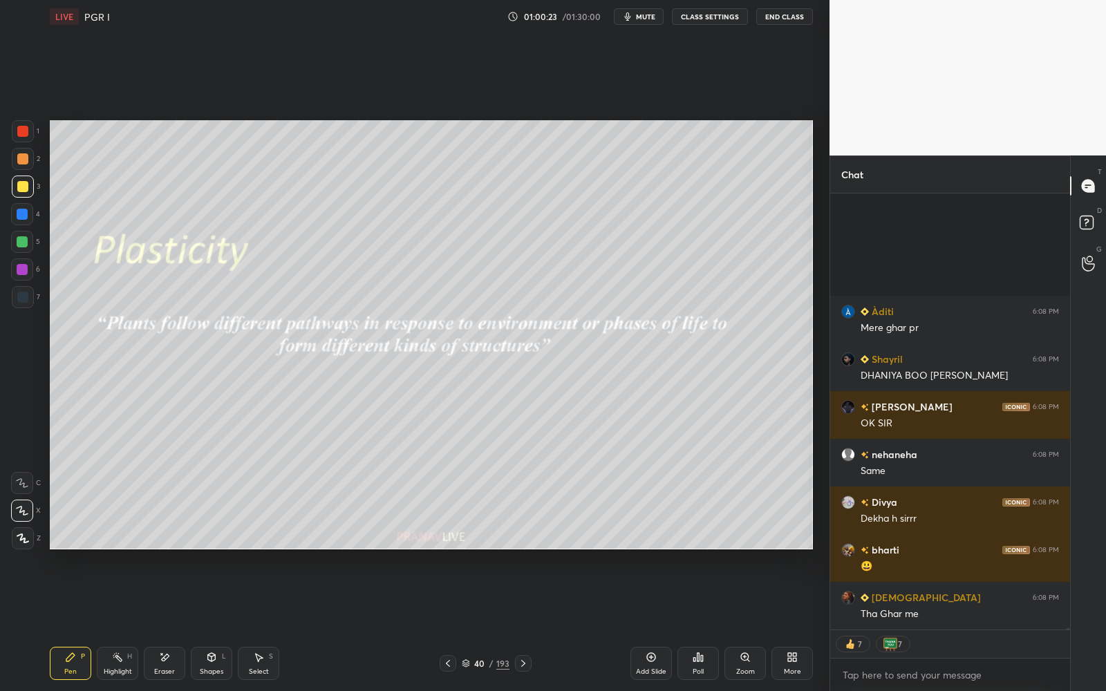
click at [523, 665] on icon at bounding box center [523, 663] width 11 height 11
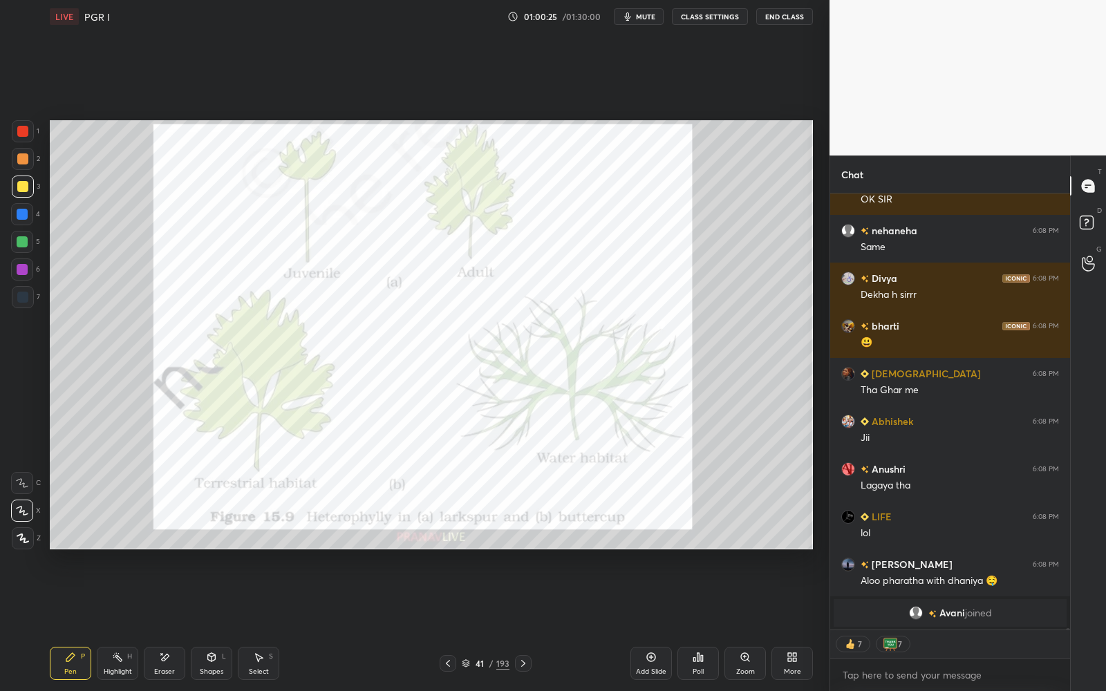
click at [24, 129] on div at bounding box center [22, 131] width 11 height 11
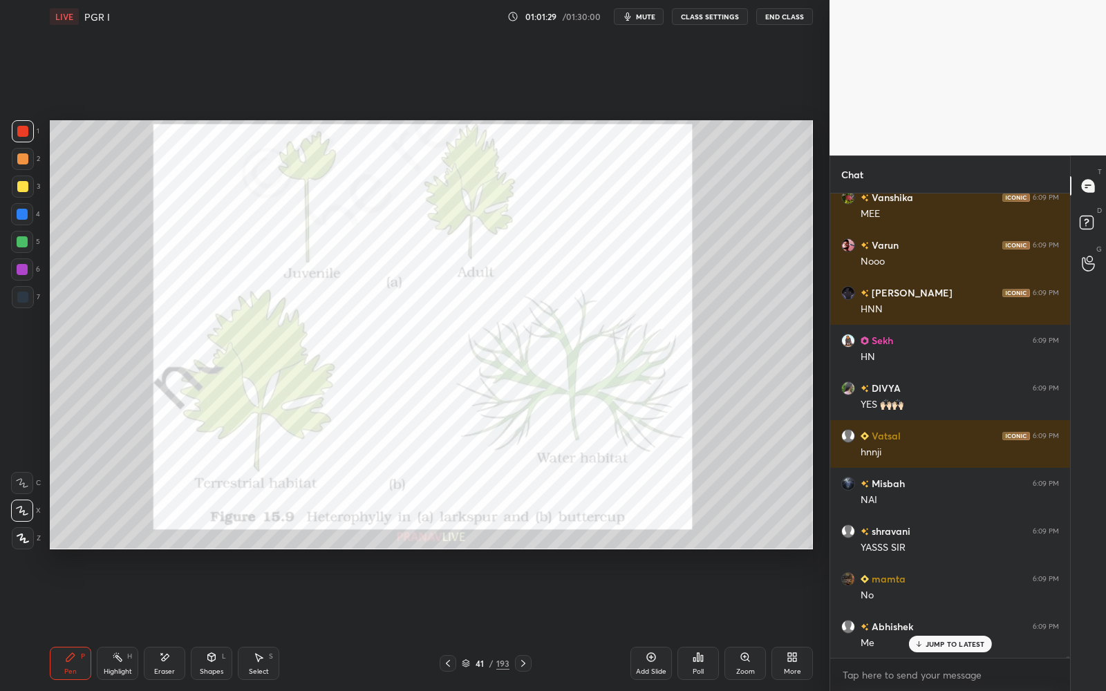
click at [25, 135] on div at bounding box center [23, 131] width 22 height 22
click at [24, 134] on div at bounding box center [22, 131] width 11 height 11
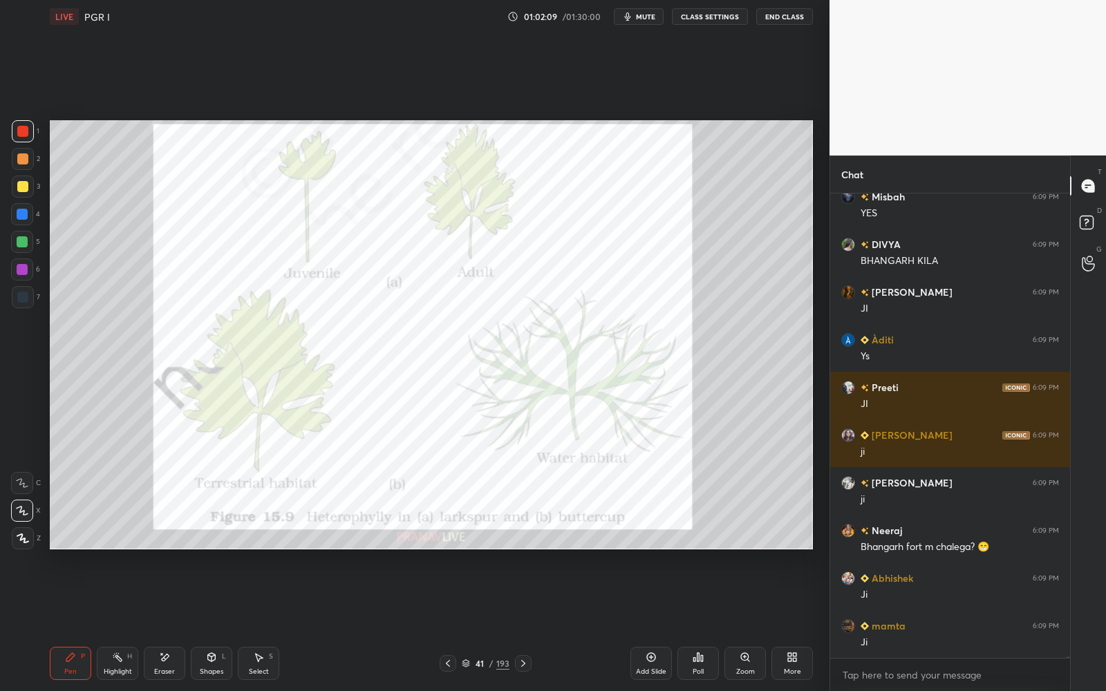
click at [525, 665] on icon at bounding box center [523, 663] width 11 height 11
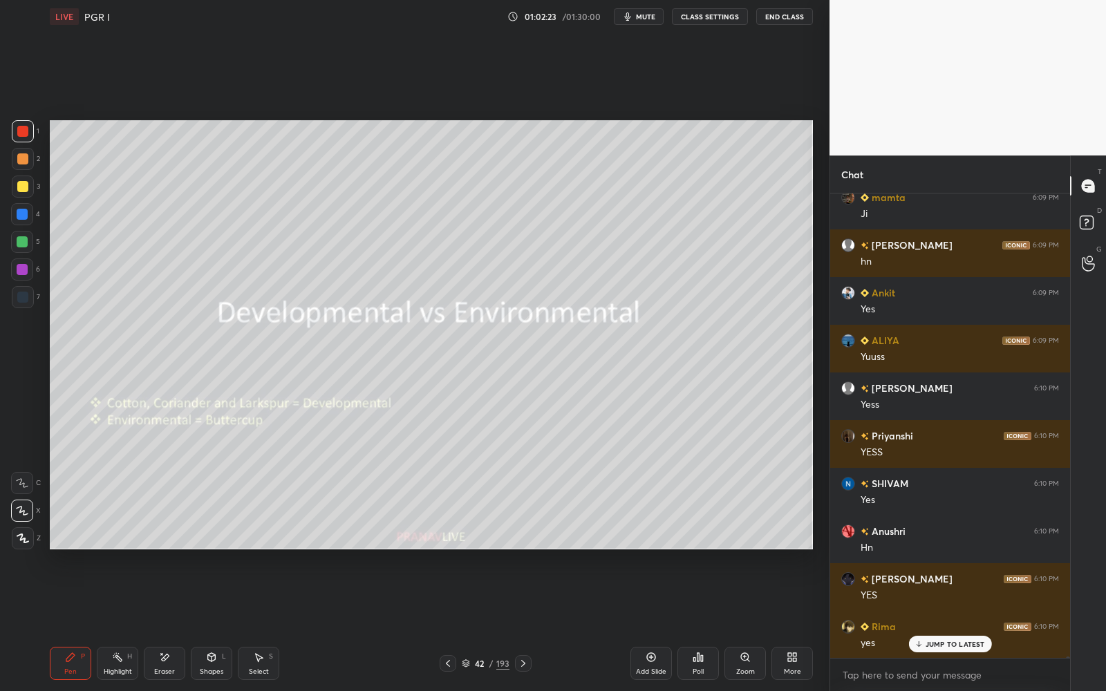
click at [466, 661] on icon at bounding box center [466, 663] width 8 height 8
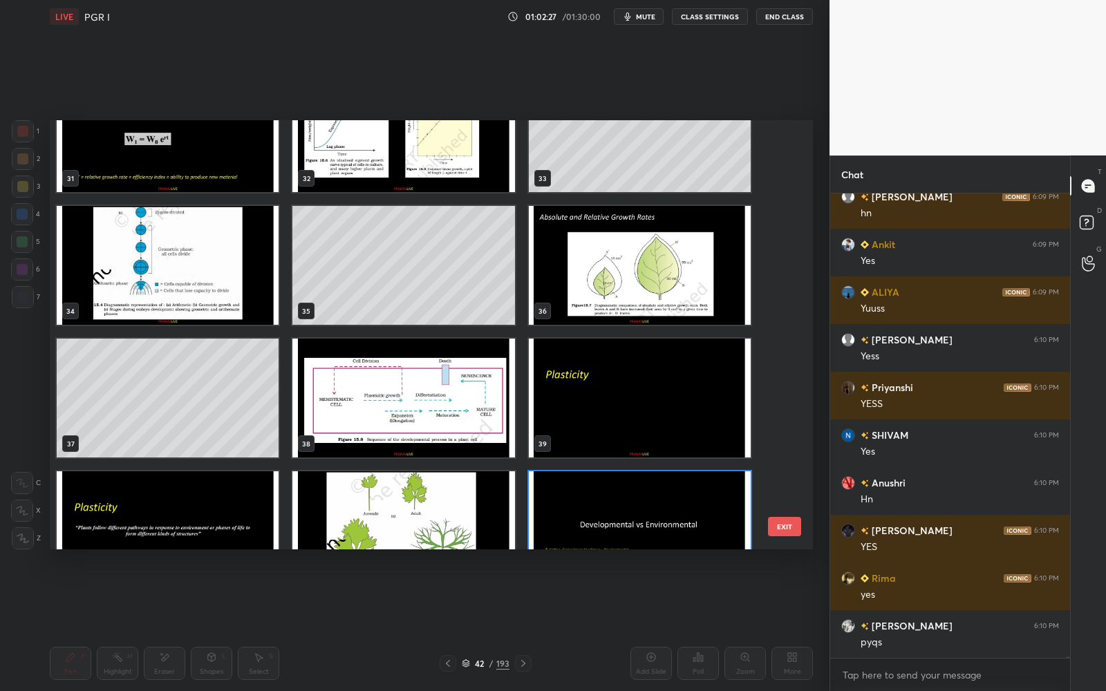
click at [450, 363] on img "grid" at bounding box center [403, 398] width 222 height 119
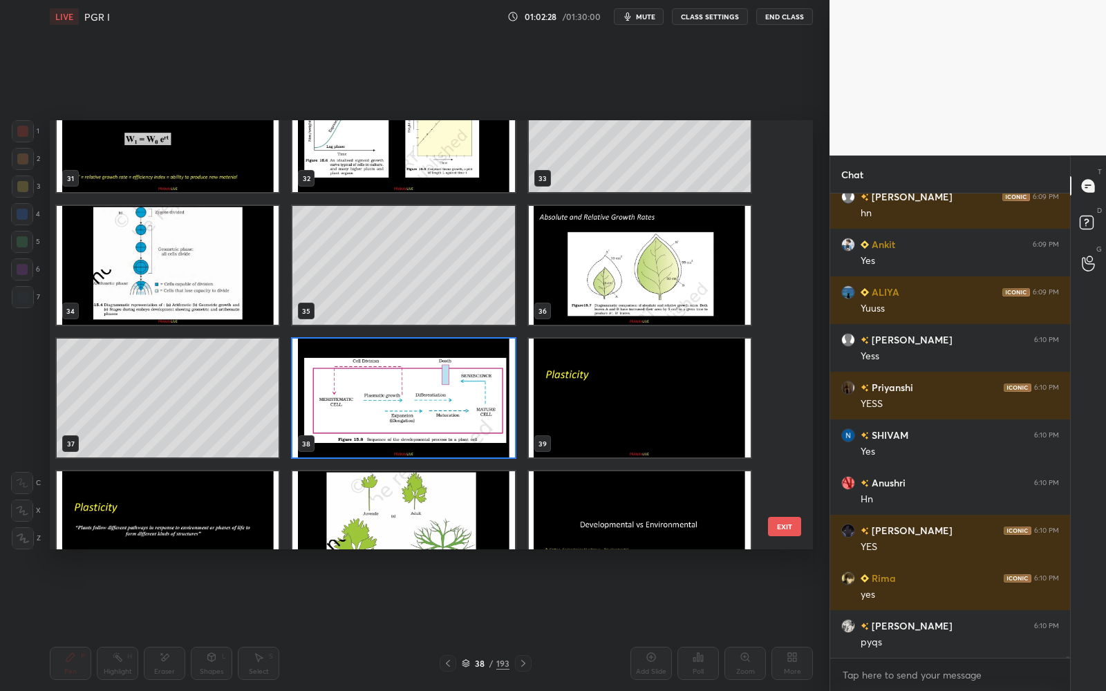
click at [450, 363] on img "grid" at bounding box center [403, 398] width 222 height 119
click at [451, 363] on img "grid" at bounding box center [403, 398] width 222 height 119
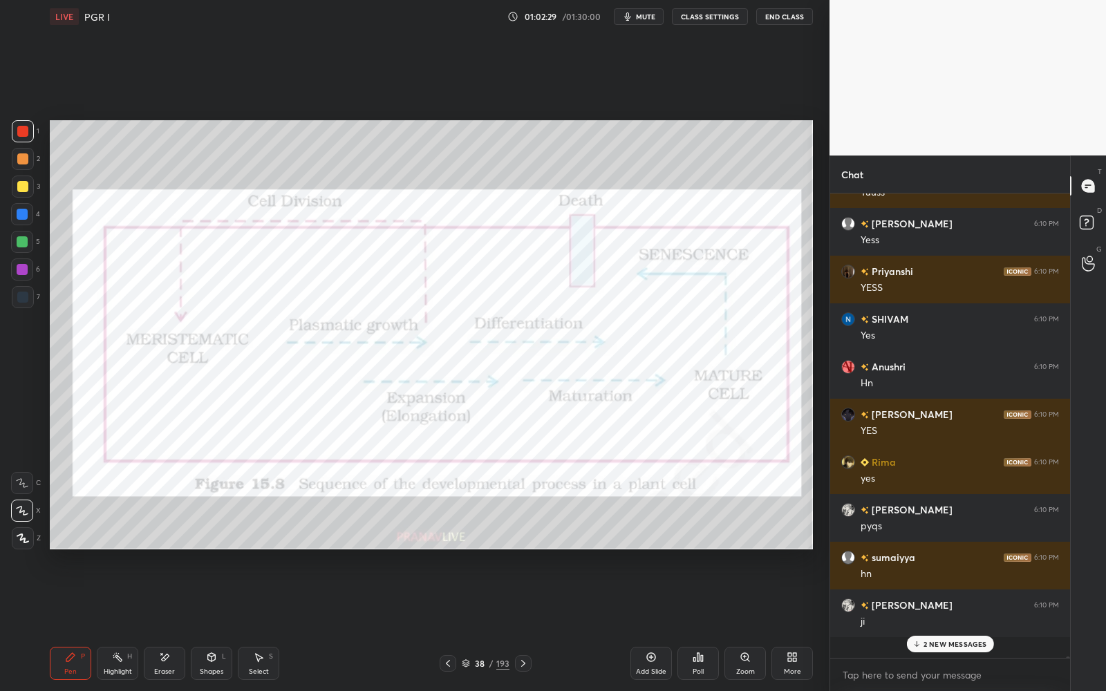
click at [27, 130] on div at bounding box center [22, 131] width 11 height 11
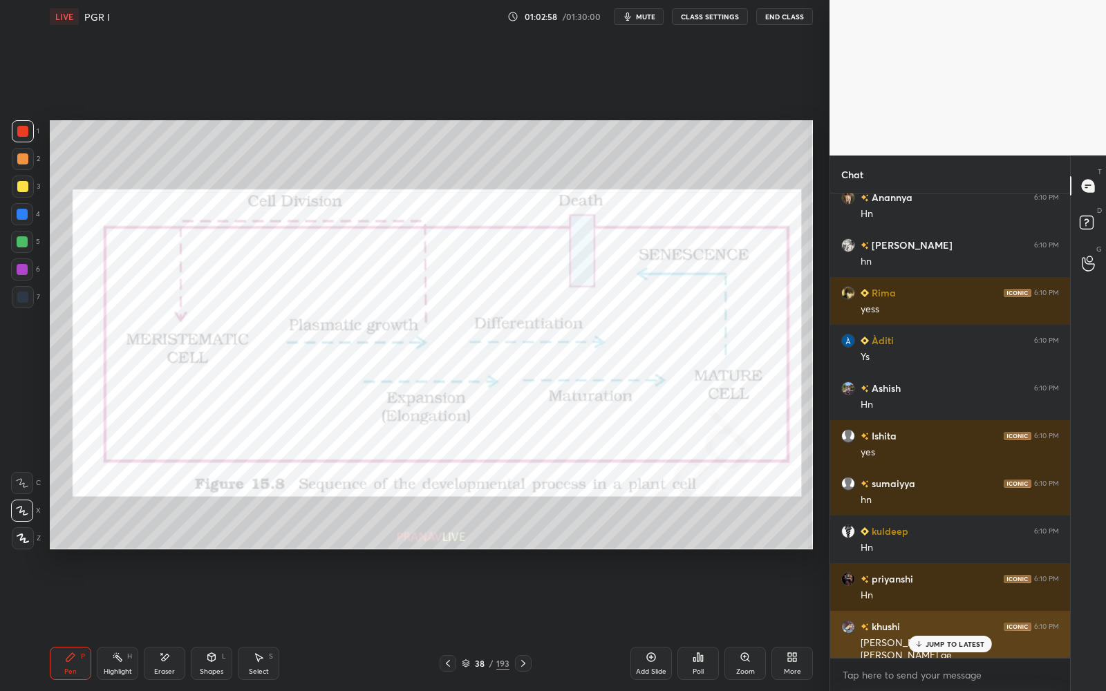
click at [965, 645] on p "JUMP TO LATEST" at bounding box center [954, 644] width 59 height 8
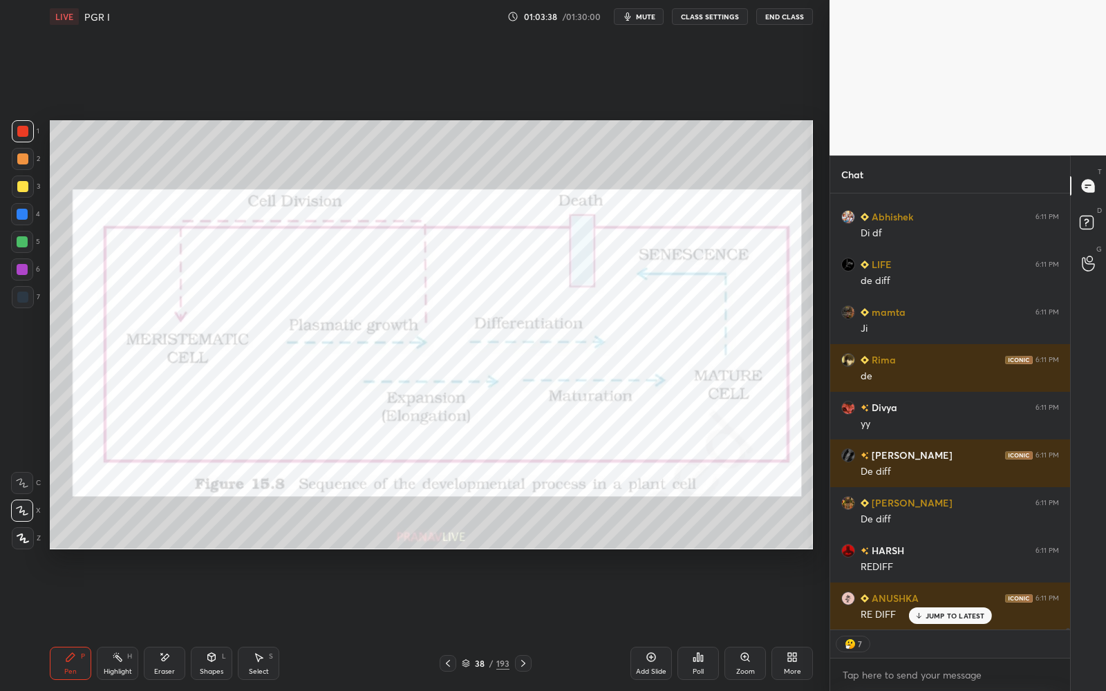
scroll to position [4, 4]
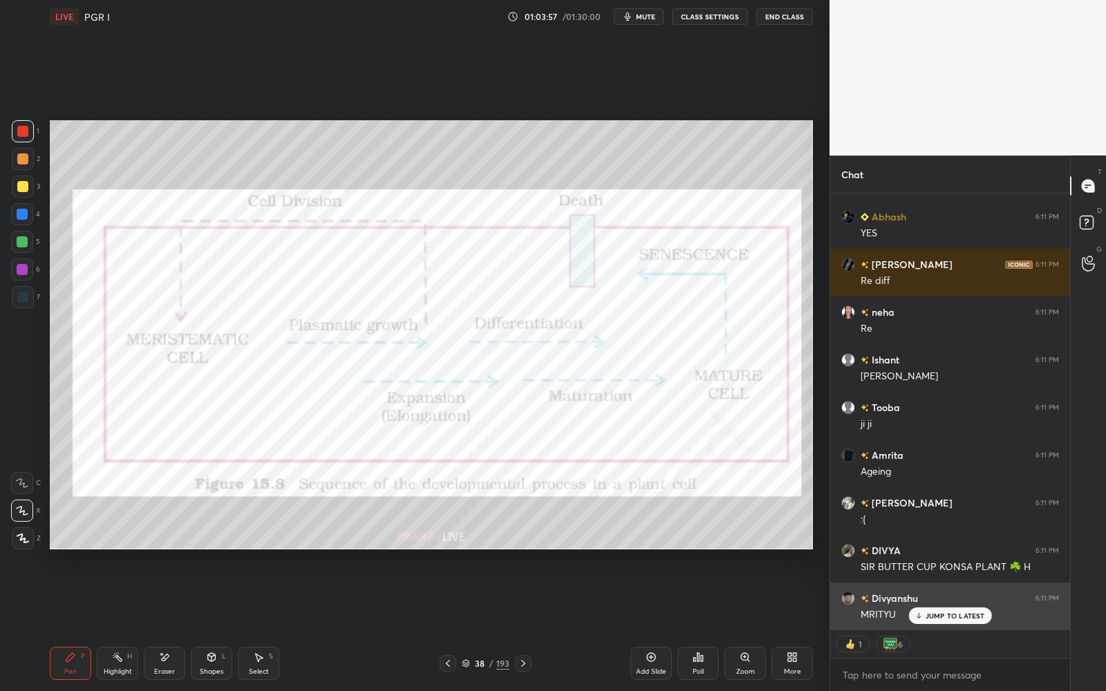
click at [947, 600] on div "[PERSON_NAME] 6:11 PM" at bounding box center [950, 598] width 218 height 15
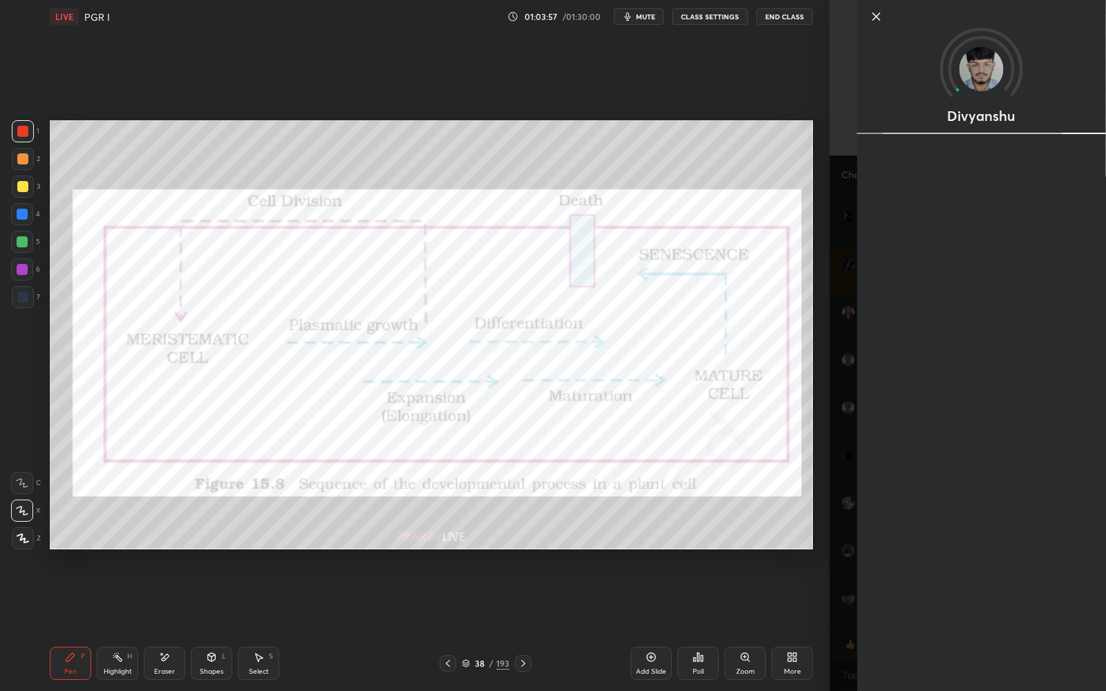
click at [820, 580] on div "1 2 3 4 5 6 7 C X Z E E Erase all H H LIVE PGR I 01:03:57 / 01:30:00 mute CLASS…" at bounding box center [414, 345] width 829 height 691
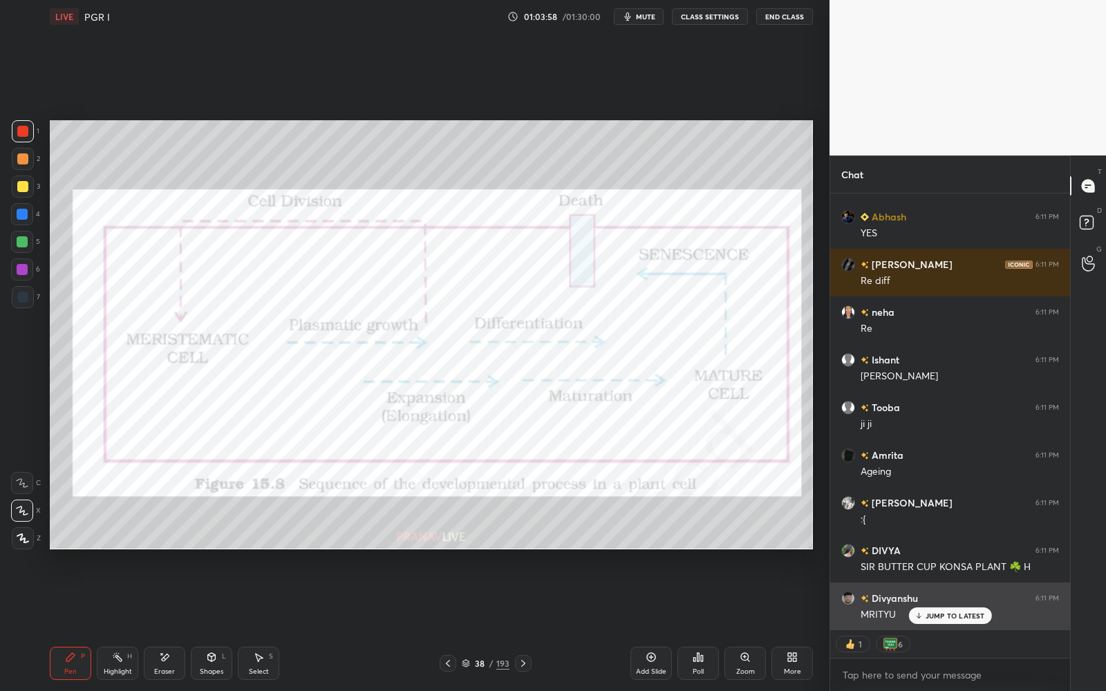
click at [952, 615] on p "JUMP TO LATEST" at bounding box center [954, 616] width 59 height 8
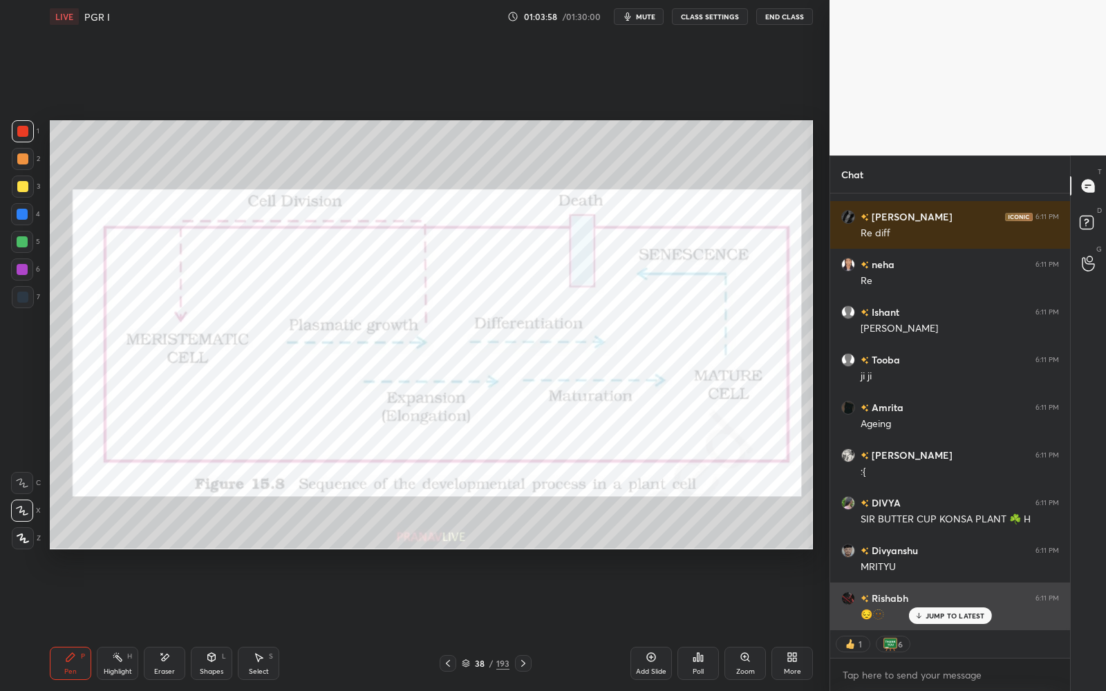
click at [954, 618] on p "JUMP TO LATEST" at bounding box center [954, 616] width 59 height 8
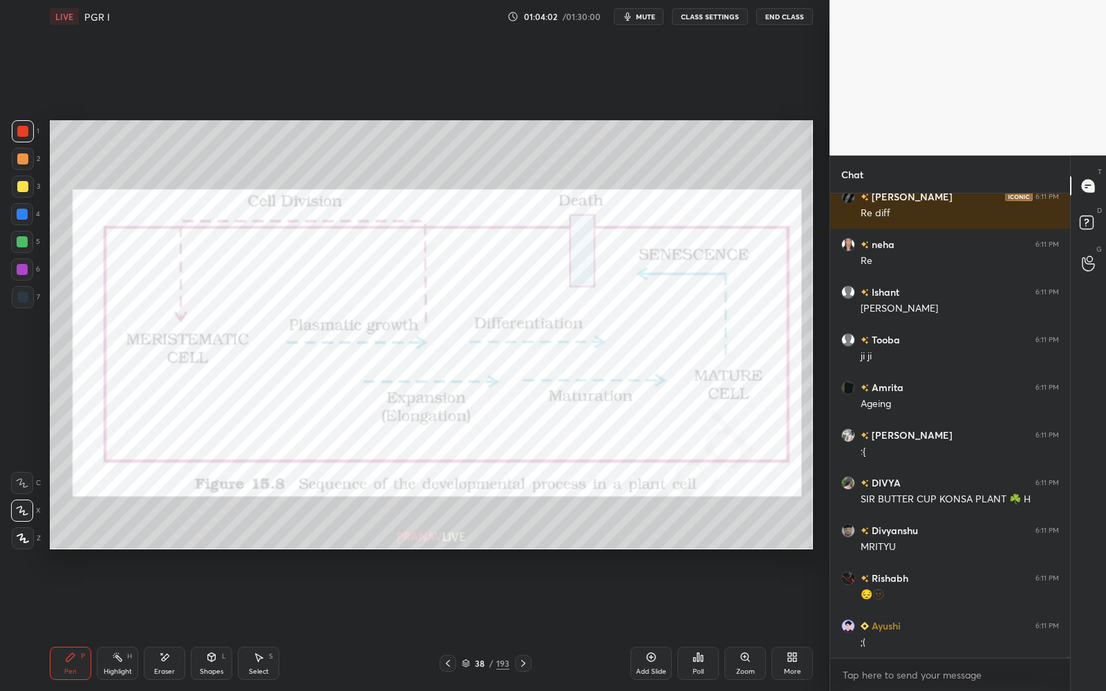
click at [786, 668] on div "More" at bounding box center [792, 671] width 17 height 7
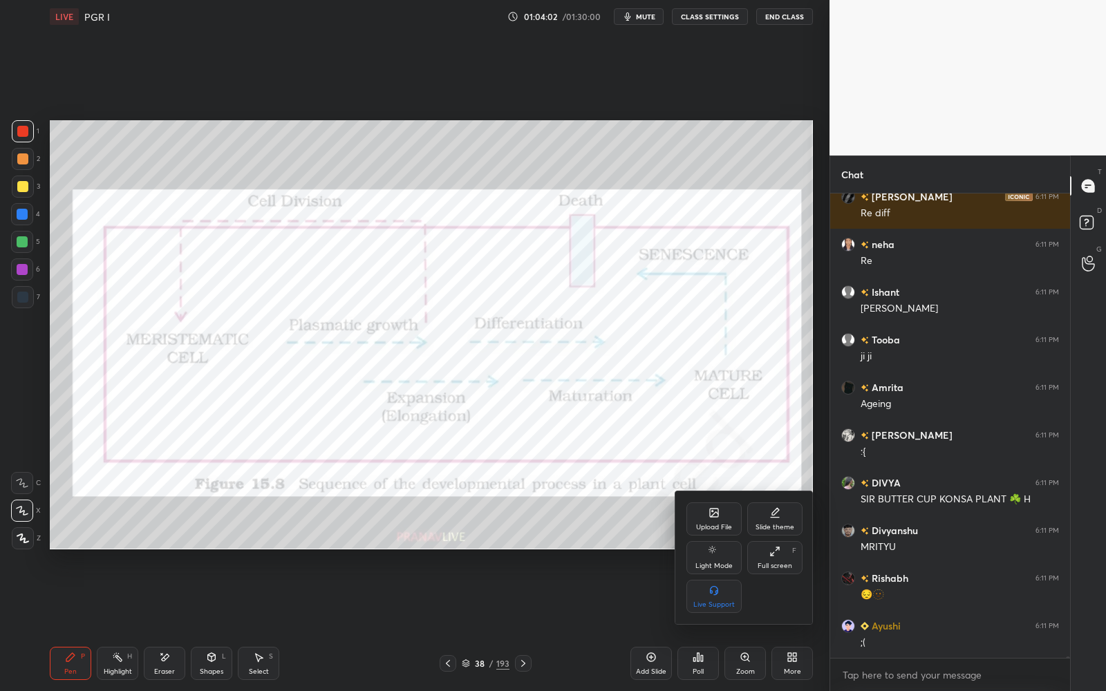
click at [791, 567] on div "Full screen" at bounding box center [774, 565] width 35 height 7
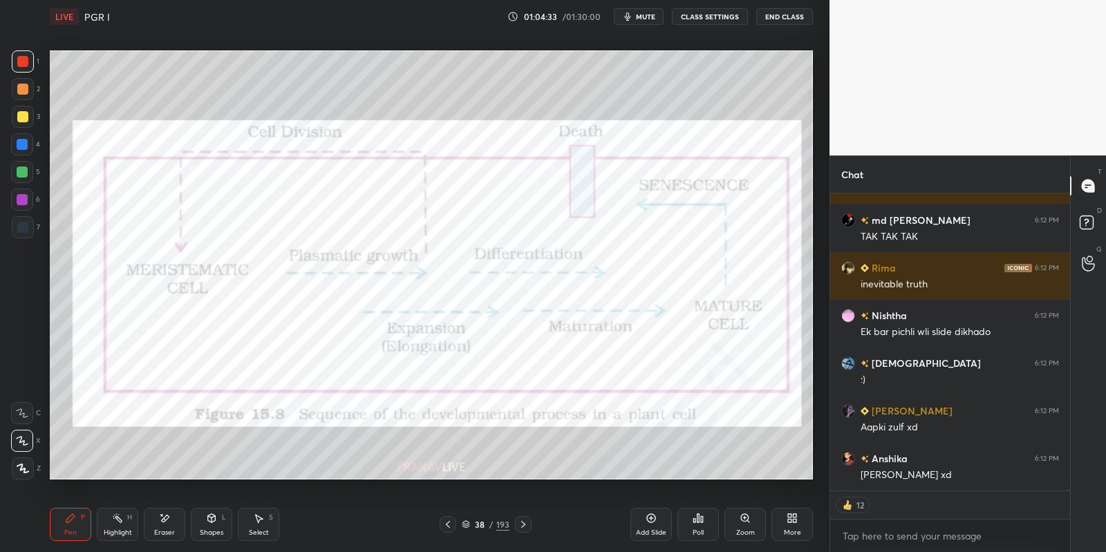
click at [790, 524] on div "More" at bounding box center [791, 524] width 41 height 33
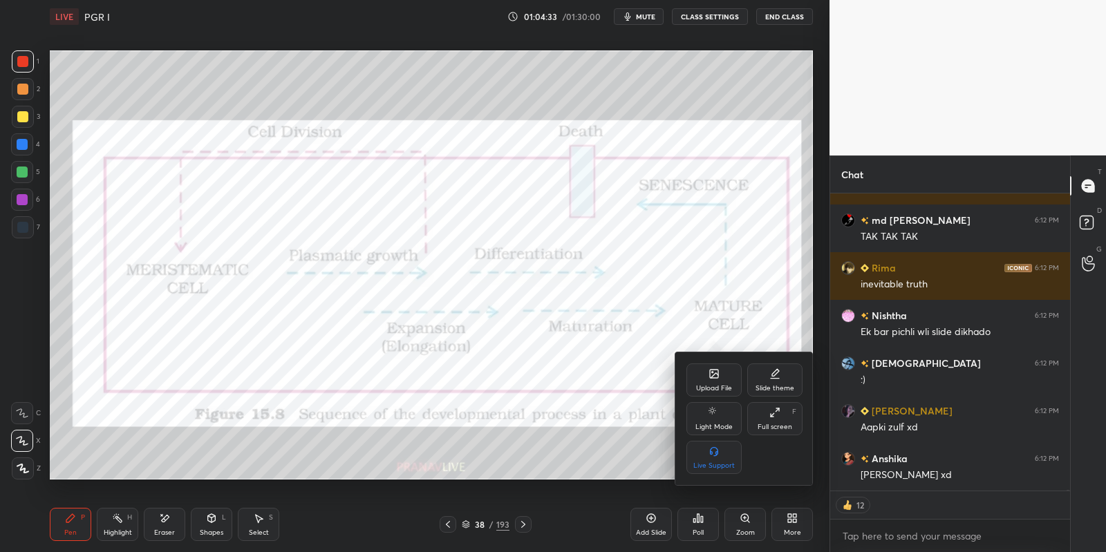
click at [723, 382] on div "Upload File" at bounding box center [713, 379] width 55 height 33
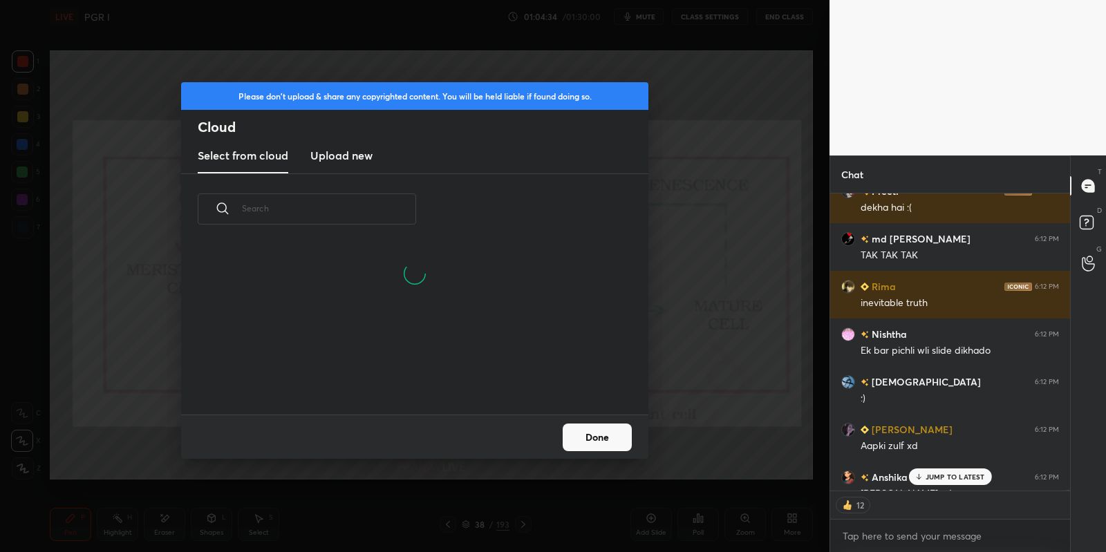
click at [355, 154] on h3 "Upload new" at bounding box center [341, 155] width 62 height 17
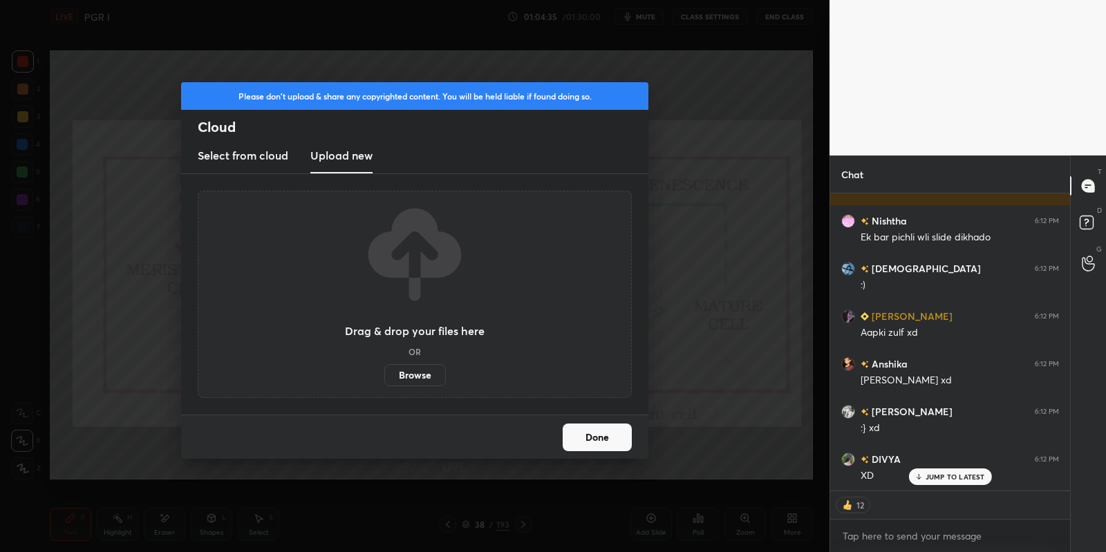
click at [417, 375] on label "Browse" at bounding box center [414, 375] width 61 height 22
click at [384, 375] on input "Browse" at bounding box center [384, 375] width 0 height 22
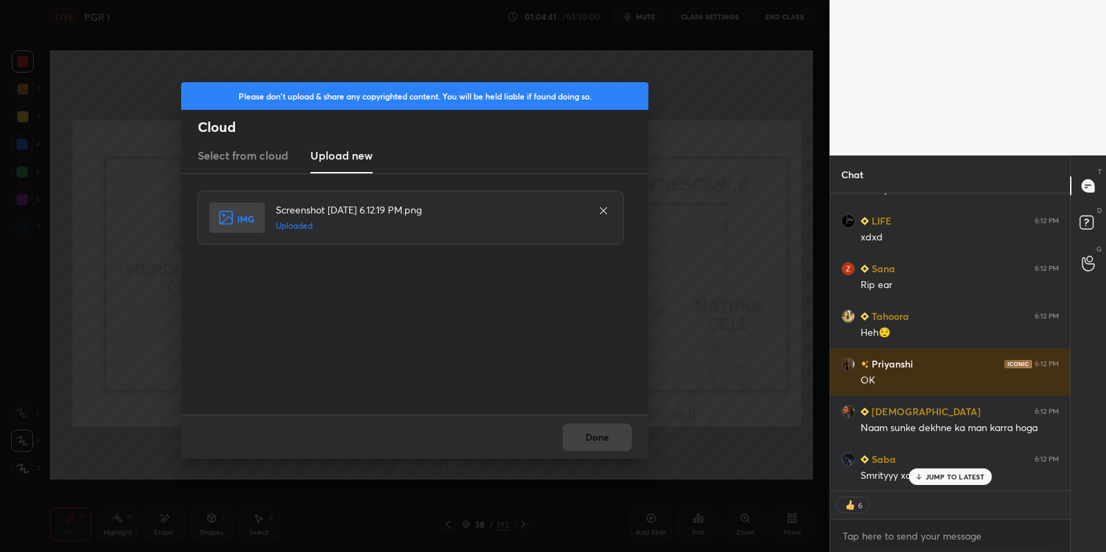
click at [608, 428] on div "Done" at bounding box center [414, 437] width 467 height 44
click at [608, 439] on button "Done" at bounding box center [596, 438] width 69 height 28
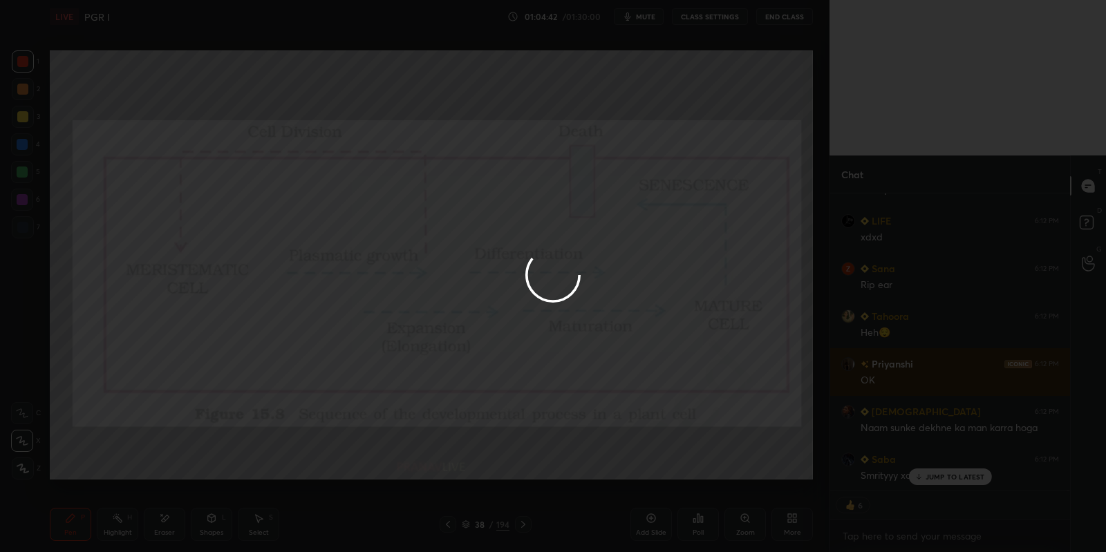
click at [606, 442] on button "Done" at bounding box center [596, 438] width 69 height 28
click at [605, 442] on div at bounding box center [553, 276] width 1106 height 552
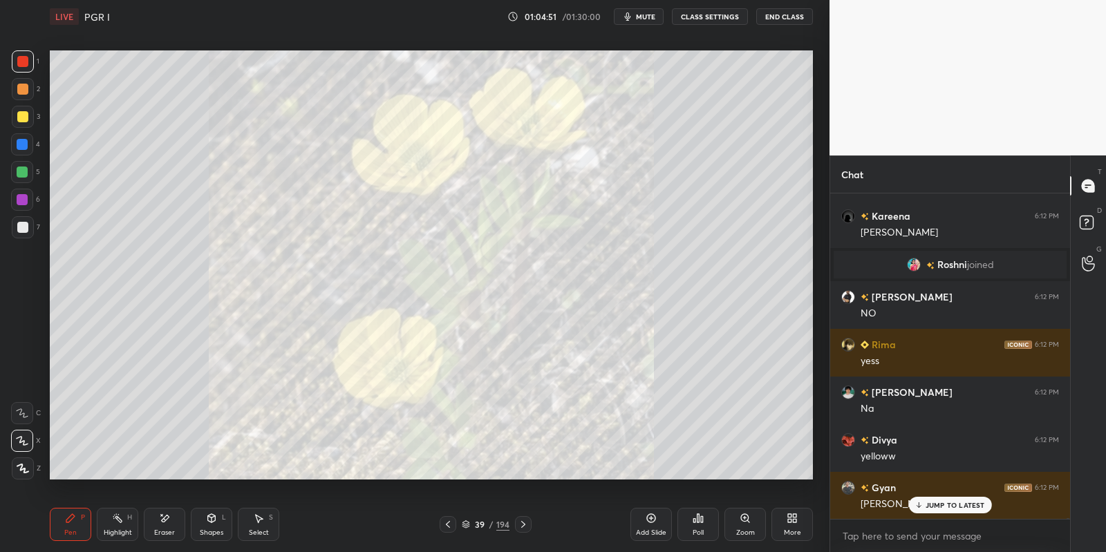
click at [800, 512] on div "More" at bounding box center [791, 524] width 41 height 33
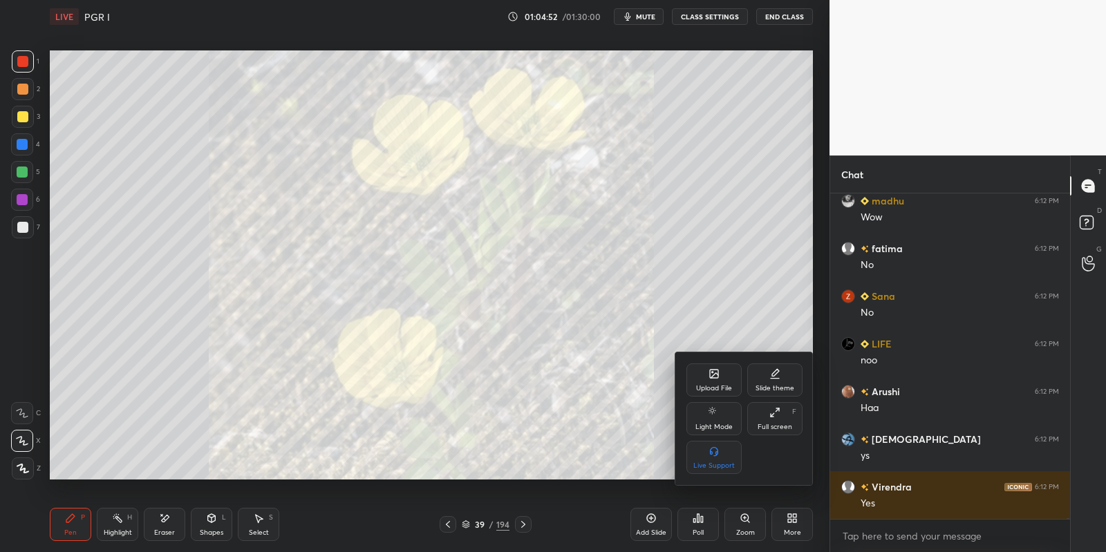
click at [788, 437] on div "Upload File Slide theme Light Mode Full screen F Live Support" at bounding box center [744, 418] width 116 height 111
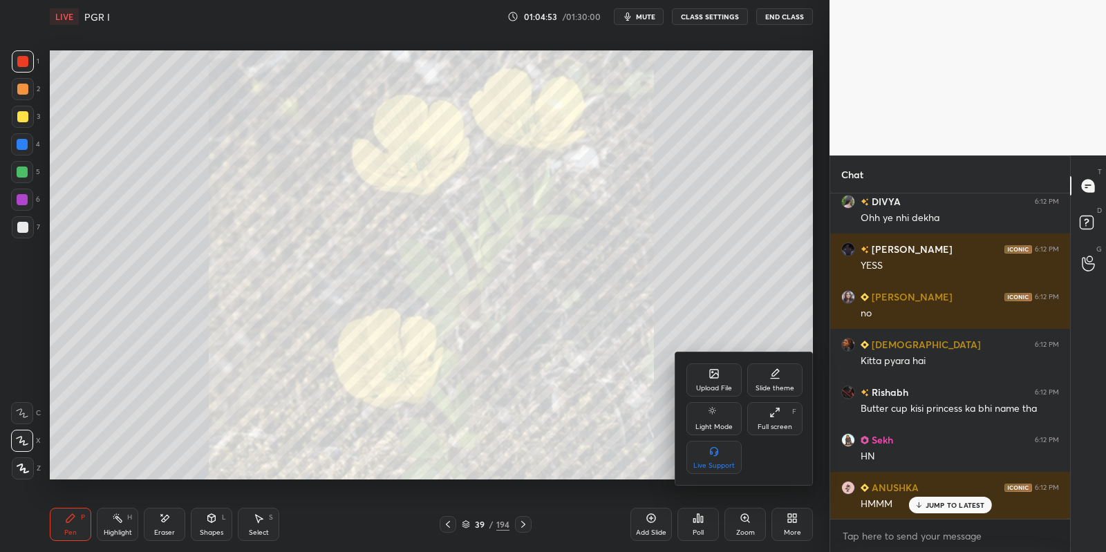
click at [791, 430] on div "Full screen F" at bounding box center [774, 418] width 55 height 33
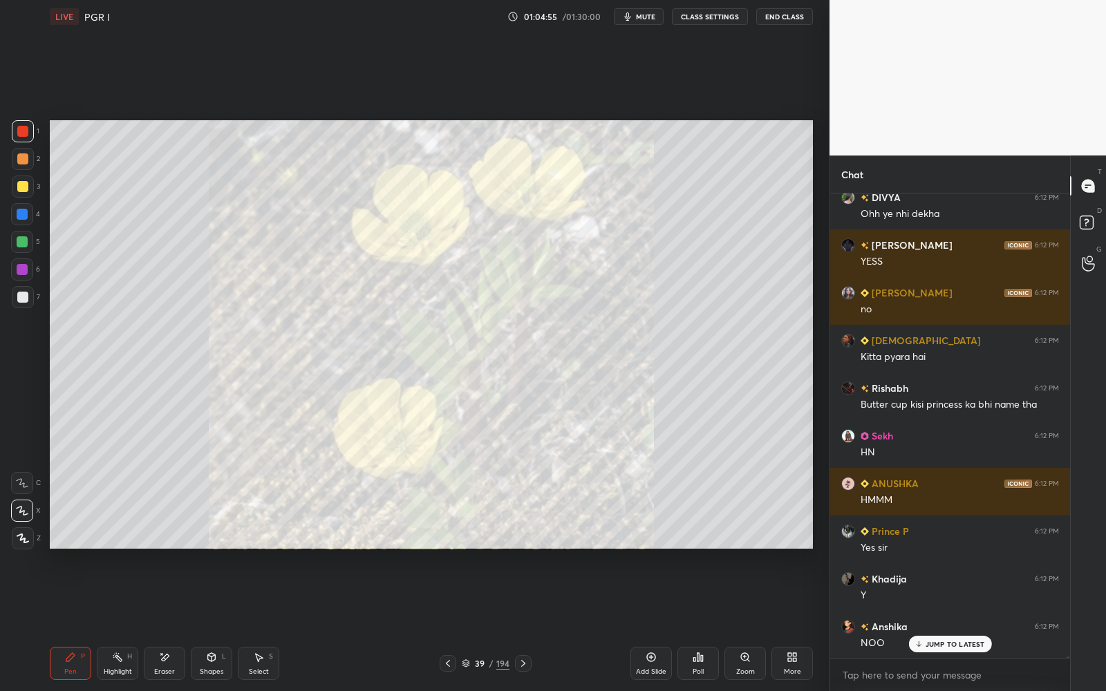
click at [452, 658] on icon at bounding box center [447, 663] width 11 height 11
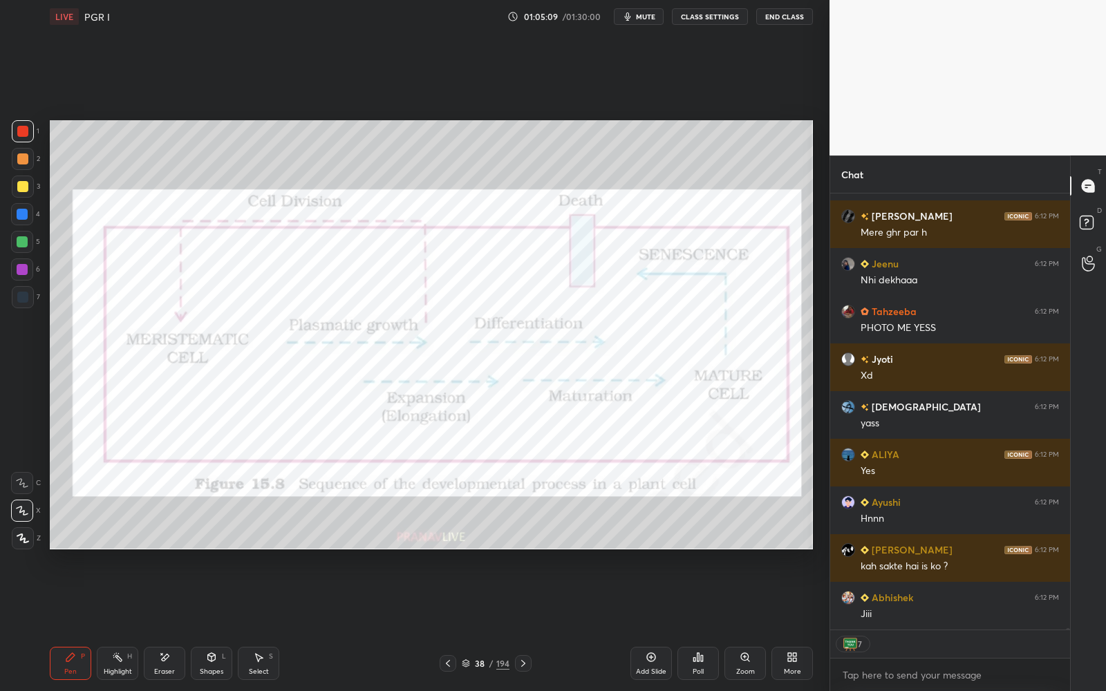
click at [469, 659] on icon at bounding box center [466, 663] width 8 height 8
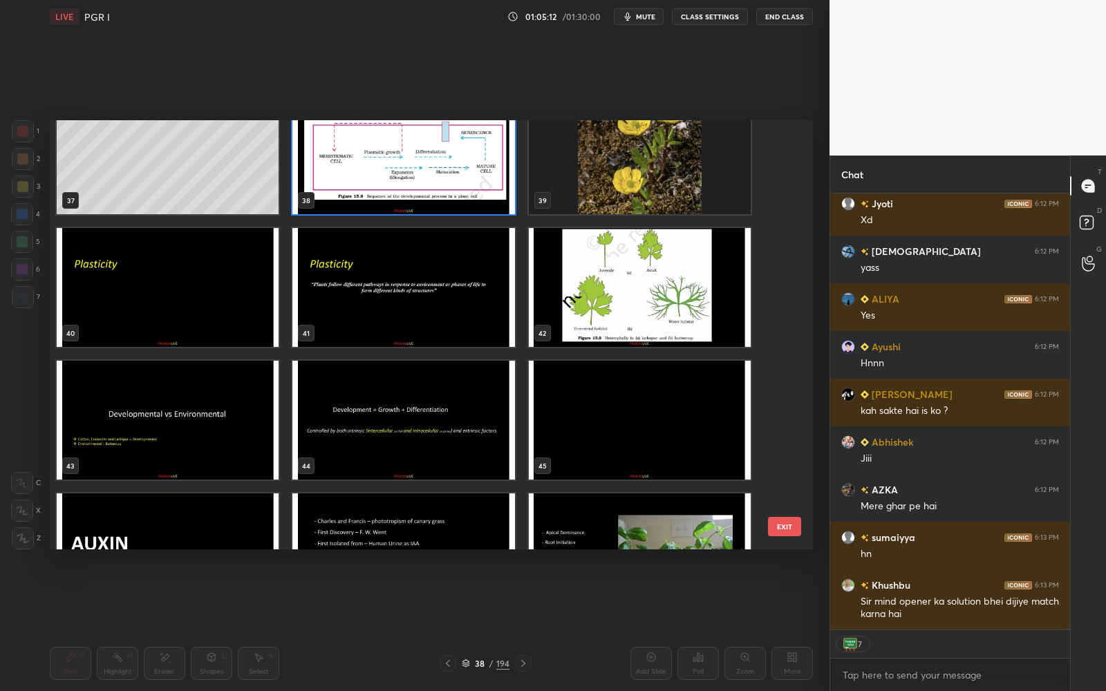
click at [422, 455] on img "grid" at bounding box center [403, 420] width 222 height 119
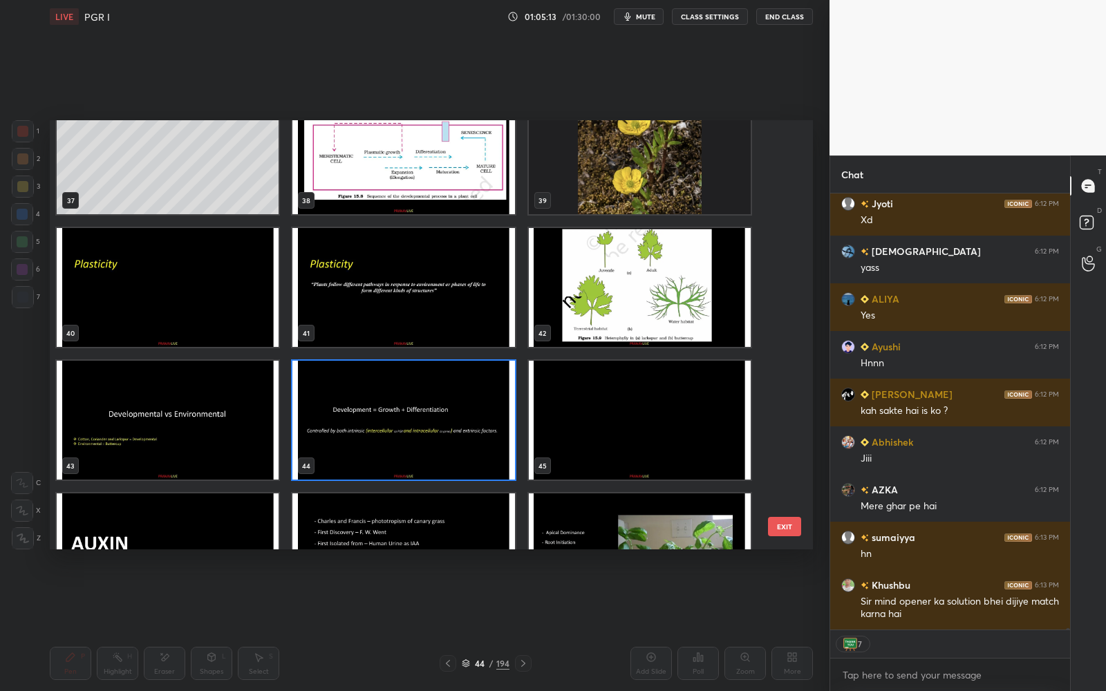
click at [422, 455] on img "grid" at bounding box center [403, 420] width 222 height 119
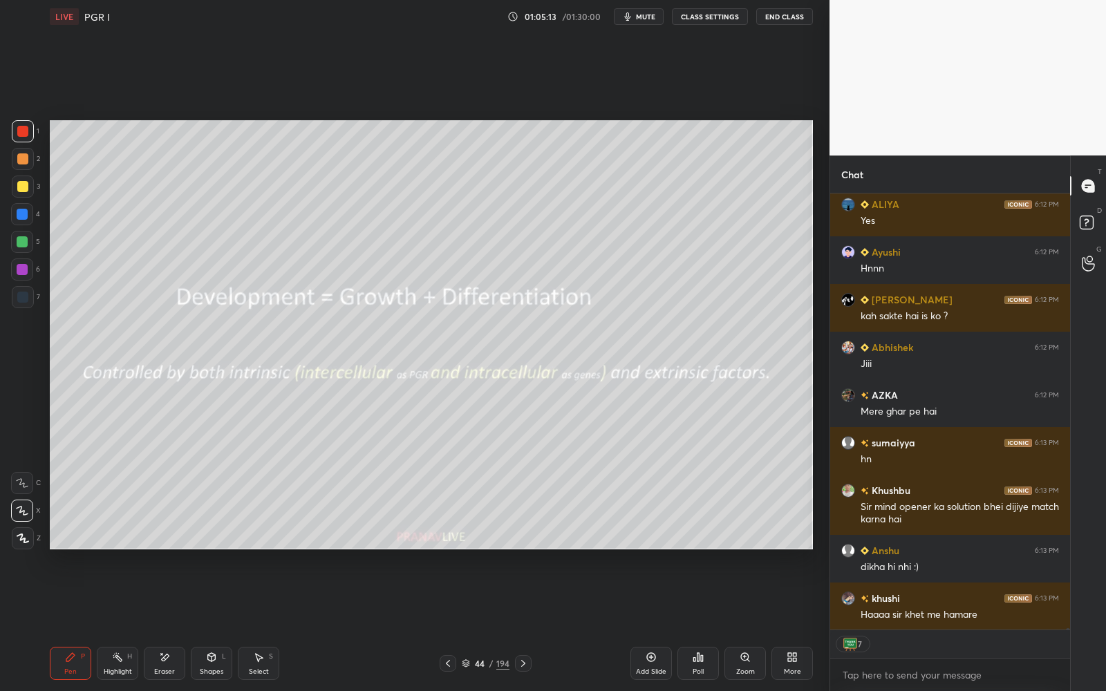
click at [422, 455] on img "grid" at bounding box center [403, 420] width 222 height 119
click at [26, 187] on div at bounding box center [22, 186] width 11 height 11
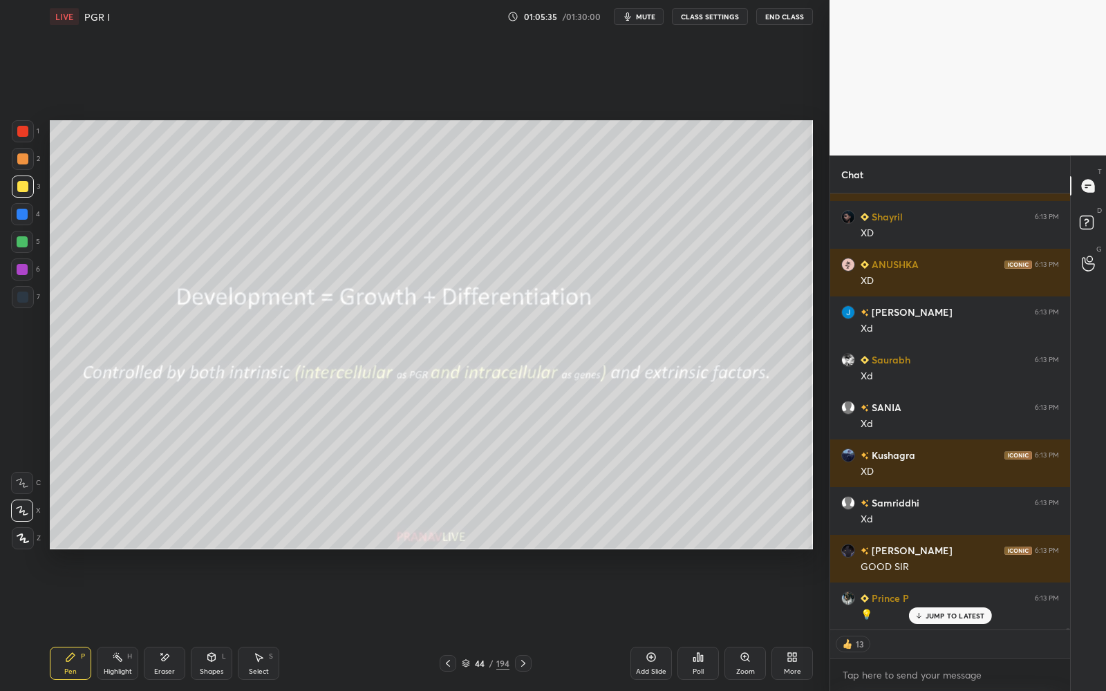
click at [19, 187] on div at bounding box center [22, 186] width 11 height 11
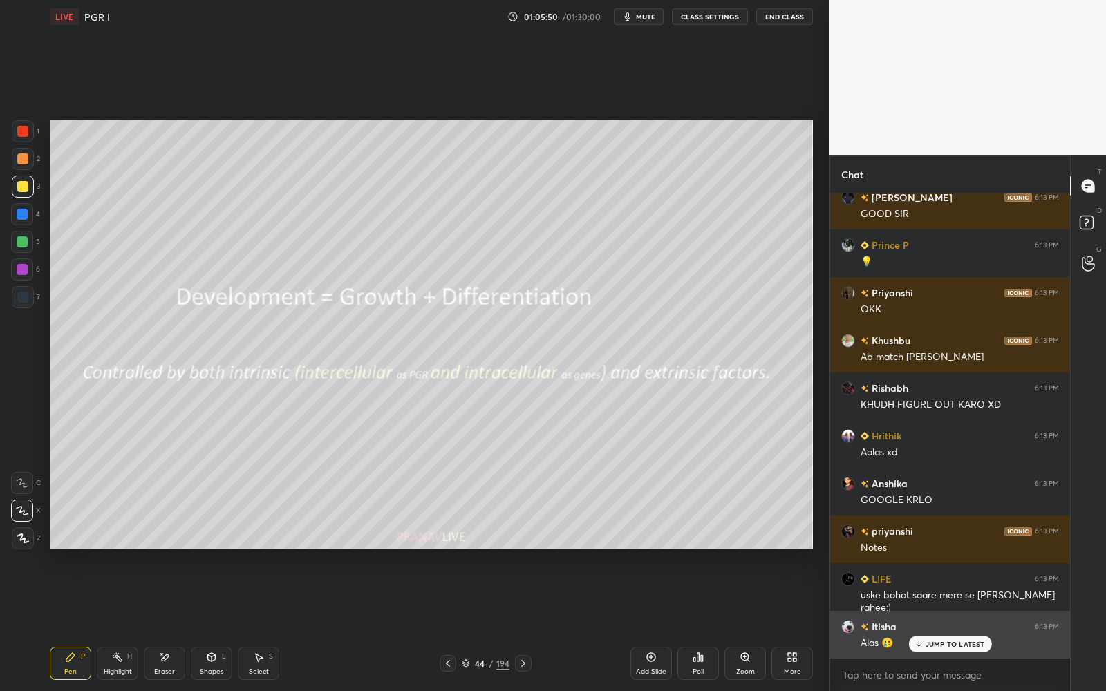
click at [928, 645] on p "JUMP TO LATEST" at bounding box center [954, 644] width 59 height 8
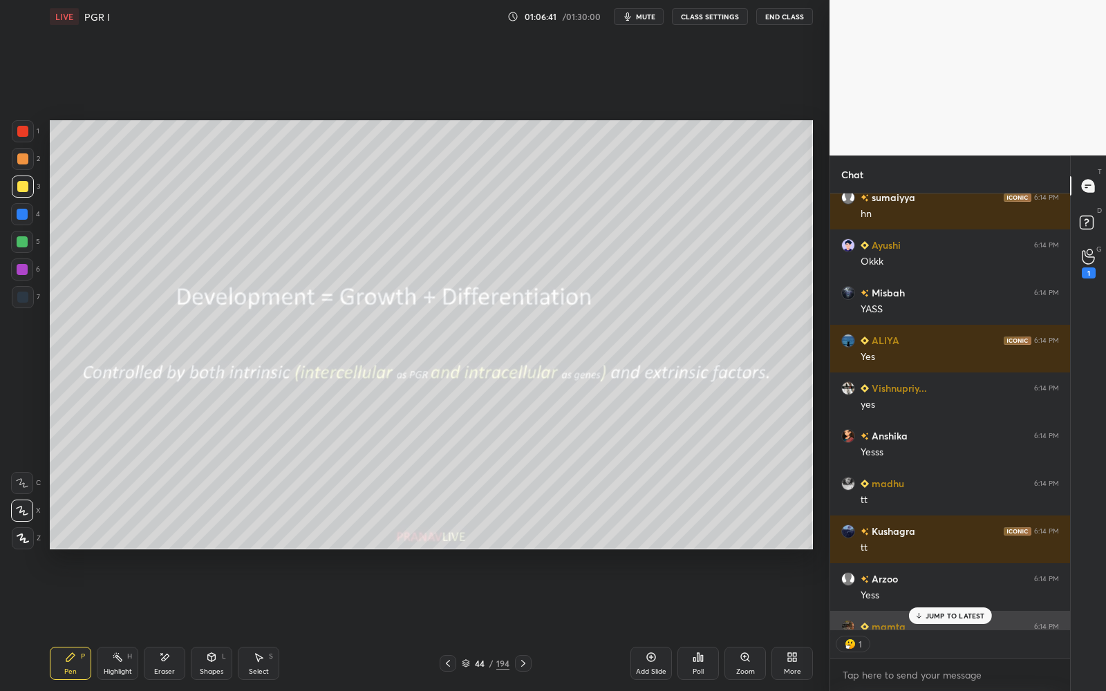
scroll to position [432, 236]
click at [976, 612] on p "JUMP TO LATEST" at bounding box center [954, 616] width 59 height 8
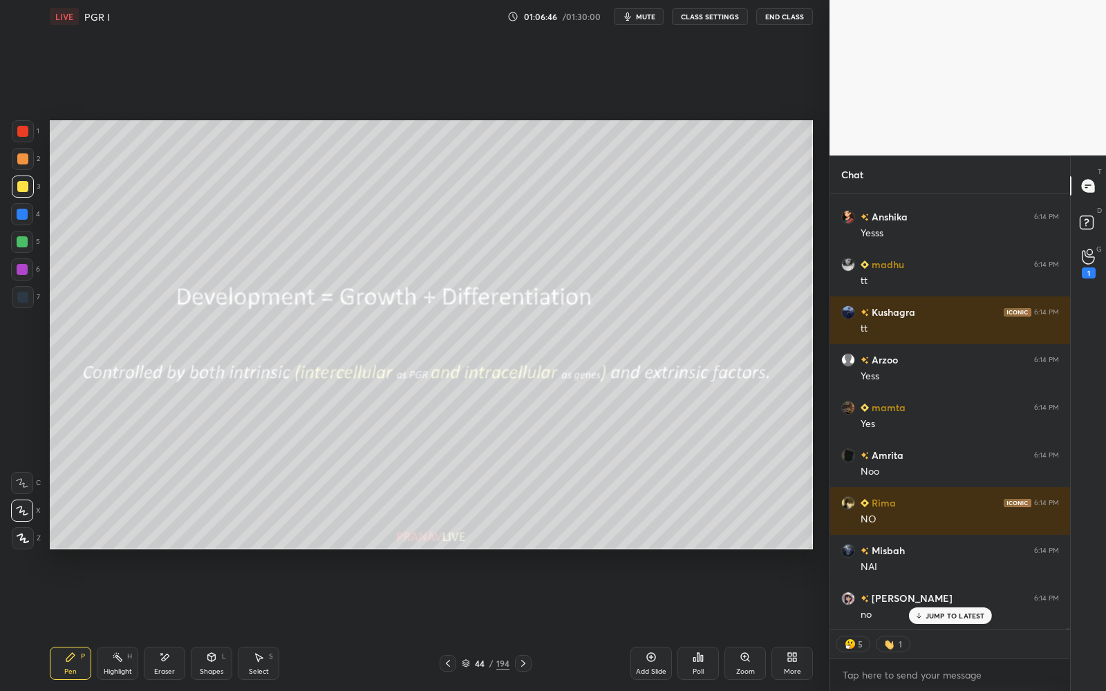
scroll to position [155109, 0]
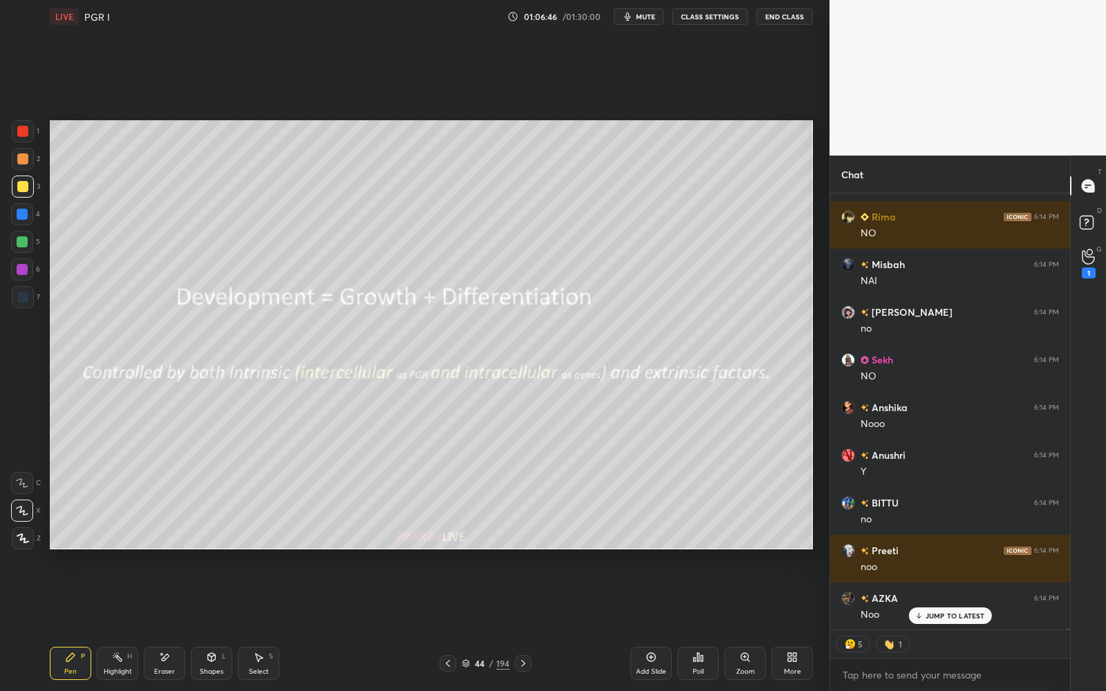
click at [477, 665] on div "44" at bounding box center [480, 663] width 14 height 8
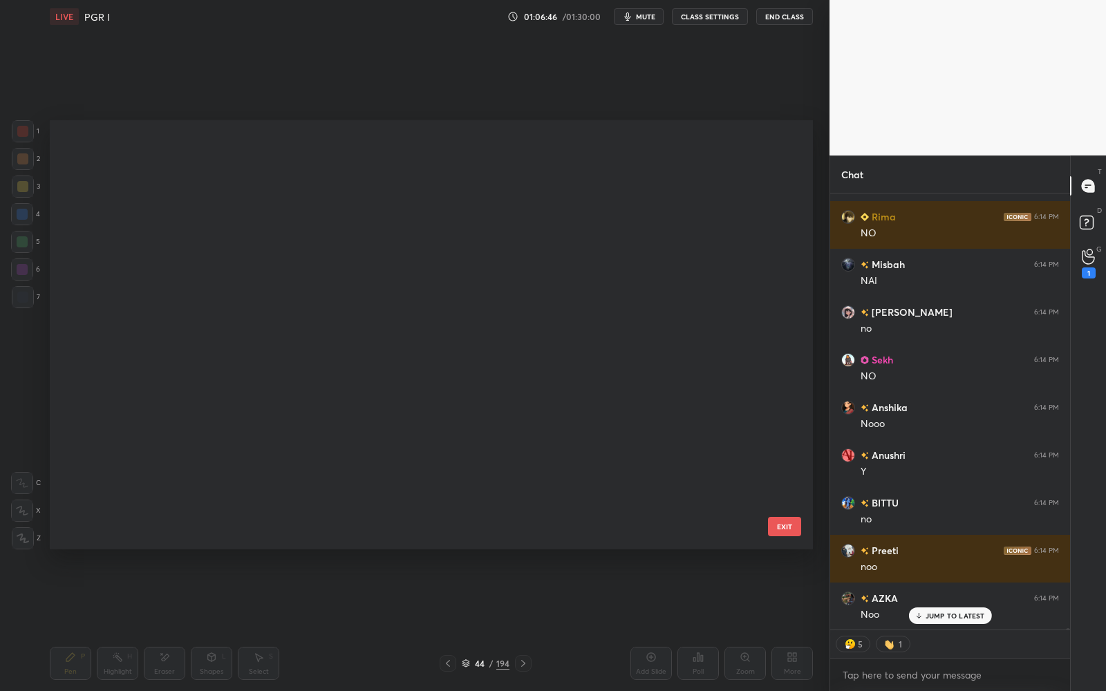
scroll to position [1560, 0]
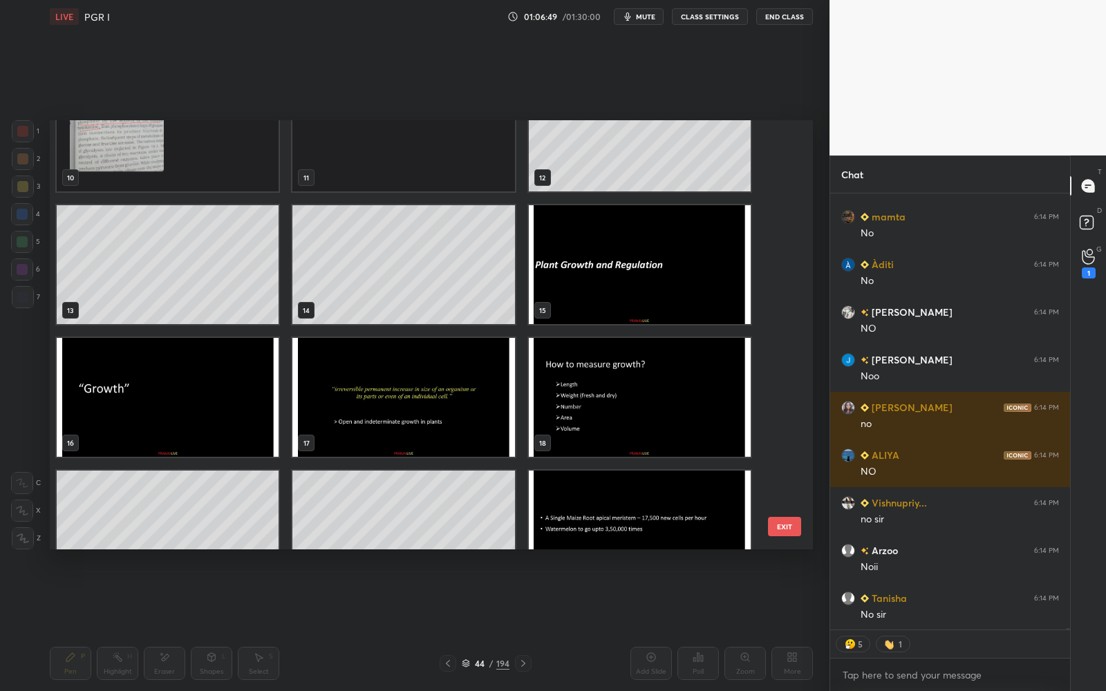
click at [442, 390] on img "grid" at bounding box center [403, 397] width 222 height 119
click at [442, 391] on img "grid" at bounding box center [403, 397] width 222 height 119
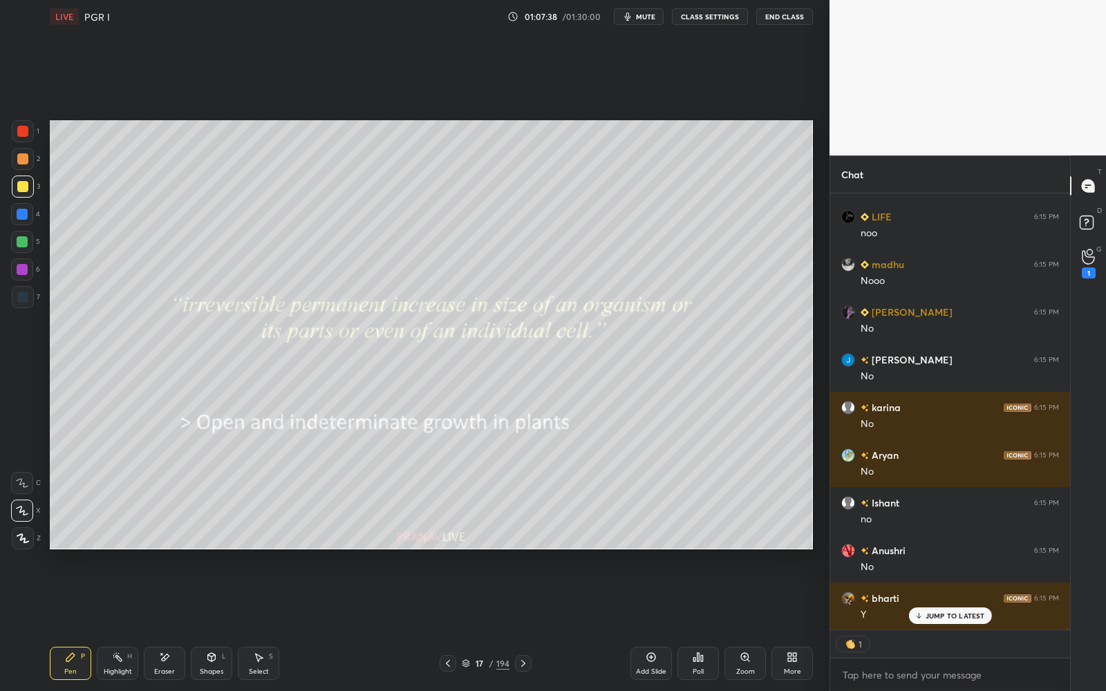
click at [649, 670] on div "Add Slide" at bounding box center [651, 671] width 30 height 7
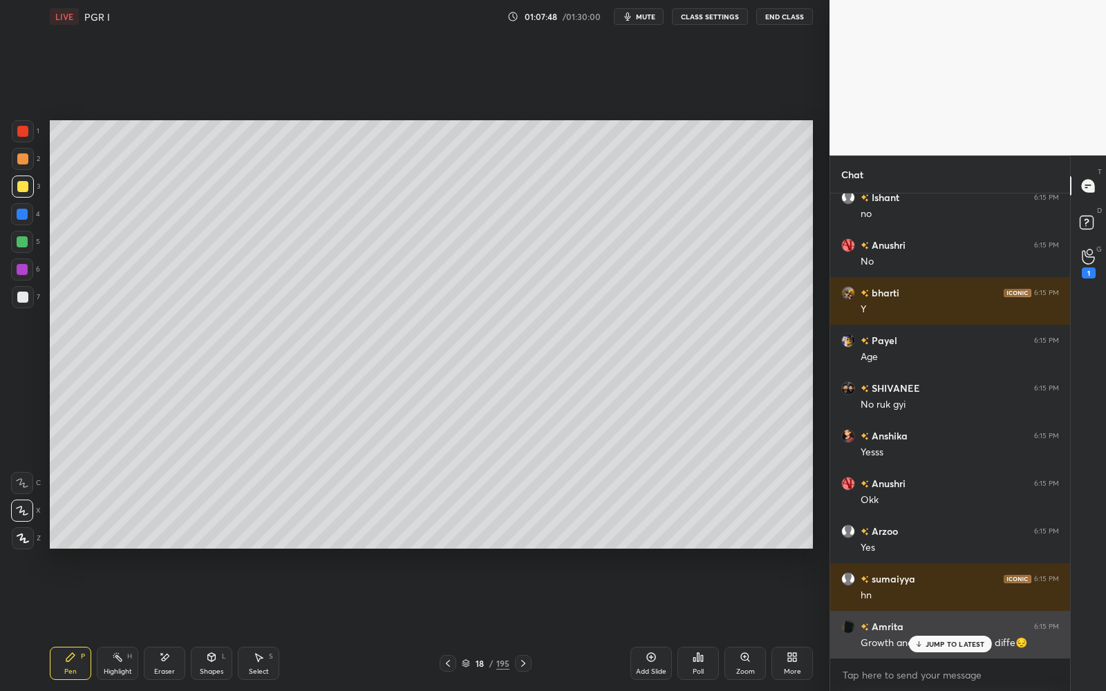
click at [952, 650] on div "JUMP TO LATEST" at bounding box center [949, 644] width 83 height 17
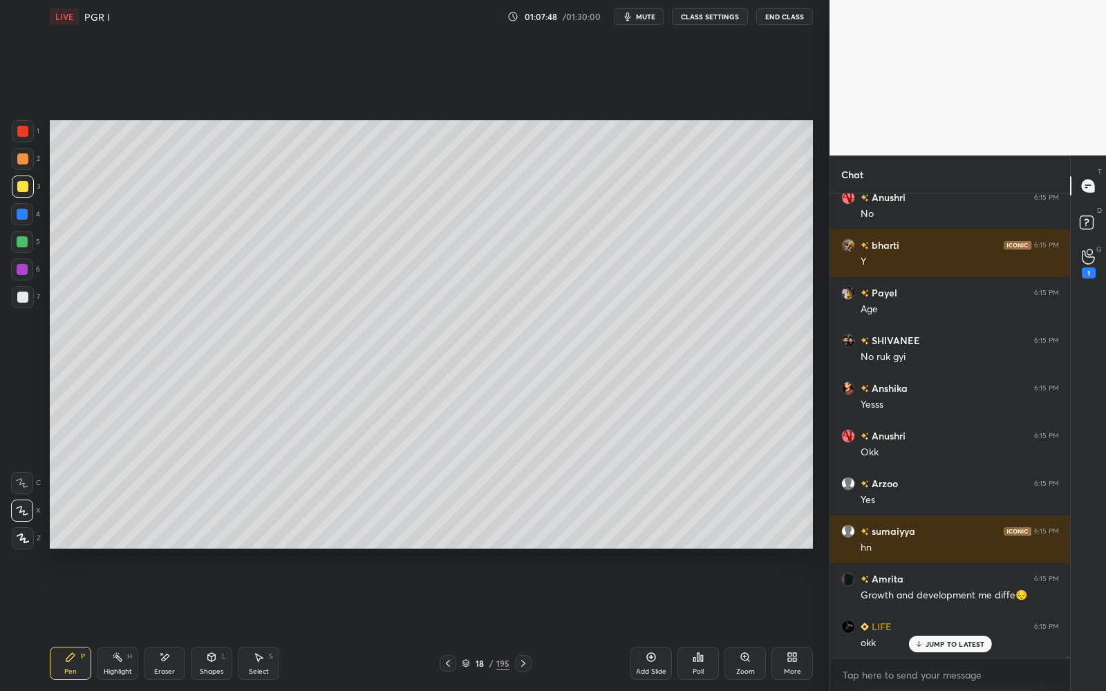
click at [950, 647] on p "JUMP TO LATEST" at bounding box center [954, 644] width 59 height 8
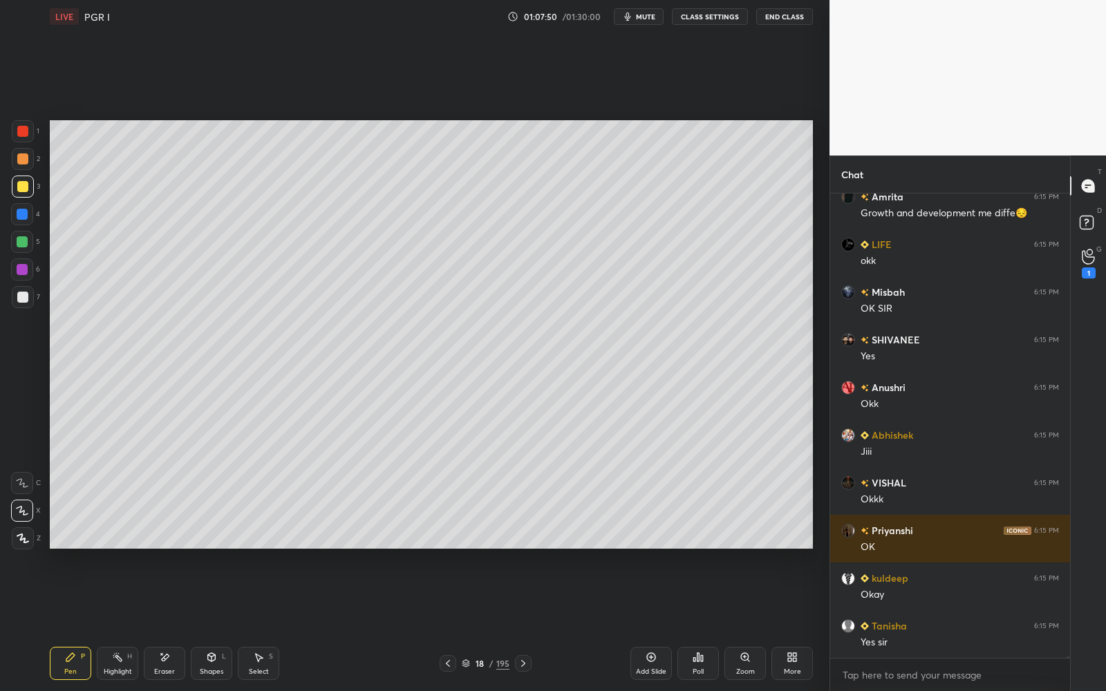
click at [468, 656] on div "18 / 195" at bounding box center [485, 663] width 92 height 17
click at [467, 662] on icon at bounding box center [465, 661] width 7 height 3
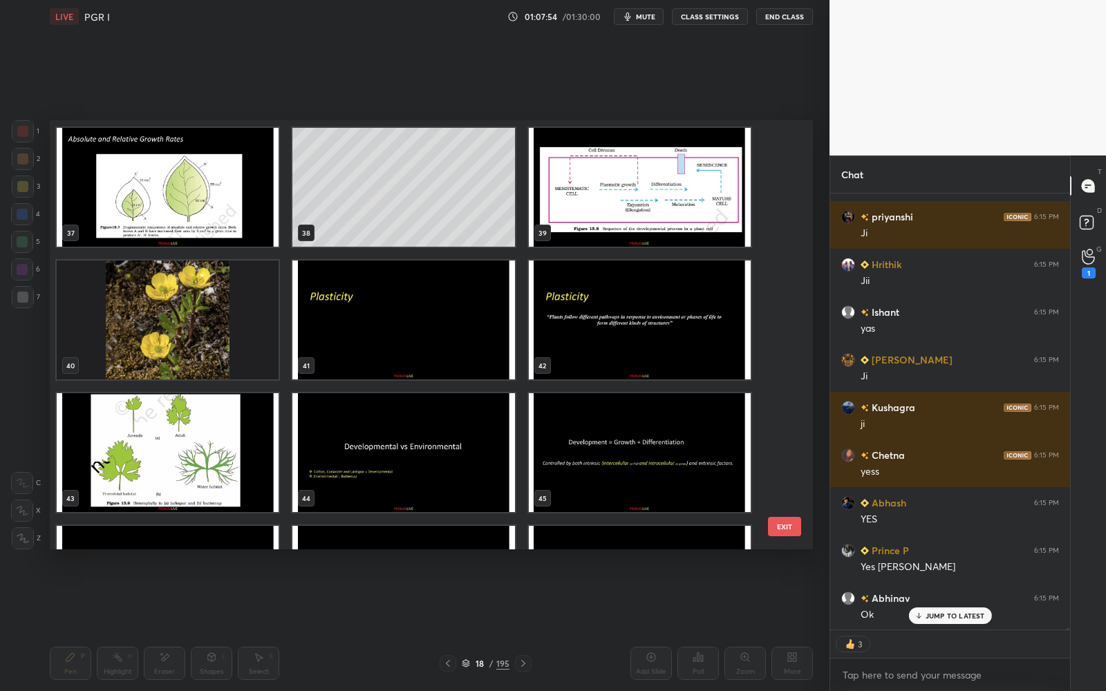
click at [437, 446] on img "grid" at bounding box center [403, 452] width 222 height 119
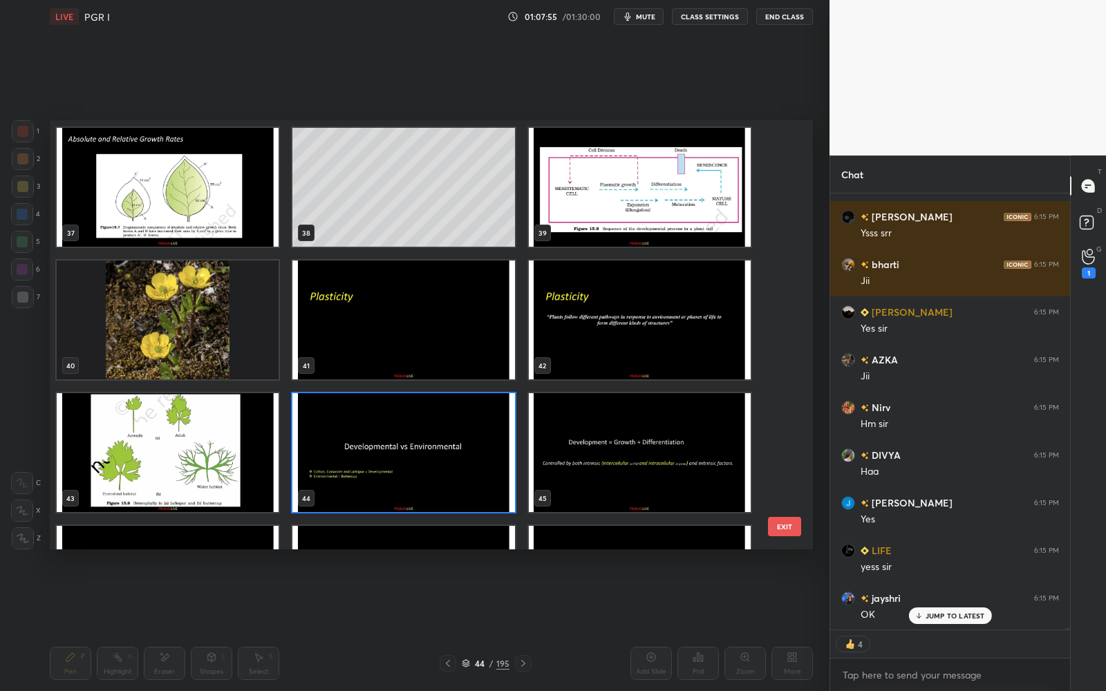
click at [633, 449] on img "grid" at bounding box center [640, 452] width 222 height 119
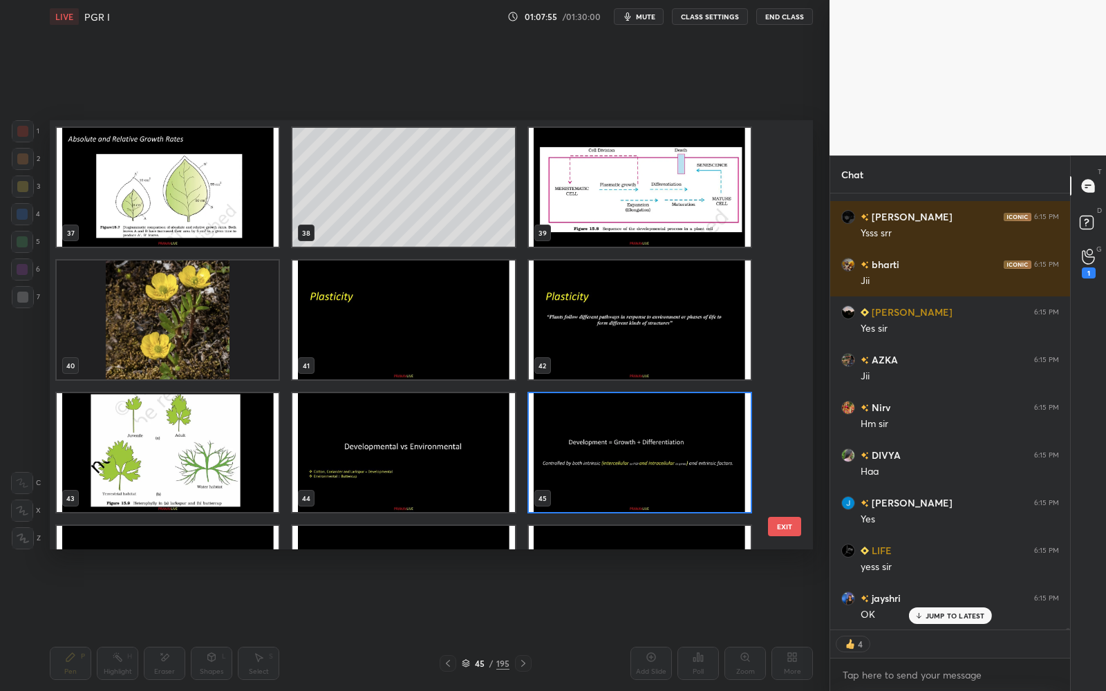
click at [632, 449] on img "grid" at bounding box center [640, 452] width 222 height 119
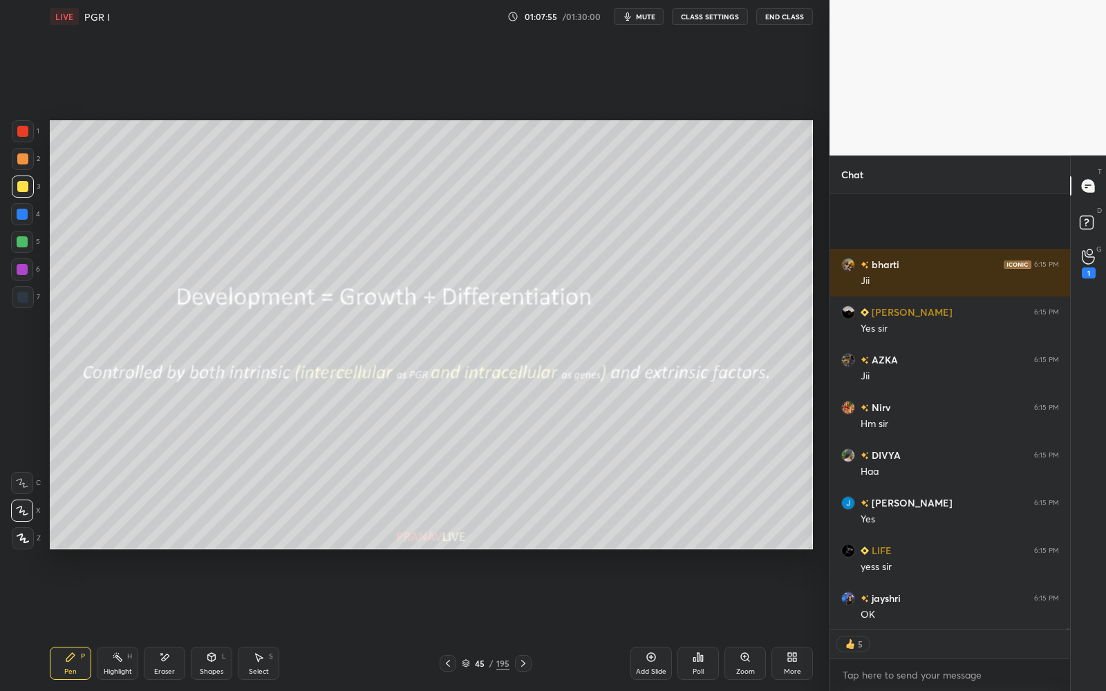
click at [632, 450] on img "grid" at bounding box center [640, 452] width 222 height 119
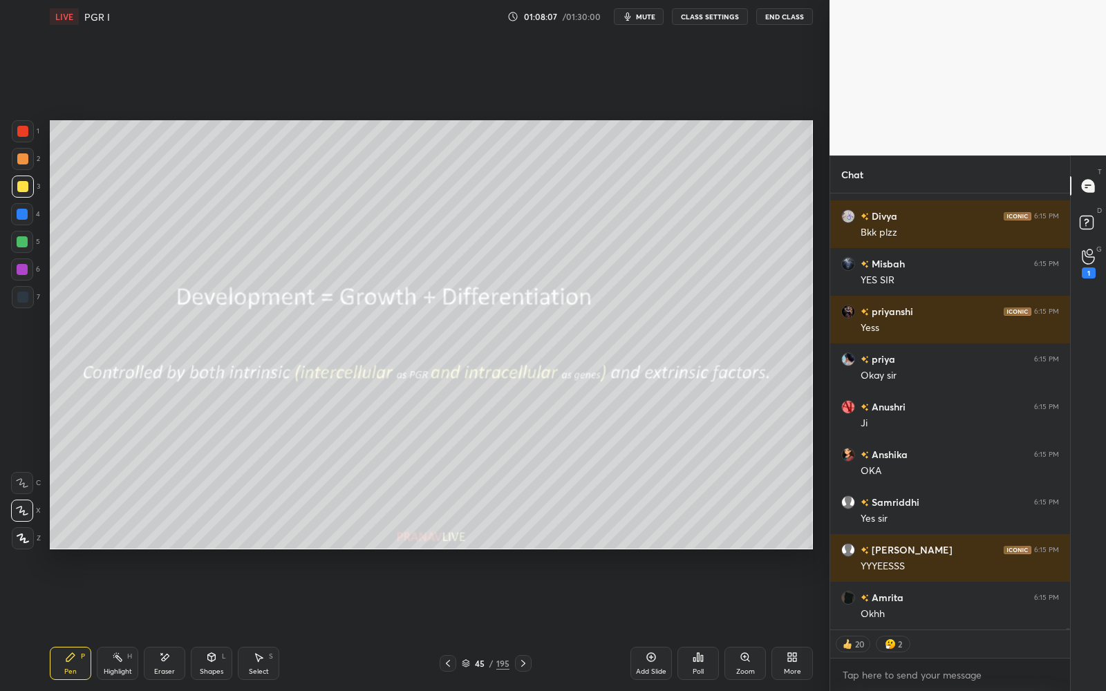
click at [650, 661] on icon at bounding box center [651, 657] width 9 height 9
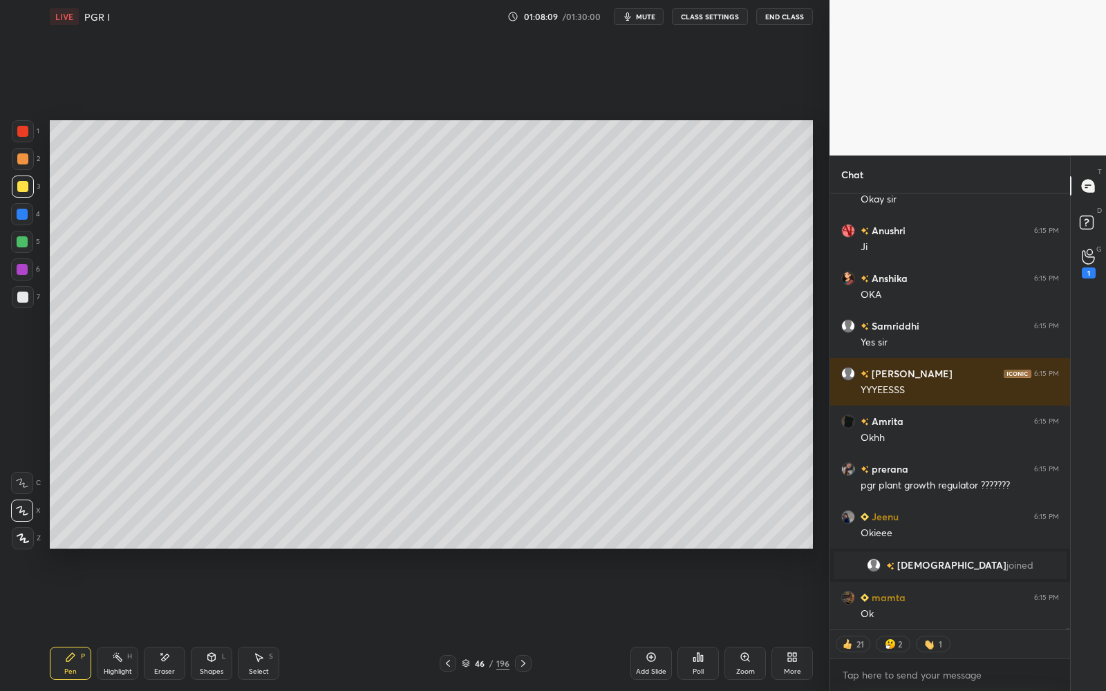
click at [448, 666] on icon at bounding box center [447, 663] width 11 height 11
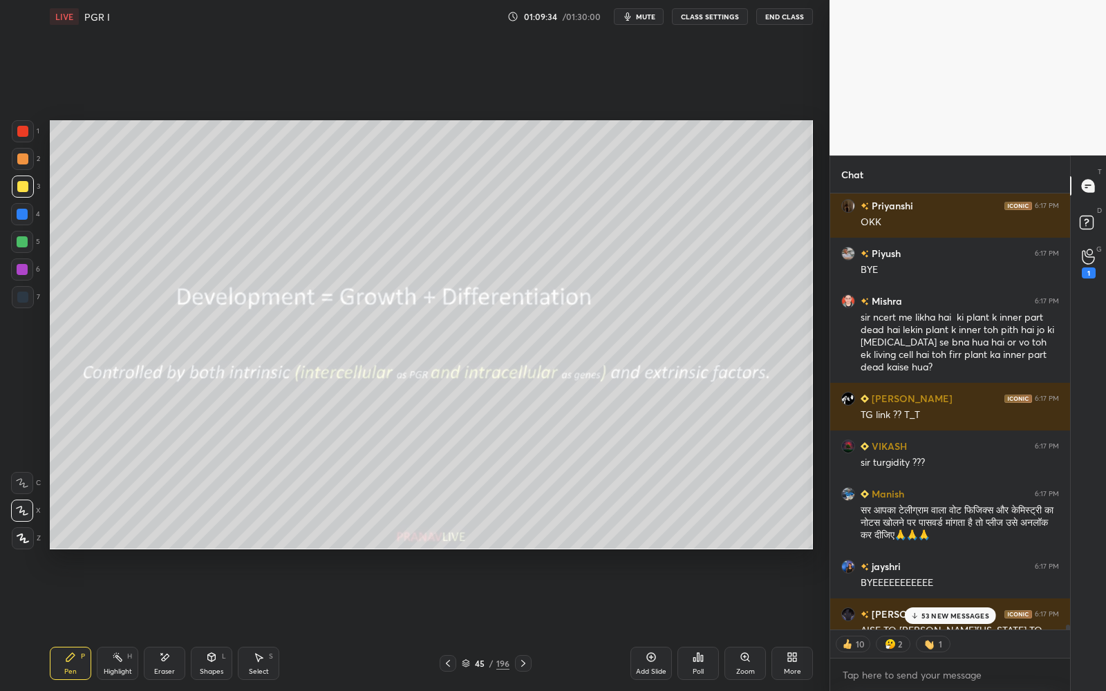
click at [975, 614] on p "53 NEW MESSAGES" at bounding box center [955, 616] width 68 height 8
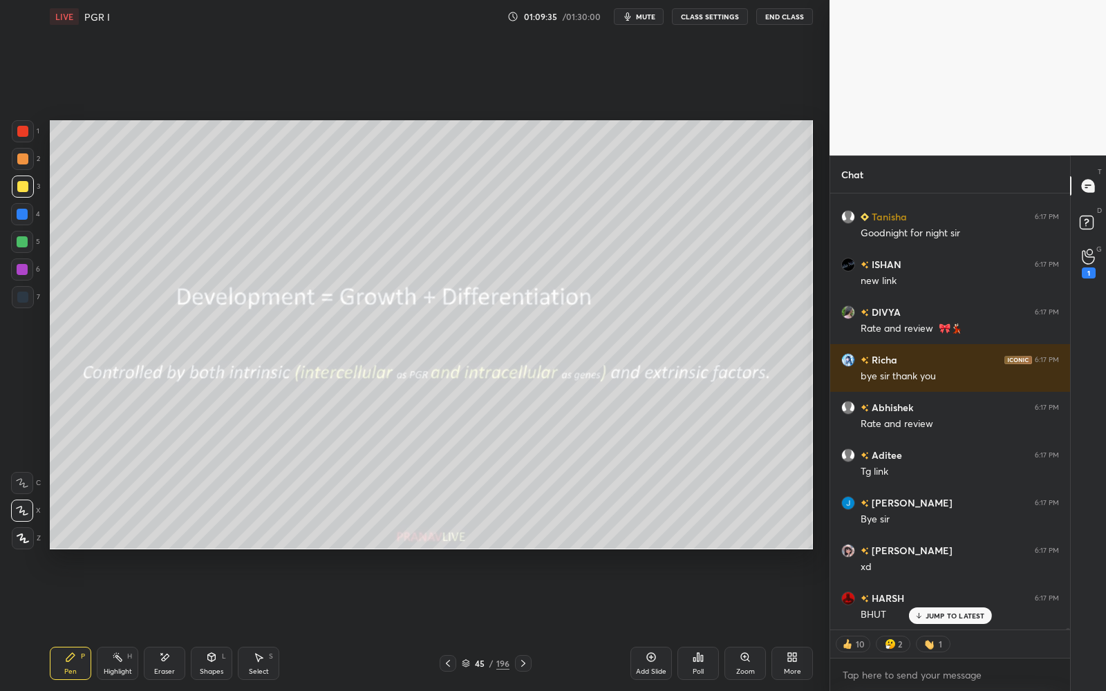
click at [975, 614] on p "JUMP TO LATEST" at bounding box center [954, 616] width 59 height 8
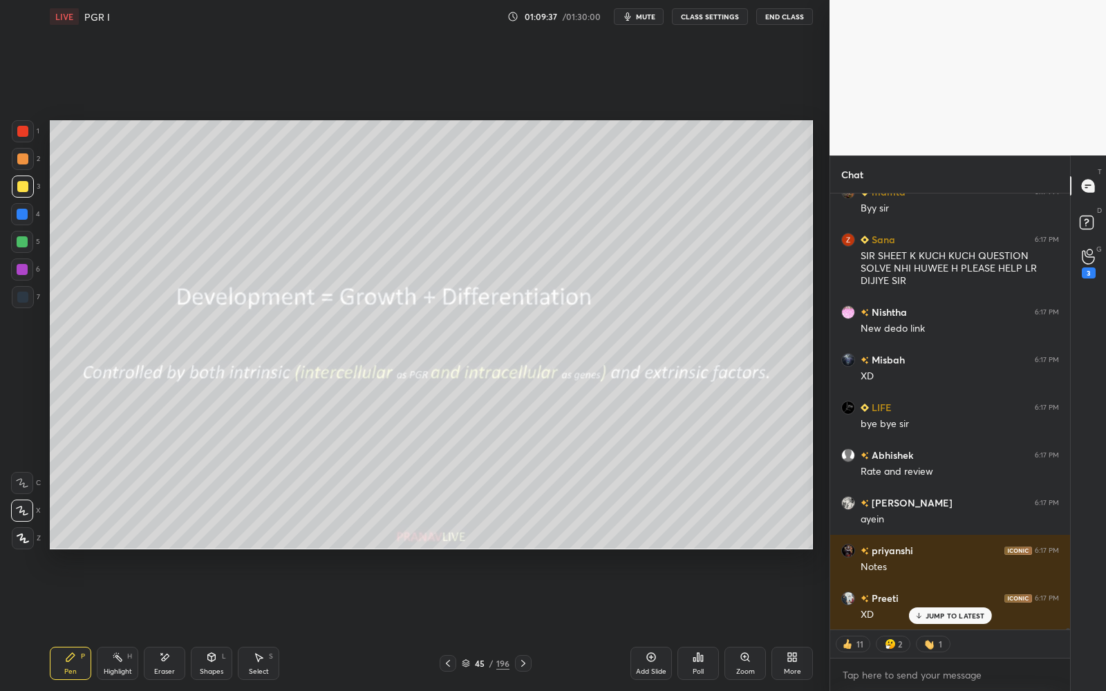
click at [649, 670] on div "Add Slide" at bounding box center [651, 671] width 30 height 7
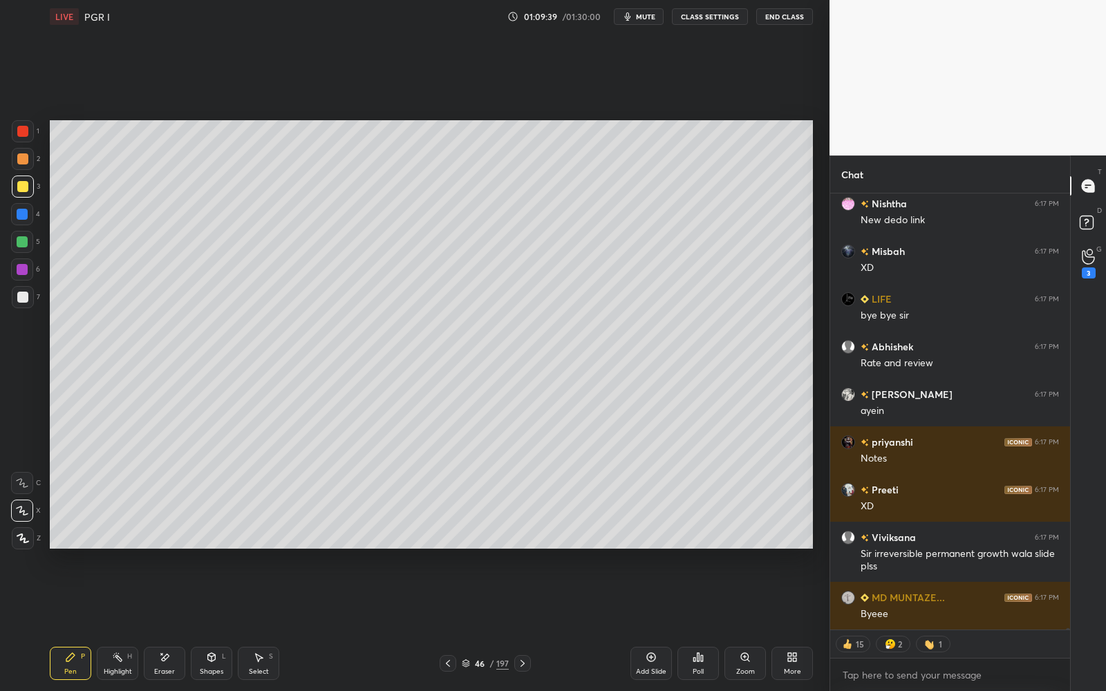
click at [26, 191] on div at bounding box center [23, 187] width 22 height 22
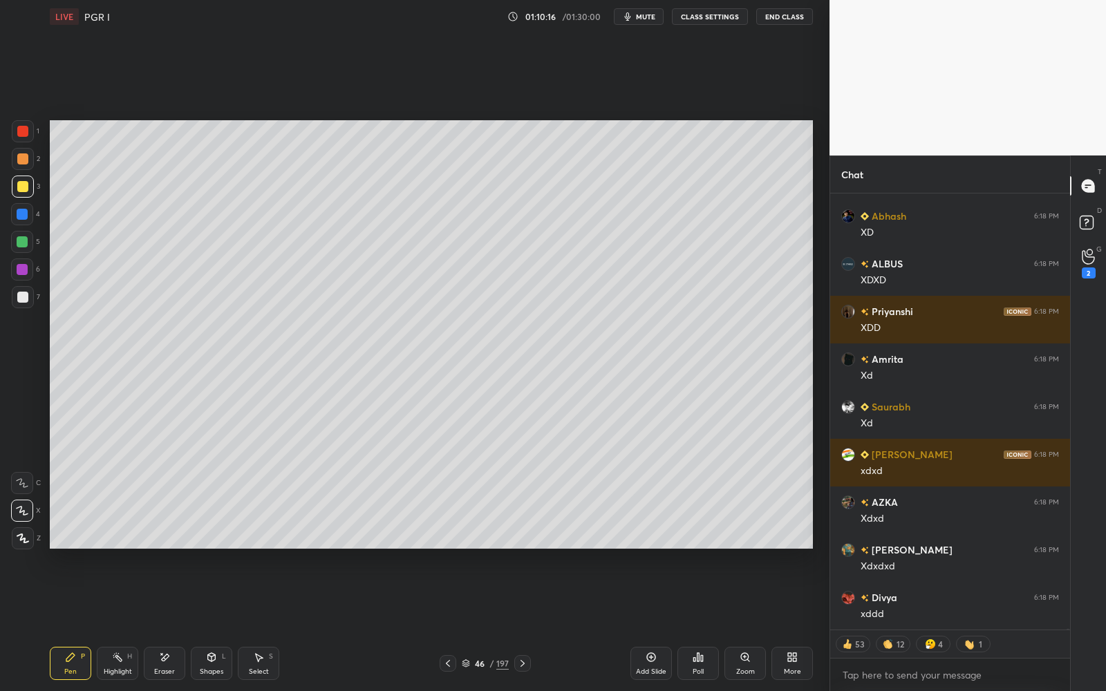
click at [21, 298] on div at bounding box center [22, 297] width 11 height 11
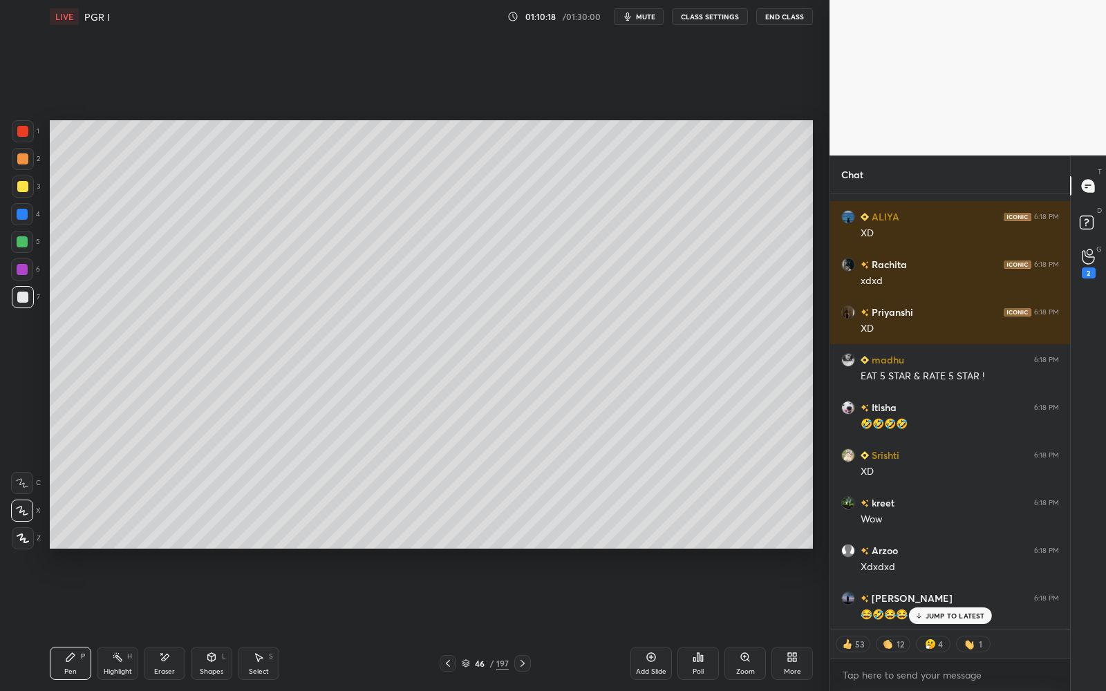
click at [792, 17] on button "End Class" at bounding box center [784, 16] width 57 height 17
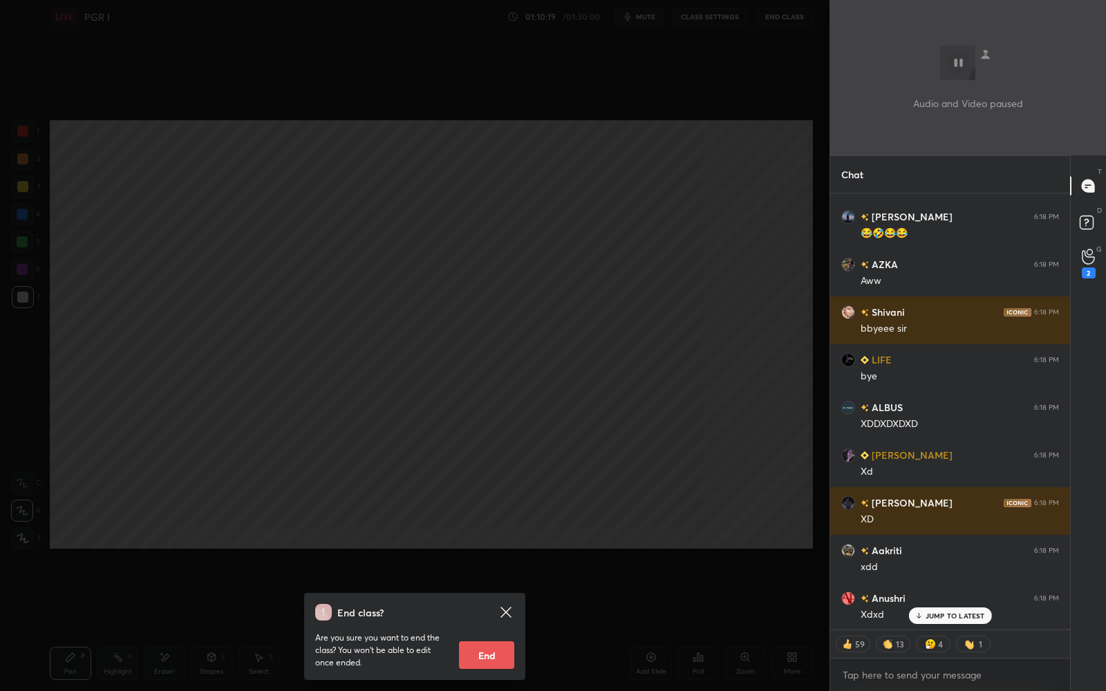
click at [484, 658] on button "End" at bounding box center [486, 655] width 55 height 28
